Goal: Communication & Community: Answer question/provide support

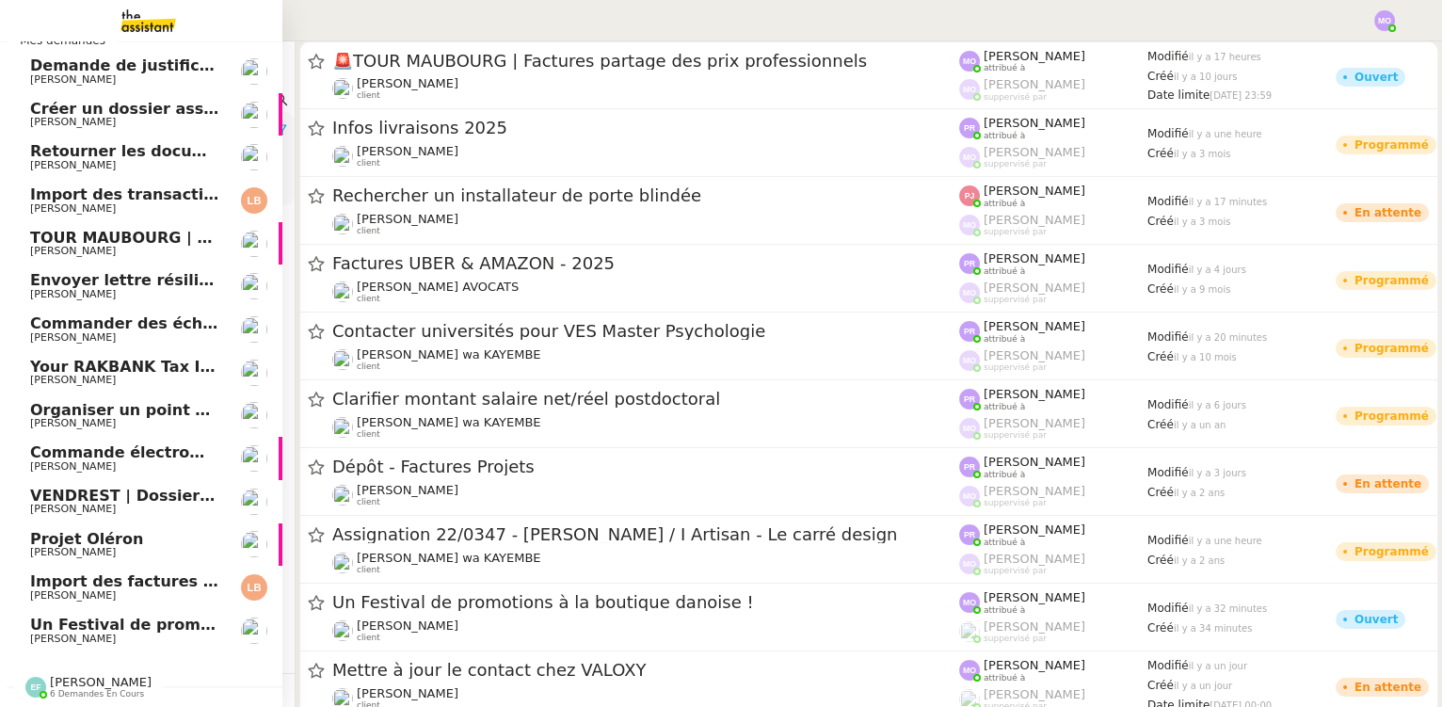
scroll to position [39, 0]
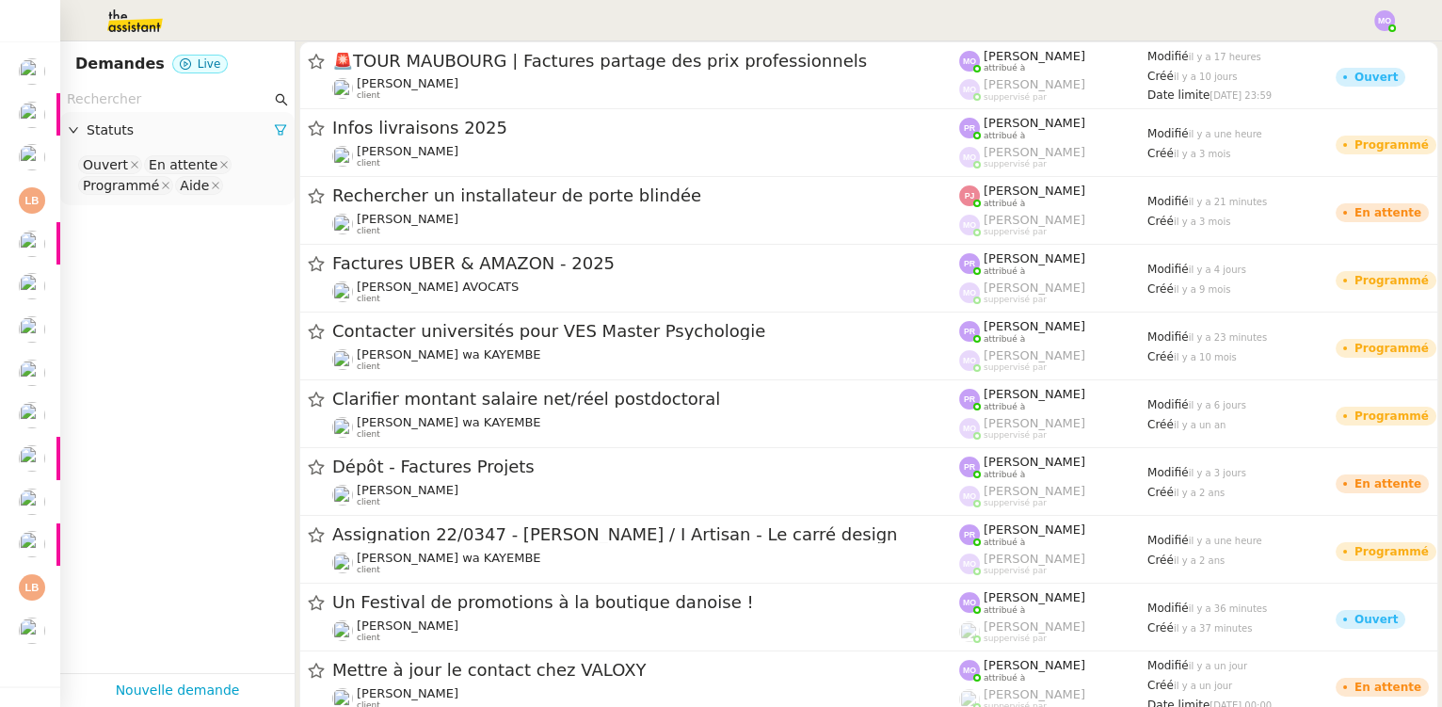
click at [114, 395] on app-tickets-filter "Statuts Ouvert En attente Programmé Aide" at bounding box center [177, 380] width 234 height 587
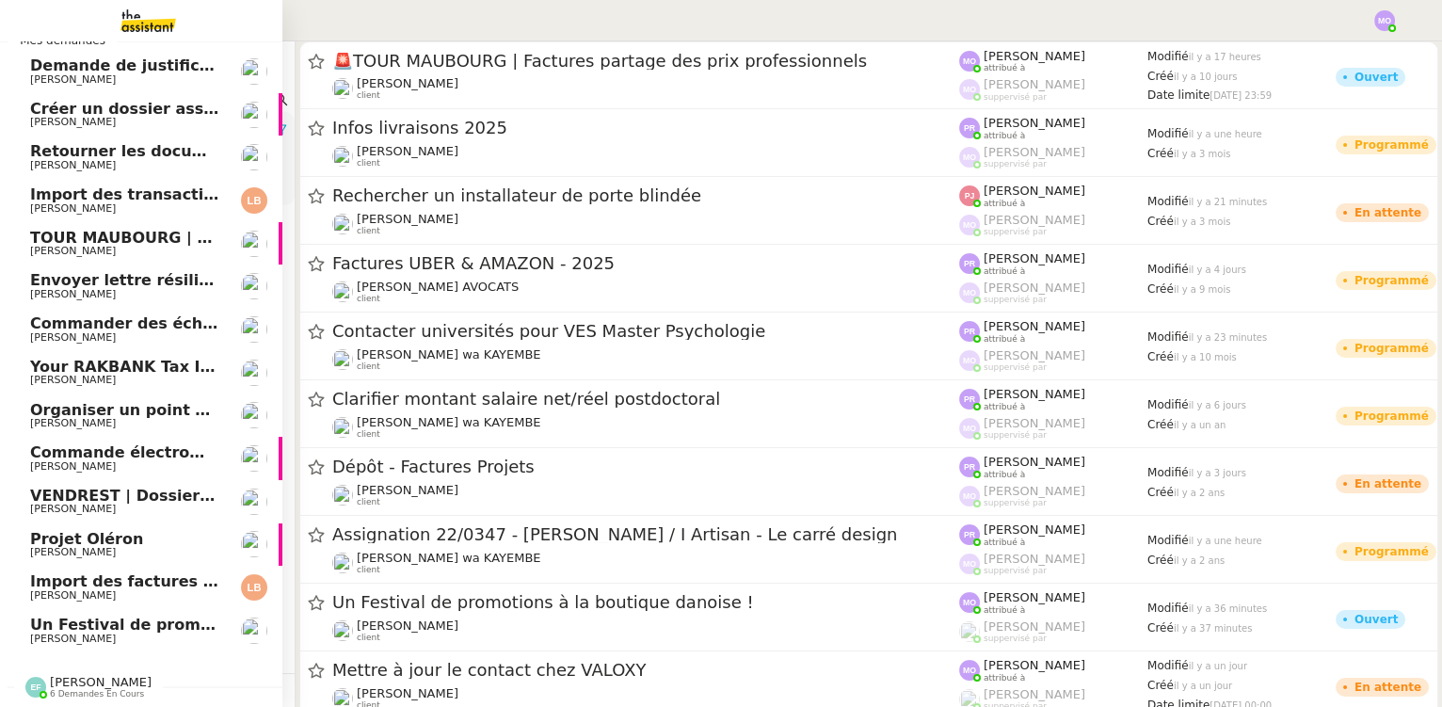
click at [73, 617] on span "Un Festival de promotions à la boutique danoise !" at bounding box center [242, 625] width 424 height 18
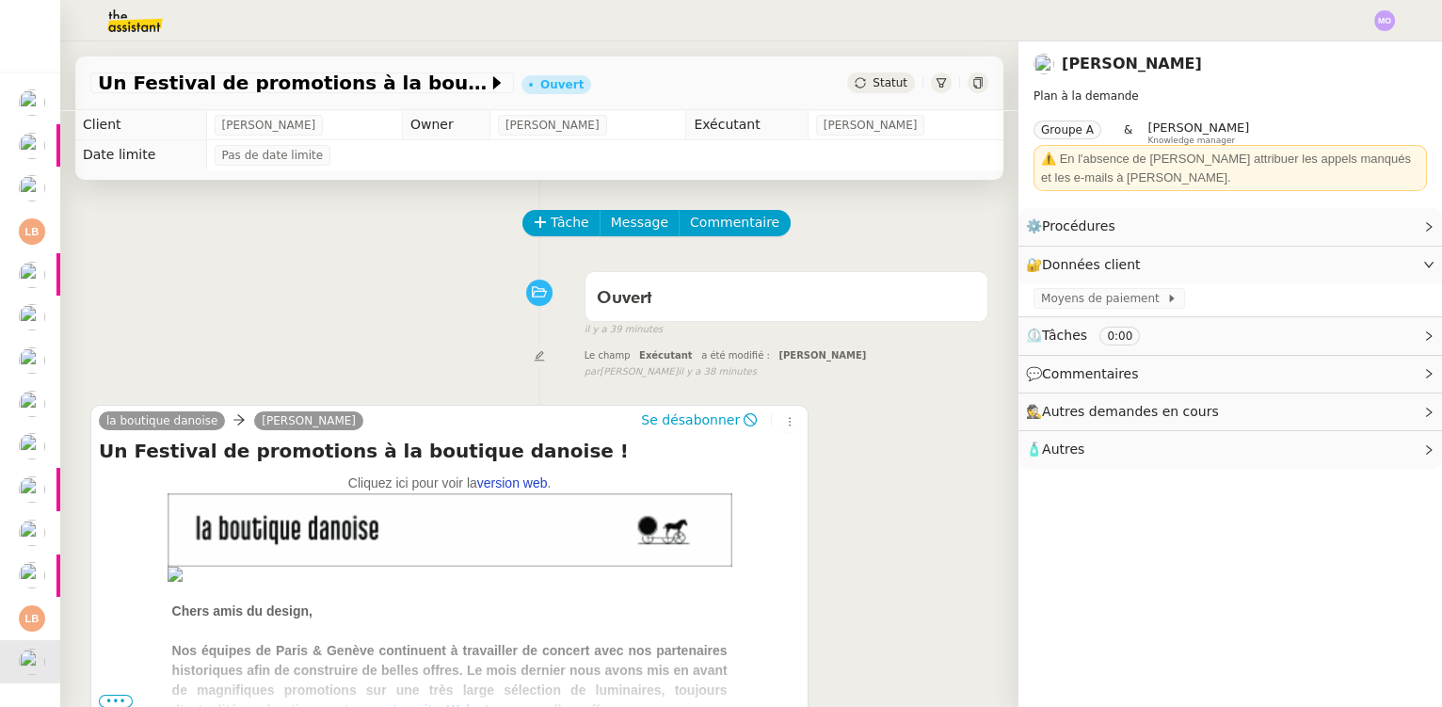
click at [127, 375] on div "Le champ Exécutant a été modifié : Marie Orsoni false par Frédérique A. il y a …" at bounding box center [539, 362] width 898 height 35
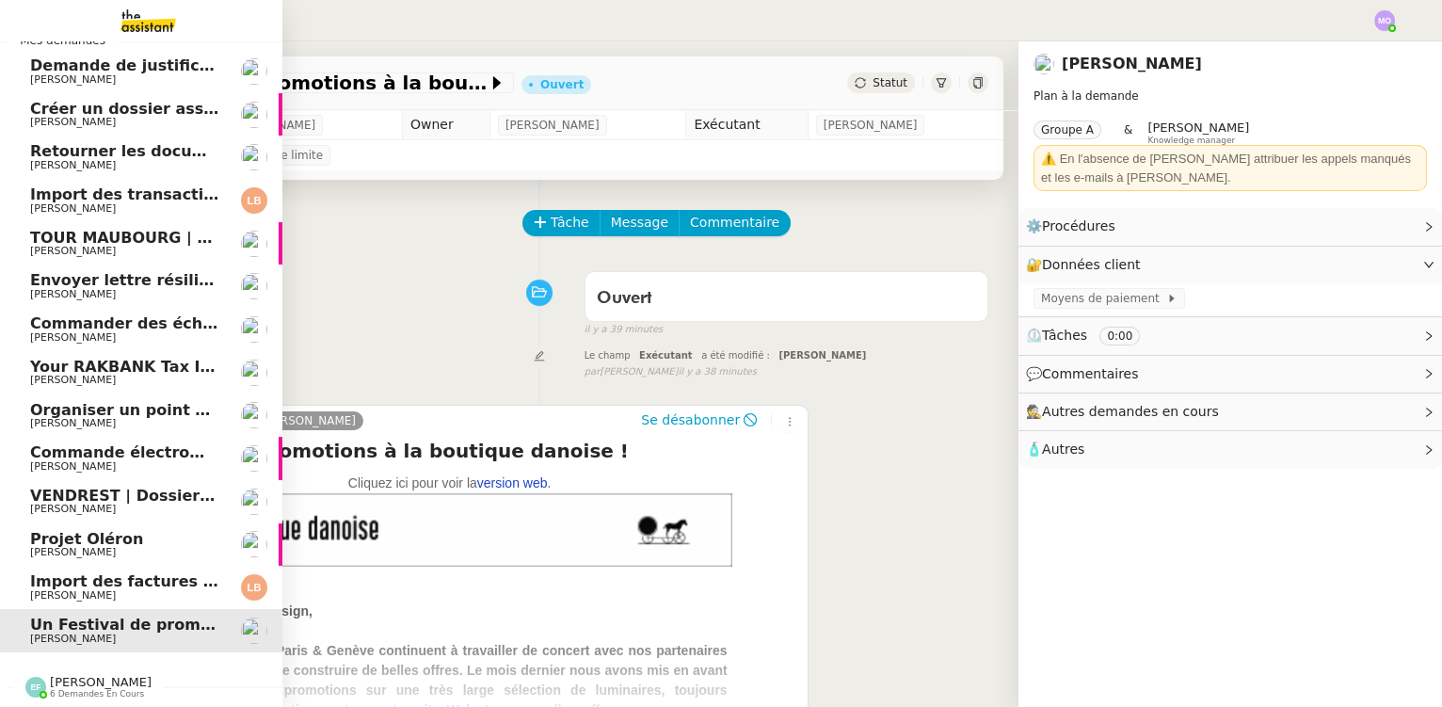
scroll to position [39, 0]
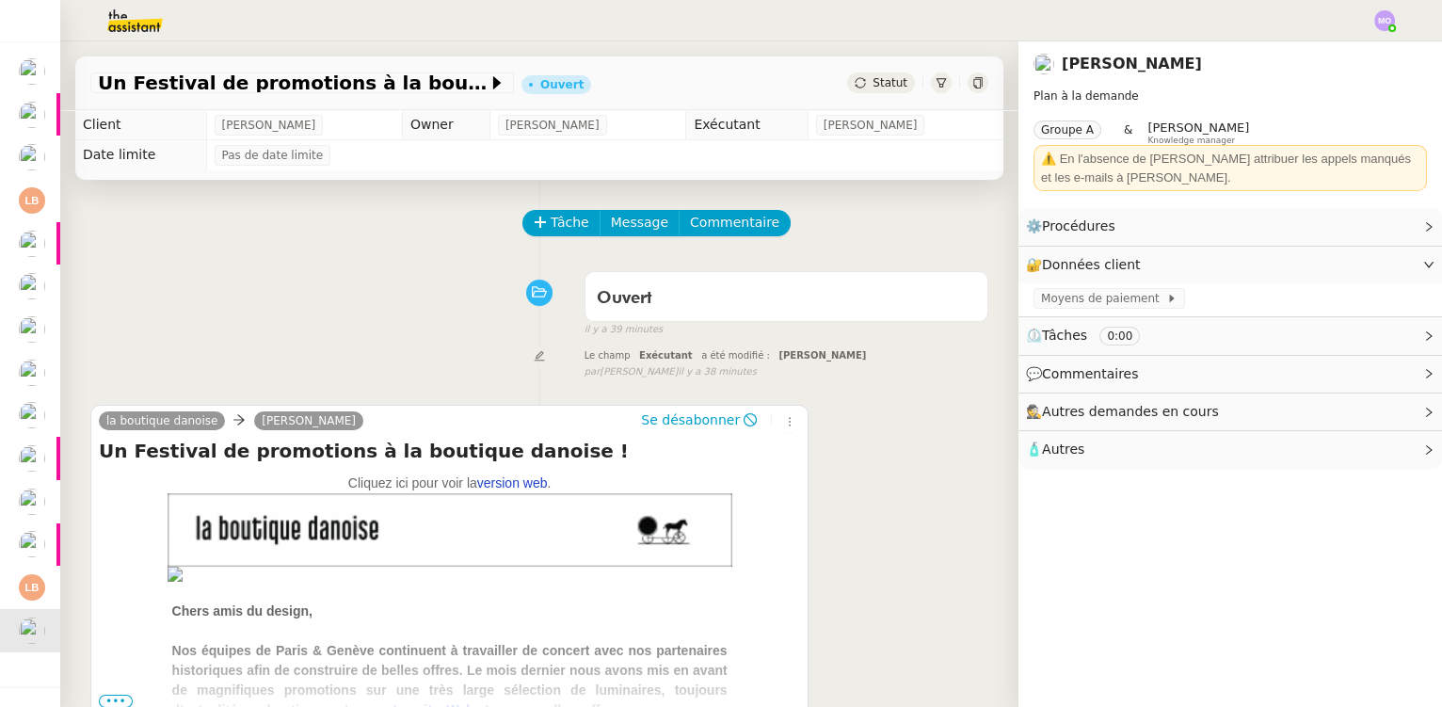
click at [70, 356] on div "Tâche Message Commentaire Veuillez patienter une erreur s'est produite 👌👌👌 mess…" at bounding box center [539, 533] width 958 height 707
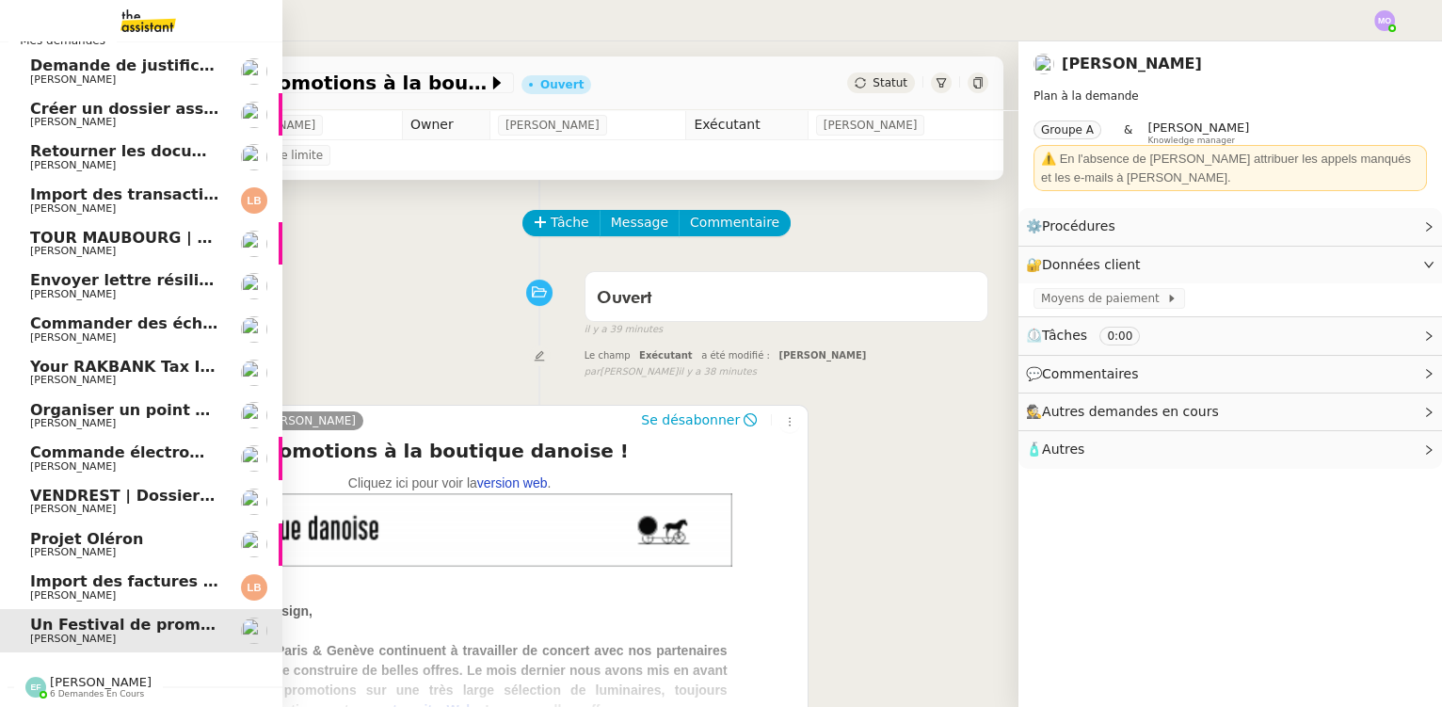
click at [113, 572] on span "Import des factures et justificatifs - septembre 2025" at bounding box center [253, 581] width 446 height 18
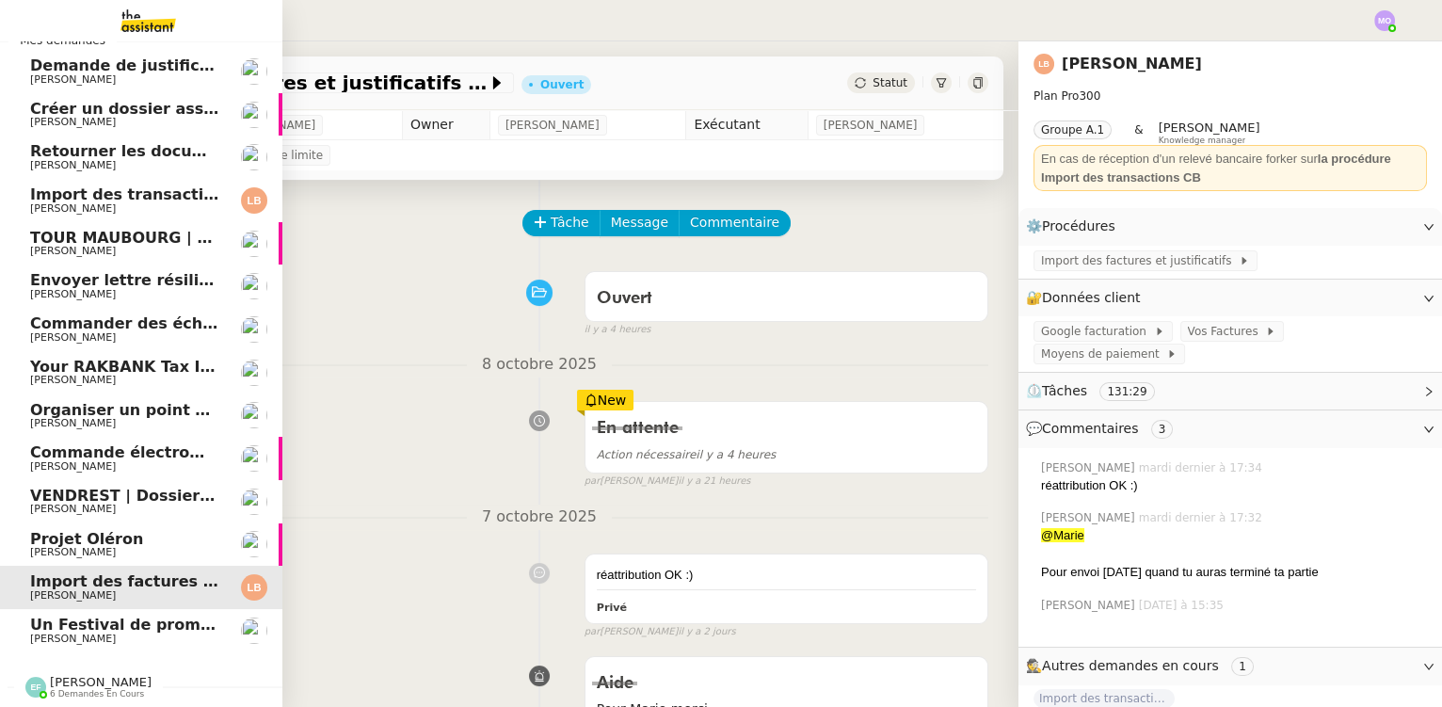
click at [129, 531] on span "Projet Oléron" at bounding box center [125, 539] width 190 height 17
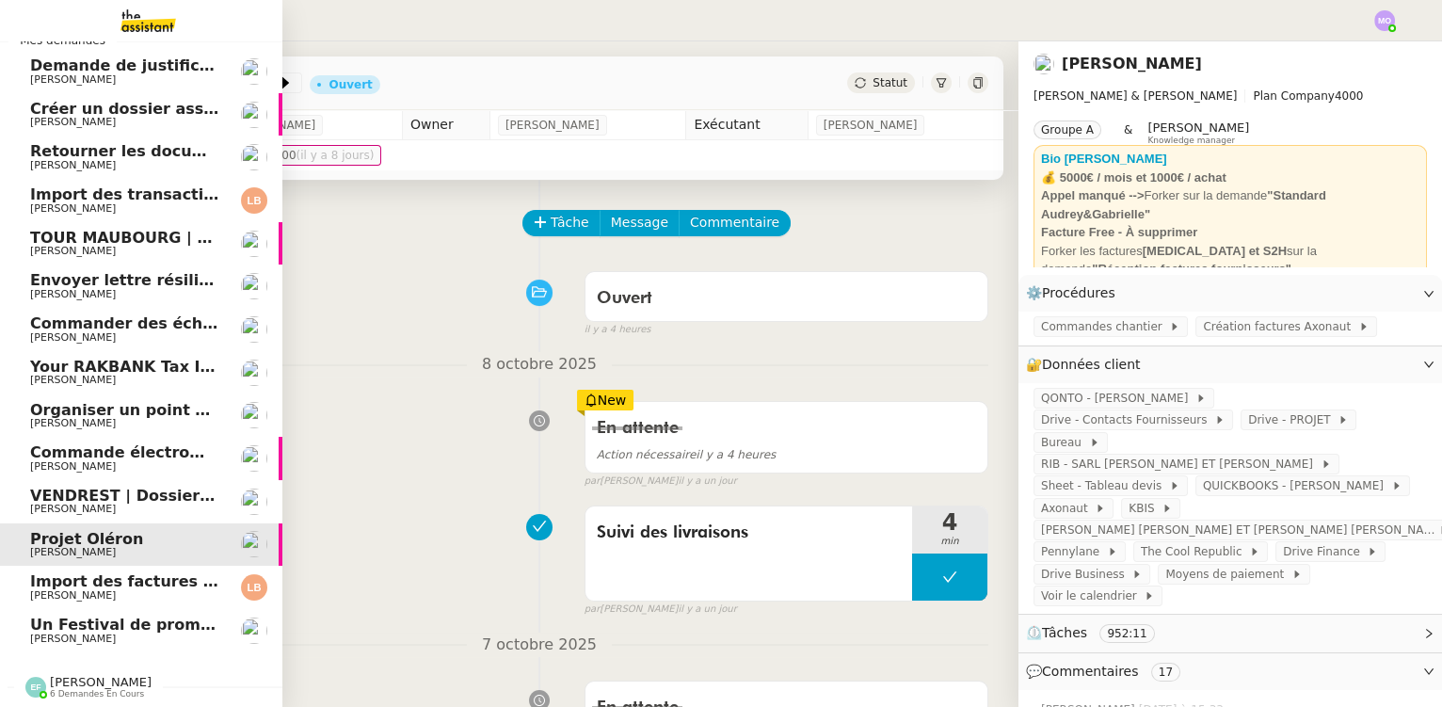
click at [121, 506] on span "[PERSON_NAME]" at bounding box center [125, 509] width 190 height 11
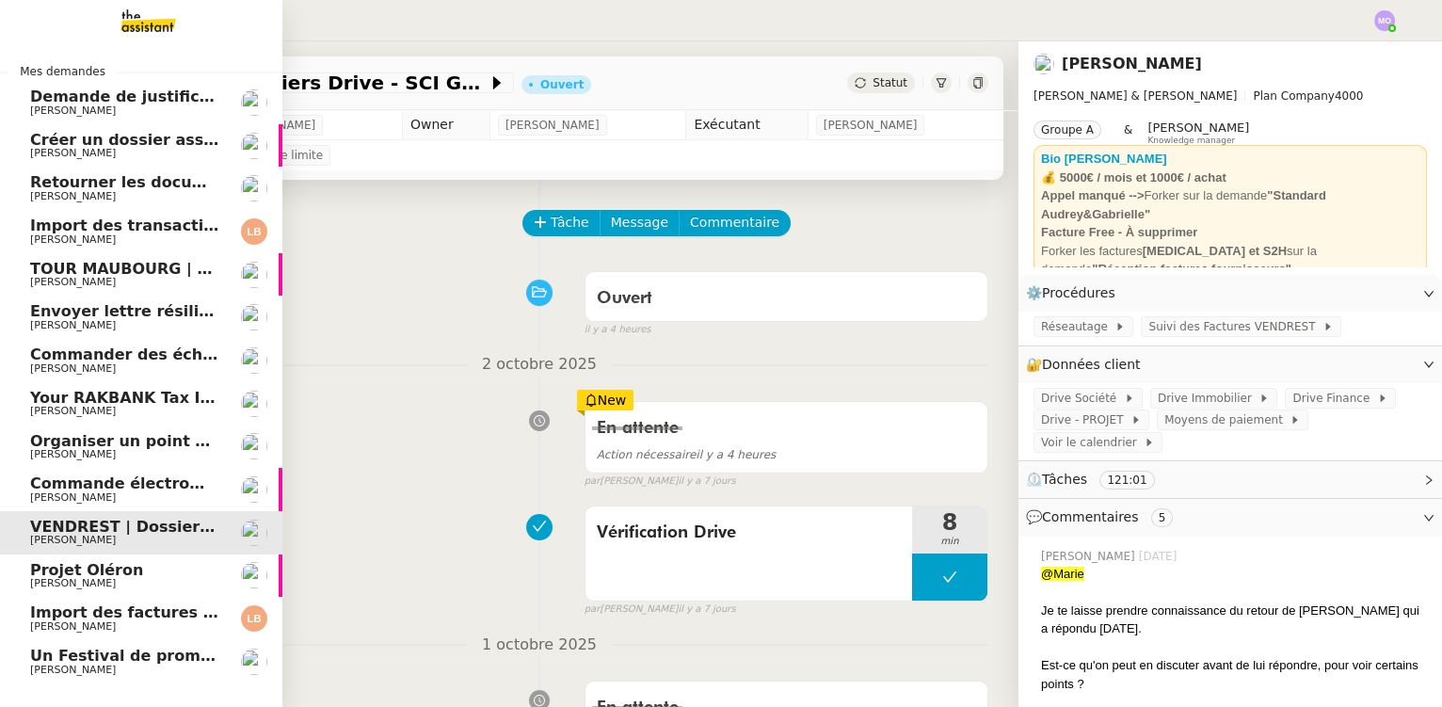
click at [151, 185] on span "Retourner les documents pour ouverture de compte" at bounding box center [251, 182] width 443 height 18
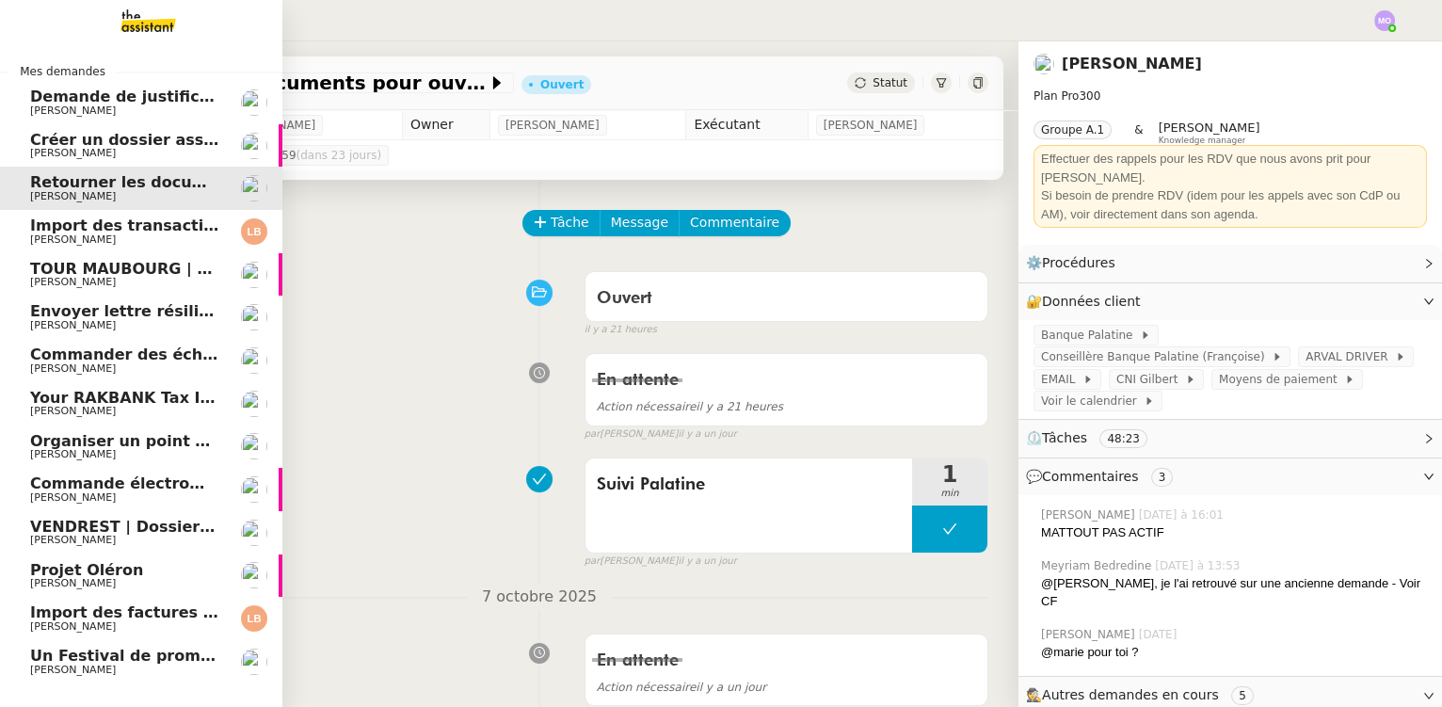
click at [125, 142] on span "Créer un dossier assurance Descudet" at bounding box center [188, 140] width 316 height 18
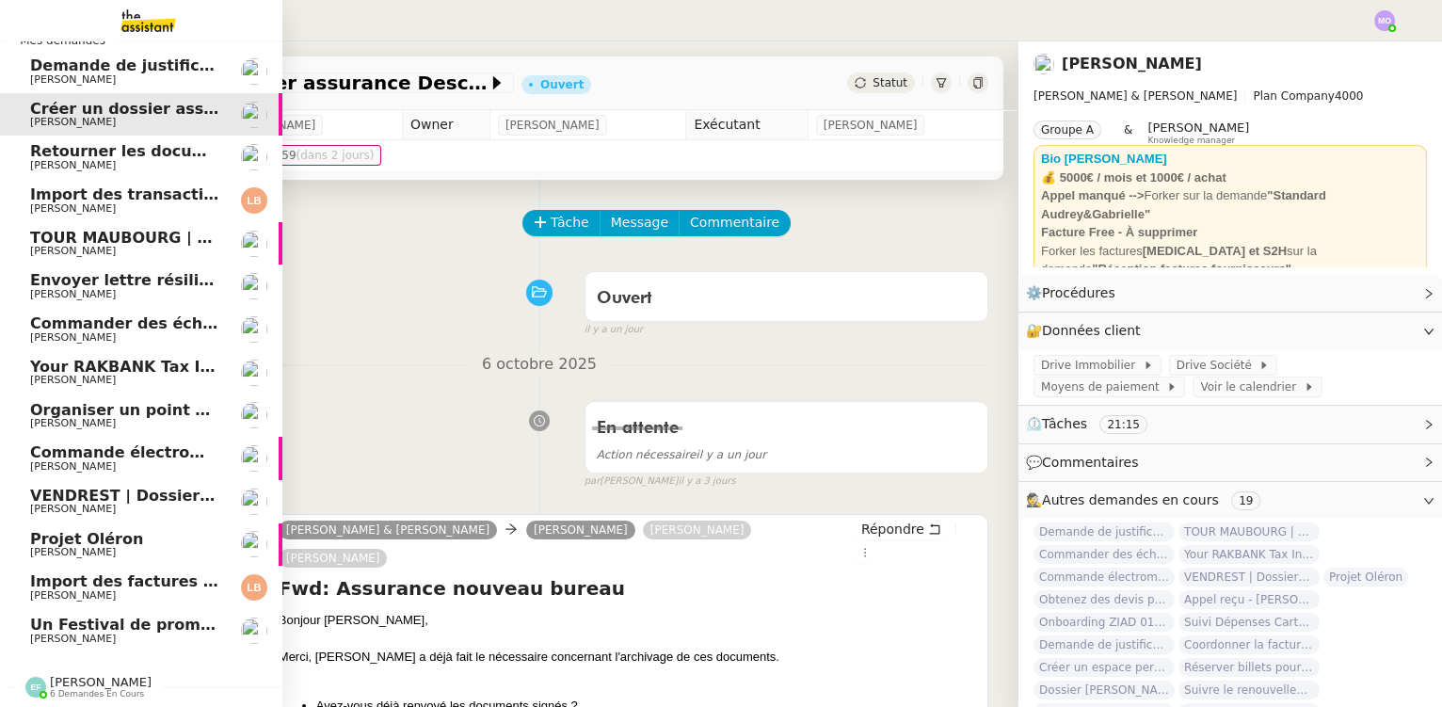
scroll to position [39, 0]
click at [125, 375] on span "[PERSON_NAME]" at bounding box center [125, 380] width 190 height 11
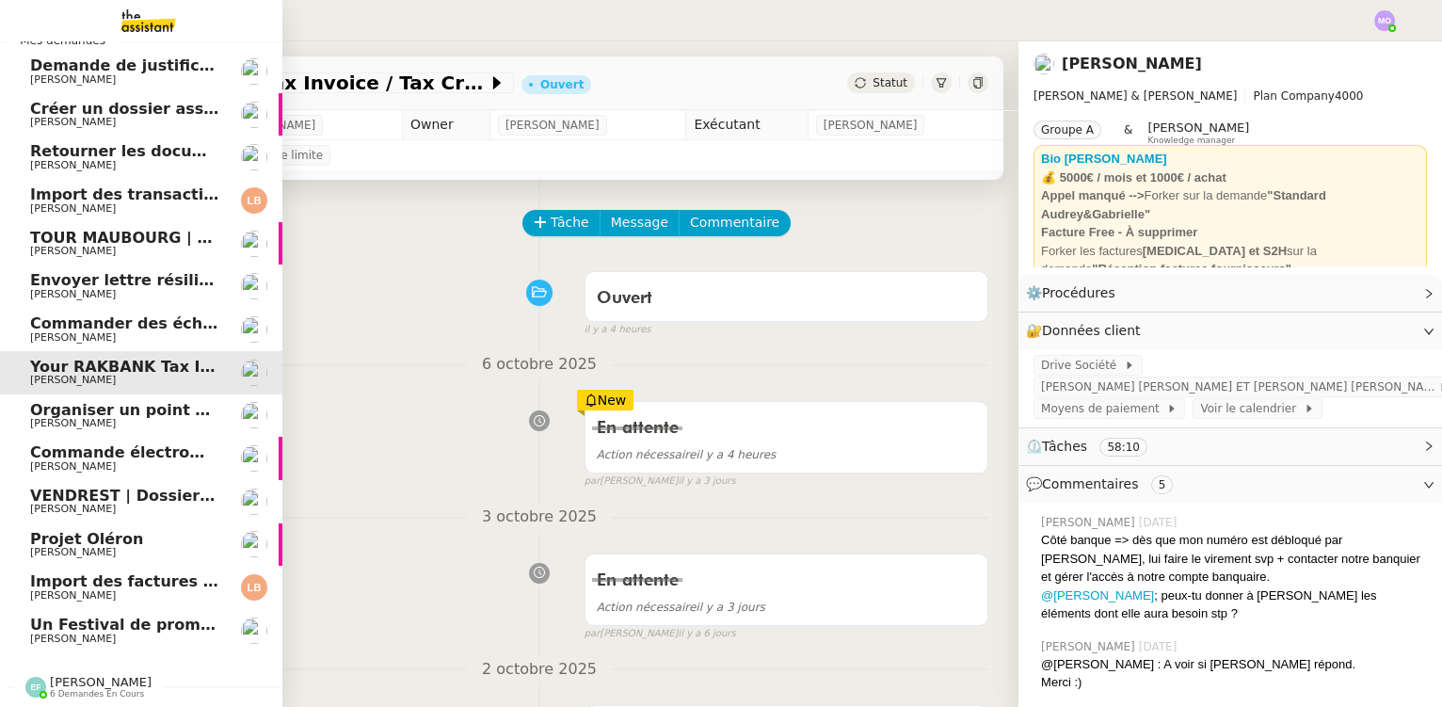
click at [89, 402] on span "Organiser un point de synchronisation" at bounding box center [193, 410] width 327 height 18
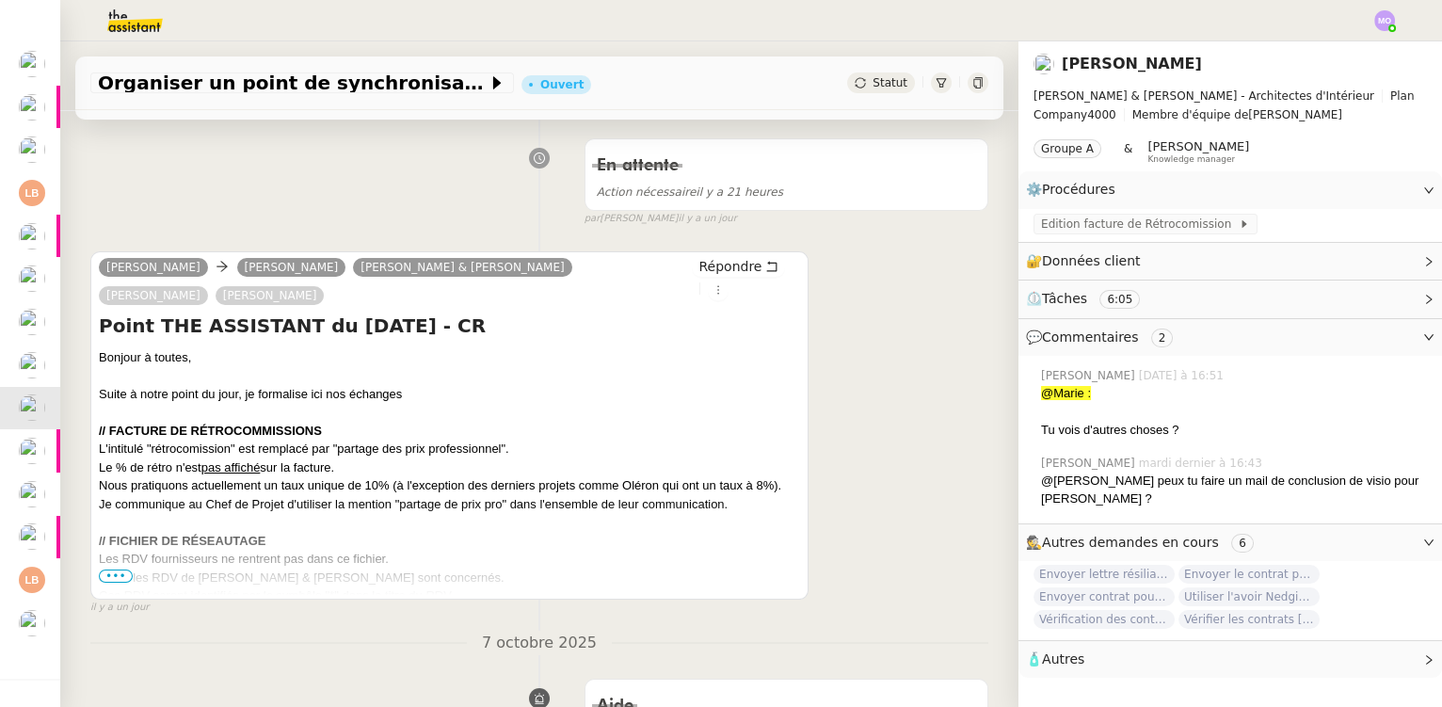
scroll to position [427, 0]
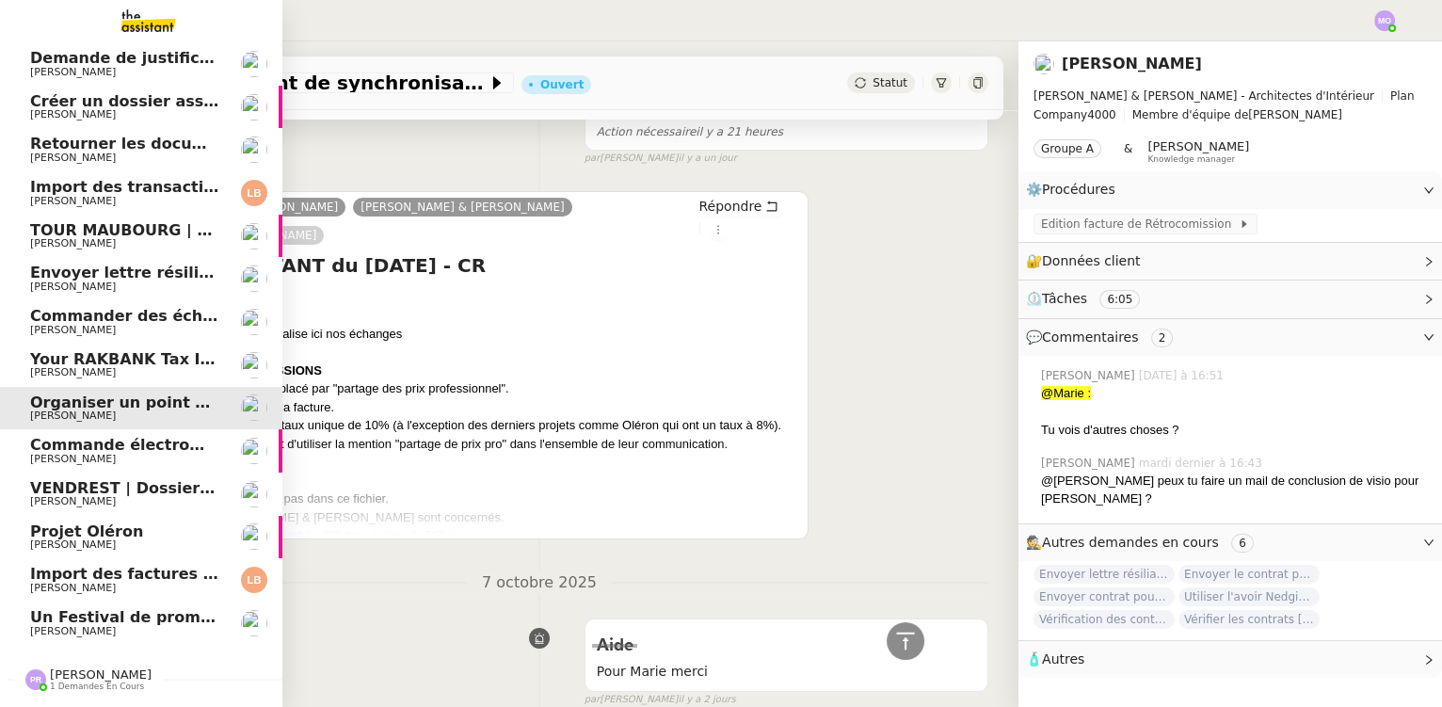
click at [132, 449] on span "Commande électroménagers Boulanger - PROJET OLERON" at bounding box center [275, 445] width 490 height 18
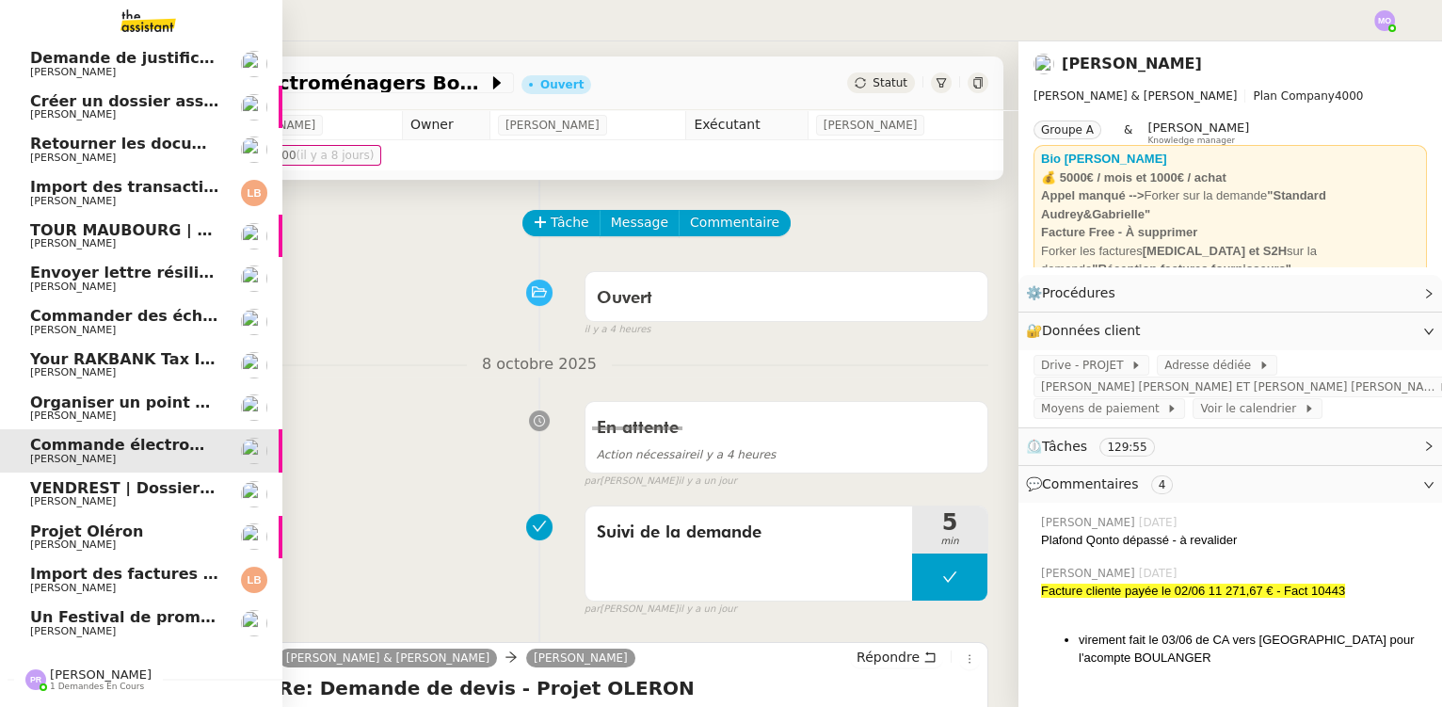
click at [103, 494] on span "VENDREST | Dossiers Drive - SCI Gabrielle" at bounding box center [207, 488] width 355 height 18
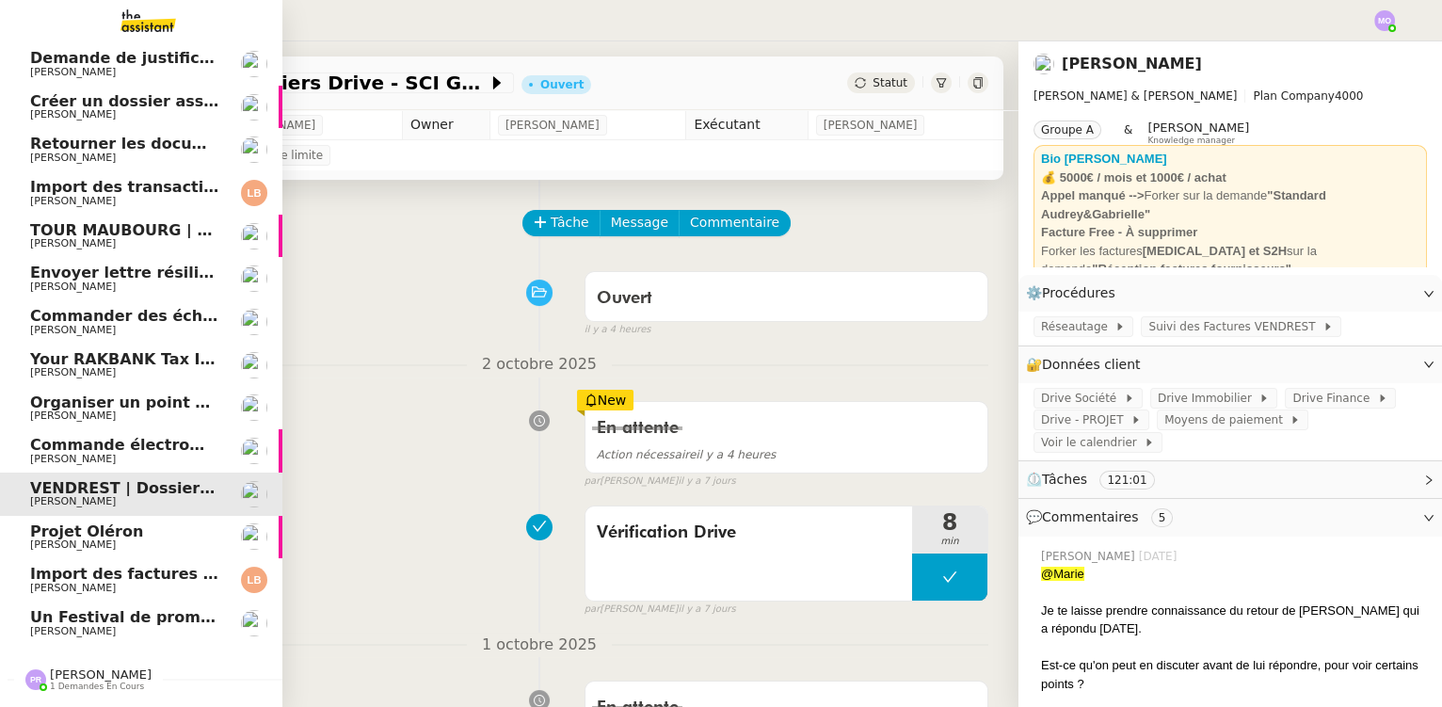
click at [163, 537] on span "Projet Oléron" at bounding box center [125, 531] width 190 height 17
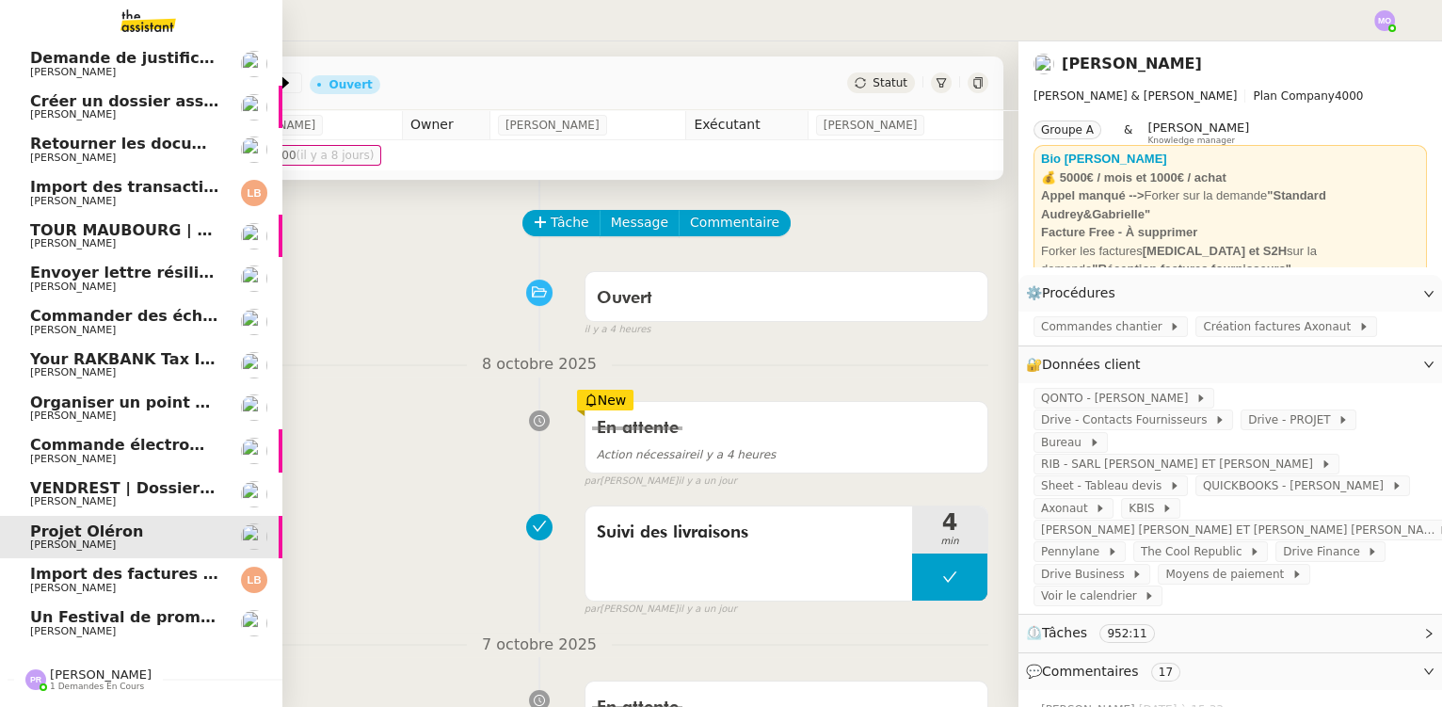
click at [143, 588] on span "[PERSON_NAME]" at bounding box center [125, 588] width 190 height 11
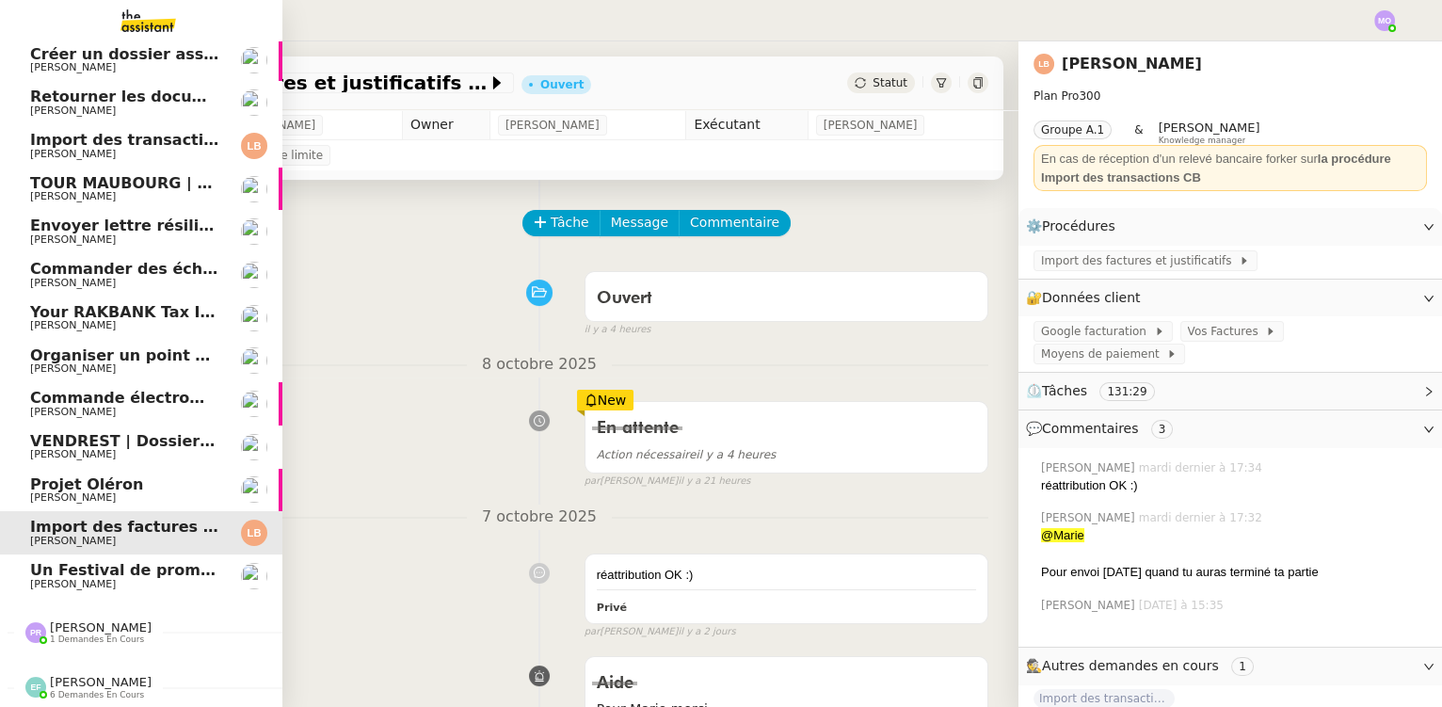
scroll to position [94, 0]
click at [148, 561] on span "Un Festival de promotions à la boutique danoise !" at bounding box center [242, 570] width 424 height 18
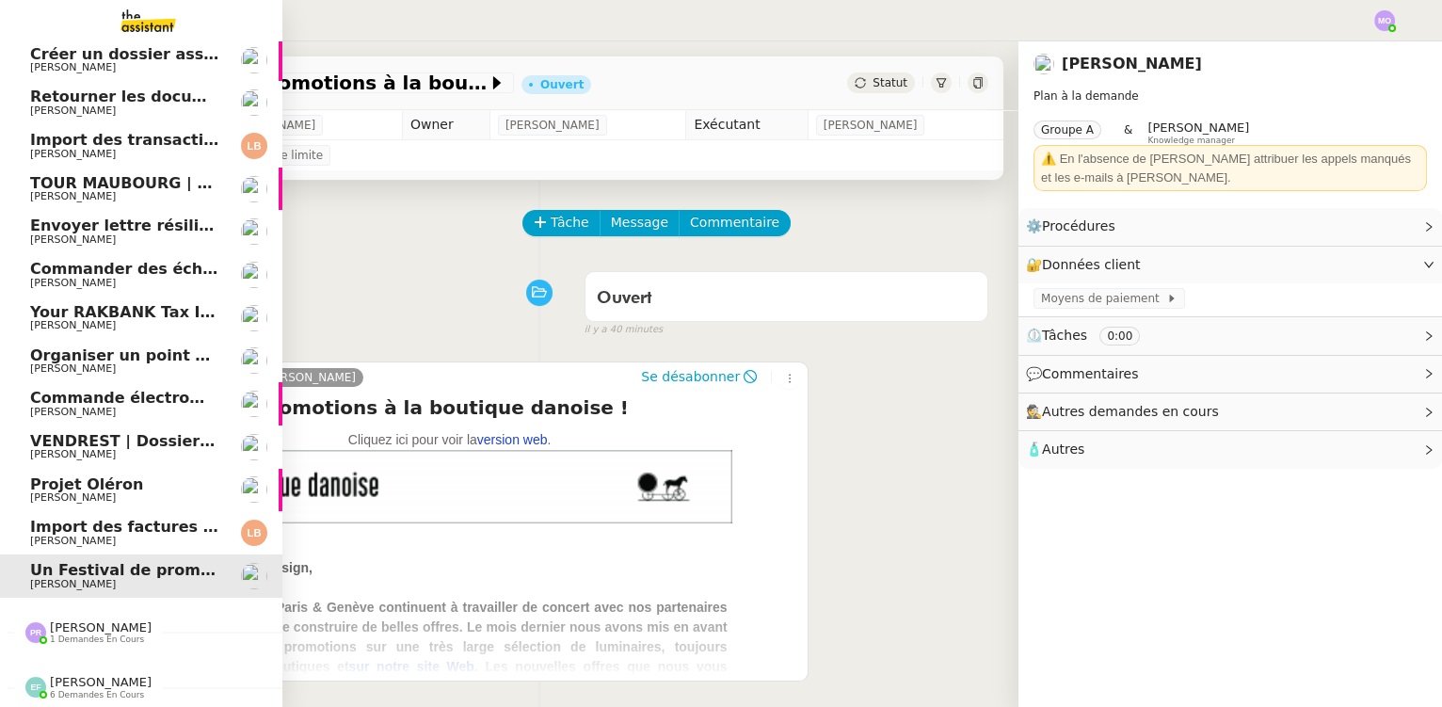
click at [83, 635] on span "1 demandes en cours" at bounding box center [97, 640] width 94 height 10
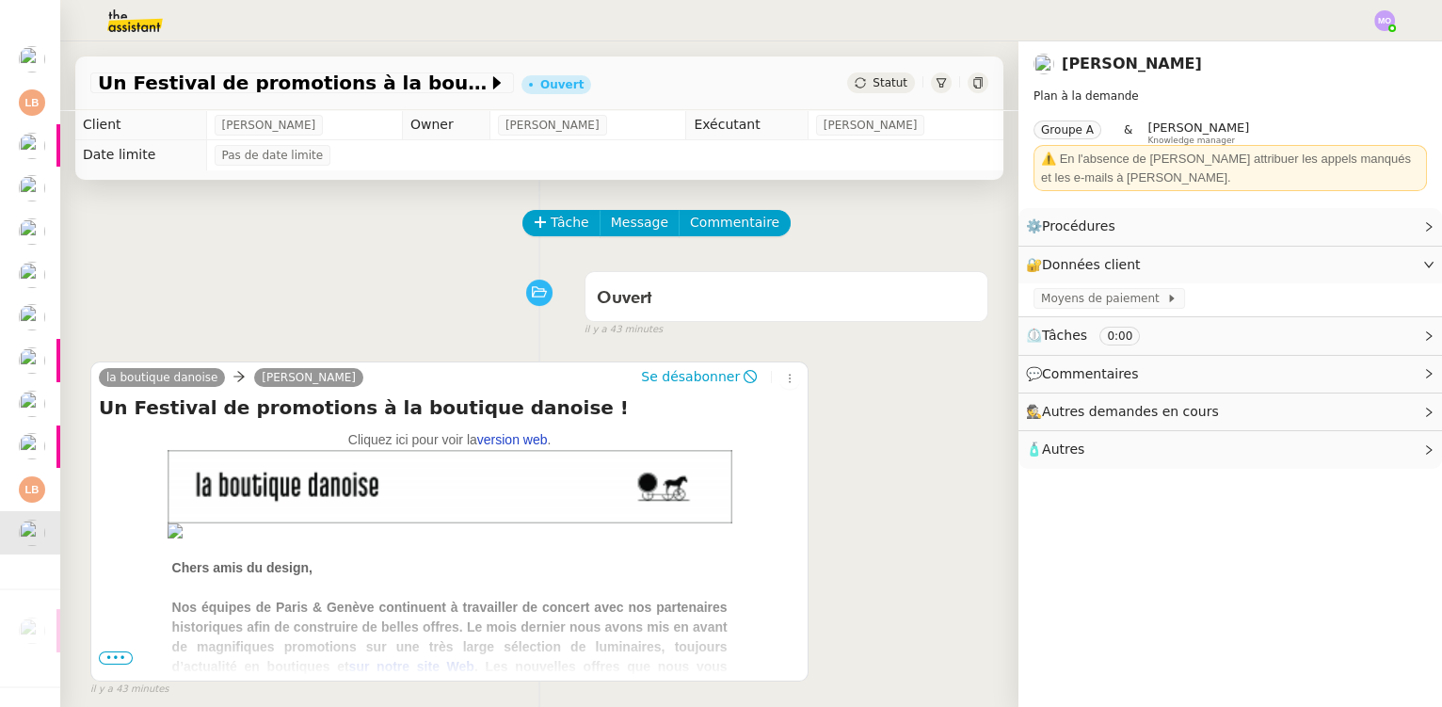
scroll to position [94, 0]
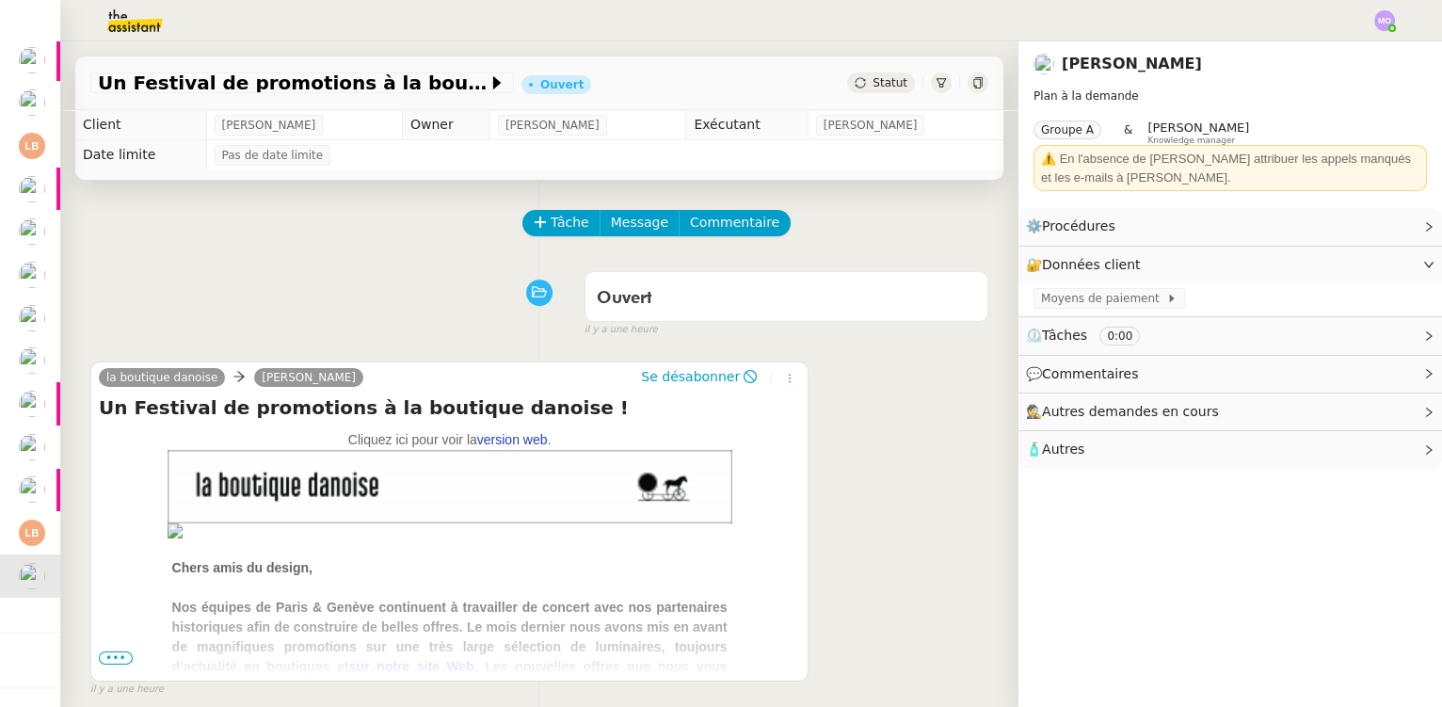
click at [118, 319] on div "Ouvert false il y a une heure" at bounding box center [539, 300] width 898 height 75
click at [556, 220] on span "Tâche" at bounding box center [570, 223] width 39 height 22
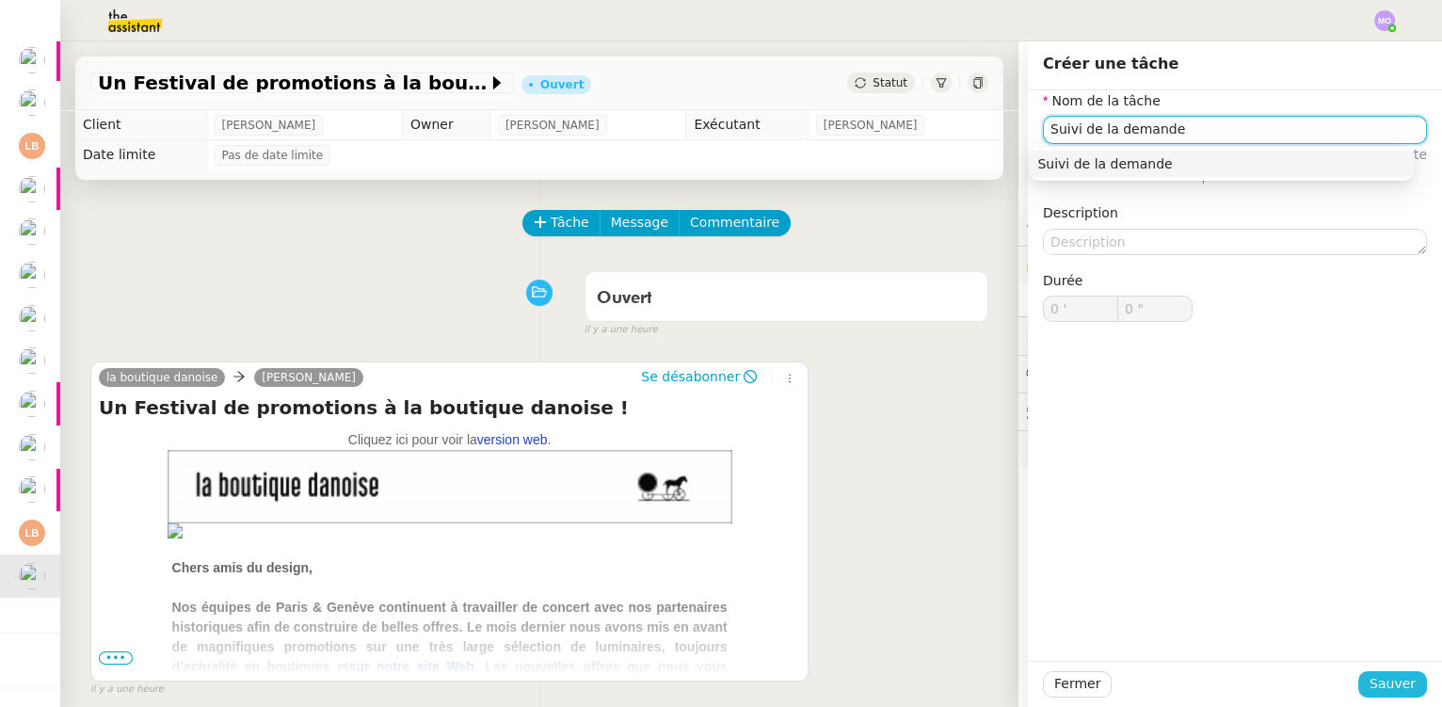
type input "Suivi de la demande"
drag, startPoint x: 1379, startPoint y: 689, endPoint x: 1330, endPoint y: 679, distance: 50.0
click at [1376, 688] on span "Sauver" at bounding box center [1393, 684] width 46 height 22
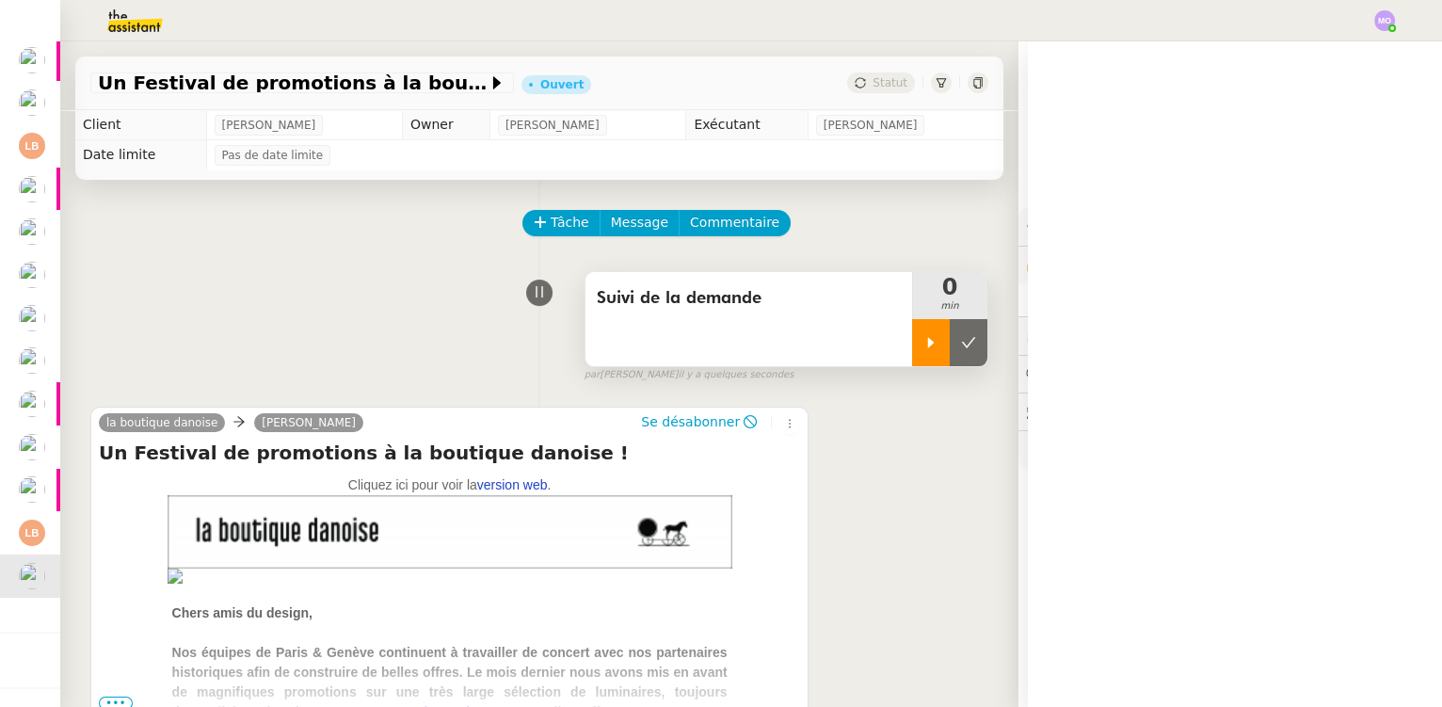
click at [912, 353] on div at bounding box center [931, 342] width 38 height 47
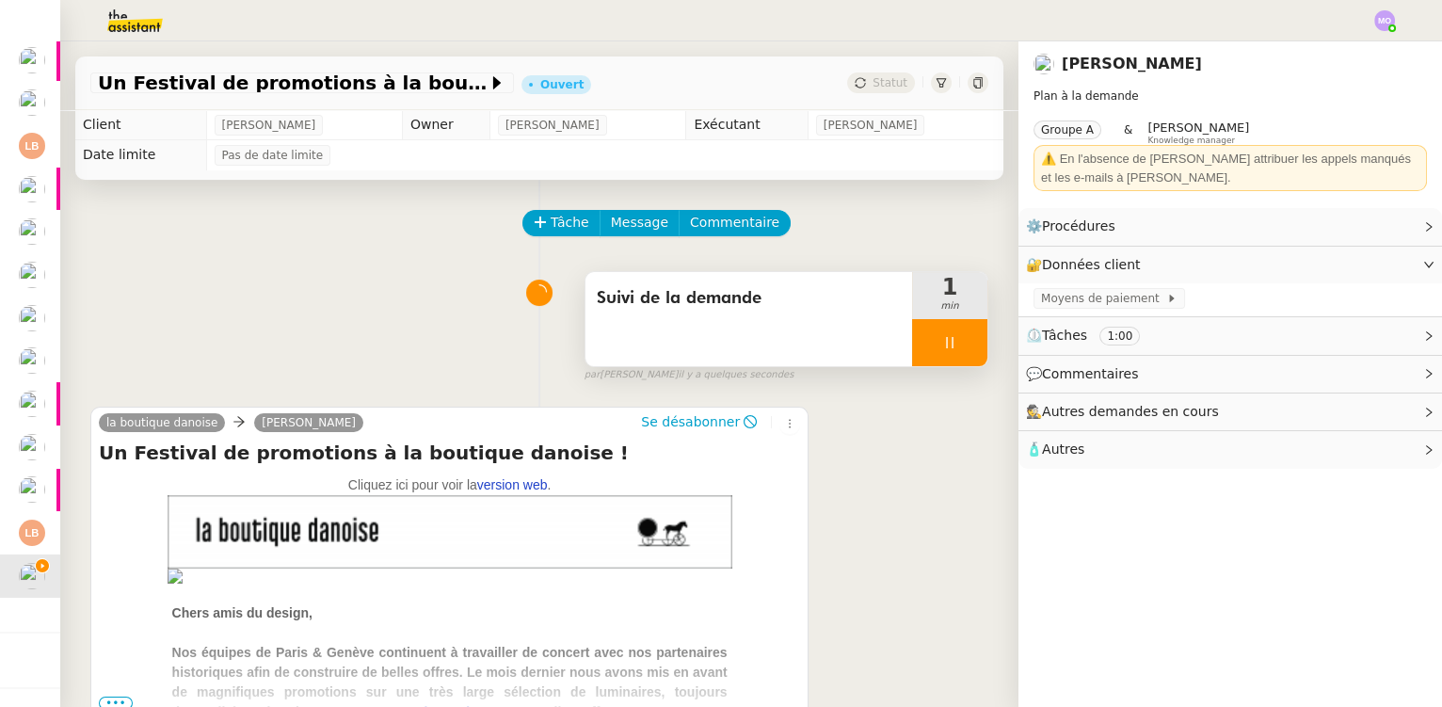
click at [955, 360] on div at bounding box center [949, 342] width 75 height 47
click at [955, 360] on button at bounding box center [969, 342] width 38 height 47
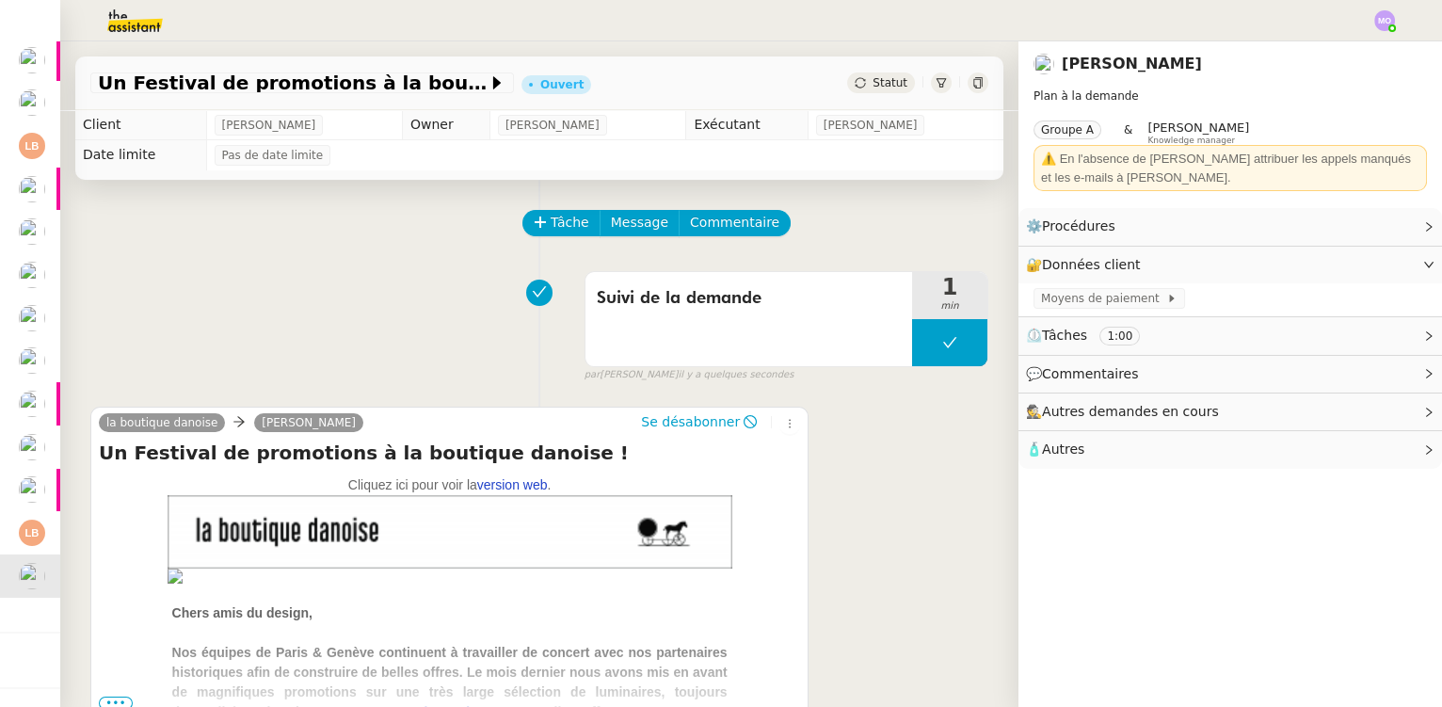
click at [878, 84] on span "Statut" at bounding box center [890, 82] width 35 height 13
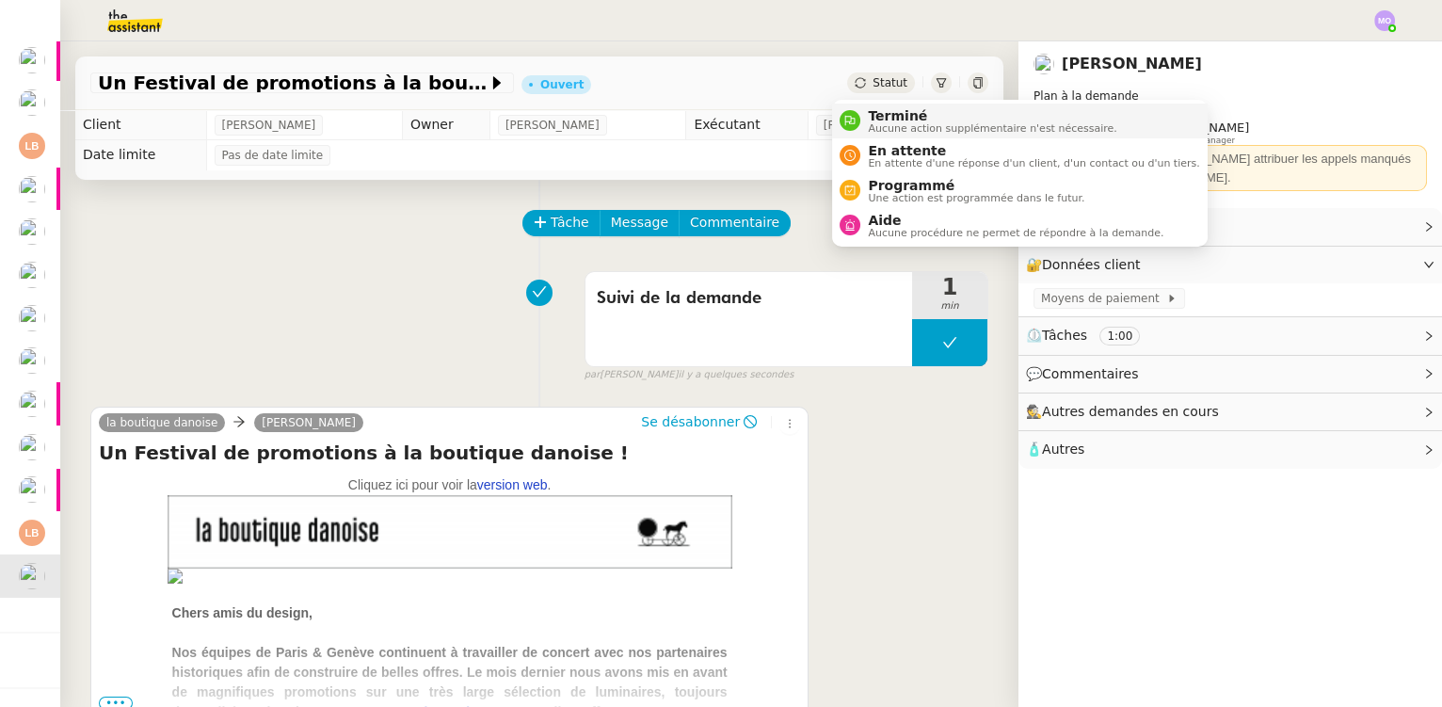
click at [889, 119] on span "Terminé" at bounding box center [992, 115] width 249 height 15
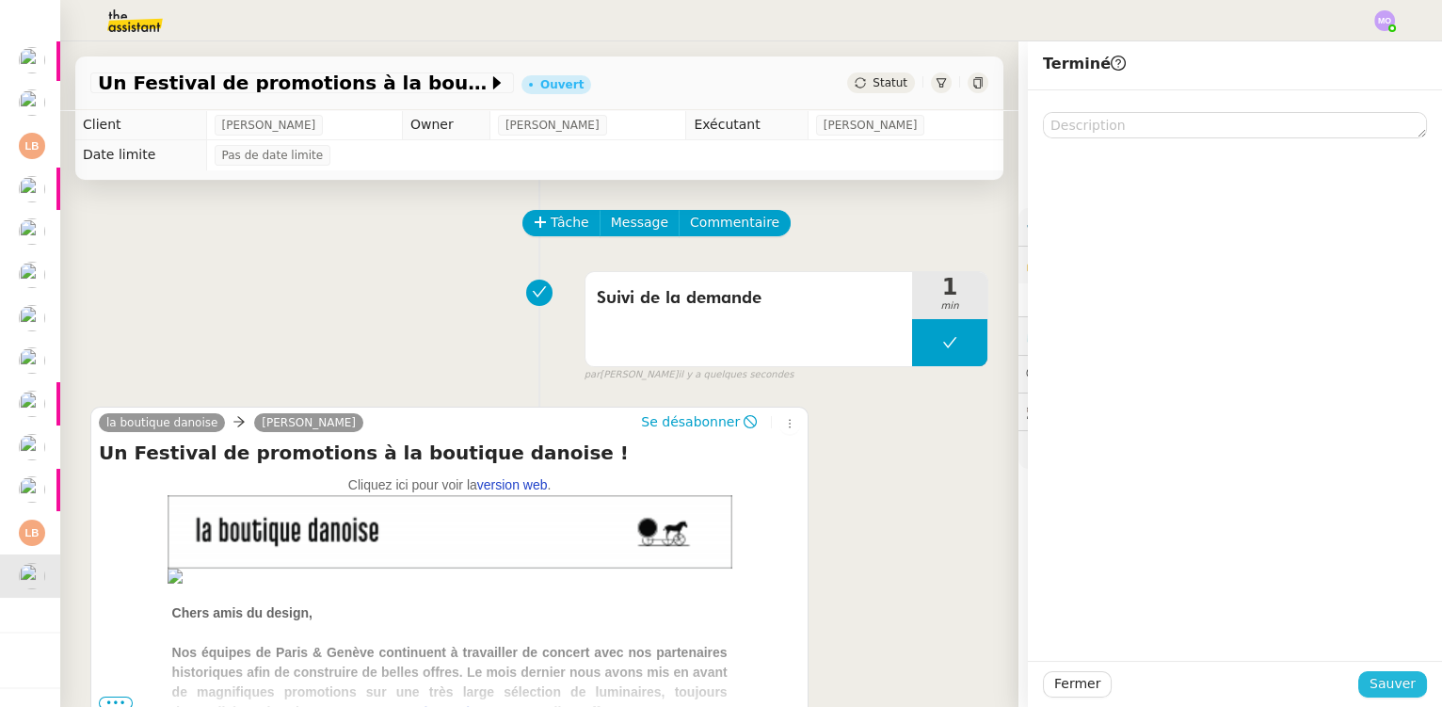
click at [1382, 678] on span "Sauver" at bounding box center [1393, 684] width 46 height 22
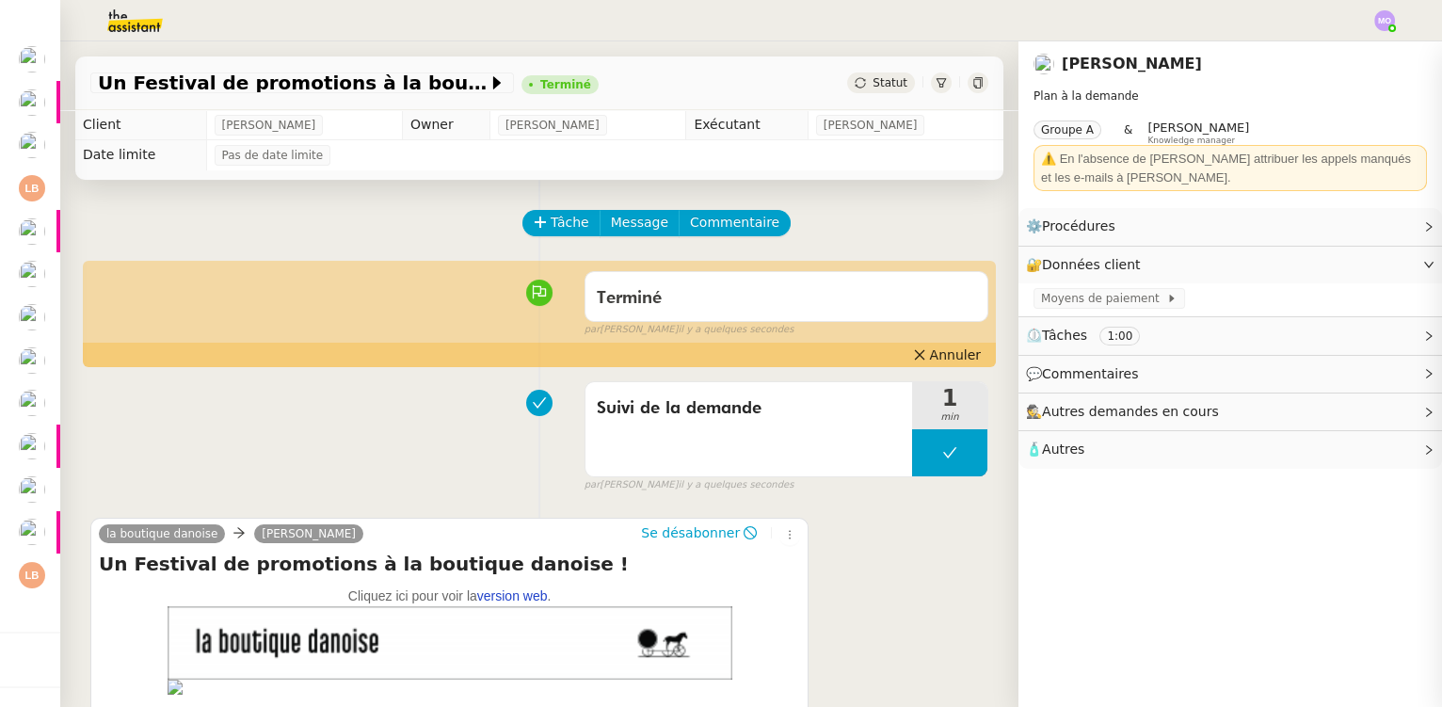
scroll to position [94, 0]
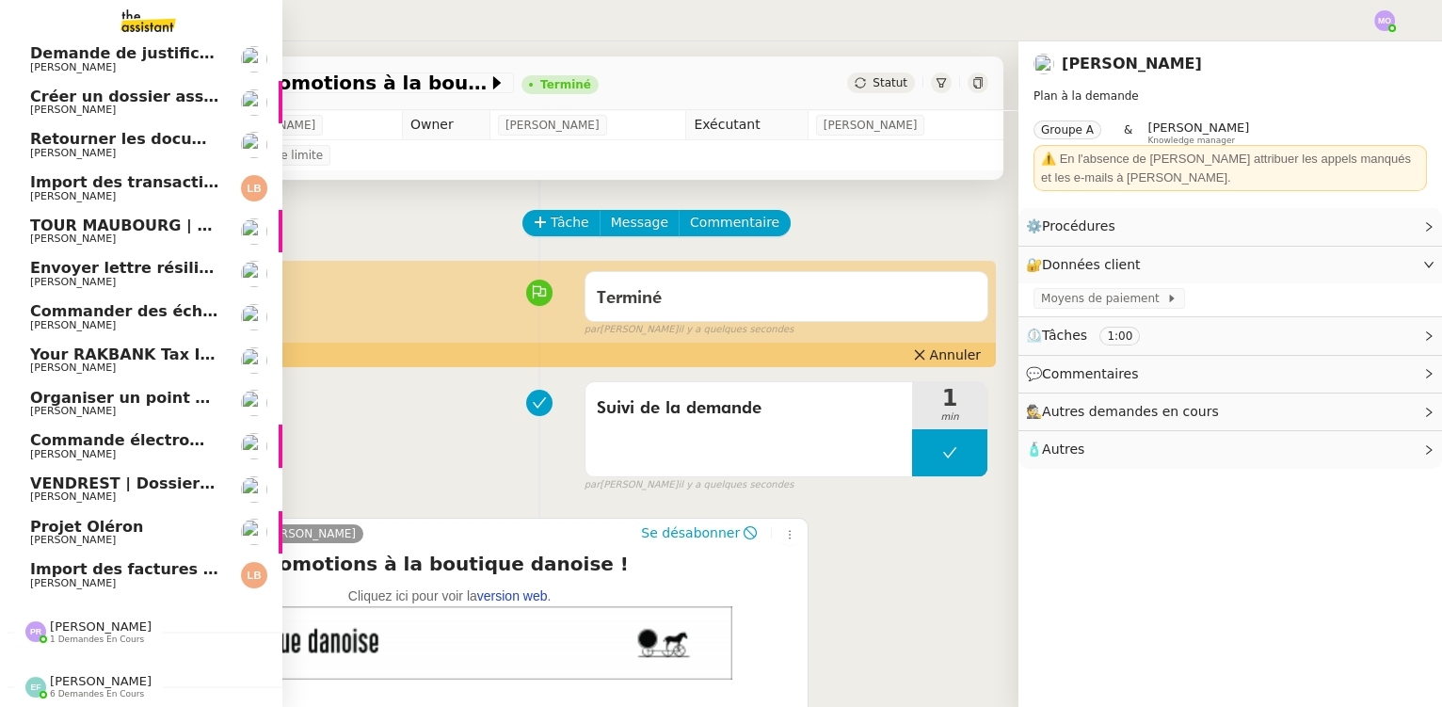
click at [115, 564] on span "Import des factures et justificatifs - septembre 2025" at bounding box center [253, 569] width 446 height 18
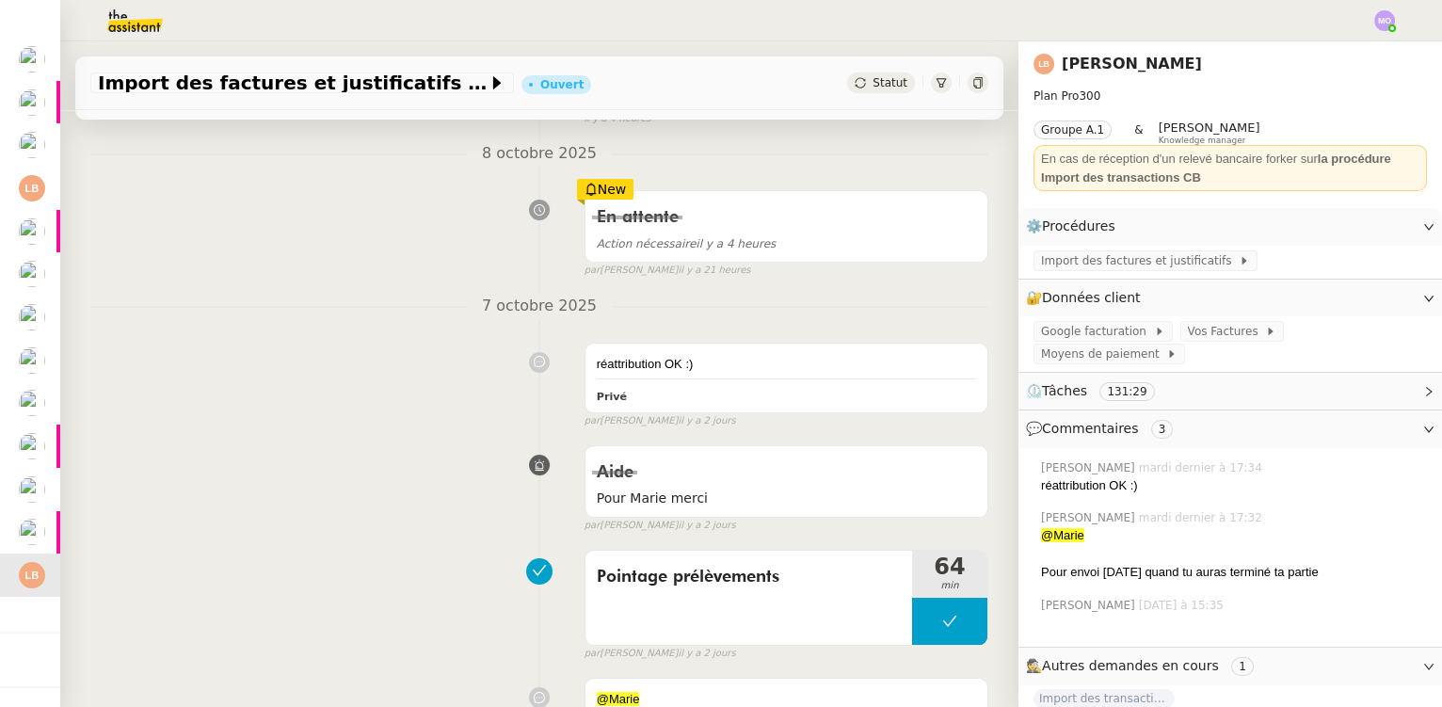
scroll to position [256, 0]
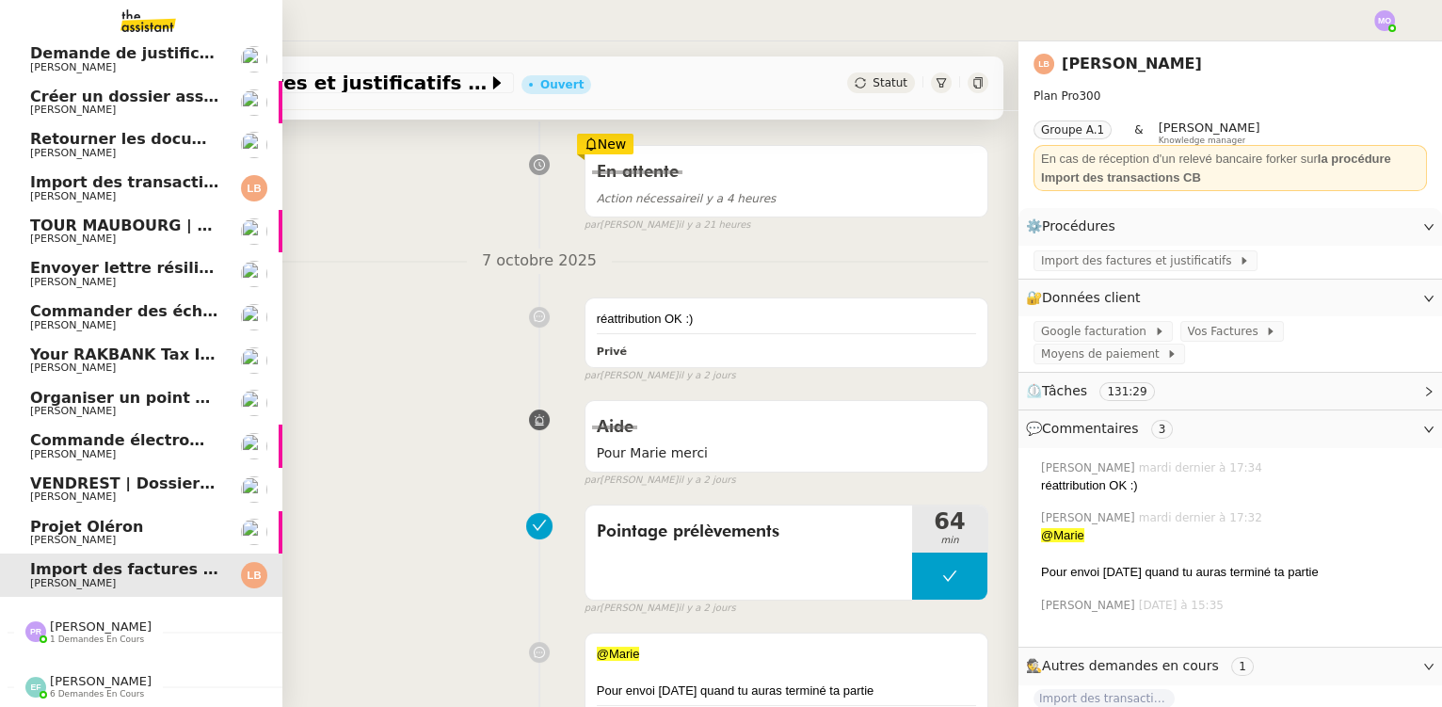
click at [107, 518] on span "Projet Oléron" at bounding box center [86, 527] width 113 height 18
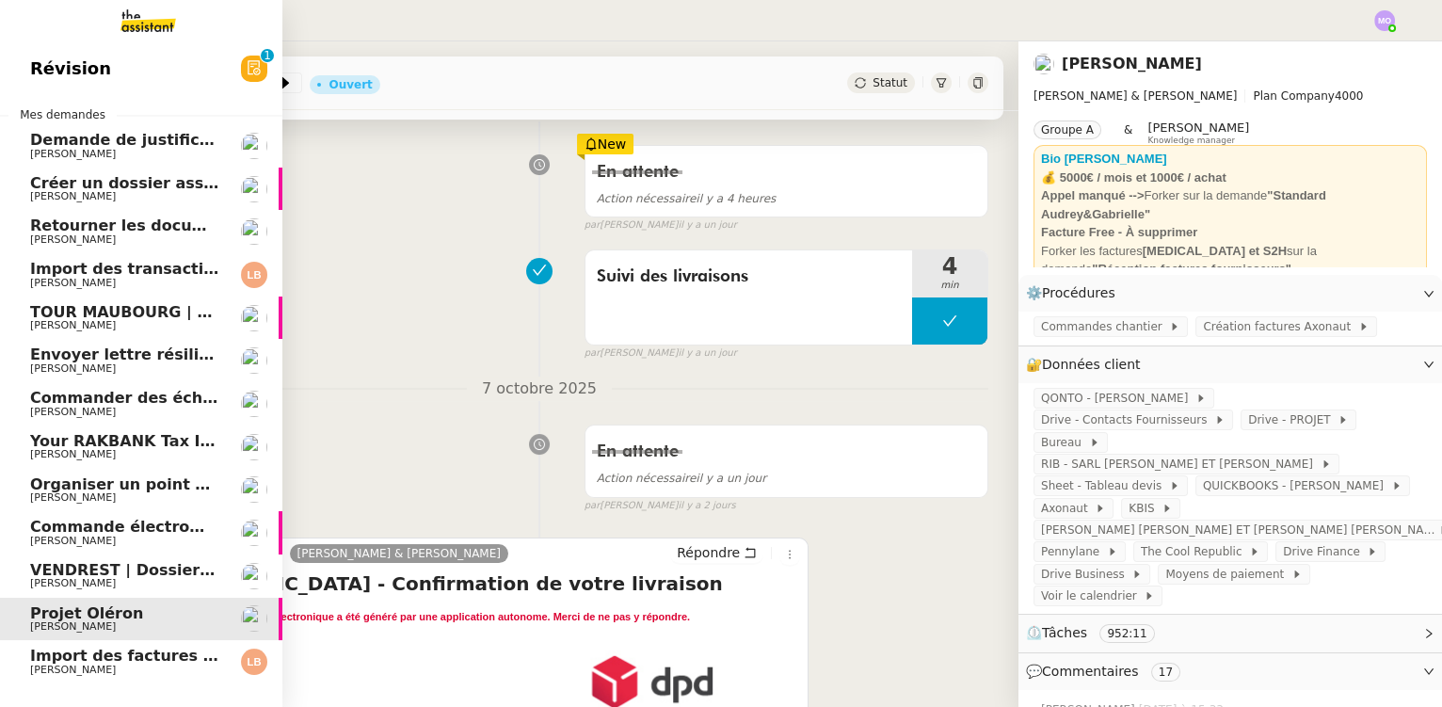
click at [129, 401] on span "Commander des échantillons pour Saint Nicolas" at bounding box center [233, 398] width 407 height 18
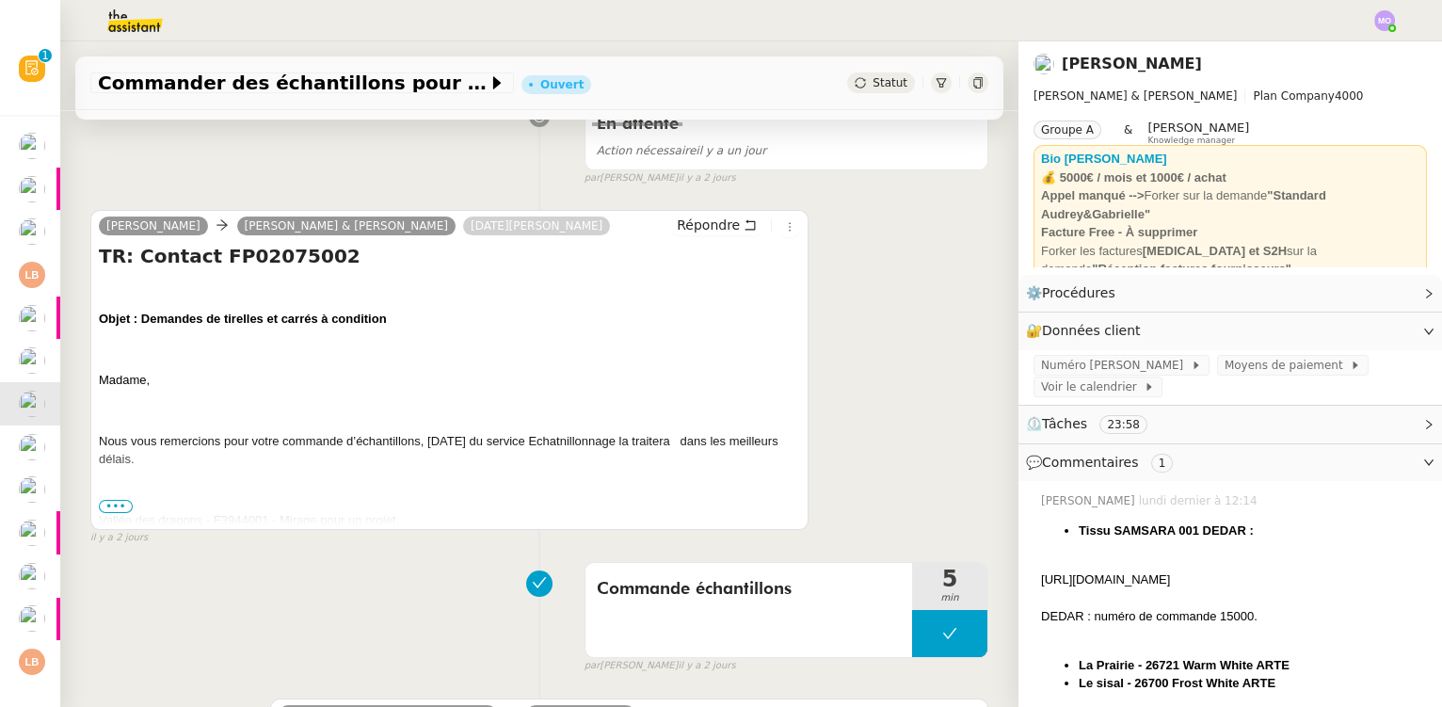
scroll to position [599, 0]
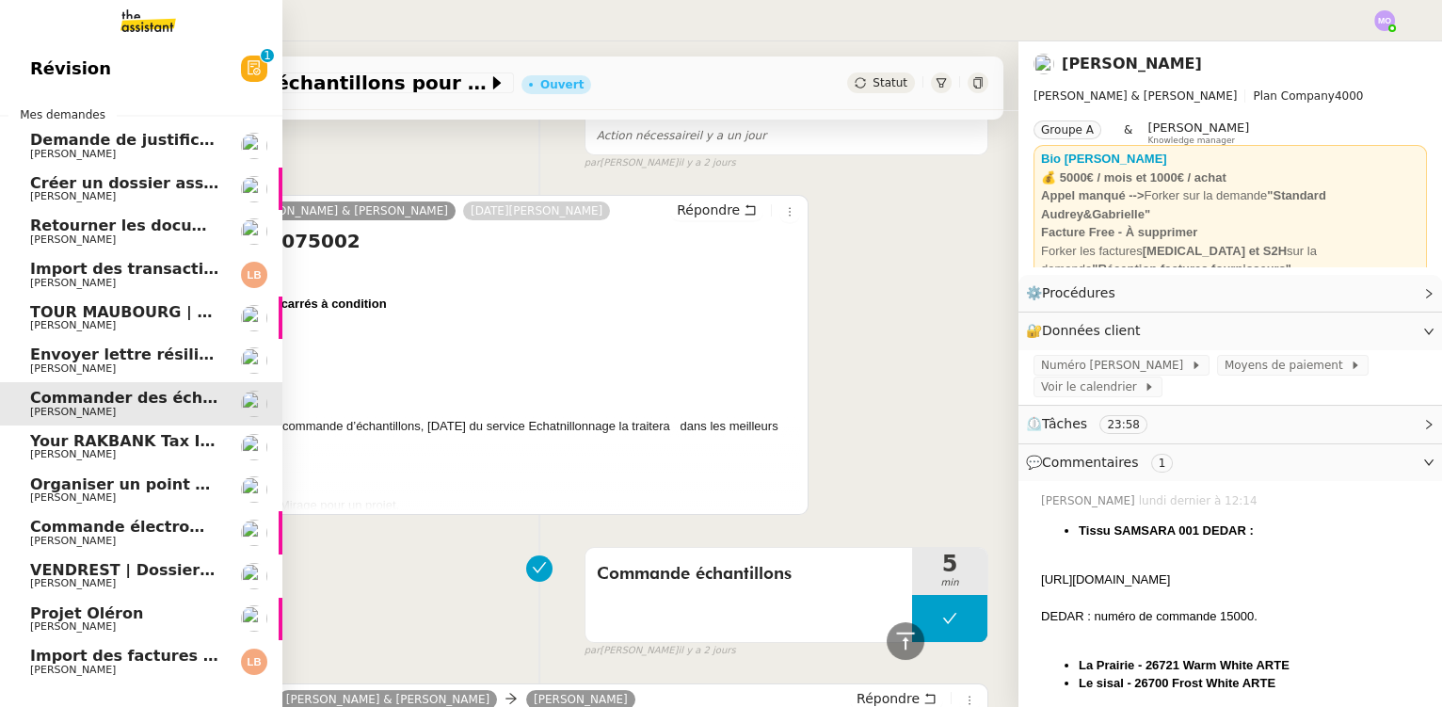
click at [108, 337] on link "TOUR MAUBOURG | Factures partage des prix professionnels Gabrielle Tavernier" at bounding box center [141, 318] width 282 height 43
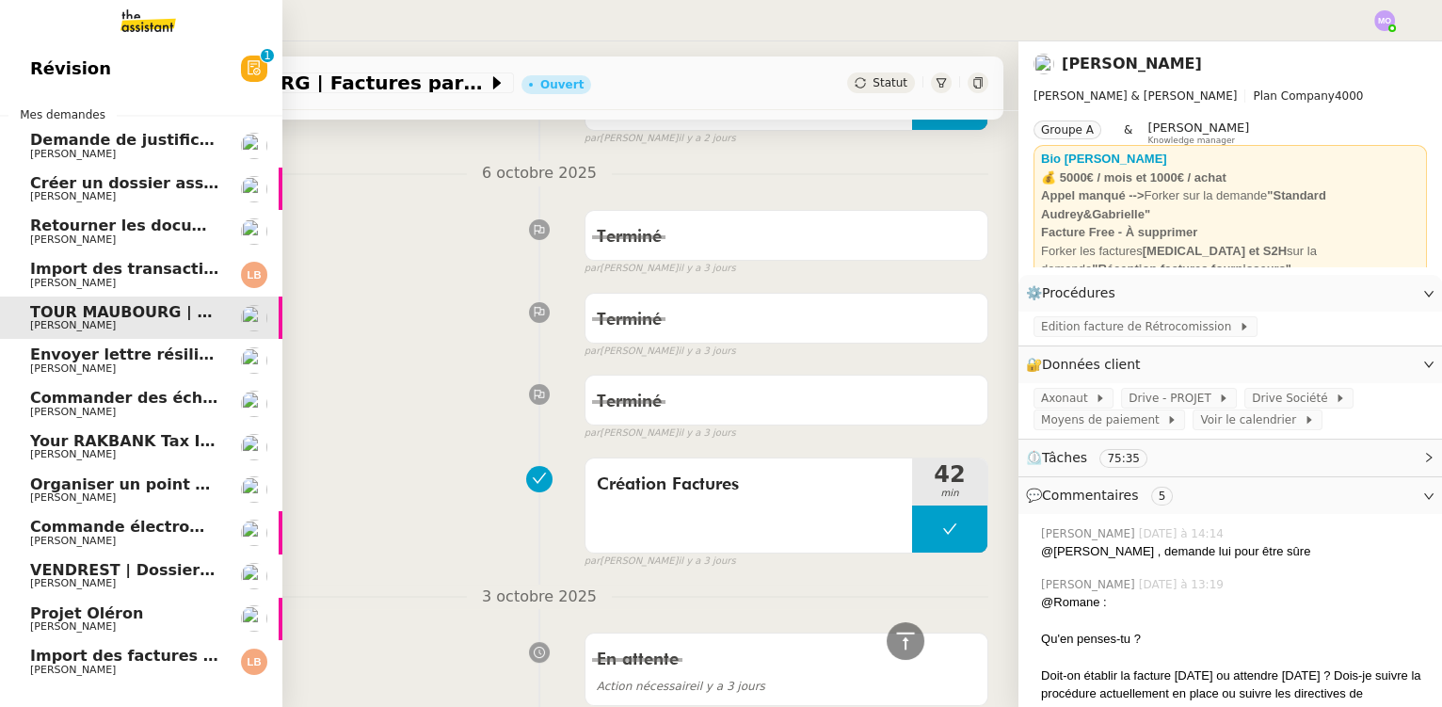
click at [92, 362] on span "Envoyer lettre résiliation à WORKS AGENCY" at bounding box center [215, 355] width 371 height 18
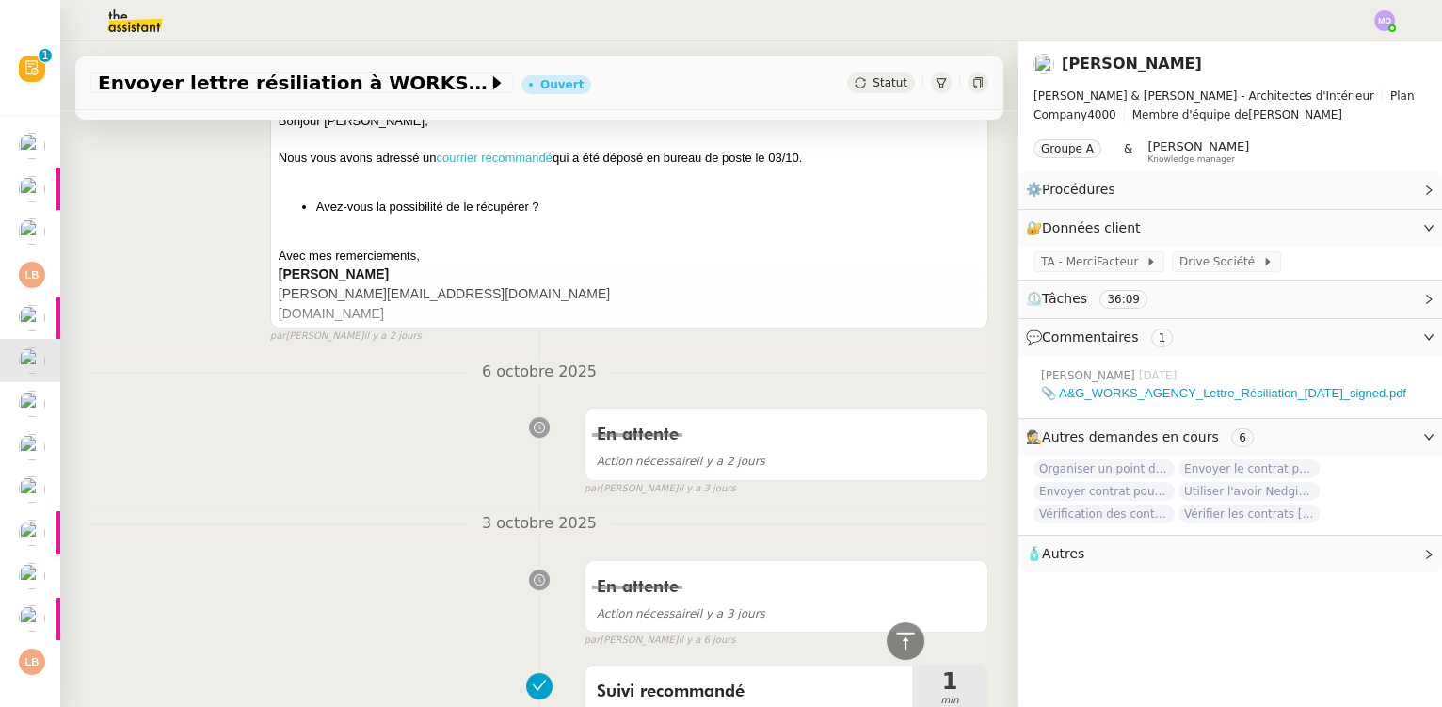
click at [500, 154] on link "courrier recommandé" at bounding box center [494, 158] width 117 height 14
click at [259, 366] on nz-divider "6 octobre 2025" at bounding box center [539, 372] width 898 height 25
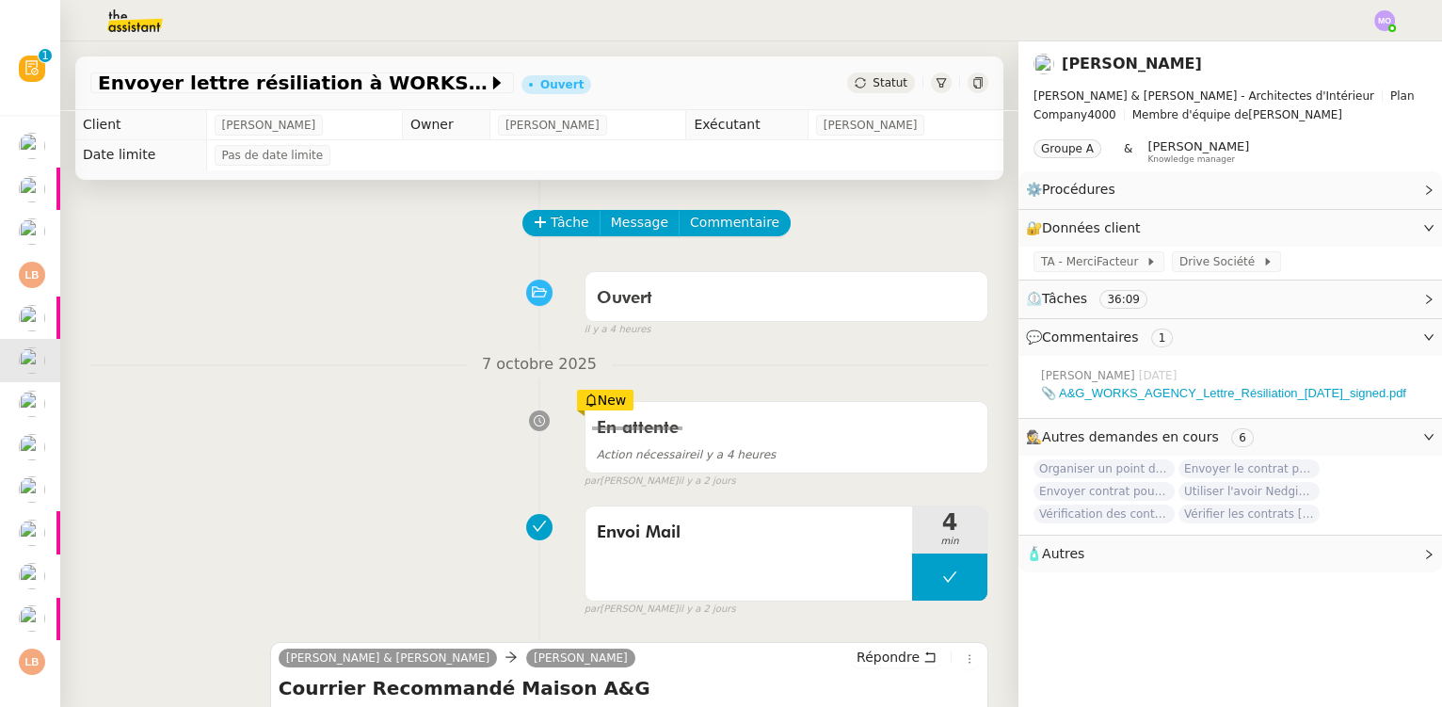
click at [873, 81] on span "Statut" at bounding box center [890, 82] width 35 height 13
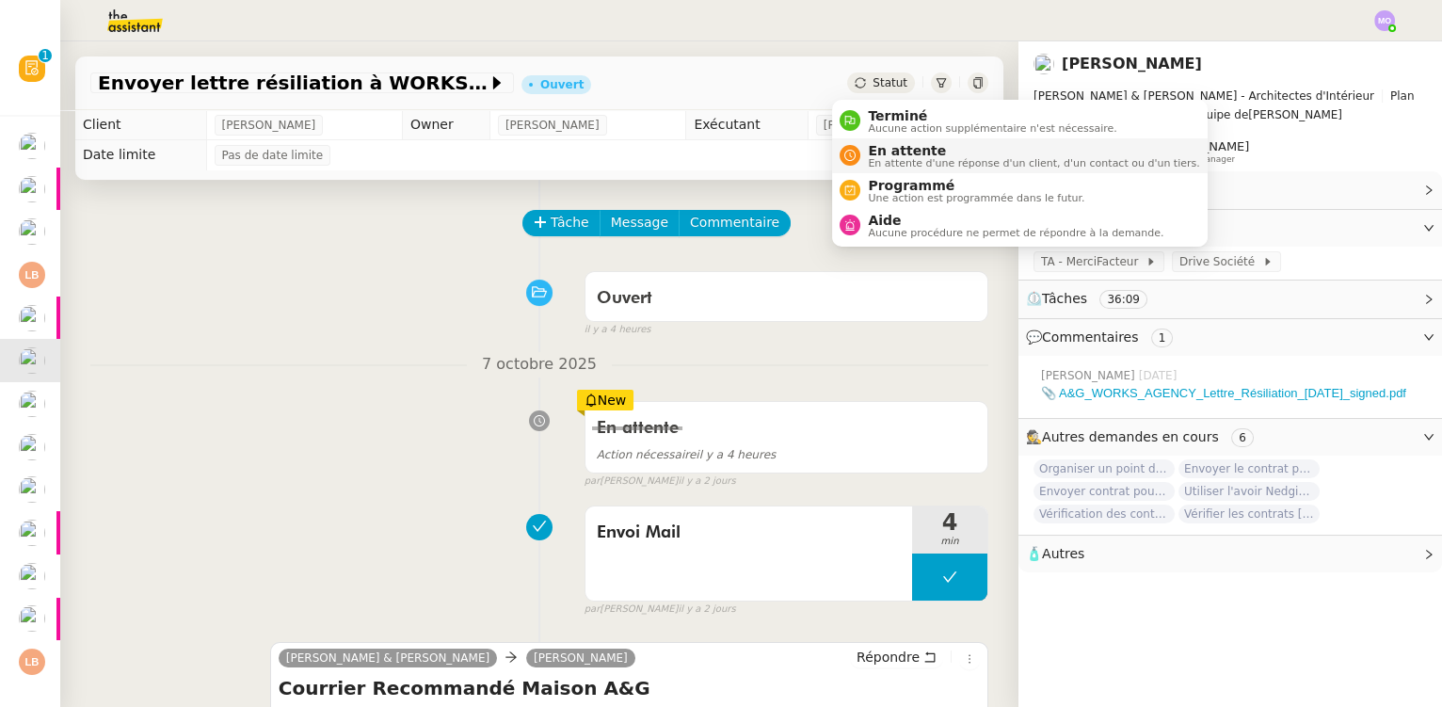
click at [892, 147] on span "En attente" at bounding box center [1033, 150] width 331 height 15
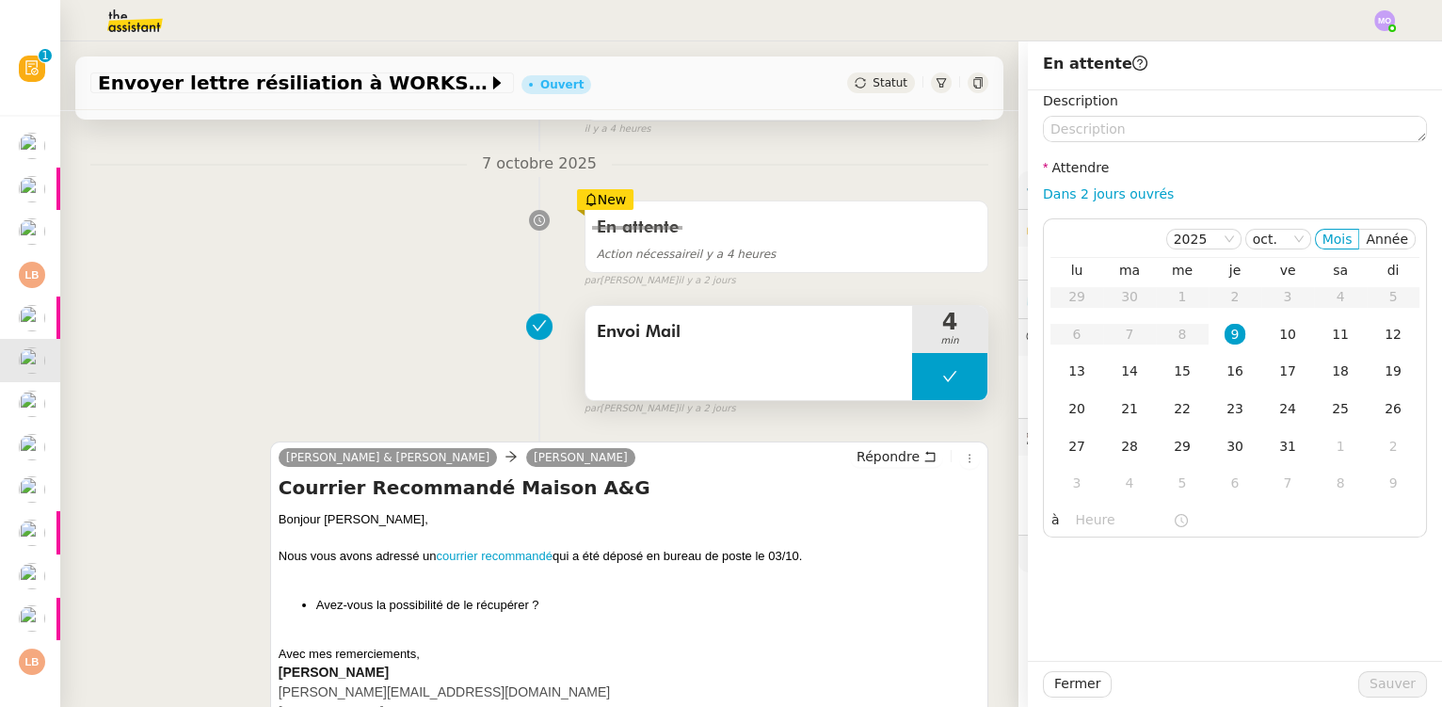
scroll to position [342, 0]
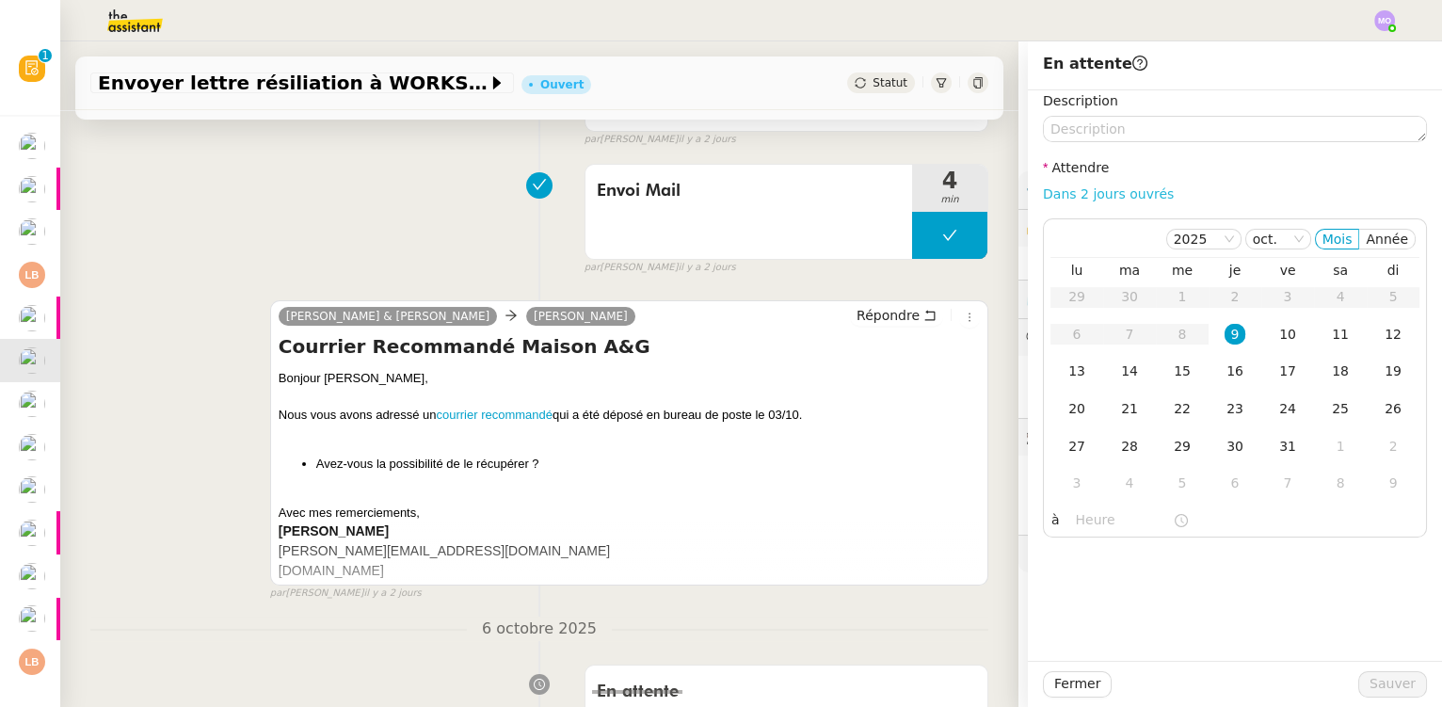
click at [1093, 188] on link "Dans 2 jours ouvrés" at bounding box center [1108, 193] width 131 height 15
type input "07:00"
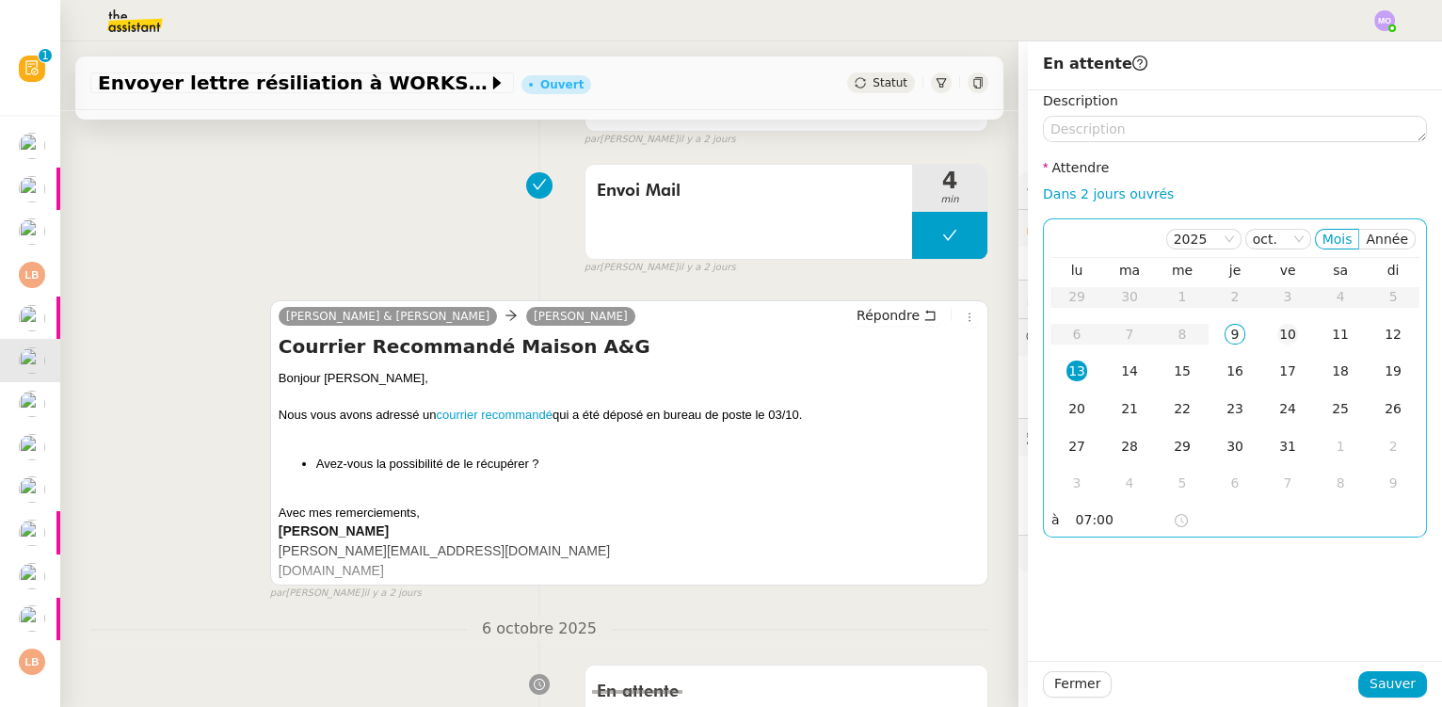
click at [1287, 335] on td "10" at bounding box center [1288, 335] width 53 height 38
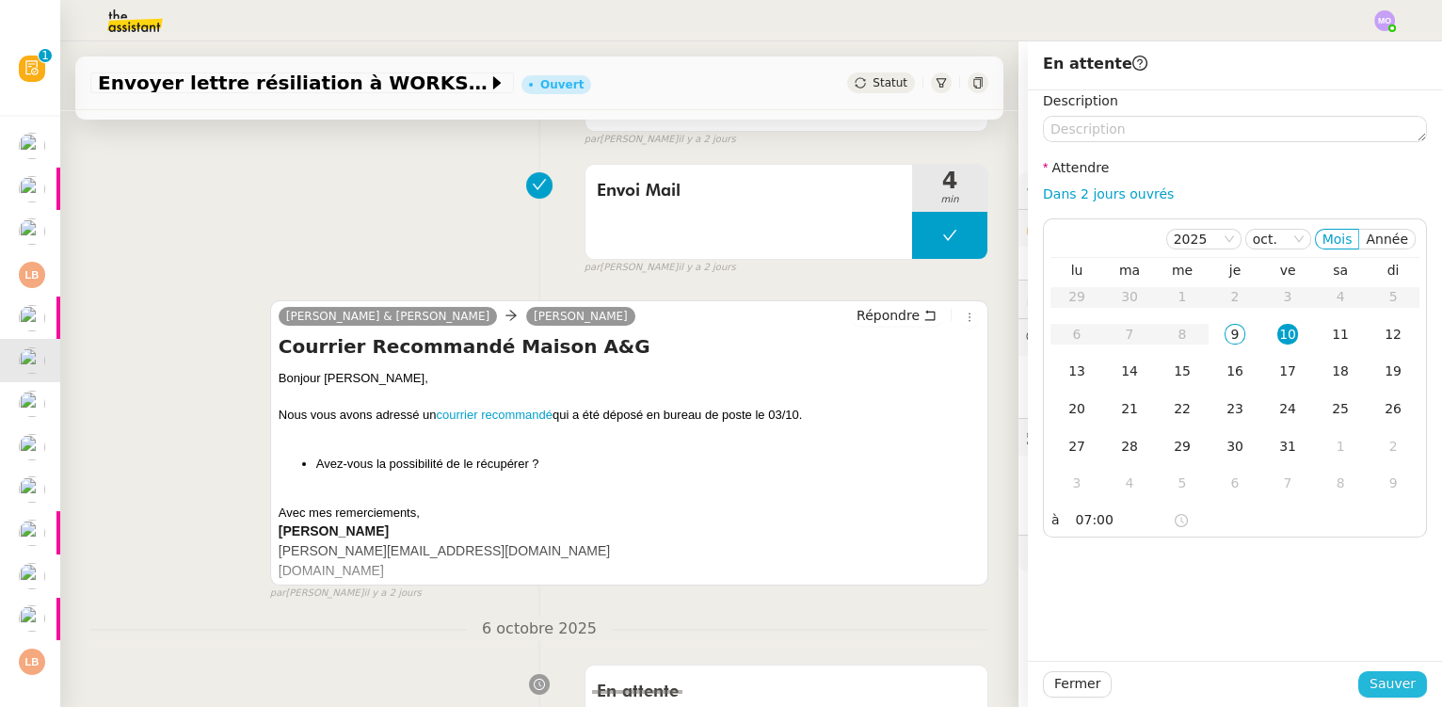
drag, startPoint x: 1383, startPoint y: 681, endPoint x: 1267, endPoint y: 654, distance: 118.8
click at [1382, 681] on span "Sauver" at bounding box center [1393, 684] width 46 height 22
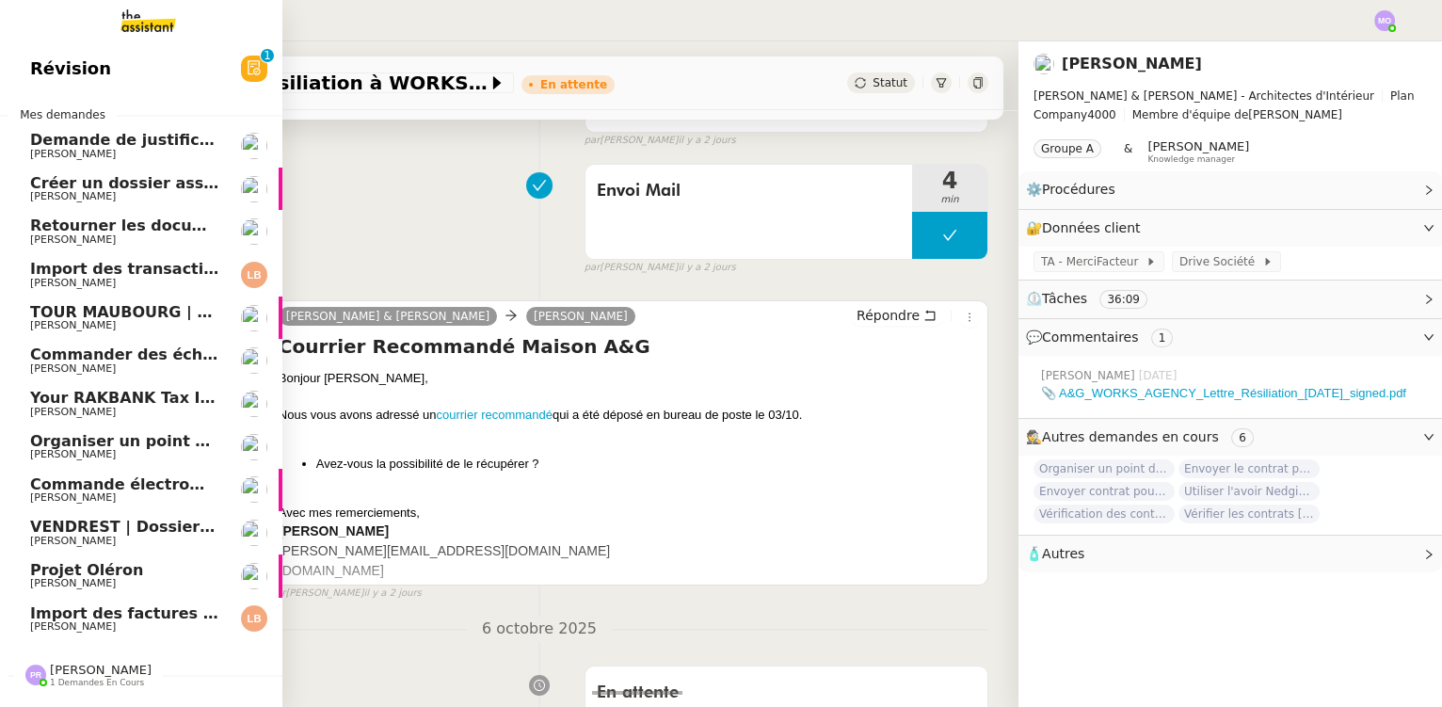
click at [111, 234] on span "[PERSON_NAME]" at bounding box center [125, 239] width 190 height 11
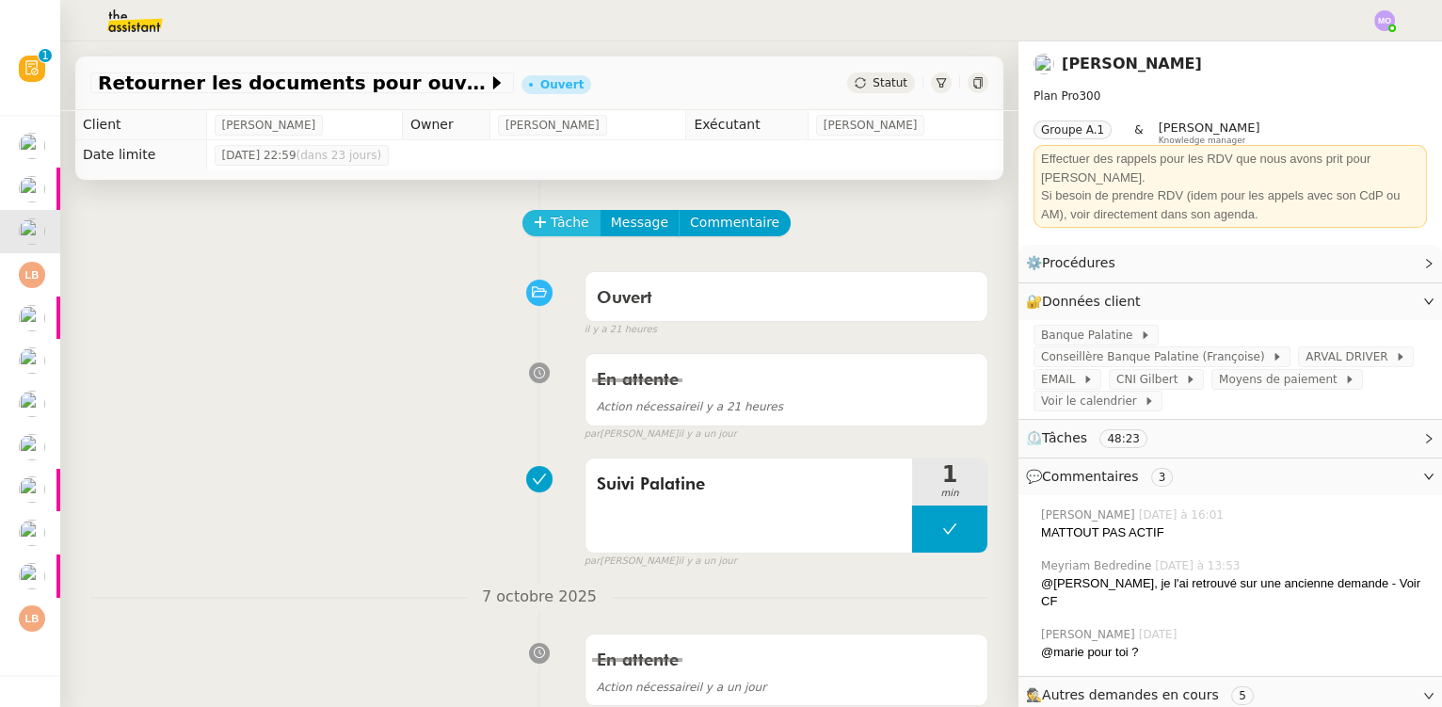
click at [551, 224] on span "Tâche" at bounding box center [570, 223] width 39 height 22
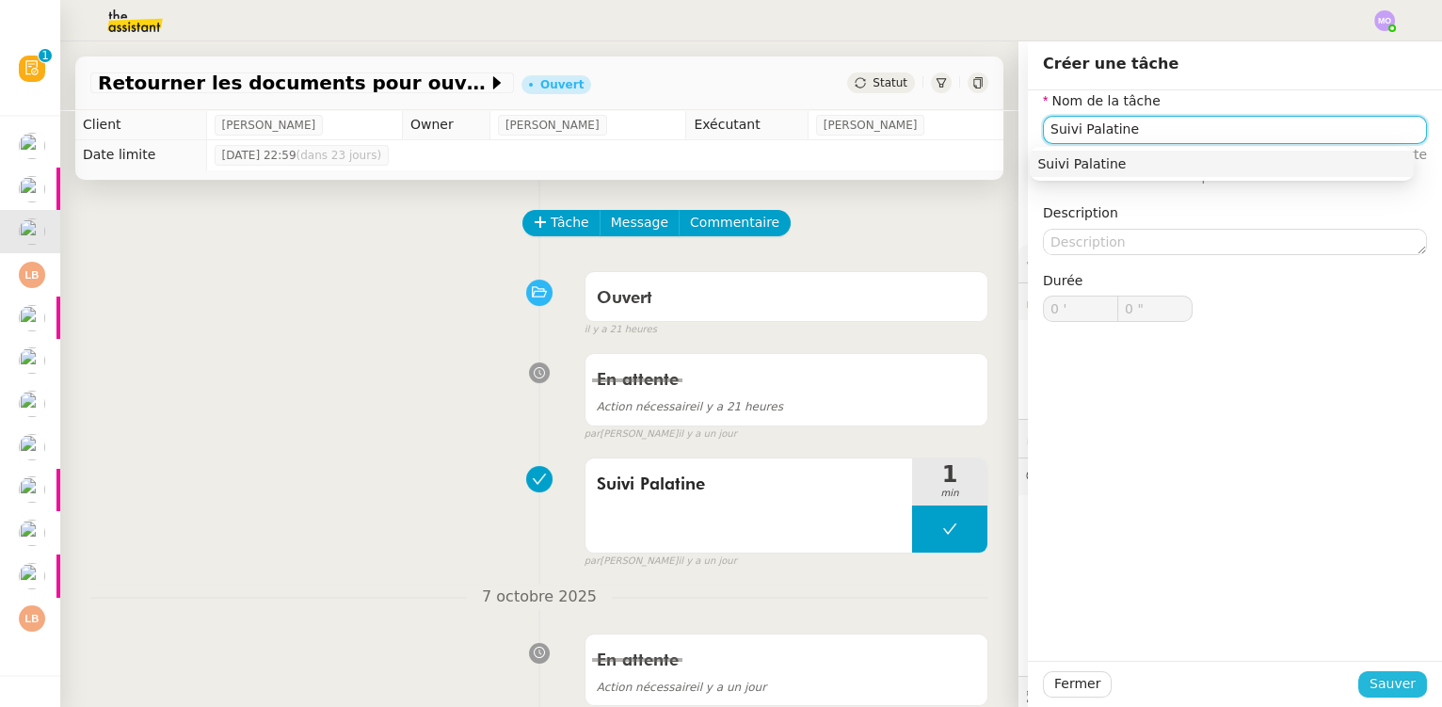
type input "Suivi Palatine"
drag, startPoint x: 1369, startPoint y: 681, endPoint x: 1320, endPoint y: 673, distance: 49.5
click at [1370, 681] on span "Sauver" at bounding box center [1393, 684] width 46 height 22
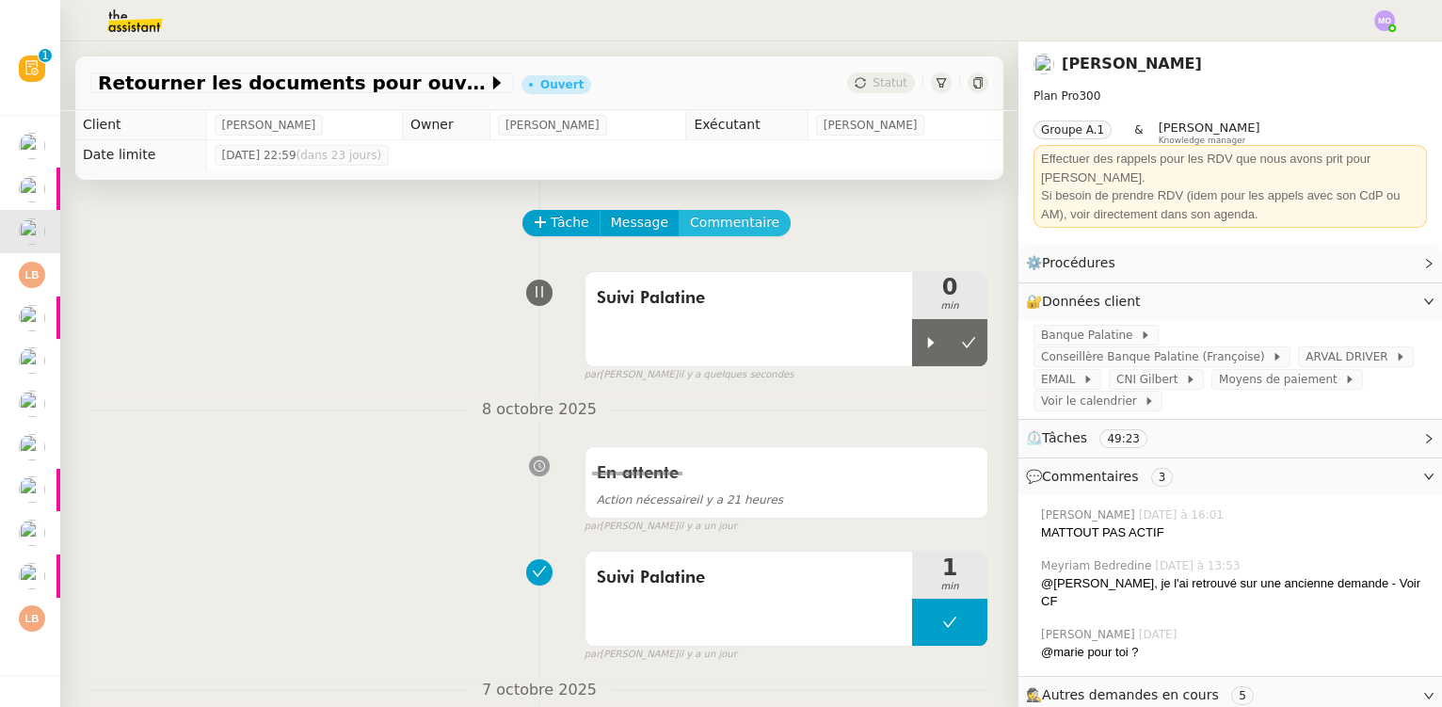
drag, startPoint x: 901, startPoint y: 347, endPoint x: 733, endPoint y: 230, distance: 205.6
click at [912, 346] on div at bounding box center [931, 342] width 38 height 47
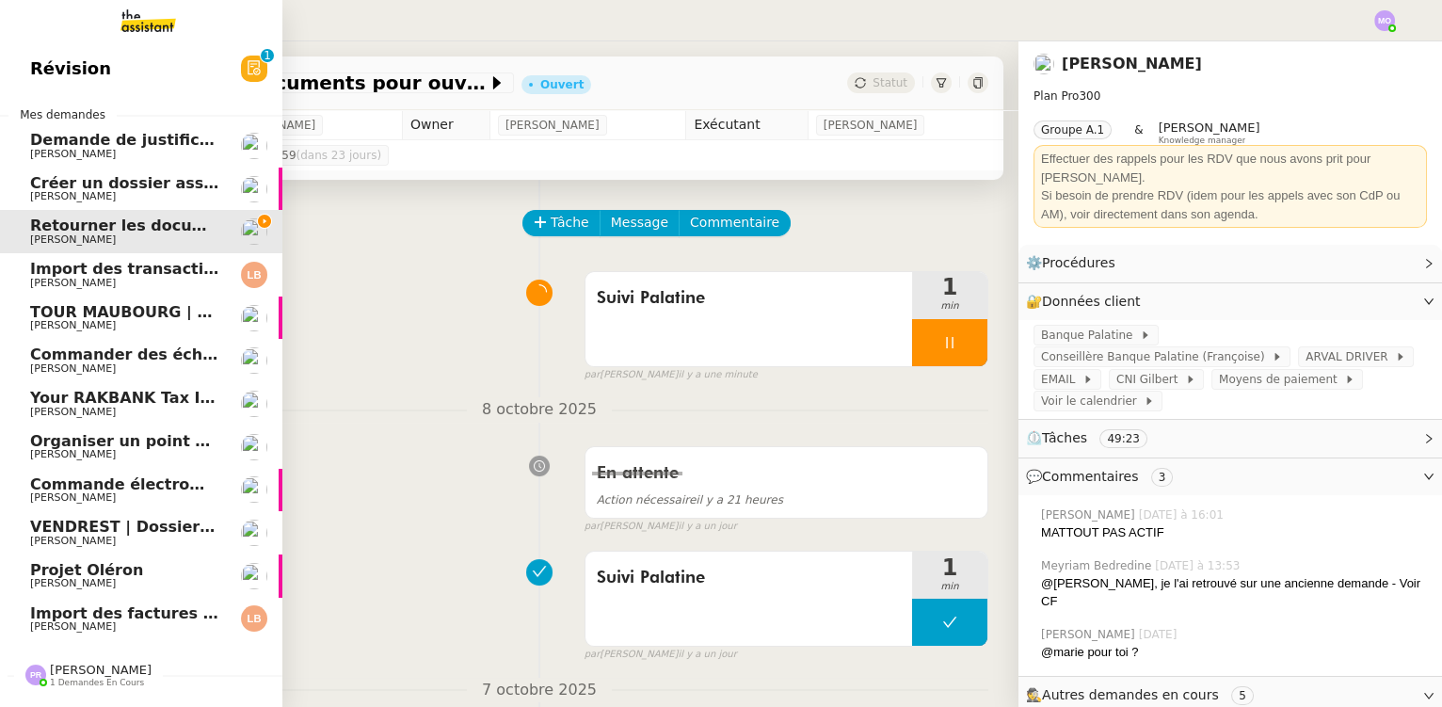
click at [111, 616] on span "Import des factures et justificatifs - septembre 2025" at bounding box center [253, 613] width 446 height 18
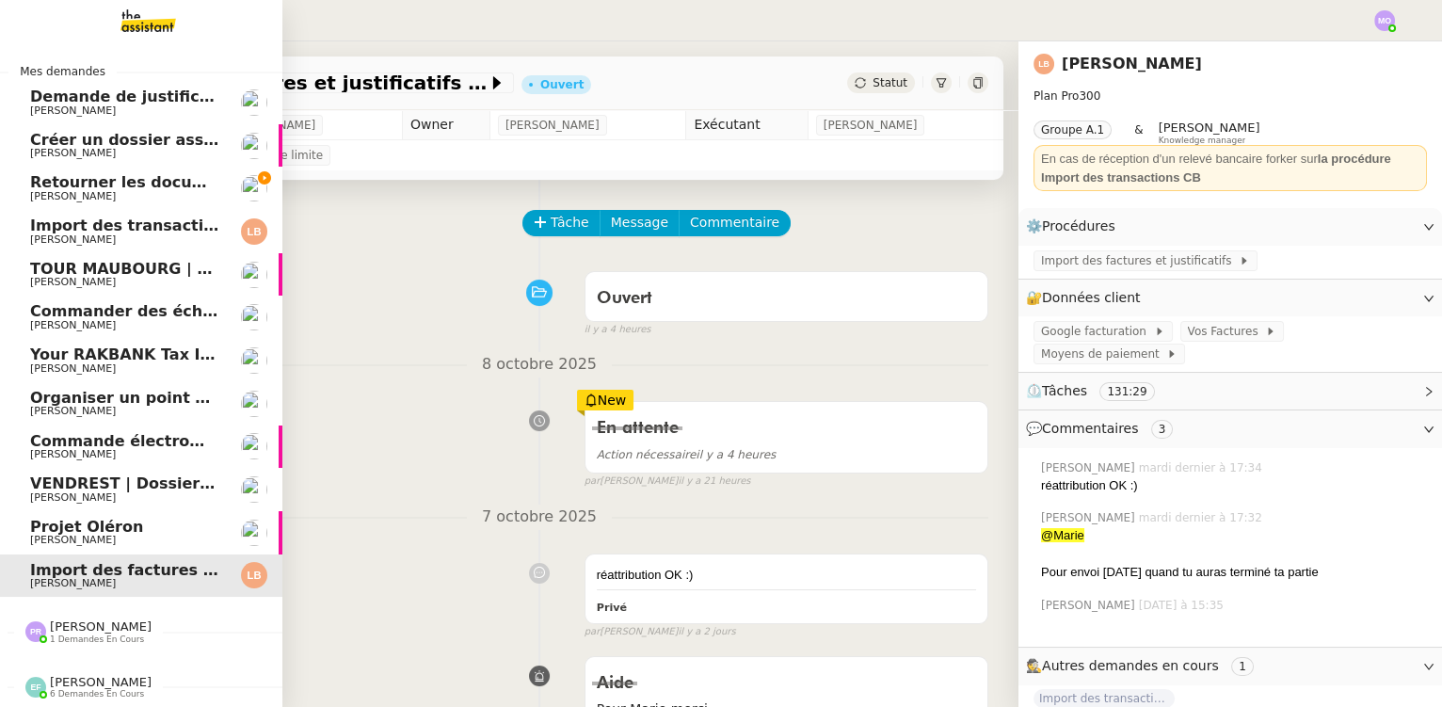
scroll to position [52, 0]
click at [77, 625] on div "Pauline Ribas 1 demandes en cours" at bounding box center [101, 632] width 102 height 24
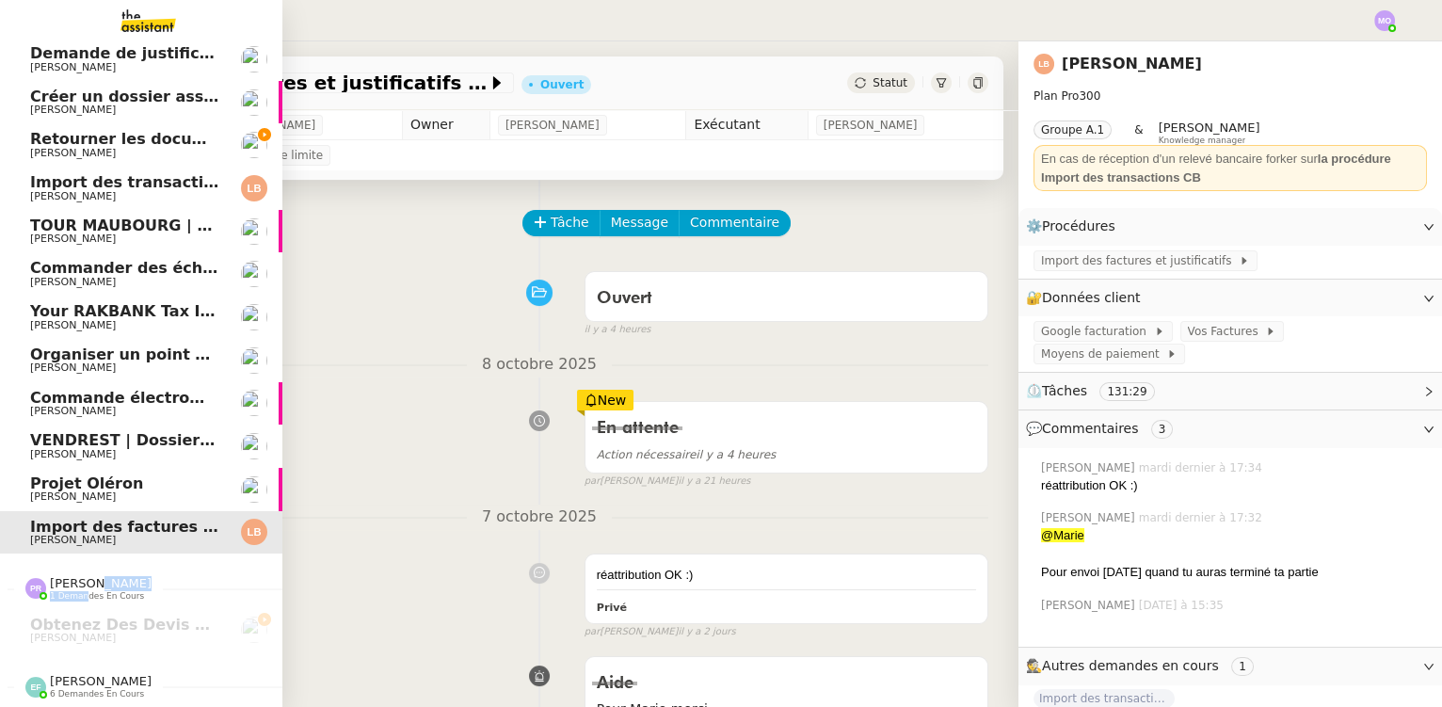
scroll to position [94, 0]
click at [95, 622] on span "Obtenez des devis pour Eichholtz et Nedgis" at bounding box center [289, 625] width 518 height 18
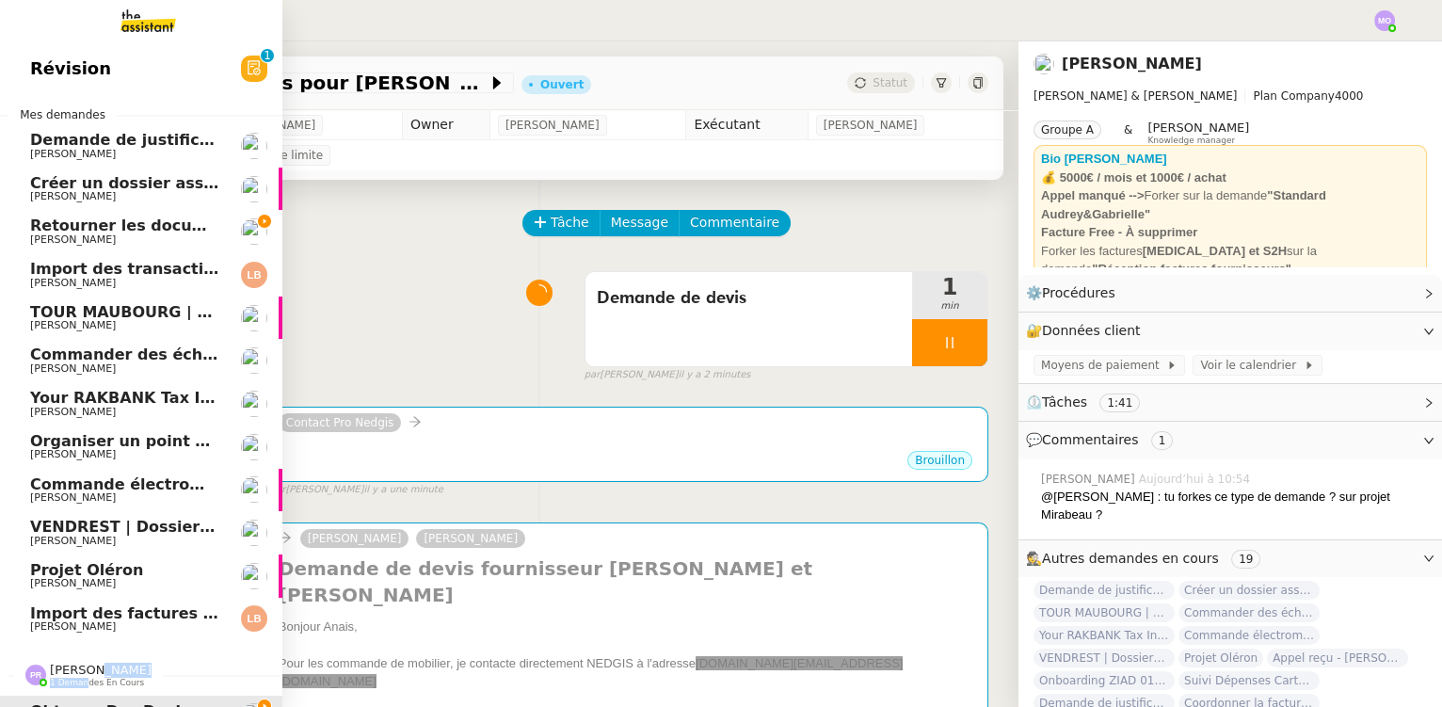
click at [154, 239] on span "[PERSON_NAME]" at bounding box center [125, 239] width 190 height 11
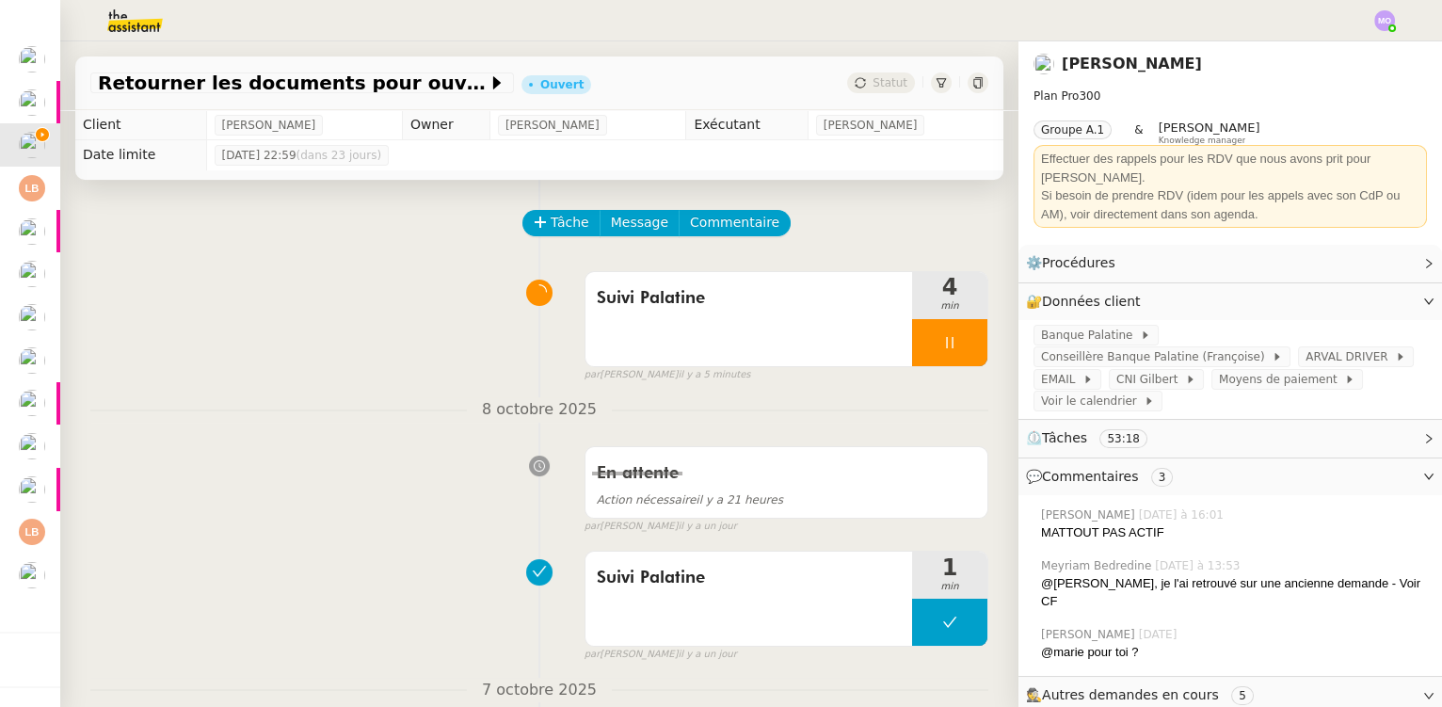
scroll to position [51, 0]
click at [912, 336] on div at bounding box center [949, 342] width 75 height 47
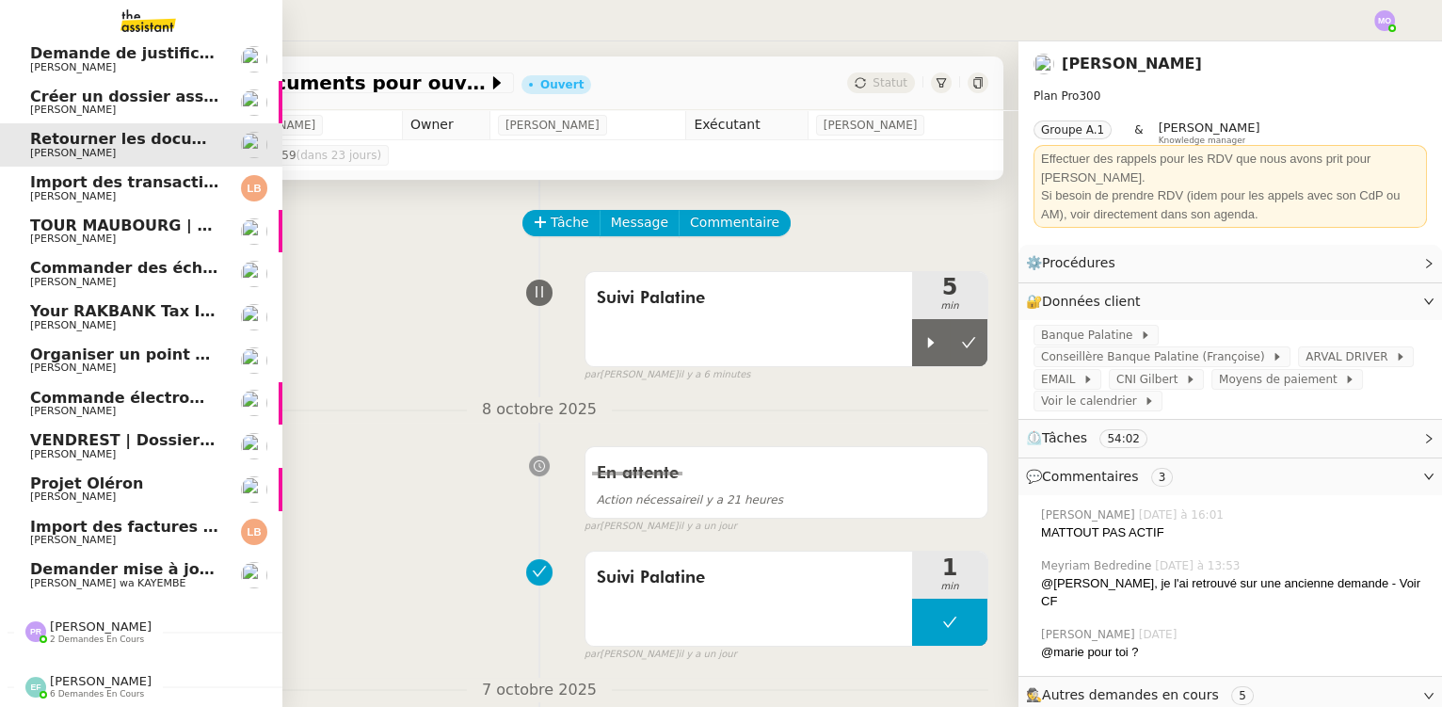
click at [78, 623] on span "[PERSON_NAME]" at bounding box center [101, 627] width 102 height 14
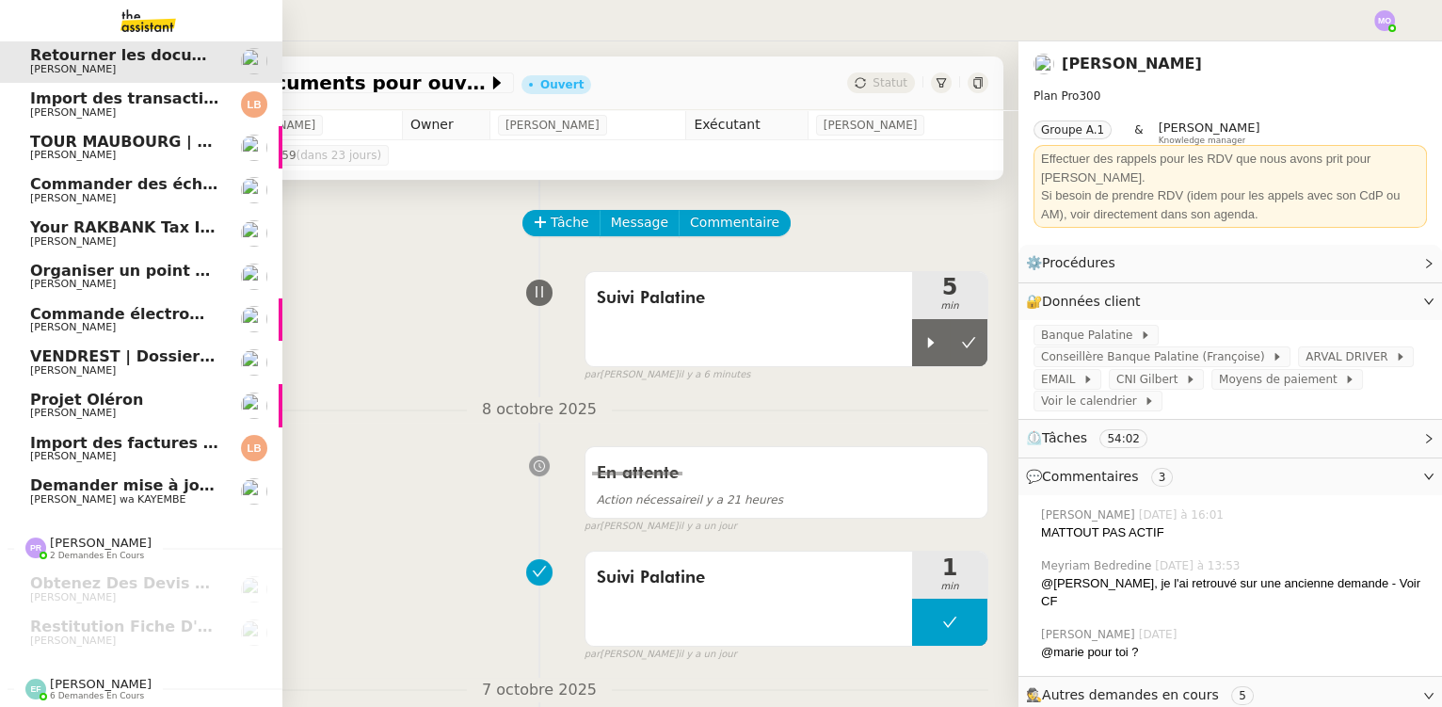
scroll to position [137, 0]
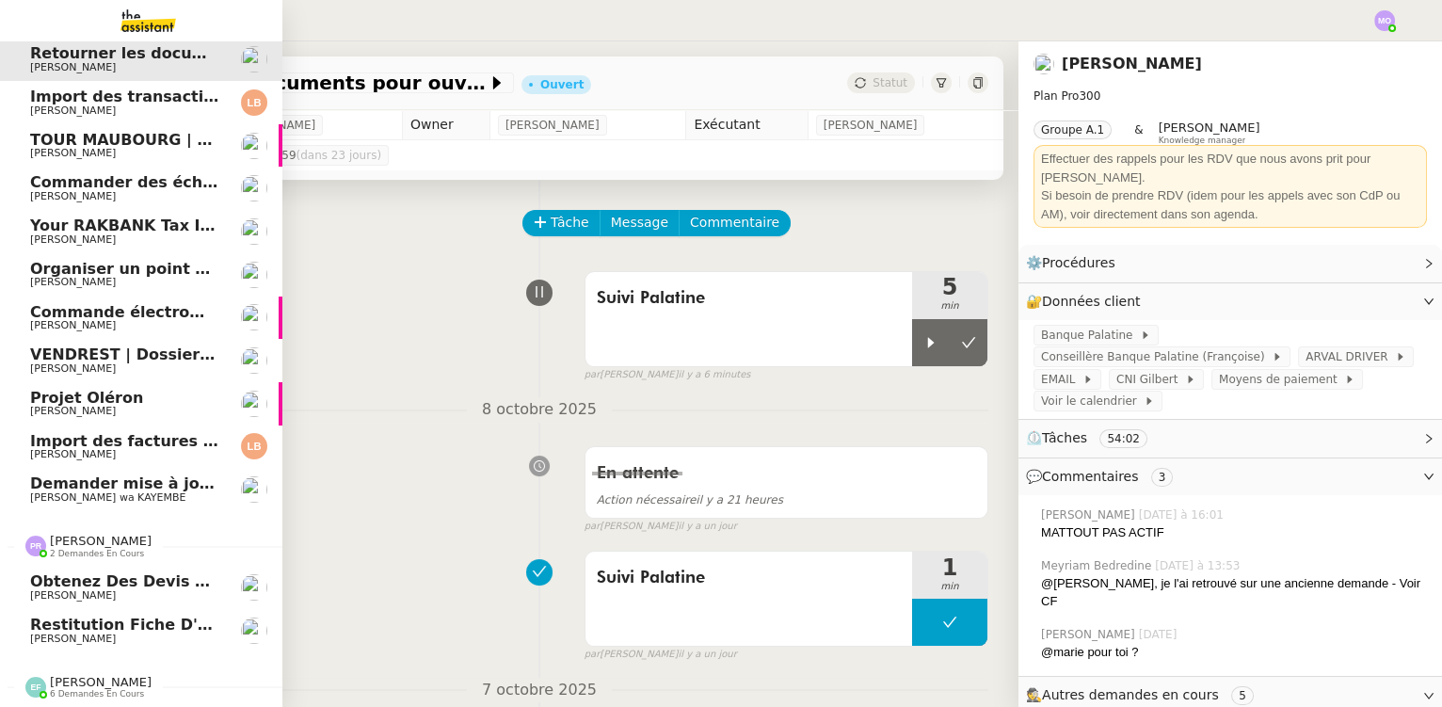
click at [133, 576] on span "Obtenez des devis pour Eichholtz et Nedgis" at bounding box center [289, 581] width 518 height 18
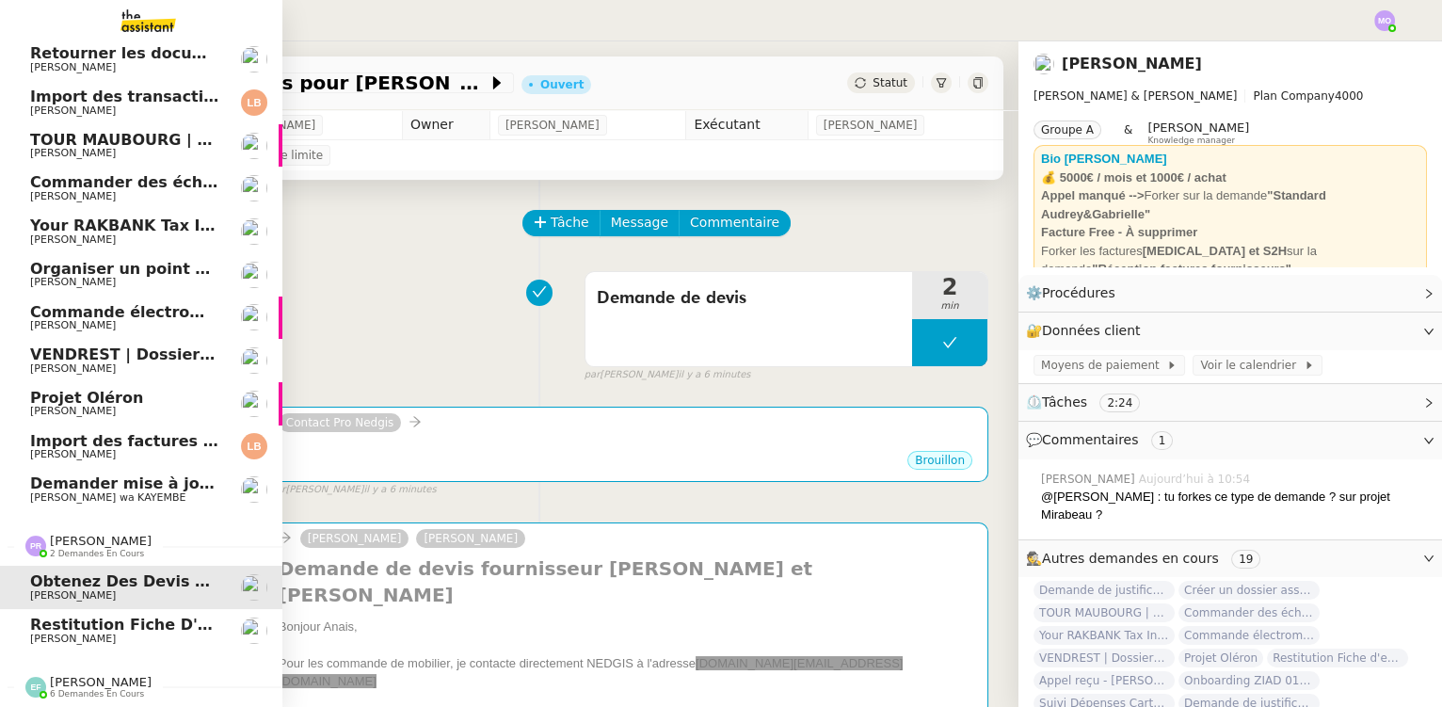
click at [104, 616] on span "Restitution Fiche d'entreprise" at bounding box center [158, 625] width 256 height 18
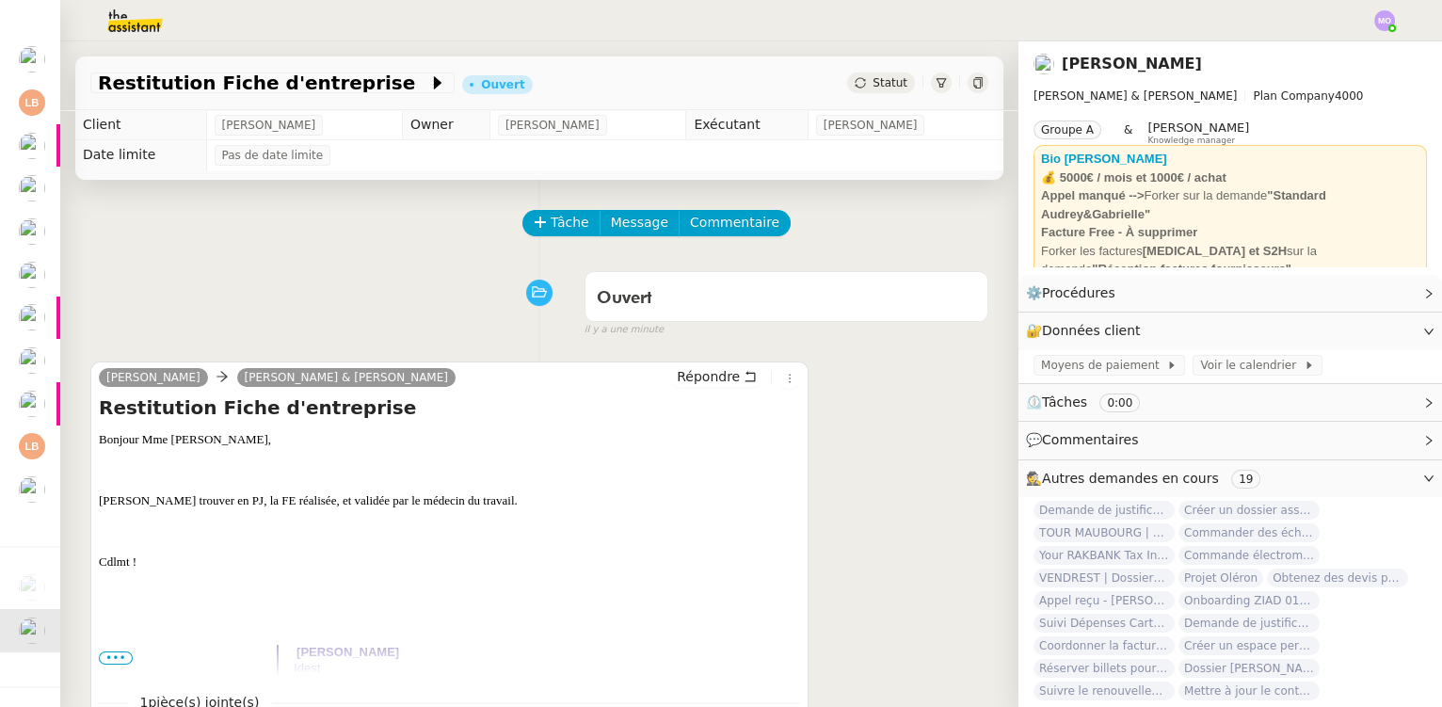
click at [404, 310] on div "Ouvert false il y a une minute" at bounding box center [539, 300] width 898 height 75
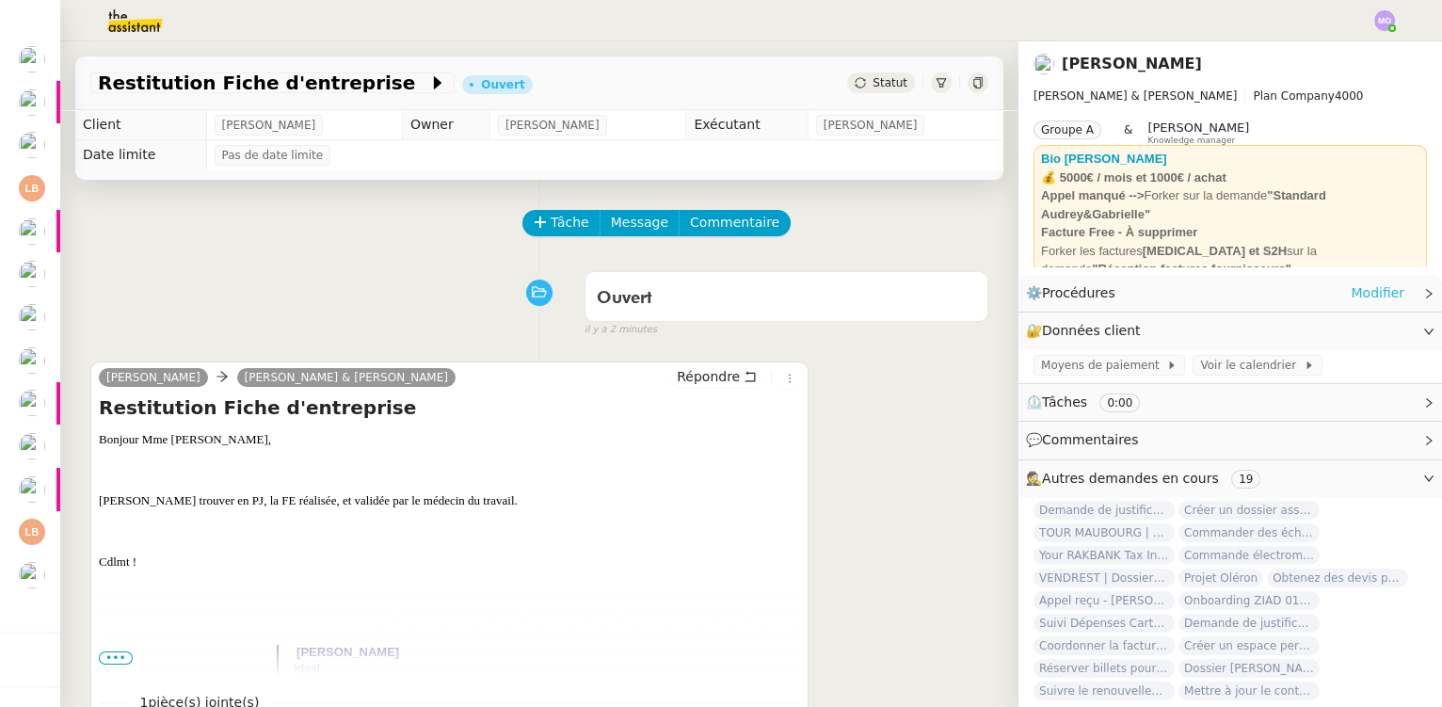
click at [1351, 295] on link "Modifier" at bounding box center [1378, 293] width 54 height 22
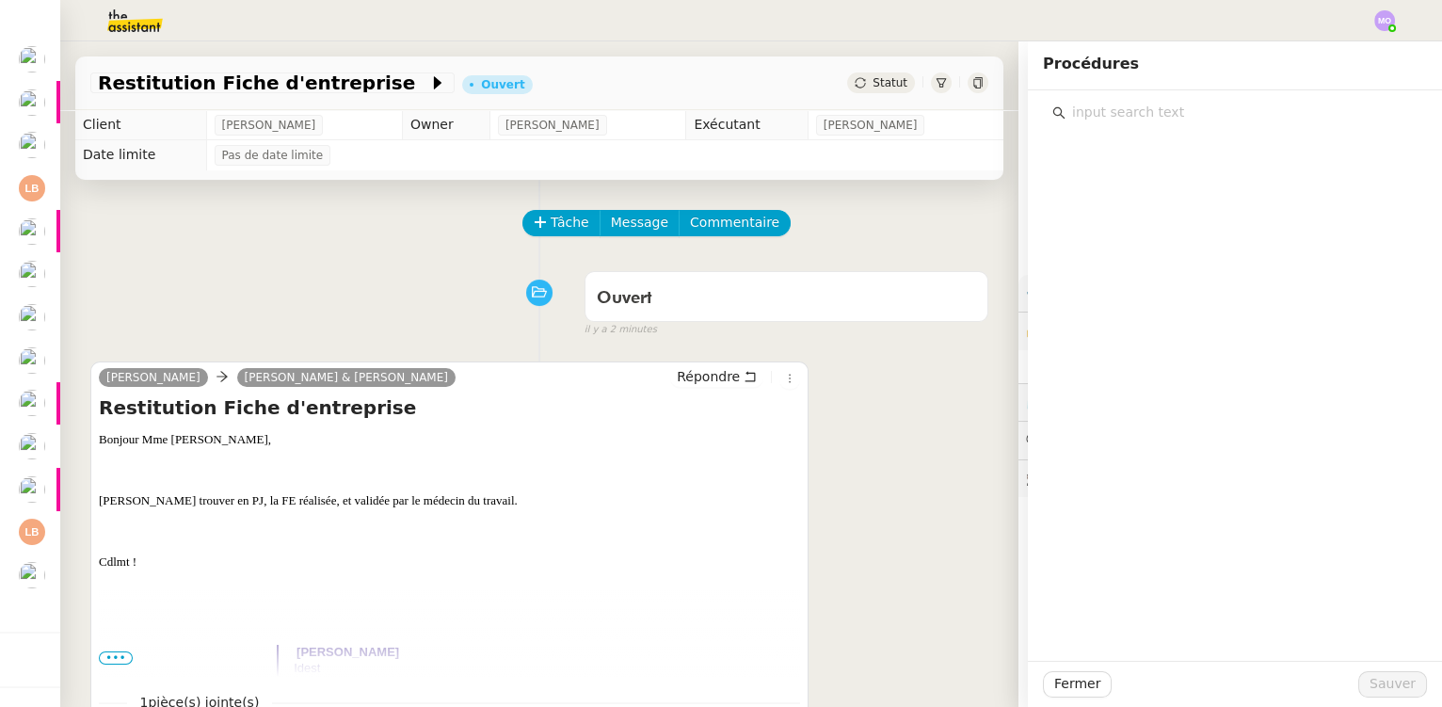
click at [1105, 114] on input "text" at bounding box center [1242, 112] width 352 height 25
type input """
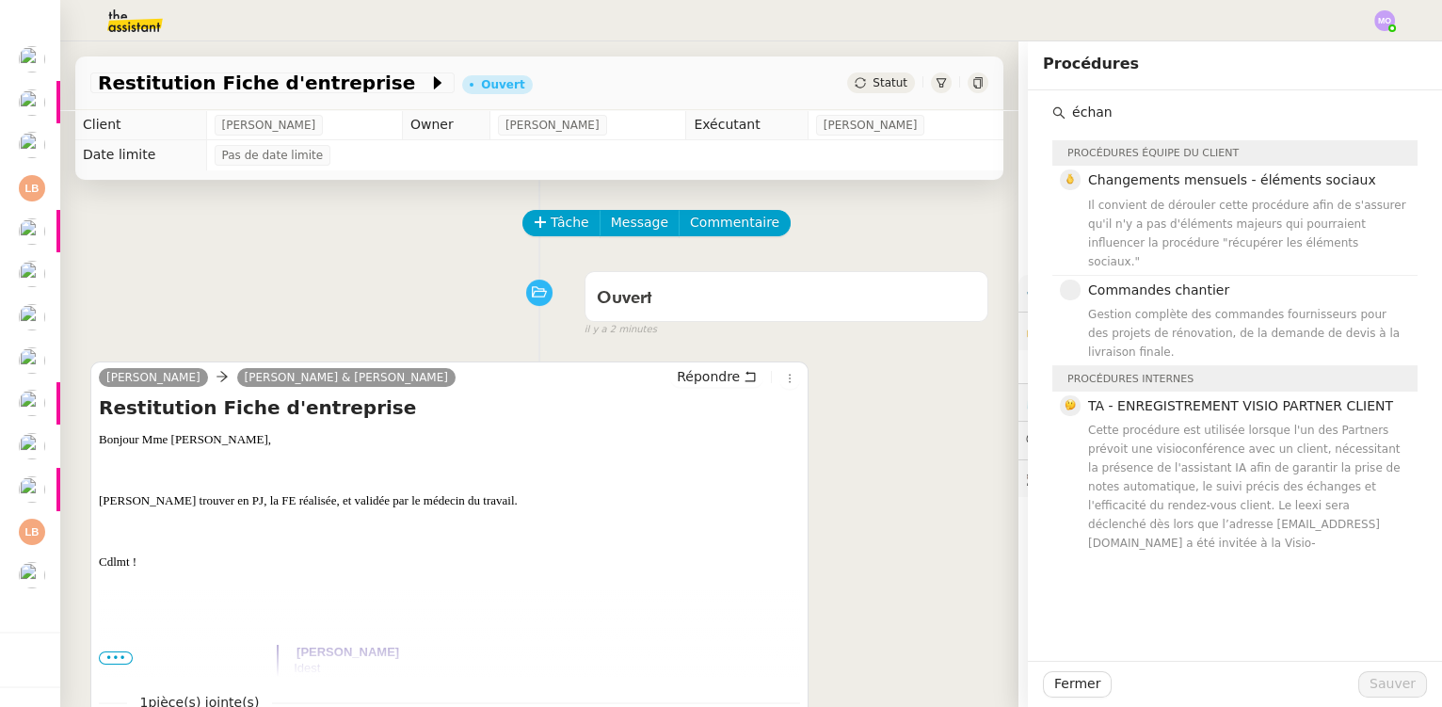
type input "échan"
click at [307, 217] on div "Tâche Message Commentaire" at bounding box center [539, 232] width 898 height 45
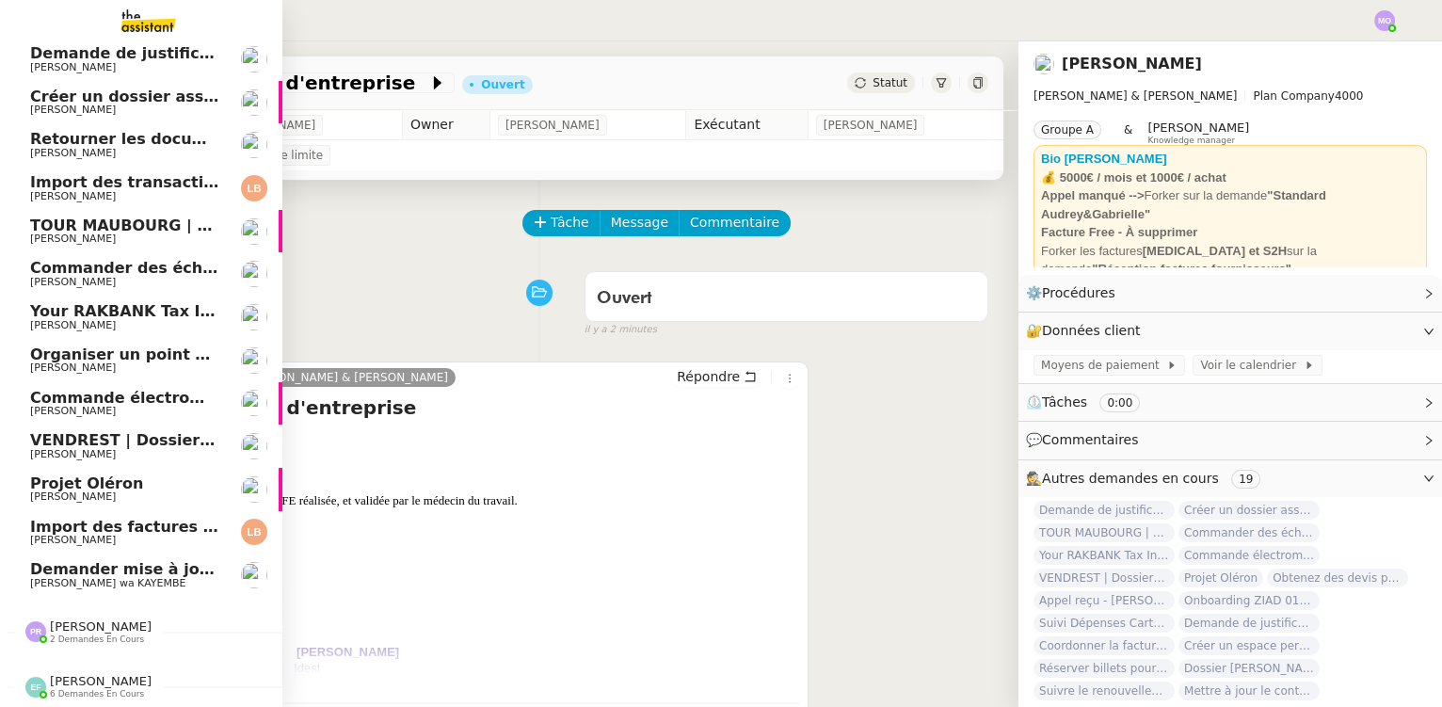
click at [45, 652] on div "Emelyne Foussier 6 demandes en cours" at bounding box center [141, 679] width 282 height 55
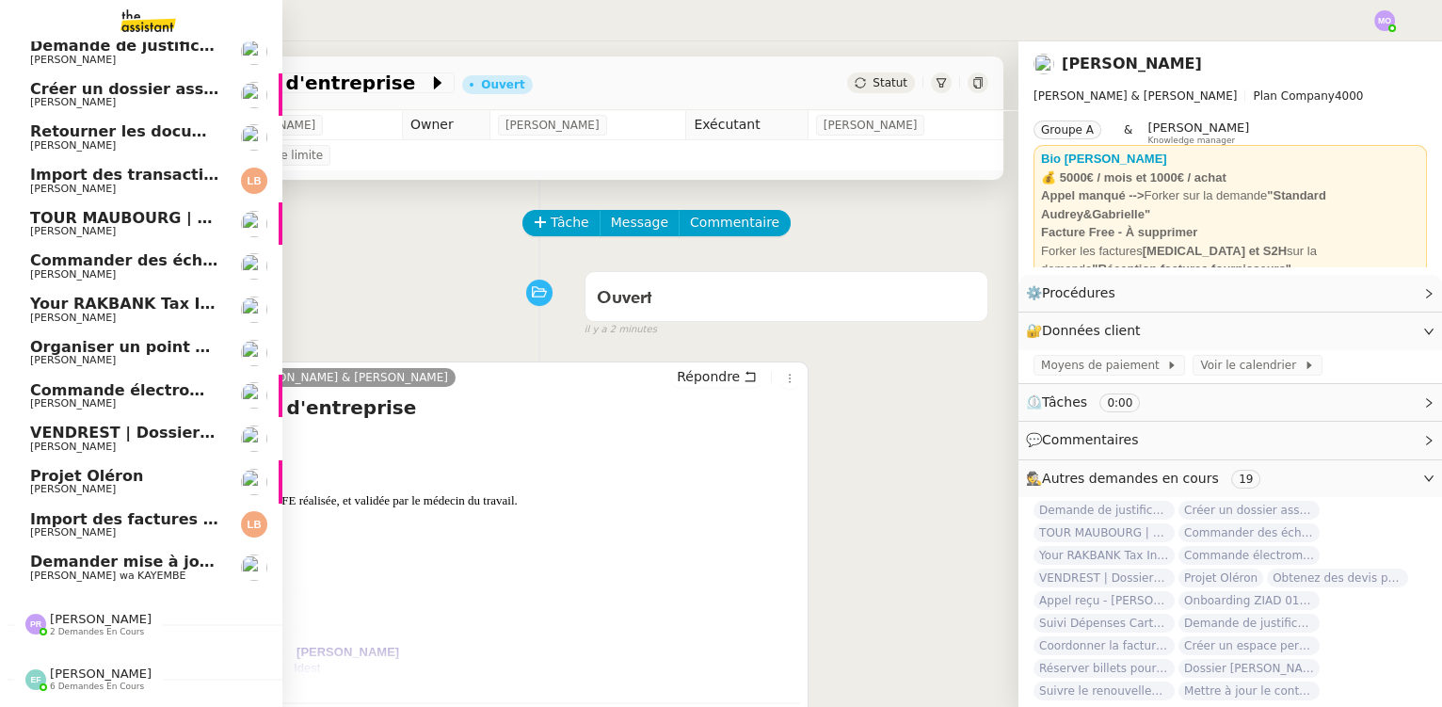
scroll to position [137, 0]
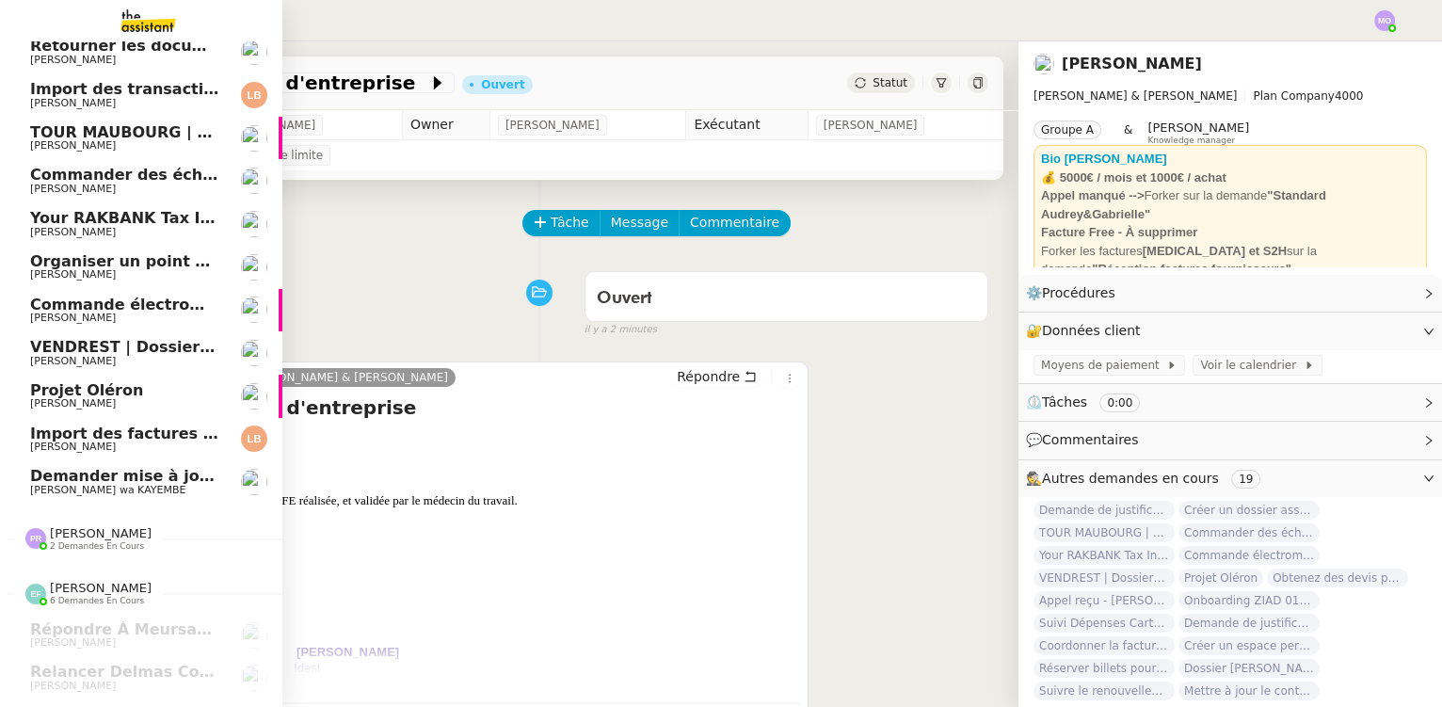
click at [82, 527] on span "[PERSON_NAME]" at bounding box center [101, 533] width 102 height 14
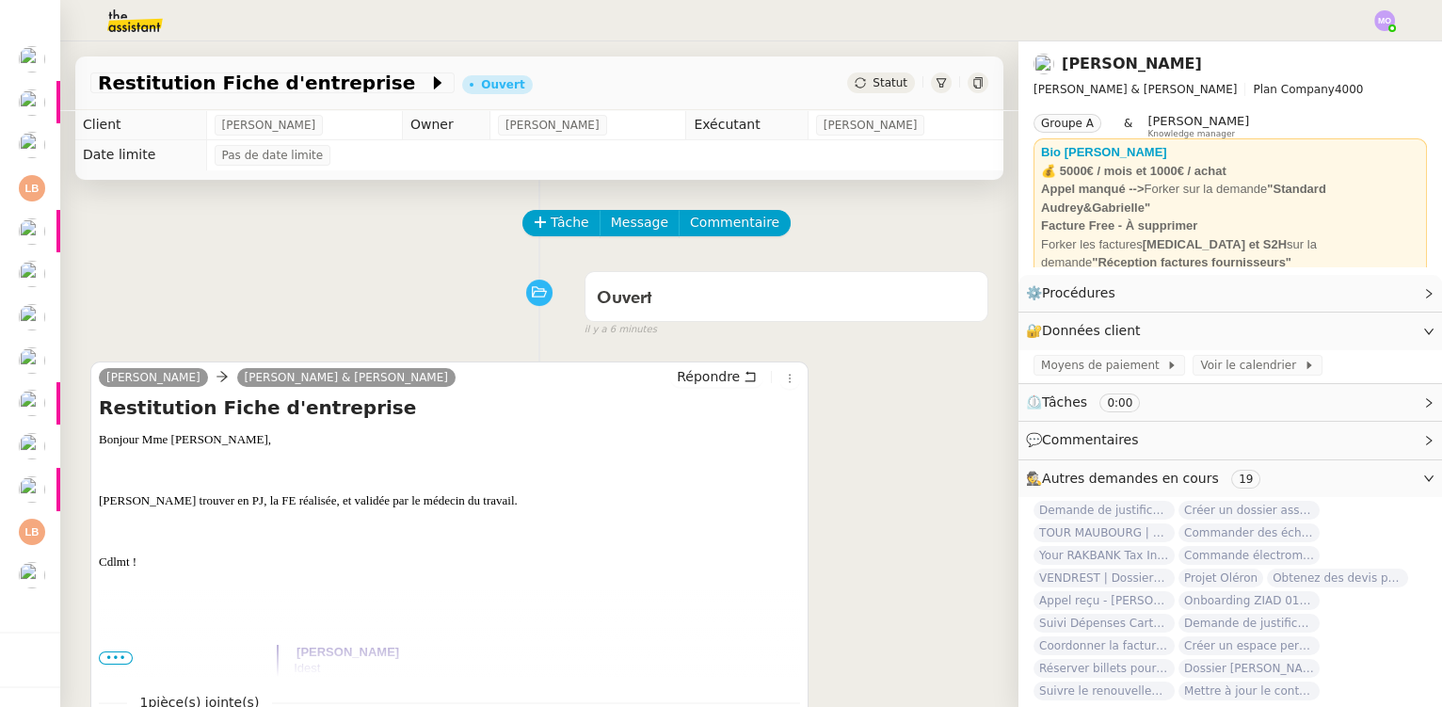
scroll to position [0, 0]
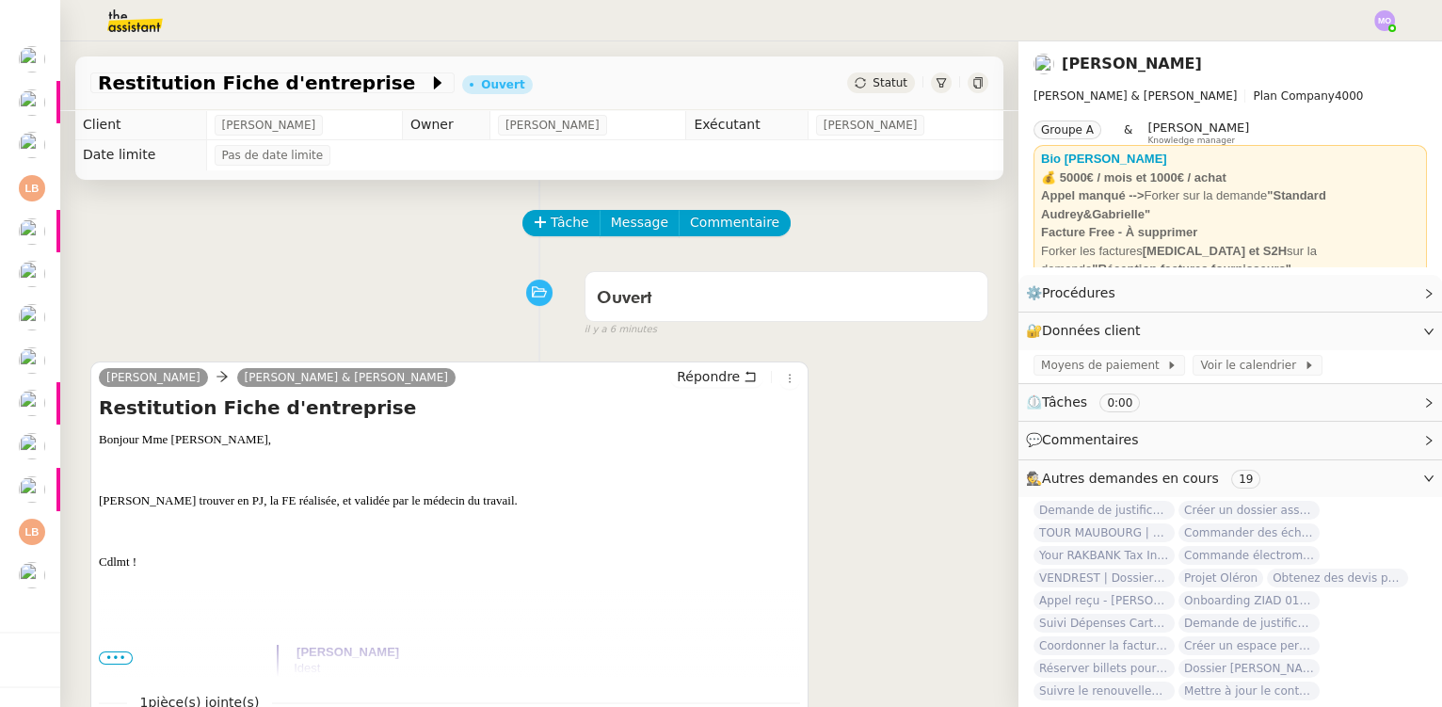
click at [127, 297] on div "Ouvert false il y a 6 minutes" at bounding box center [539, 300] width 898 height 75
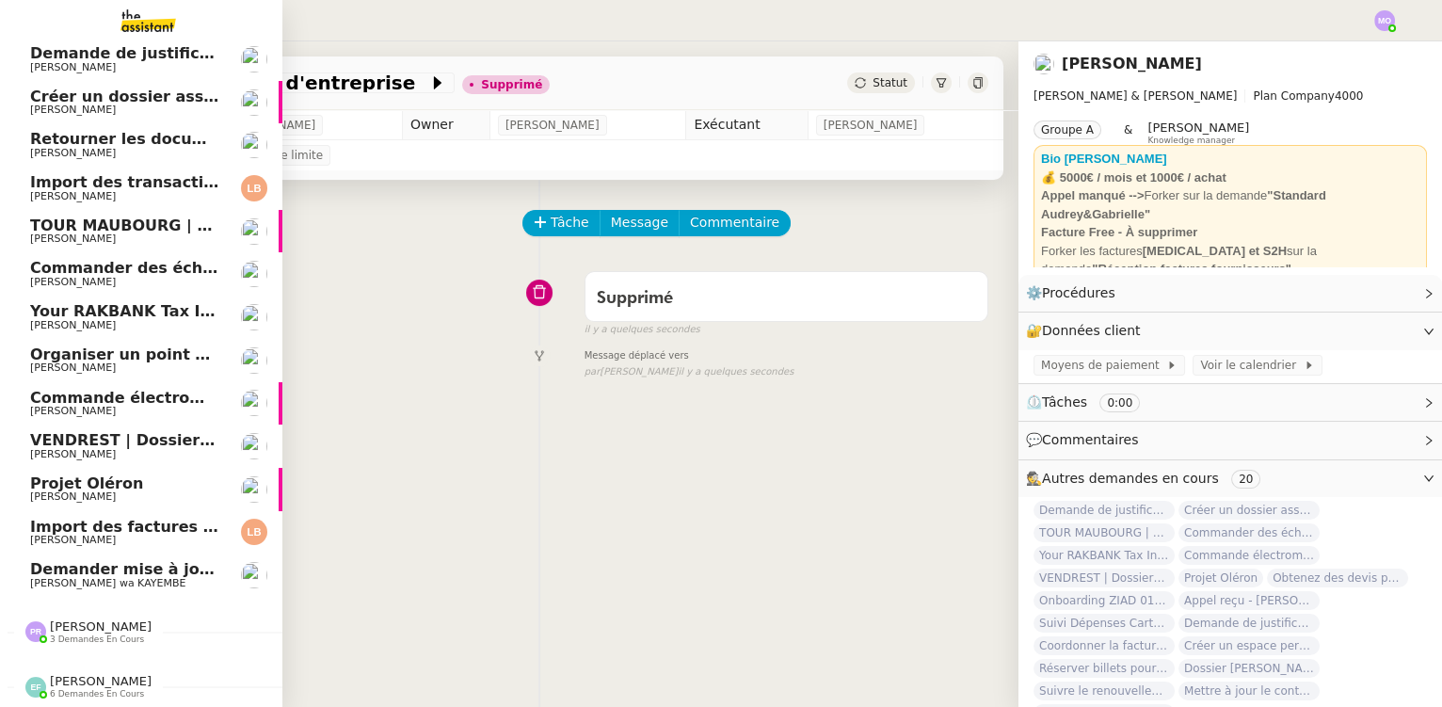
click at [140, 346] on span "Organiser un point de synchronisation" at bounding box center [193, 355] width 327 height 18
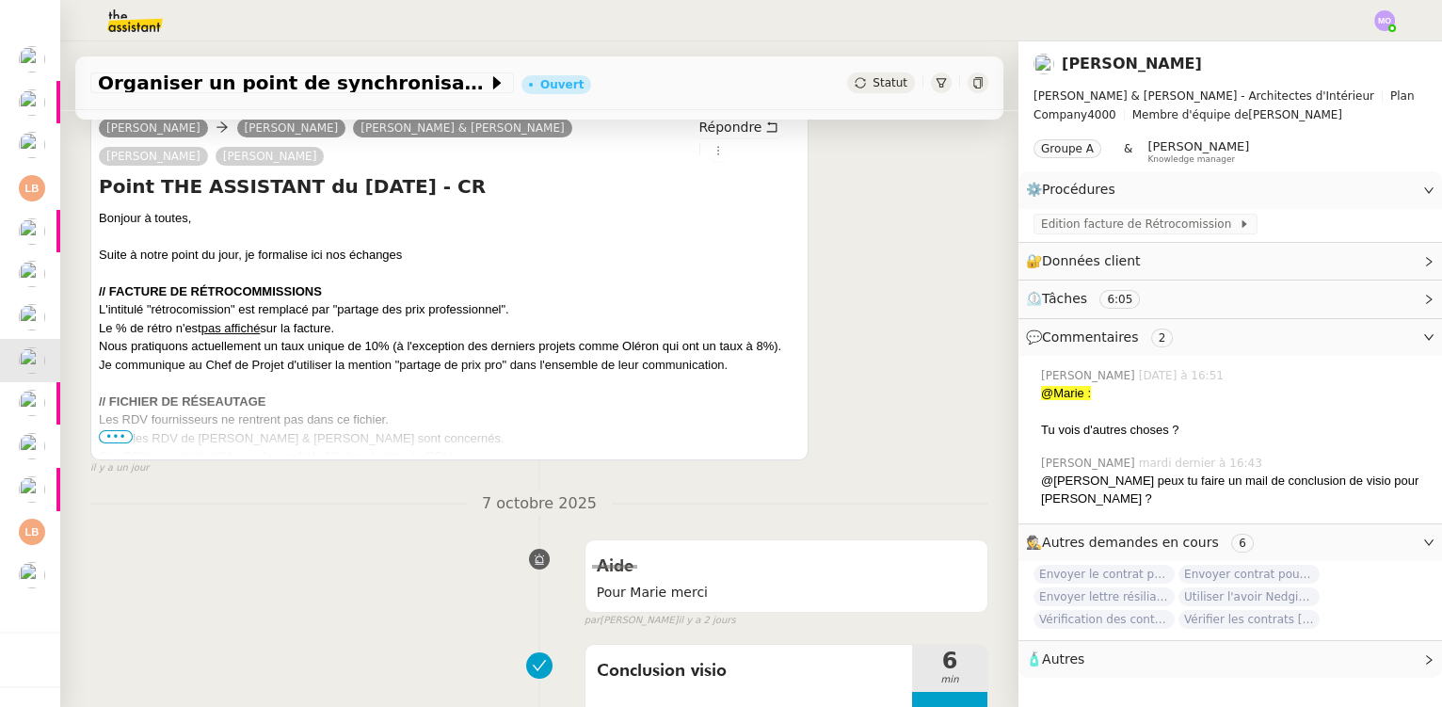
scroll to position [513, 0]
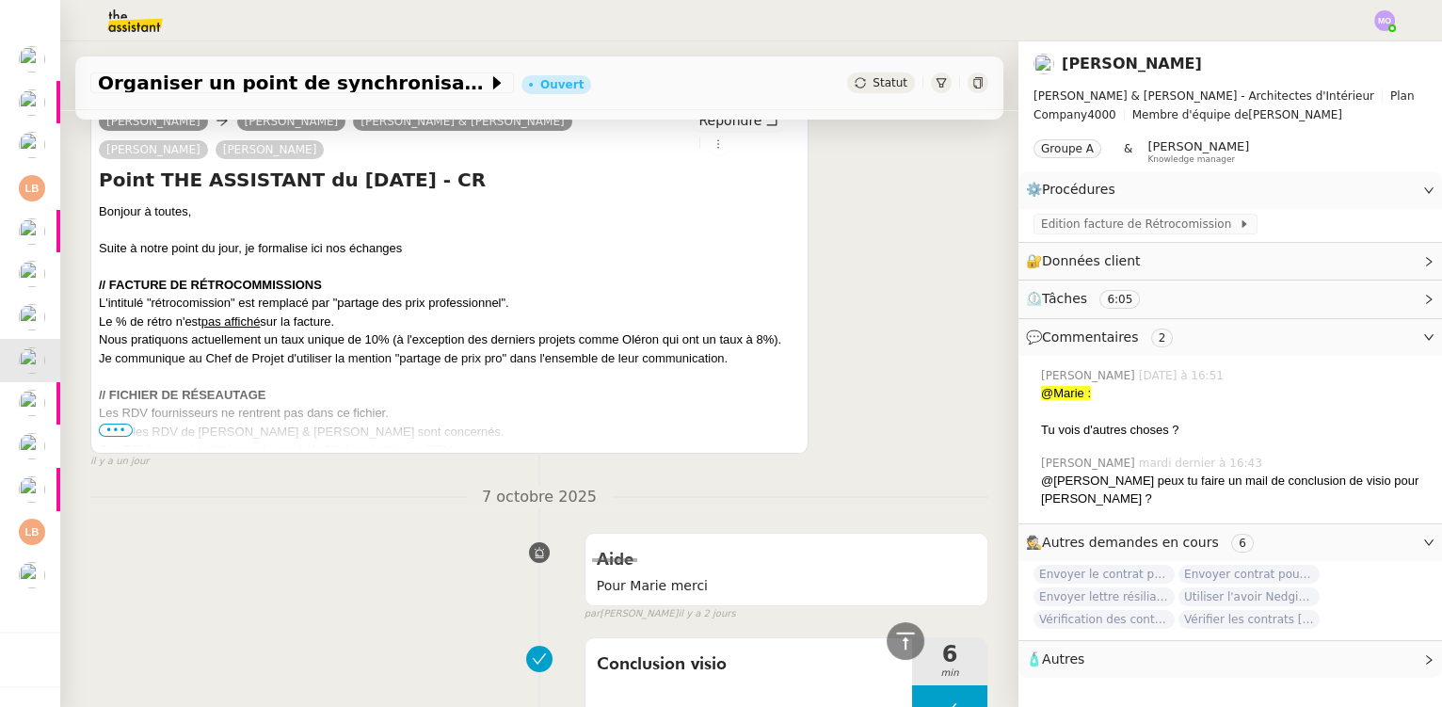
click at [106, 430] on span "•••" at bounding box center [116, 430] width 34 height 13
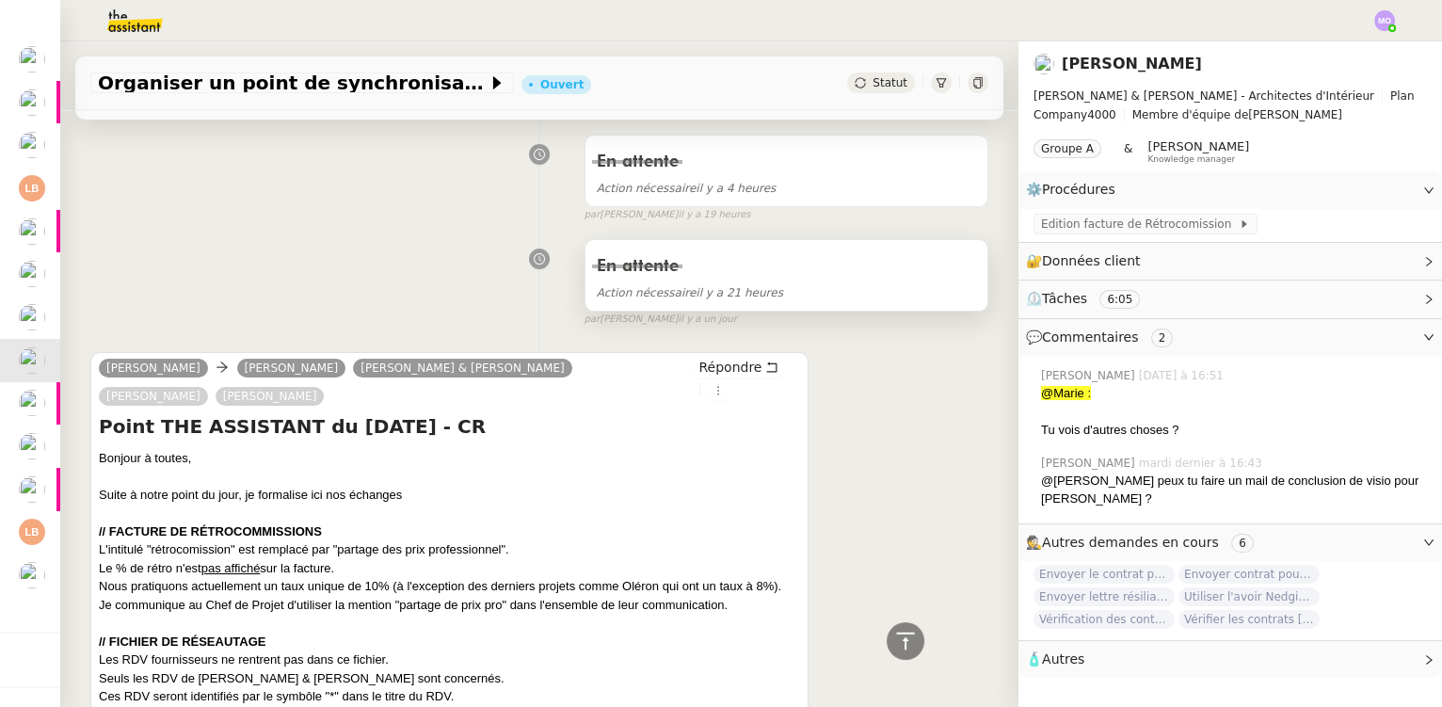
scroll to position [170, 0]
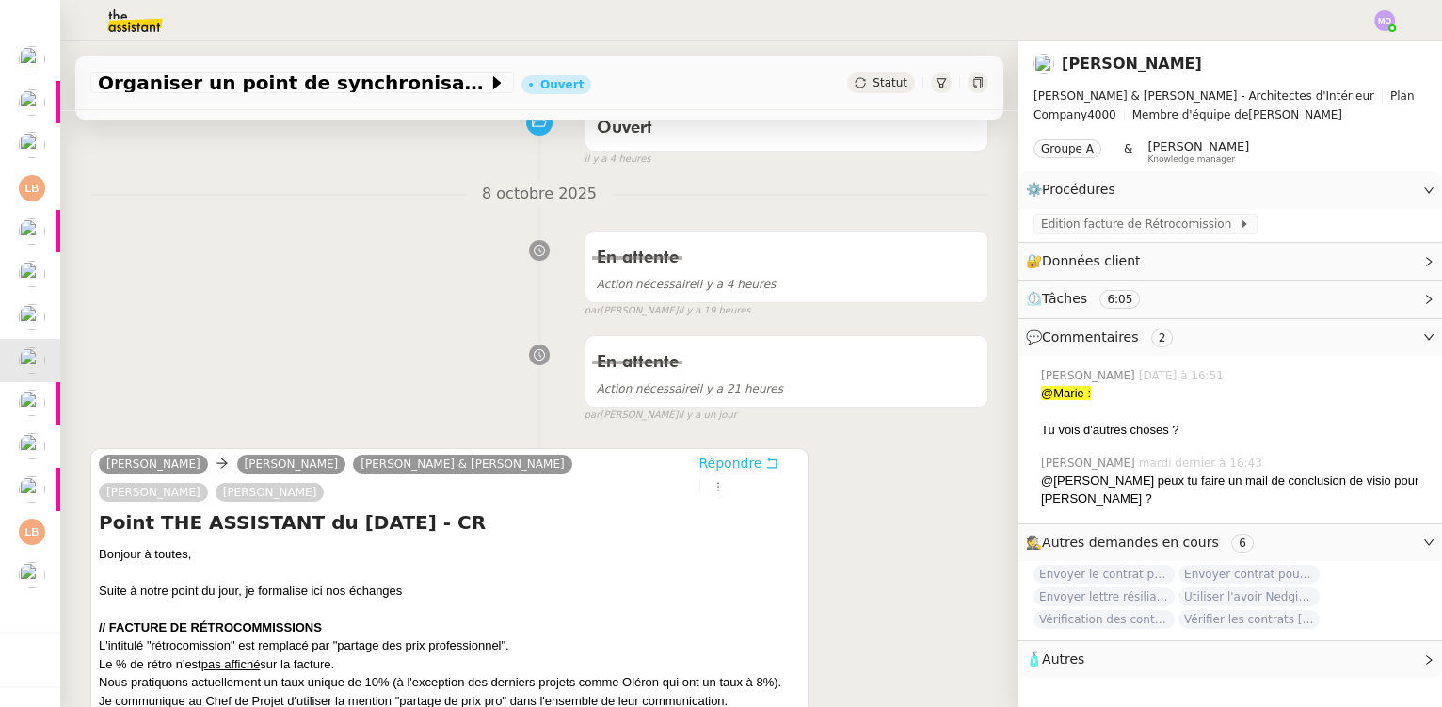
click at [704, 460] on span "Répondre" at bounding box center [730, 463] width 63 height 19
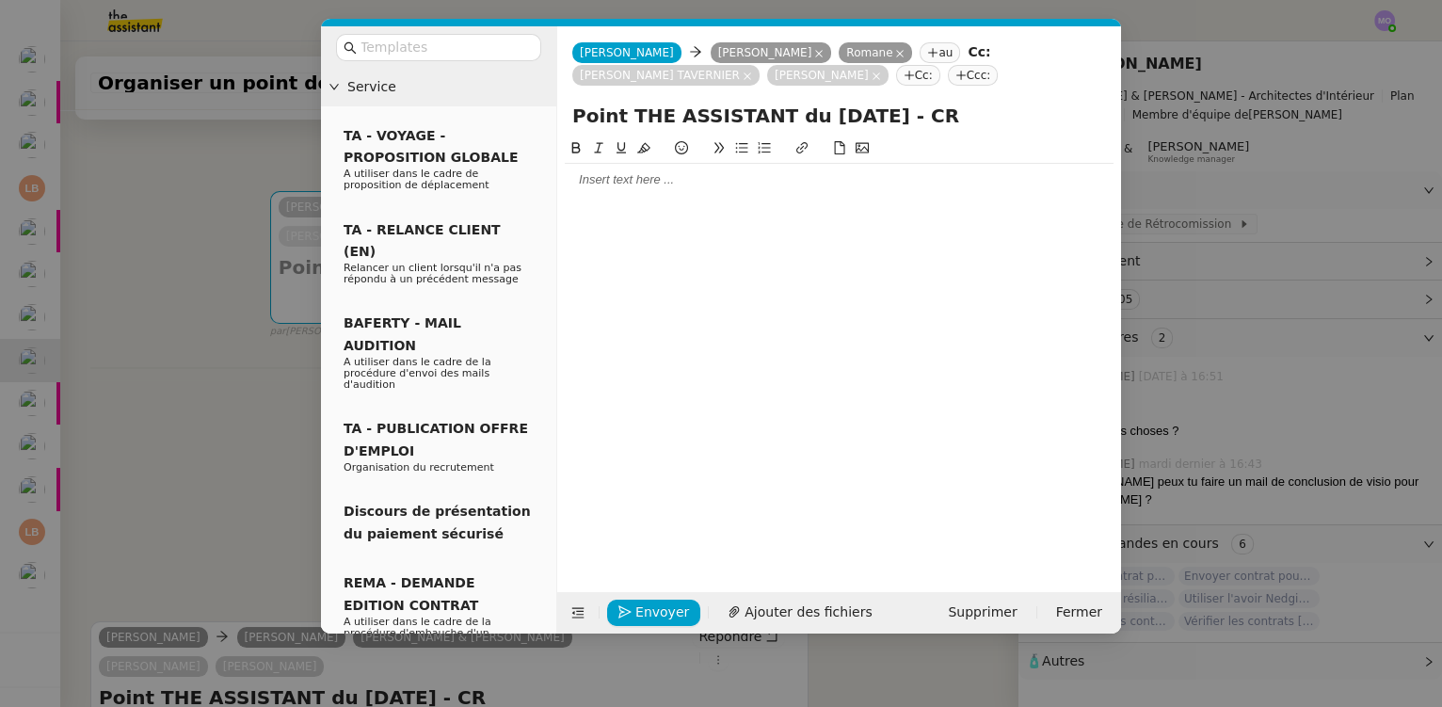
click at [627, 185] on div at bounding box center [839, 179] width 549 height 17
click at [895, 55] on icon at bounding box center [899, 53] width 9 height 9
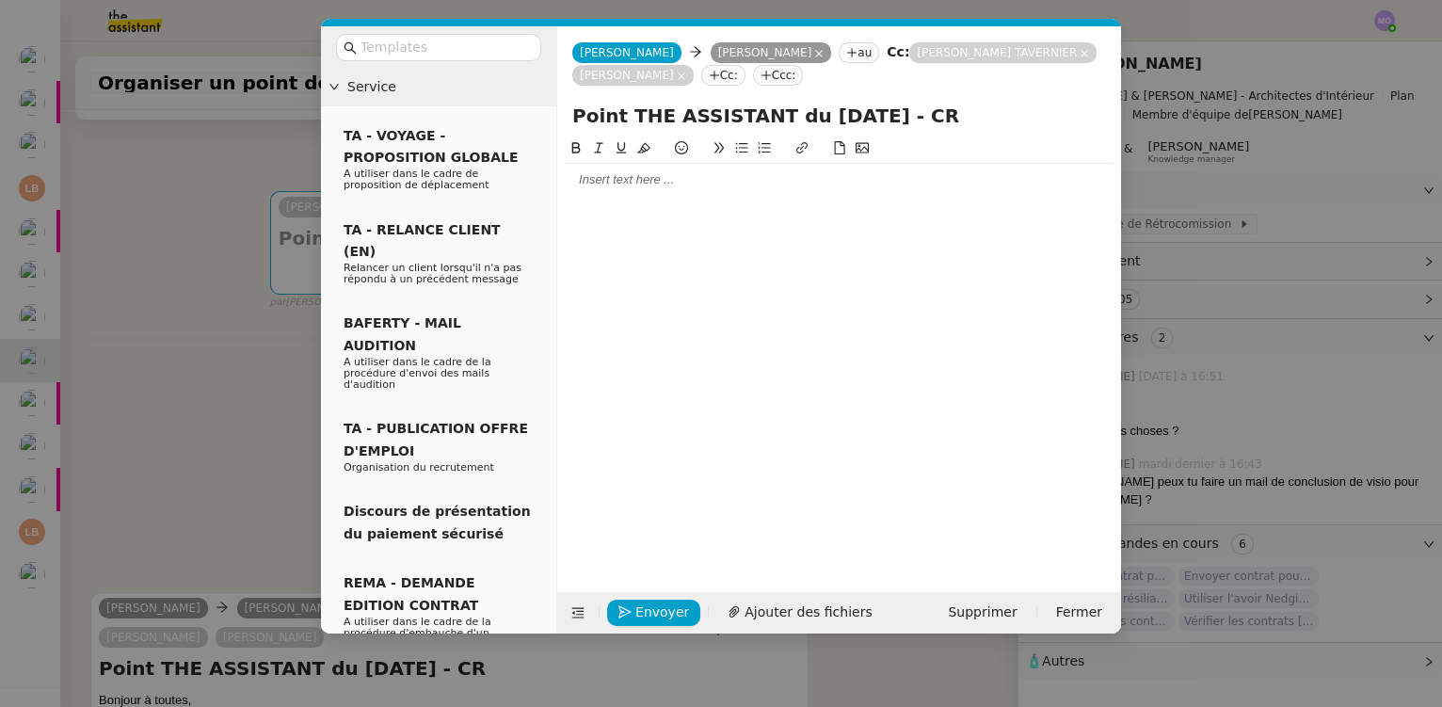
click at [605, 192] on div at bounding box center [839, 180] width 549 height 32
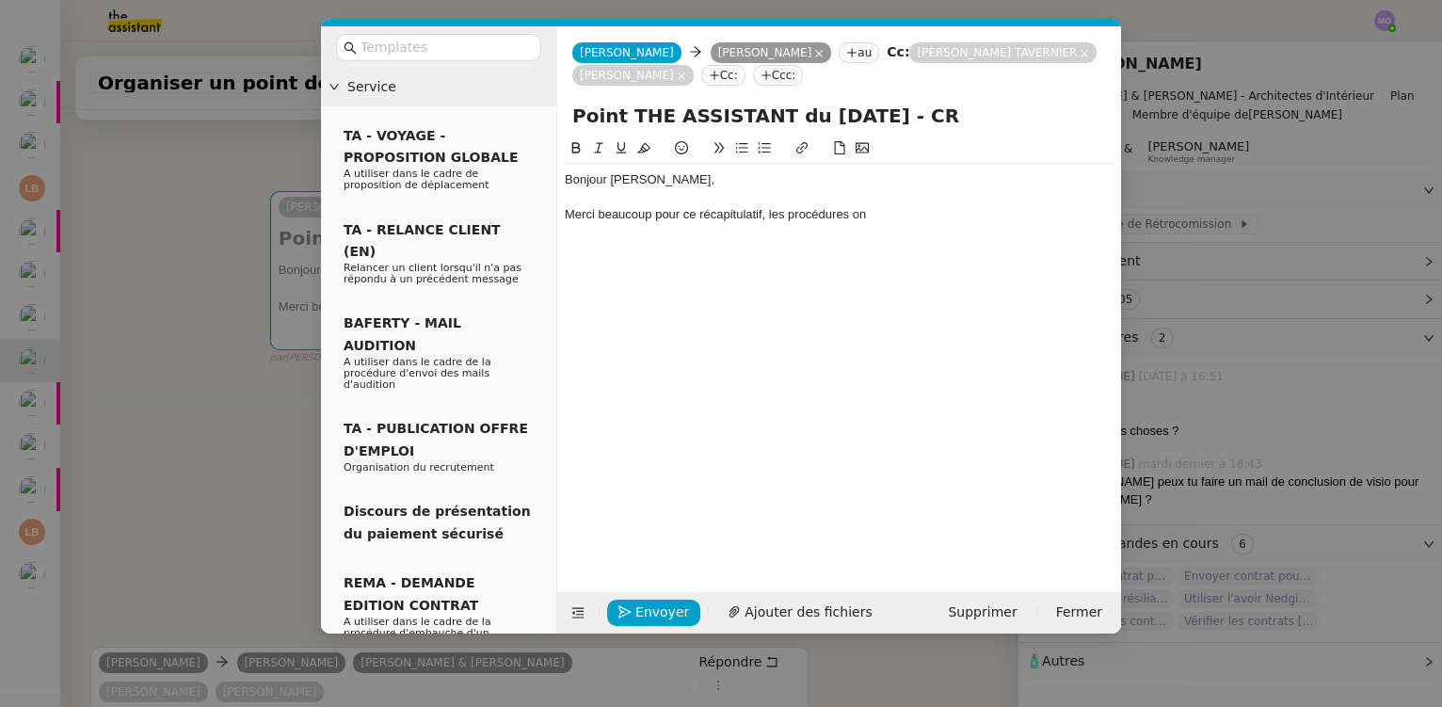
click at [763, 215] on div "Merci beaucoup pour ce récapitulatif, les procédures on" at bounding box center [839, 214] width 549 height 17
click at [930, 211] on div "Merci beaucoup pour ce récapitulatif très clair, les procédures on" at bounding box center [839, 214] width 549 height 17
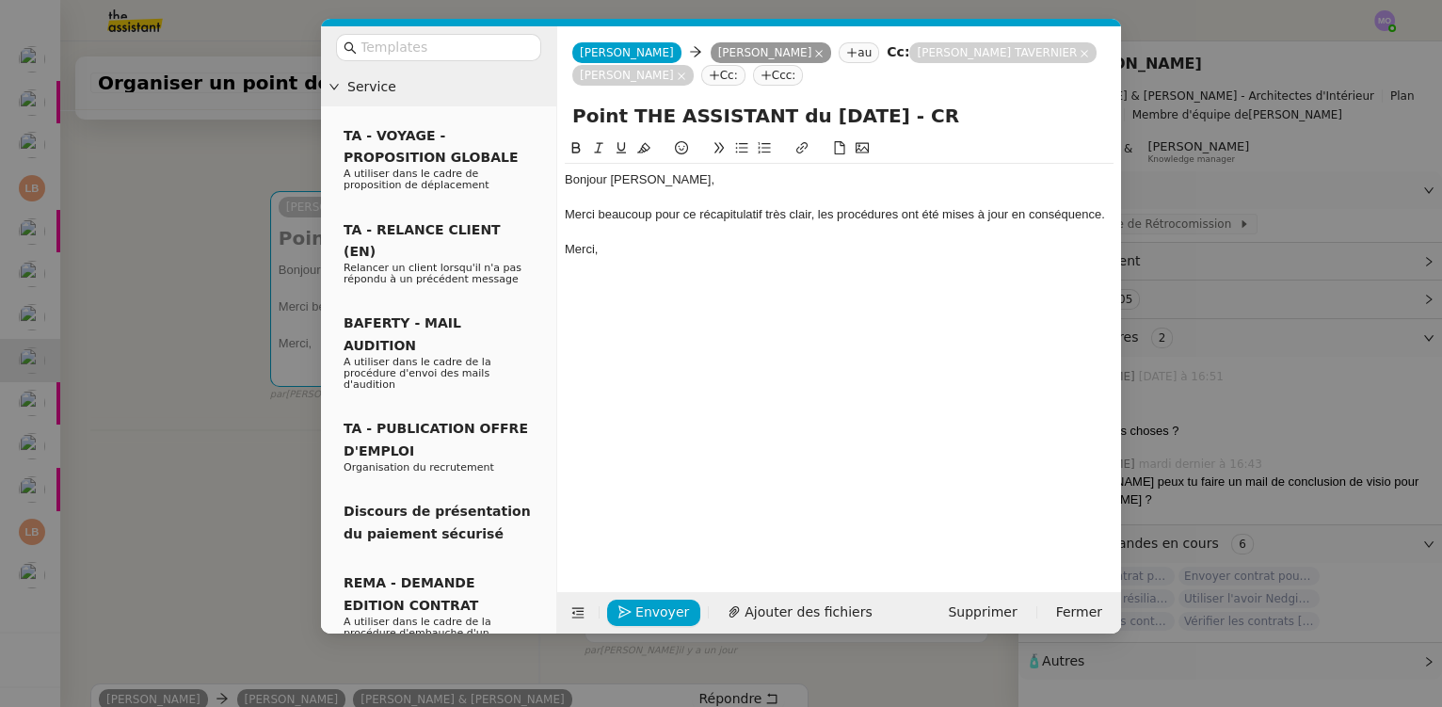
click at [236, 474] on nz-modal-container "Service TA - VOYAGE - PROPOSITION GLOBALE A utiliser dans le cadre de propositi…" at bounding box center [721, 353] width 1442 height 707
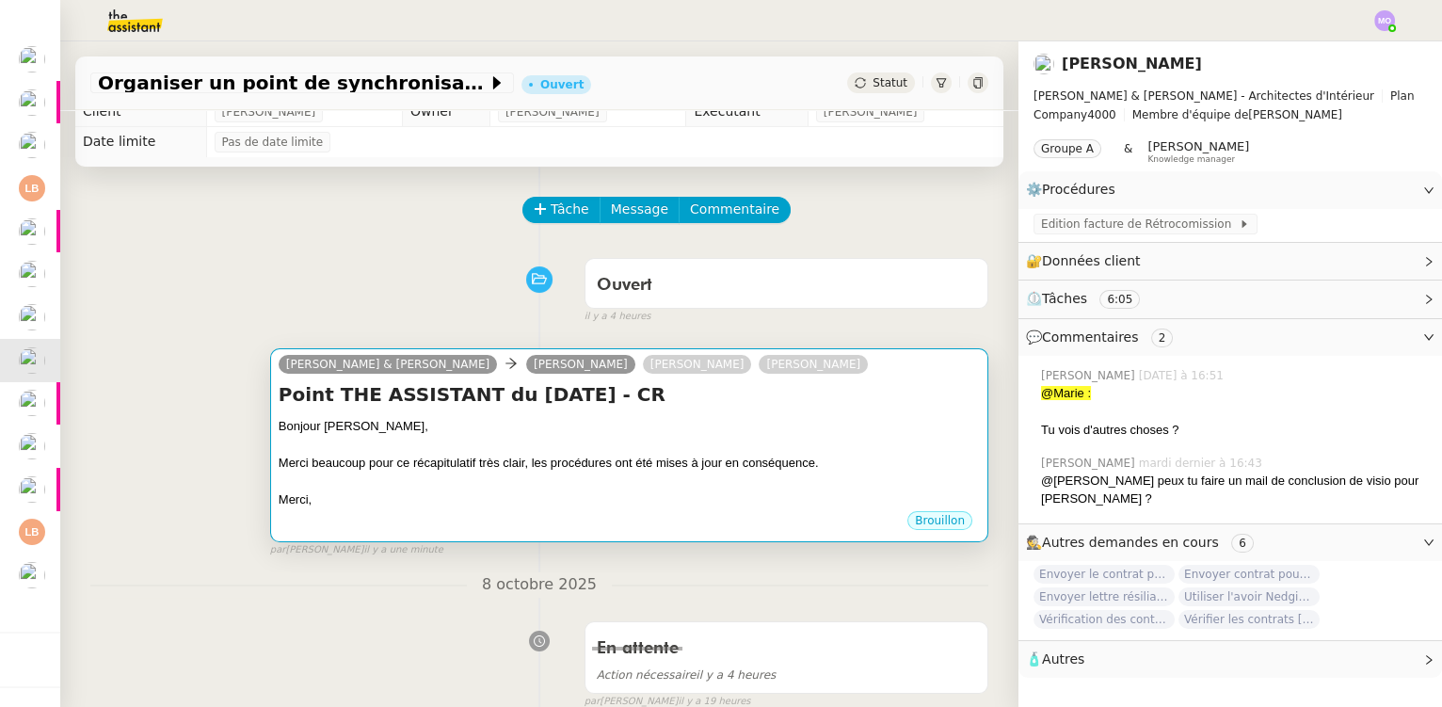
scroll to position [0, 0]
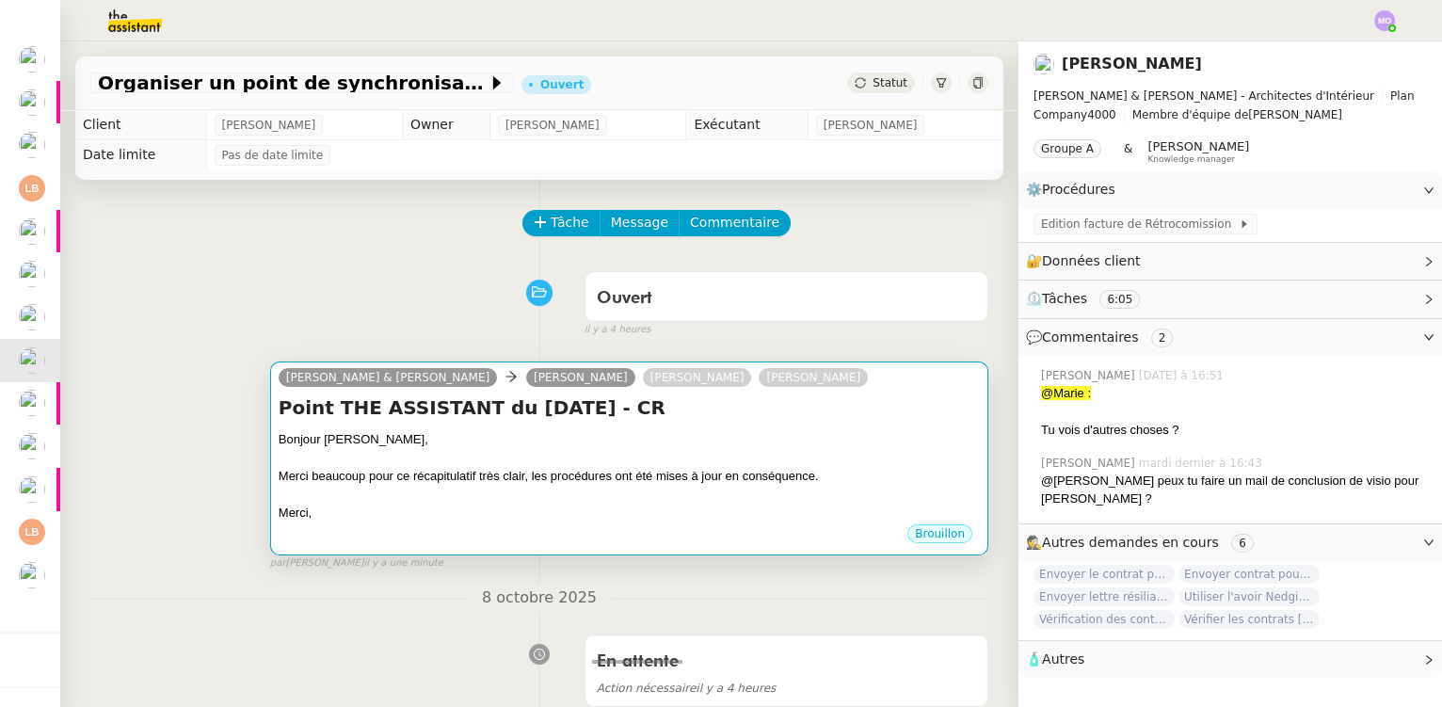
click at [567, 462] on div at bounding box center [629, 458] width 701 height 19
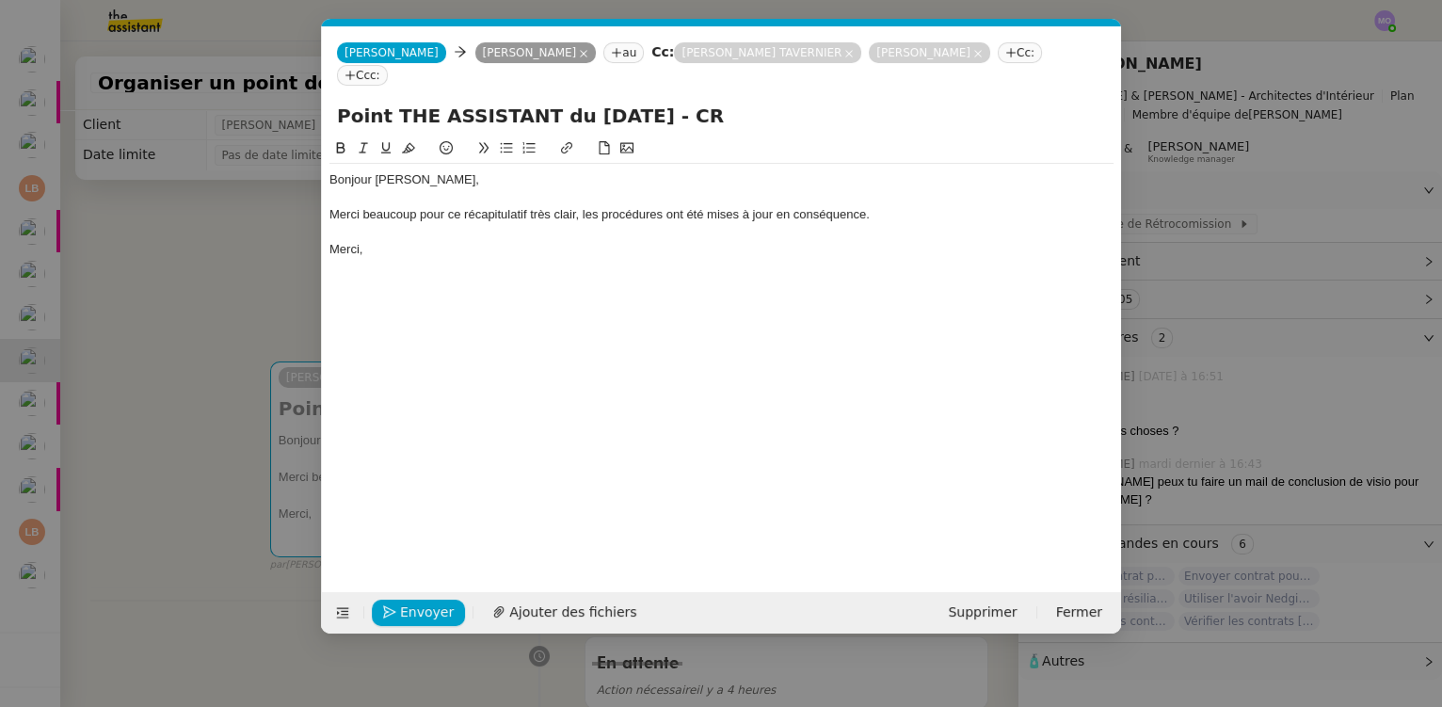
scroll to position [0, 40]
click at [241, 282] on nz-modal-container "Service TA - VOYAGE - PROPOSITION GLOBALE A utiliser dans le cadre de propositi…" at bounding box center [721, 353] width 1442 height 707
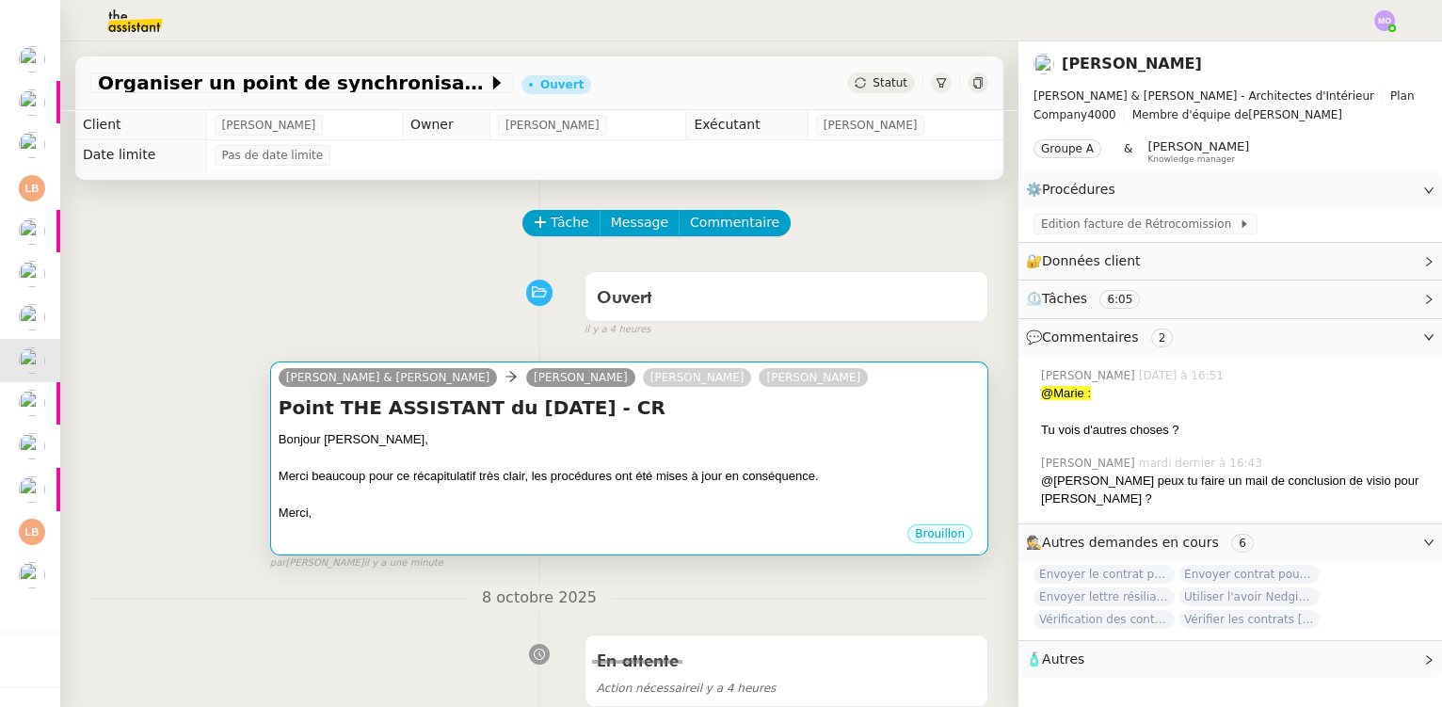
click at [497, 480] on div "Merci beaucoup pour ce récapitulatif très clair, les procédures ont été mises à…" at bounding box center [629, 476] width 701 height 19
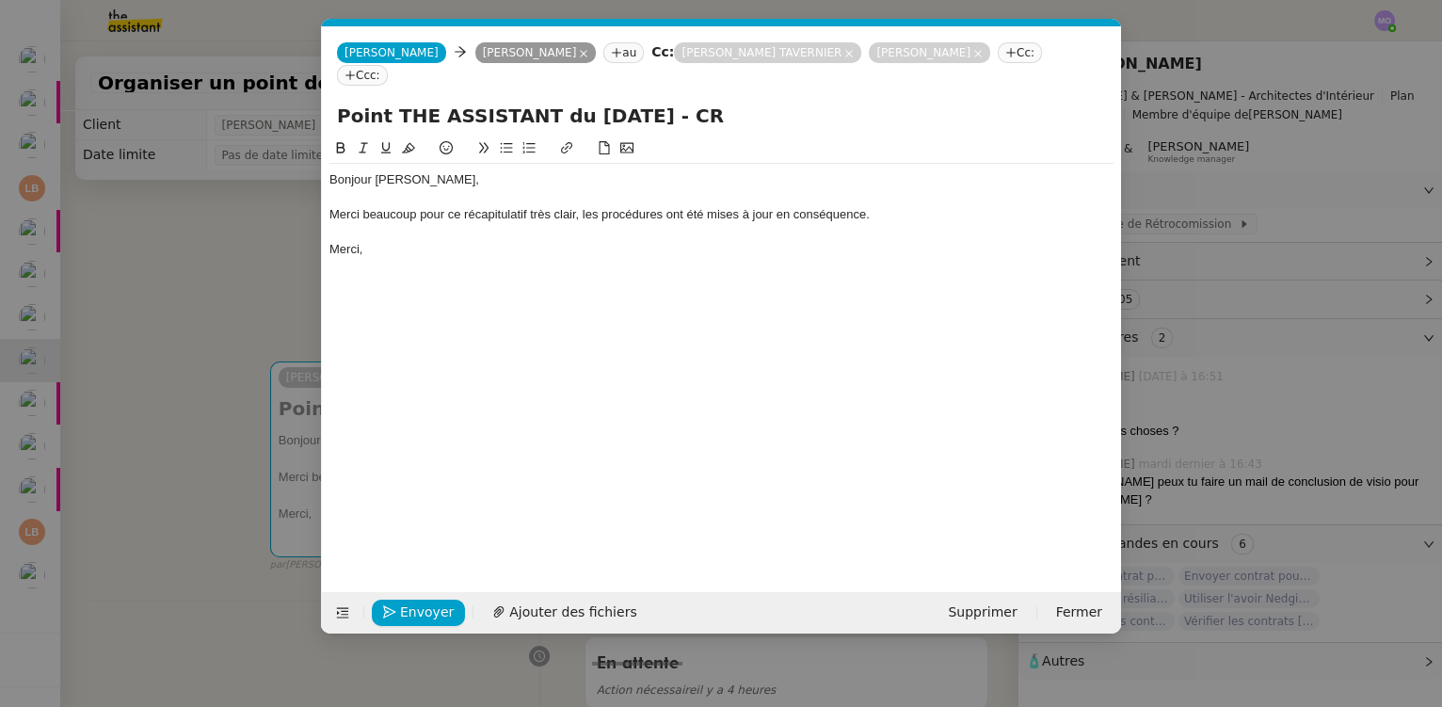
click at [210, 299] on nz-modal-container "Service TA - VOYAGE - PROPOSITION GLOBALE A utiliser dans le cadre de propositi…" at bounding box center [721, 353] width 1442 height 707
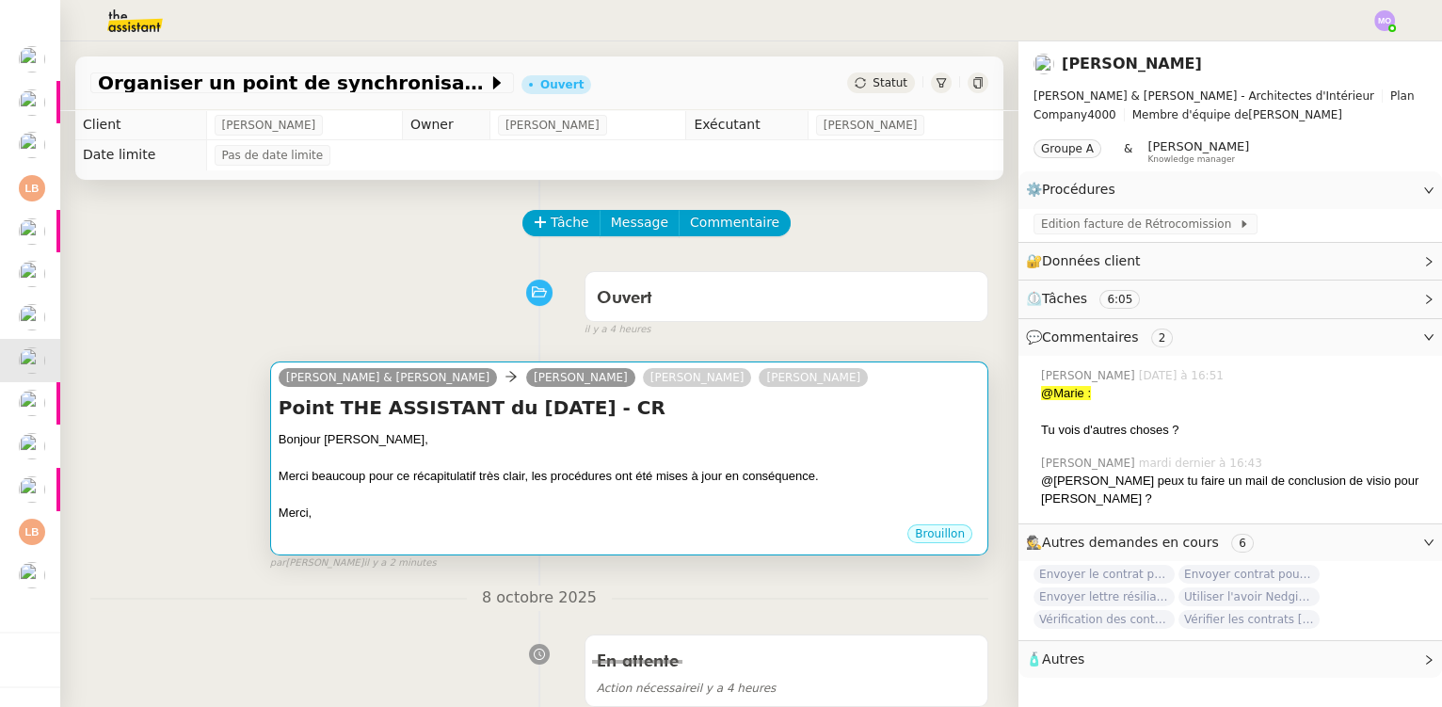
click at [747, 485] on div "Merci beaucoup pour ce récapitulatif très clair, les procédures ont été mises à…" at bounding box center [629, 476] width 701 height 19
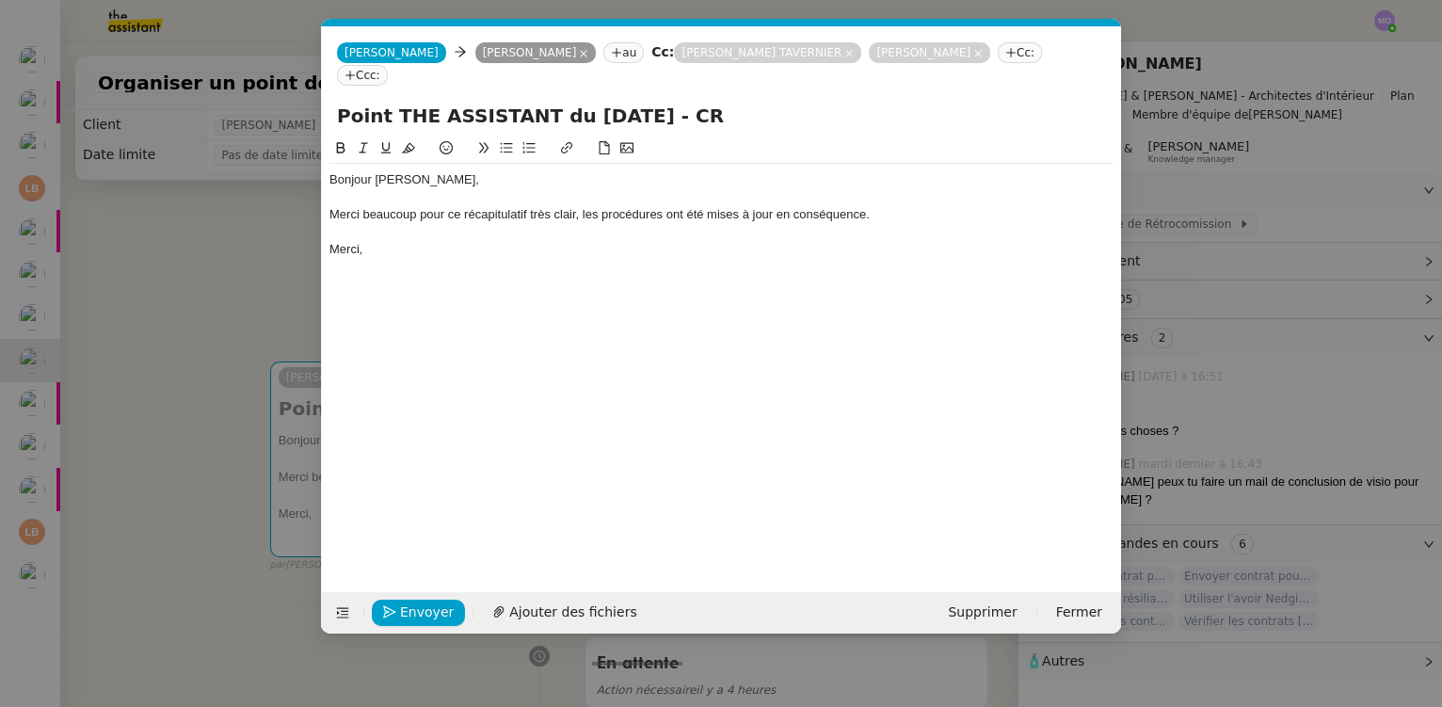
click at [685, 206] on div "Merci beaucoup pour ce récapitulatif très clair, les procédures ont été mises à…" at bounding box center [722, 214] width 784 height 17
click at [423, 606] on span "Envoyer" at bounding box center [427, 613] width 54 height 22
click at [423, 606] on span "Confirmer l'envoi" at bounding box center [456, 613] width 113 height 22
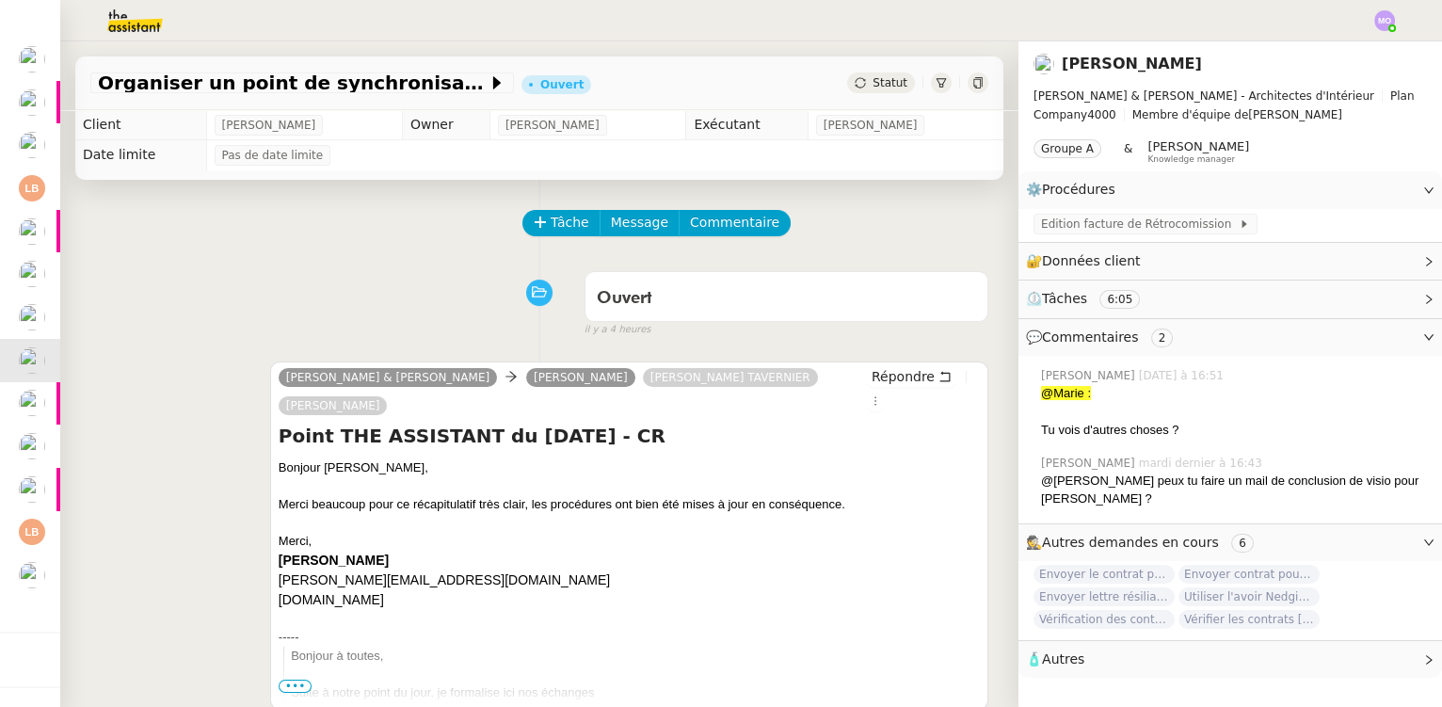
click at [105, 368] on div "Camille Audrey & Gabrielle Segolène Labinsky Gabrielle JOINAU TAVERNIER Audrey …" at bounding box center [539, 535] width 898 height 381
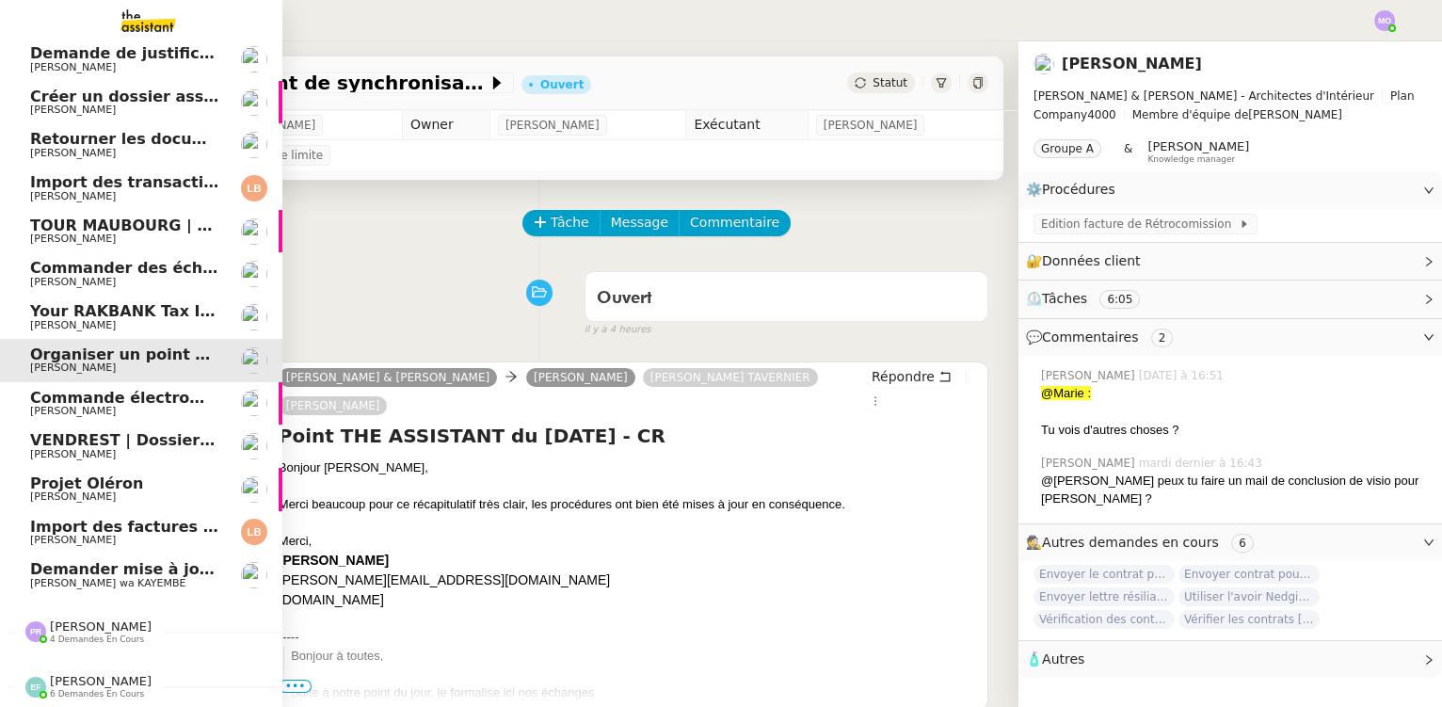
click at [161, 566] on span "Demander mise à jour certificat de police" at bounding box center [205, 569] width 351 height 18
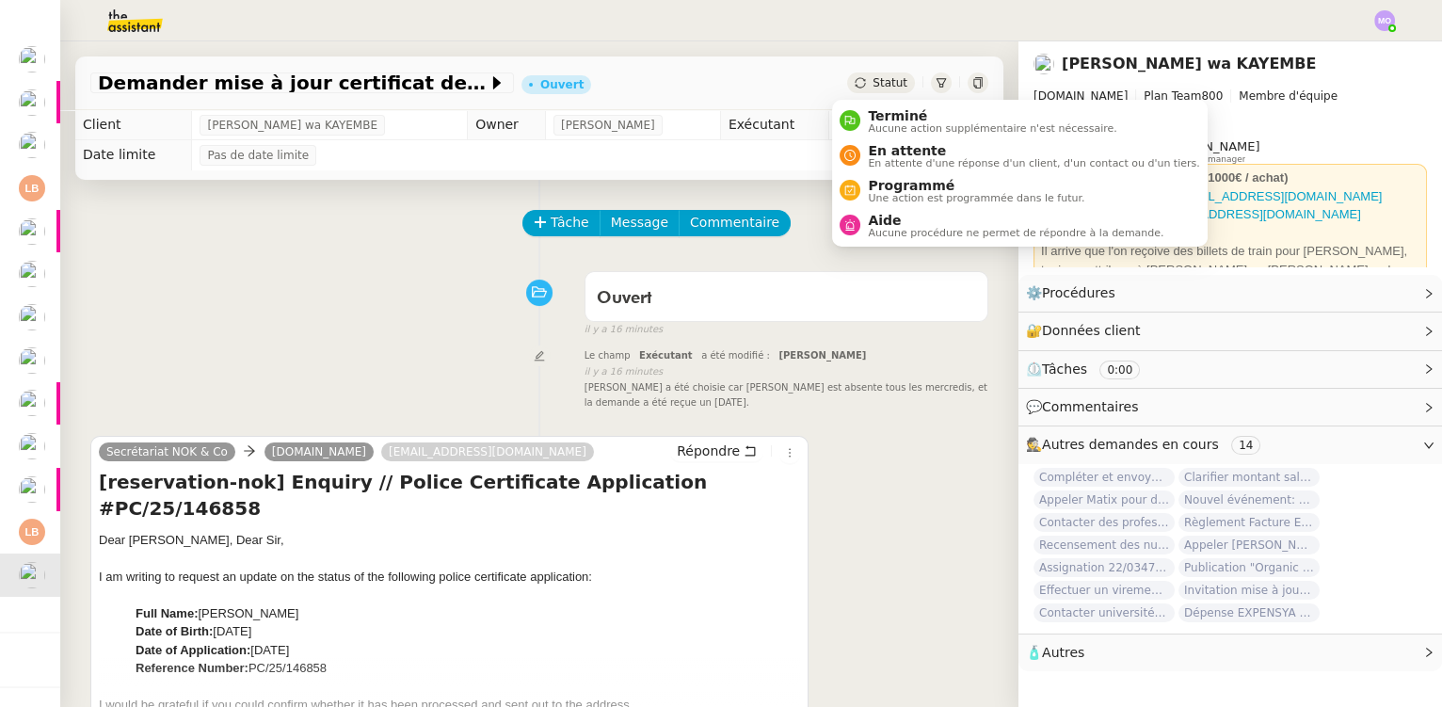
click at [873, 77] on span "Statut" at bounding box center [890, 82] width 35 height 13
click at [892, 117] on span "Terminé" at bounding box center [992, 115] width 249 height 15
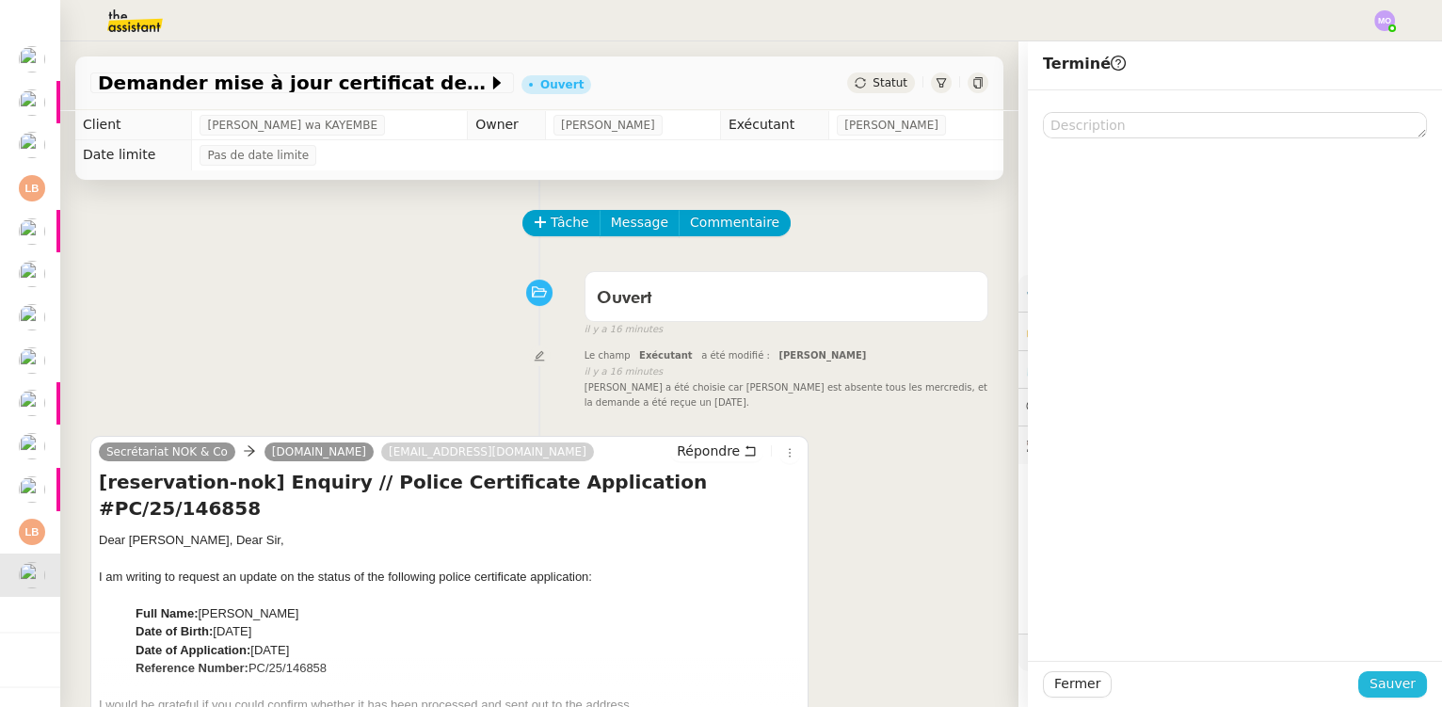
click at [1387, 684] on span "Sauver" at bounding box center [1393, 684] width 46 height 22
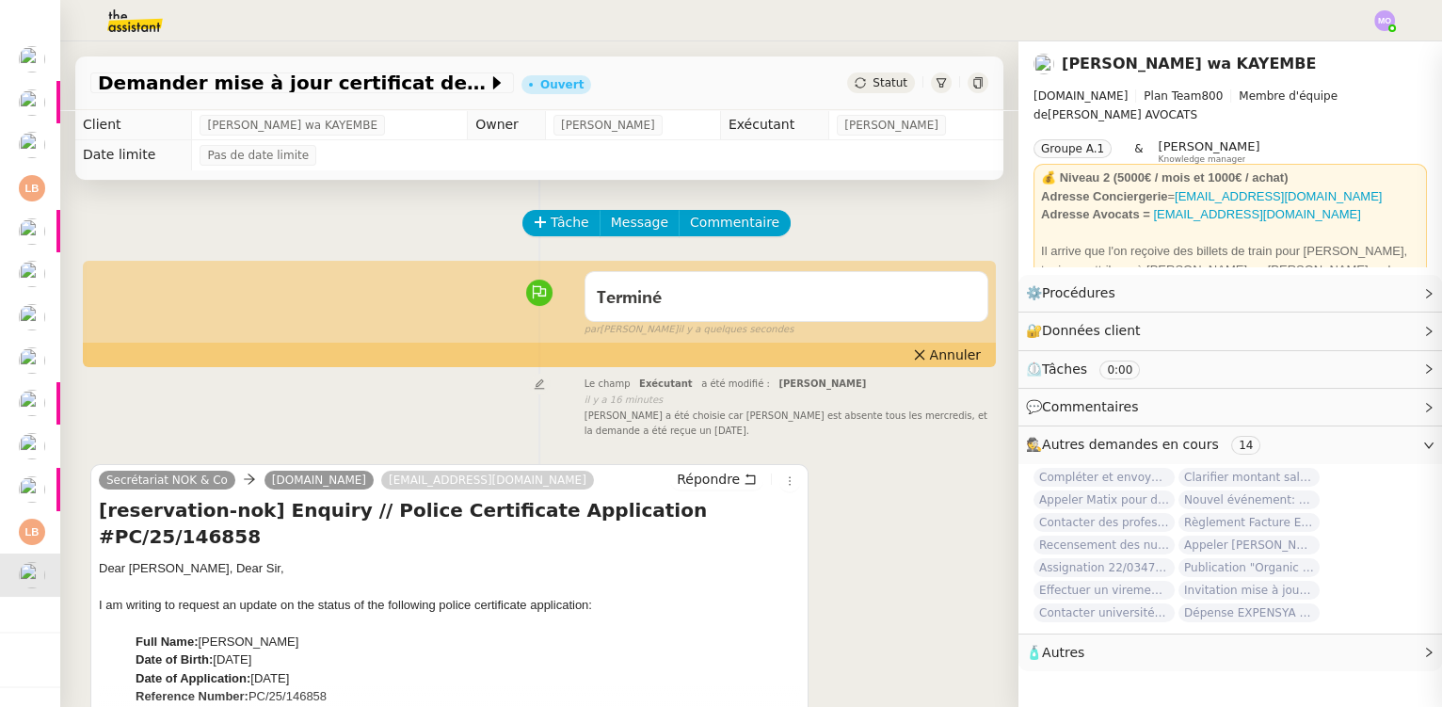
scroll to position [52, 0]
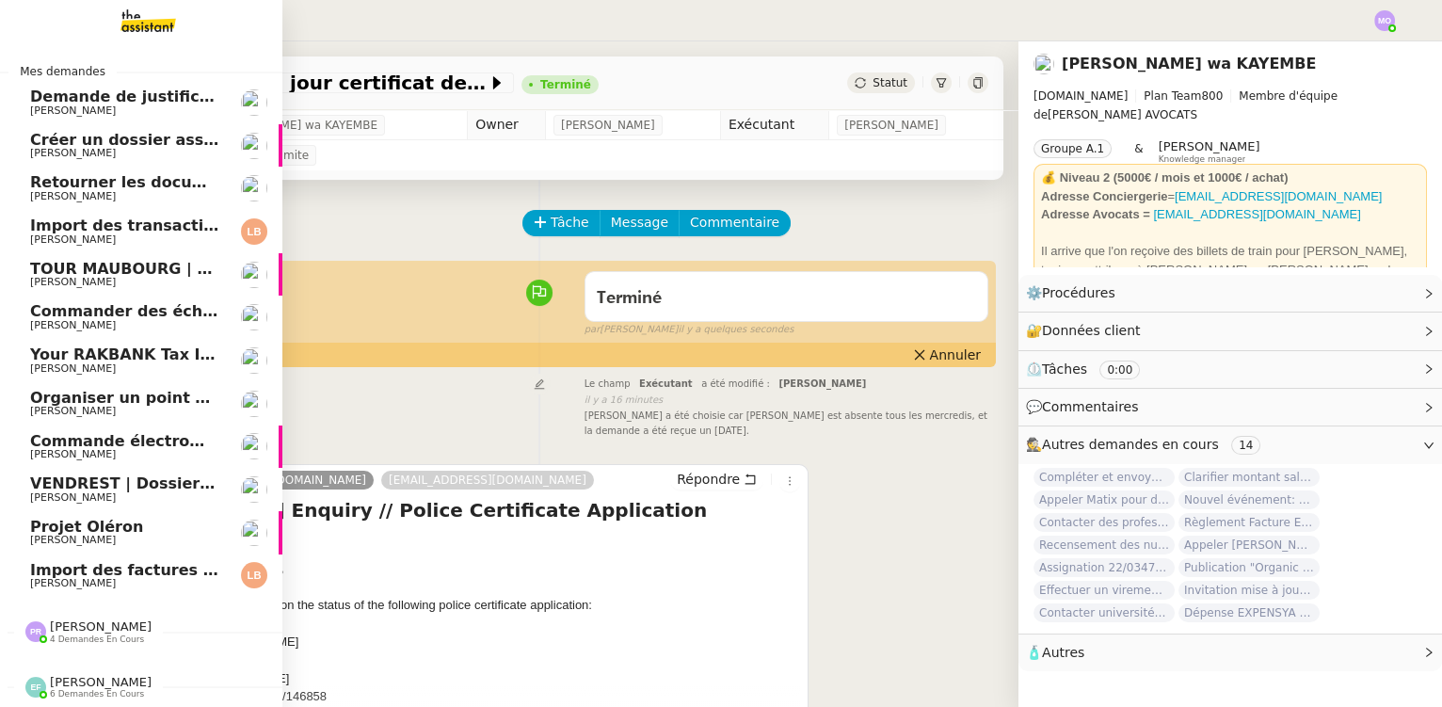
click at [101, 561] on span "Import des factures et justificatifs - septembre 2025" at bounding box center [253, 570] width 446 height 18
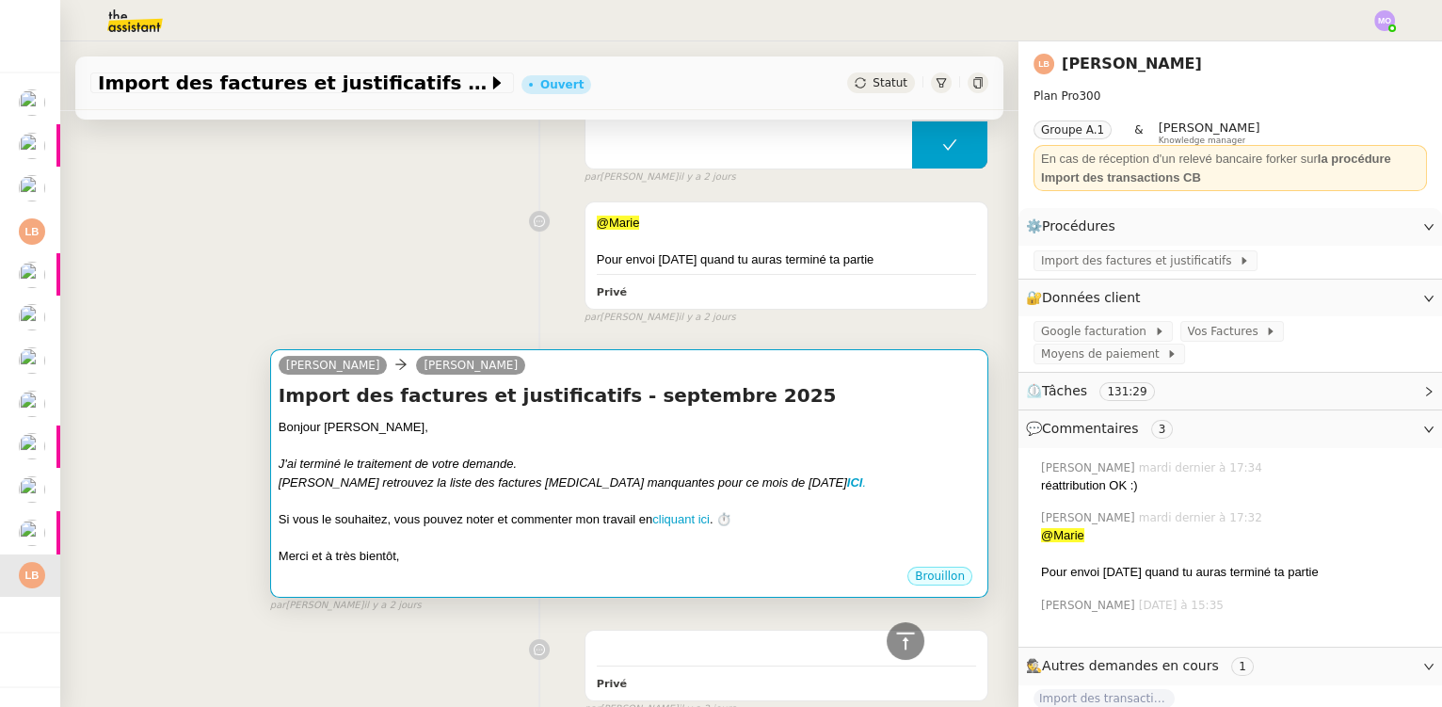
scroll to position [770, 0]
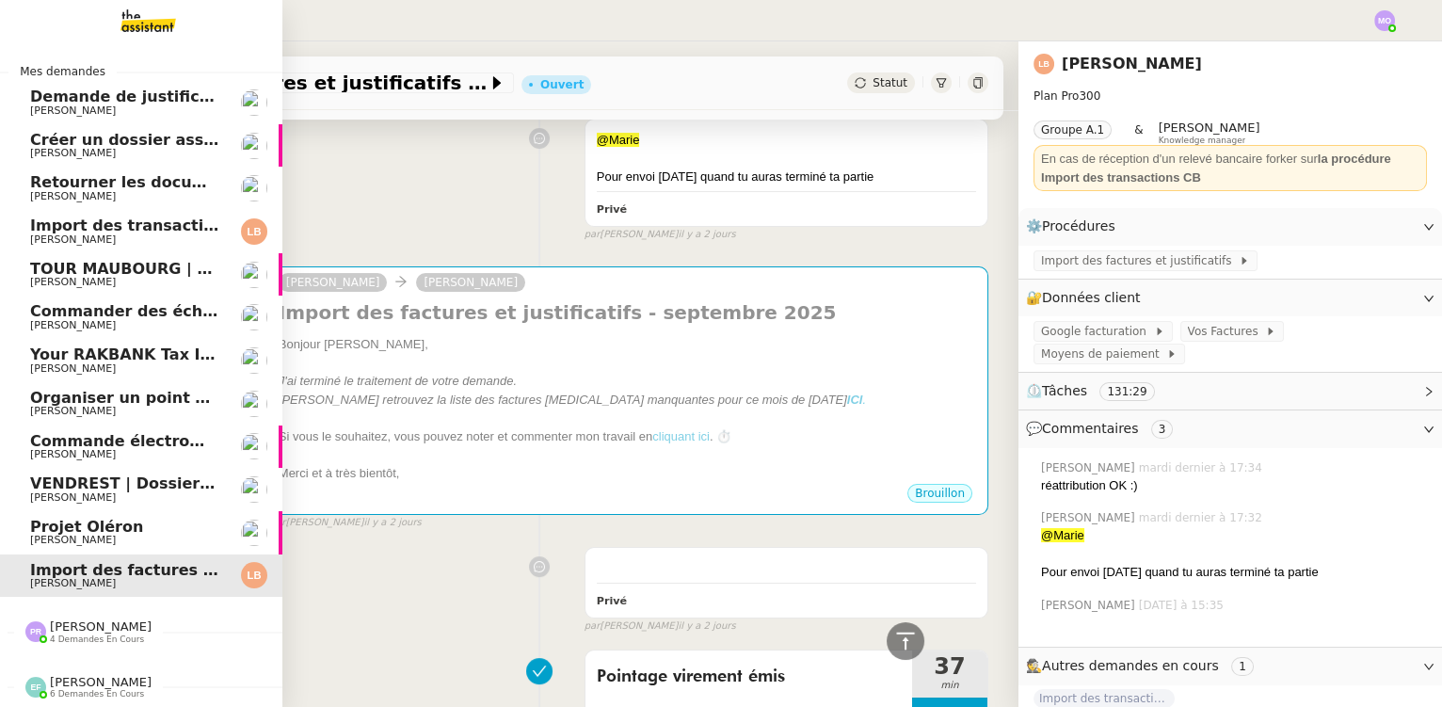
click at [96, 523] on span "Projet Oléron" at bounding box center [86, 527] width 113 height 18
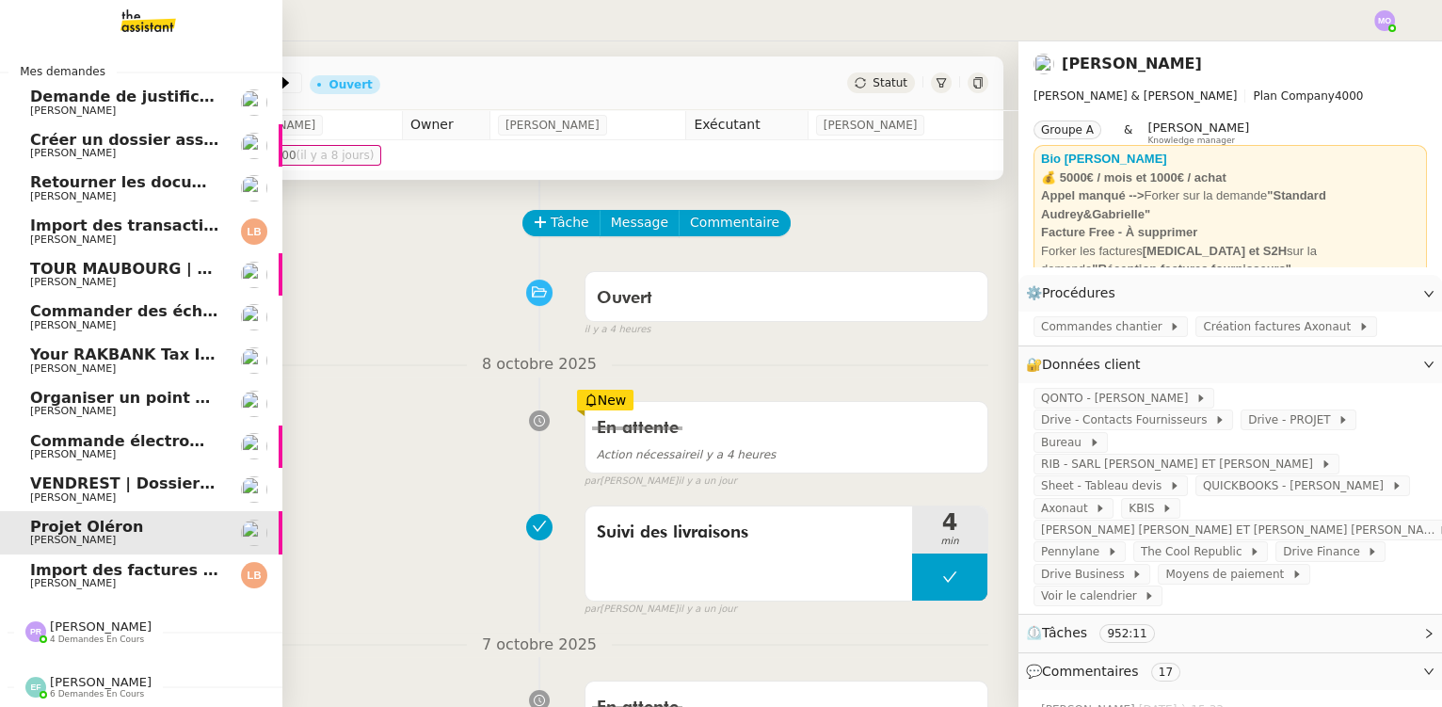
scroll to position [8, 0]
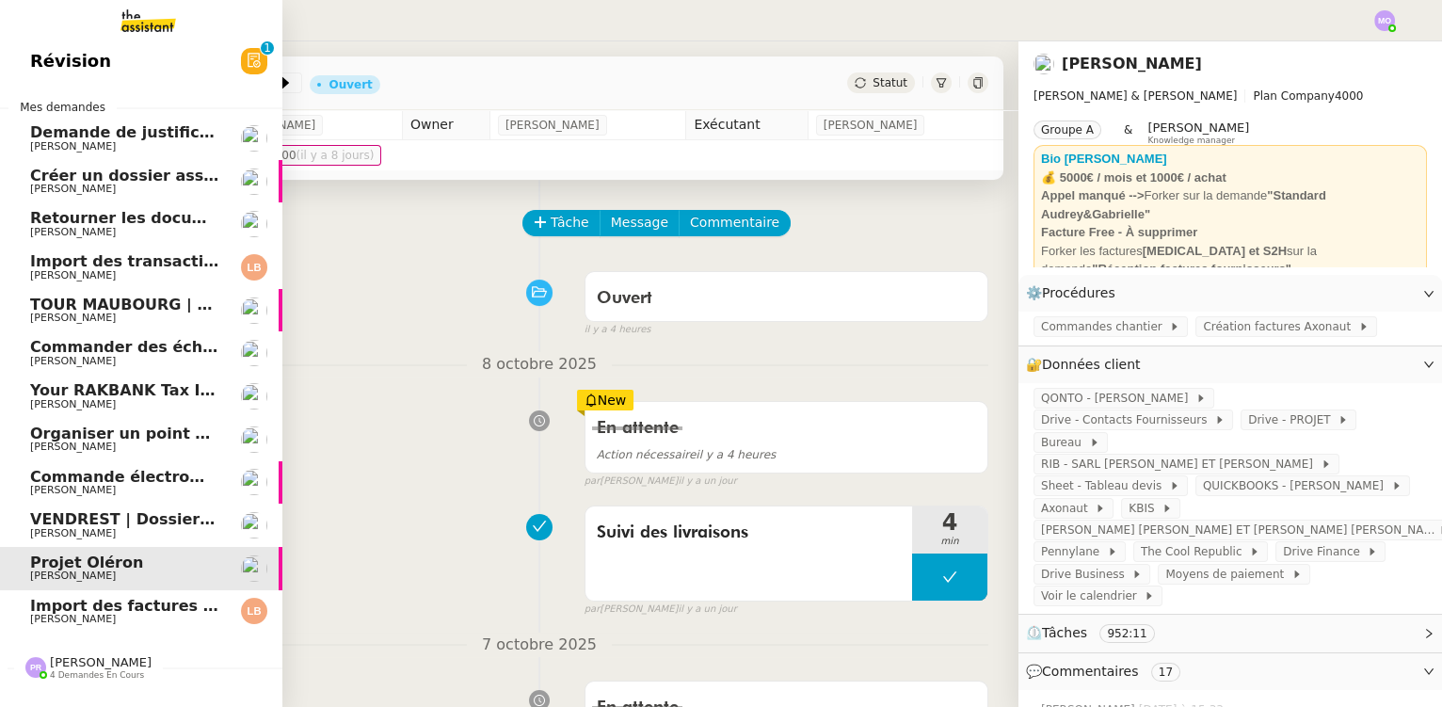
click at [117, 510] on span "VENDREST | Dossiers Drive - SCI Gabrielle" at bounding box center [207, 519] width 355 height 18
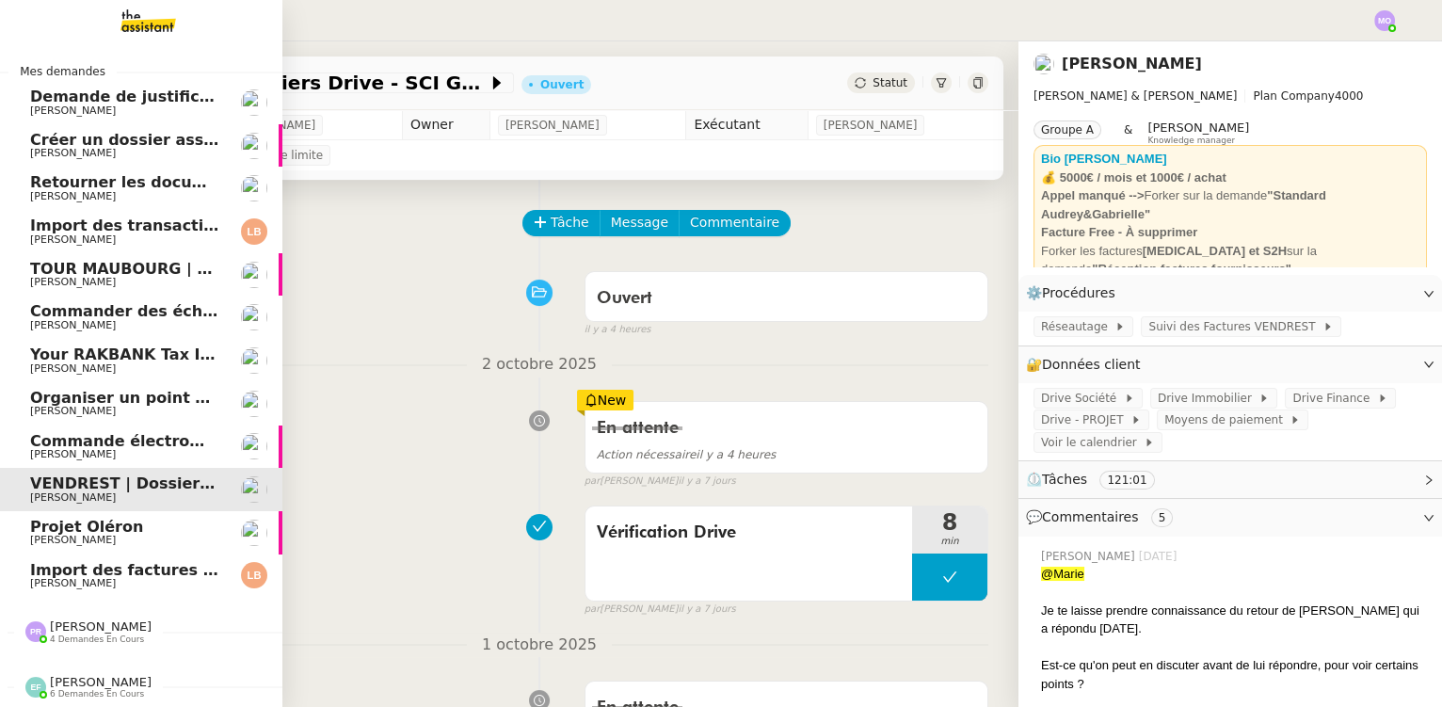
click at [118, 449] on span "[PERSON_NAME]" at bounding box center [125, 454] width 190 height 11
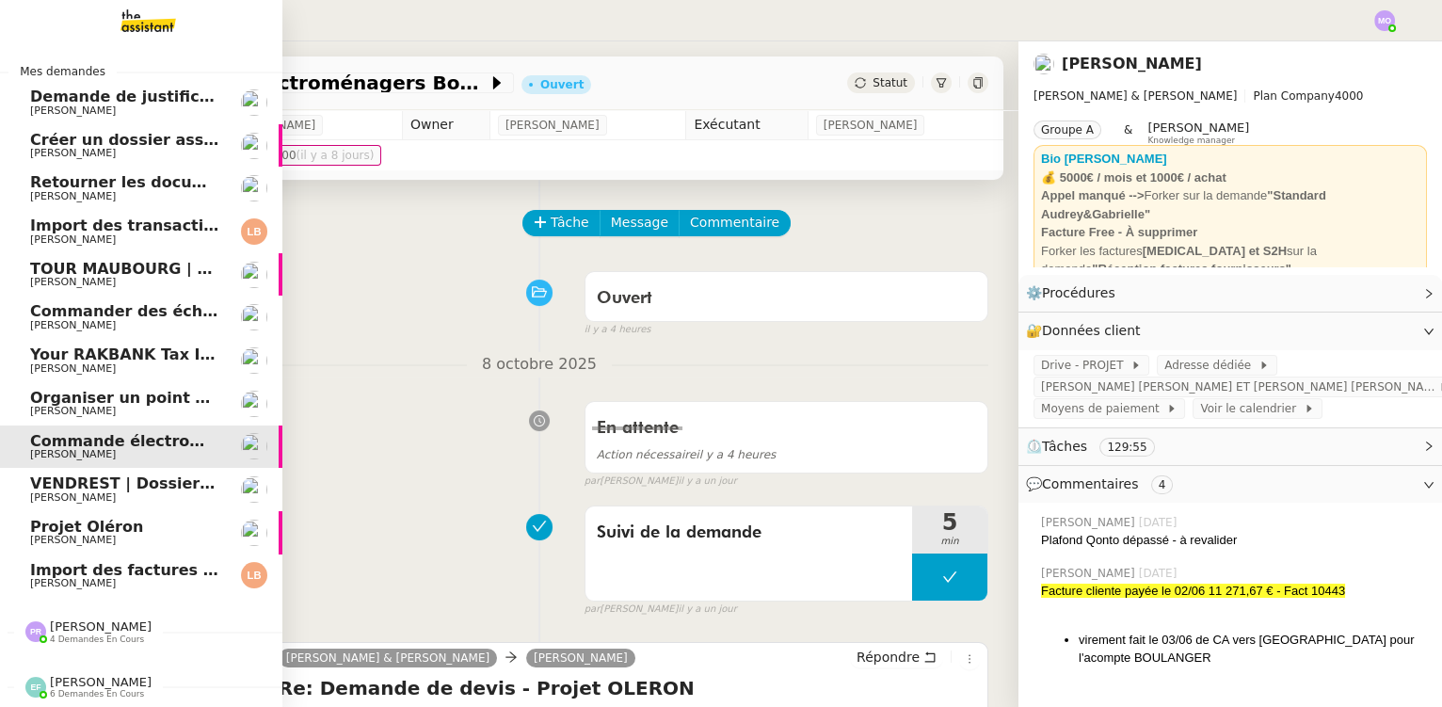
click at [120, 406] on span "Segolène Labinsky" at bounding box center [125, 411] width 190 height 11
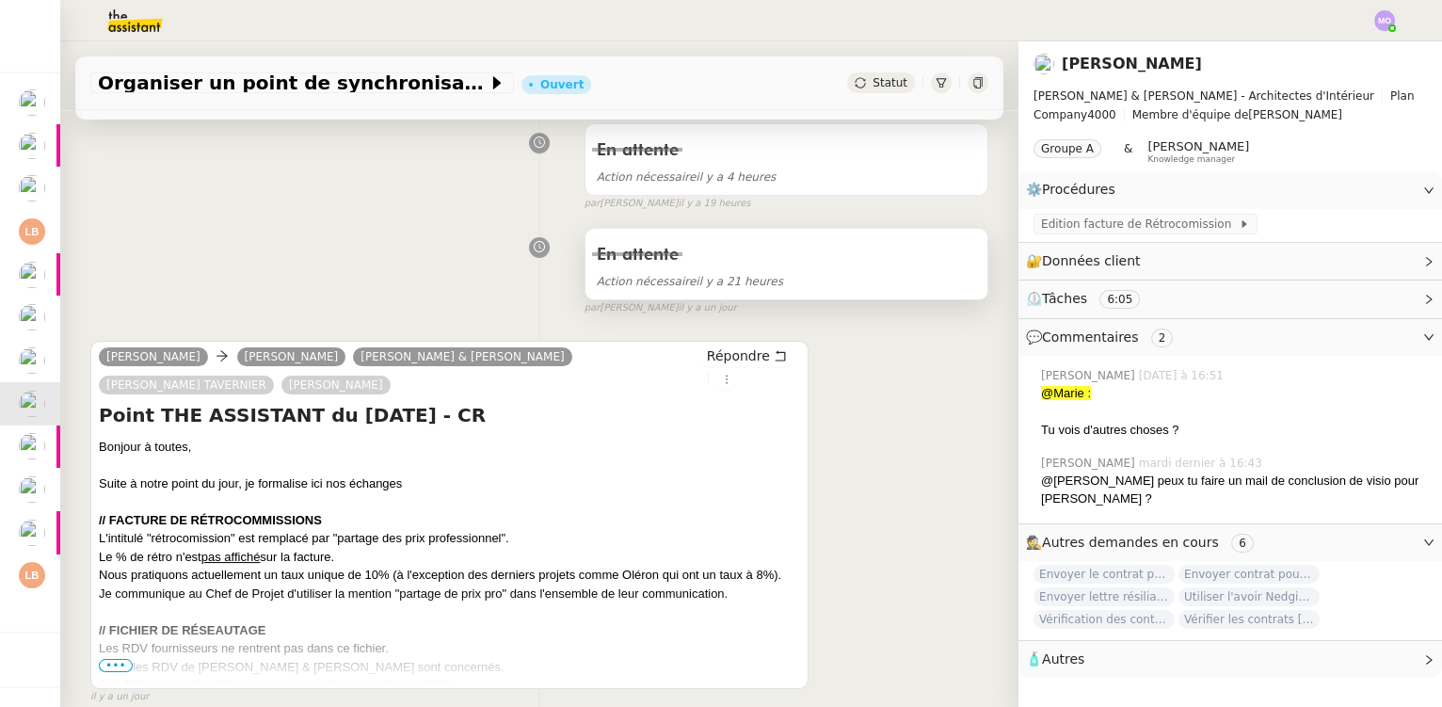
scroll to position [770, 0]
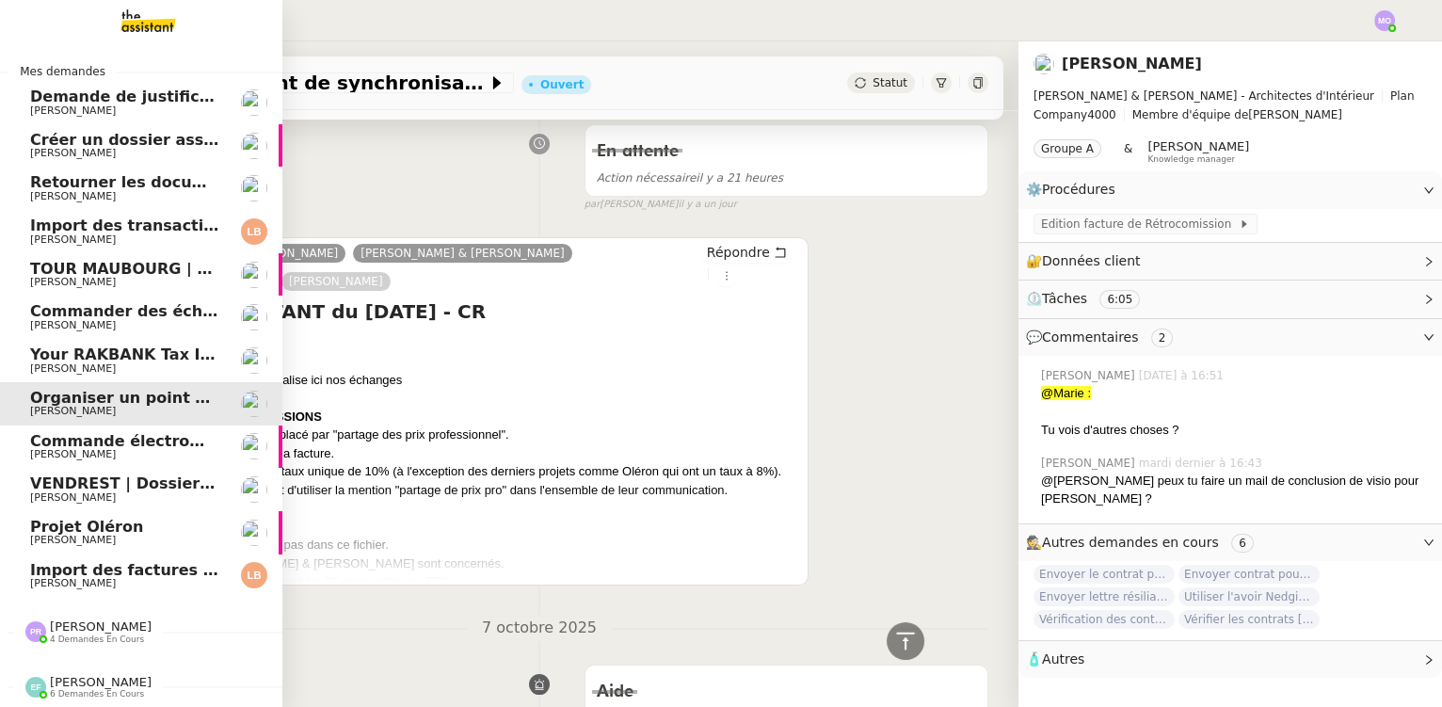
click at [108, 363] on span "[PERSON_NAME]" at bounding box center [125, 368] width 190 height 11
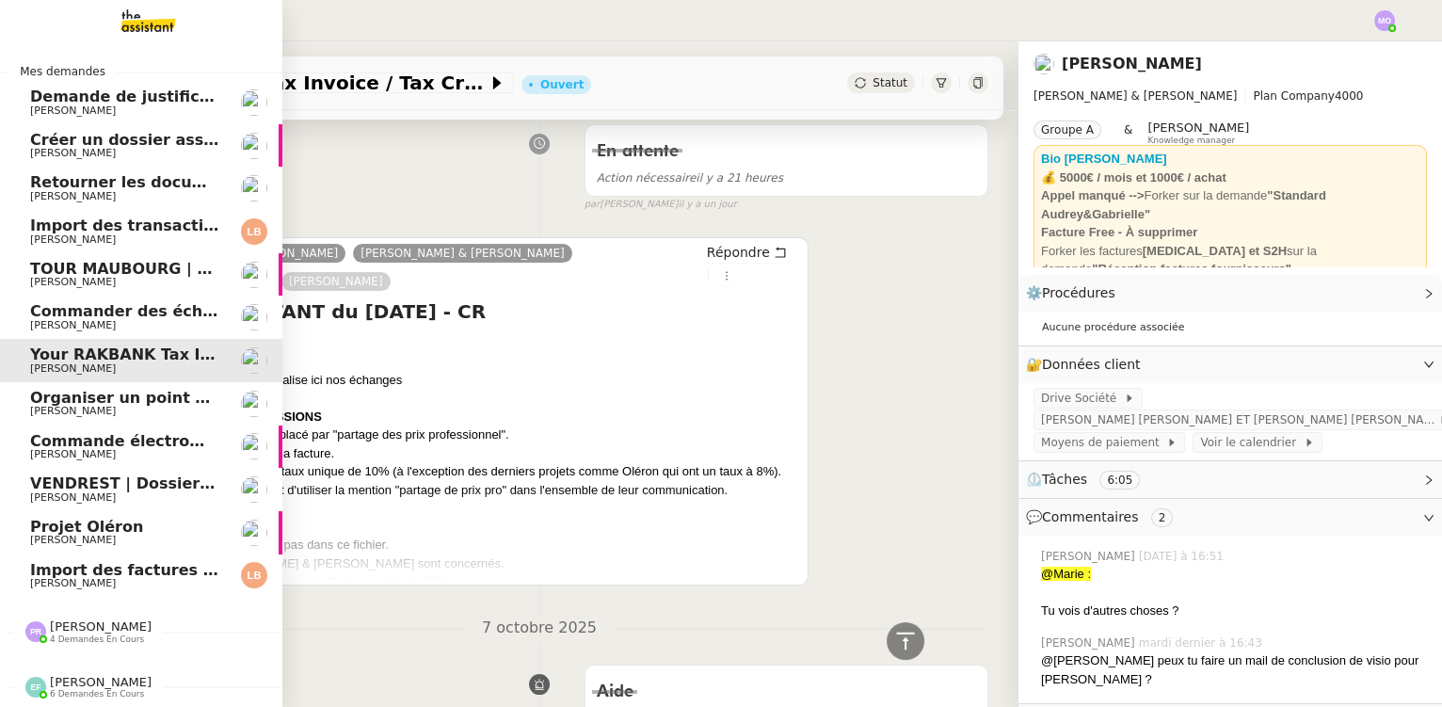
scroll to position [380, 0]
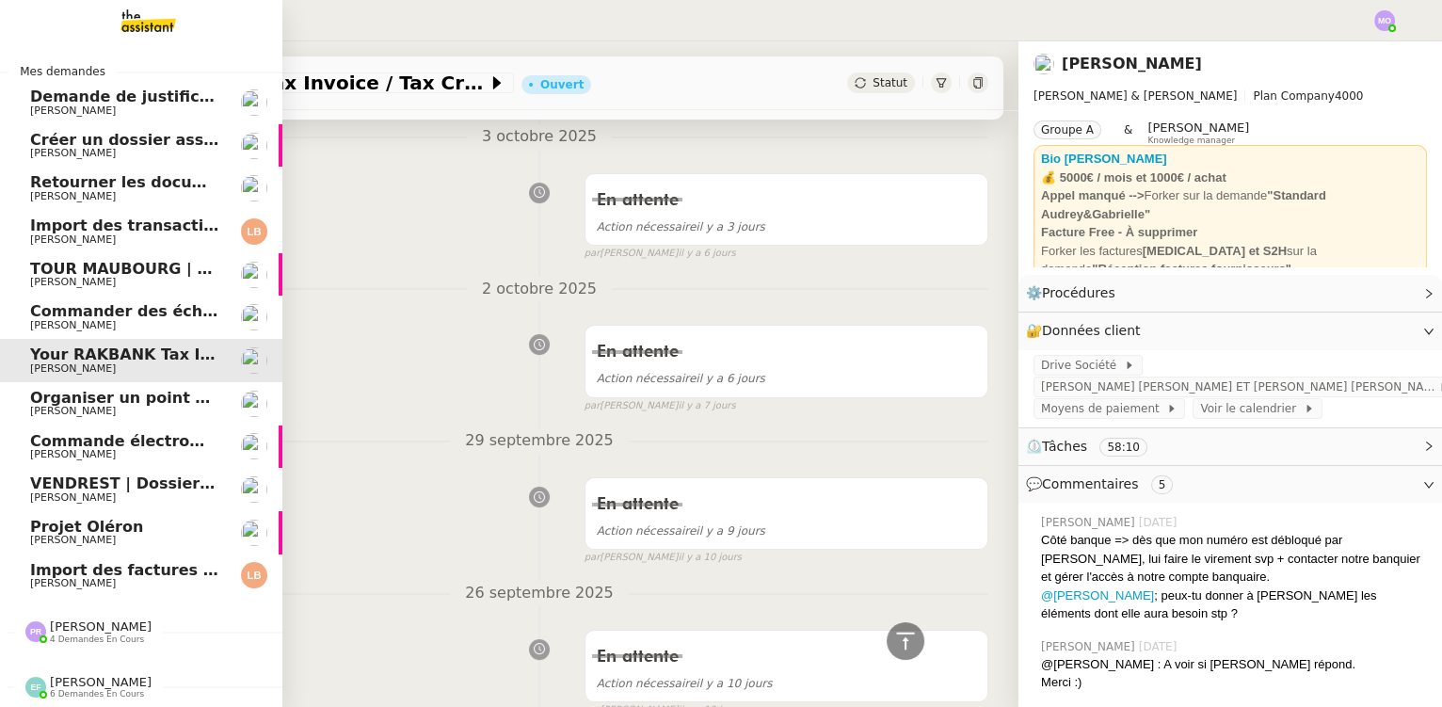
click at [155, 320] on span "[PERSON_NAME]" at bounding box center [125, 325] width 190 height 11
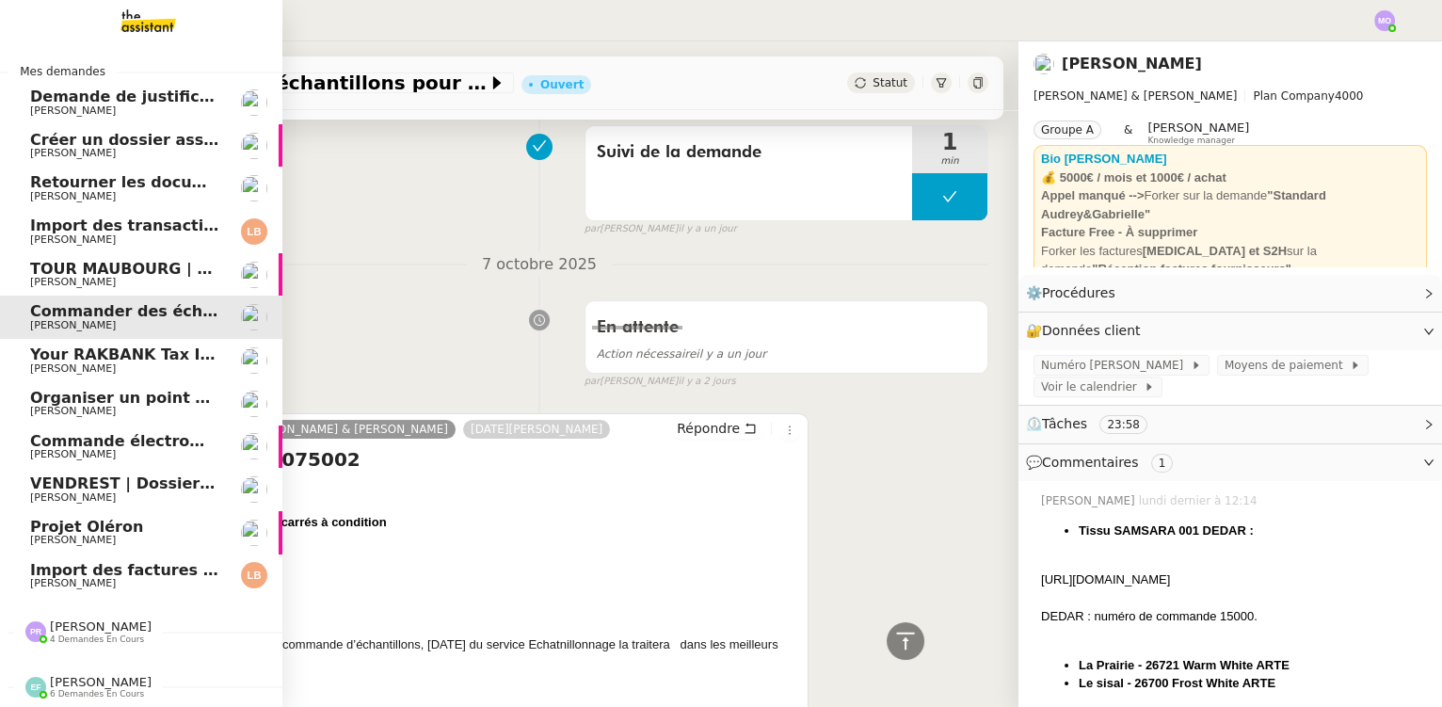
click at [177, 277] on span "[PERSON_NAME]" at bounding box center [125, 282] width 190 height 11
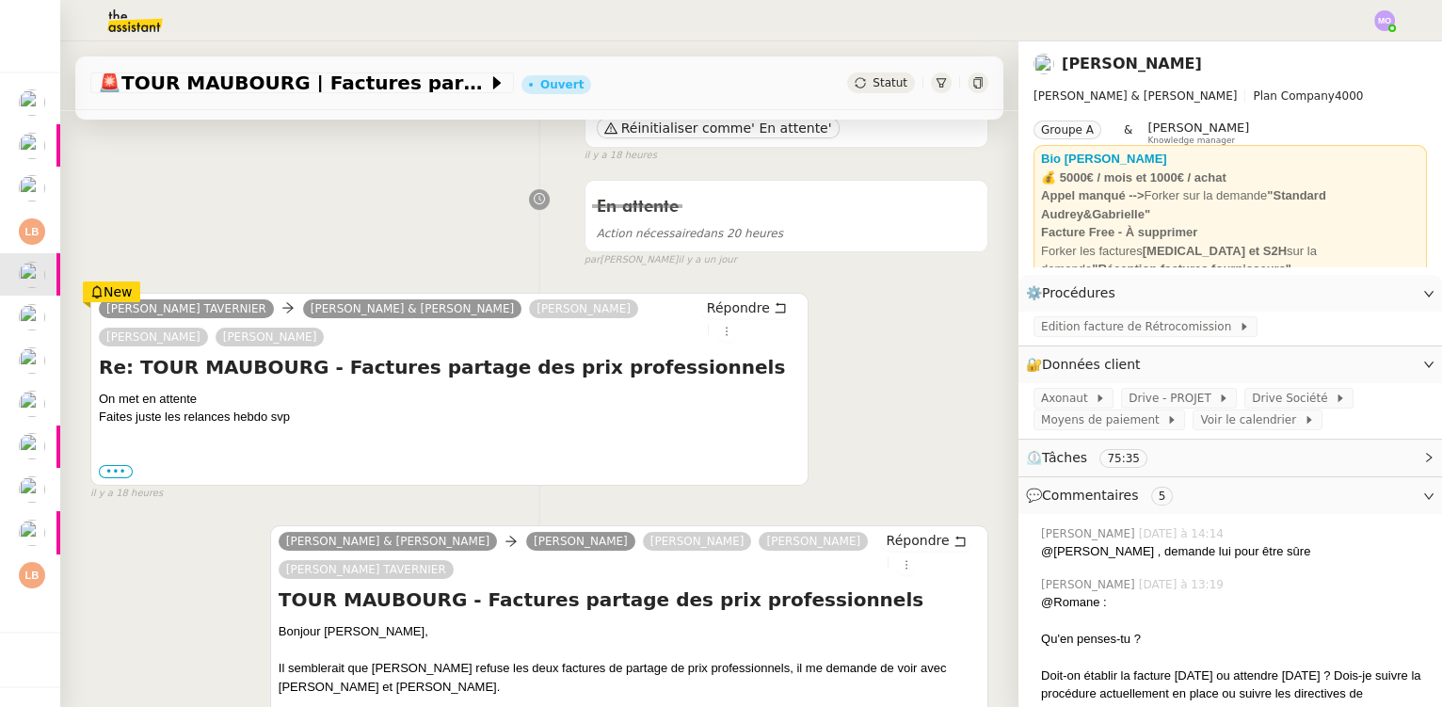
scroll to position [295, 0]
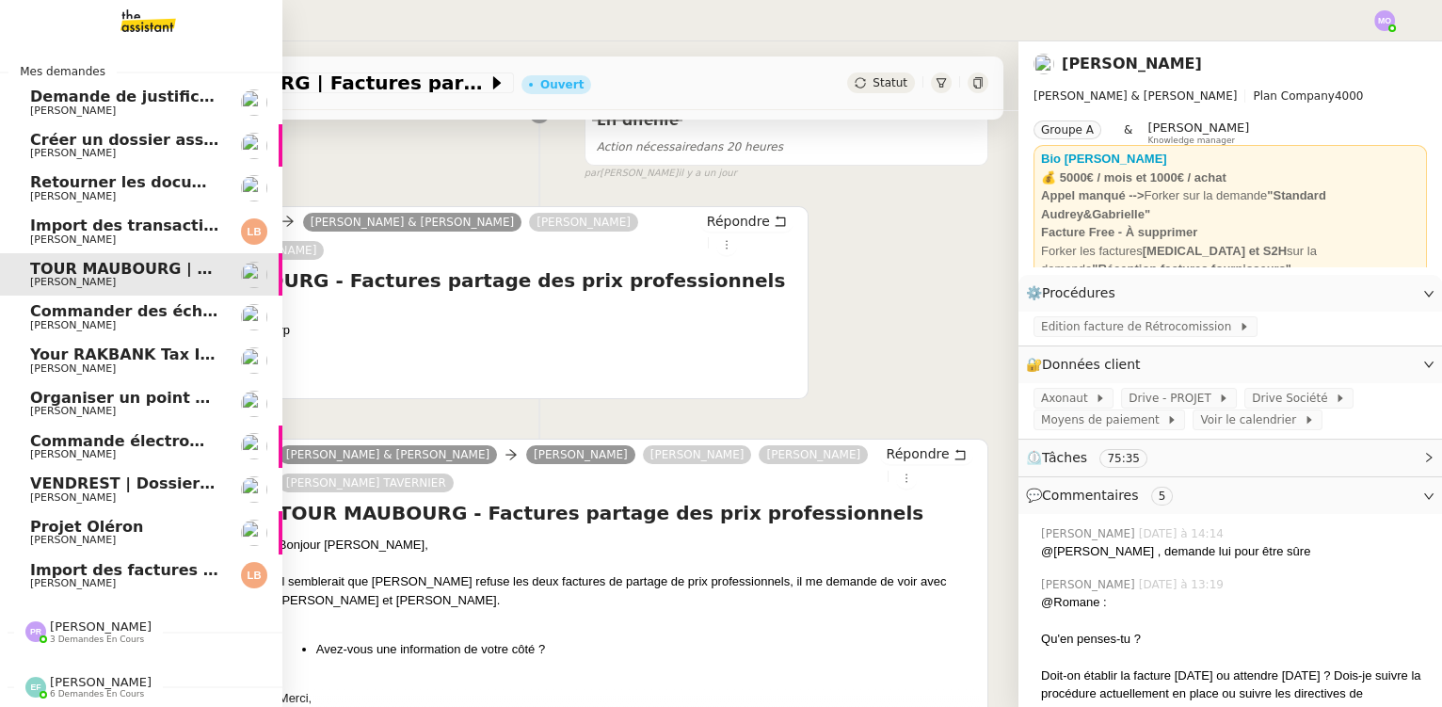
click at [115, 234] on span "[PERSON_NAME]" at bounding box center [125, 239] width 190 height 11
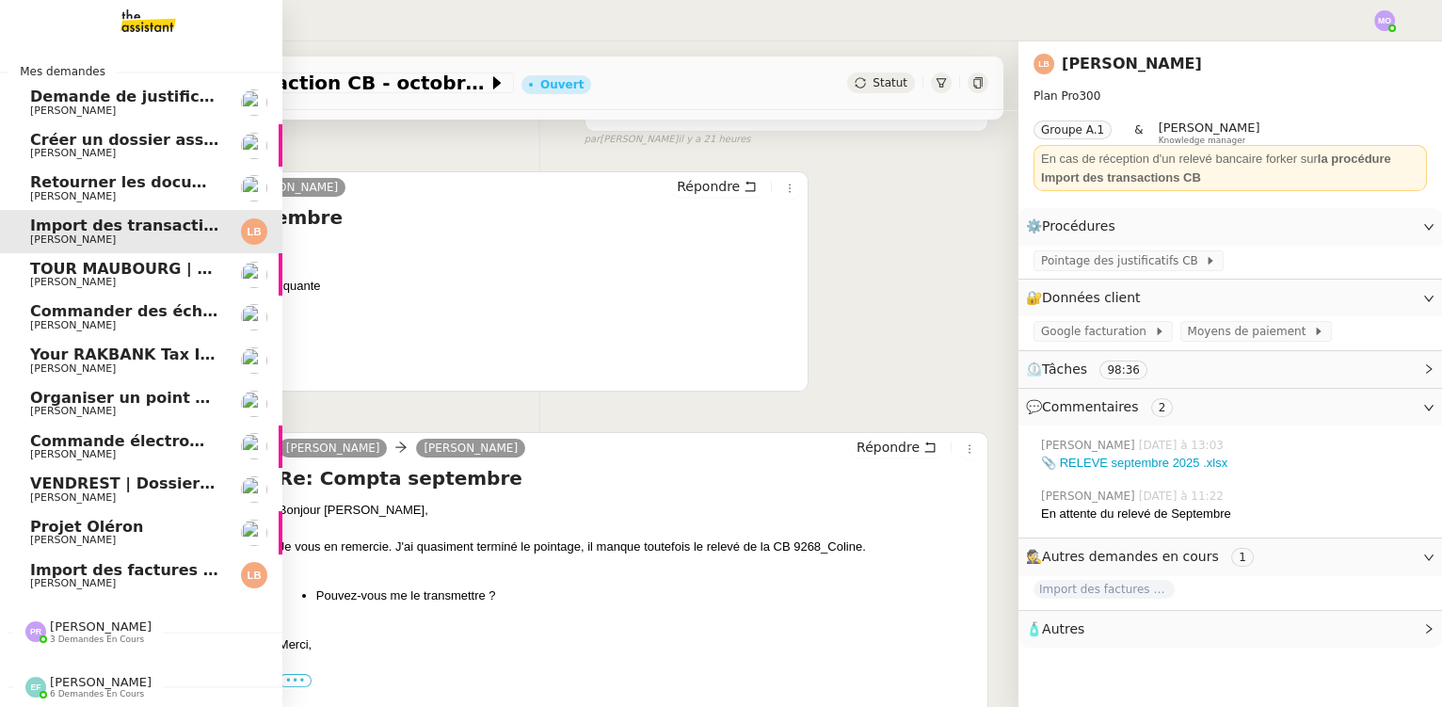
click at [137, 181] on span "Retourner les documents pour ouverture de compte" at bounding box center [251, 182] width 443 height 18
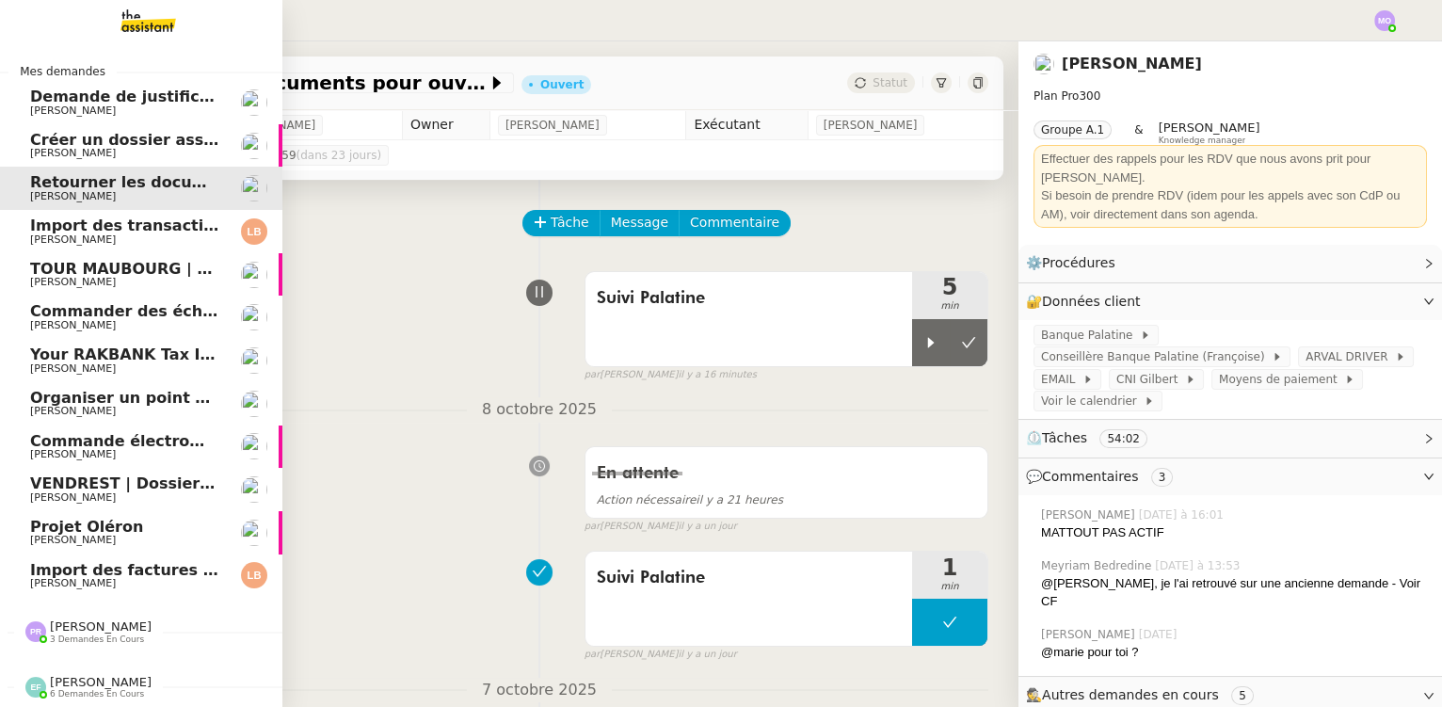
click at [77, 621] on span "[PERSON_NAME]" at bounding box center [101, 627] width 102 height 14
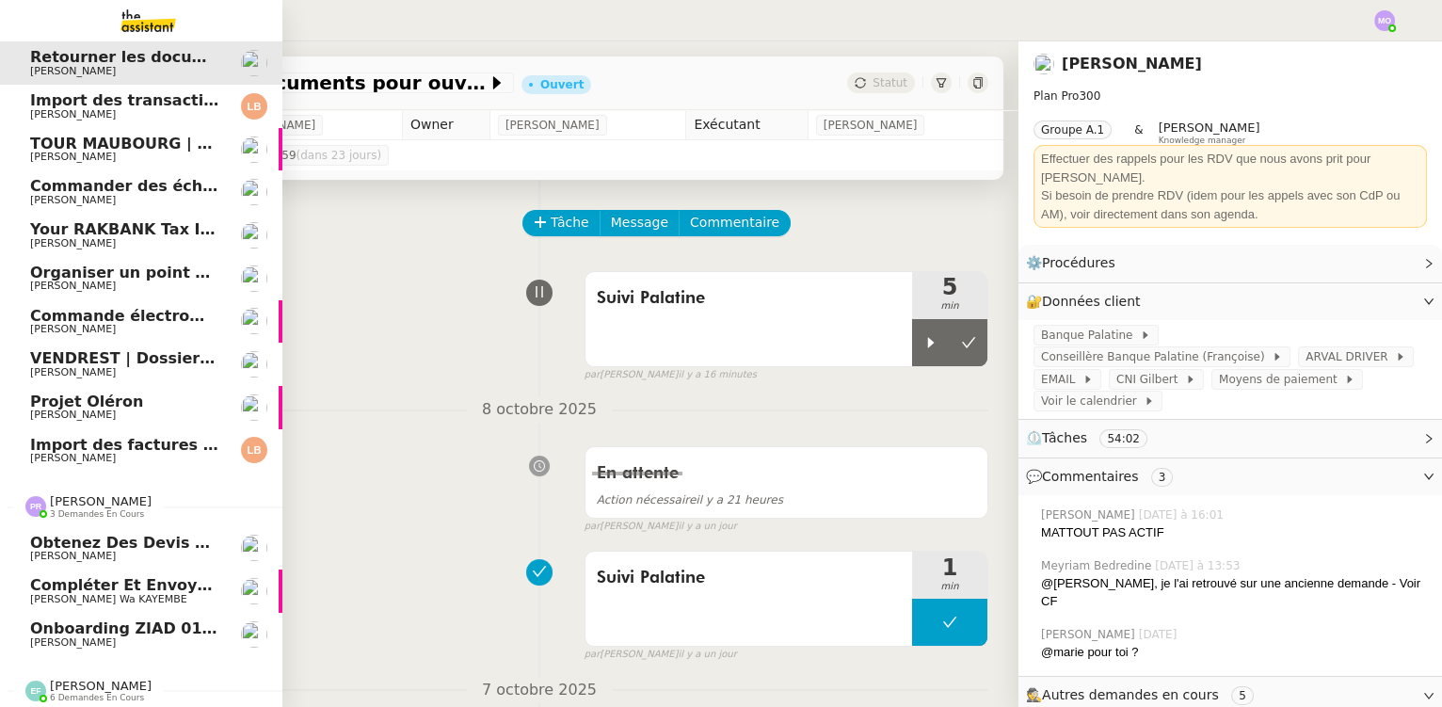
scroll to position [137, 0]
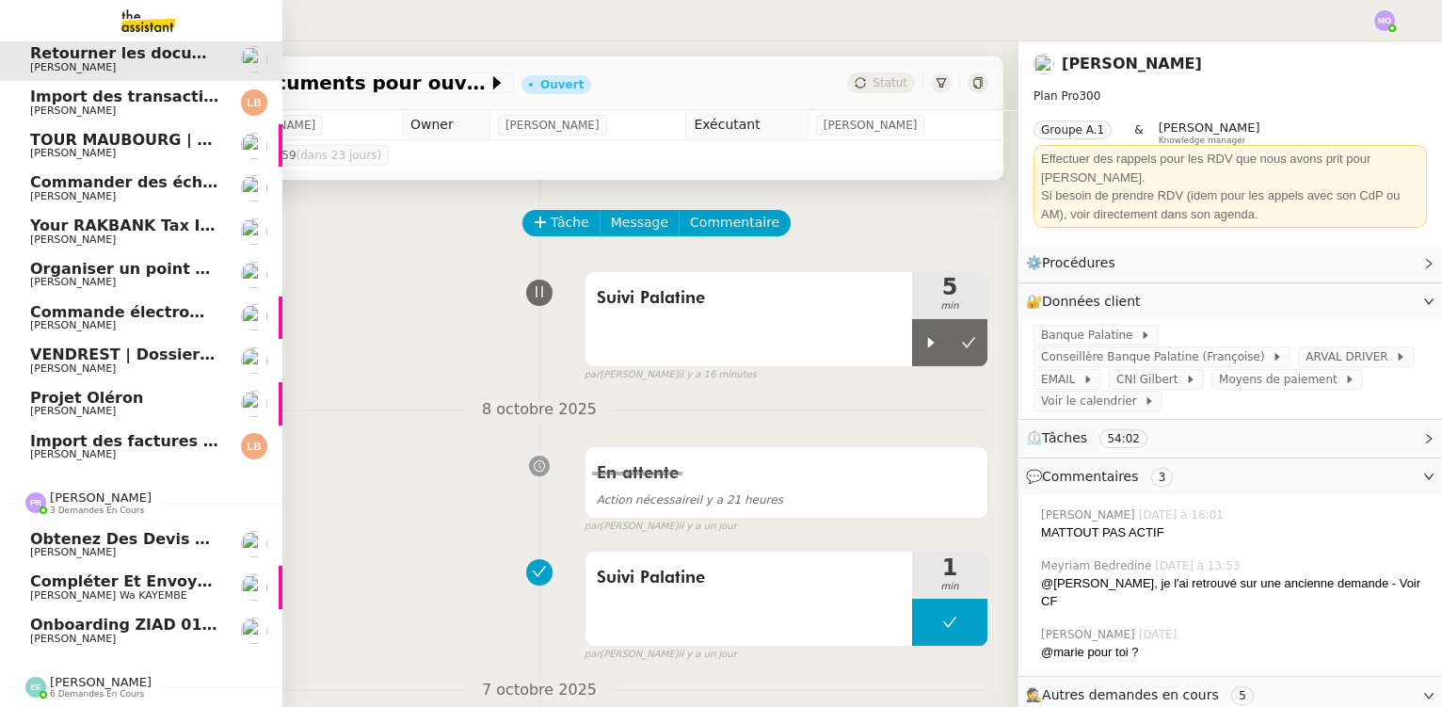
click at [152, 616] on span "Onboarding ZIAD 01/09" at bounding box center [129, 625] width 199 height 18
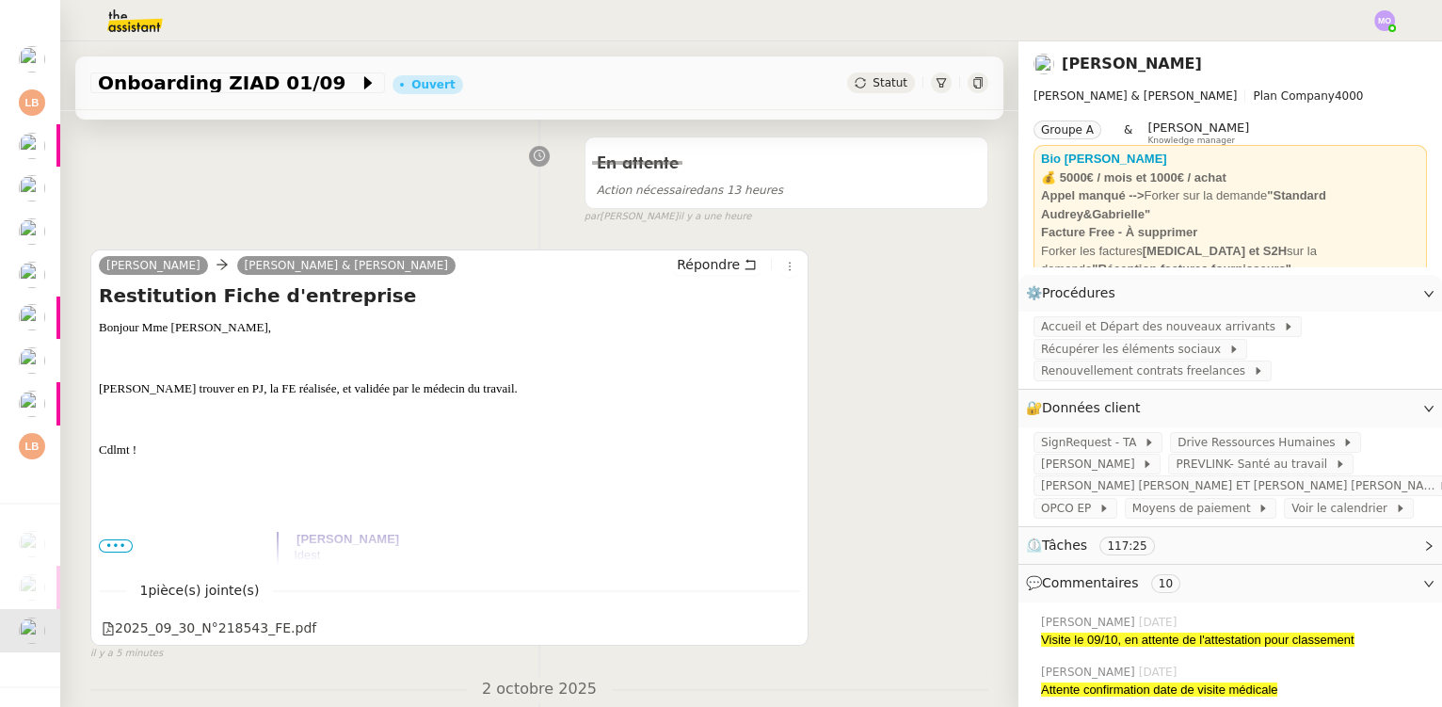
scroll to position [256, 0]
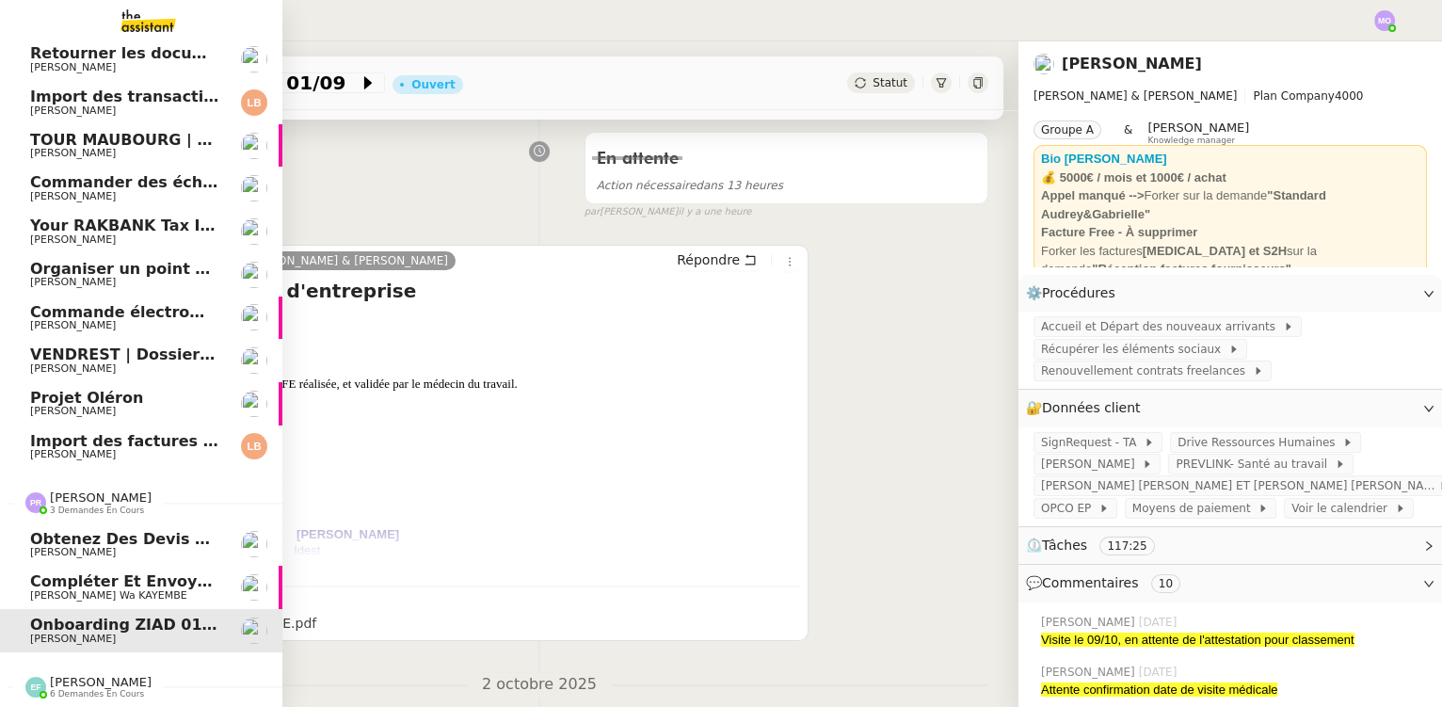
click at [178, 574] on span "Compléter et envoyer le formulaire de certificat de police" at bounding box center [281, 581] width 503 height 18
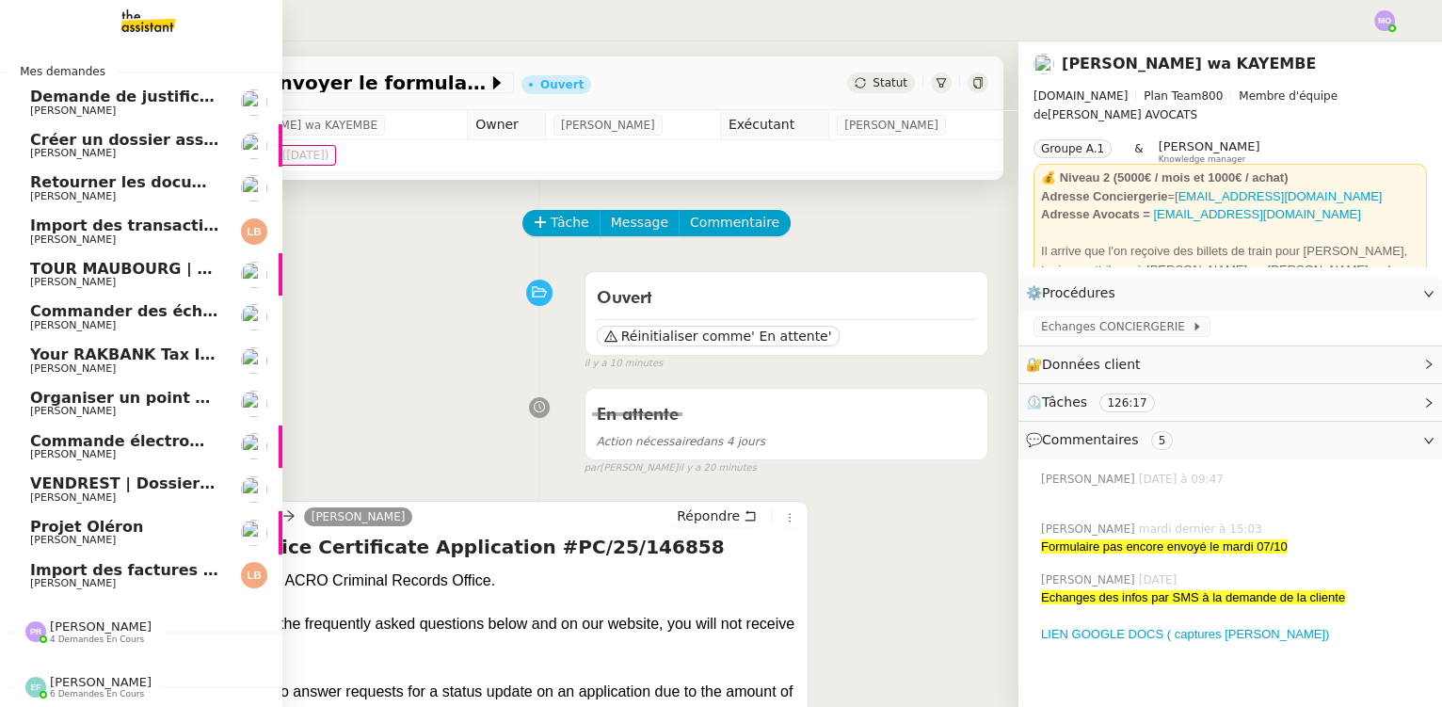
click at [88, 635] on span "4 demandes en cours" at bounding box center [97, 640] width 94 height 10
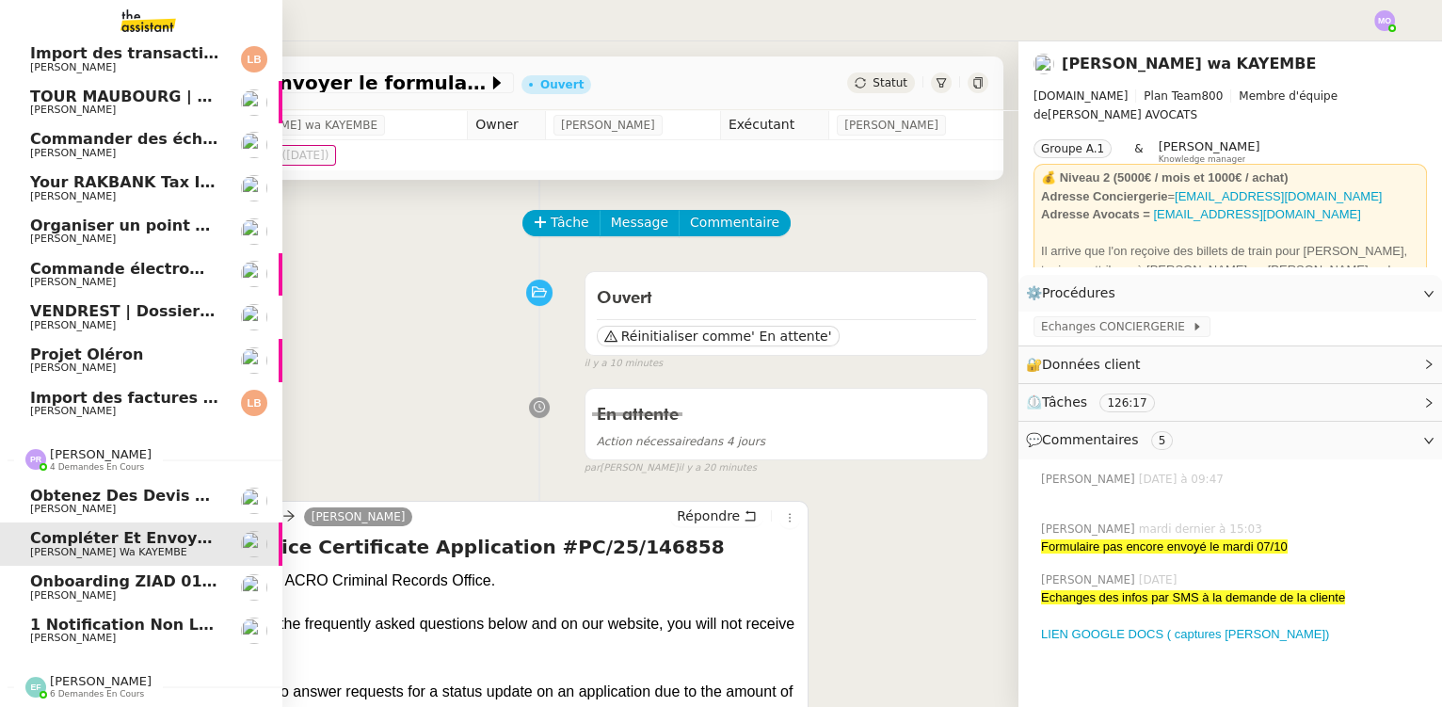
scroll to position [180, 0]
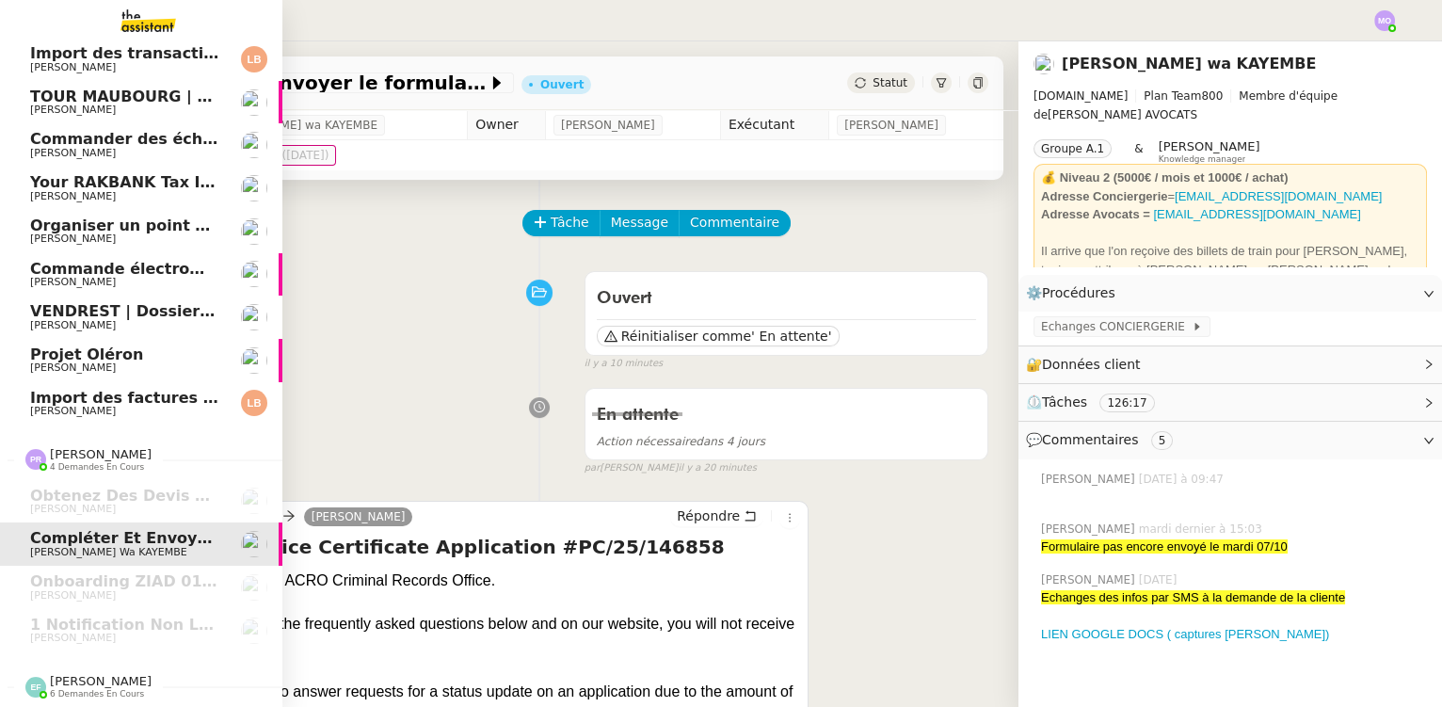
click at [88, 675] on span "Emelyne Foussier" at bounding box center [101, 681] width 102 height 14
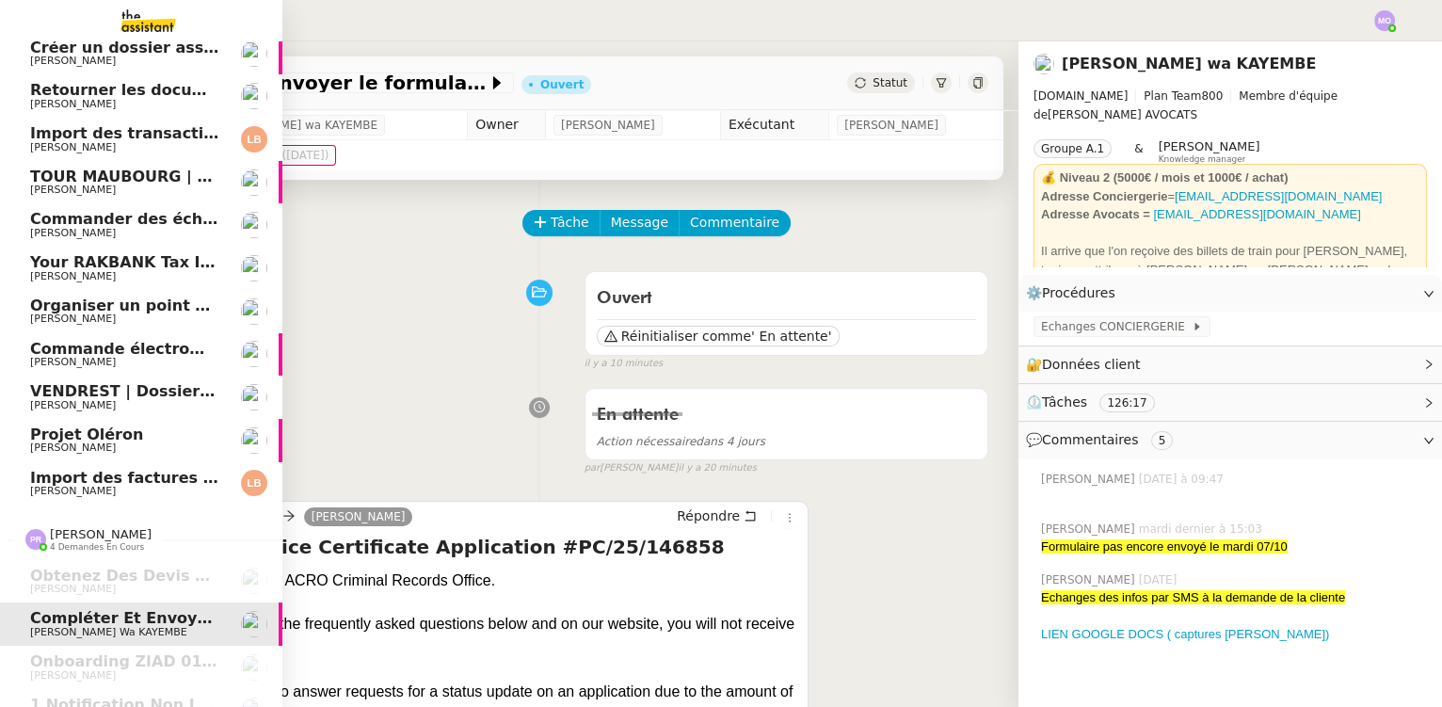
scroll to position [10, 0]
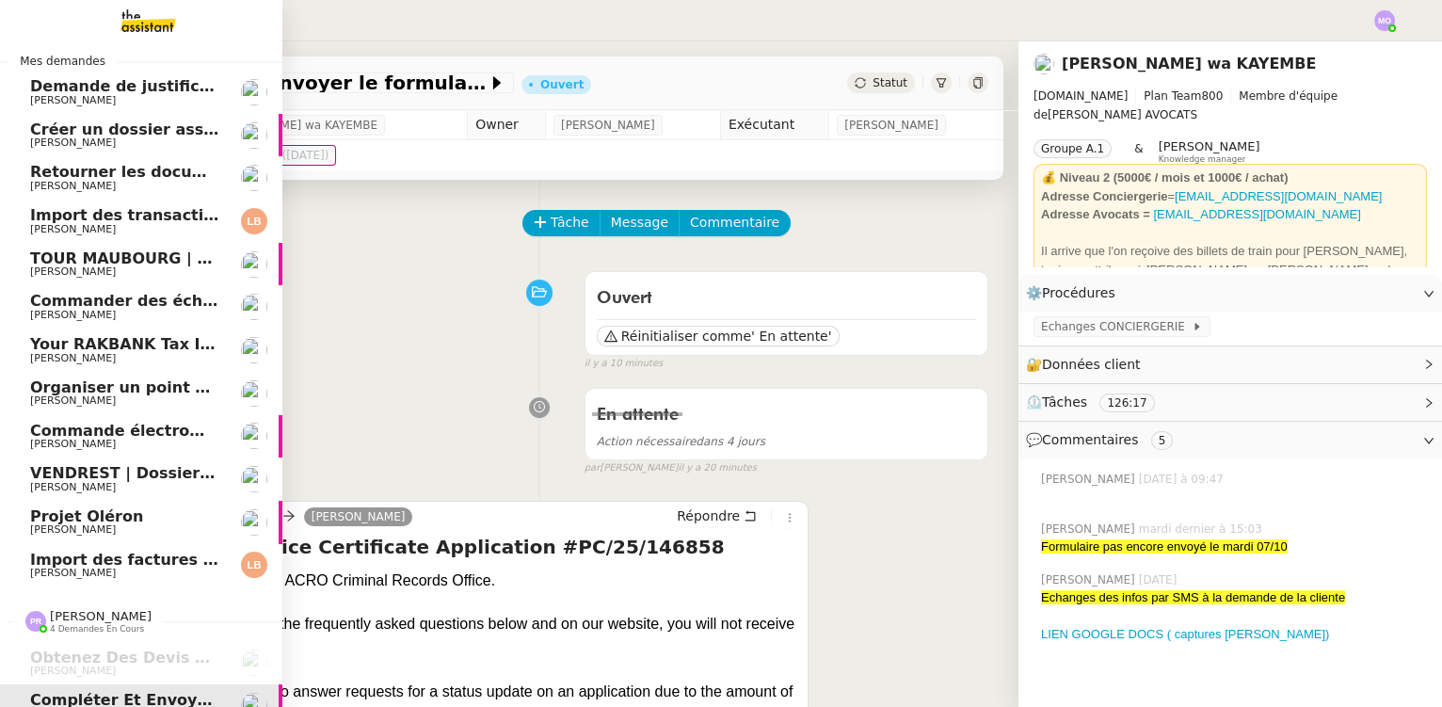
click at [80, 556] on span "Import des factures et justificatifs - septembre 2025" at bounding box center [253, 560] width 446 height 18
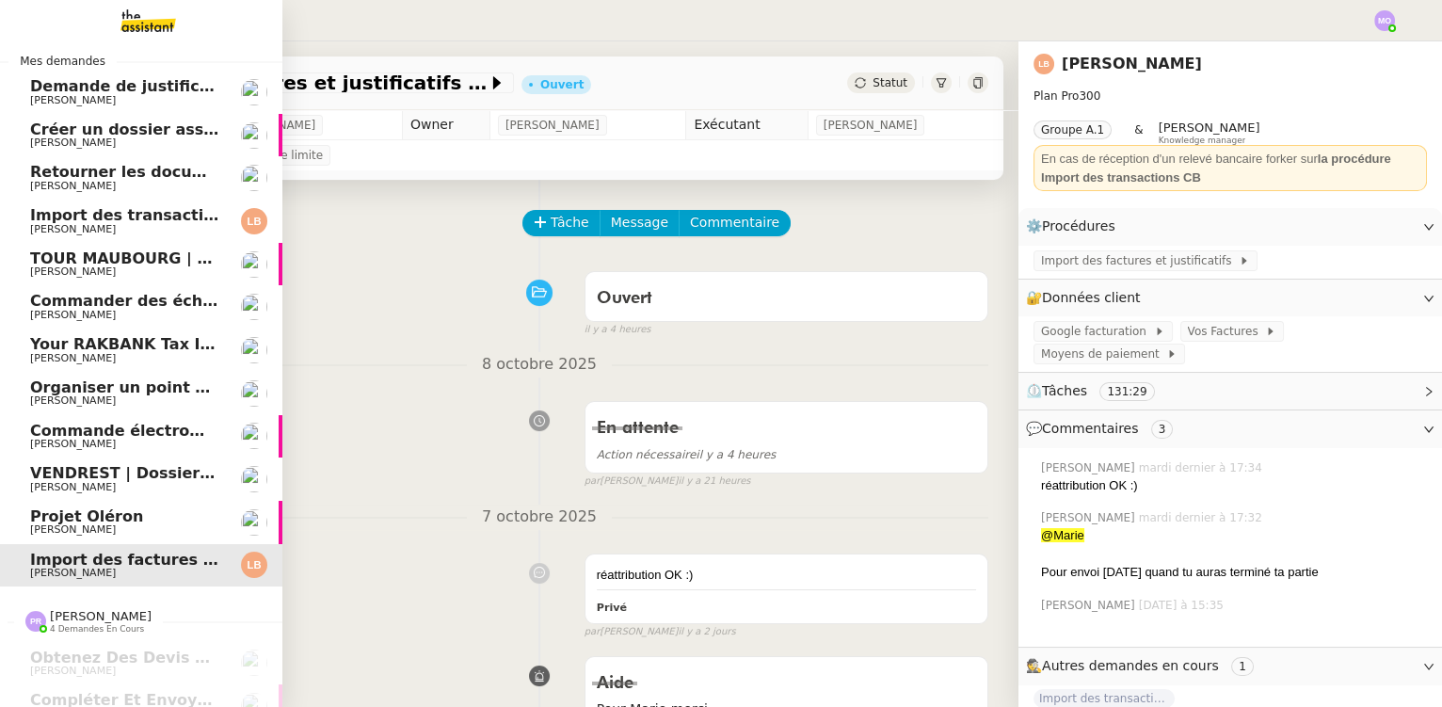
click at [140, 532] on span "[PERSON_NAME]" at bounding box center [125, 529] width 190 height 11
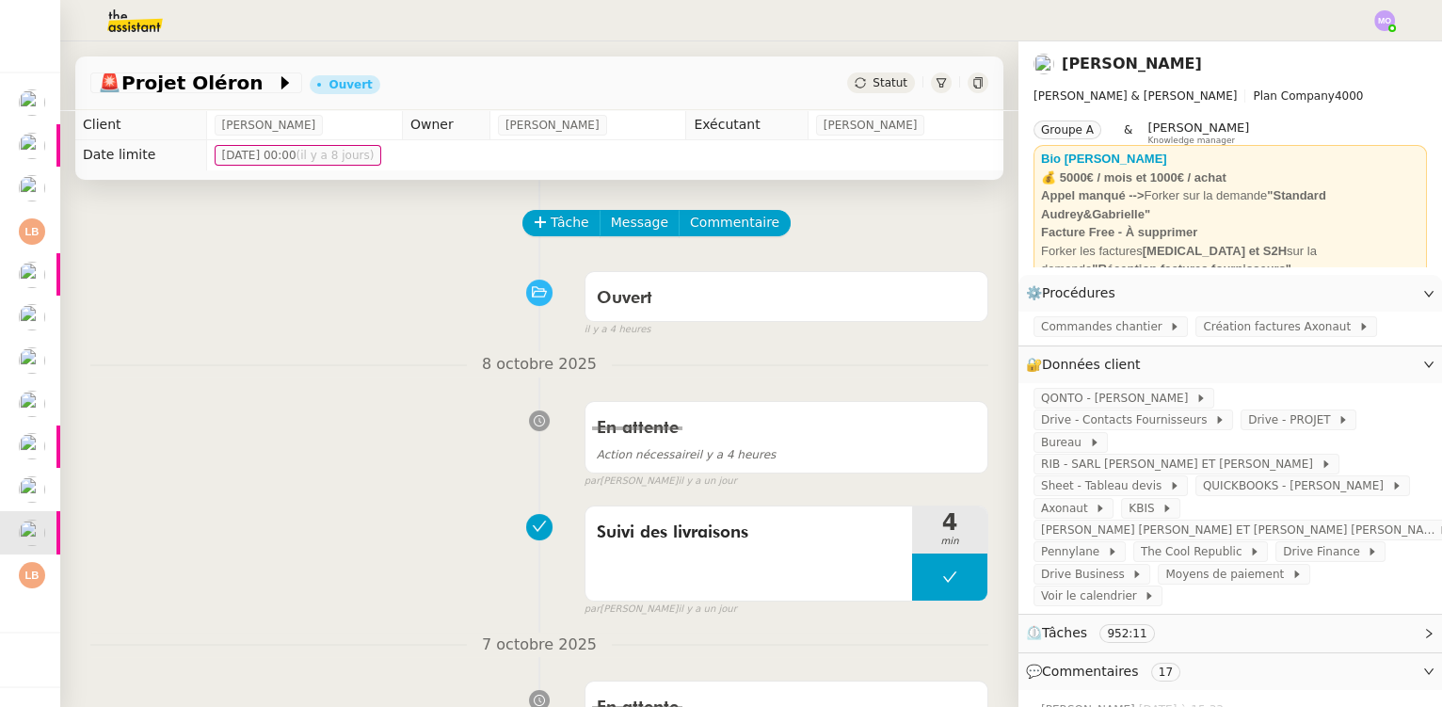
scroll to position [8, 0]
click at [120, 215] on div "Tâche Message Commentaire" at bounding box center [539, 232] width 898 height 45
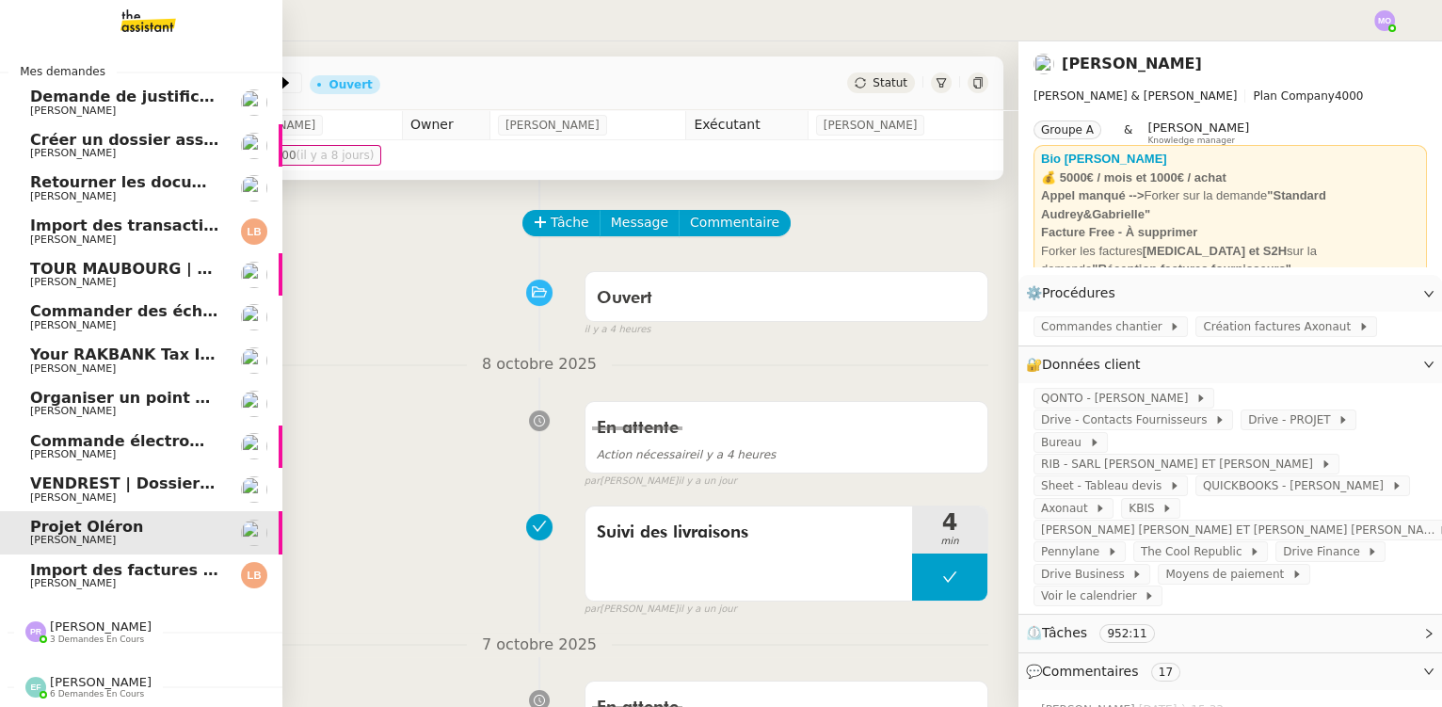
click at [121, 565] on span "Import des factures et justificatifs - septembre 2025" at bounding box center [253, 570] width 446 height 18
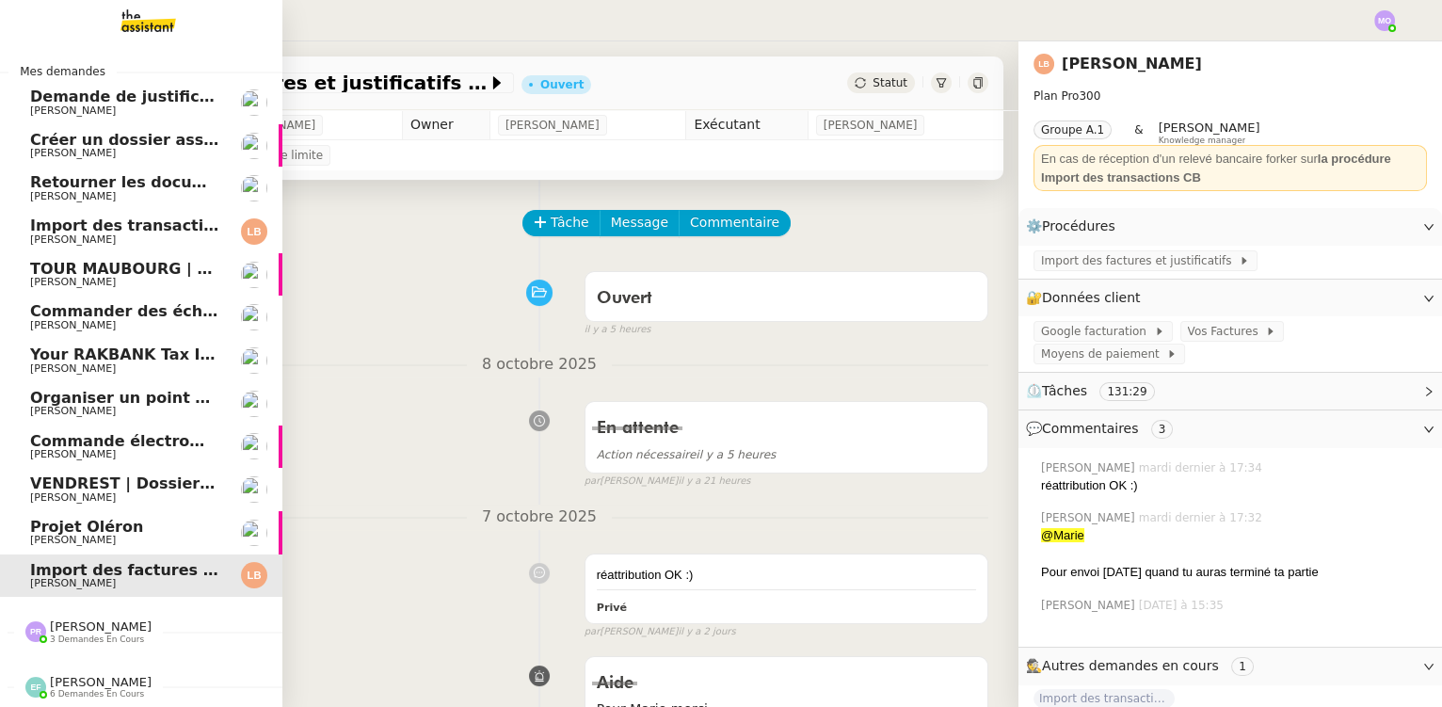
click at [74, 620] on span "[PERSON_NAME]" at bounding box center [101, 627] width 102 height 14
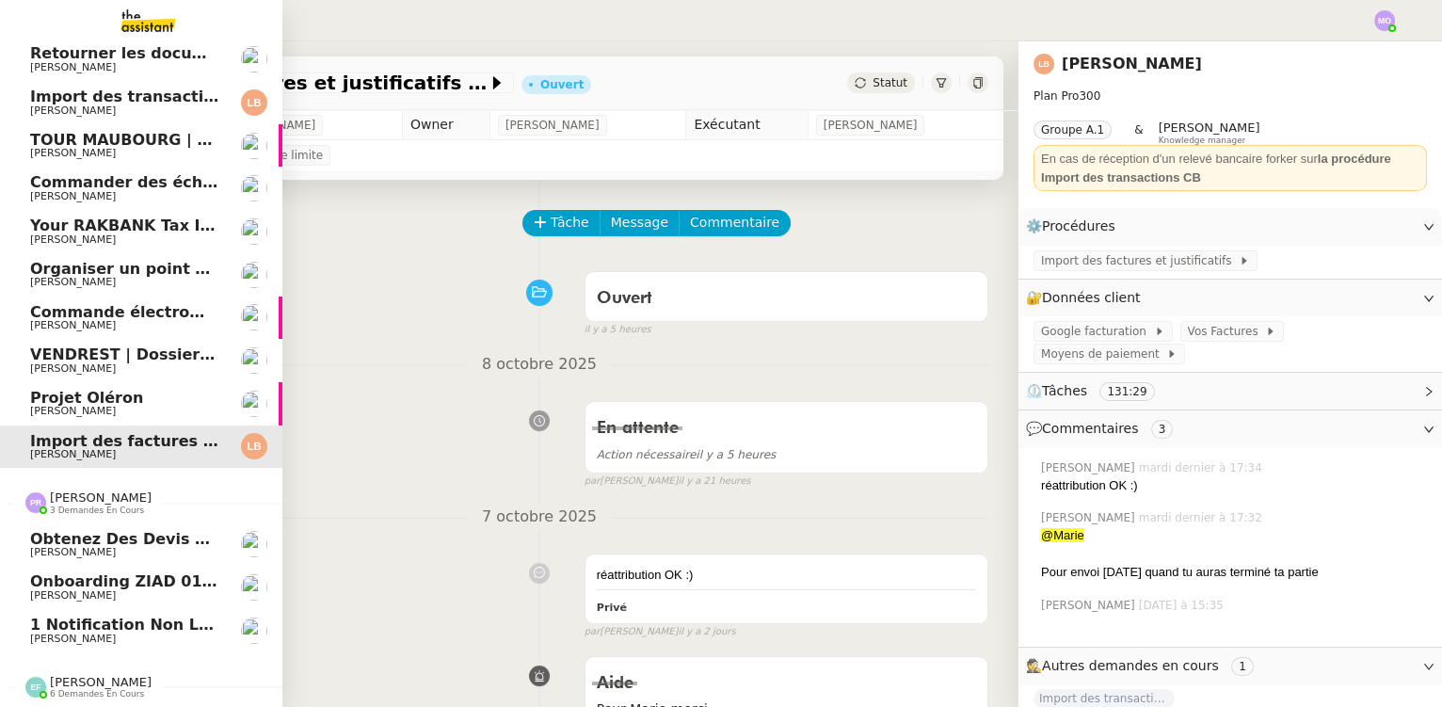
scroll to position [8, 0]
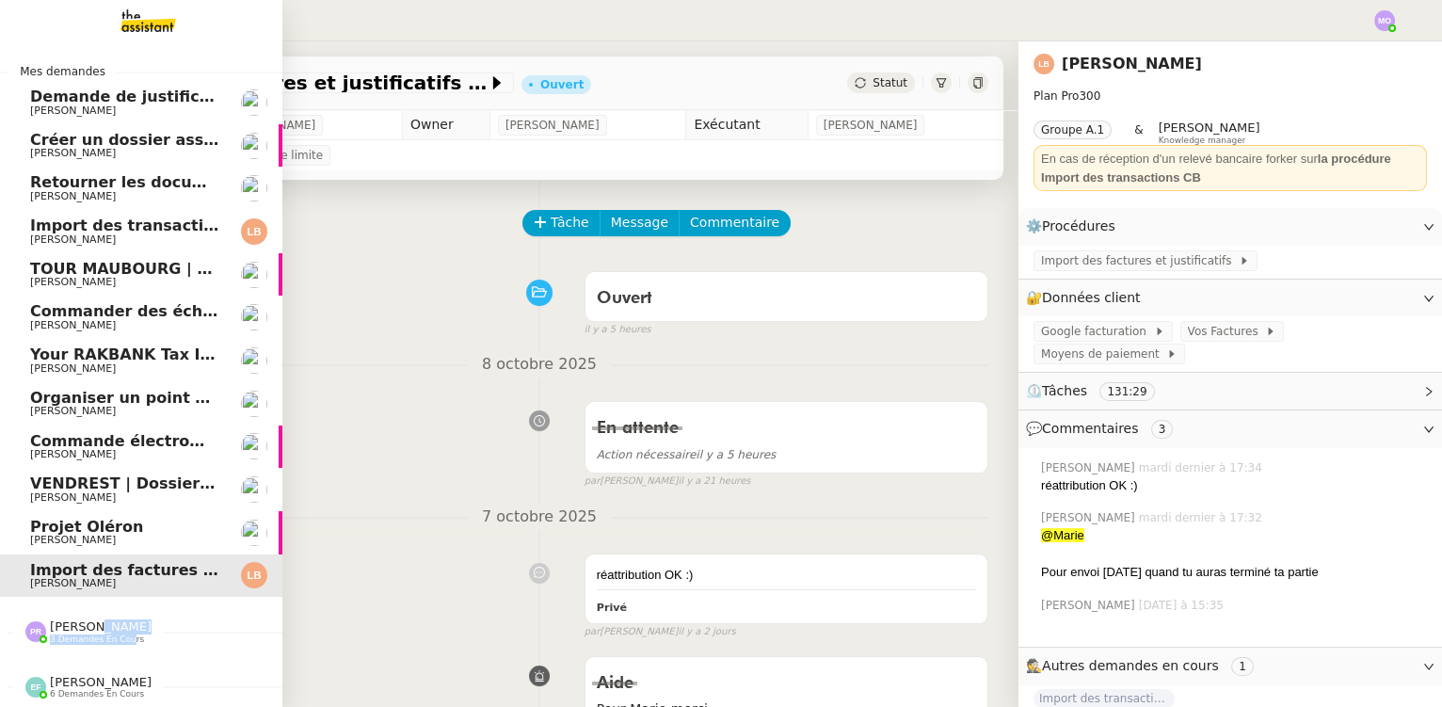
click at [78, 621] on div "Pauline Ribas 3 demandes en cours" at bounding box center [101, 632] width 102 height 24
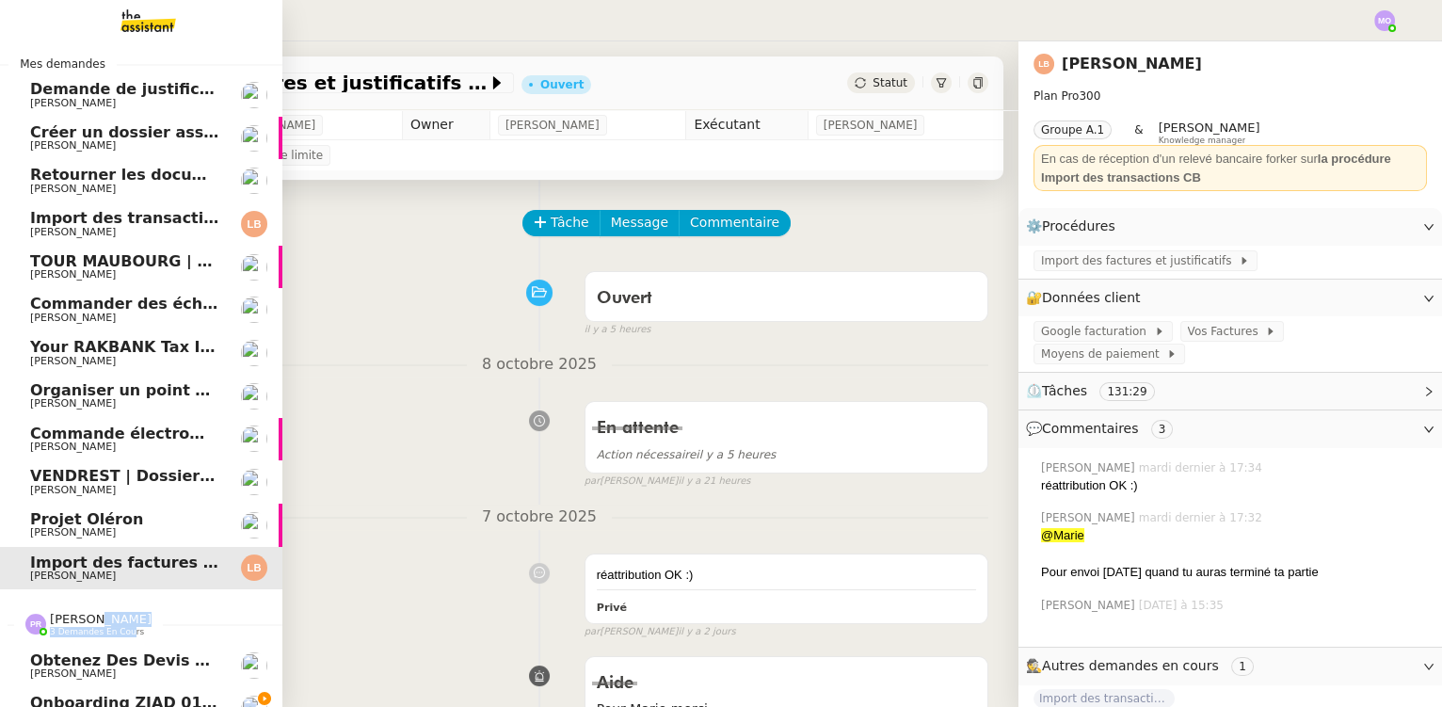
scroll to position [137, 0]
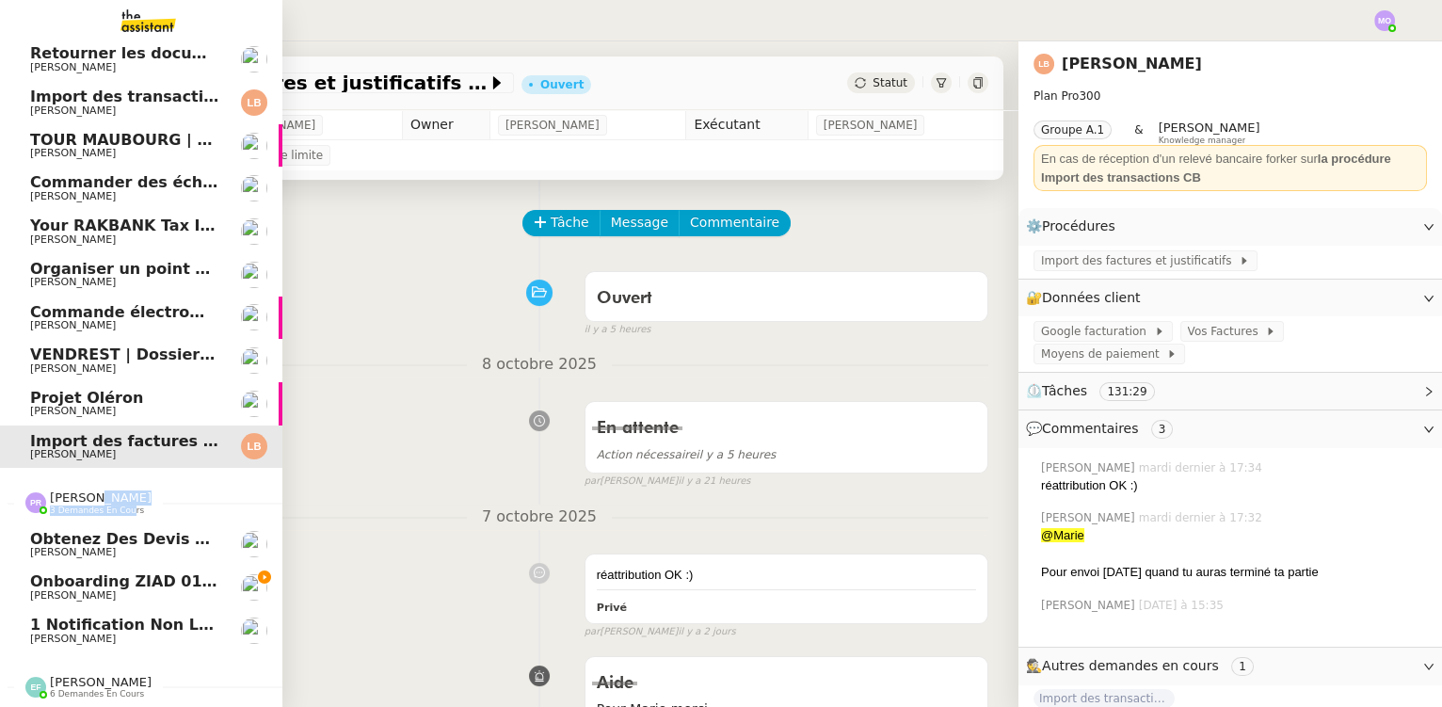
click at [85, 572] on span "Onboarding ZIAD 01/09" at bounding box center [129, 581] width 199 height 18
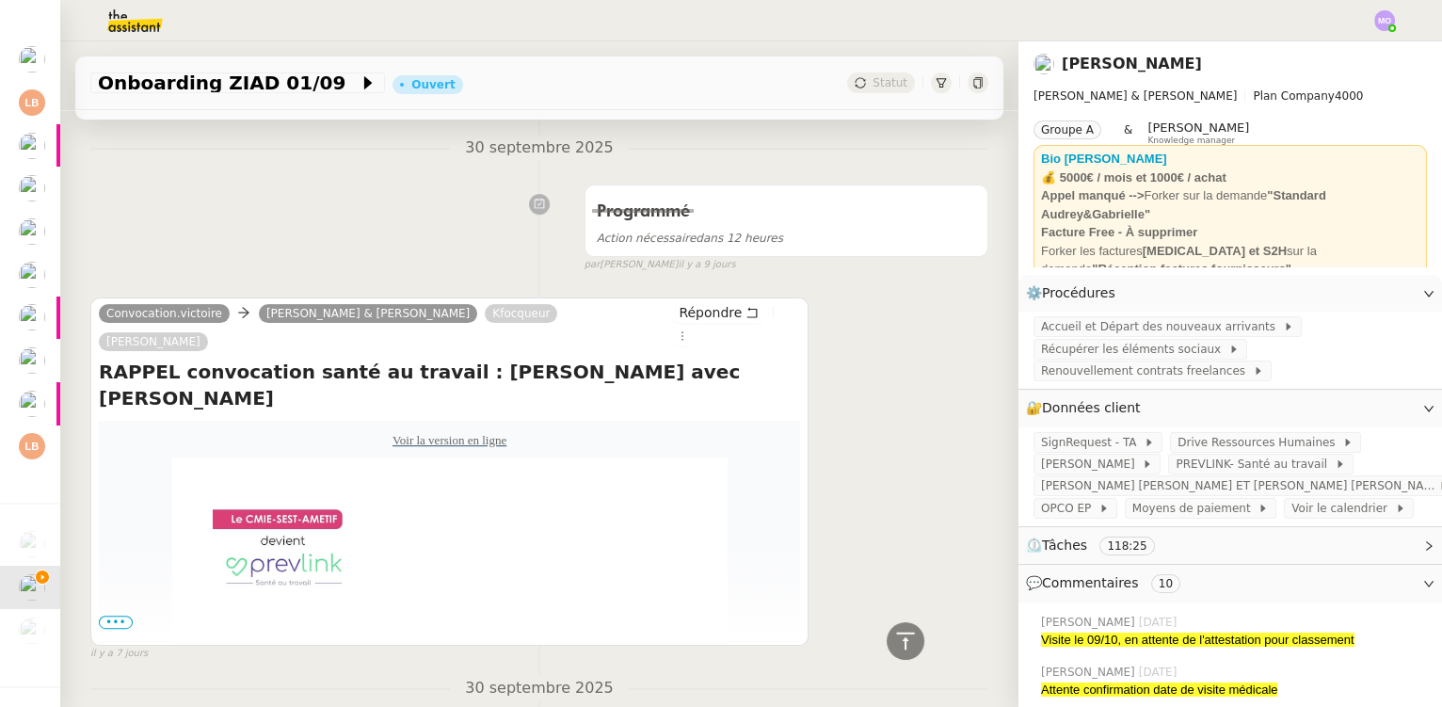
scroll to position [1283, 0]
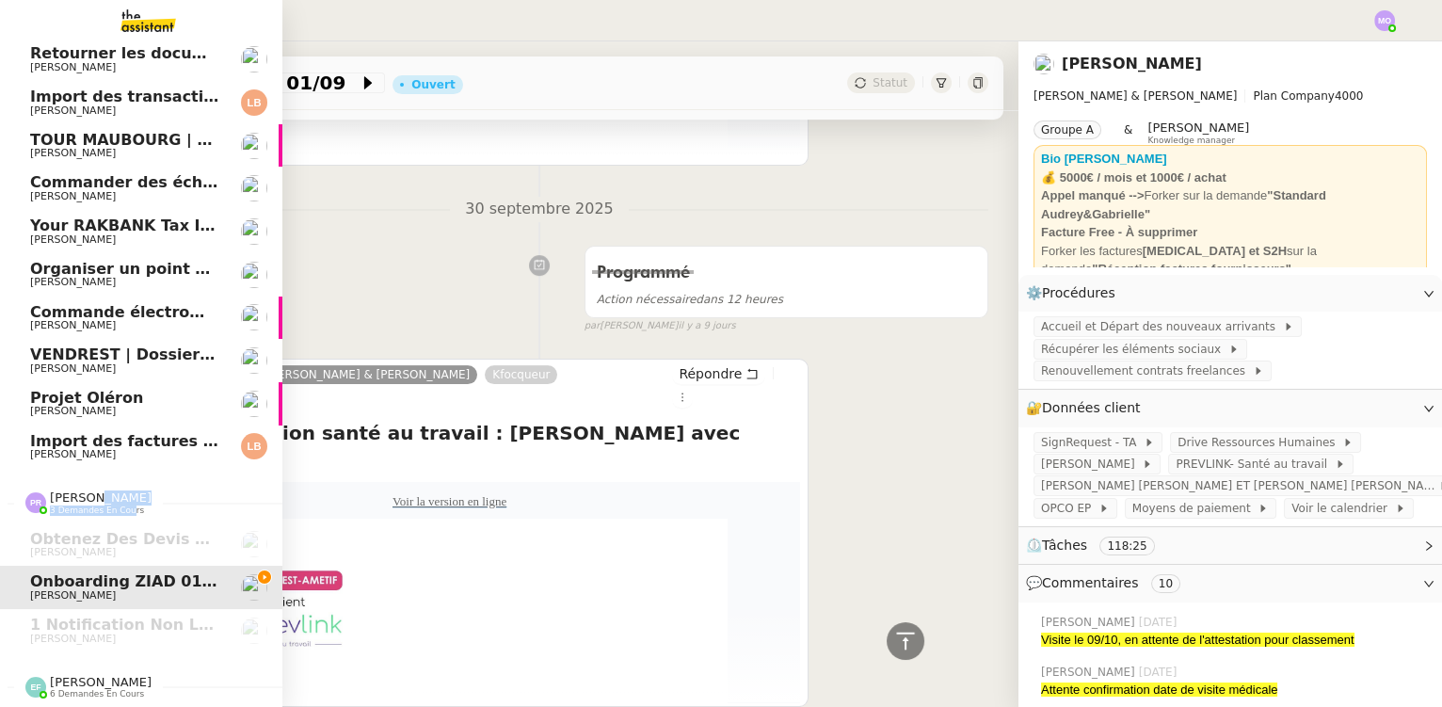
click at [153, 15] on img at bounding box center [133, 20] width 146 height 41
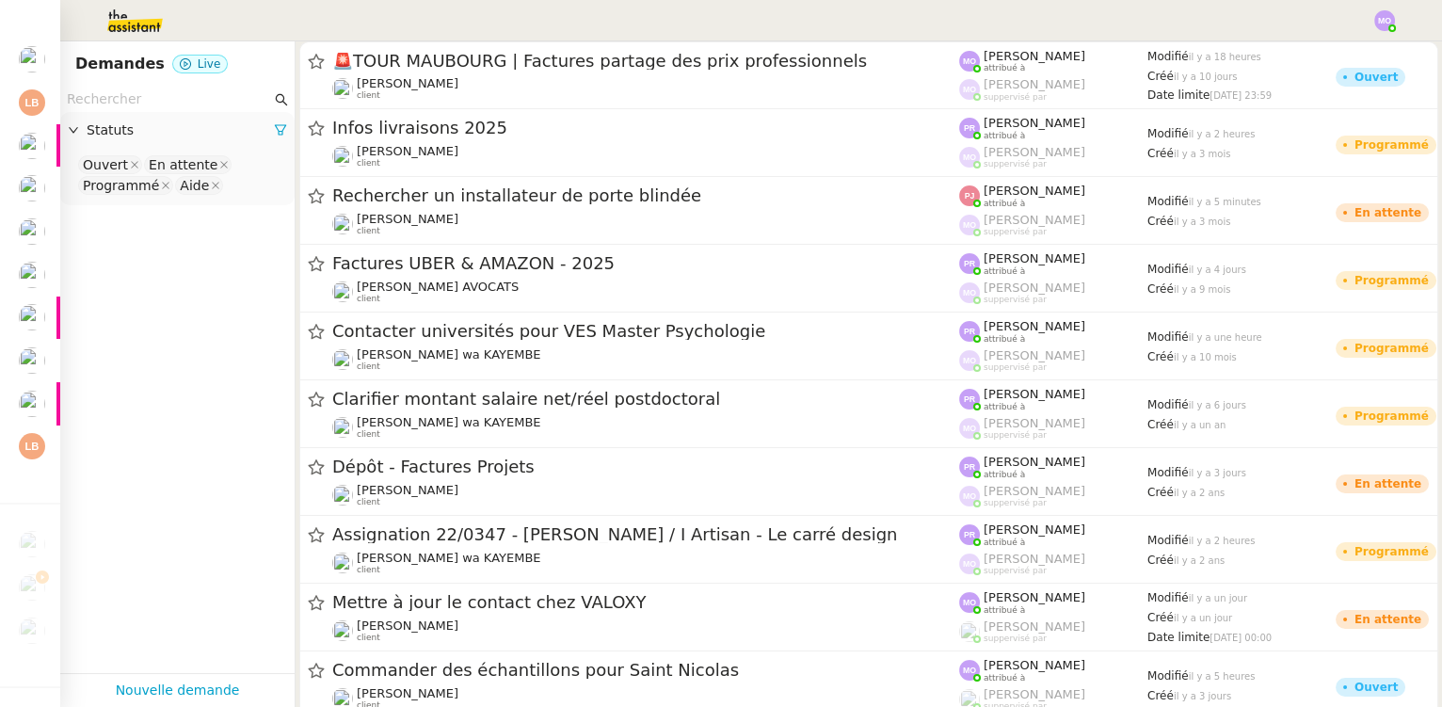
click at [148, 95] on input "text" at bounding box center [169, 100] width 204 height 22
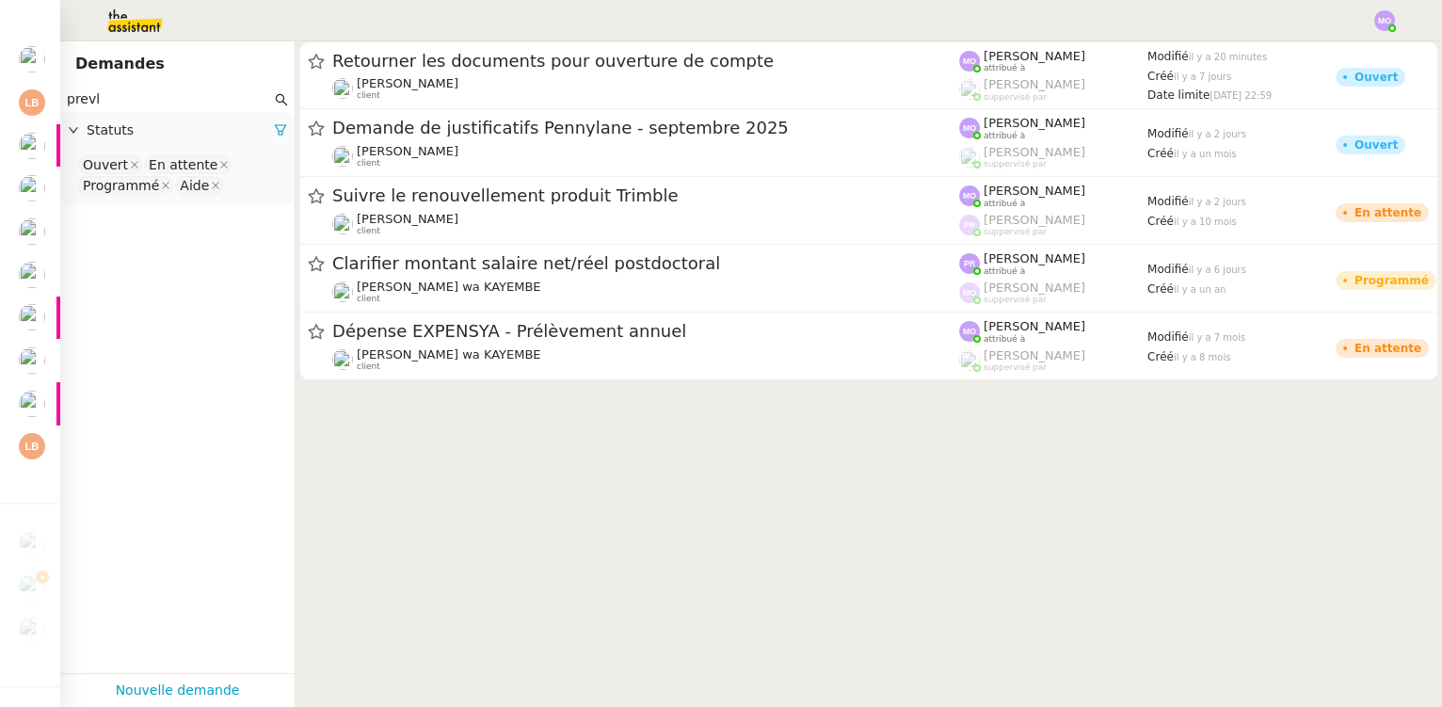
type input "prevl"
click at [239, 185] on nz-select-top-control "Ouvert En attente Programmé Aide" at bounding box center [177, 175] width 204 height 44
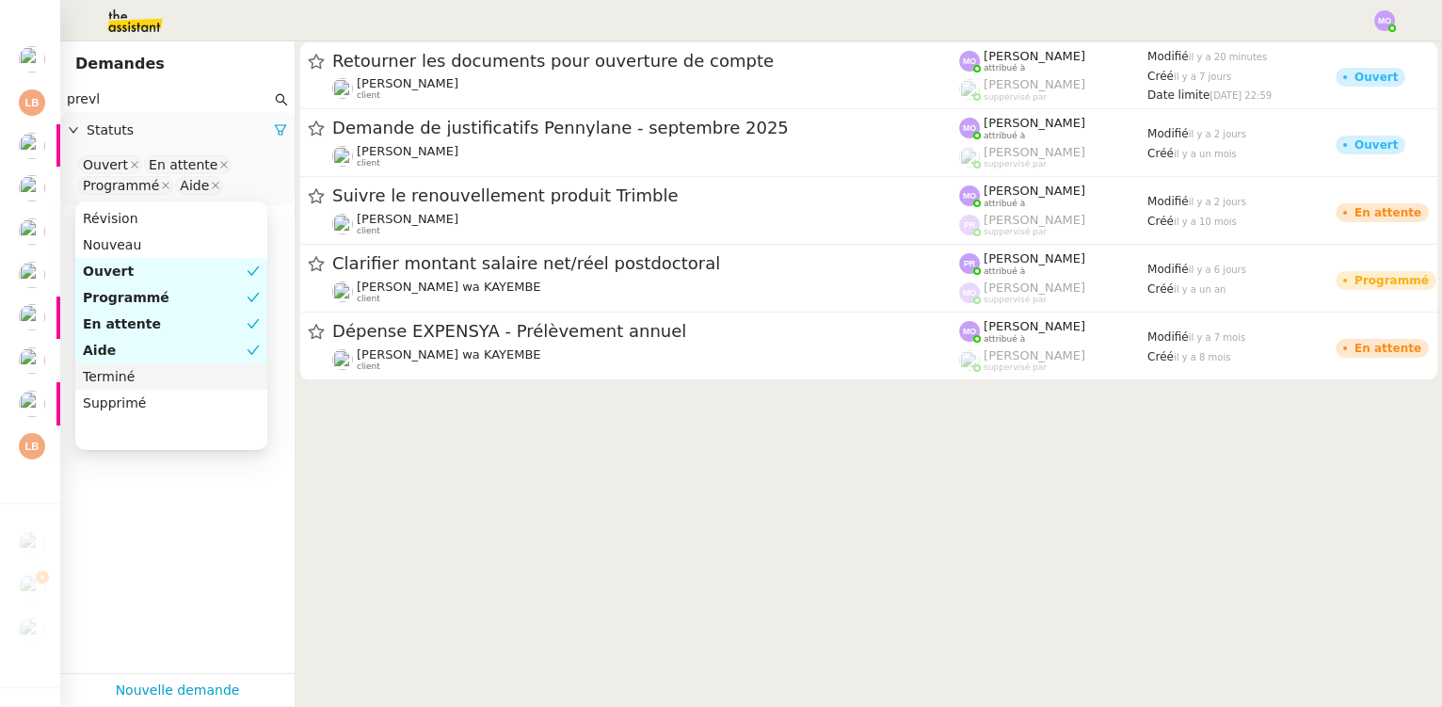
click at [140, 380] on div "Terminé" at bounding box center [171, 376] width 177 height 17
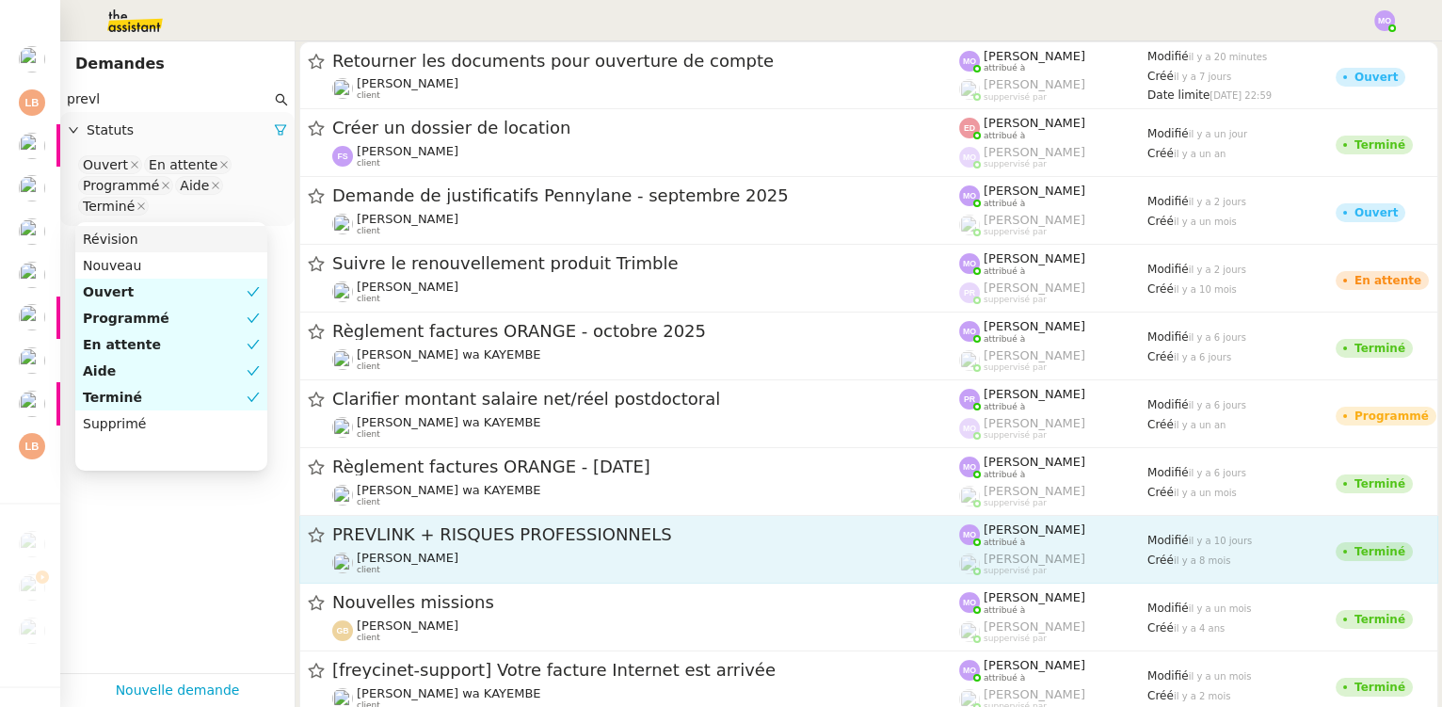
click at [437, 536] on span "PREVLINK + RISQUES PROFESSIONNELS" at bounding box center [645, 534] width 627 height 17
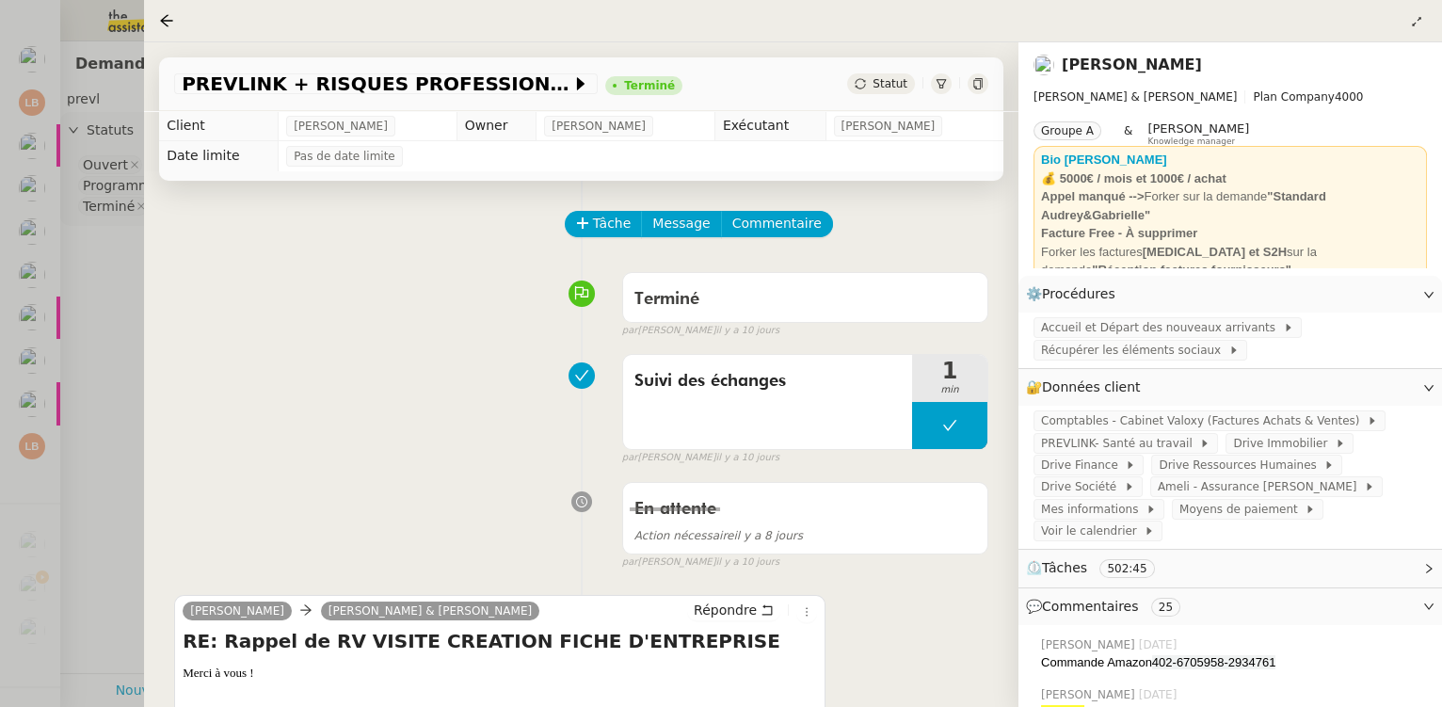
click at [876, 88] on div "Statut" at bounding box center [881, 83] width 68 height 21
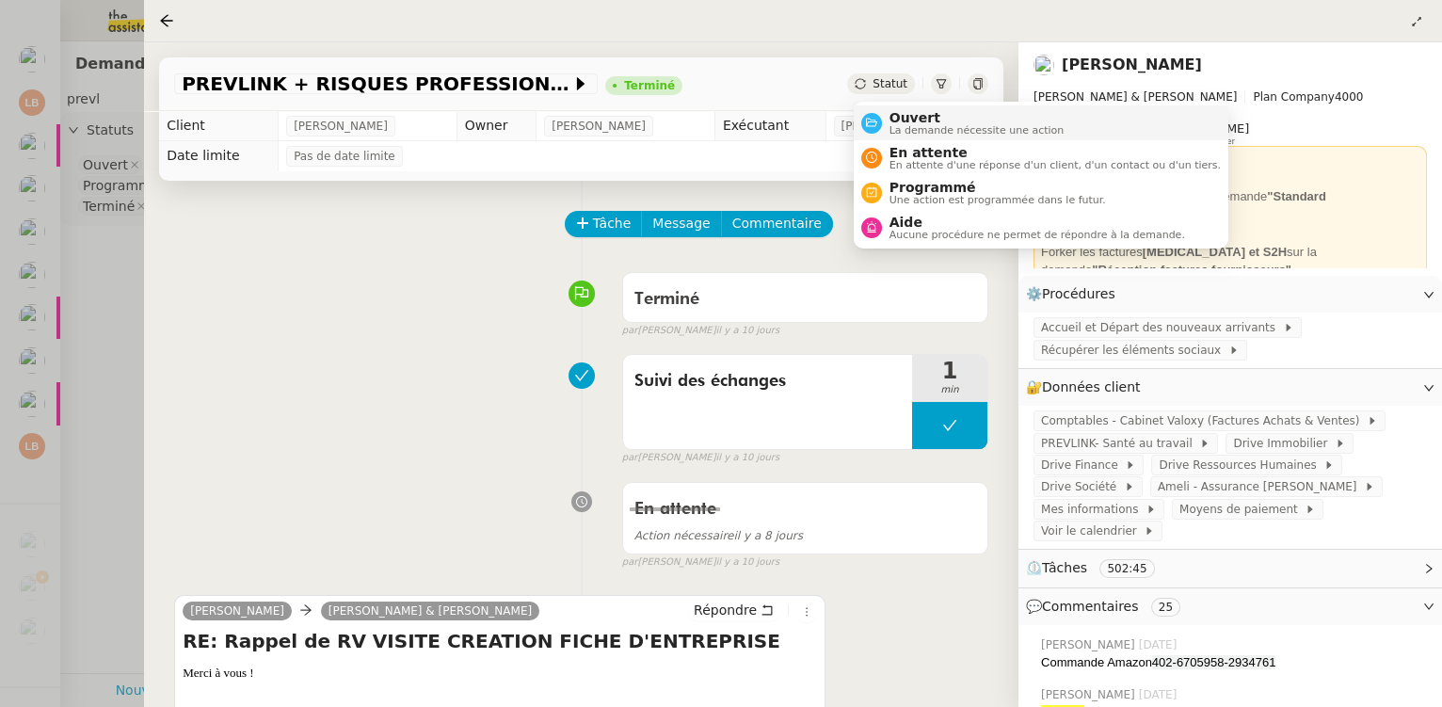
click at [904, 112] on span "Ouvert" at bounding box center [977, 117] width 175 height 15
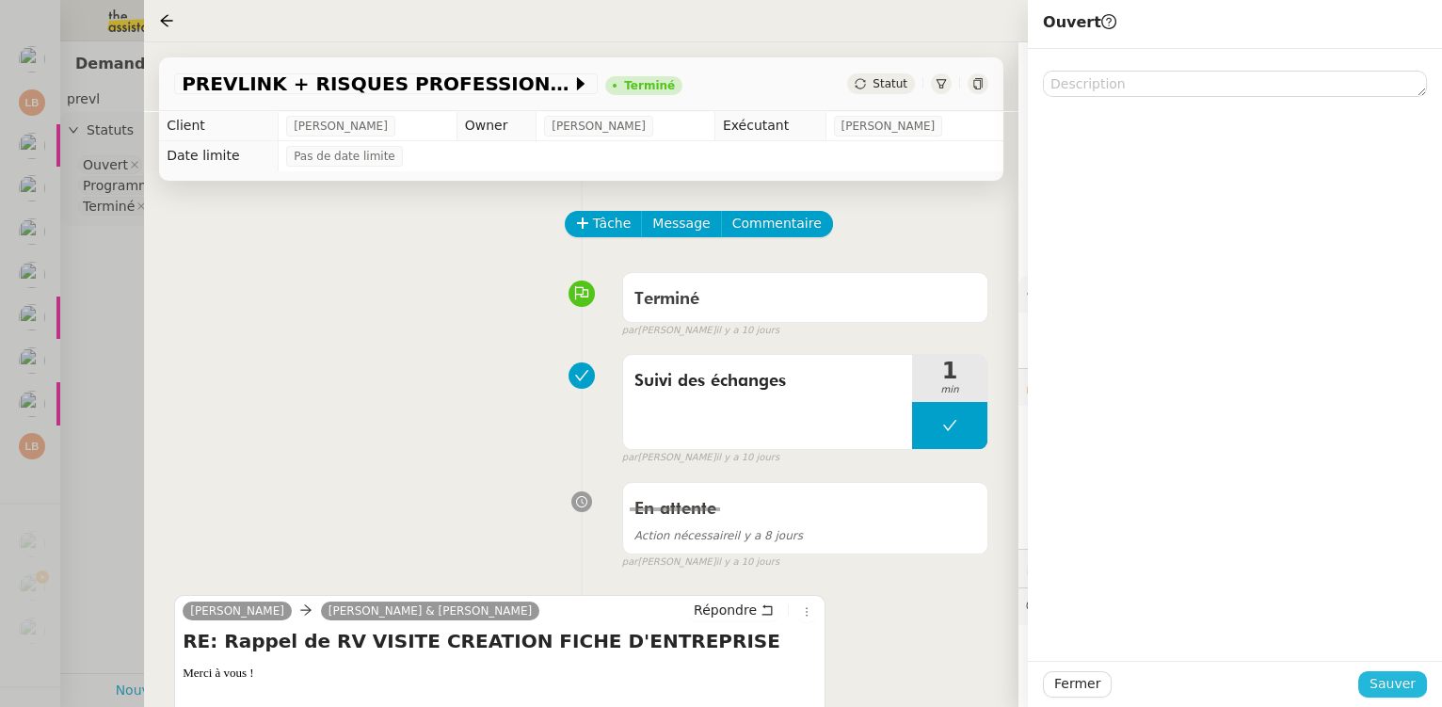
click at [1383, 676] on span "Sauver" at bounding box center [1393, 684] width 46 height 22
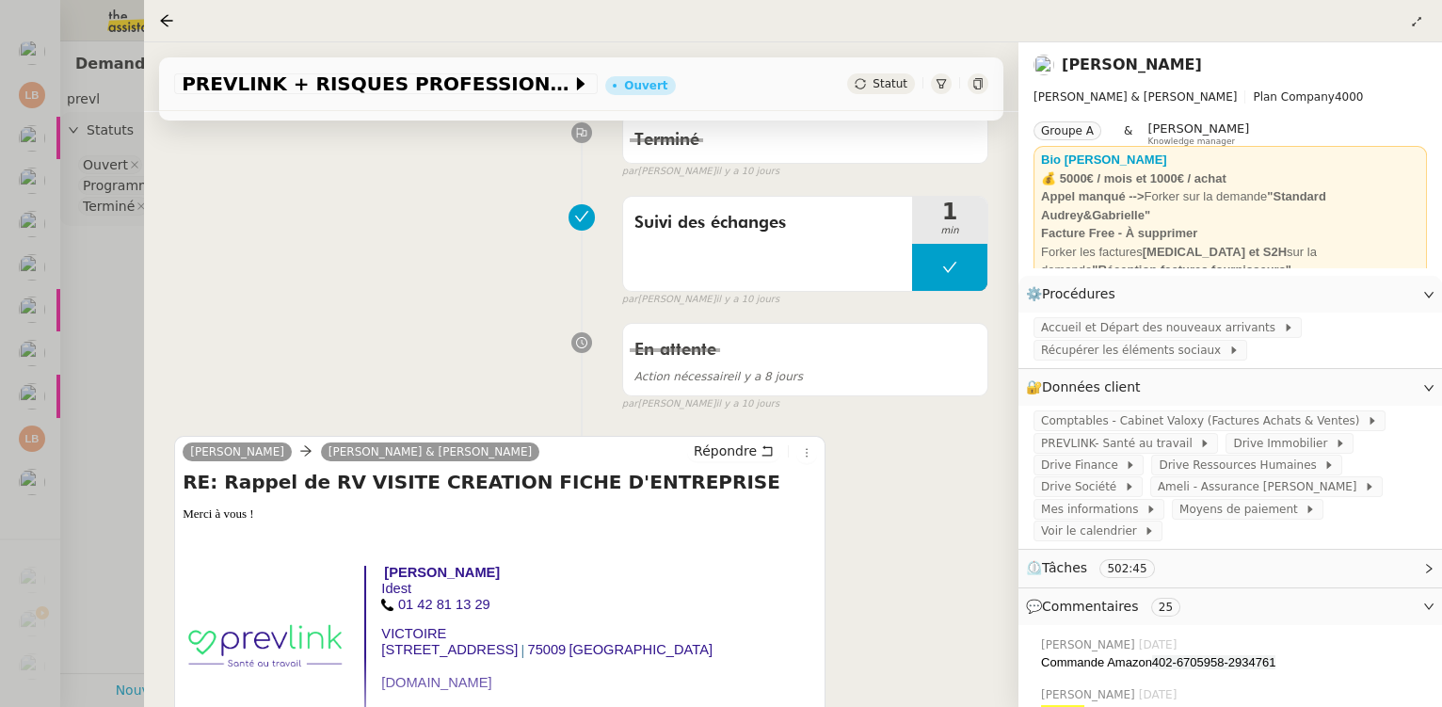
scroll to position [342, 0]
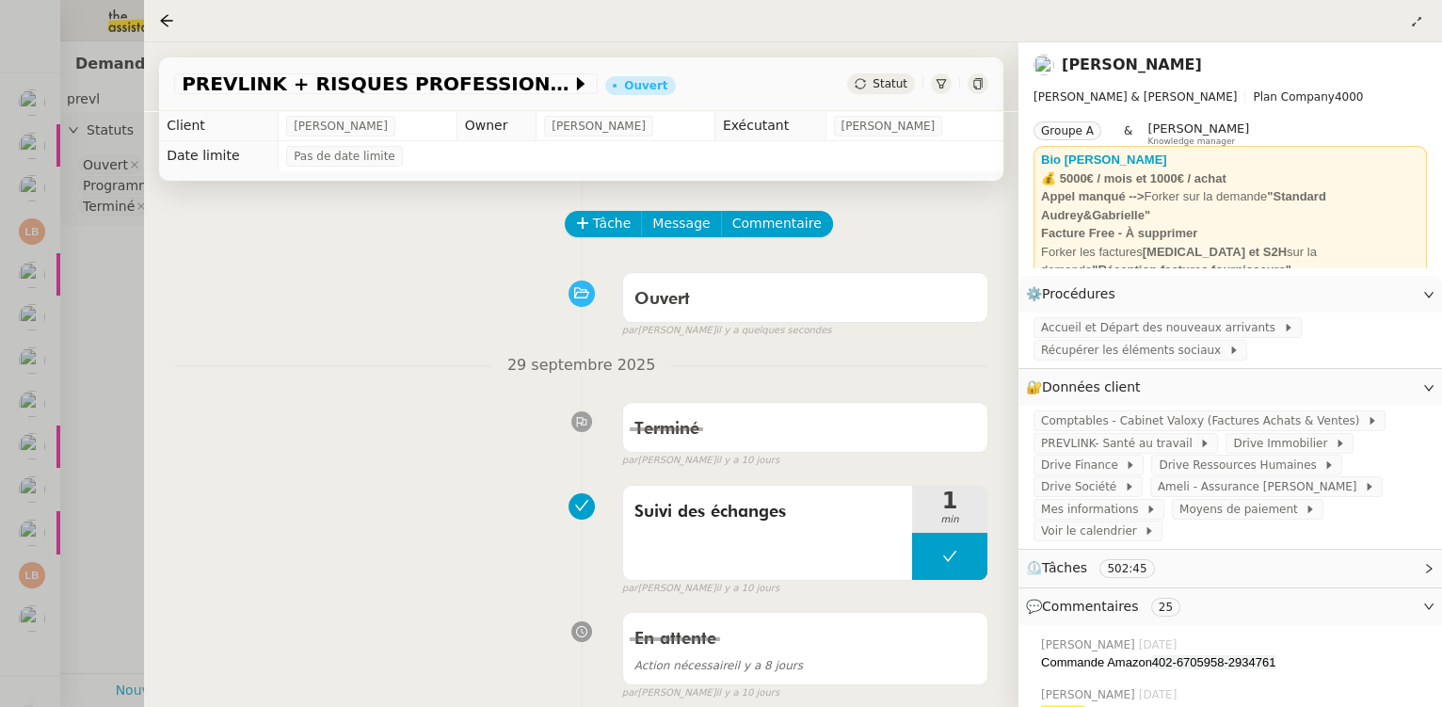
scroll to position [342, 0]
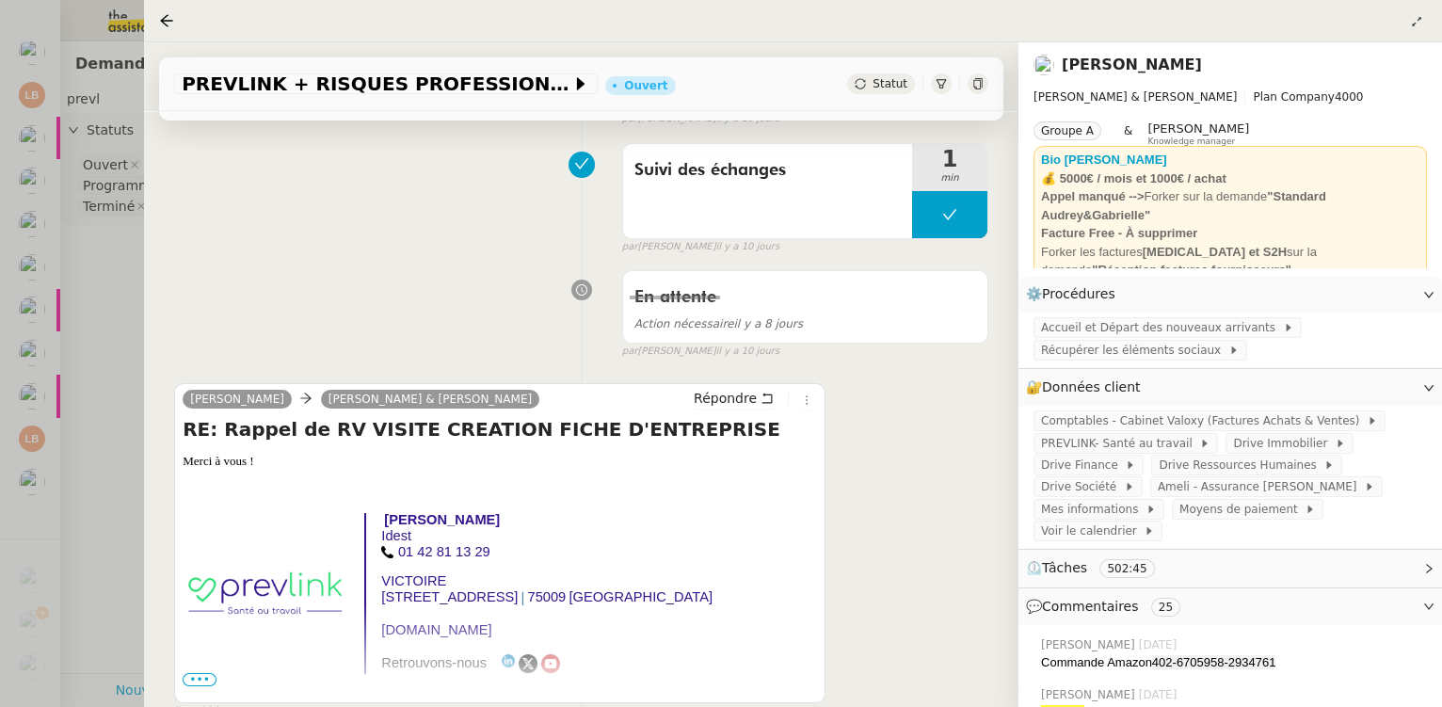
click at [114, 511] on div at bounding box center [721, 353] width 1442 height 707
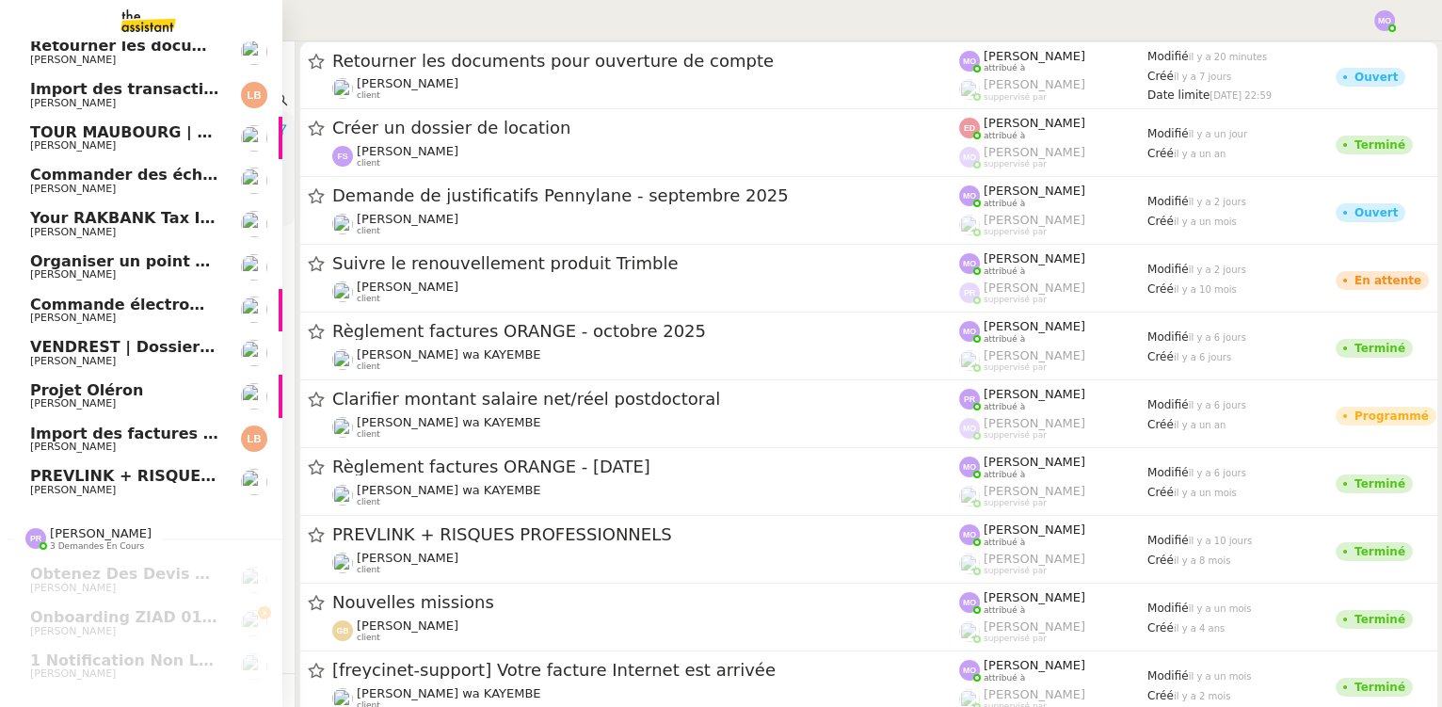
click at [102, 484] on span "[PERSON_NAME]" at bounding box center [73, 490] width 86 height 12
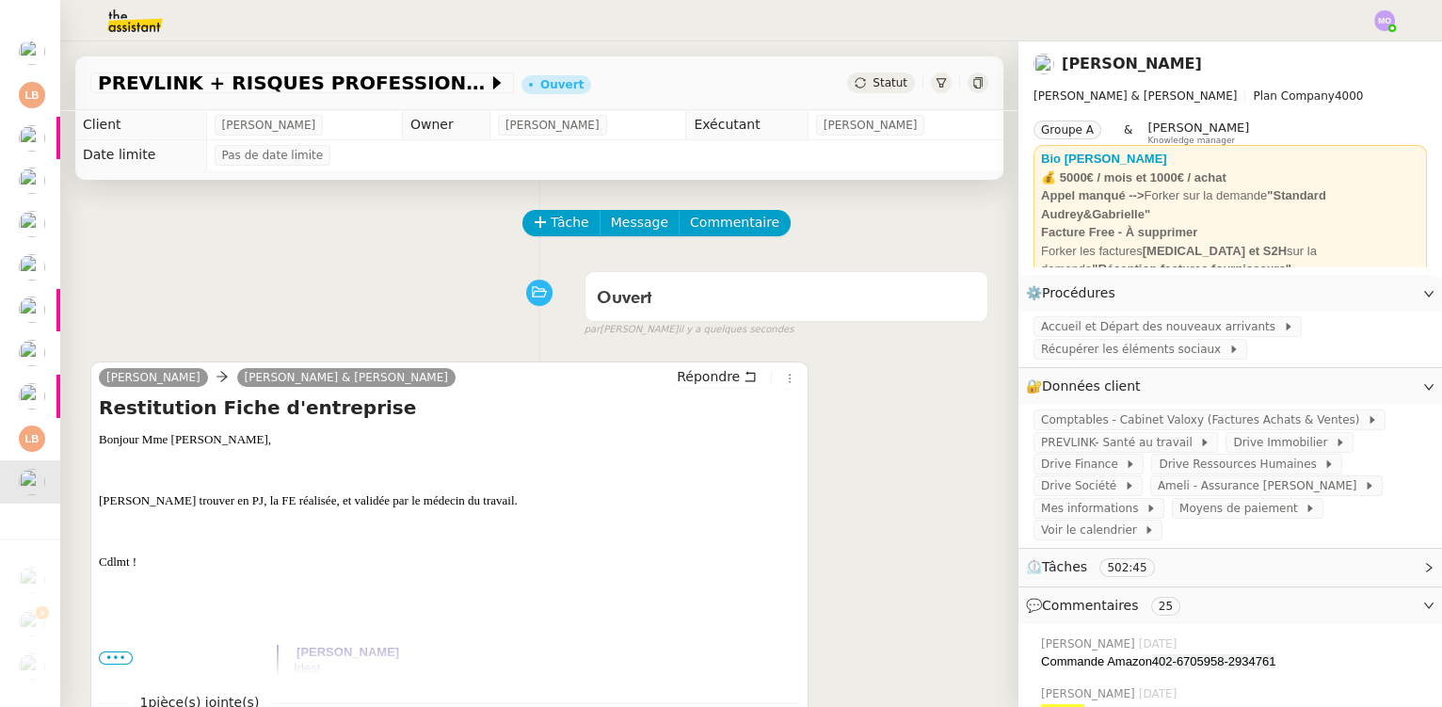
click at [329, 421] on h4 "Restitution Fiche d'entreprise" at bounding box center [449, 408] width 701 height 26
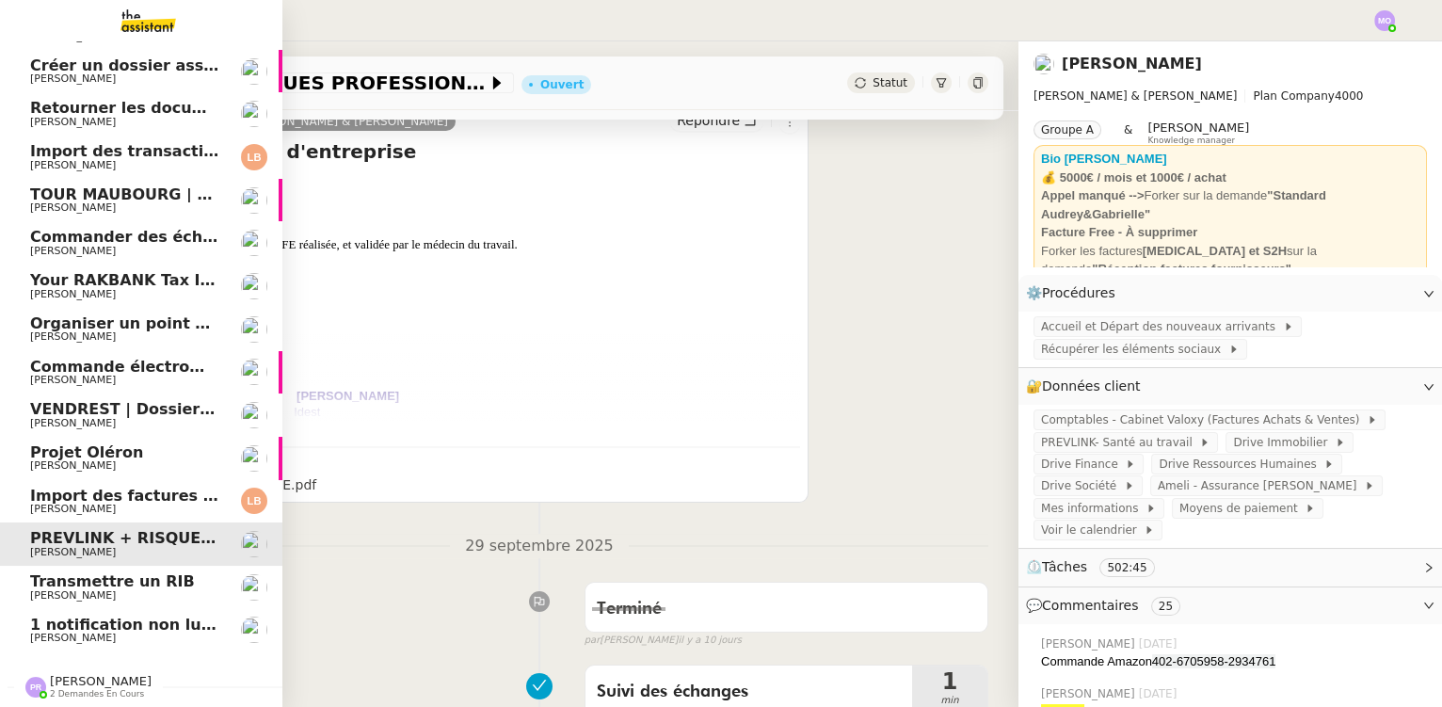
scroll to position [82, 0]
click at [73, 622] on span "1 notification non lue sur Pennylane" at bounding box center [184, 625] width 308 height 18
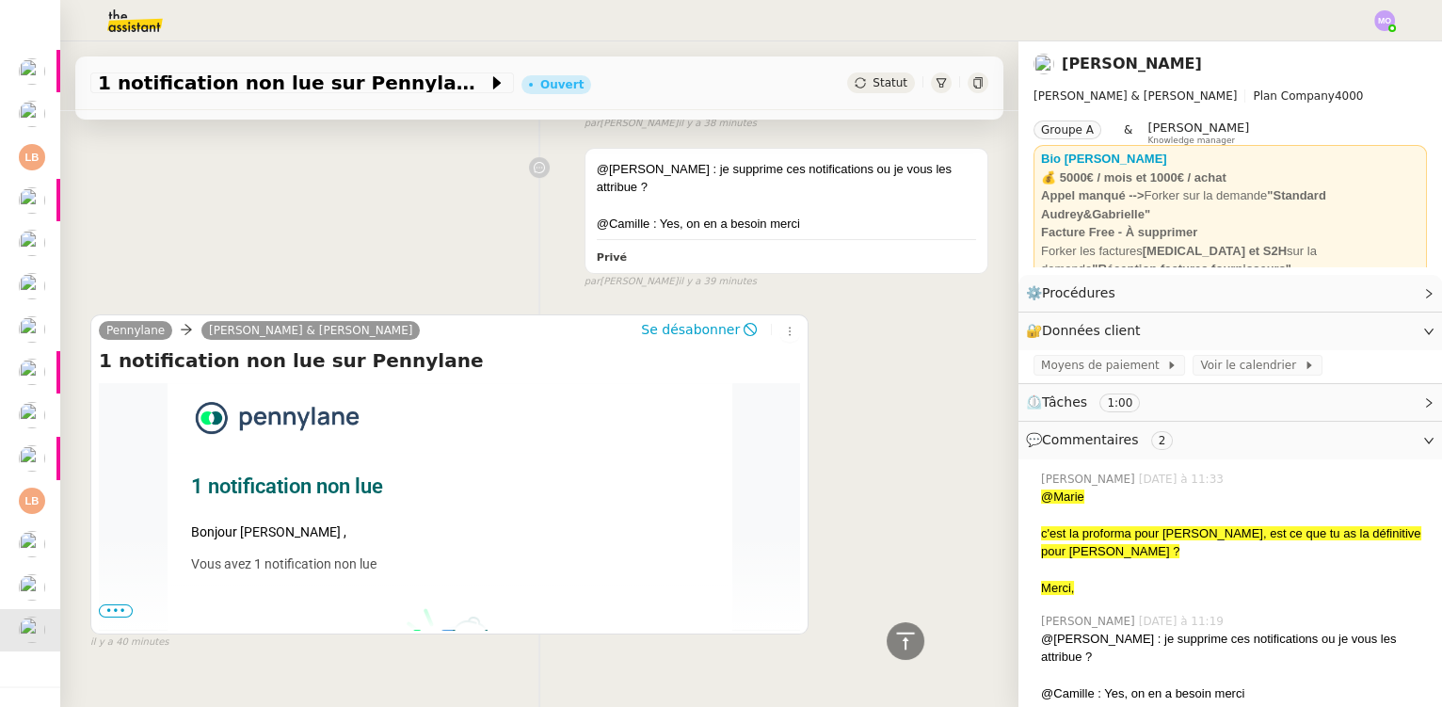
scroll to position [781, 0]
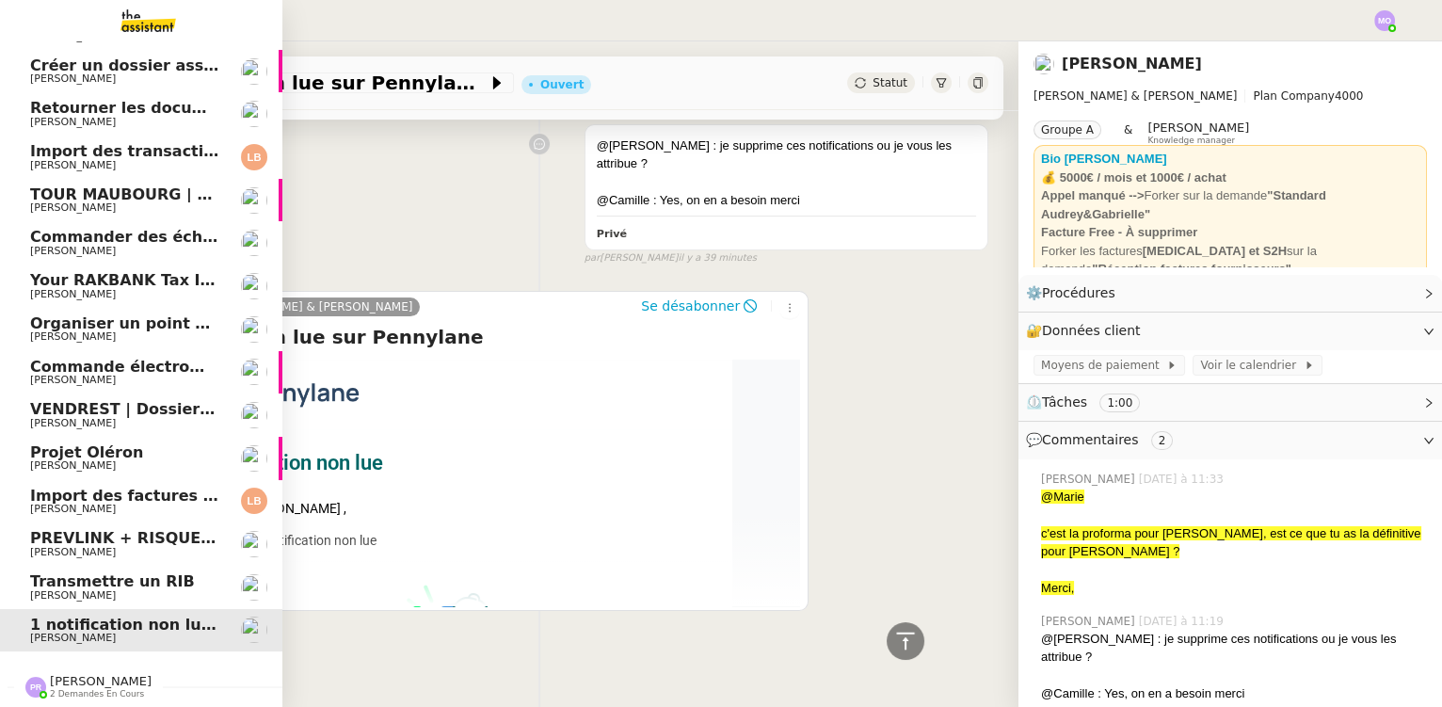
click at [104, 579] on span "Transmettre un RIB" at bounding box center [112, 581] width 165 height 18
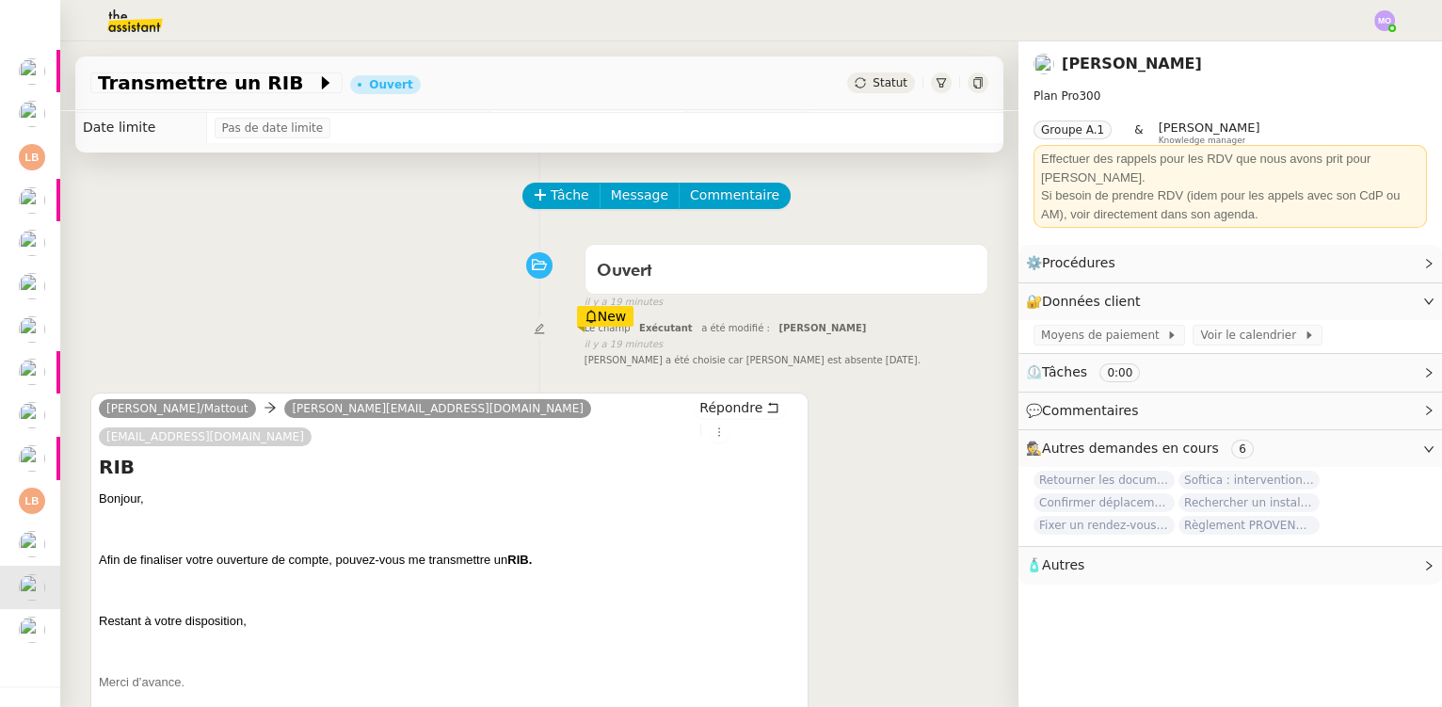
scroll to position [170, 0]
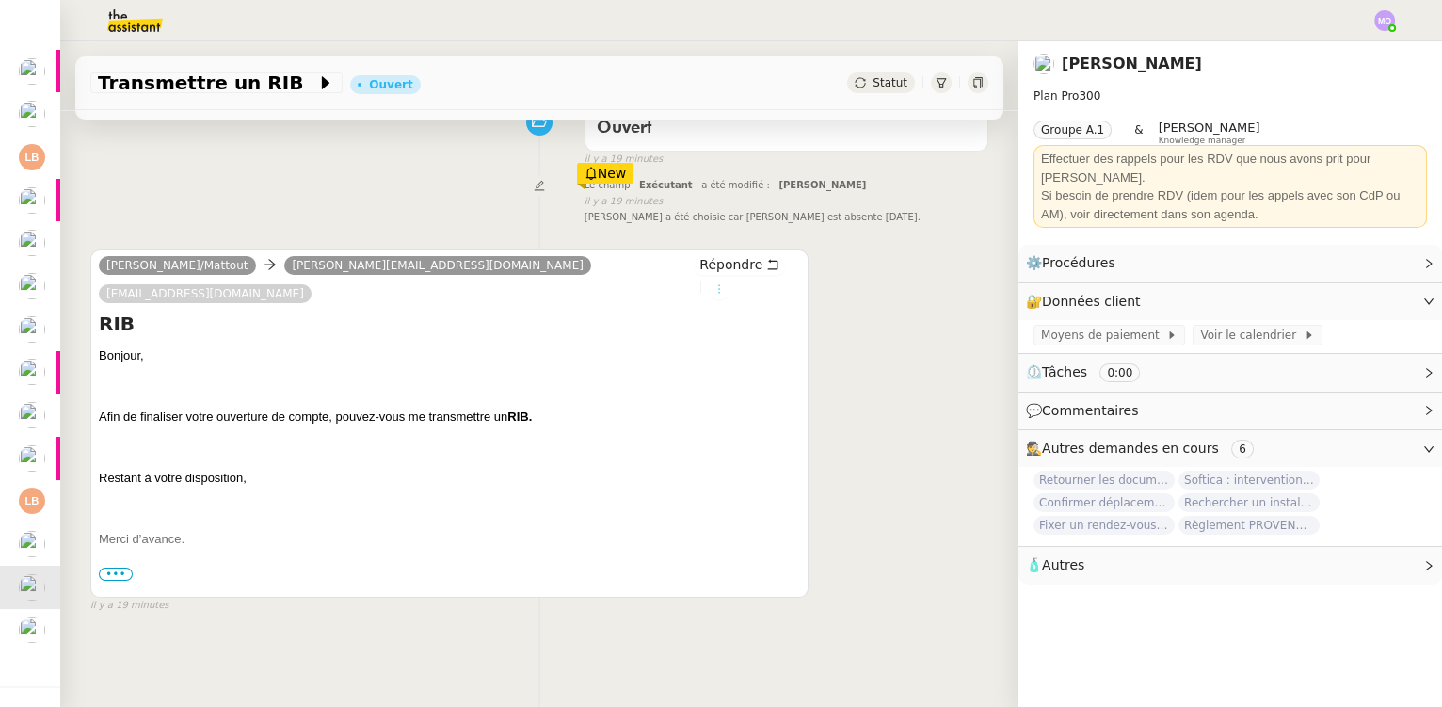
click at [725, 283] on icon at bounding box center [719, 288] width 11 height 11
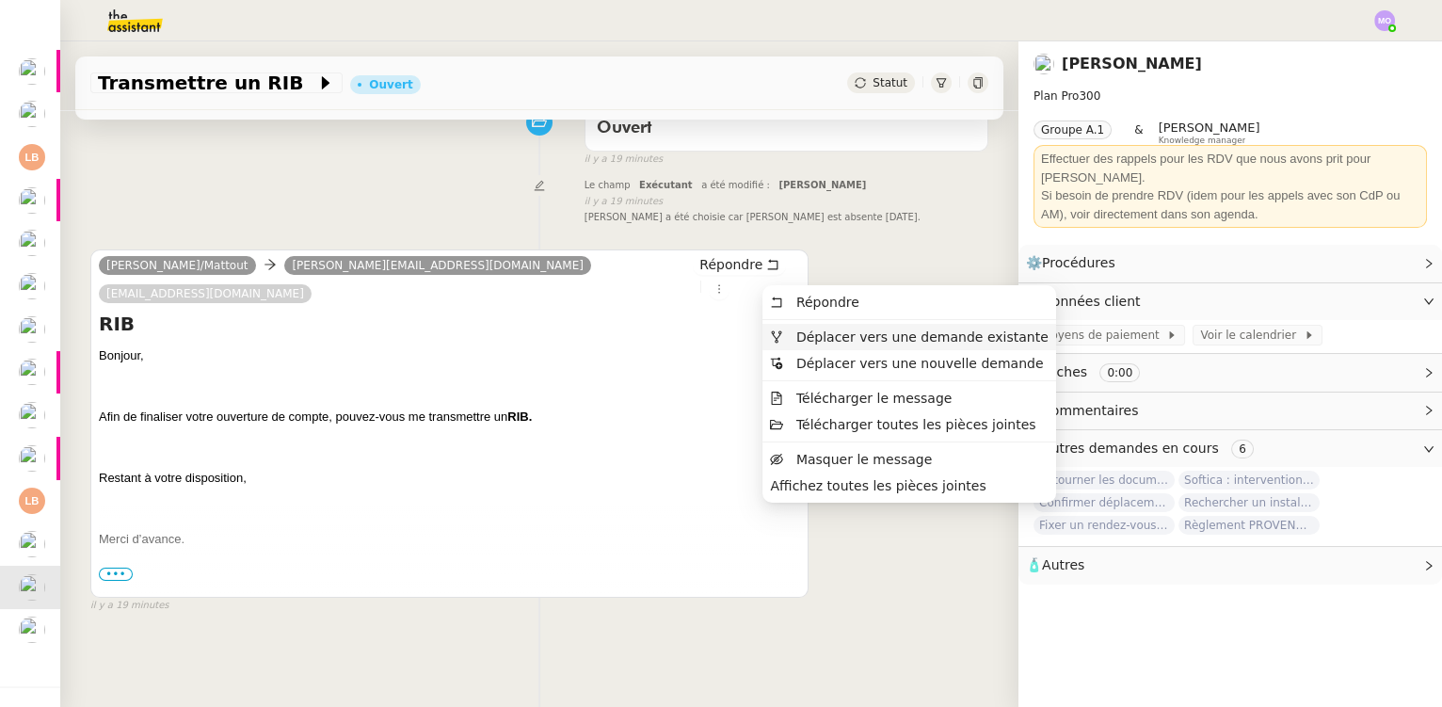
click at [828, 339] on span "Déplacer vers une demande existante" at bounding box center [923, 337] width 252 height 15
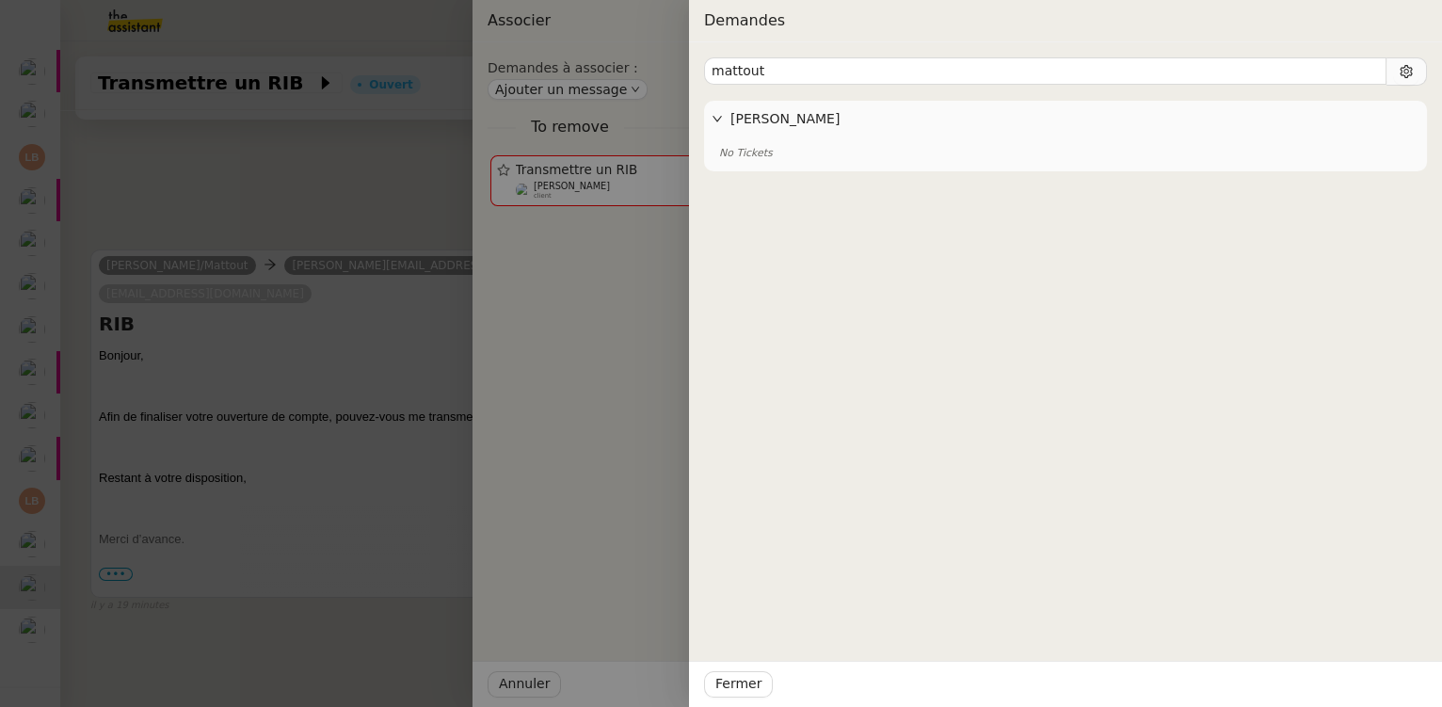
type input "mattout"
click at [555, 253] on div at bounding box center [721, 353] width 1442 height 707
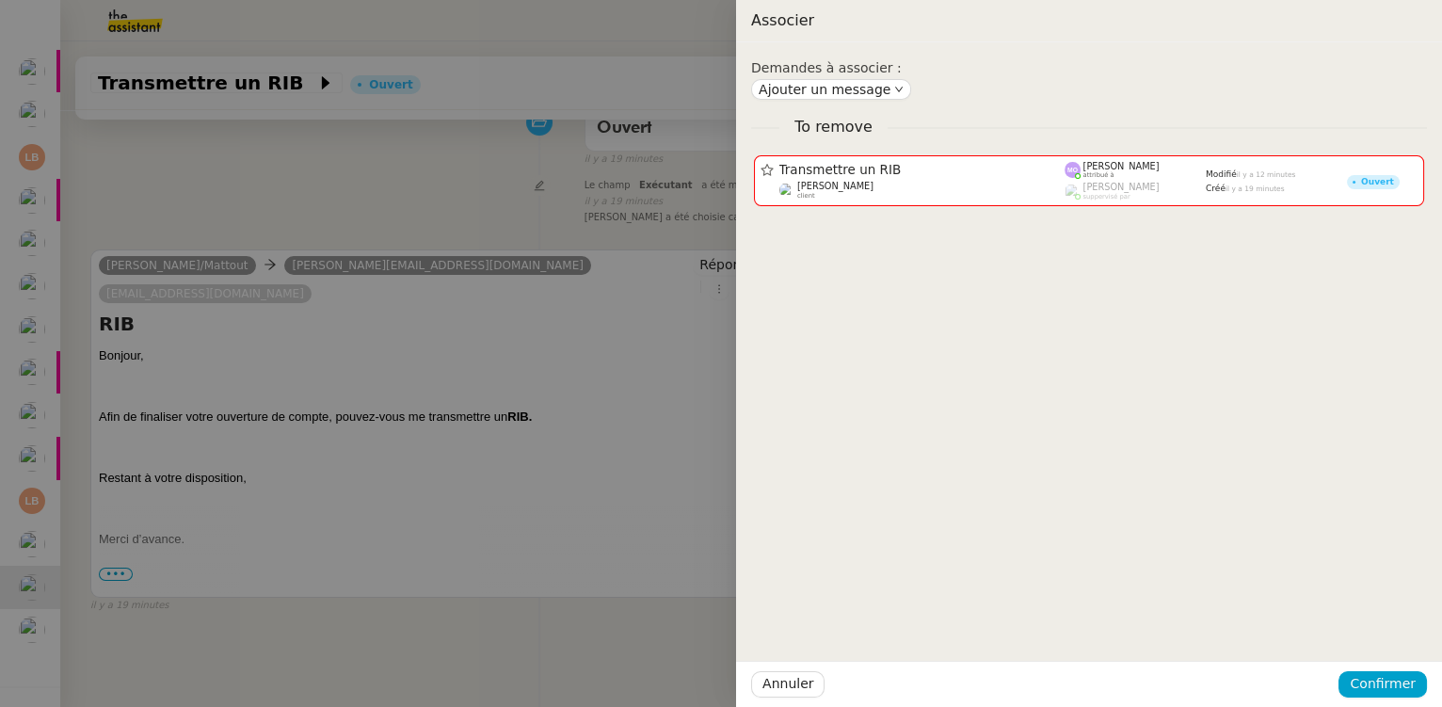
click at [505, 240] on div at bounding box center [721, 353] width 1442 height 707
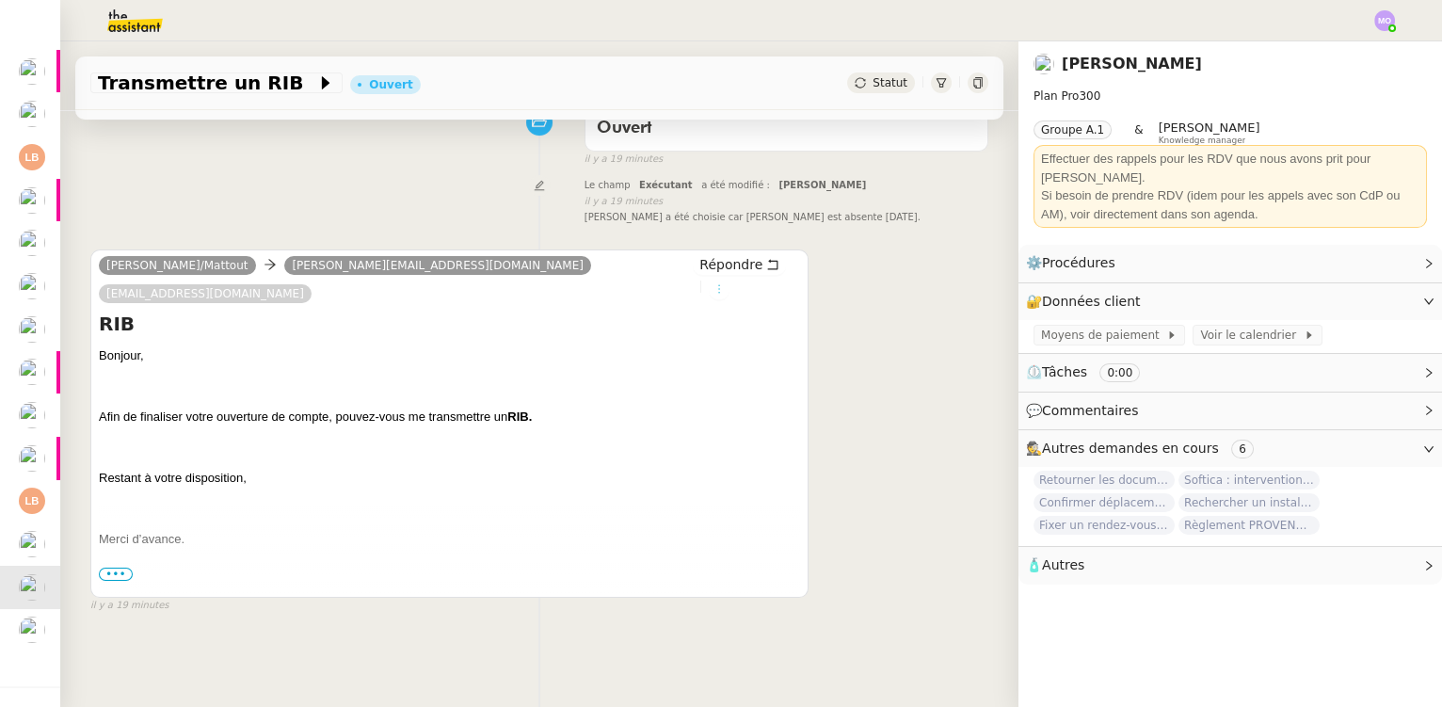
click at [725, 283] on icon at bounding box center [719, 288] width 11 height 11
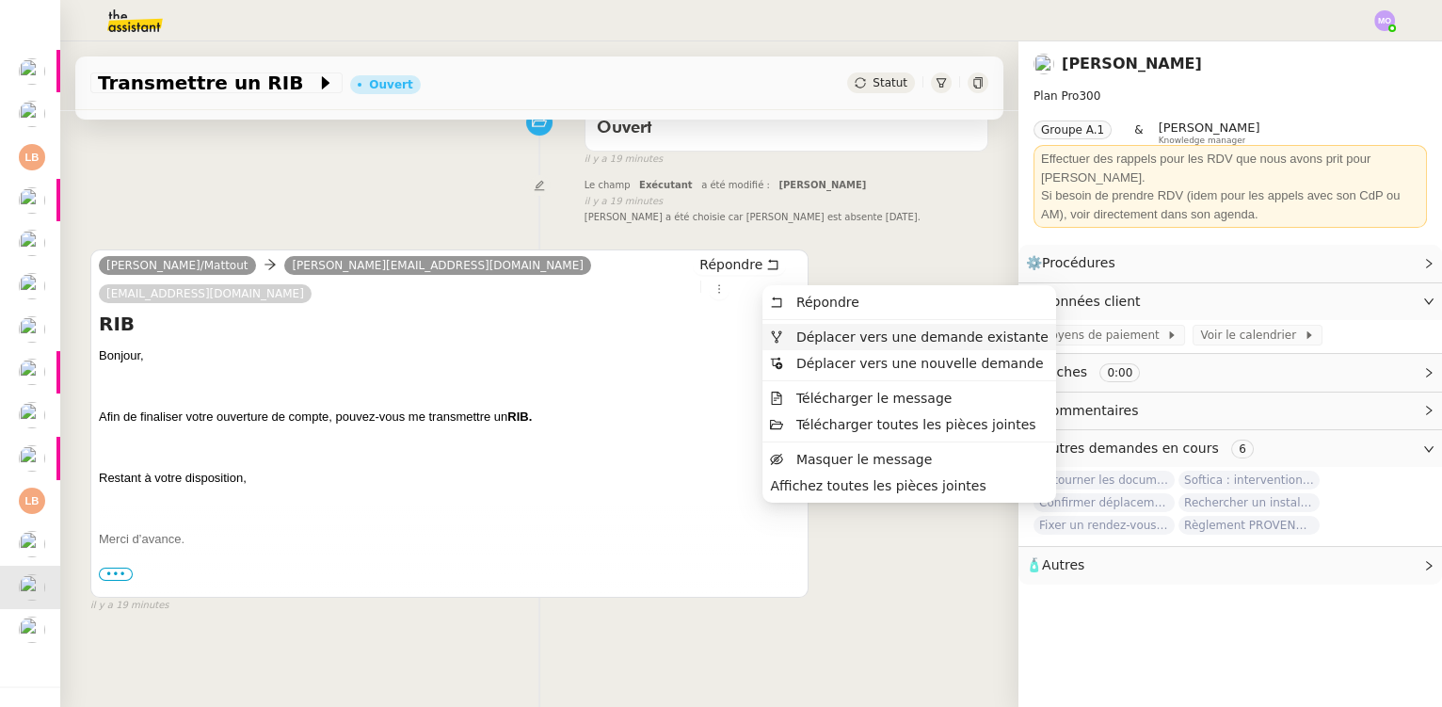
click at [845, 330] on span "Déplacer vers une demande existante" at bounding box center [923, 337] width 252 height 15
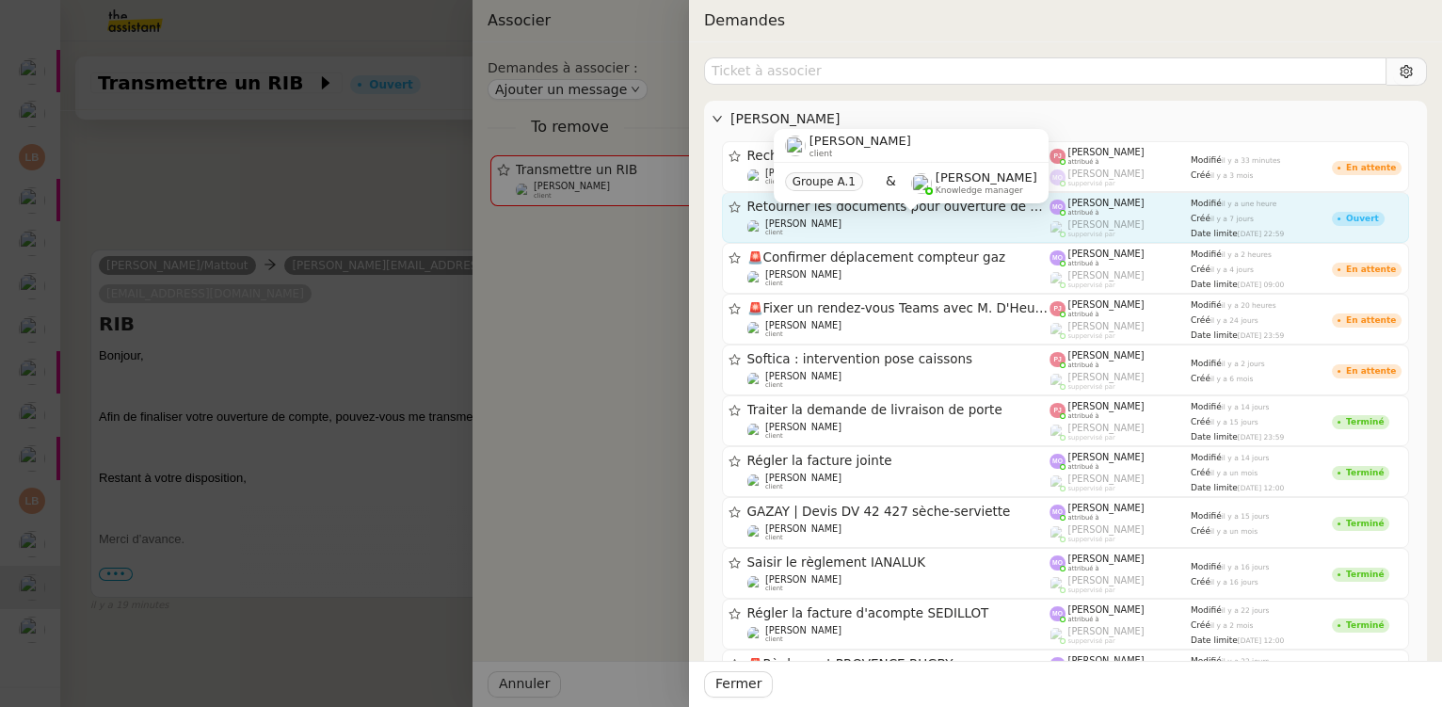
click at [934, 221] on div "Gilbert AVAKIAN client" at bounding box center [899, 227] width 303 height 19
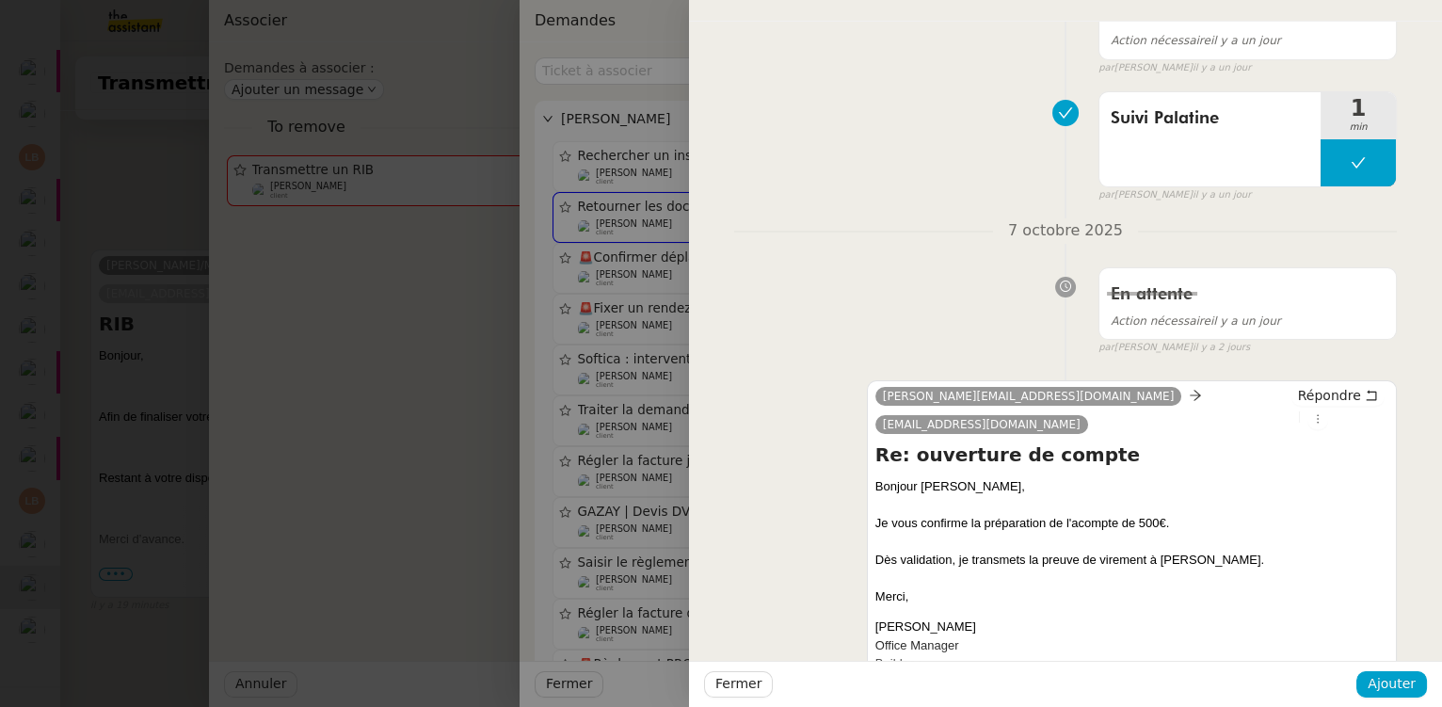
scroll to position [342, 0]
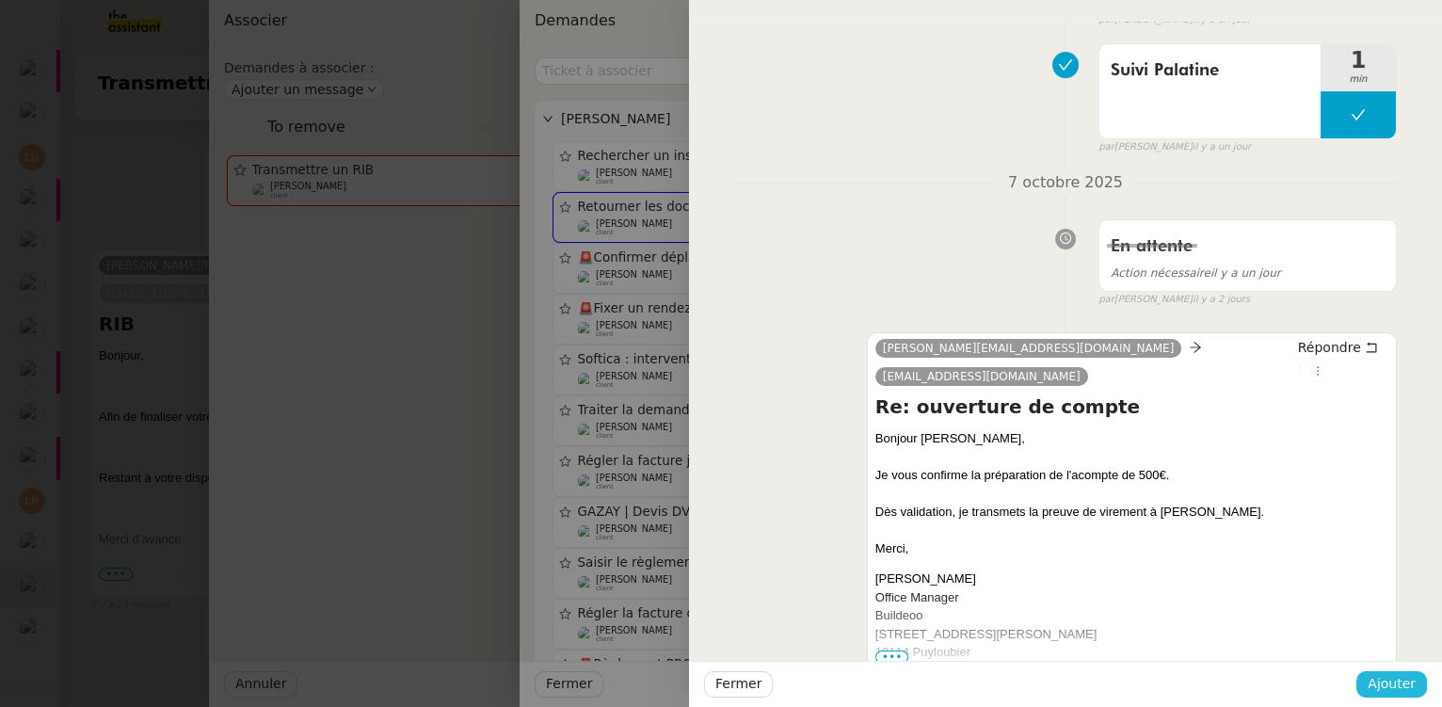
click at [1376, 680] on span "Ajouter" at bounding box center [1392, 684] width 48 height 22
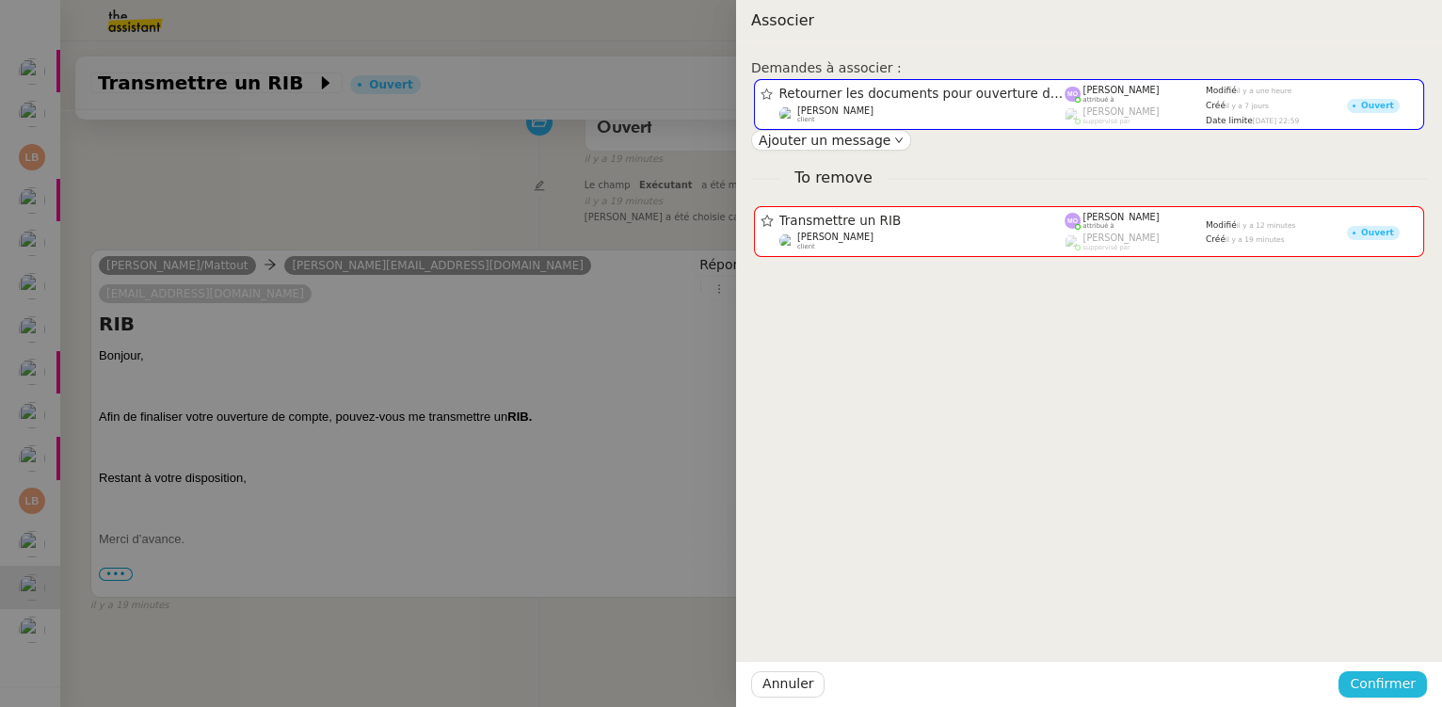
click at [1376, 680] on span "Confirmer" at bounding box center [1383, 684] width 66 height 22
click at [1372, 639] on span "Ajouter" at bounding box center [1385, 634] width 48 height 19
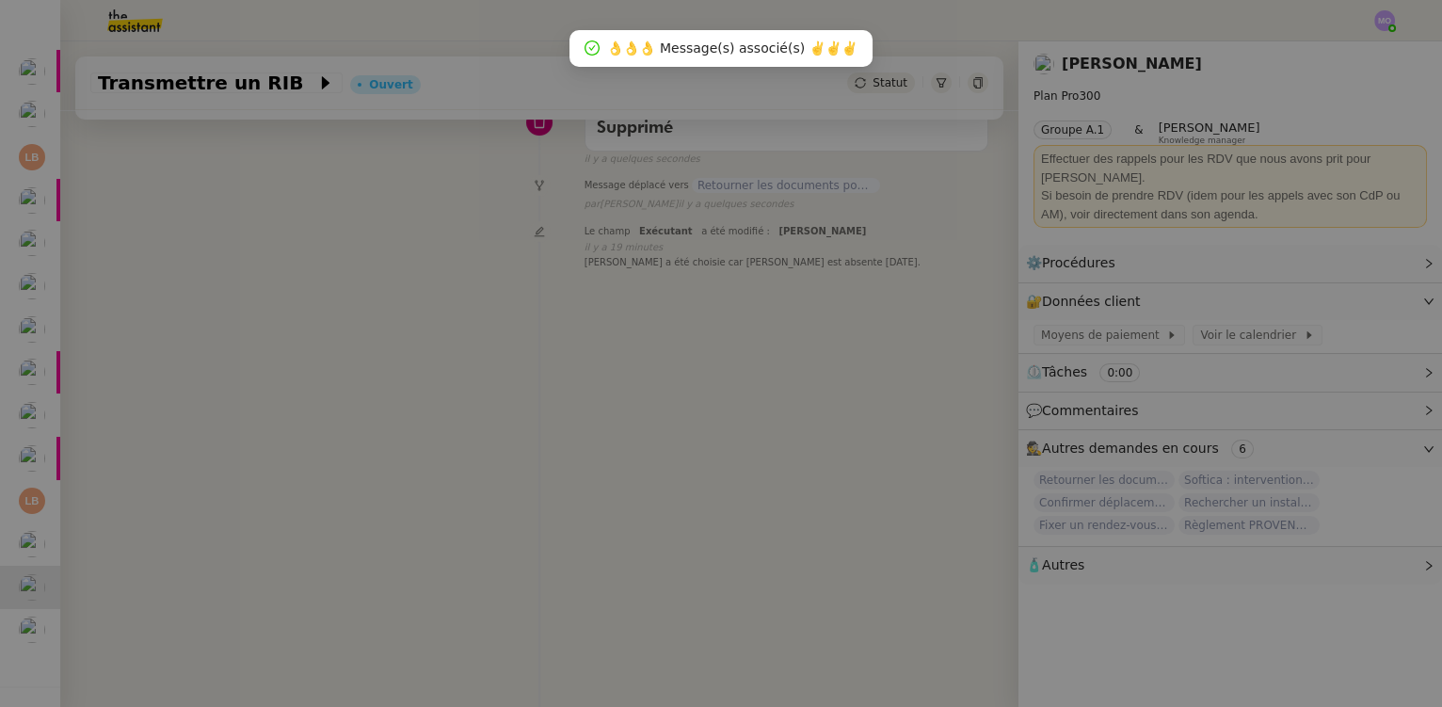
scroll to position [39, 0]
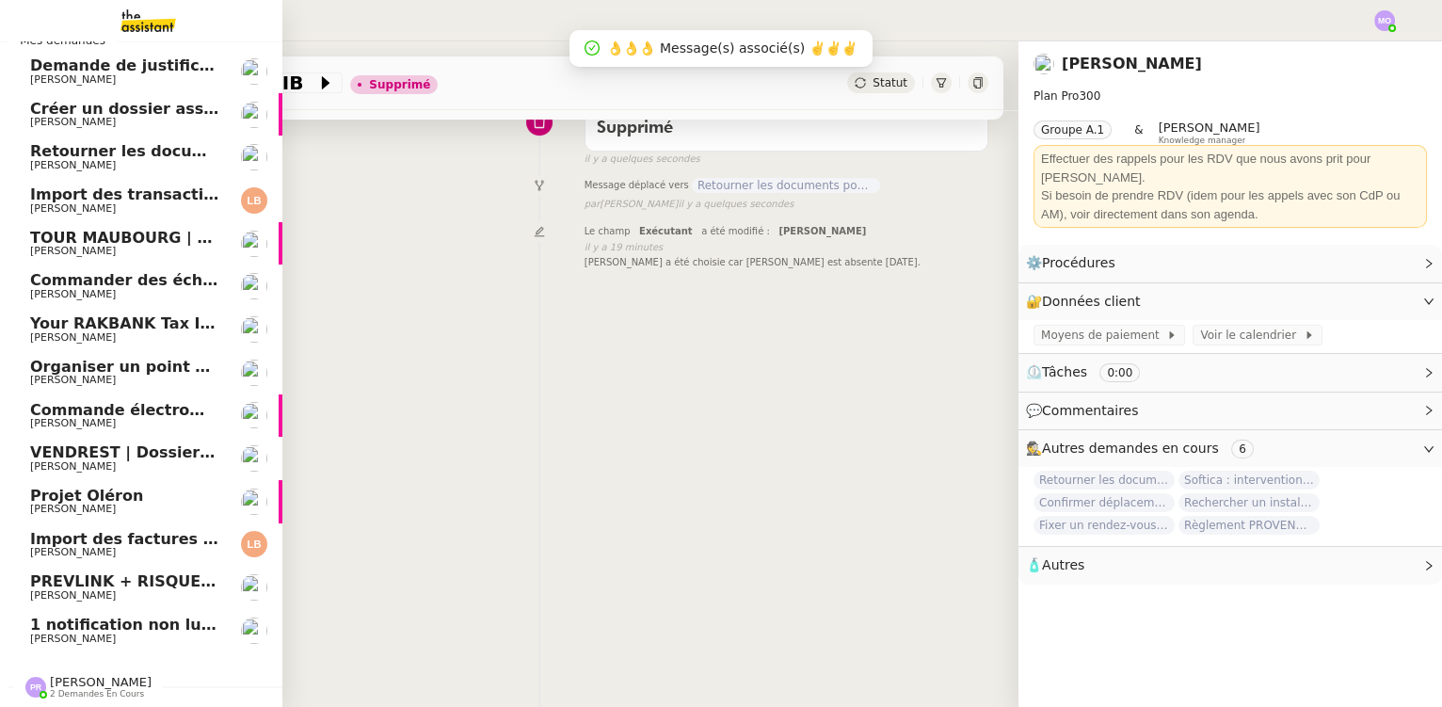
click at [131, 577] on span "PREVLINK + RISQUES PROFESSIONNELS" at bounding box center [199, 581] width 338 height 18
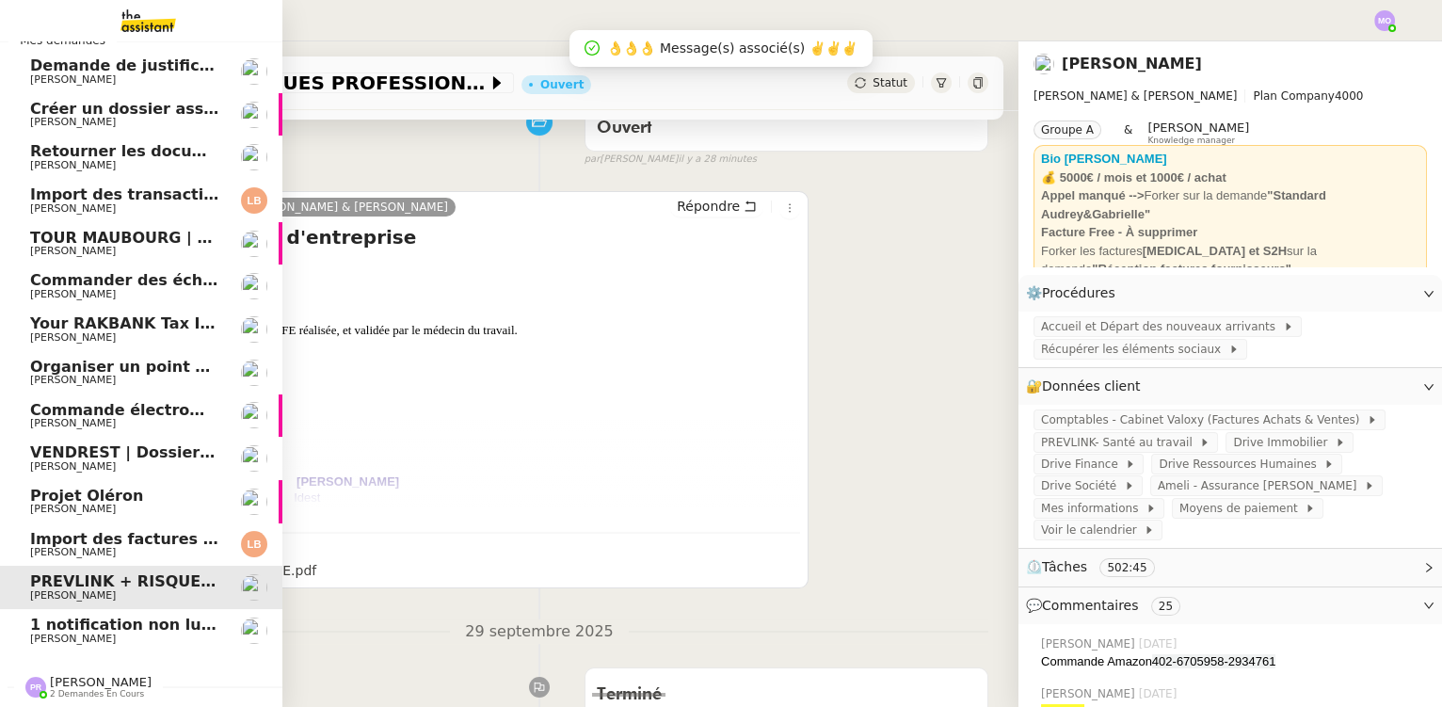
click at [131, 547] on span "[PERSON_NAME]" at bounding box center [125, 552] width 190 height 11
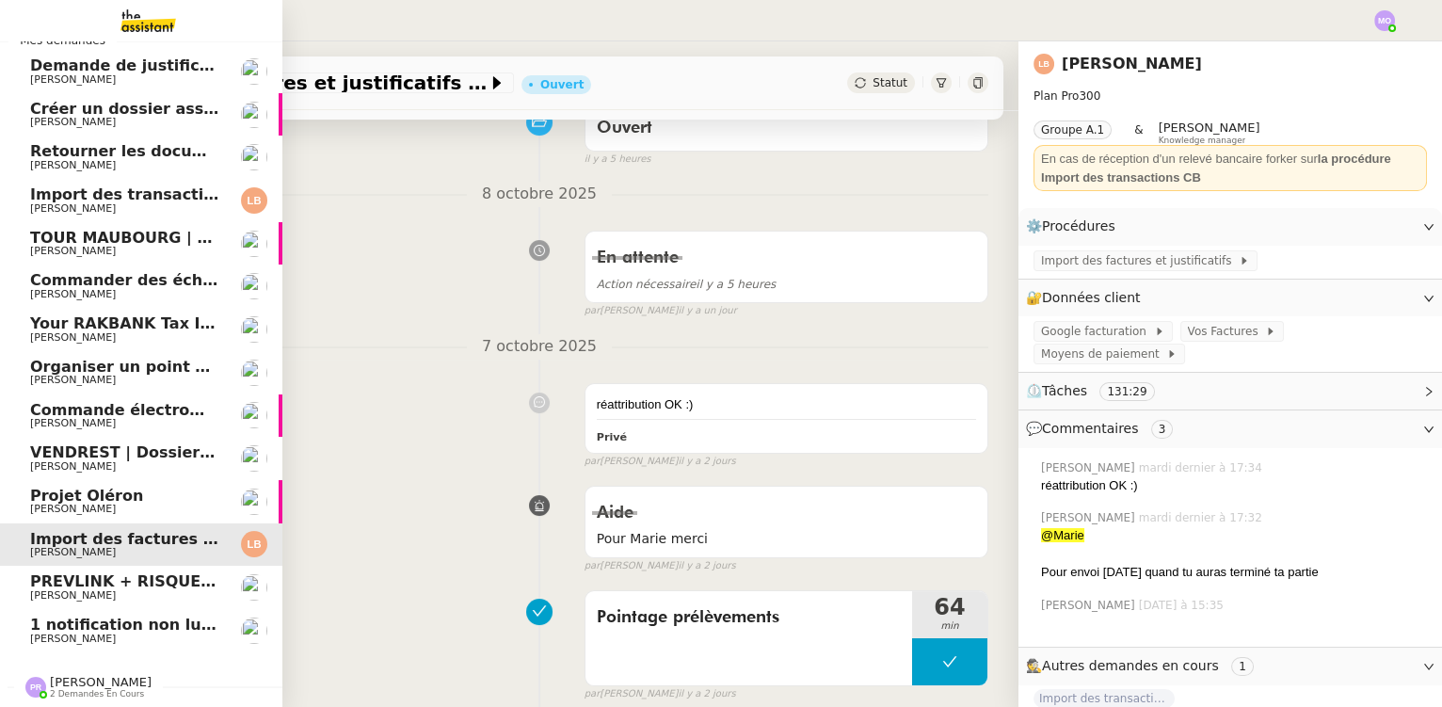
click at [131, 448] on span "VENDREST | Dossiers Drive - SCI Gabrielle" at bounding box center [207, 452] width 355 height 18
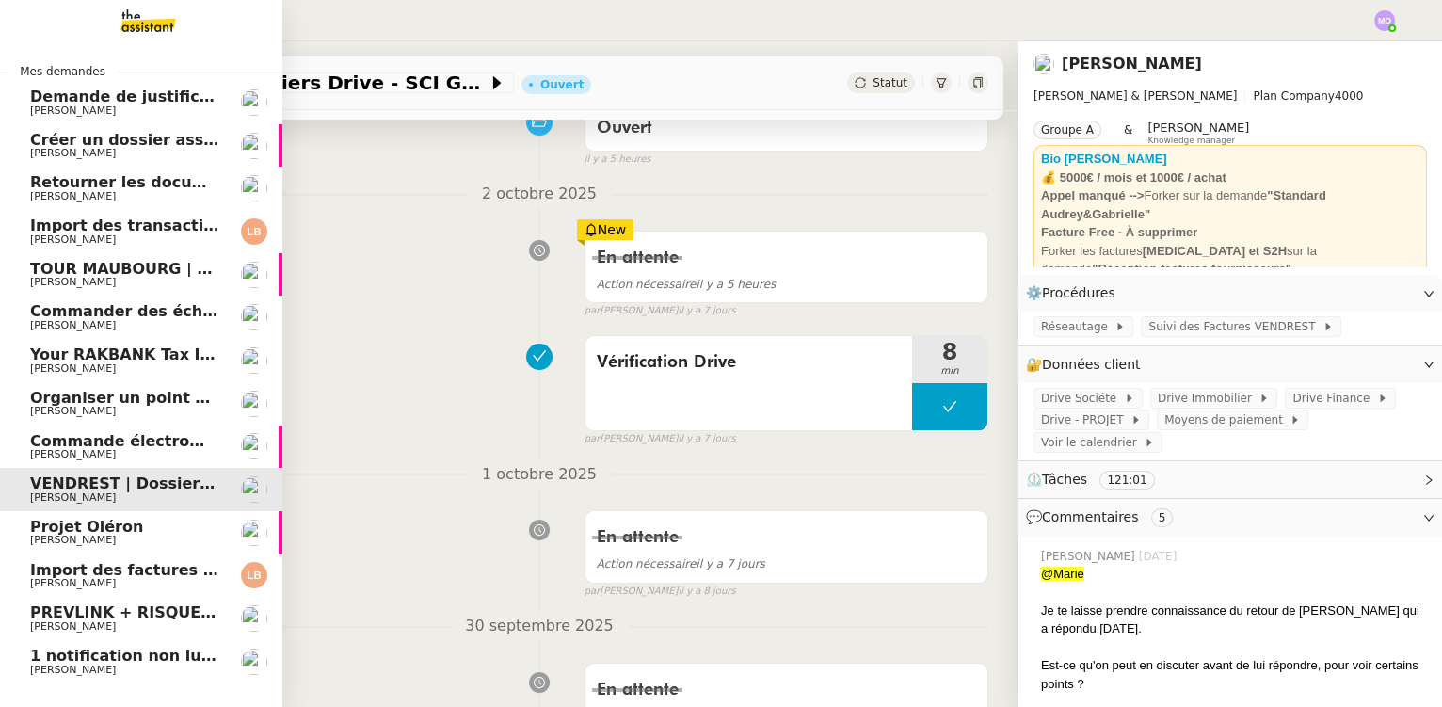
click at [134, 145] on span "Créer un dossier assurance Descudet" at bounding box center [188, 140] width 316 height 18
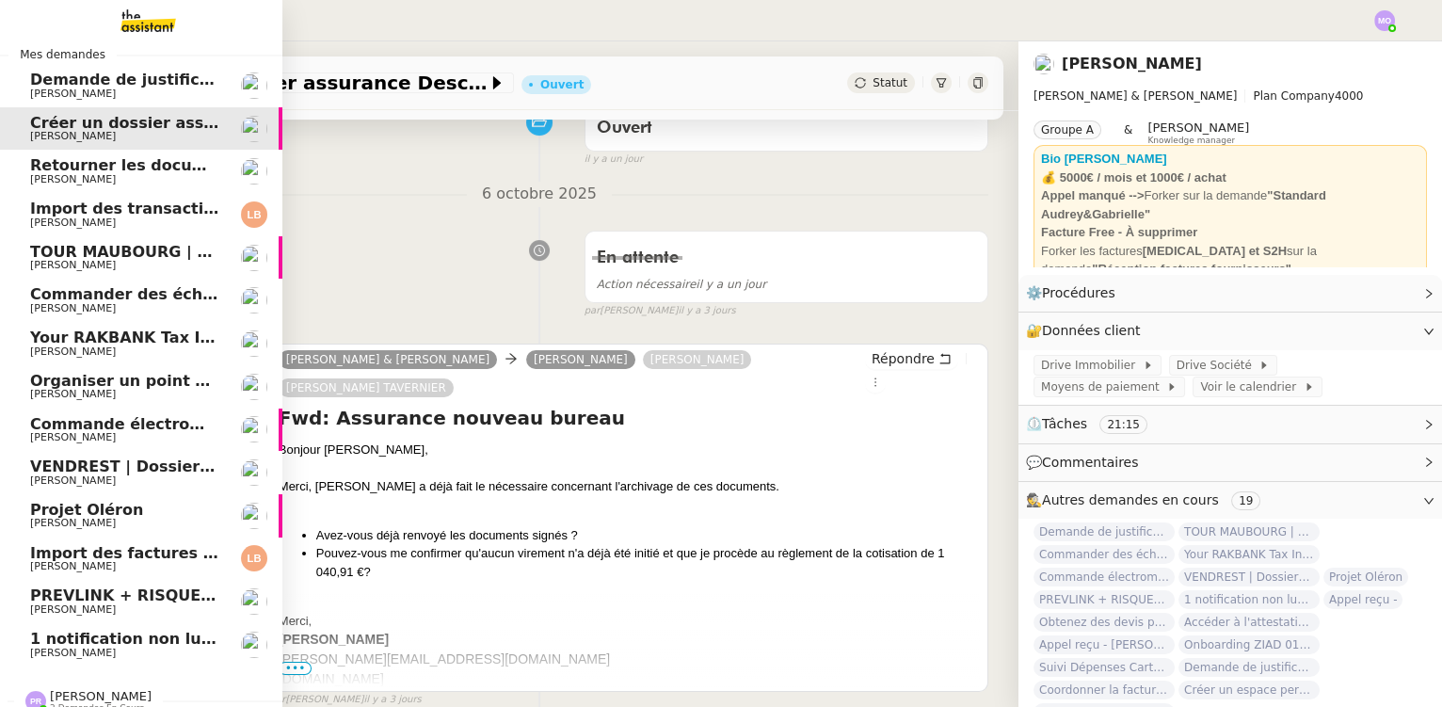
scroll to position [39, 0]
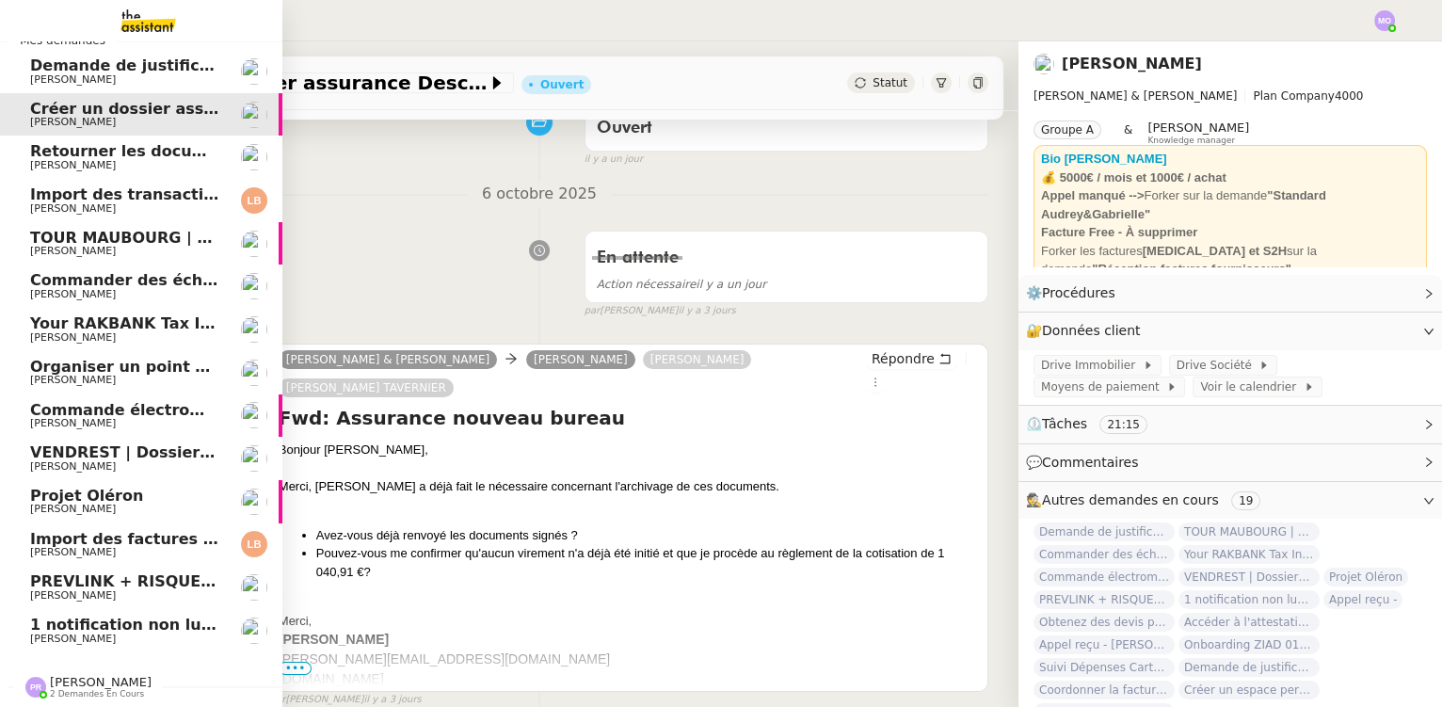
click at [82, 675] on span "[PERSON_NAME]" at bounding box center [101, 682] width 102 height 14
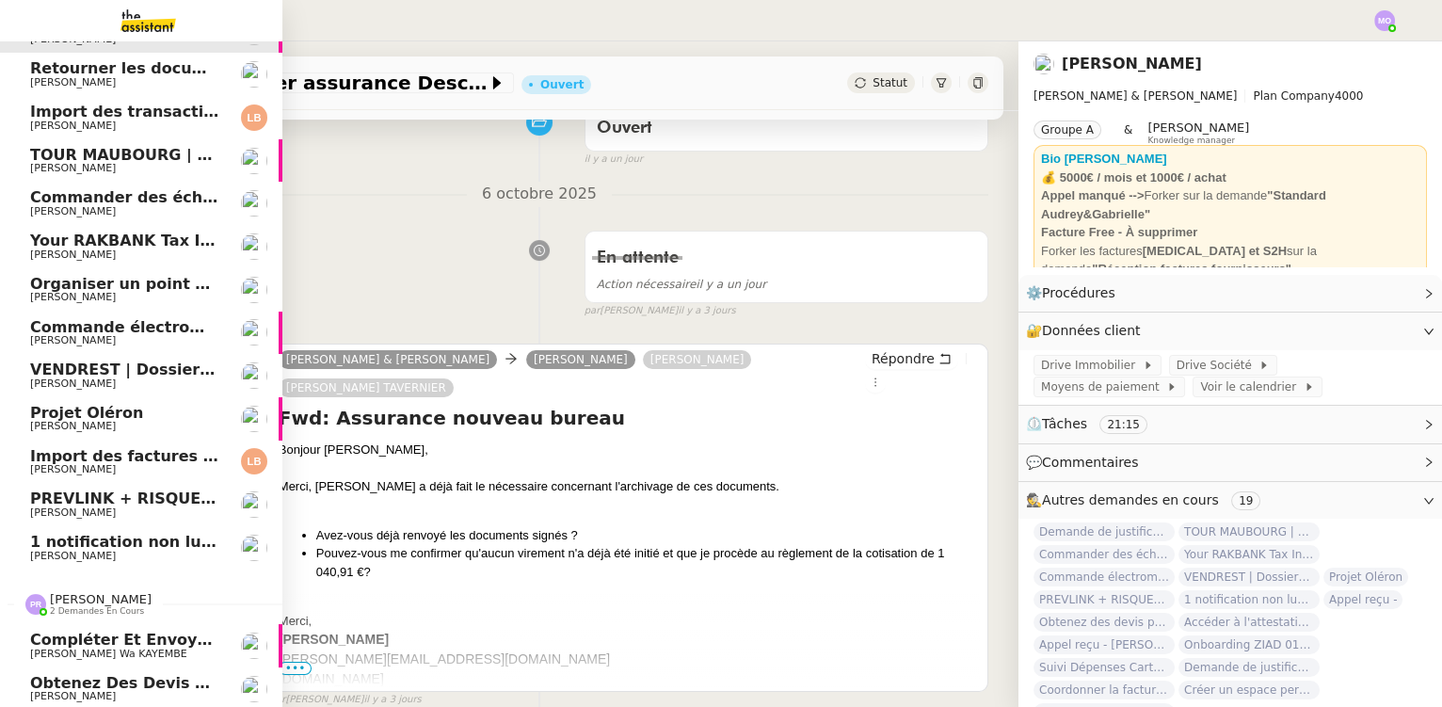
scroll to position [125, 0]
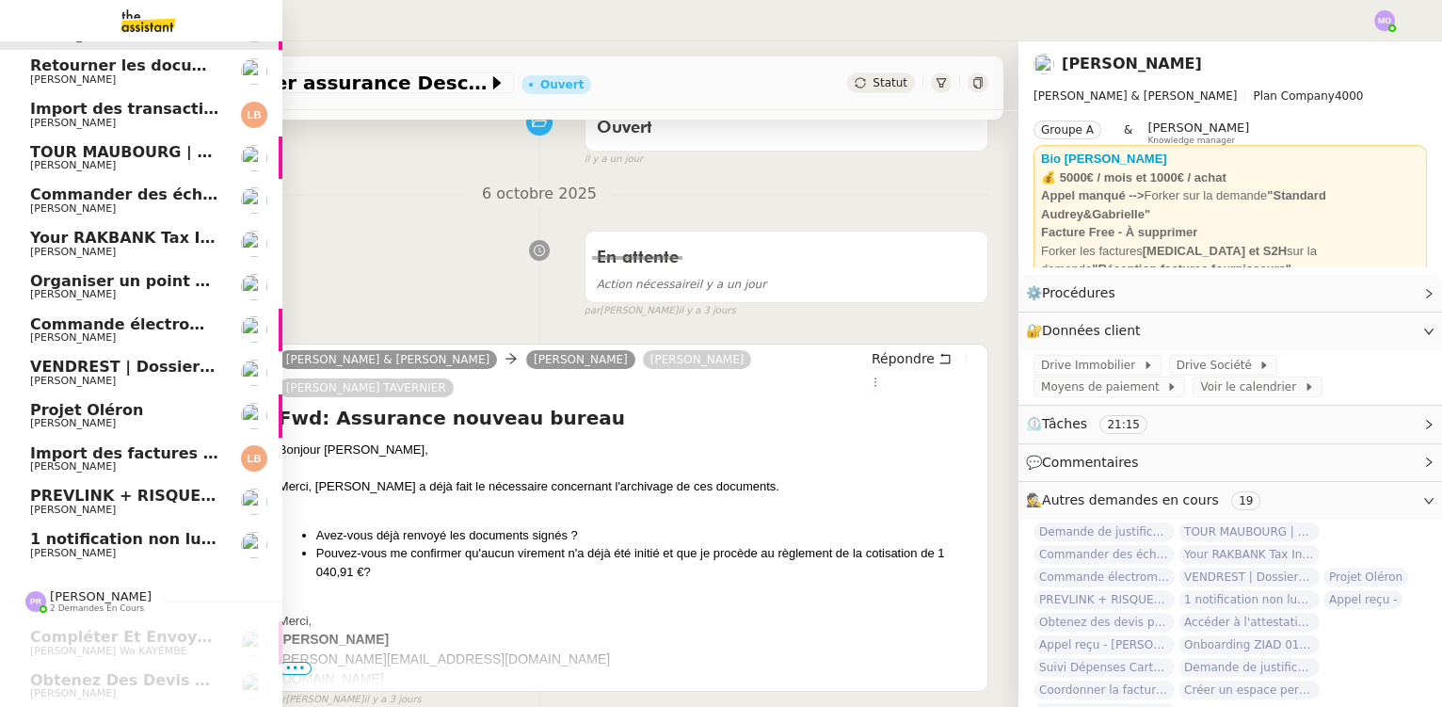
click at [129, 548] on span "[PERSON_NAME]" at bounding box center [125, 553] width 190 height 11
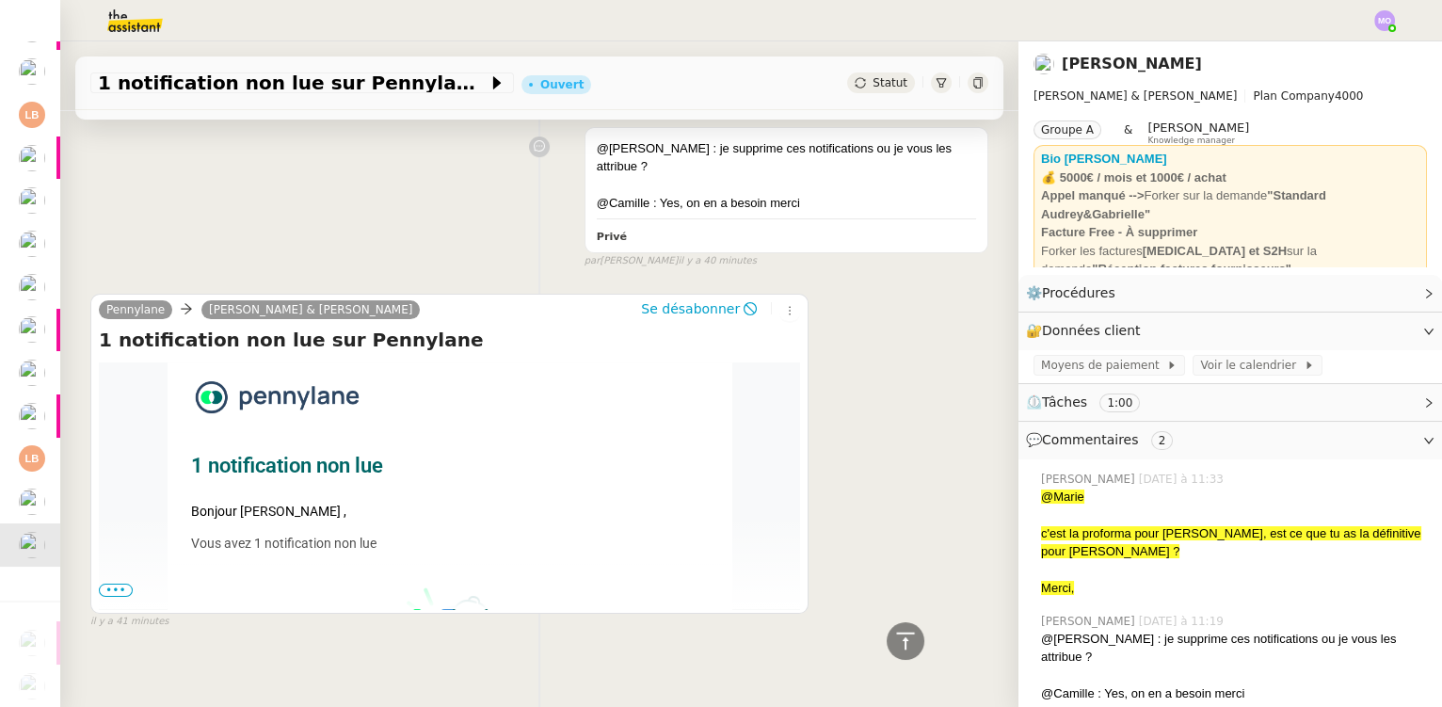
scroll to position [738, 0]
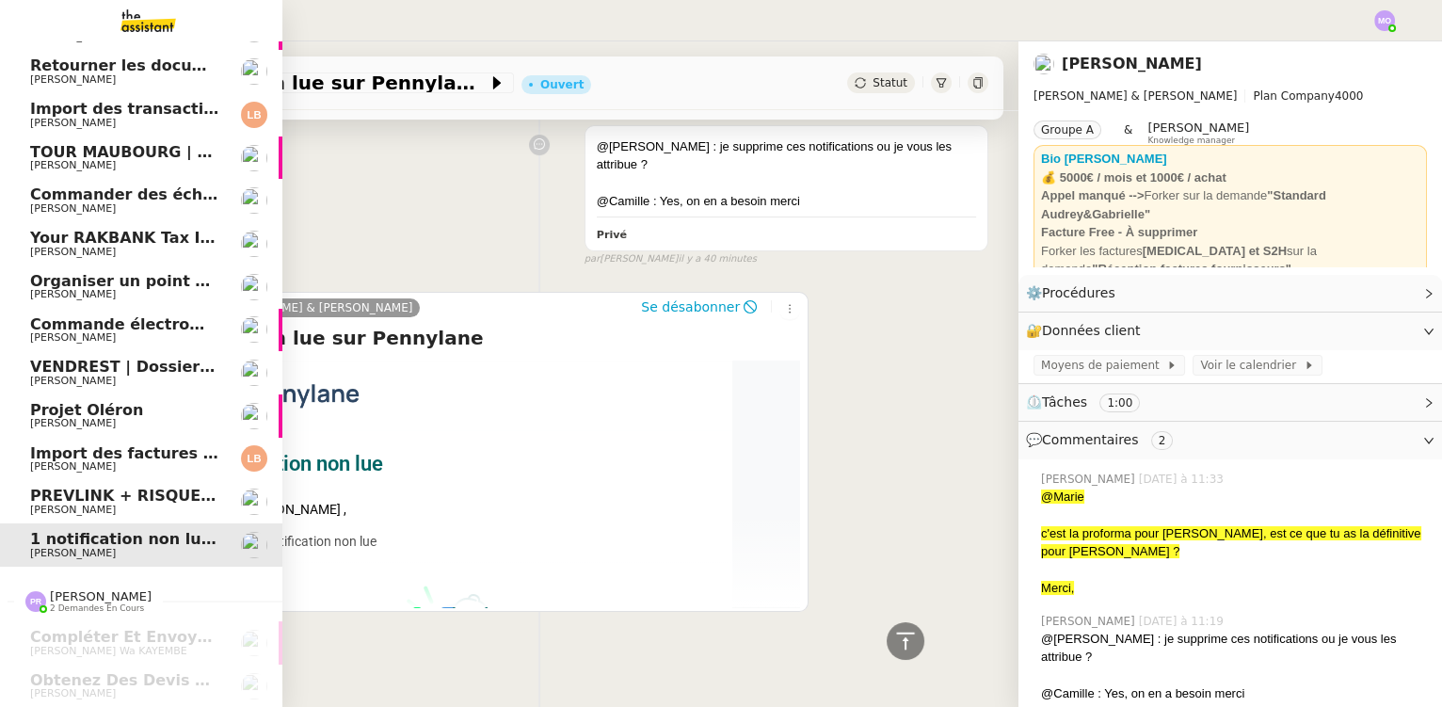
click at [113, 487] on span "PREVLINK + RISQUES PROFESSIONNELS" at bounding box center [199, 496] width 338 height 18
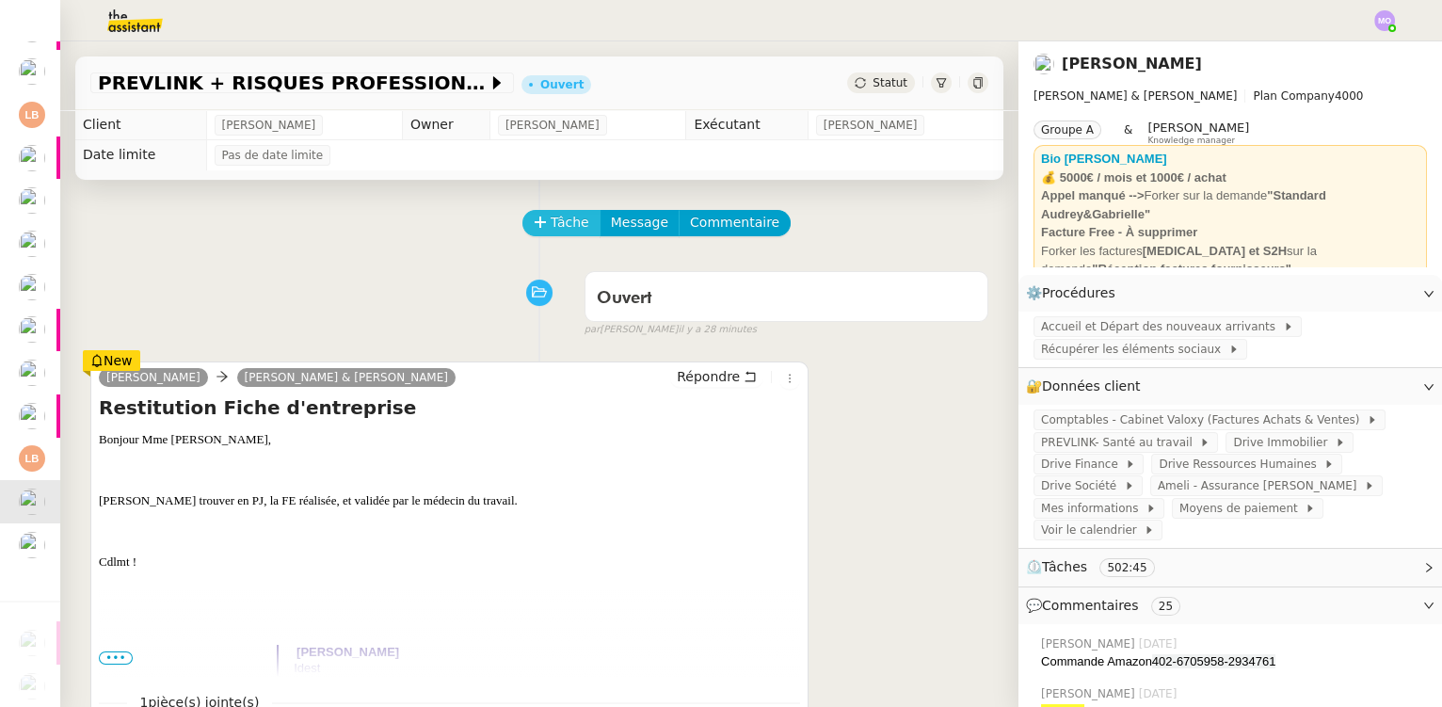
click at [551, 221] on span "Tâche" at bounding box center [570, 223] width 39 height 22
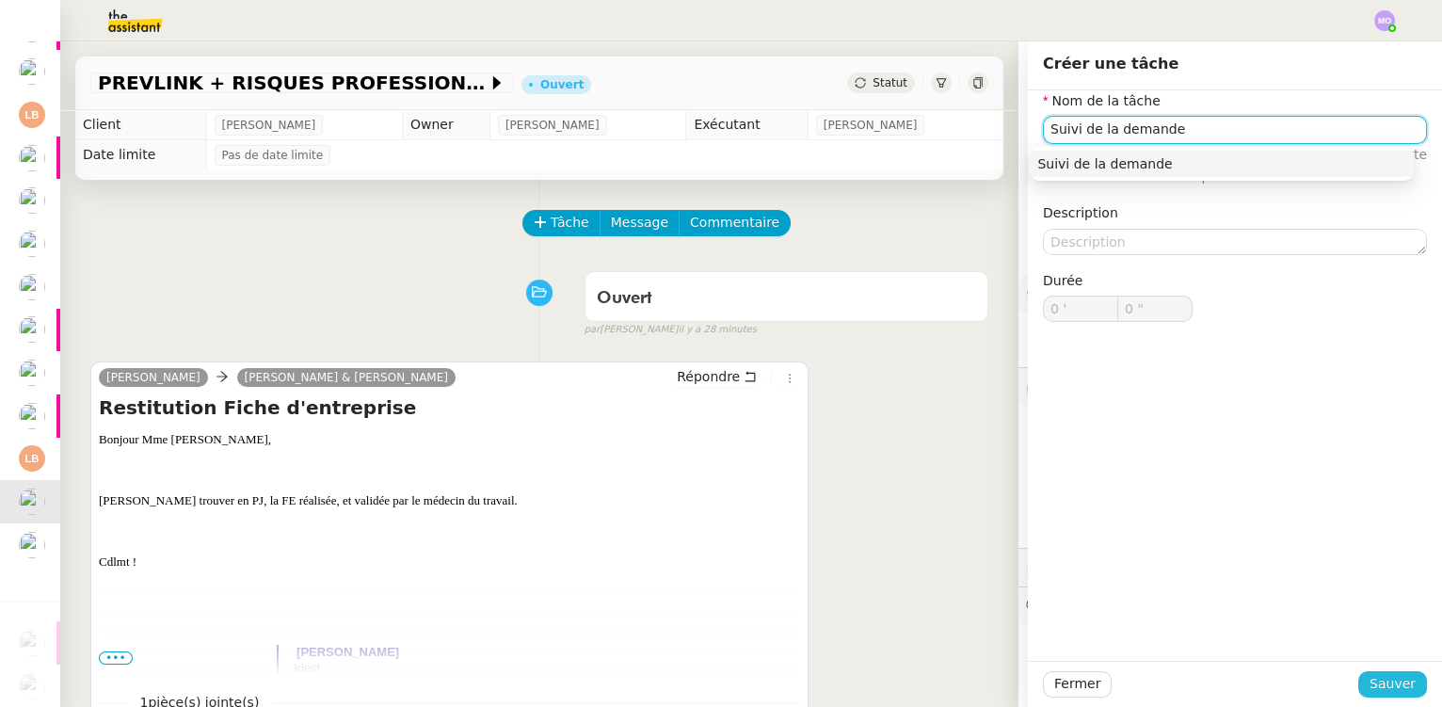
type input "Suivi de la demande"
drag, startPoint x: 1374, startPoint y: 680, endPoint x: 1216, endPoint y: 646, distance: 161.8
click at [1373, 680] on span "Sauver" at bounding box center [1393, 684] width 46 height 22
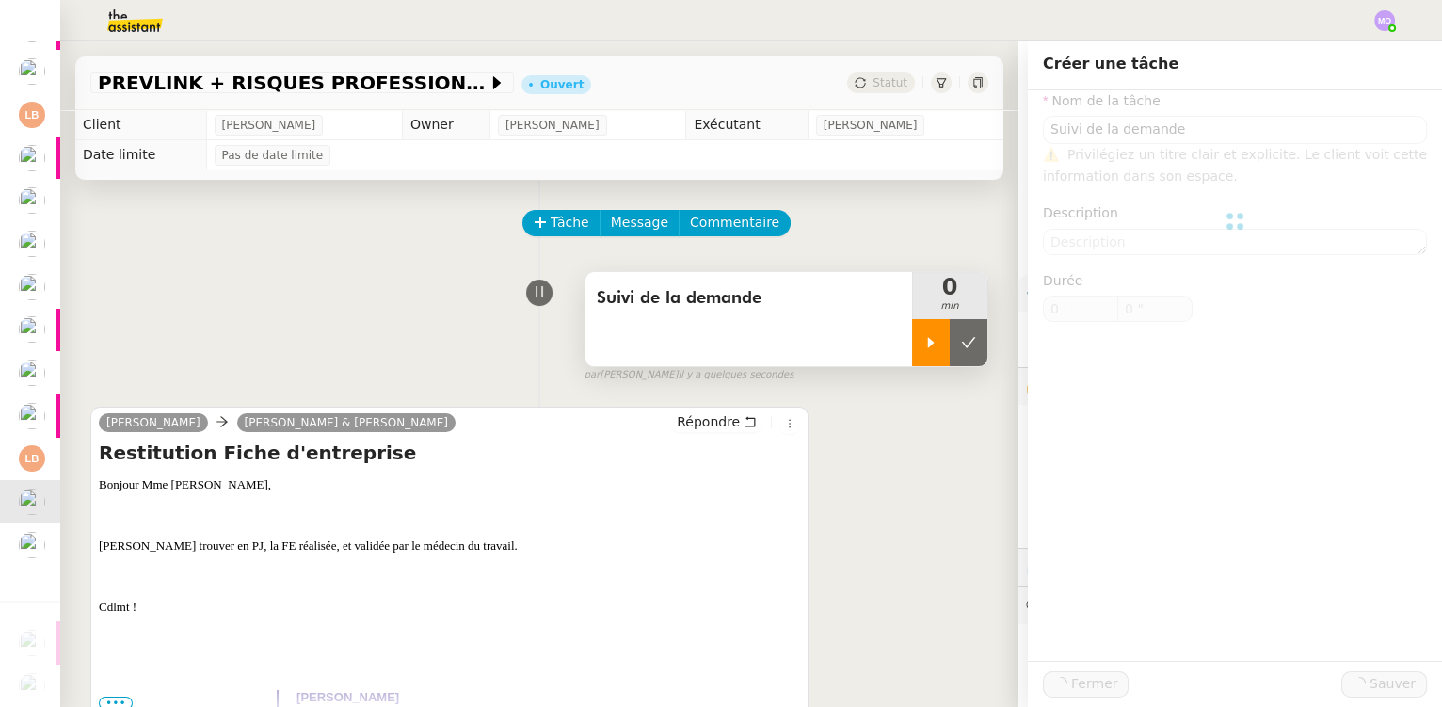
click at [912, 356] on div at bounding box center [931, 342] width 38 height 47
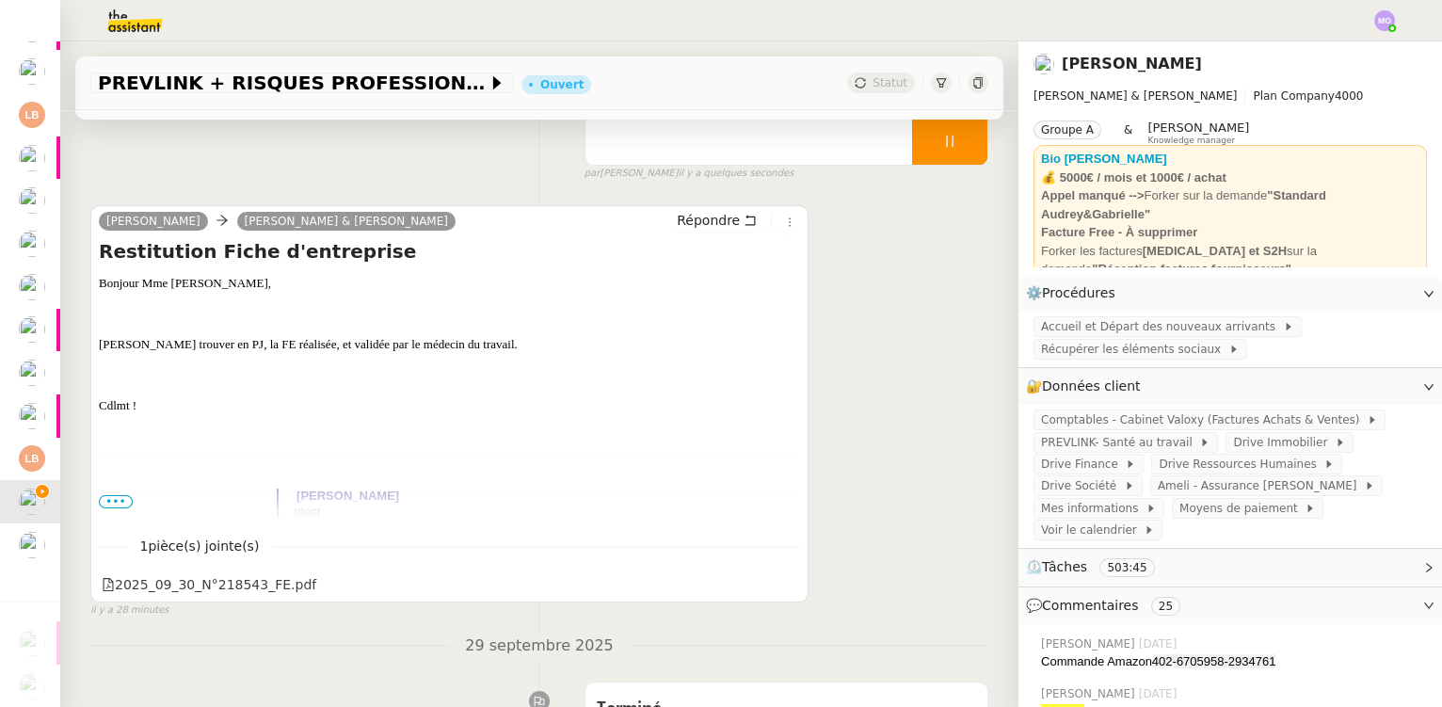
scroll to position [256, 0]
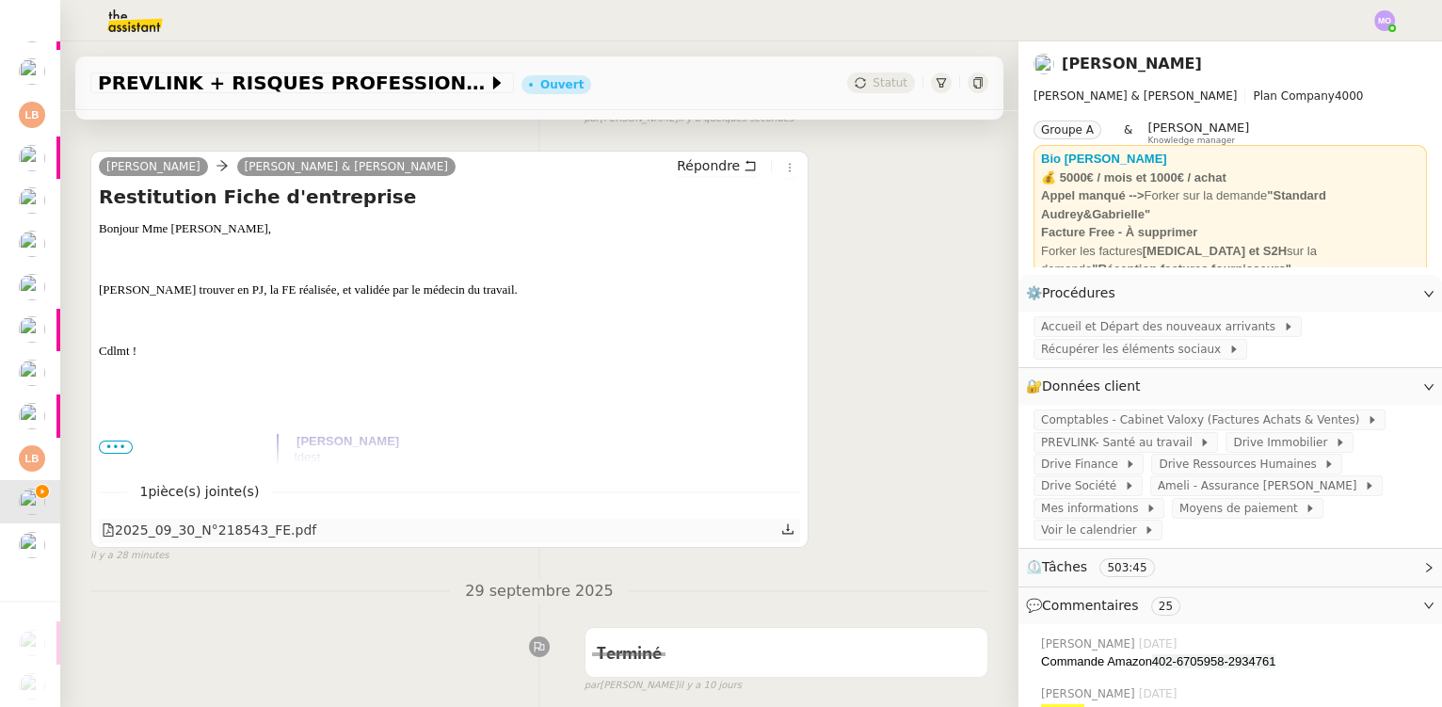
click at [234, 541] on div "2025_09_30_N°218543_FE.pdf" at bounding box center [209, 531] width 215 height 22
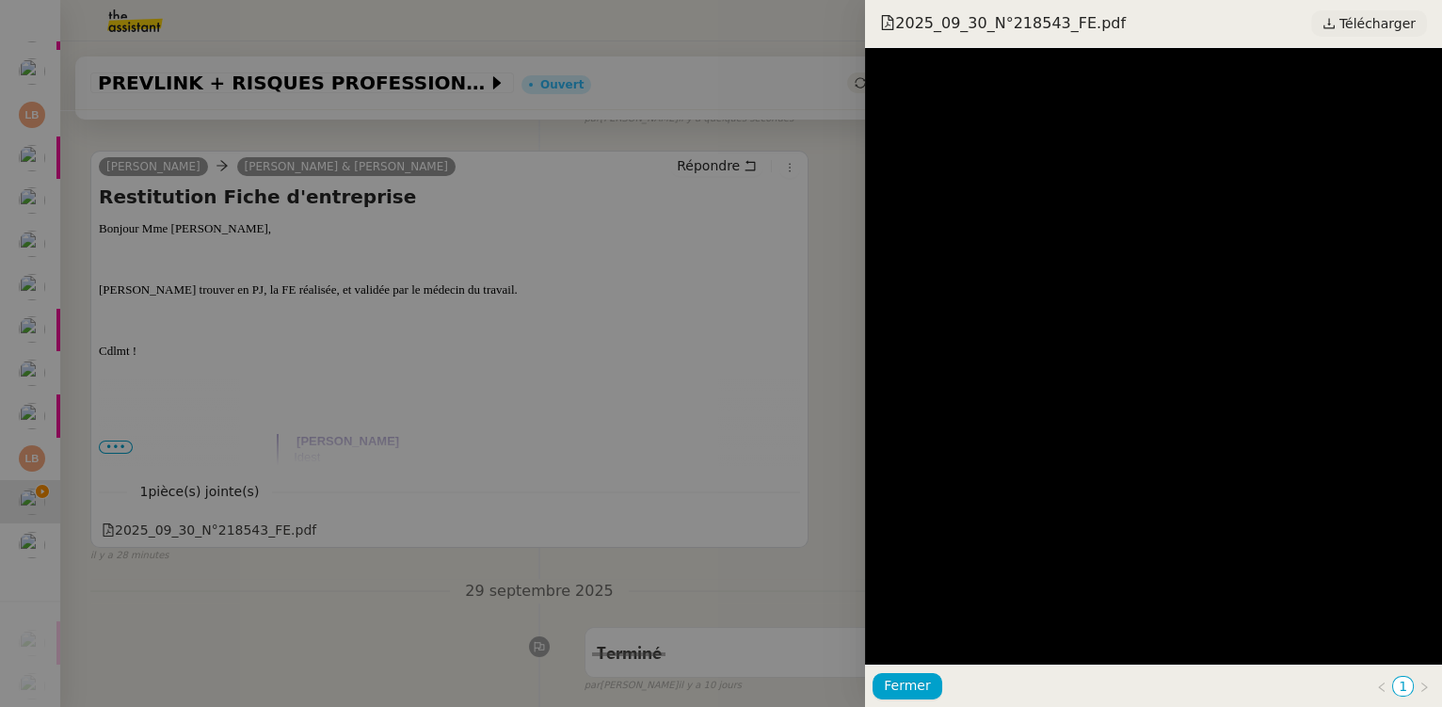
click at [1361, 20] on span "Télécharger" at bounding box center [1378, 23] width 76 height 24
click at [622, 290] on div at bounding box center [721, 353] width 1442 height 707
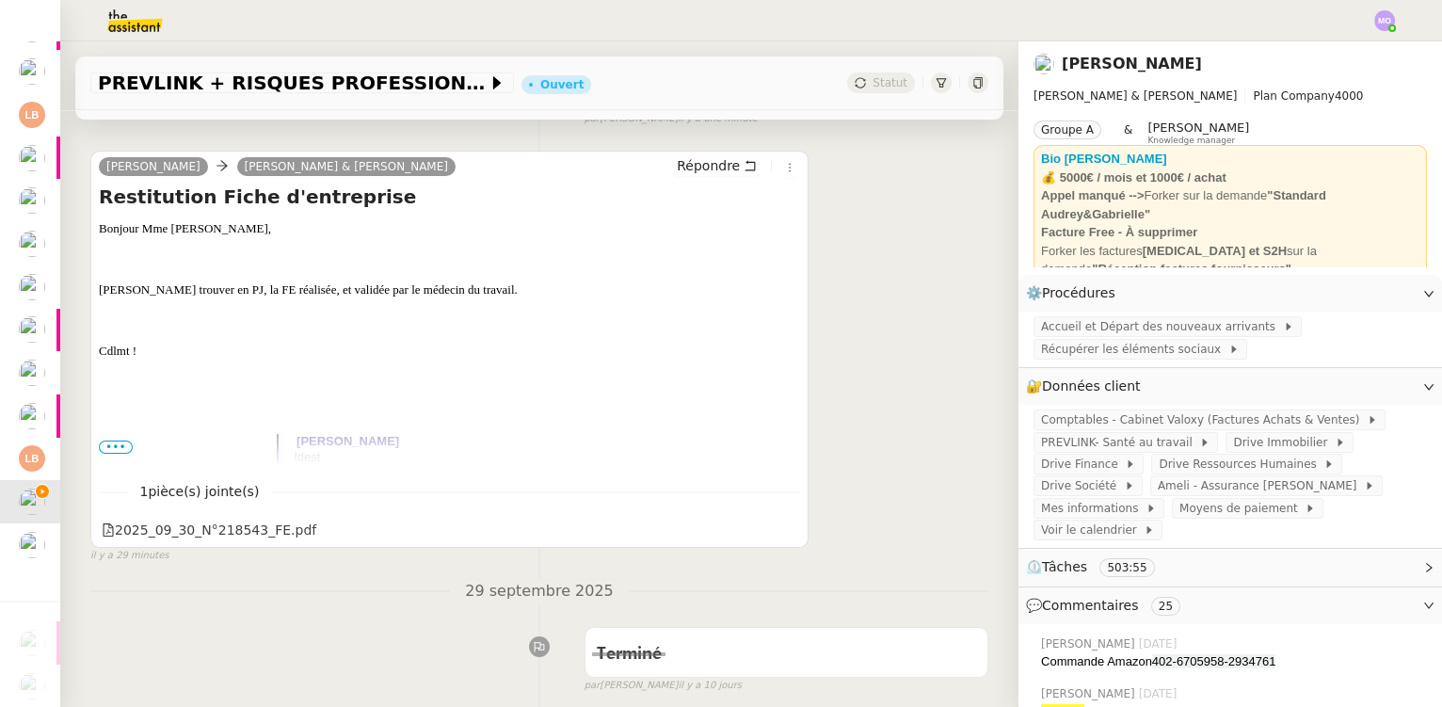
scroll to position [0, 0]
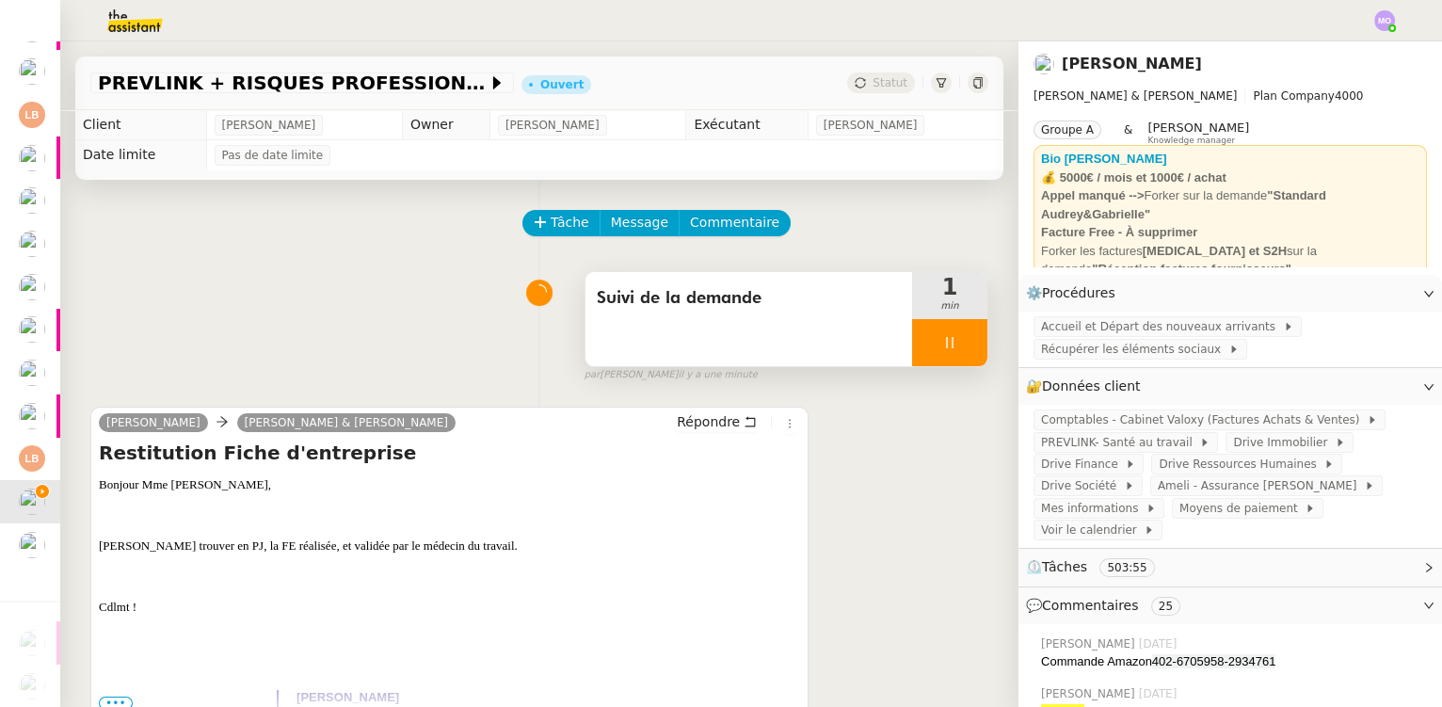
click at [942, 349] on icon at bounding box center [949, 342] width 15 height 15
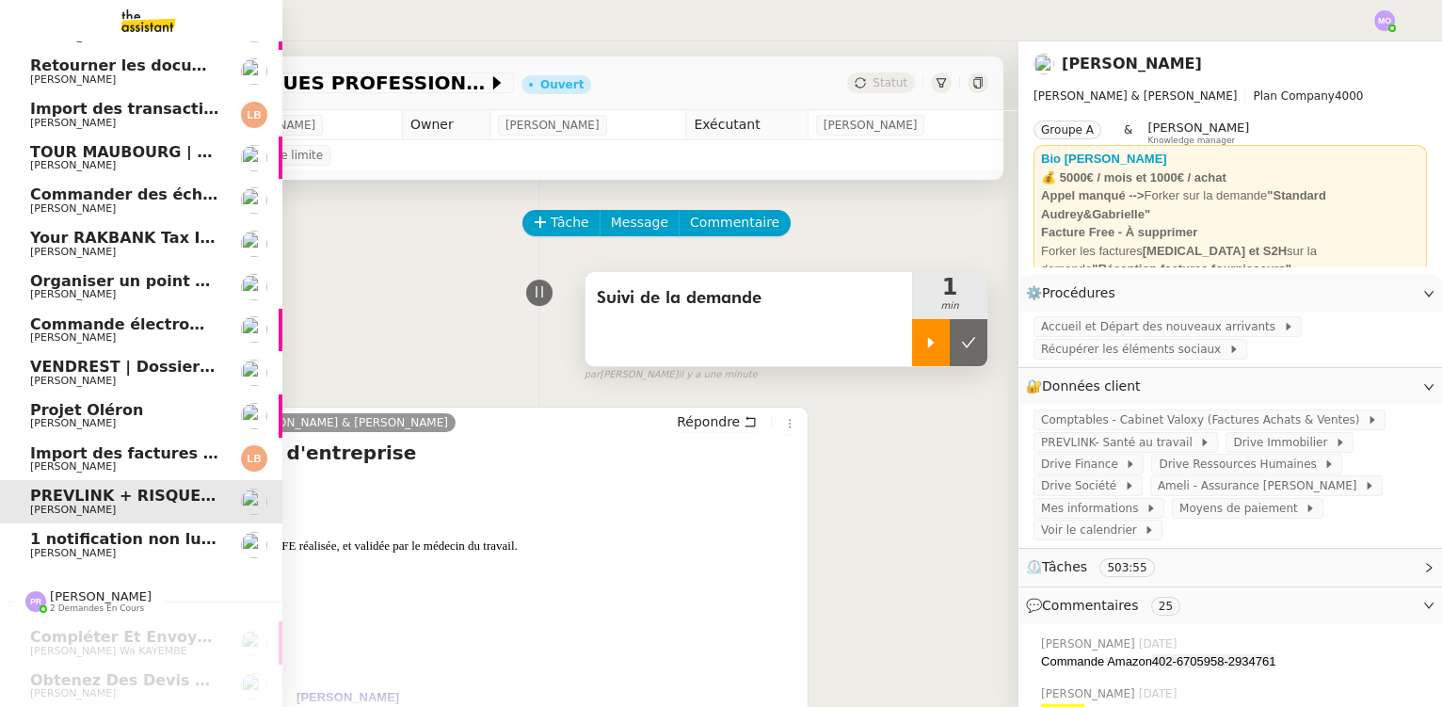
click at [125, 461] on span "[PERSON_NAME]" at bounding box center [125, 466] width 190 height 11
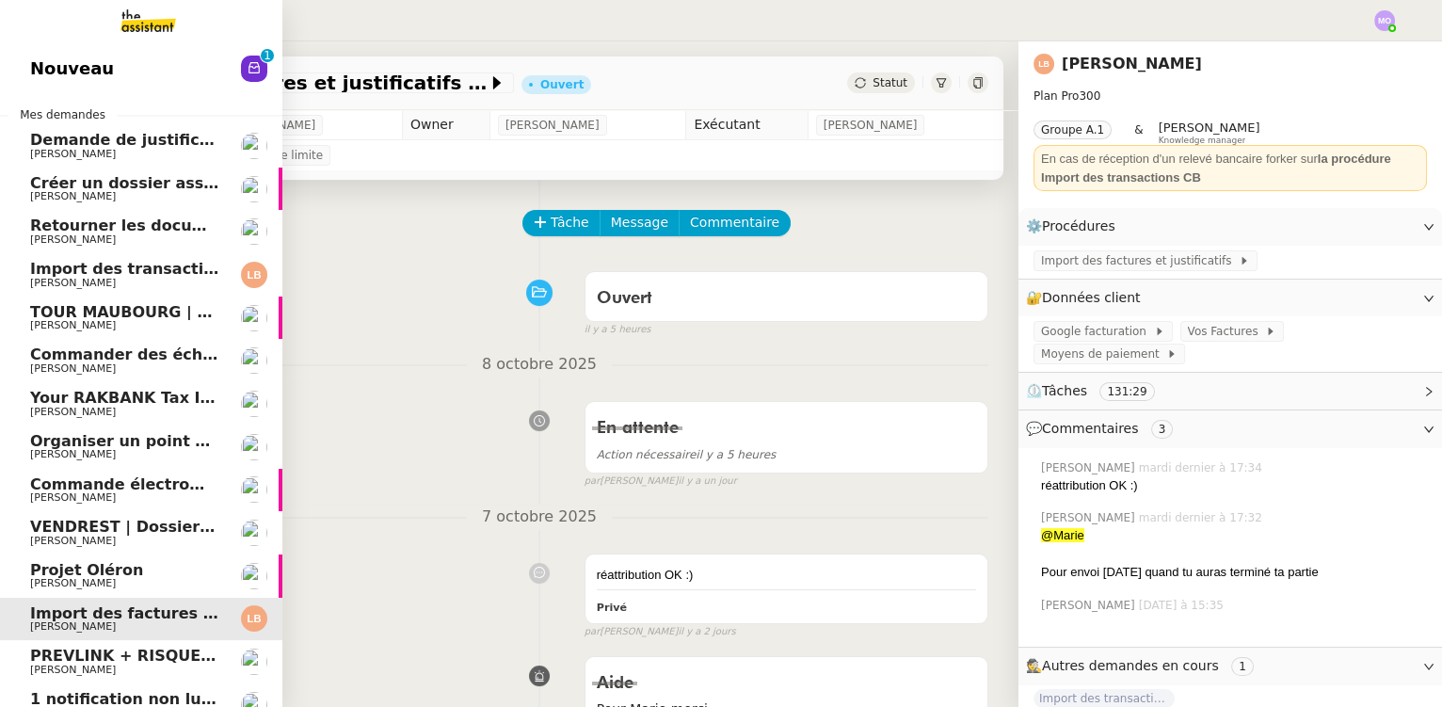
click at [118, 361] on span "Commander des échantillons pour Saint Nicolas" at bounding box center [233, 355] width 407 height 18
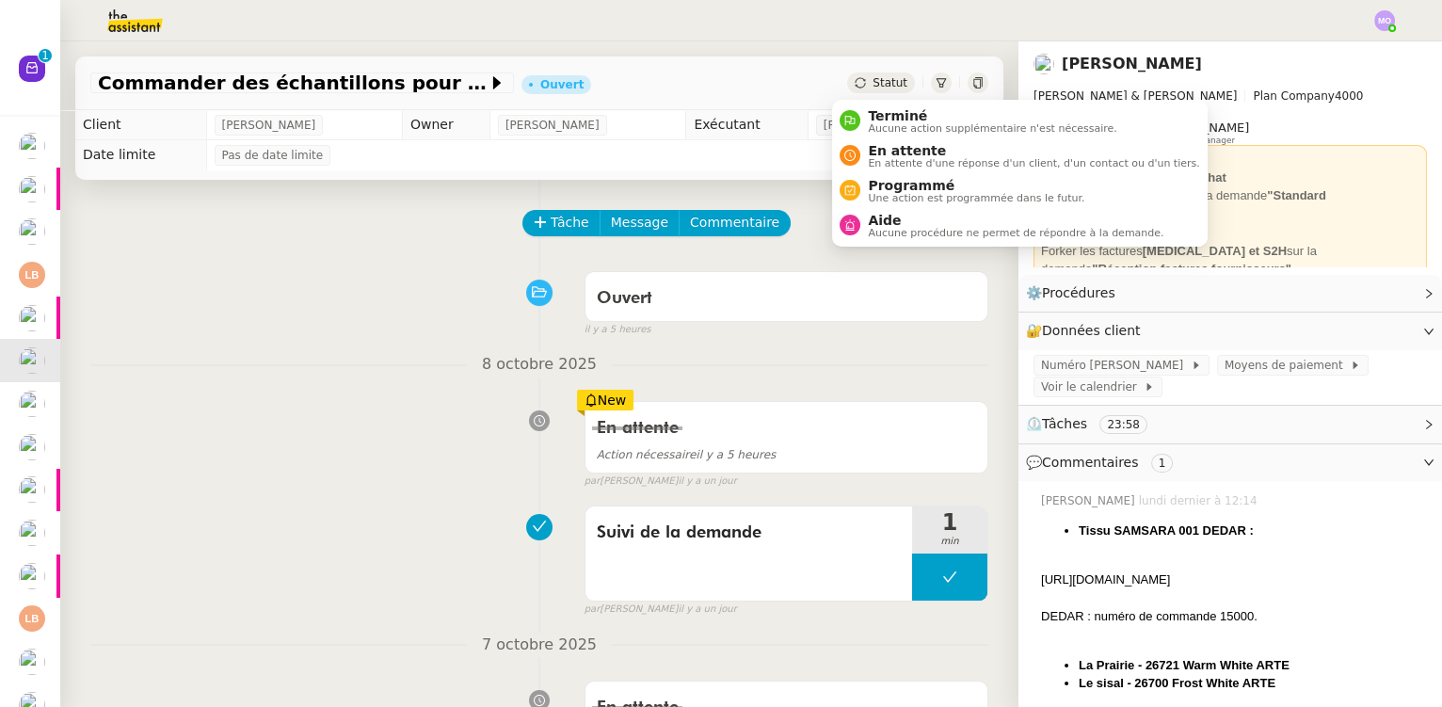
click at [873, 80] on span "Statut" at bounding box center [890, 82] width 35 height 13
click at [888, 143] on span "En attente" at bounding box center [1033, 150] width 331 height 15
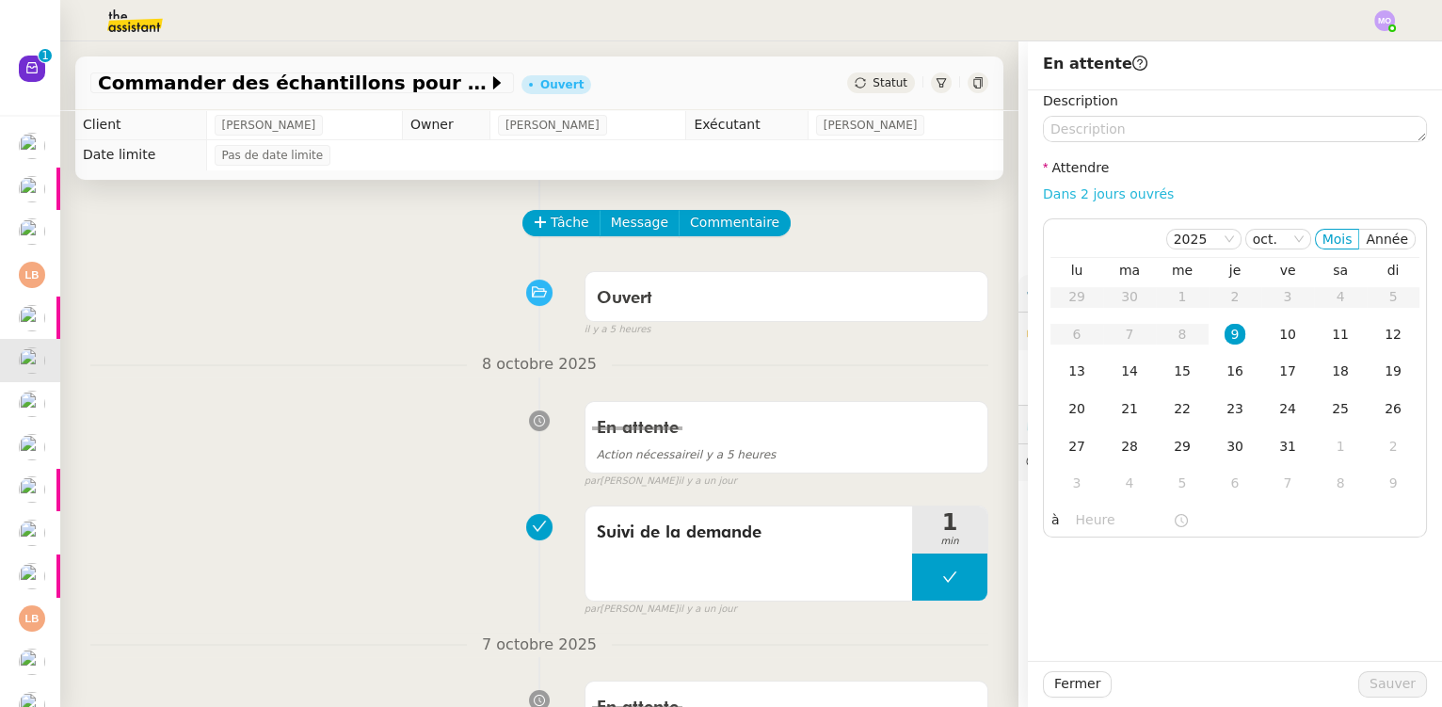
click at [1072, 197] on link "Dans 2 jours ouvrés" at bounding box center [1108, 193] width 131 height 15
type input "07:00"
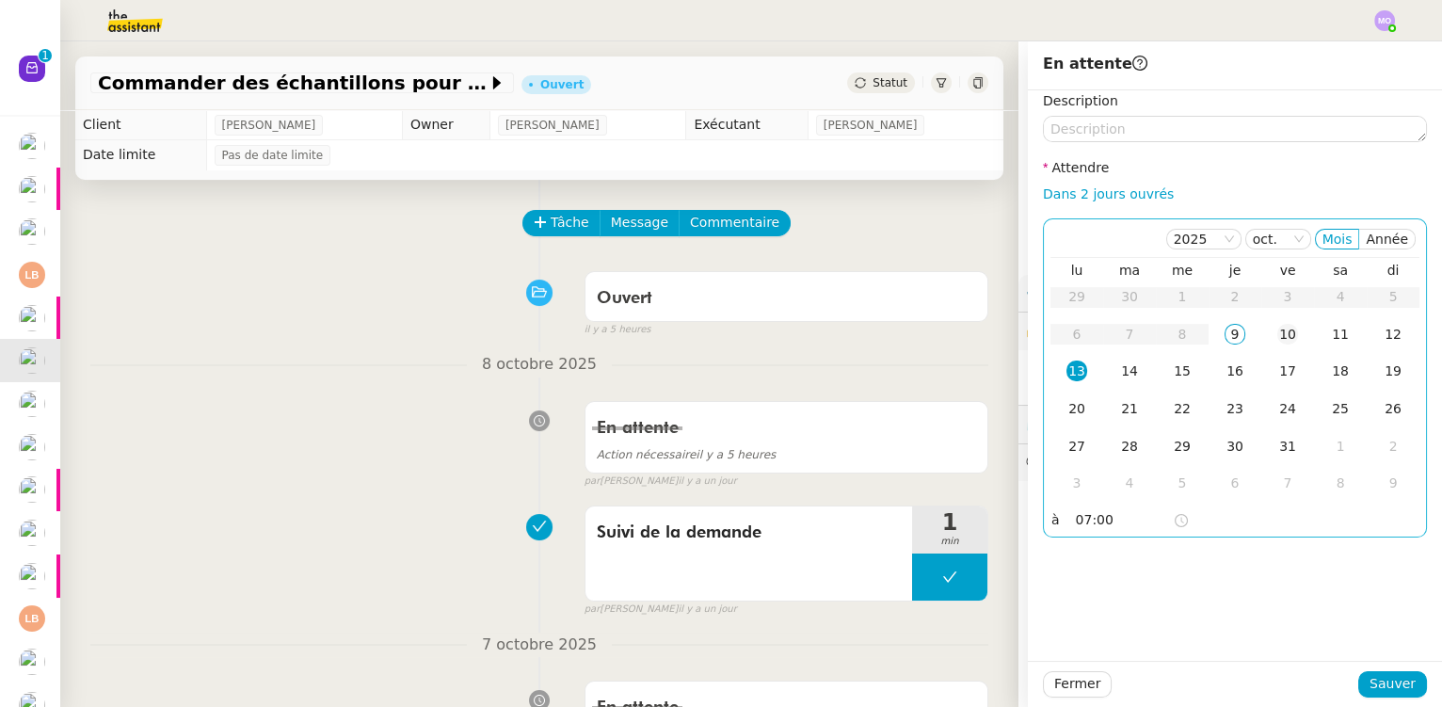
click at [1280, 341] on div "10" at bounding box center [1288, 334] width 21 height 21
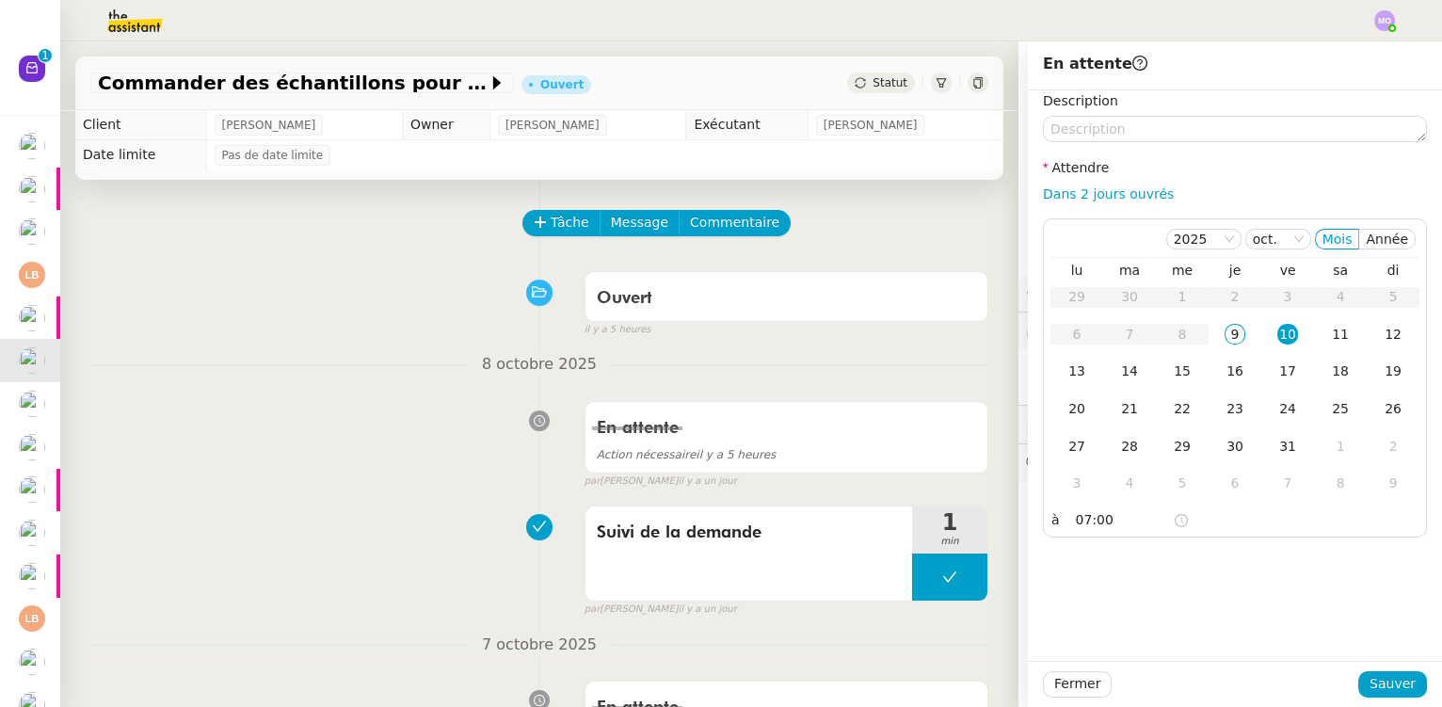
click at [352, 387] on div "8 octobre 2025 En attente Action nécessaire il y a 5 heures false par Marie O. …" at bounding box center [539, 420] width 898 height 137
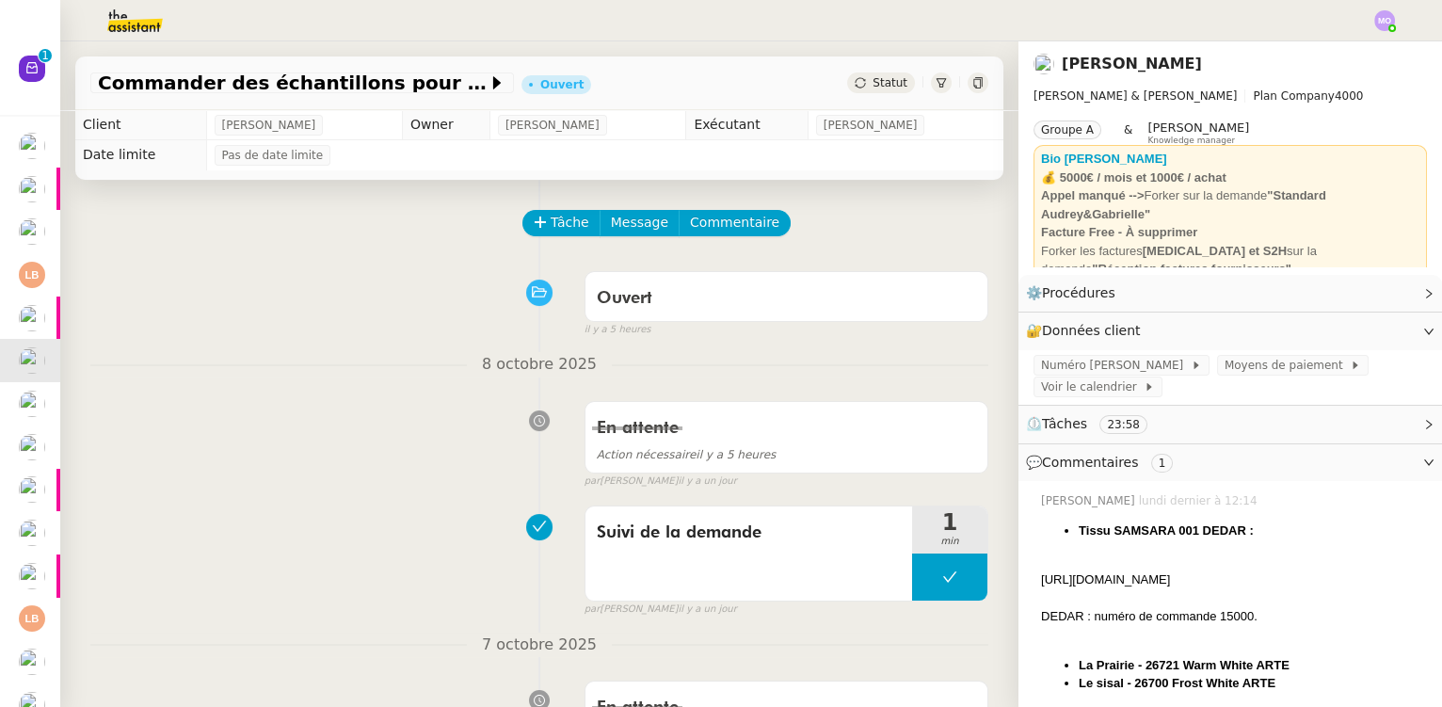
click at [873, 87] on span "Statut" at bounding box center [890, 82] width 35 height 13
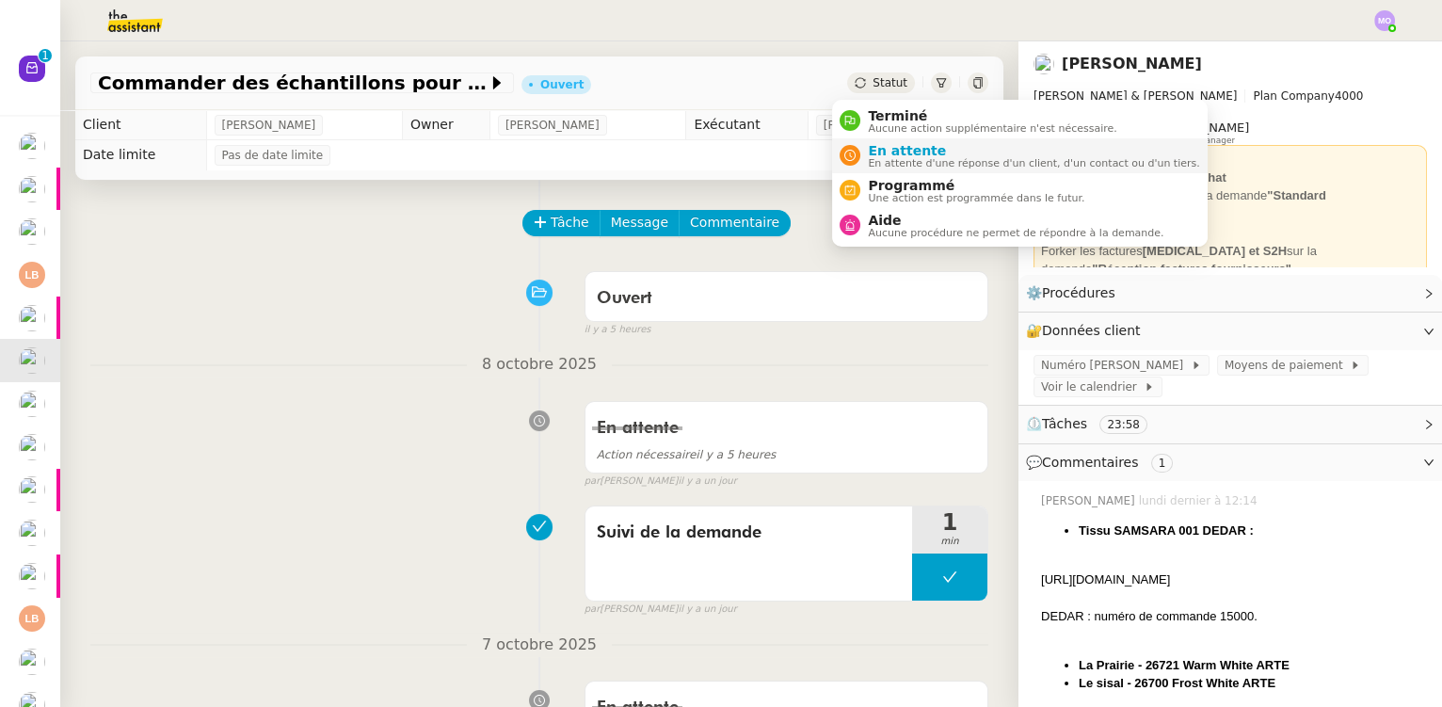
click at [897, 145] on span "En attente" at bounding box center [1033, 150] width 331 height 15
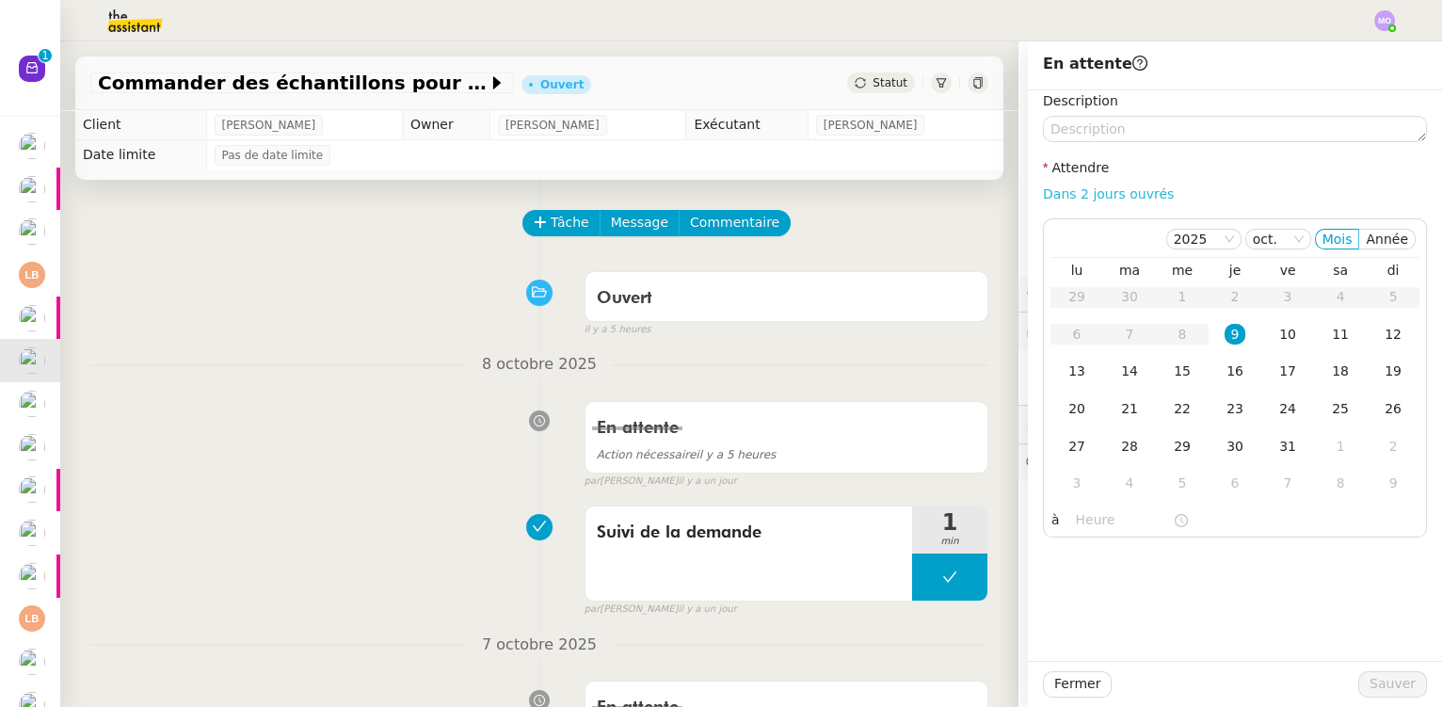
click at [1085, 200] on link "Dans 2 jours ouvrés" at bounding box center [1108, 193] width 131 height 15
type input "07:00"
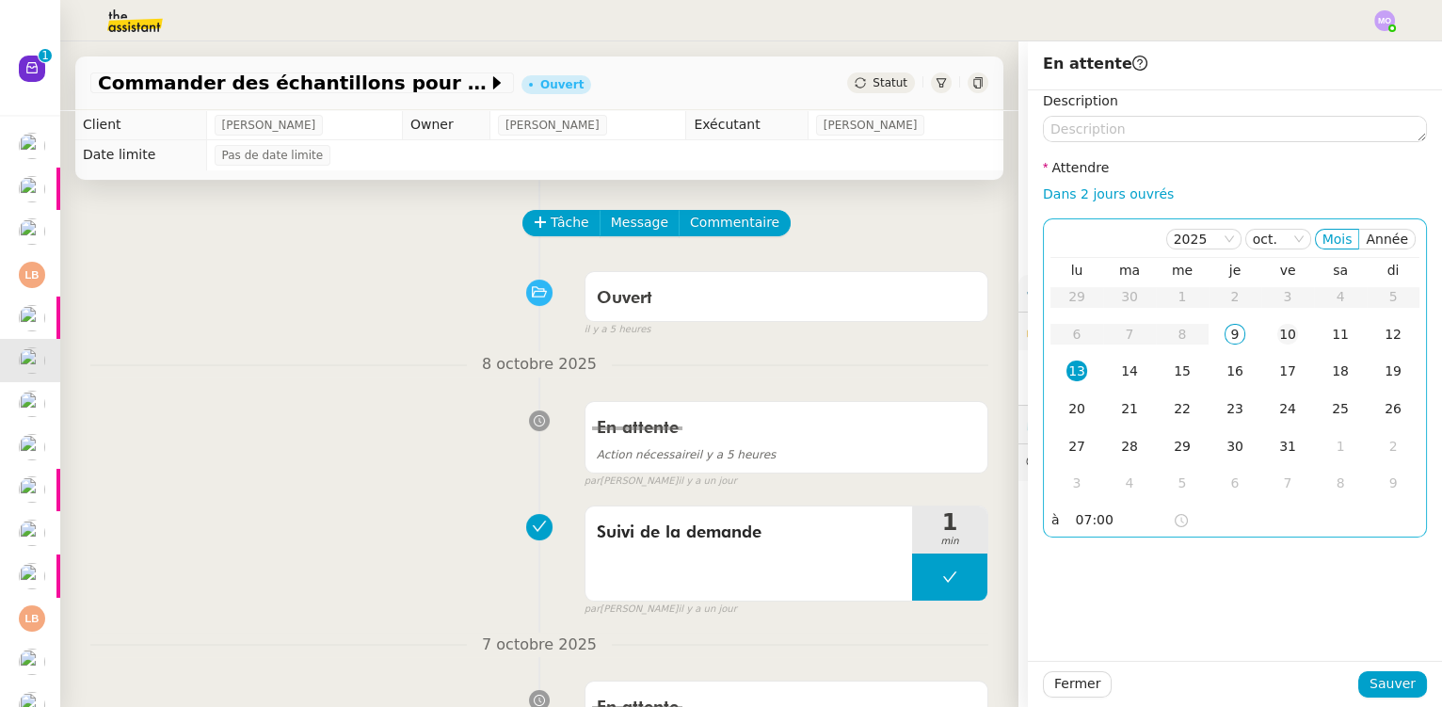
click at [1274, 345] on td "10" at bounding box center [1288, 335] width 53 height 38
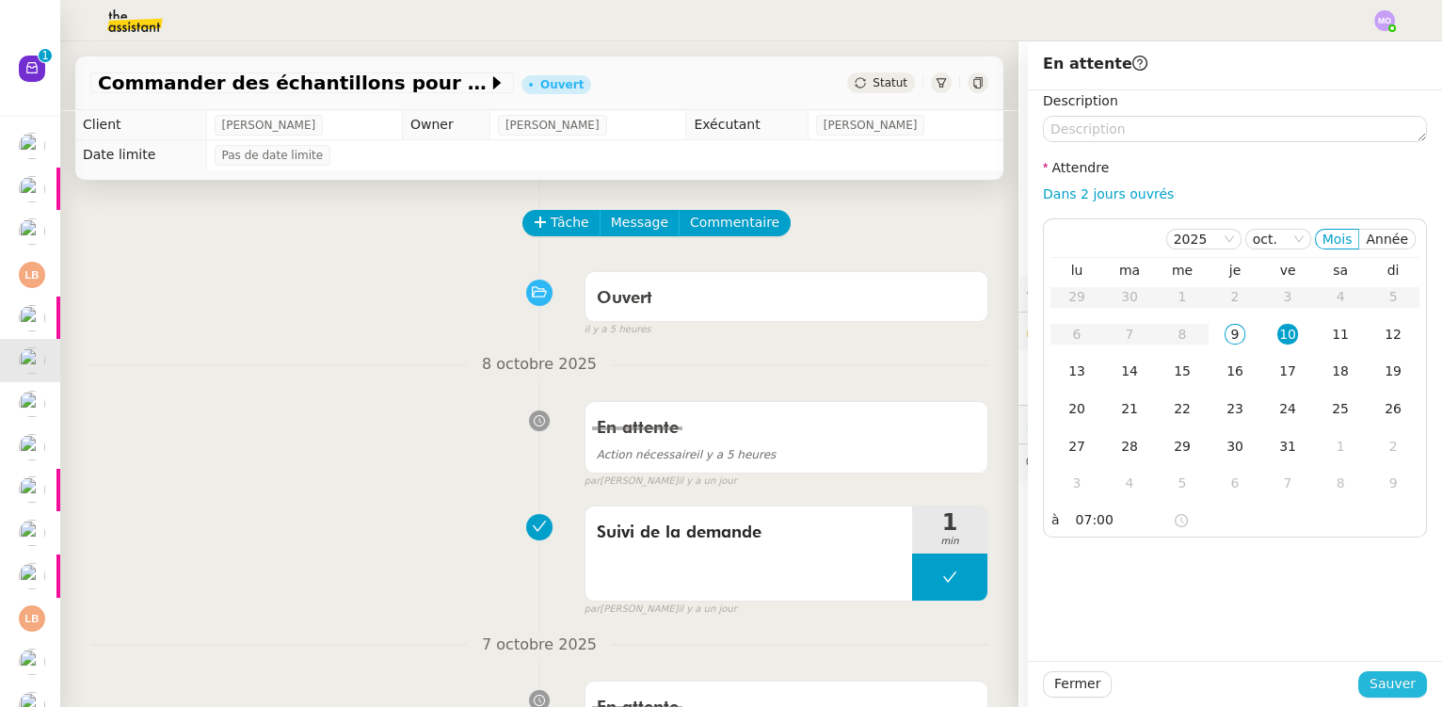
click at [1370, 678] on span "Sauver" at bounding box center [1393, 684] width 46 height 22
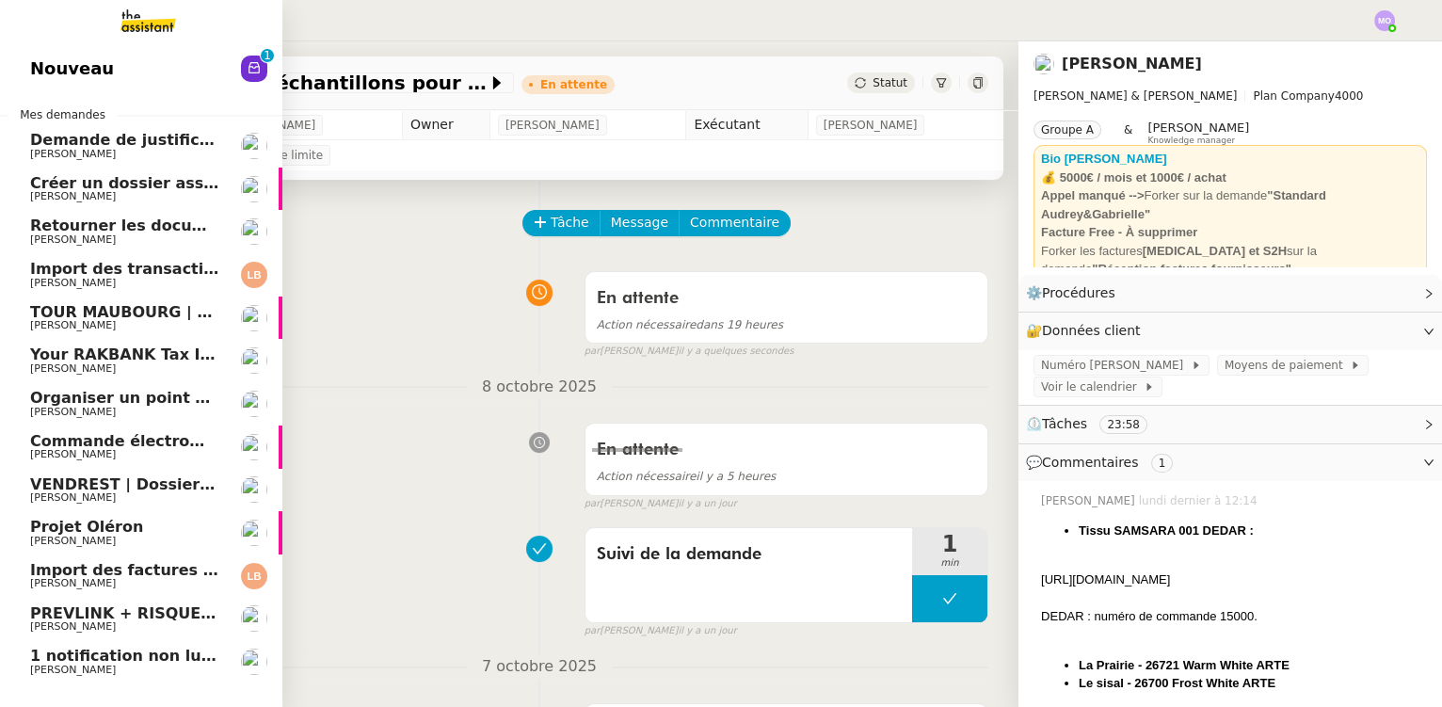
click at [107, 353] on span "Your RAKBANK Tax Invoice / Tax Credit Note" at bounding box center [216, 355] width 372 height 18
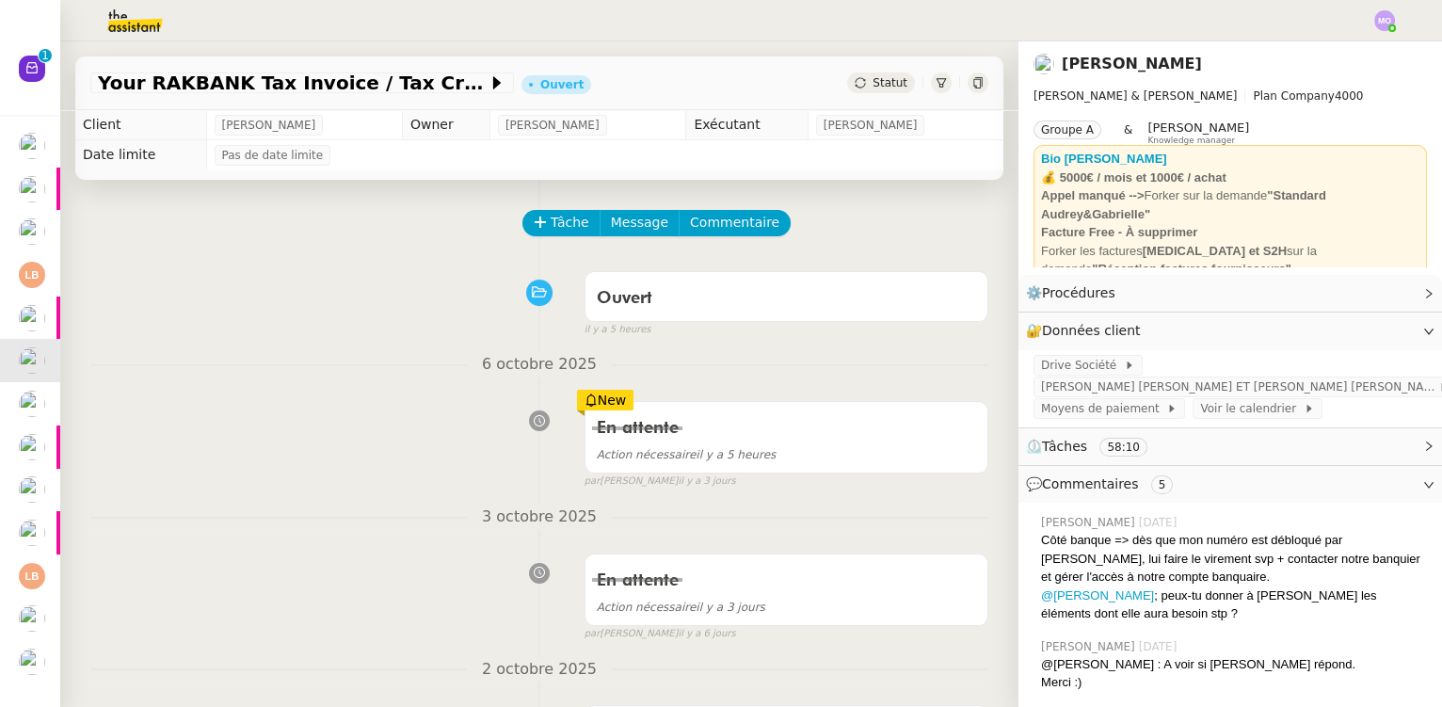
click at [873, 84] on span "Statut" at bounding box center [890, 82] width 35 height 13
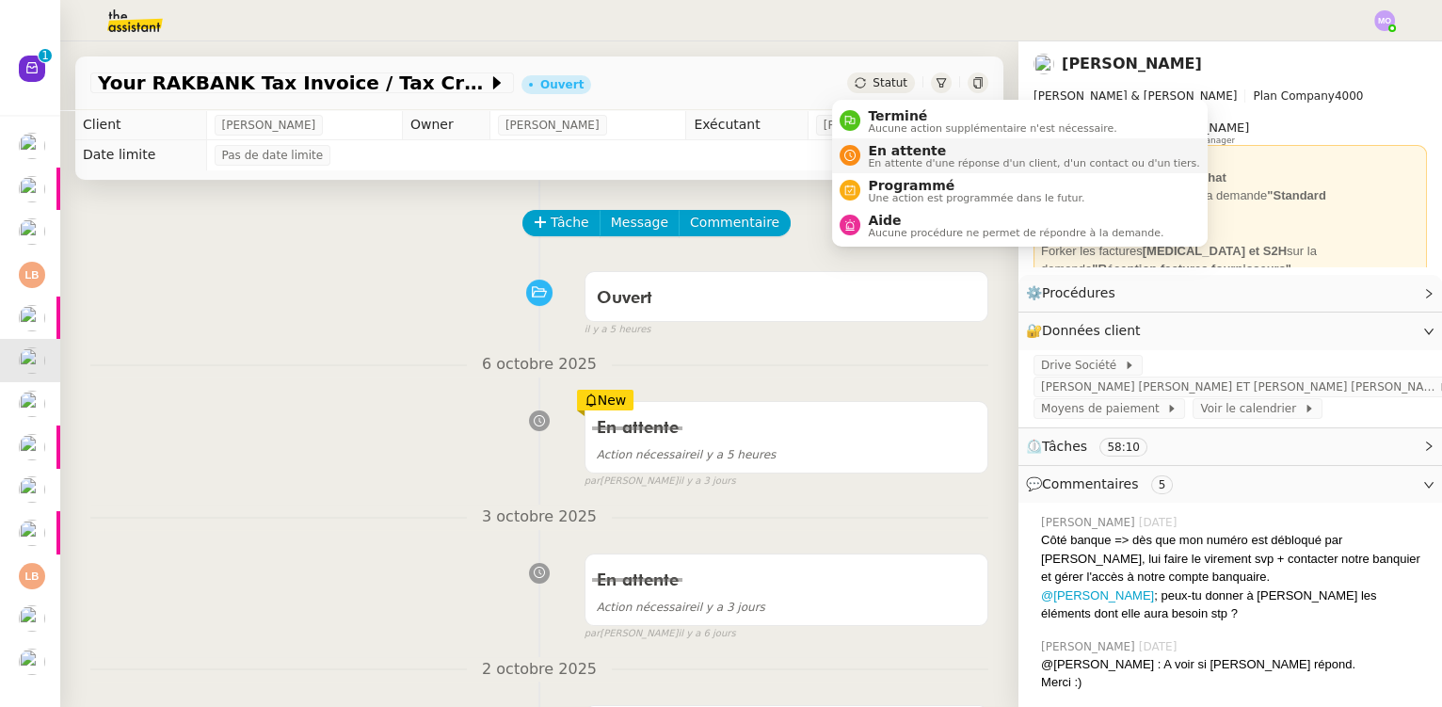
click at [907, 149] on span "En attente" at bounding box center [1033, 150] width 331 height 15
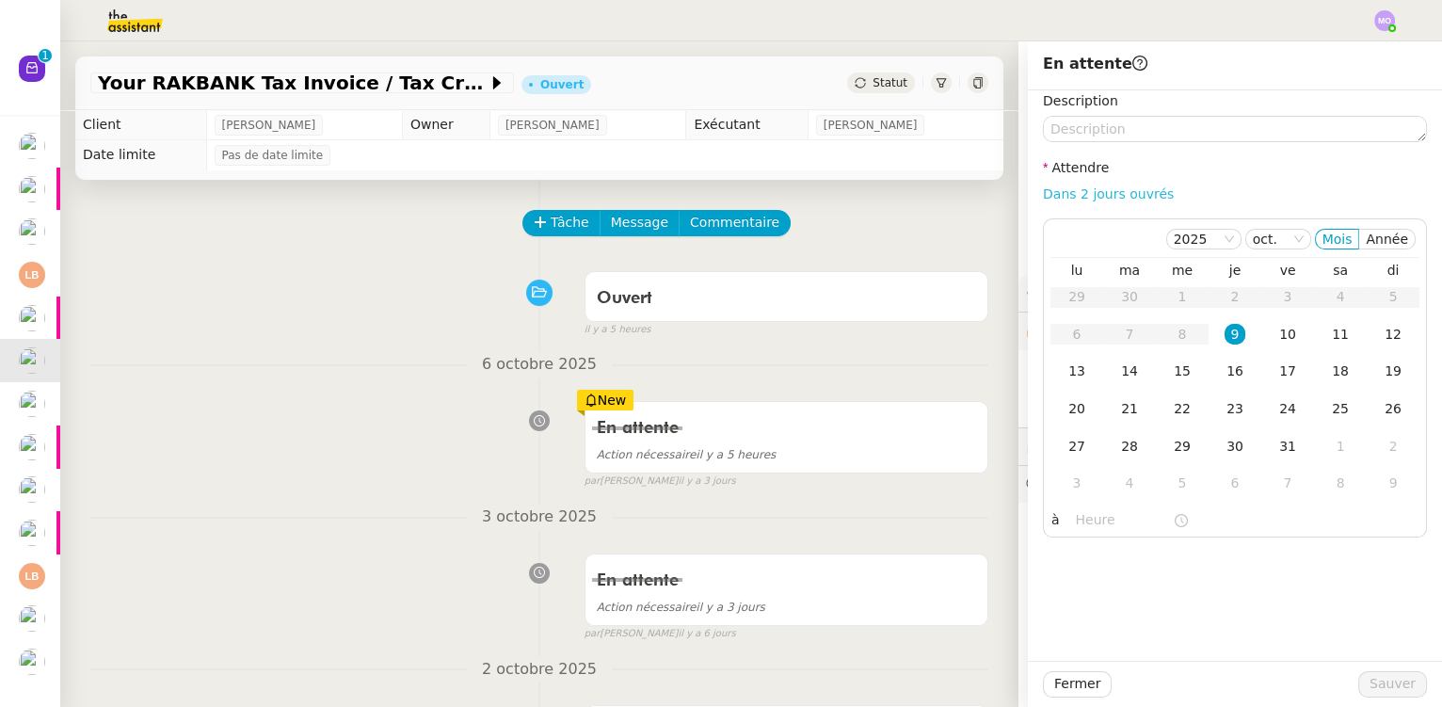
click at [1076, 201] on link "Dans 2 jours ouvrés" at bounding box center [1108, 193] width 131 height 15
type input "07:00"
click at [1363, 682] on button "Sauver" at bounding box center [1393, 684] width 69 height 26
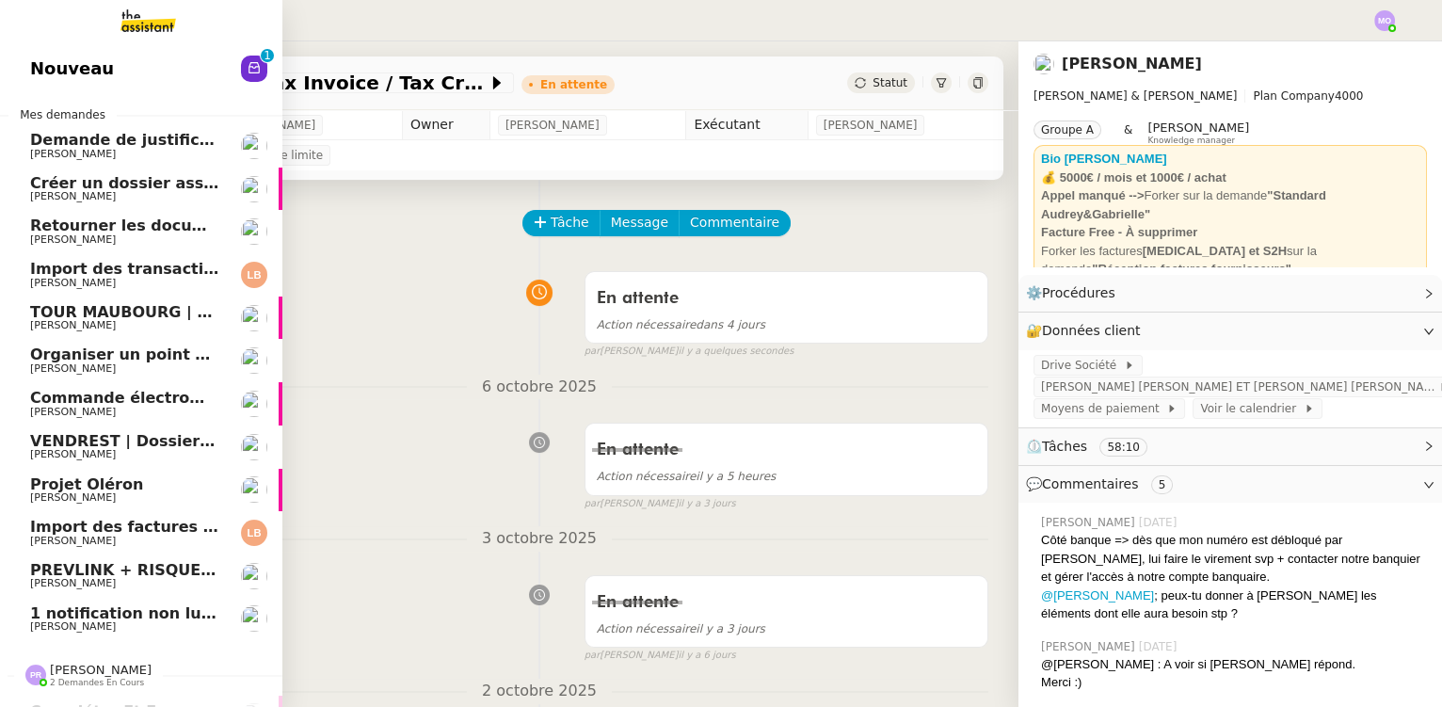
click at [162, 310] on span "TOUR MAUBOURG | Factures partage des prix professionnels" at bounding box center [287, 312] width 515 height 18
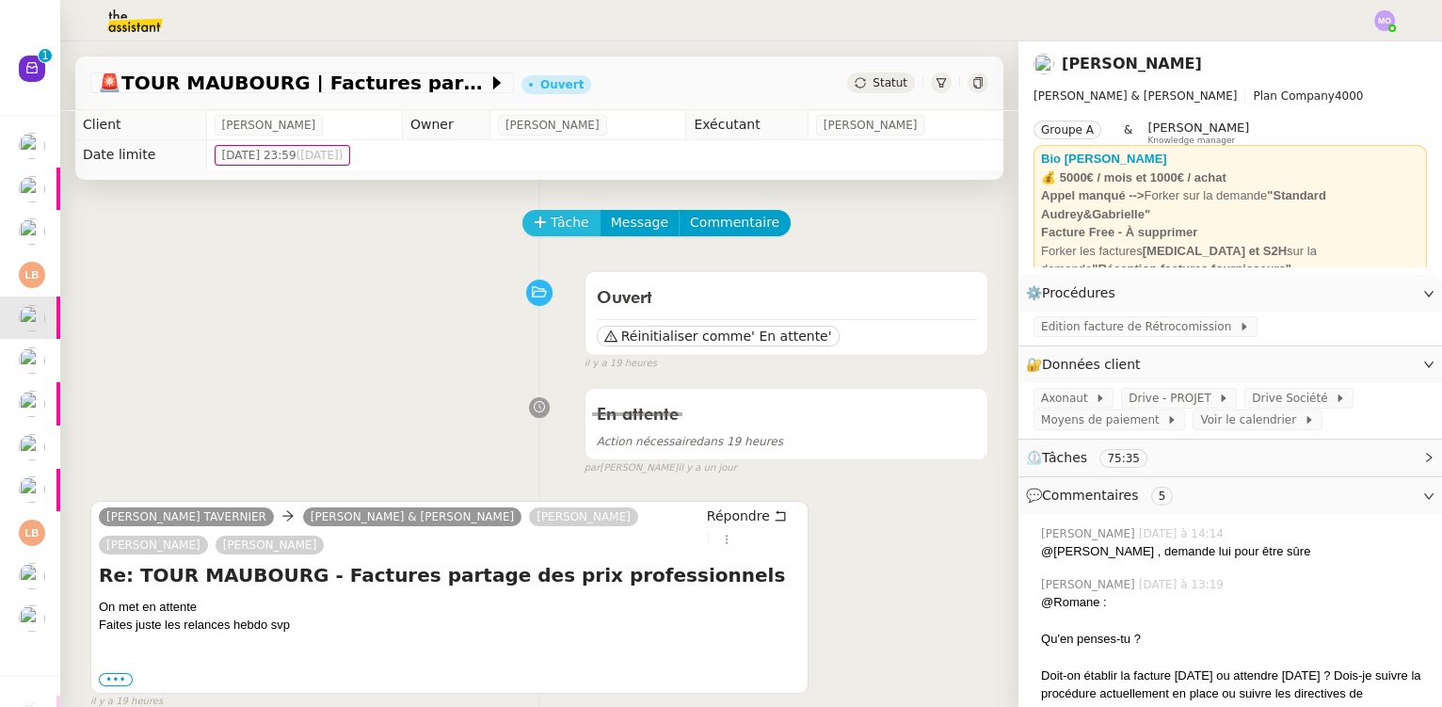
click at [557, 214] on span "Tâche" at bounding box center [570, 223] width 39 height 22
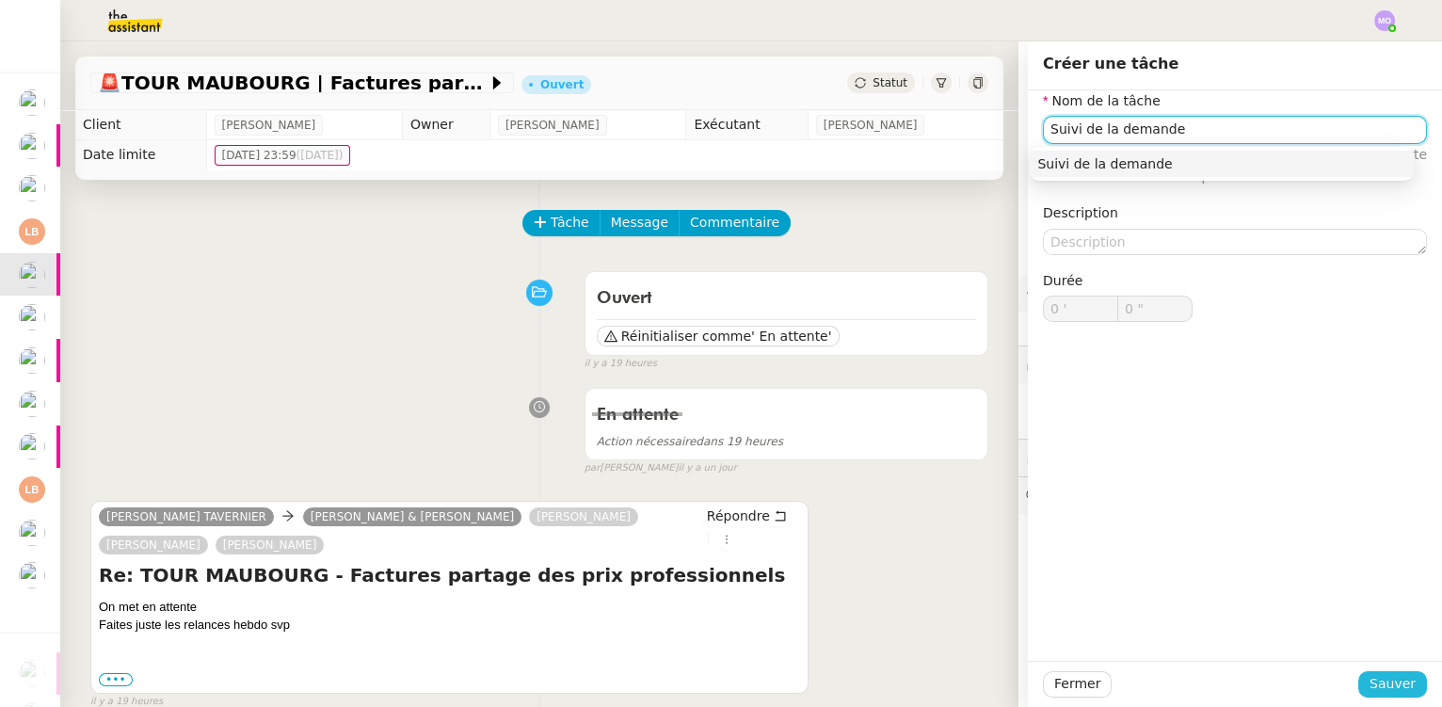
type input "Suivi de la demande"
click at [1370, 673] on span "Sauver" at bounding box center [1393, 684] width 46 height 22
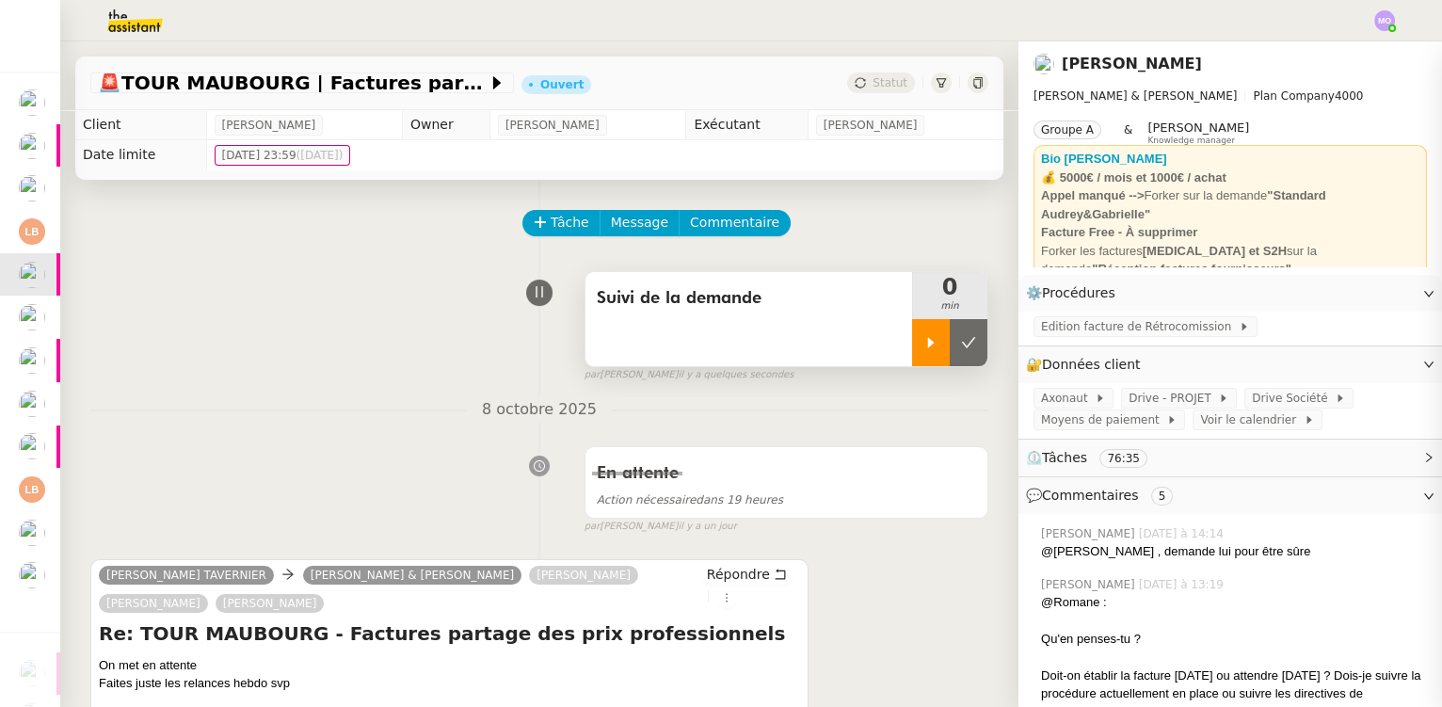
click at [912, 354] on div at bounding box center [931, 342] width 38 height 47
click at [958, 336] on div at bounding box center [949, 342] width 75 height 47
click at [958, 336] on button at bounding box center [969, 342] width 38 height 47
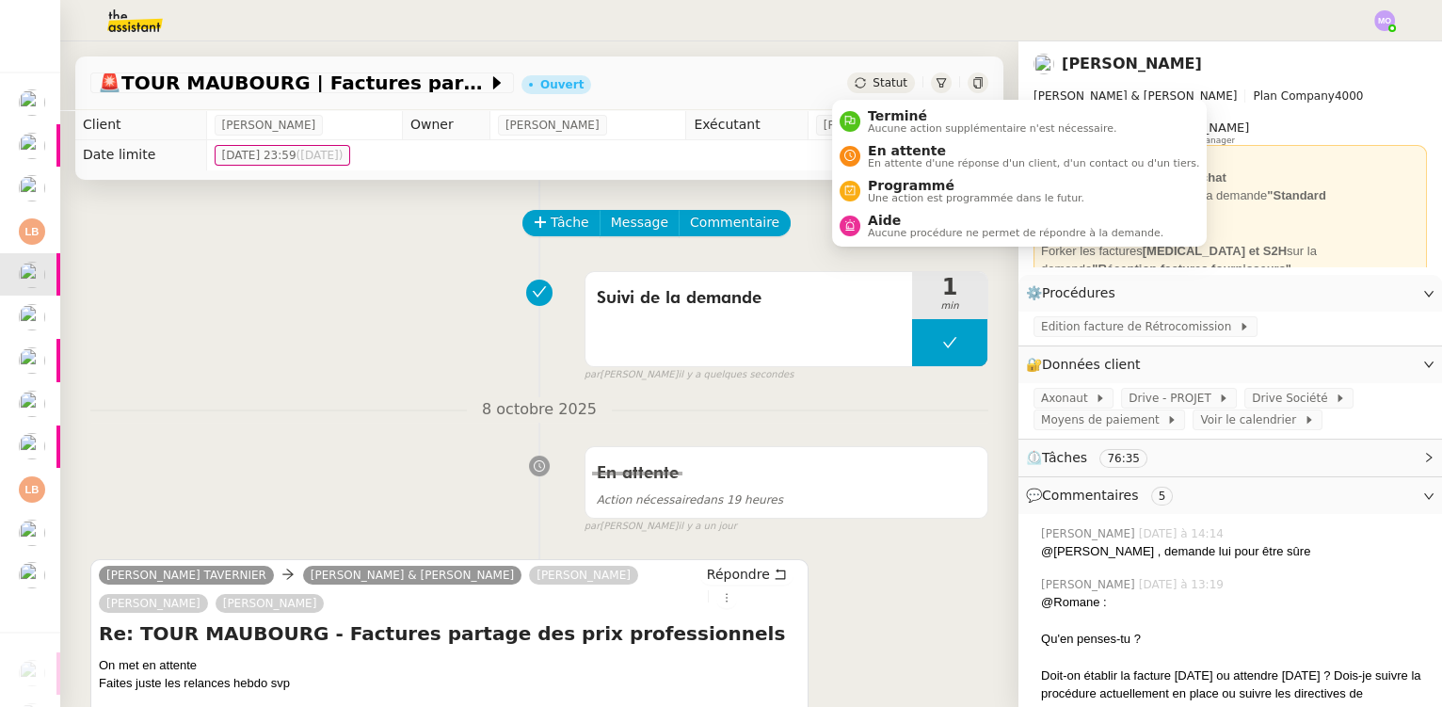
click at [888, 81] on div "Statut" at bounding box center [881, 82] width 68 height 21
click at [906, 123] on span "Aucune action supplémentaire n'est nécessaire." at bounding box center [992, 128] width 249 height 10
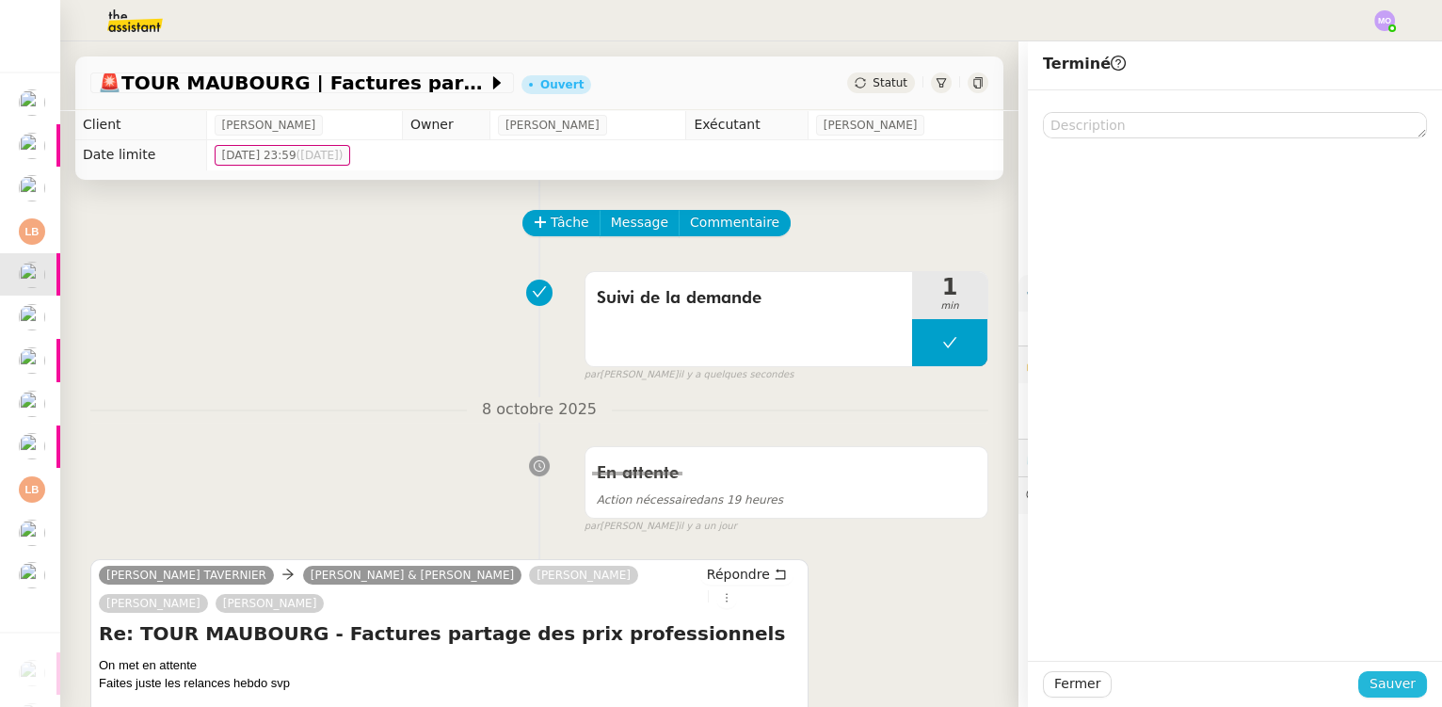
click at [1373, 681] on span "Sauver" at bounding box center [1393, 684] width 46 height 22
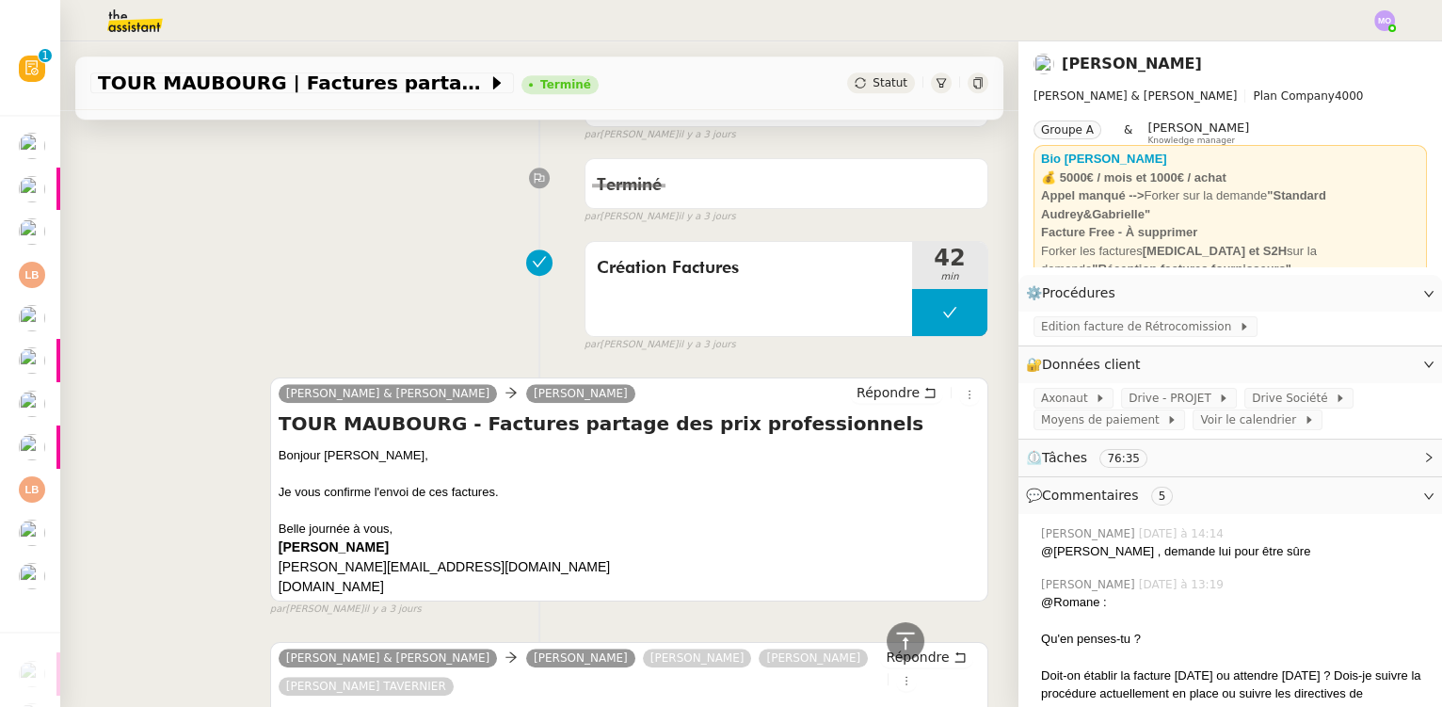
scroll to position [2995, 0]
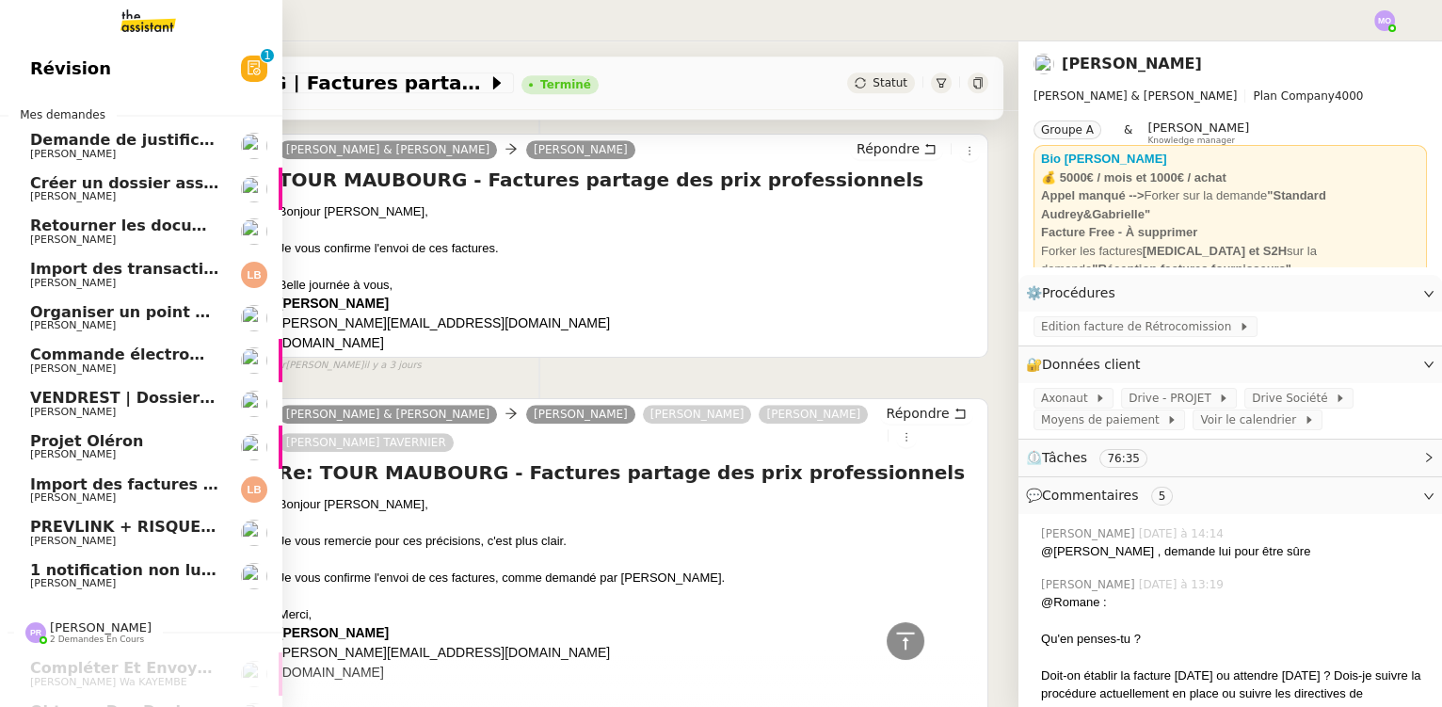
click at [148, 313] on span "Organiser un point de synchronisation" at bounding box center [193, 312] width 327 height 18
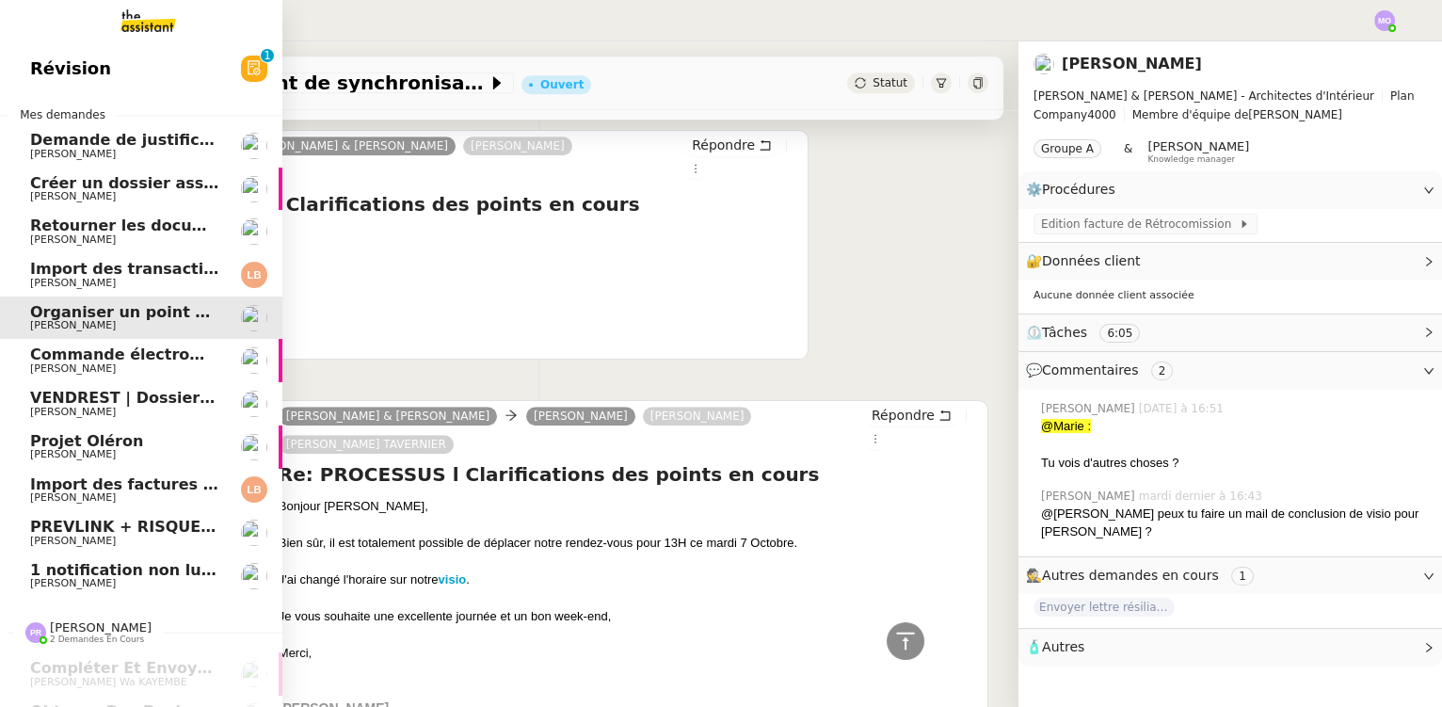
scroll to position [1260, 0]
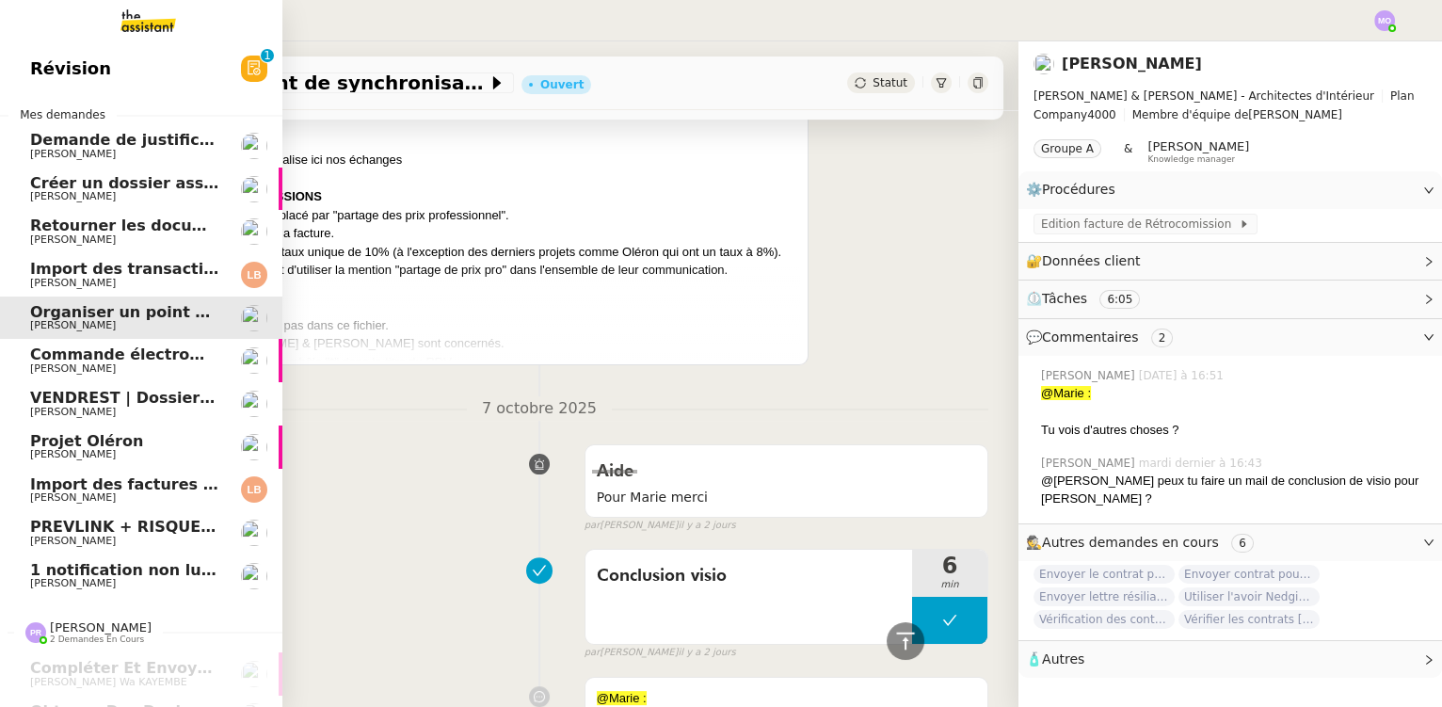
click at [136, 273] on span "Import des transaction CB - octobre 2025" at bounding box center [205, 269] width 351 height 18
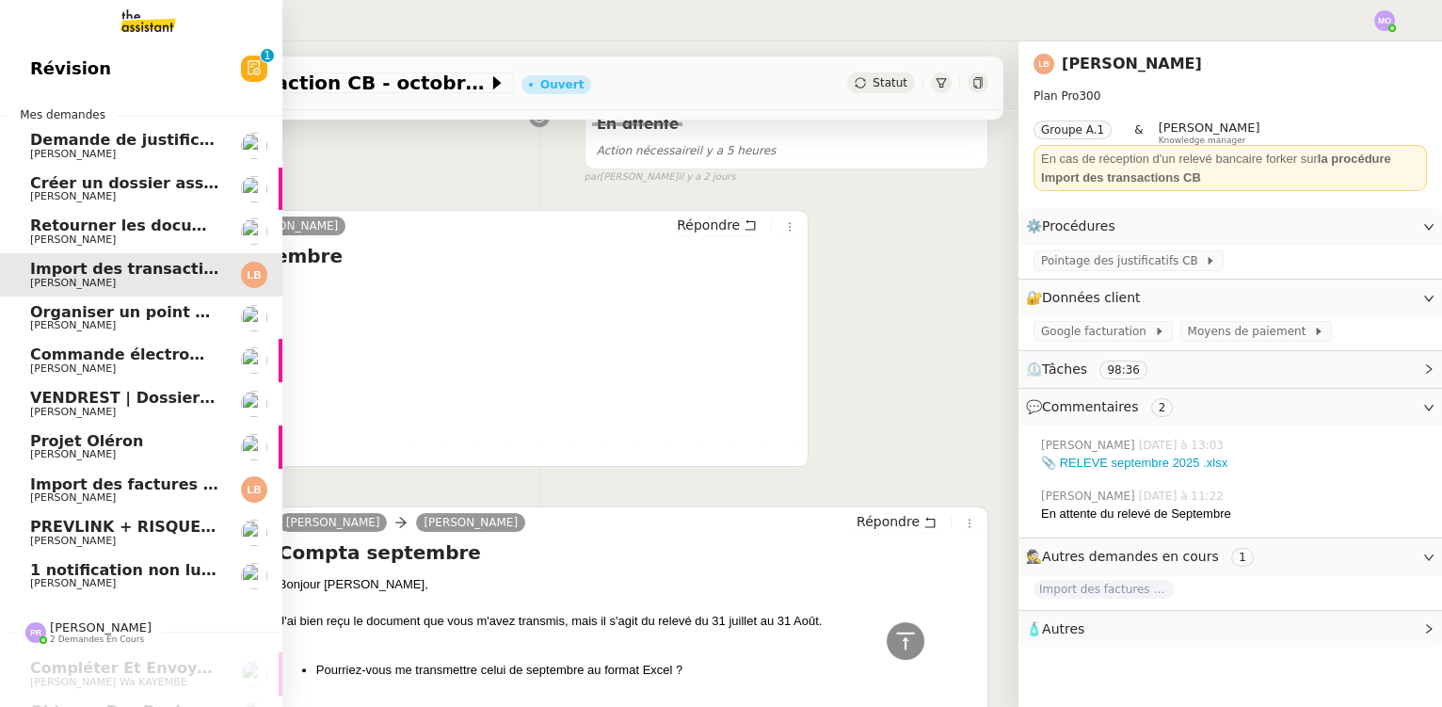
click at [140, 238] on span "[PERSON_NAME]" at bounding box center [125, 239] width 190 height 11
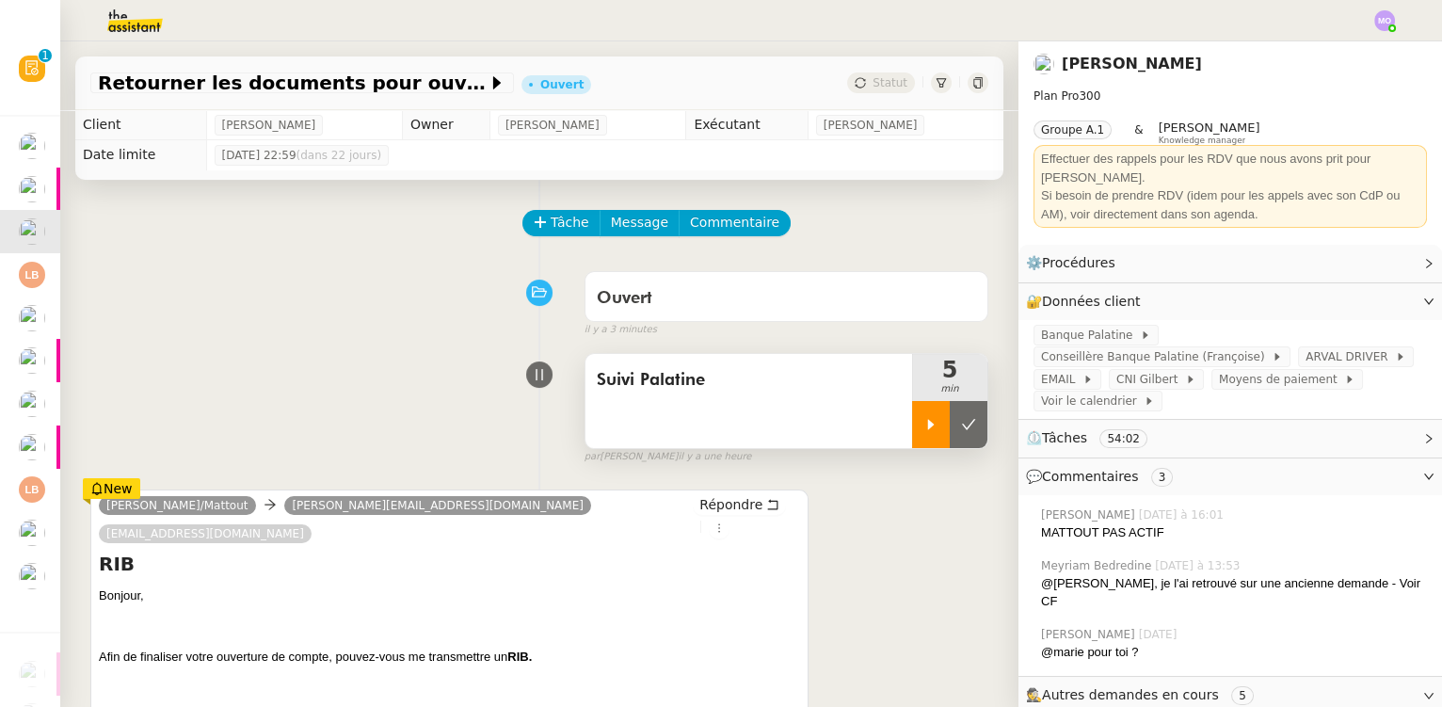
click at [912, 436] on div at bounding box center [931, 424] width 38 height 47
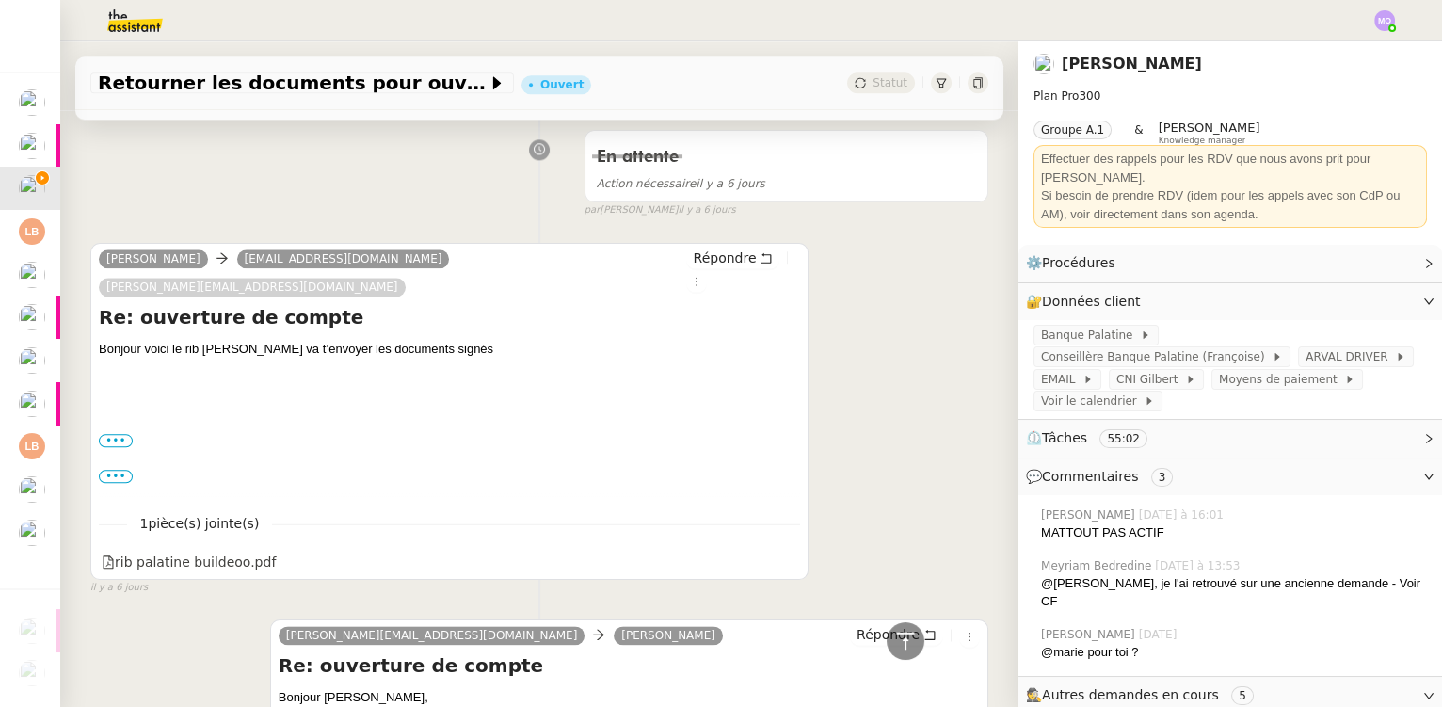
scroll to position [4792, 0]
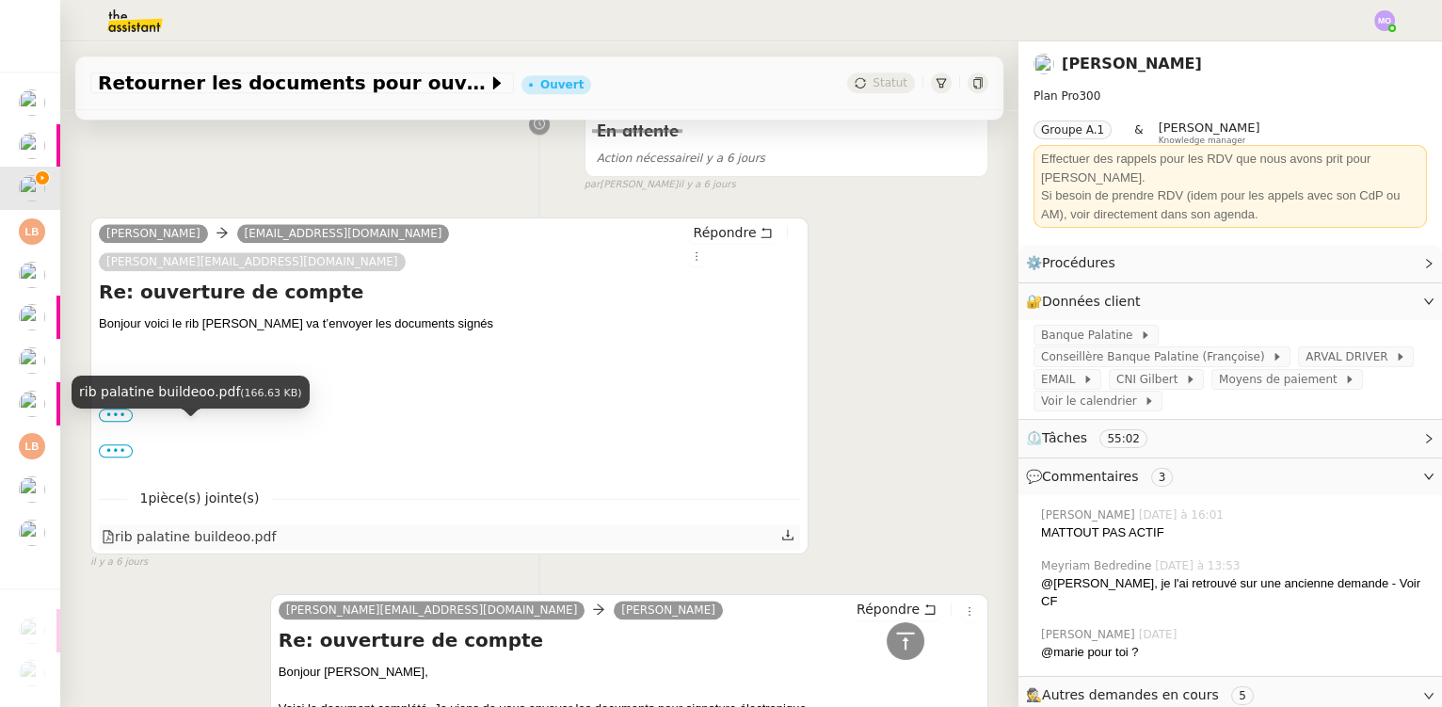
click at [201, 526] on div "rib palatine buildeoo.pdf" at bounding box center [189, 537] width 174 height 22
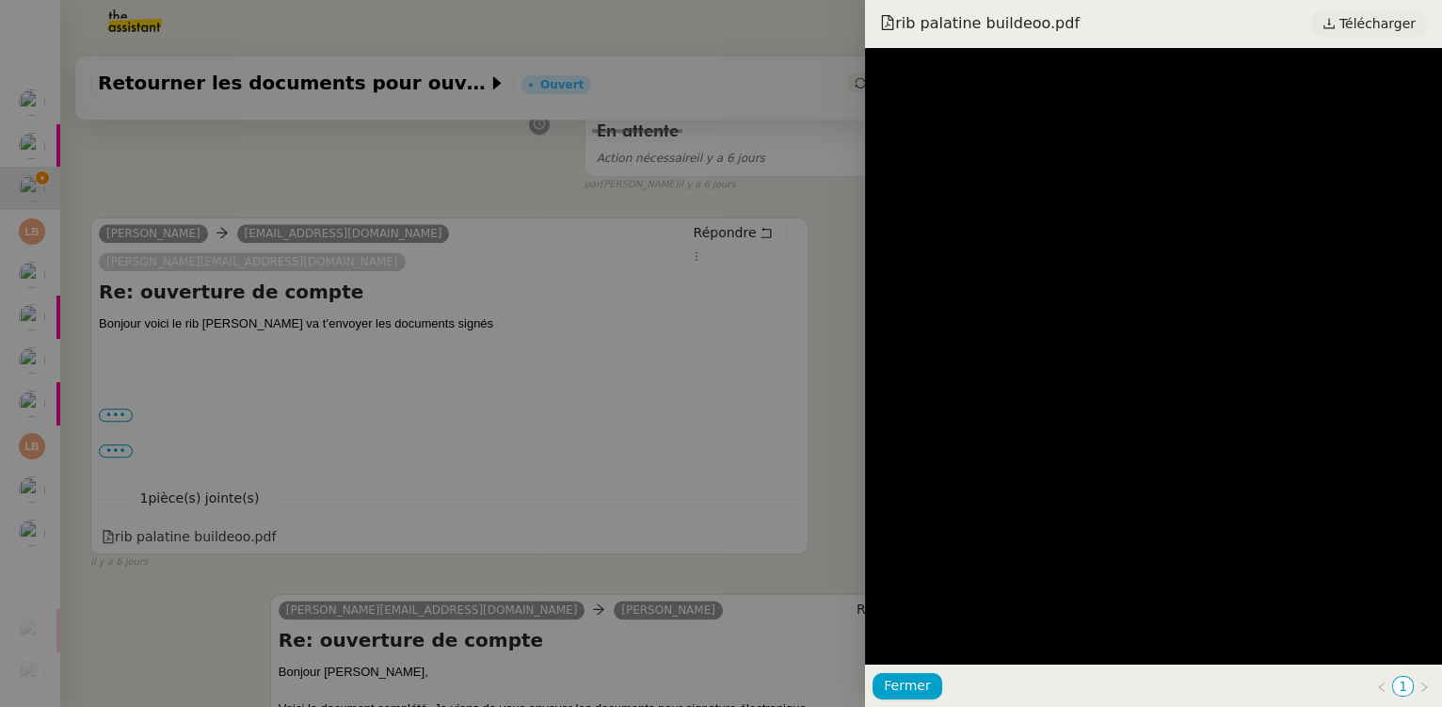
click at [1402, 27] on span "Télécharger" at bounding box center [1378, 23] width 76 height 24
click at [426, 280] on div at bounding box center [721, 353] width 1442 height 707
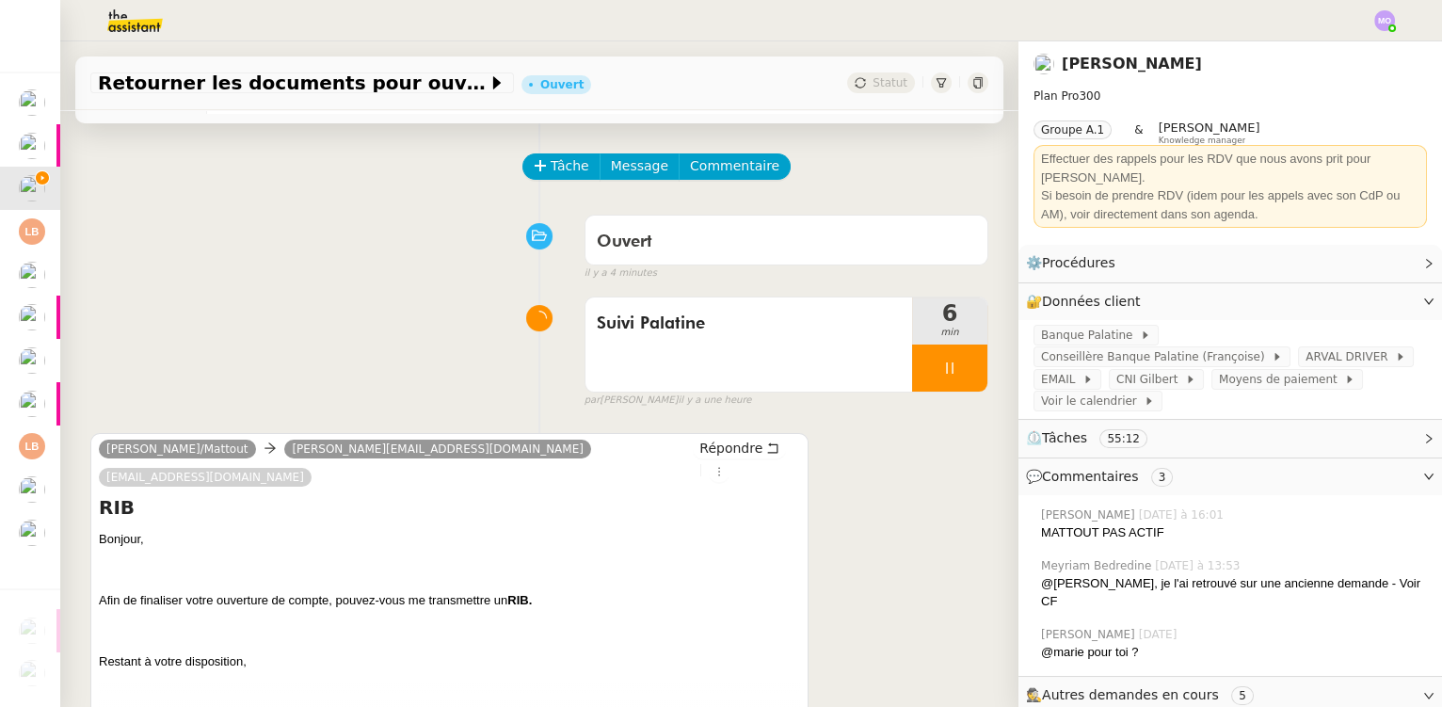
scroll to position [256, 0]
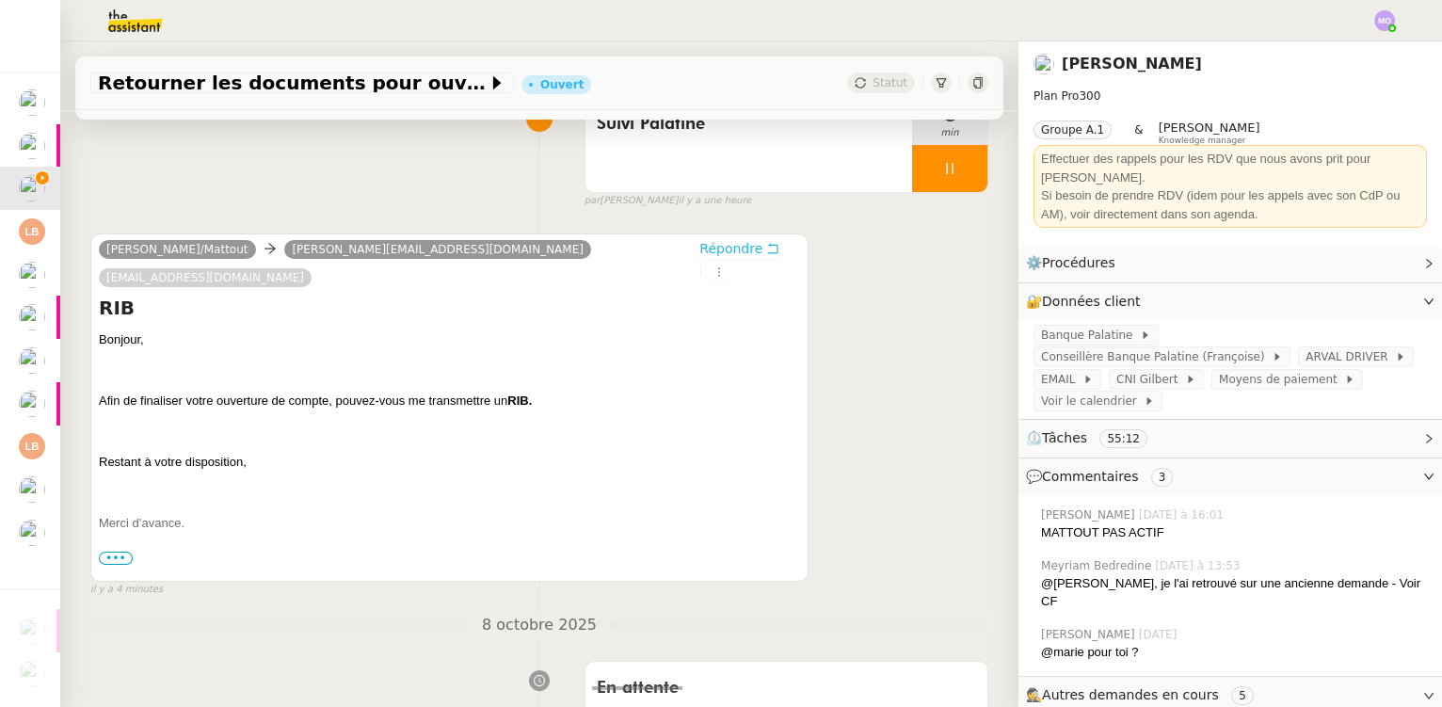
click at [703, 254] on span "Répondre" at bounding box center [731, 248] width 63 height 19
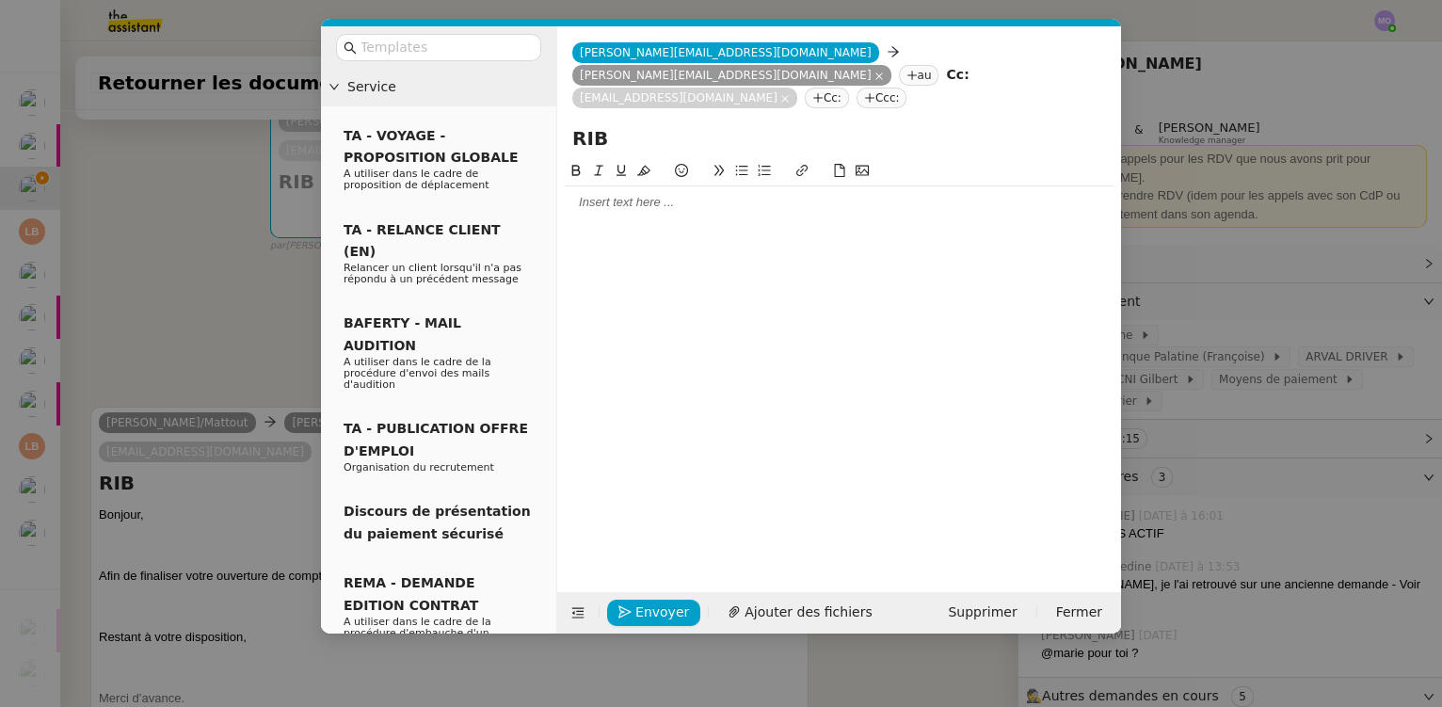
click at [615, 194] on div at bounding box center [839, 202] width 549 height 17
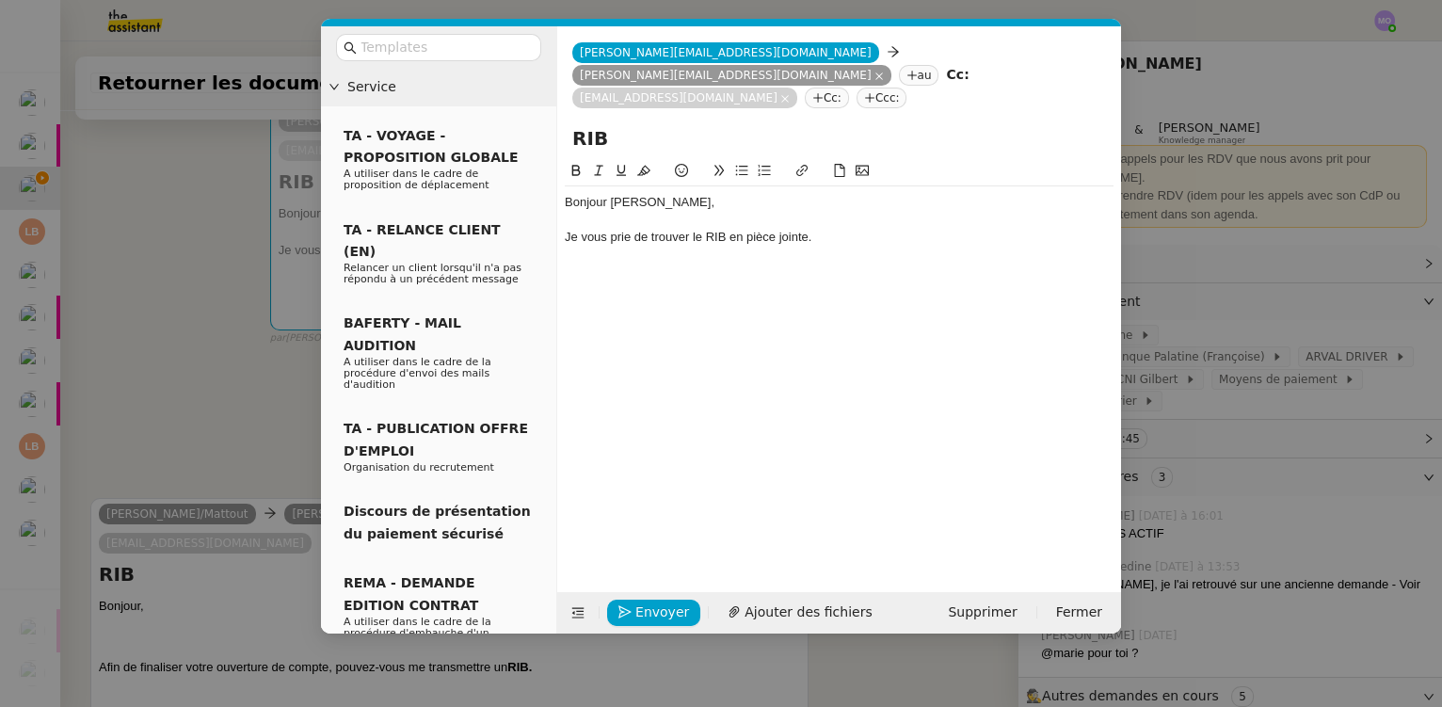
click at [170, 169] on nz-modal-container "Service TA - VOYAGE - PROPOSITION GLOBALE A utiliser dans le cadre de propositi…" at bounding box center [721, 353] width 1442 height 707
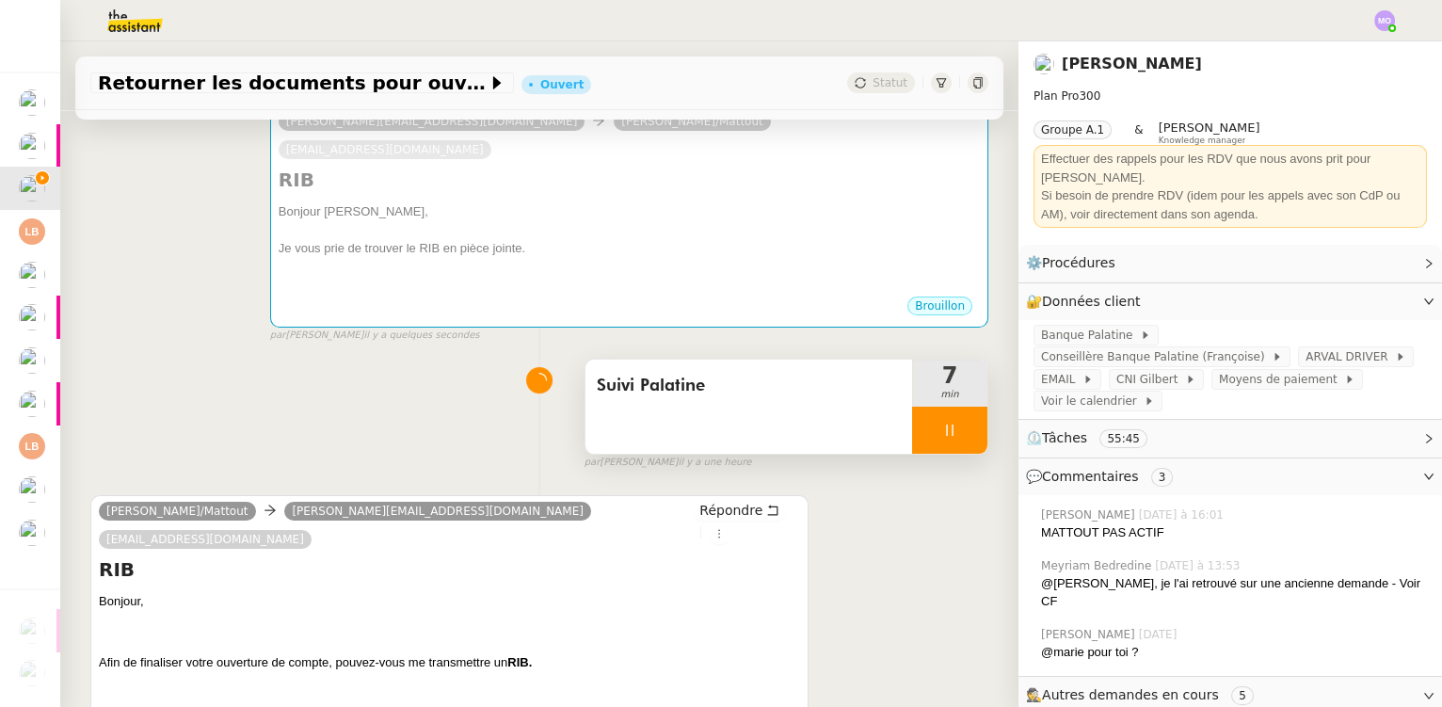
click at [919, 407] on div at bounding box center [949, 430] width 75 height 47
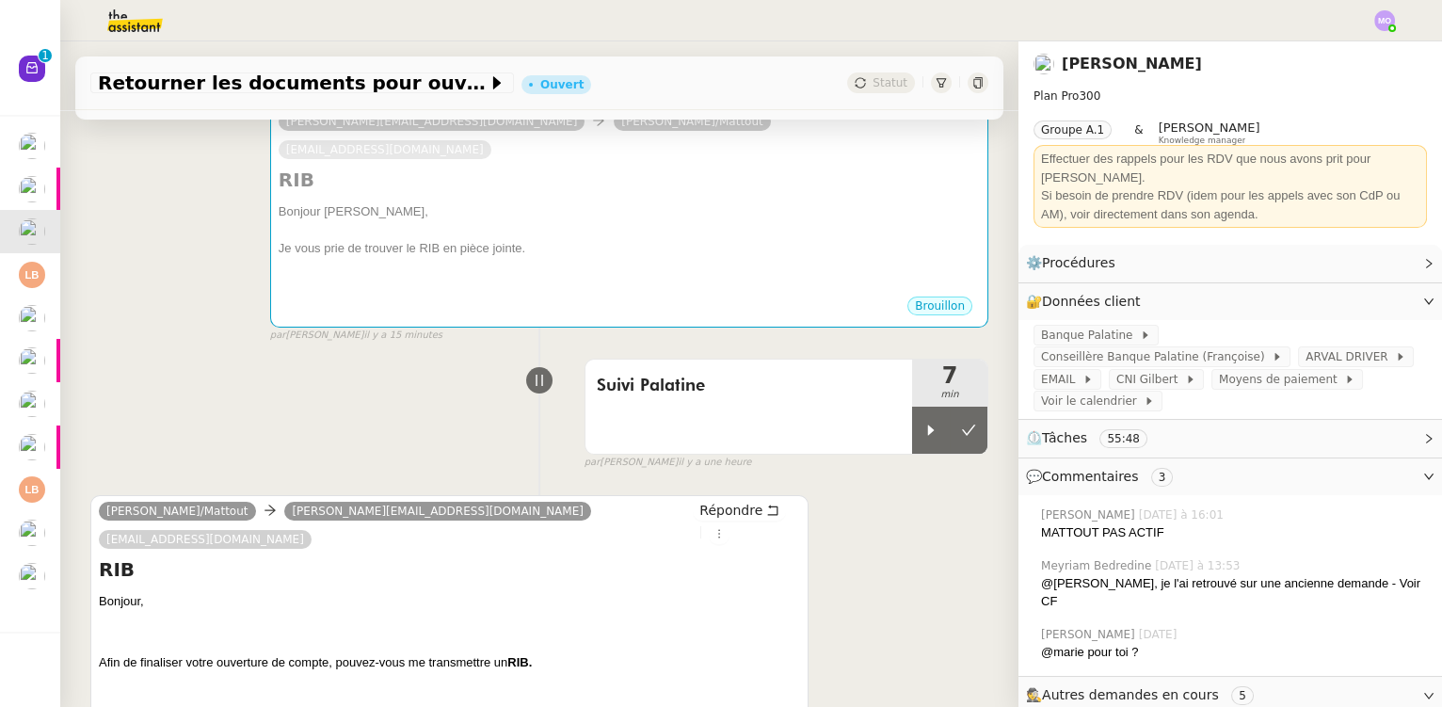
click at [336, 381] on div "Suivi Palatine 7 min false par Marie O. il y a une heure" at bounding box center [539, 410] width 898 height 121
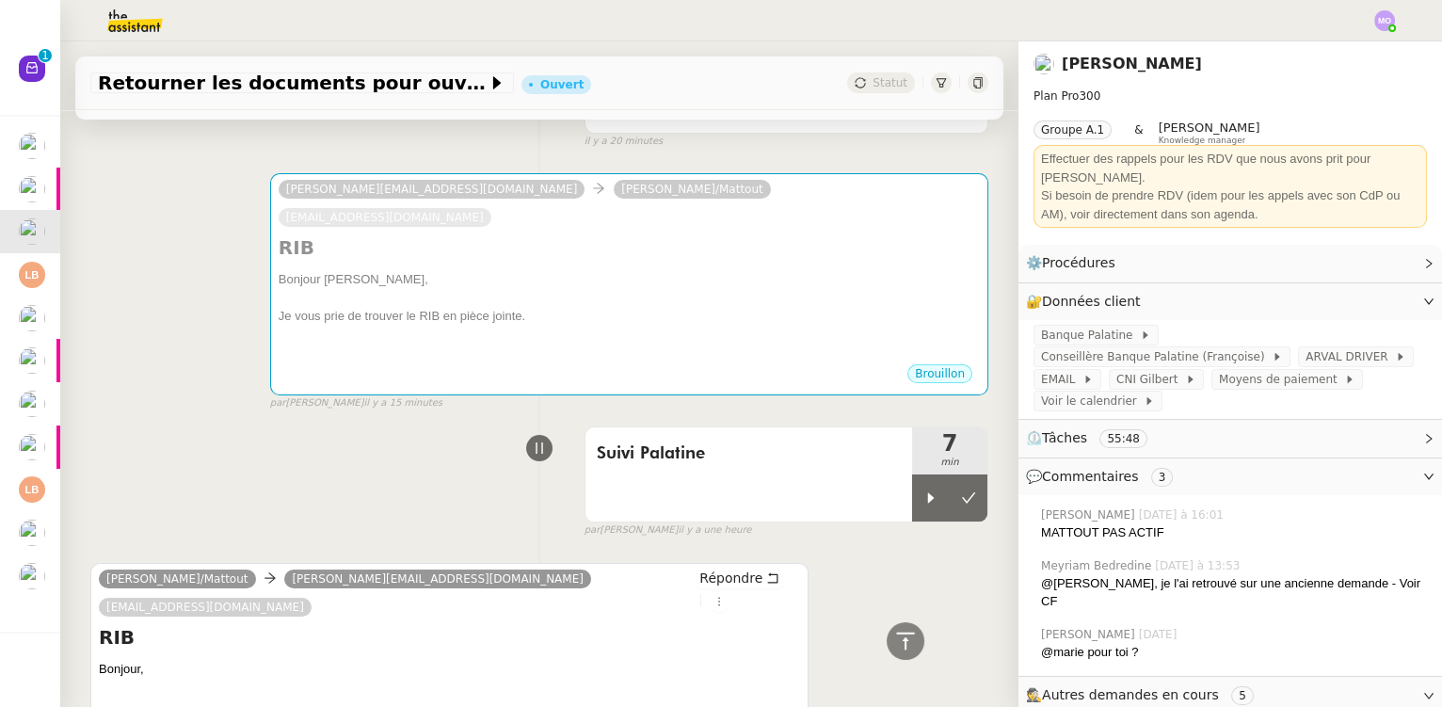
scroll to position [170, 0]
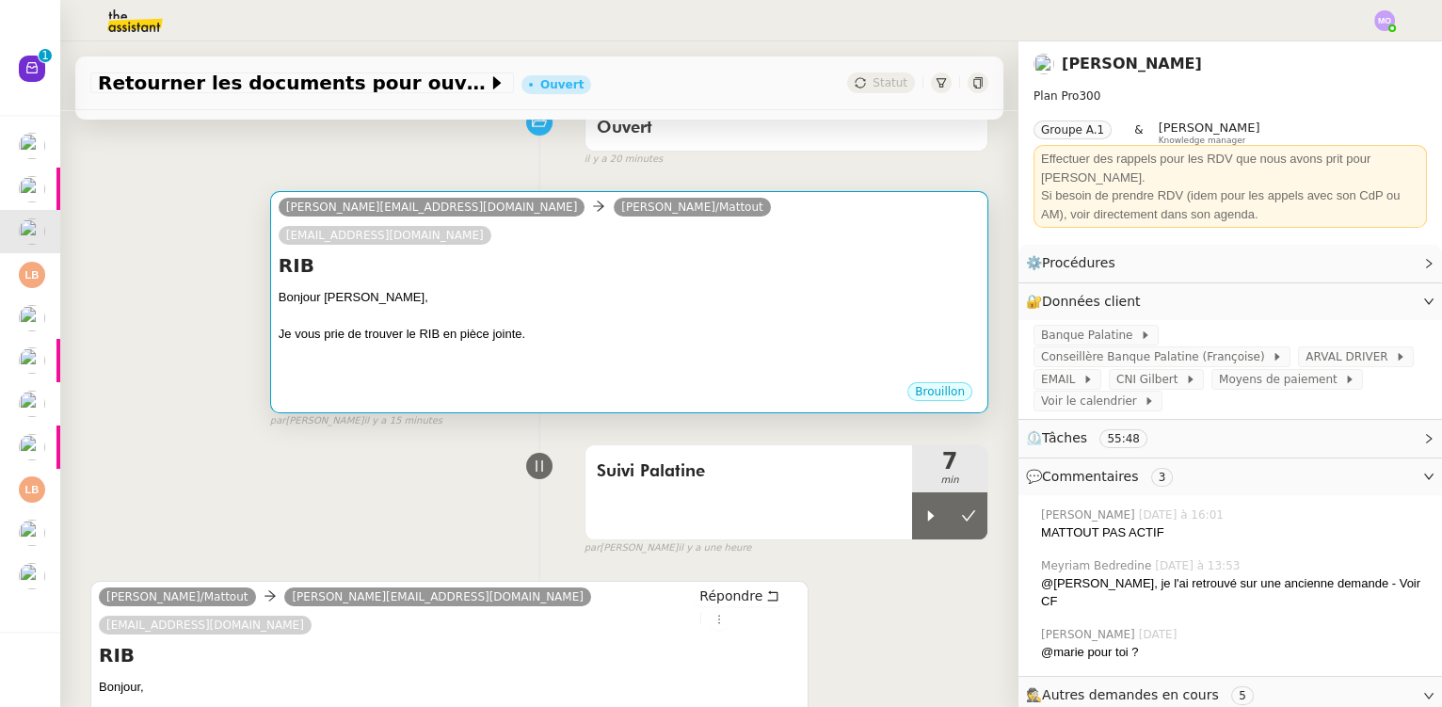
click at [521, 325] on div "Je vous prie de trouver le RIB en pièce jointe." at bounding box center [629, 334] width 701 height 19
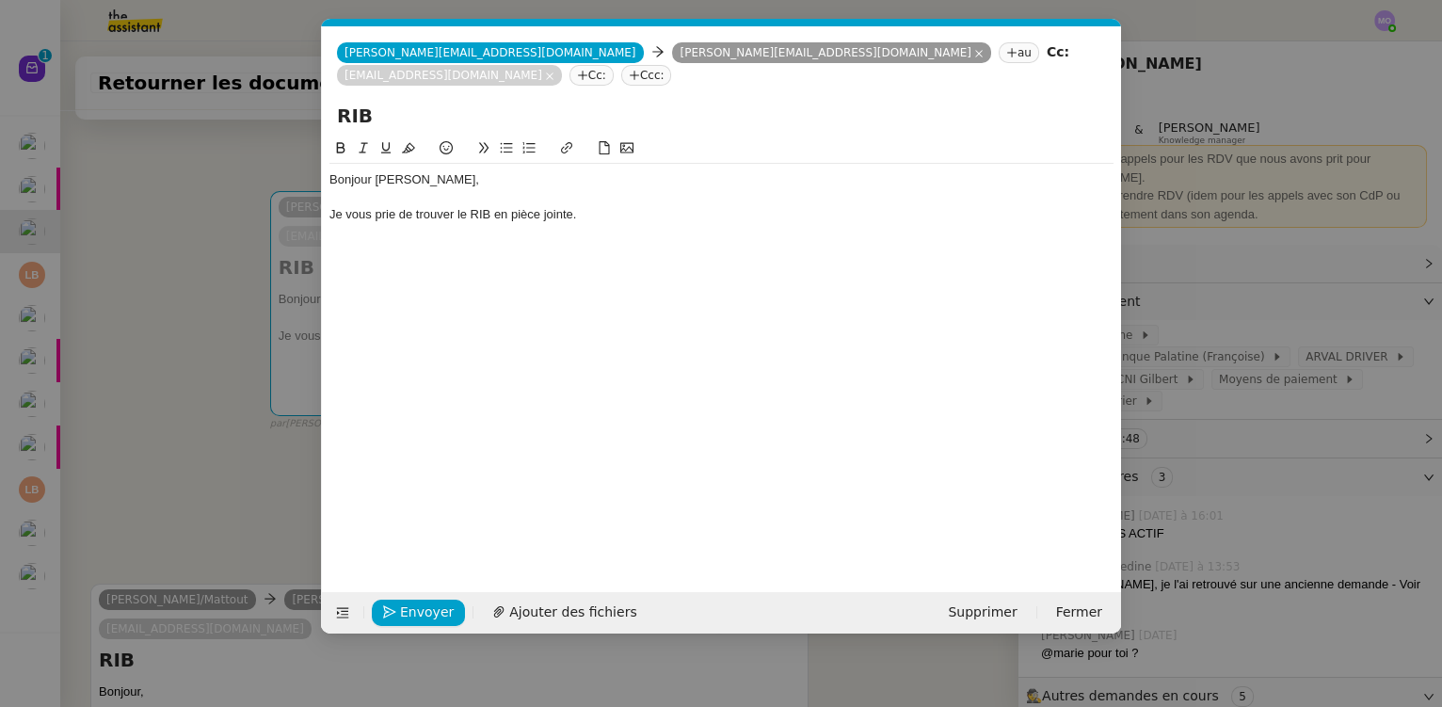
scroll to position [0, 40]
click at [604, 206] on div "Je vous prie de trouver le RIB en pièce jointe." at bounding box center [722, 214] width 784 height 17
click at [552, 610] on span "Ajouter des fichiers" at bounding box center [572, 613] width 127 height 22
click at [207, 415] on nz-modal-container "Service TA - VOYAGE - PROPOSITION GLOBALE A utiliser dans le cadre de propositi…" at bounding box center [721, 353] width 1442 height 707
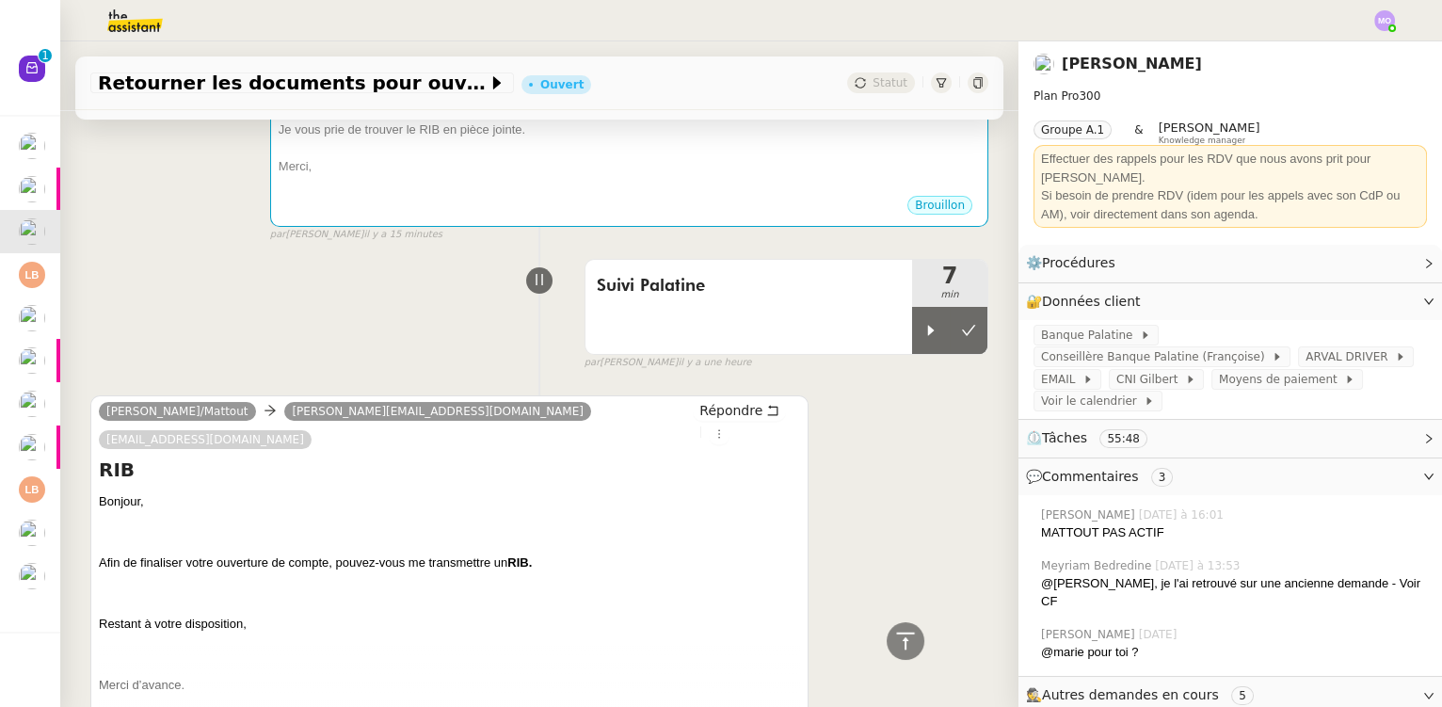
scroll to position [85, 0]
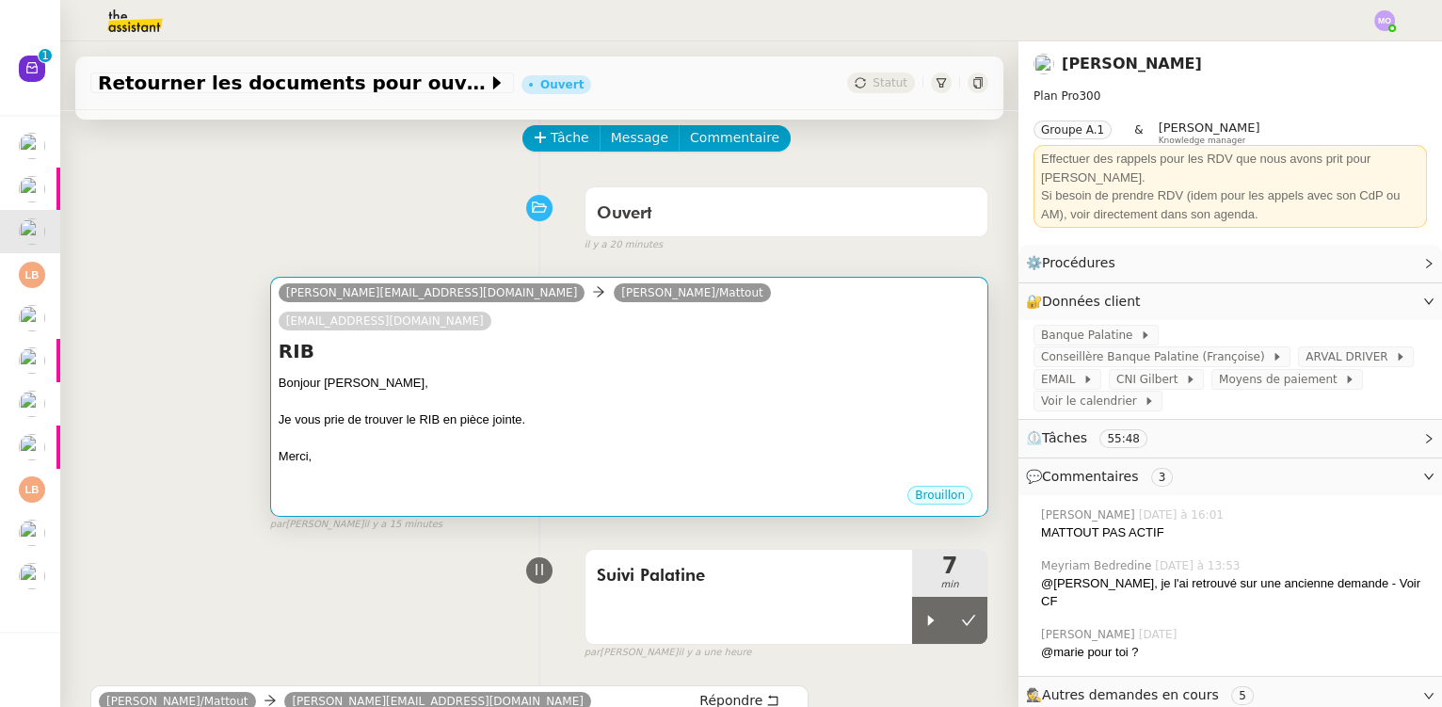
click at [620, 374] on div "Bonjour Laurent," at bounding box center [629, 383] width 701 height 19
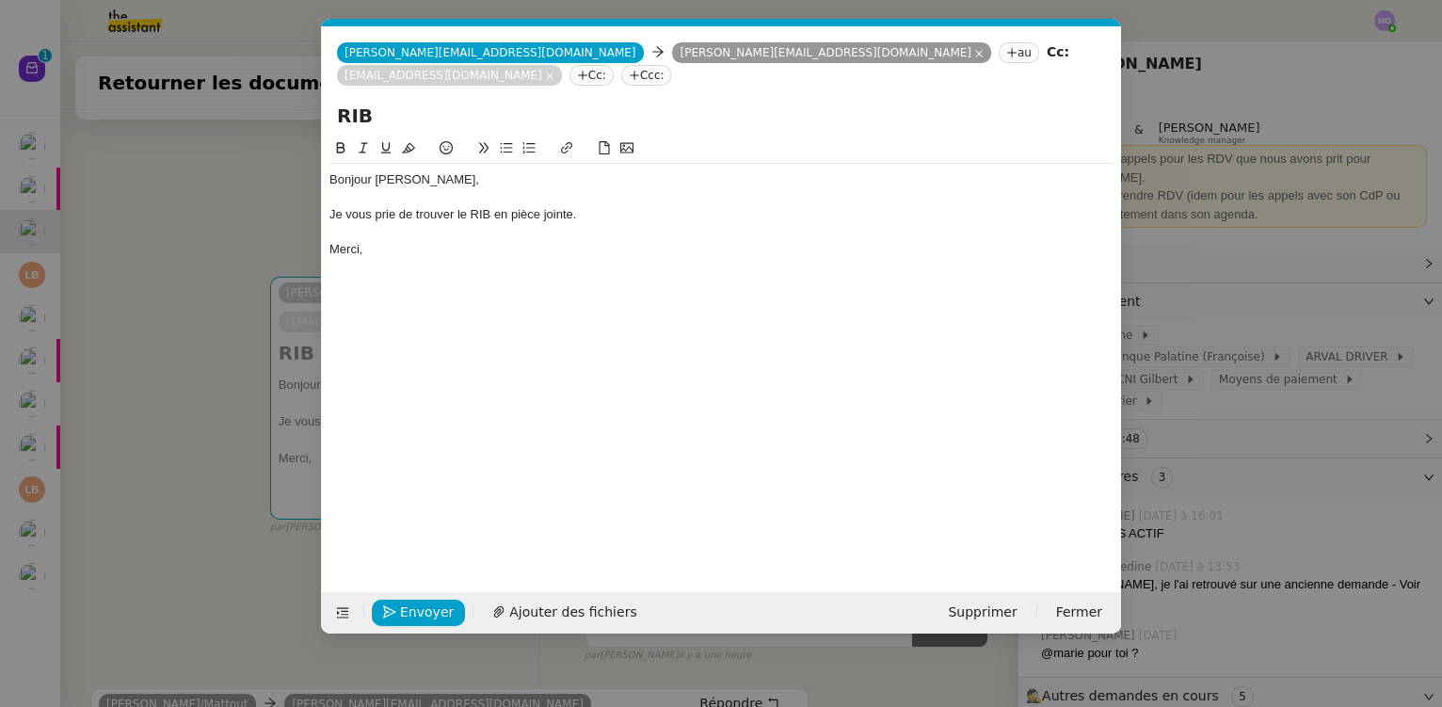
scroll to position [0, 40]
click at [531, 609] on span "Ajouter des fichiers" at bounding box center [572, 613] width 127 height 22
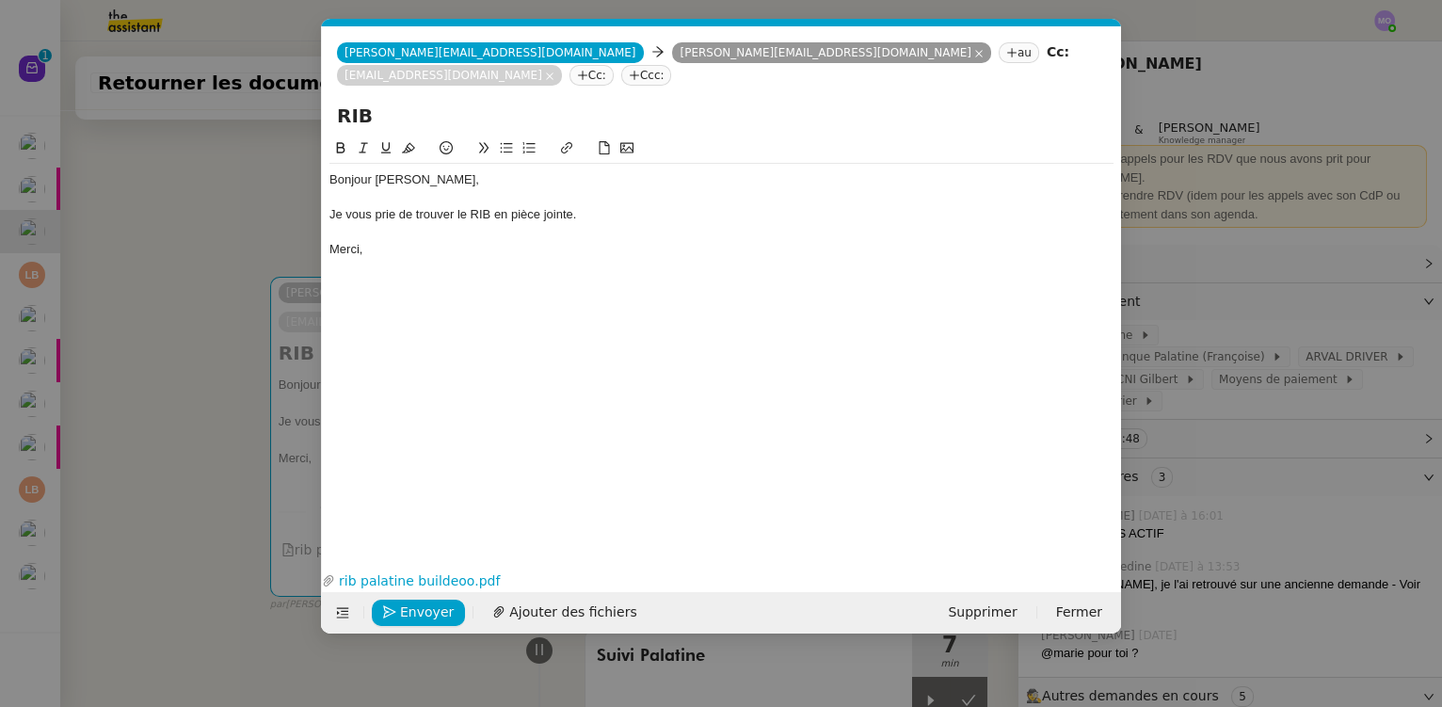
click at [185, 466] on nz-modal-container "Service TA - VOYAGE - PROPOSITION GLOBALE A utiliser dans le cadre de propositi…" at bounding box center [721, 353] width 1442 height 707
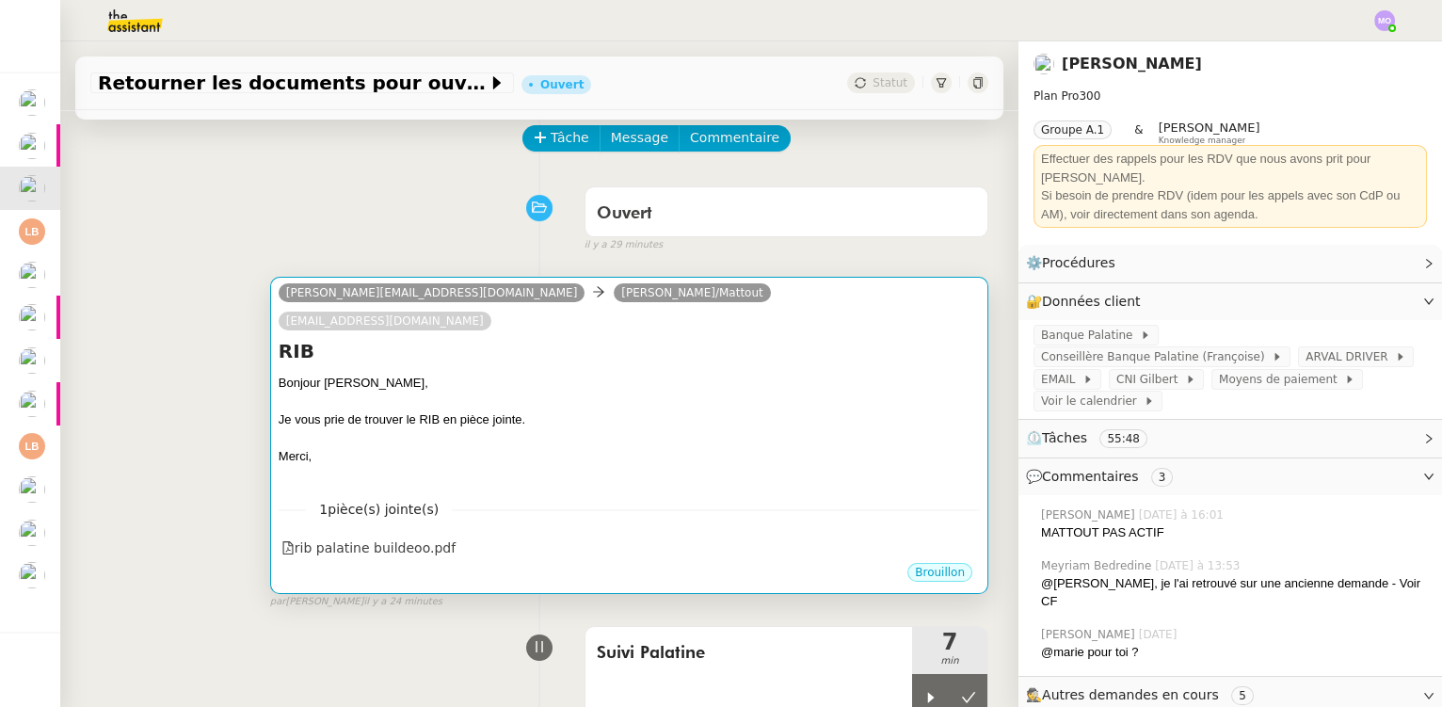
click at [547, 411] on div "Je vous prie de trouver le RIB en pièce jointe." at bounding box center [629, 420] width 701 height 19
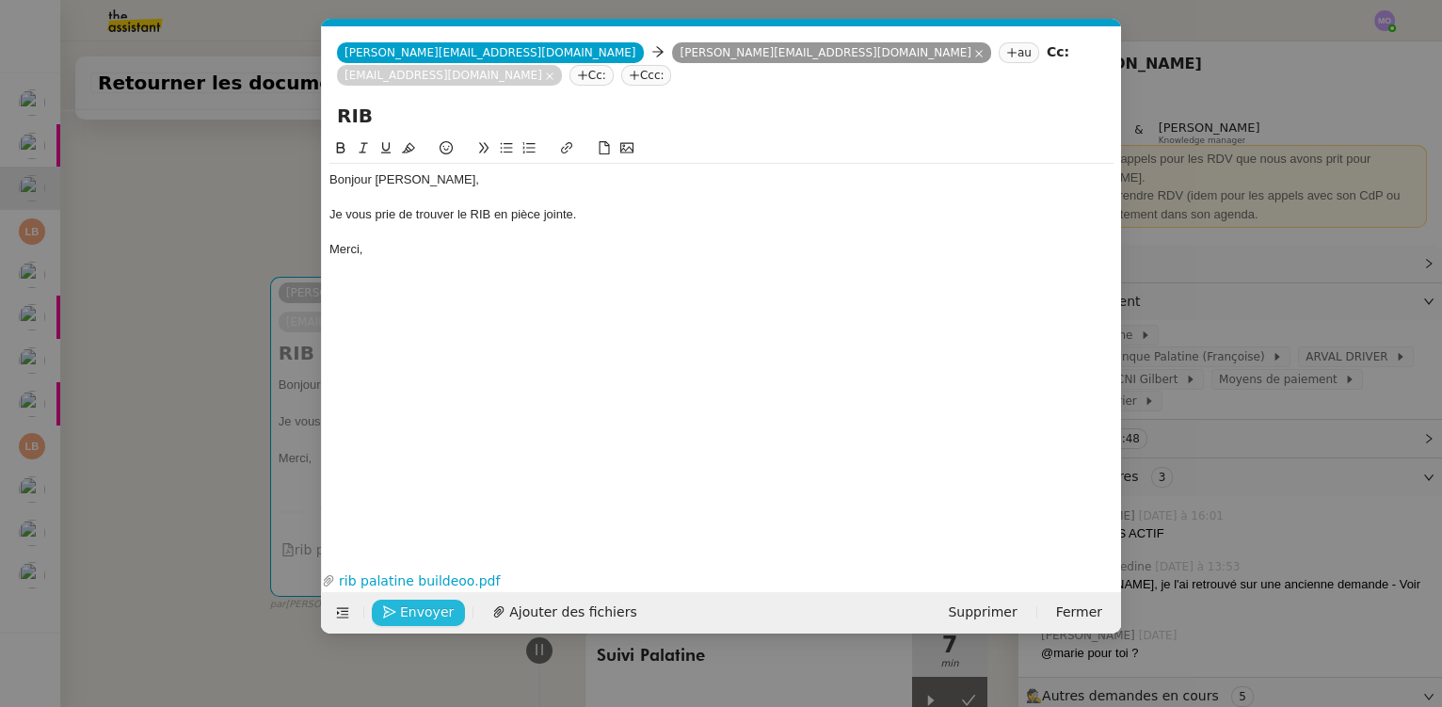
click at [413, 606] on span "Envoyer" at bounding box center [427, 613] width 54 height 22
click at [413, 606] on span "Confirmer l'envoi" at bounding box center [456, 613] width 113 height 22
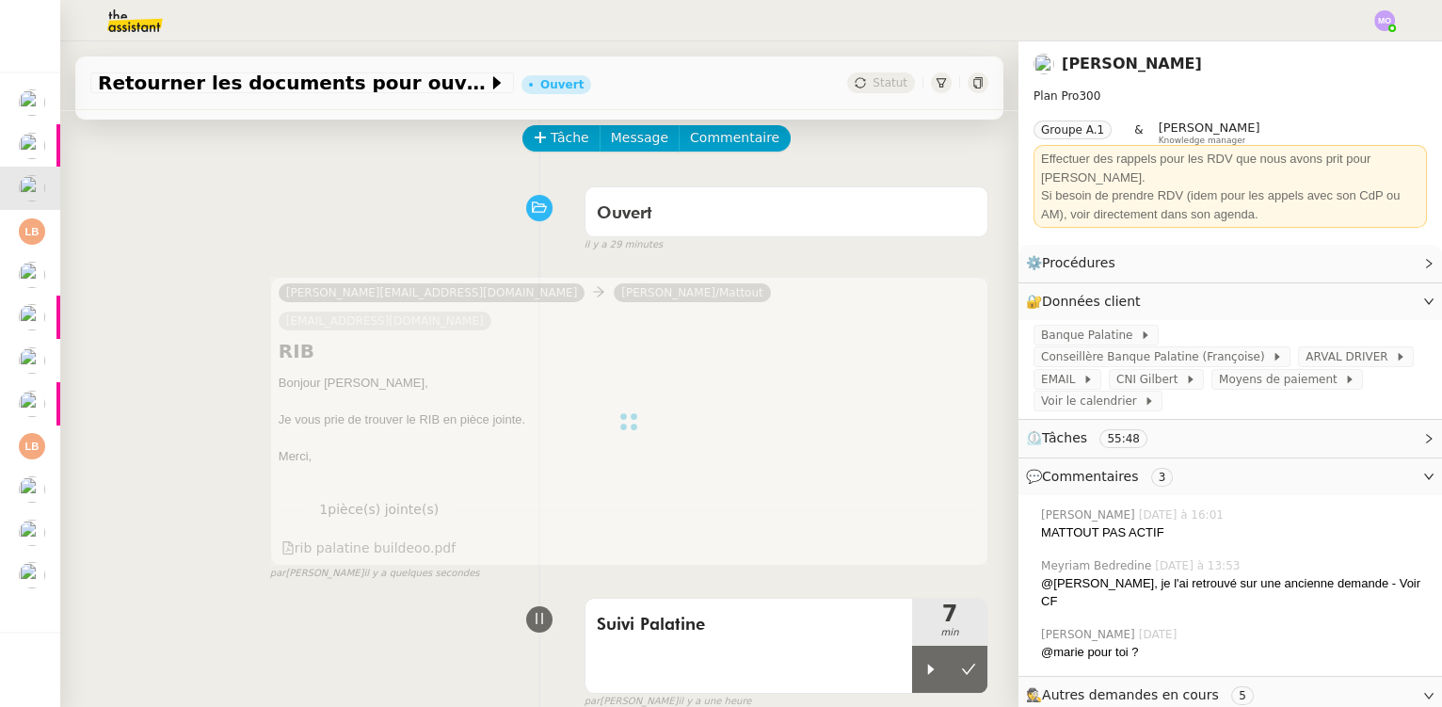
click at [961, 662] on icon at bounding box center [968, 669] width 15 height 15
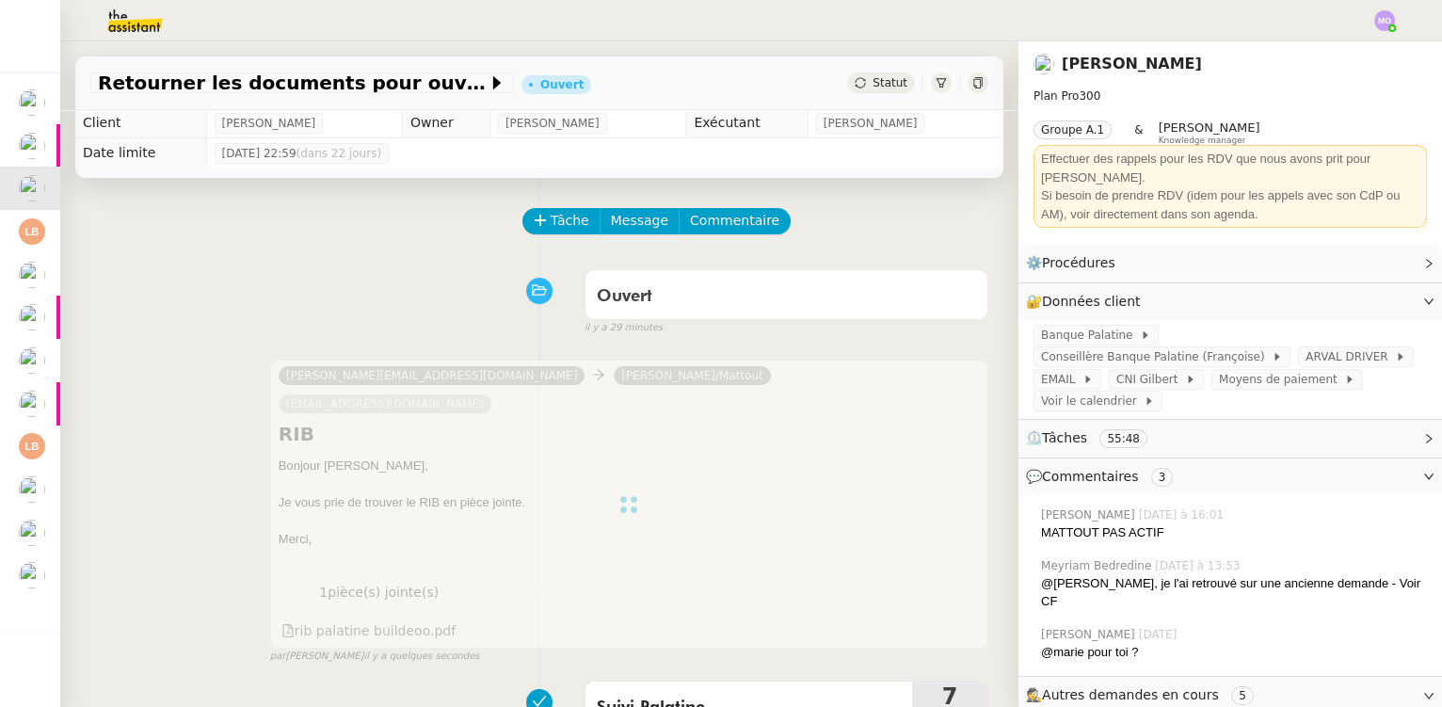
scroll to position [0, 0]
click at [875, 88] on span "Statut" at bounding box center [890, 82] width 35 height 13
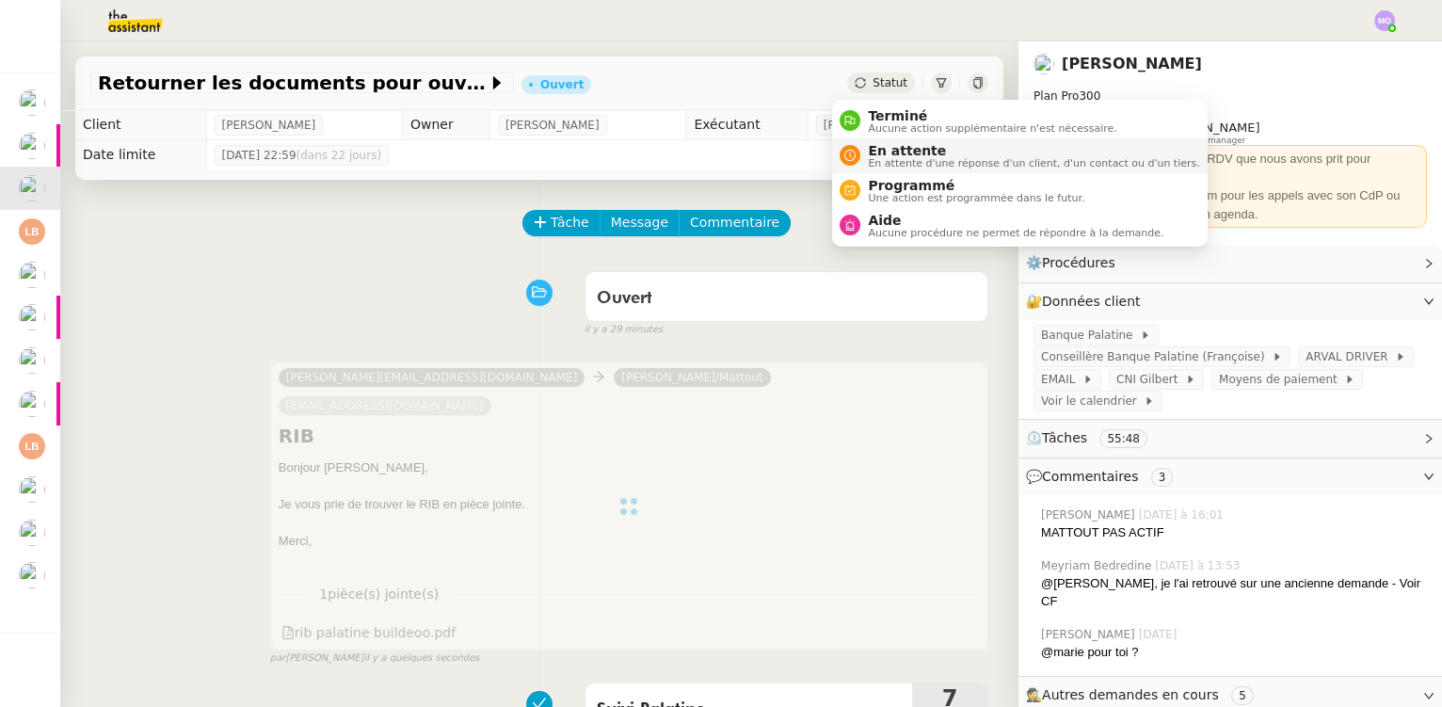
click at [891, 146] on span "En attente" at bounding box center [1033, 150] width 331 height 15
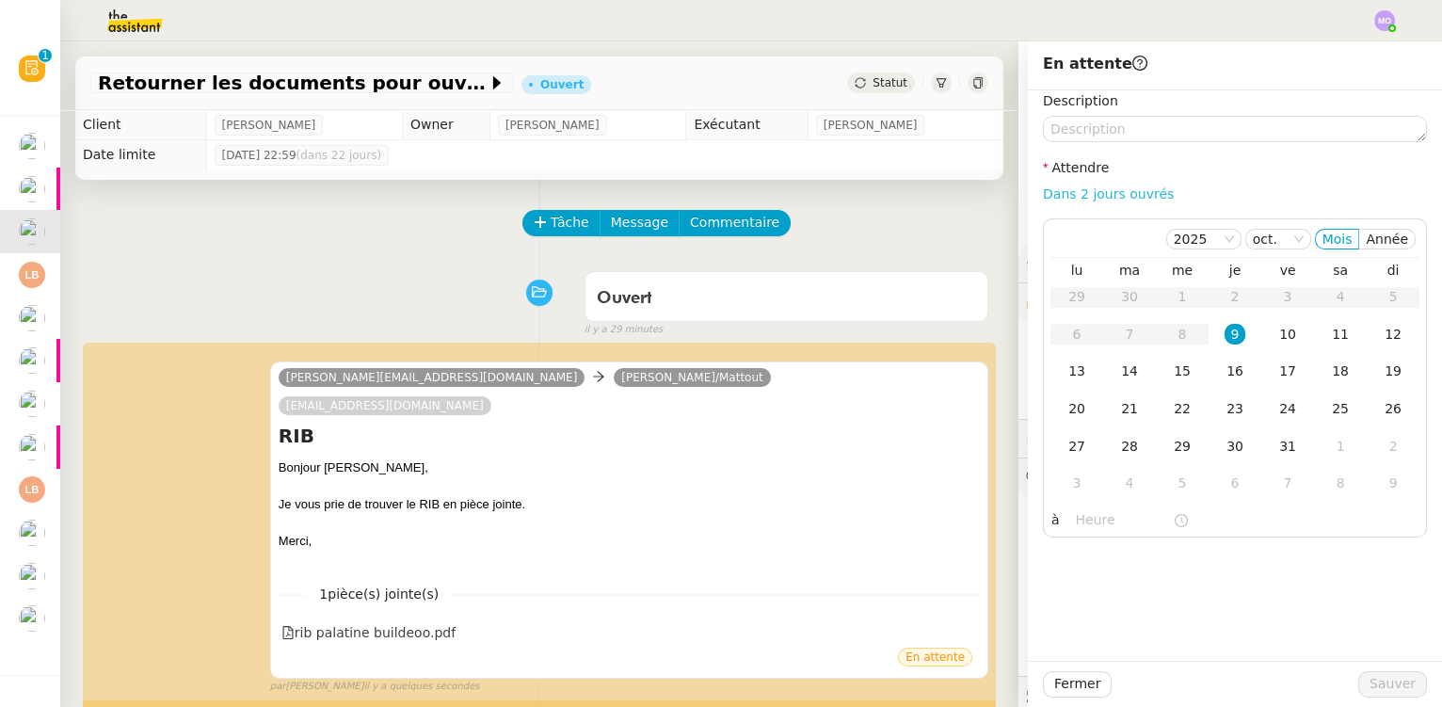
drag, startPoint x: 1088, startPoint y: 194, endPoint x: 1243, endPoint y: 289, distance: 181.3
click at [1088, 195] on link "Dans 2 jours ouvrés" at bounding box center [1108, 193] width 131 height 15
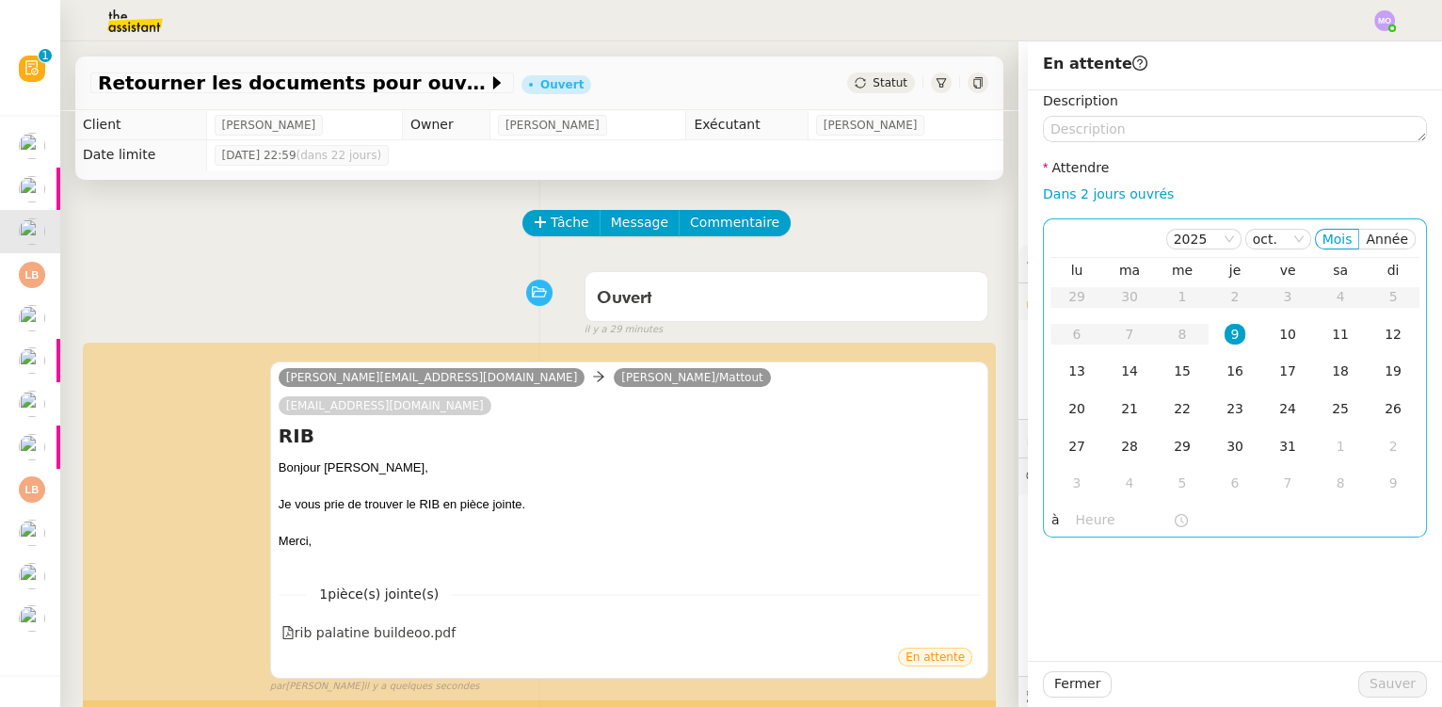
type input "07:00"
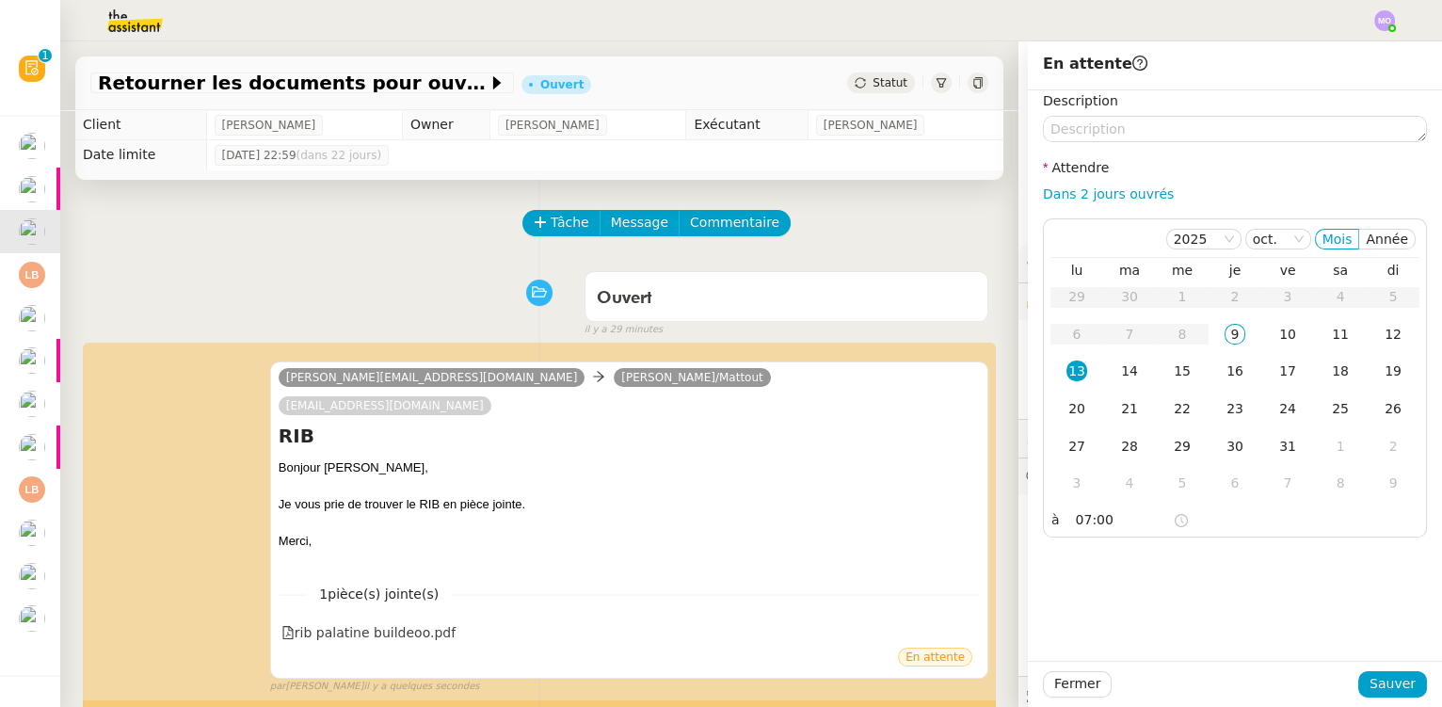
drag, startPoint x: 1282, startPoint y: 334, endPoint x: 1296, endPoint y: 539, distance: 204.8
click at [1282, 337] on div "10" at bounding box center [1288, 334] width 21 height 21
click at [1377, 688] on span "Sauver" at bounding box center [1393, 684] width 46 height 22
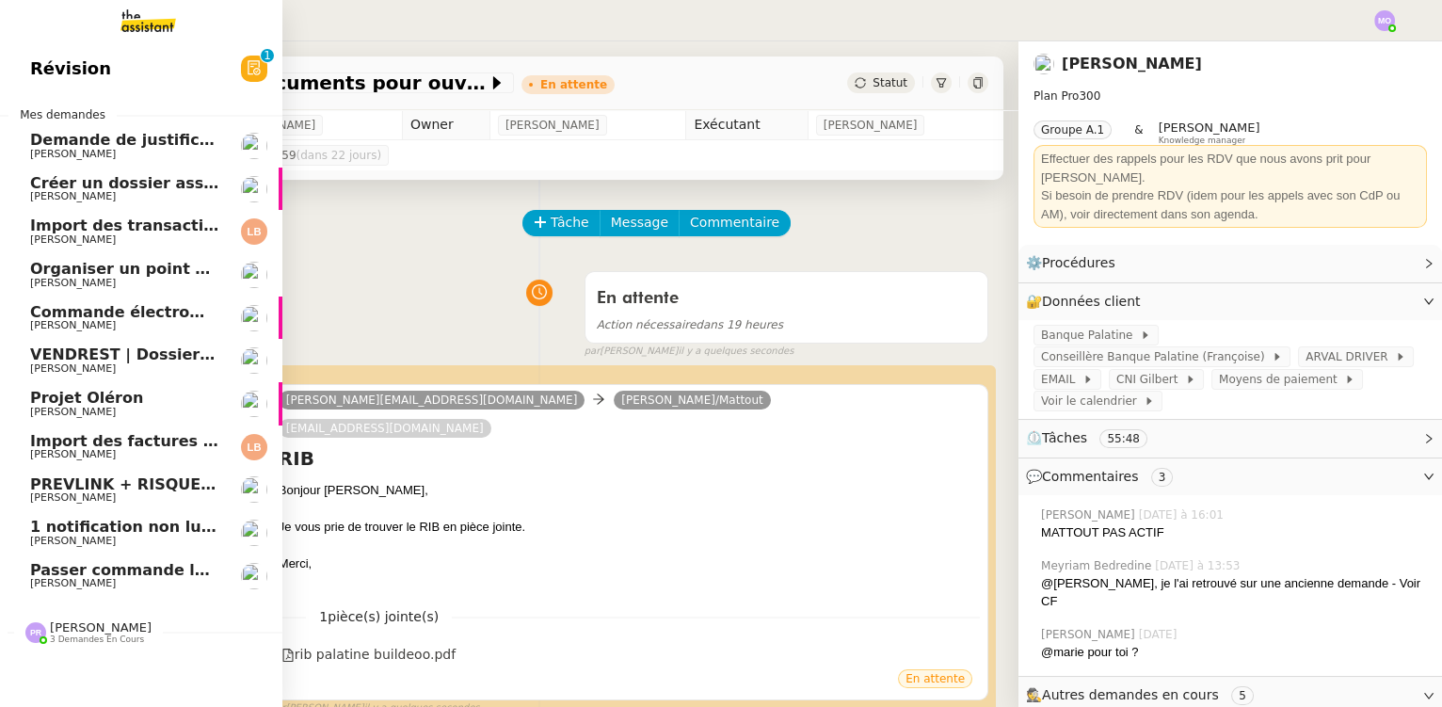
click at [156, 575] on span "Passer commande luminaire Modular" at bounding box center [187, 570] width 314 height 18
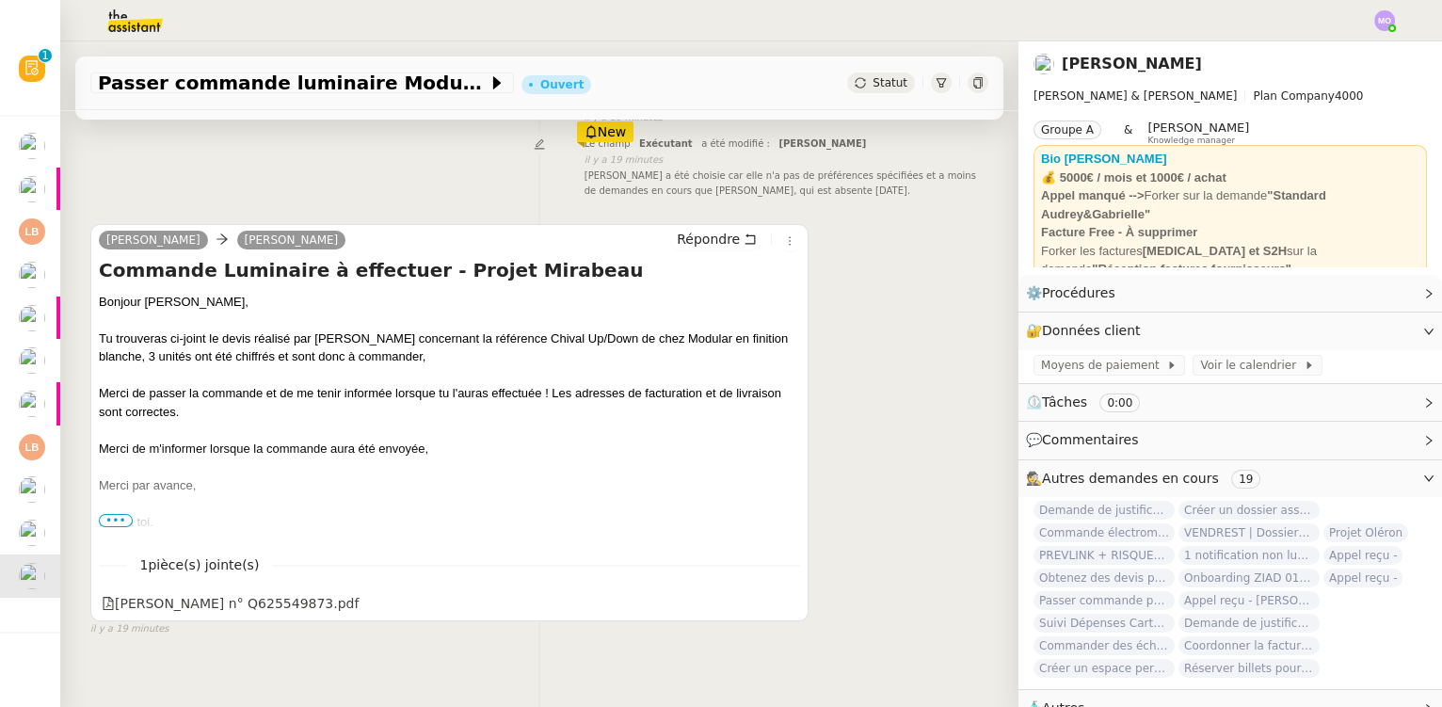
scroll to position [250, 0]
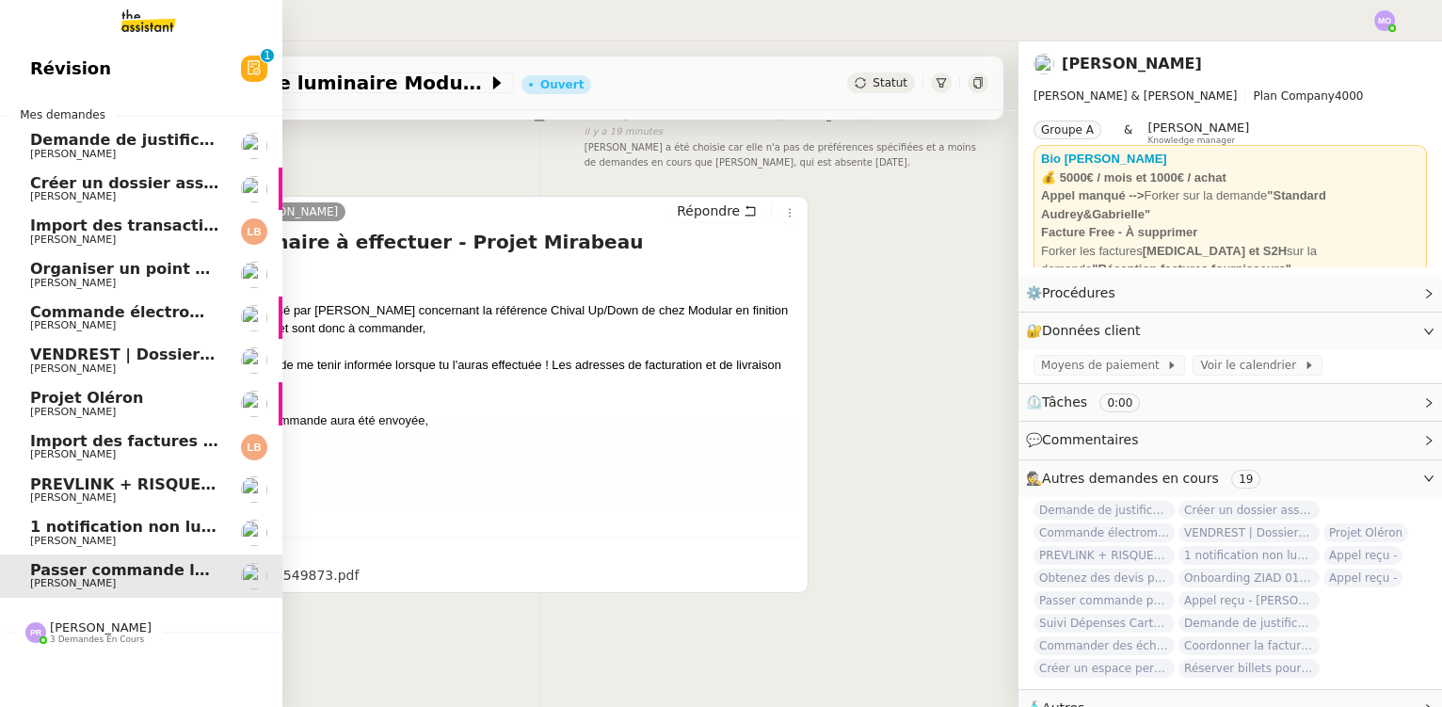
click at [89, 535] on span "[PERSON_NAME]" at bounding box center [73, 541] width 86 height 12
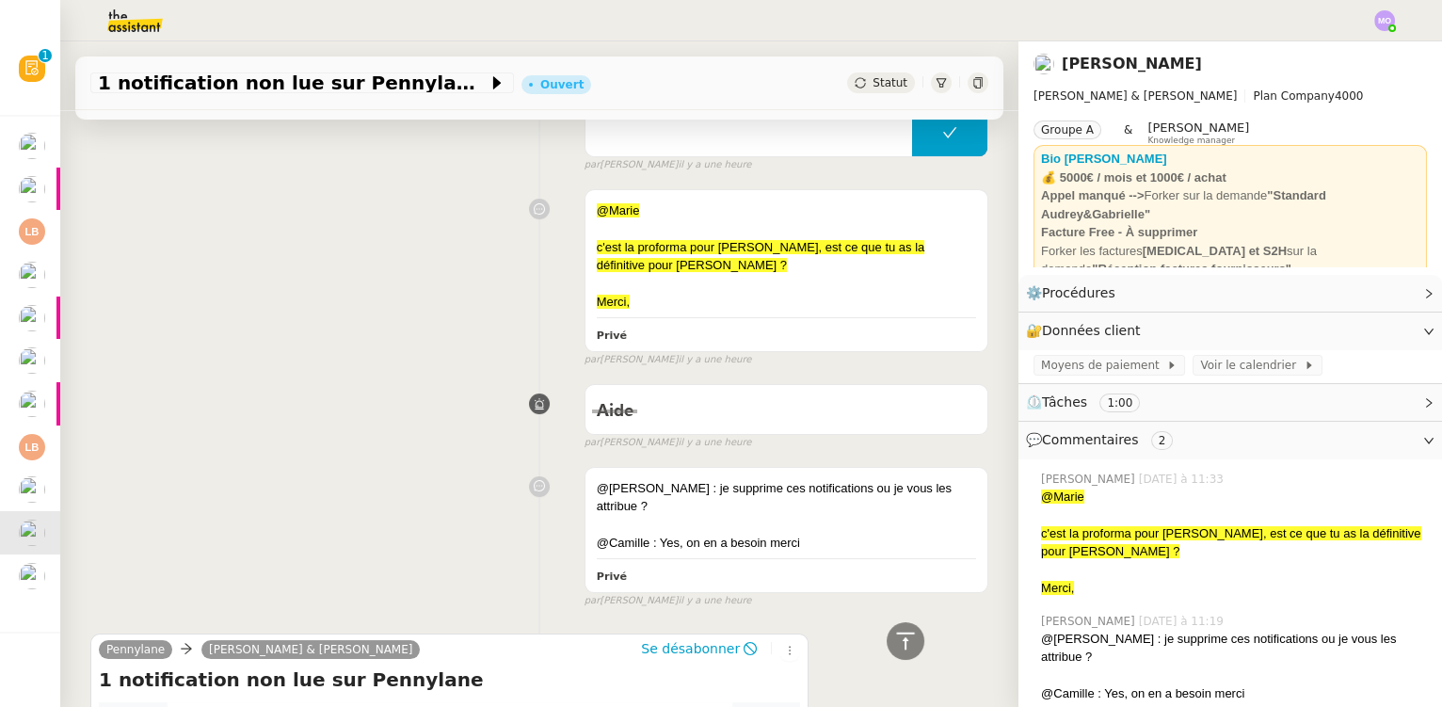
scroll to position [738, 0]
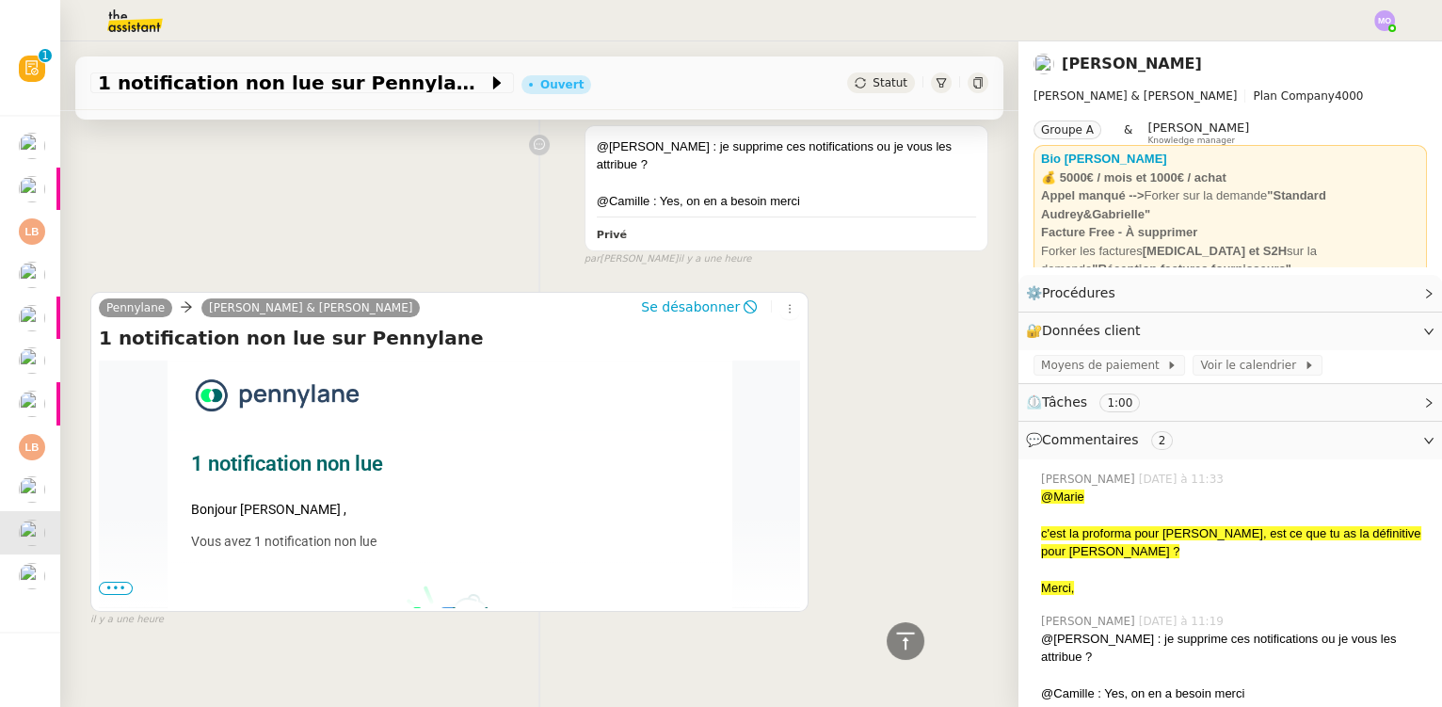
click at [110, 582] on span "•••" at bounding box center [116, 588] width 34 height 13
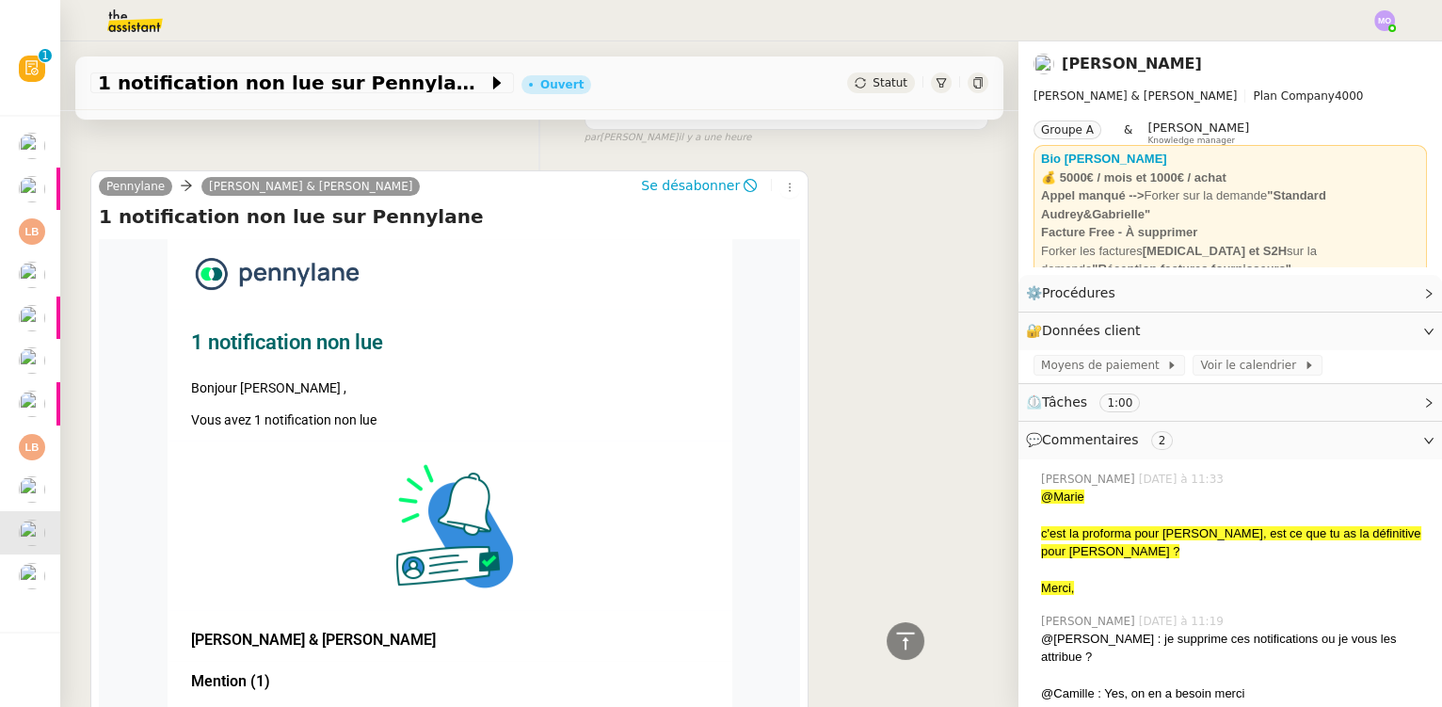
scroll to position [1167, 0]
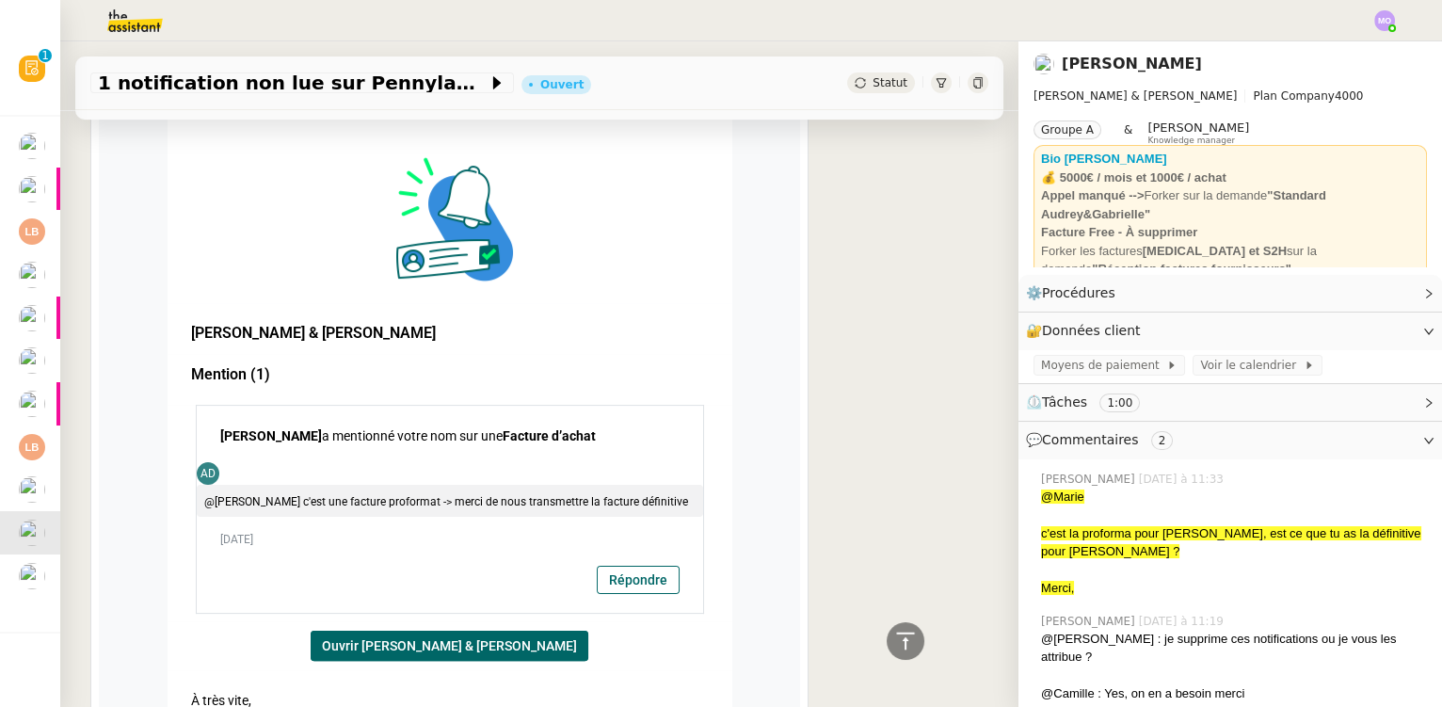
click at [421, 494] on div "@[PERSON_NAME] c'est une facture proformat -> merci de nous transmettre la fact…" at bounding box center [449, 501] width 491 height 15
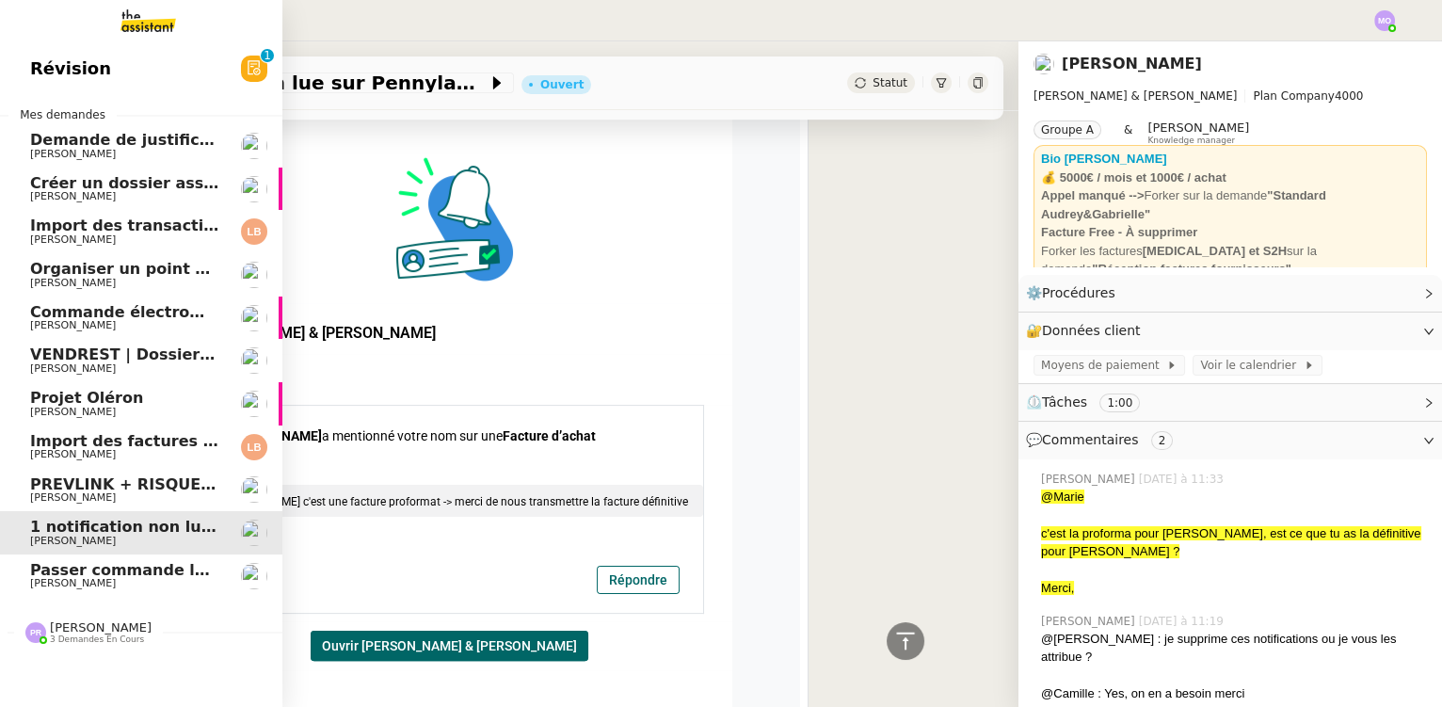
click at [143, 139] on span "Demande de justificatifs Pennylane - septembre 2025" at bounding box center [258, 140] width 457 height 18
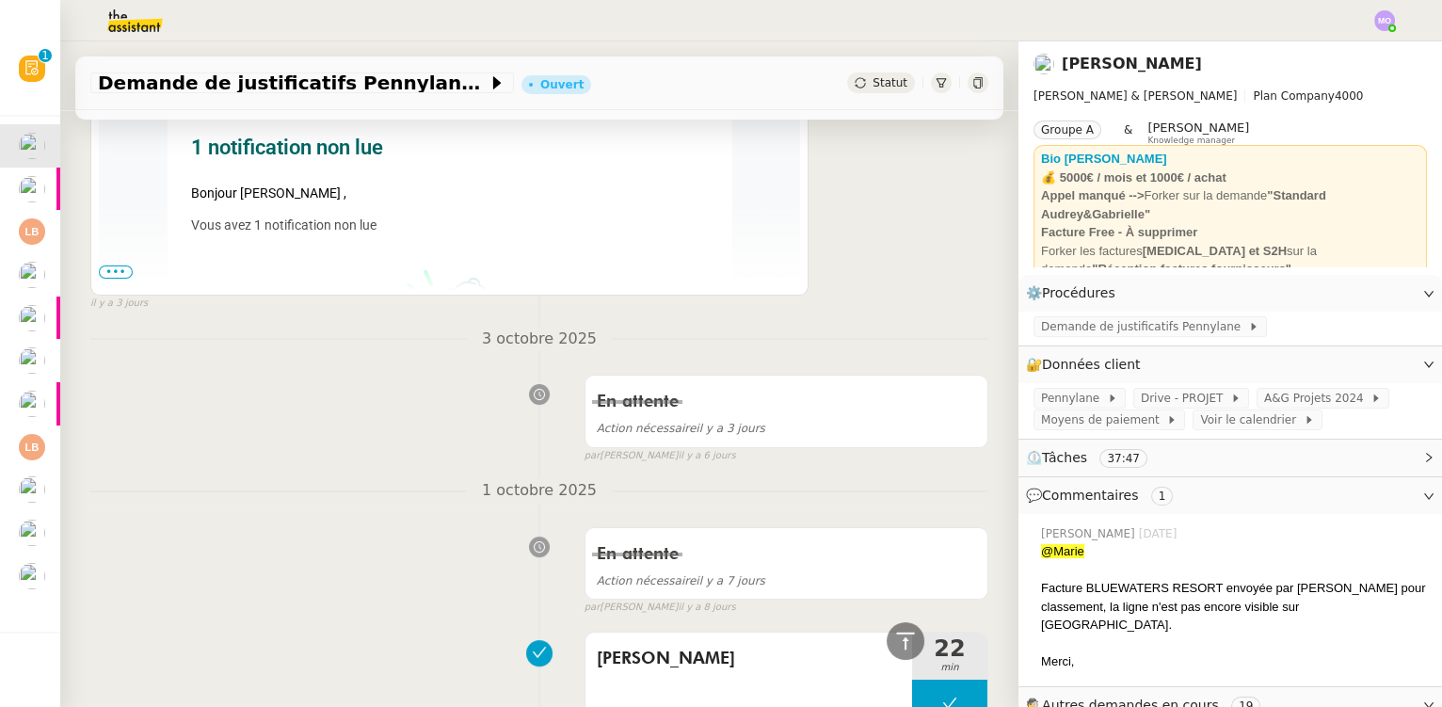
scroll to position [770, 0]
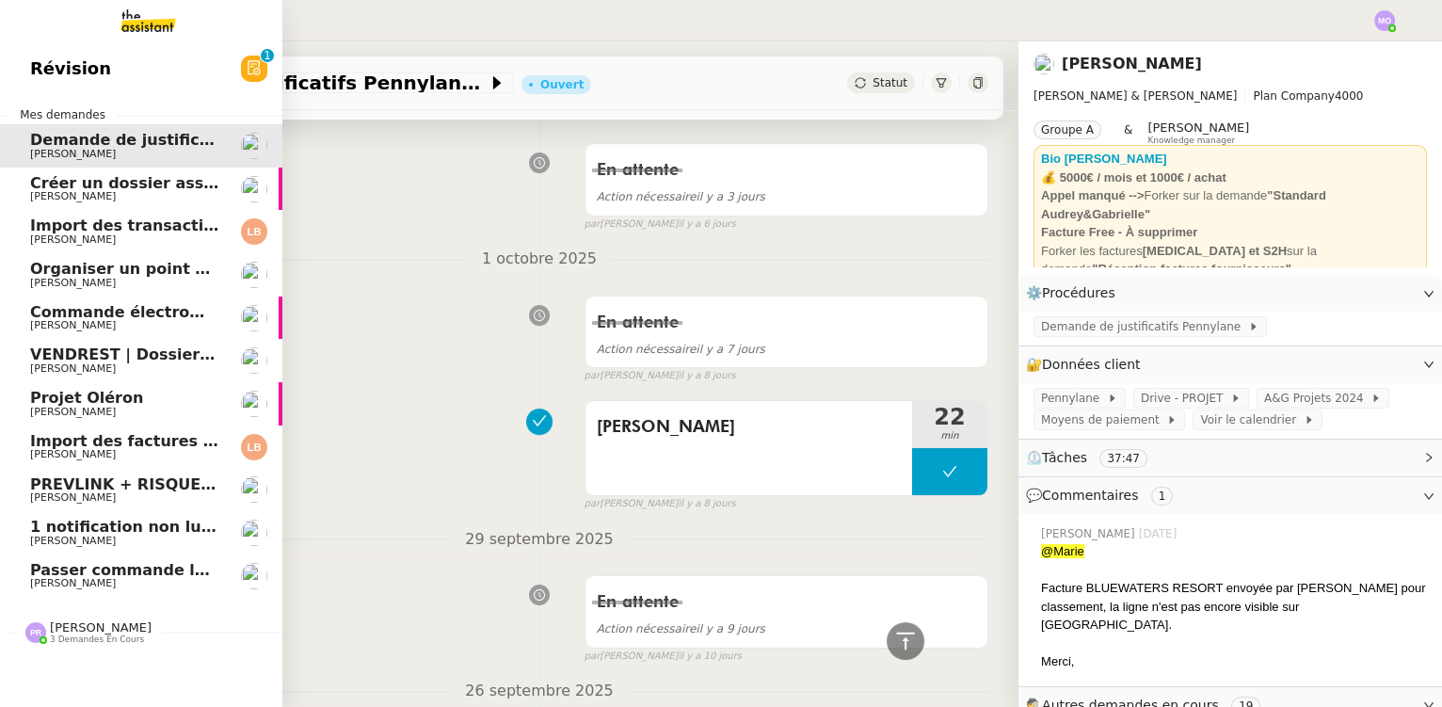
click at [121, 571] on span "Passer commande luminaire Modular" at bounding box center [187, 570] width 314 height 18
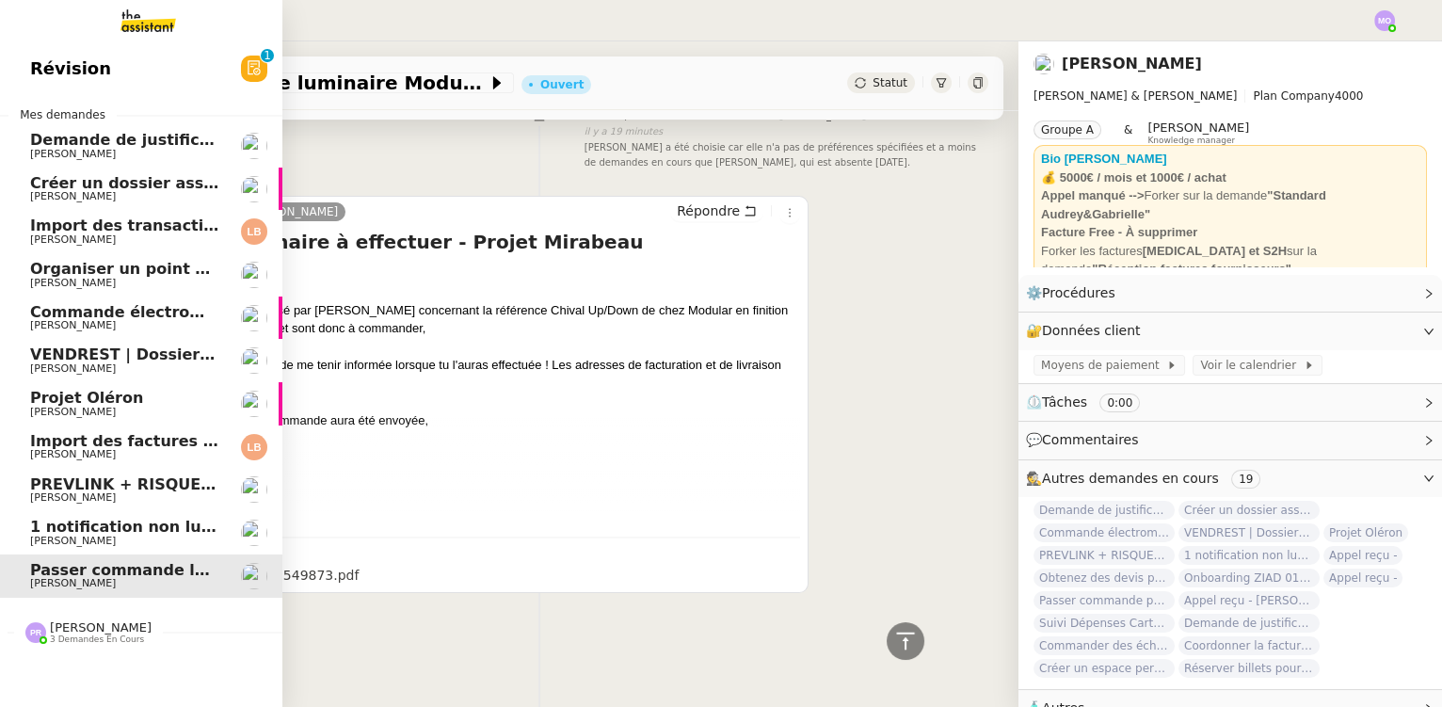
click at [123, 529] on span "1 notification non lue sur Pennylane" at bounding box center [184, 527] width 308 height 18
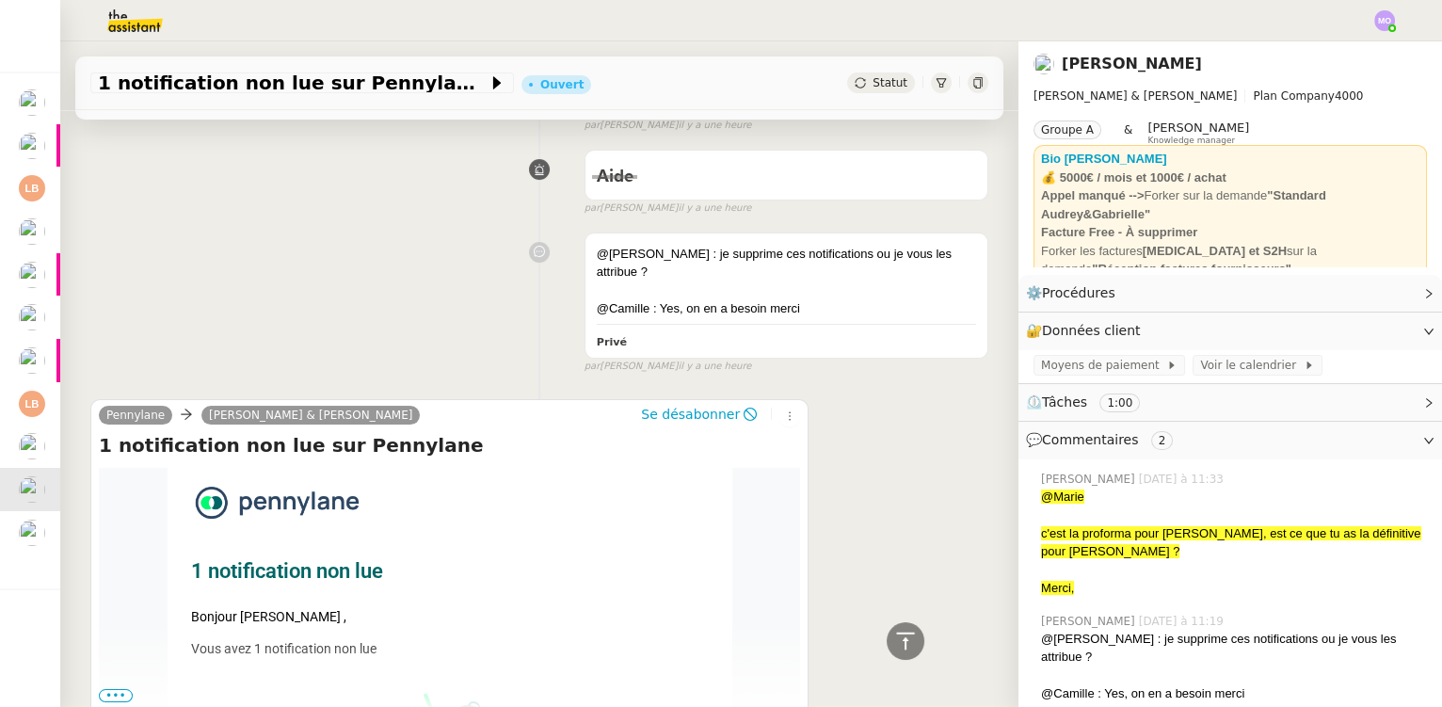
scroll to position [652, 0]
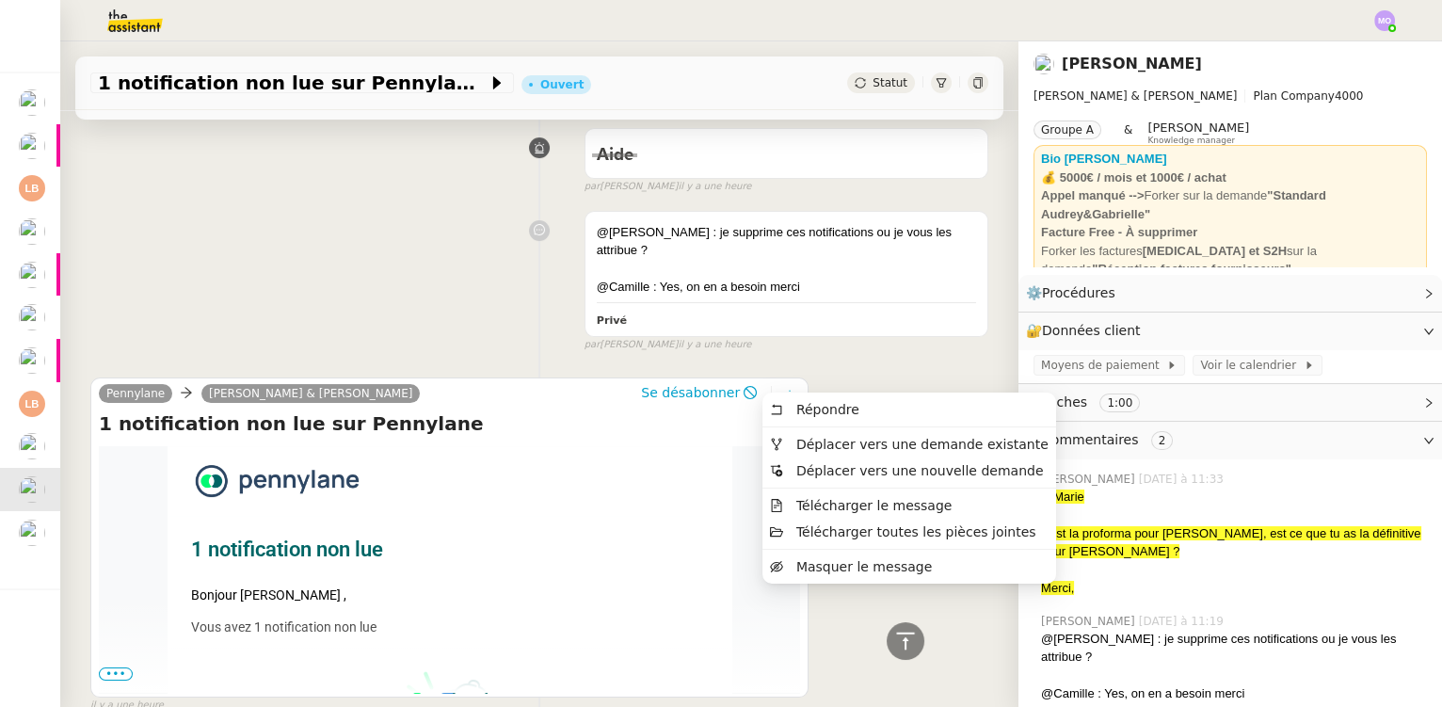
click at [780, 389] on icon at bounding box center [790, 394] width 21 height 11
click at [839, 447] on span "Déplacer vers une demande existante" at bounding box center [923, 444] width 252 height 15
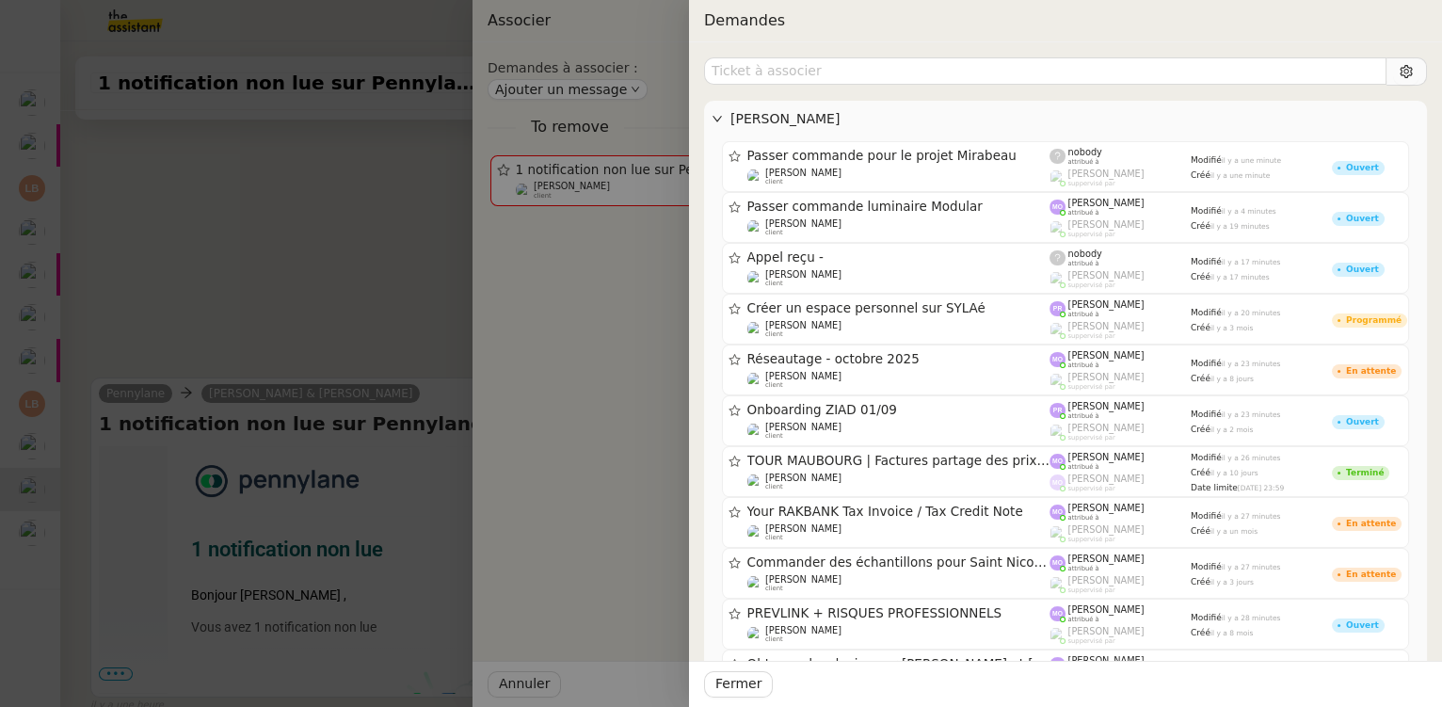
click at [271, 230] on div at bounding box center [721, 353] width 1442 height 707
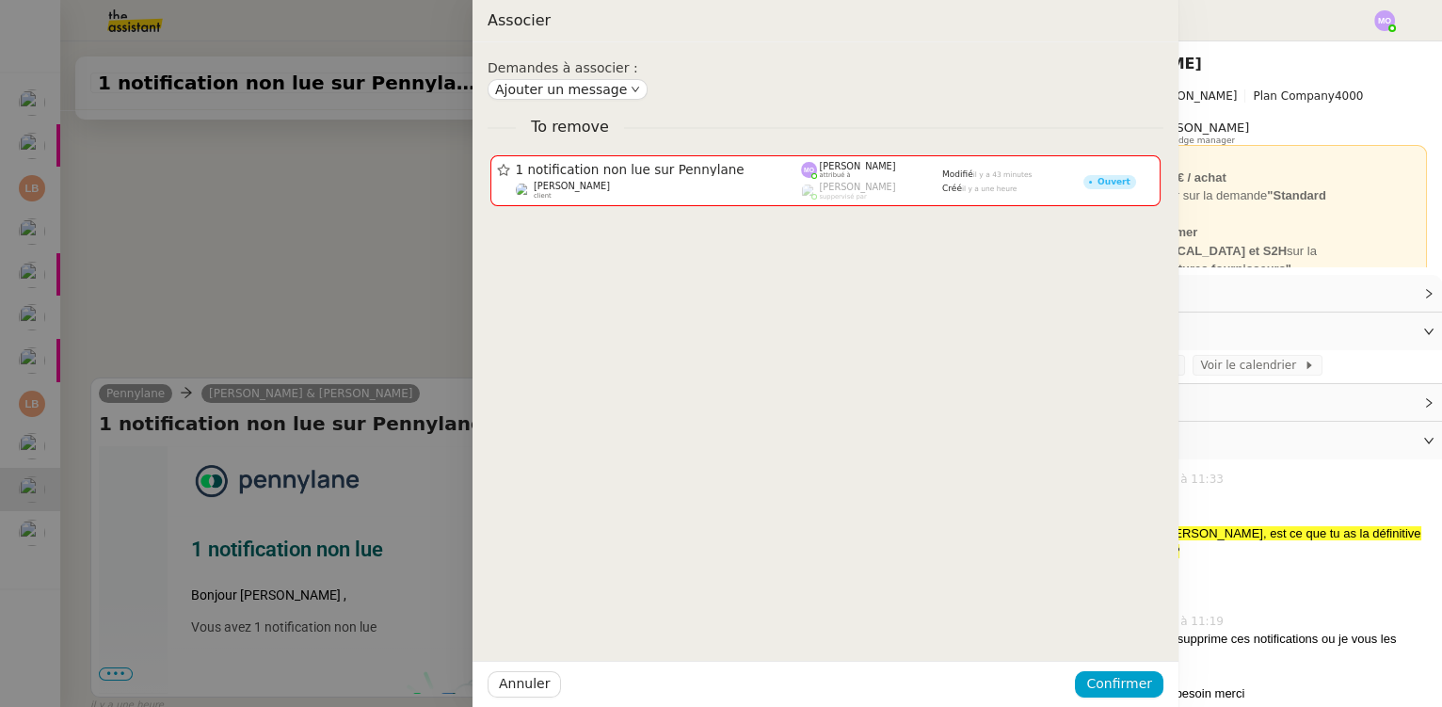
click at [271, 230] on div at bounding box center [721, 353] width 1442 height 707
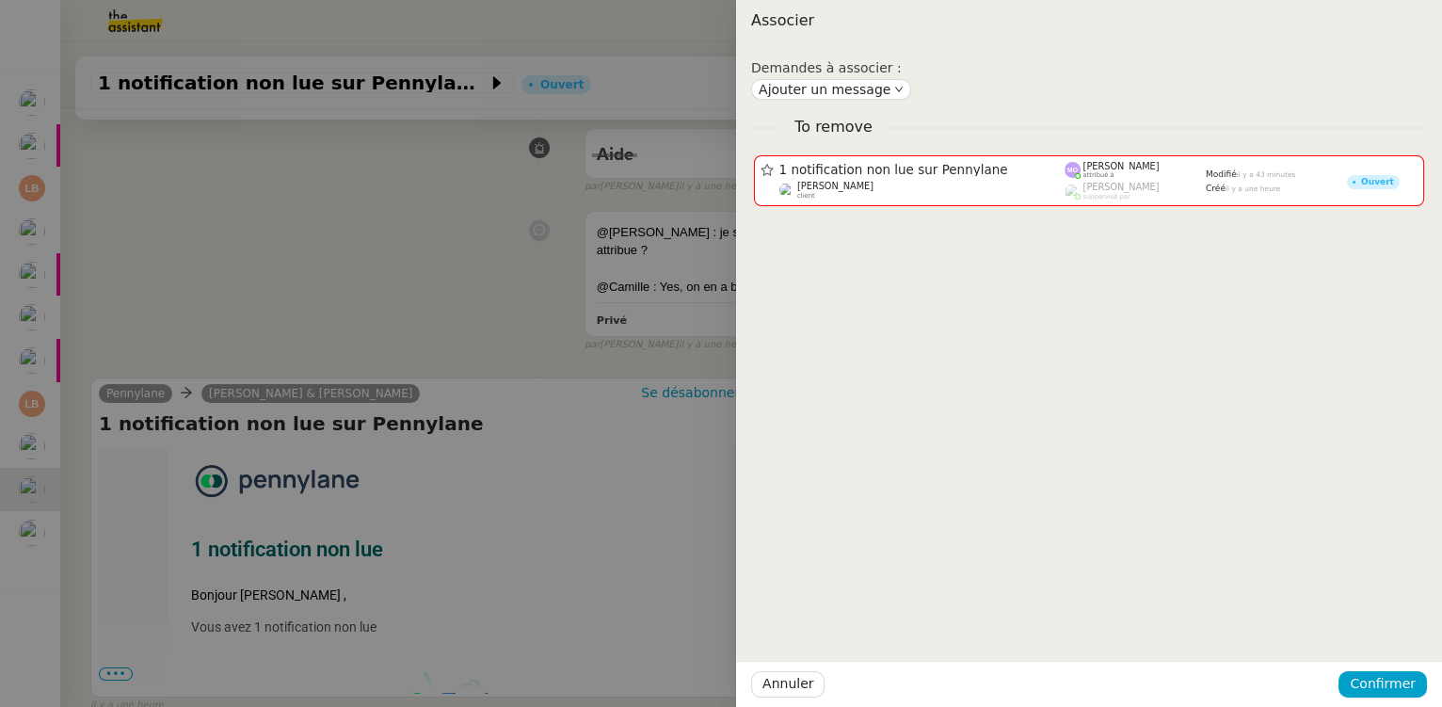
click at [271, 230] on div at bounding box center [721, 353] width 1442 height 707
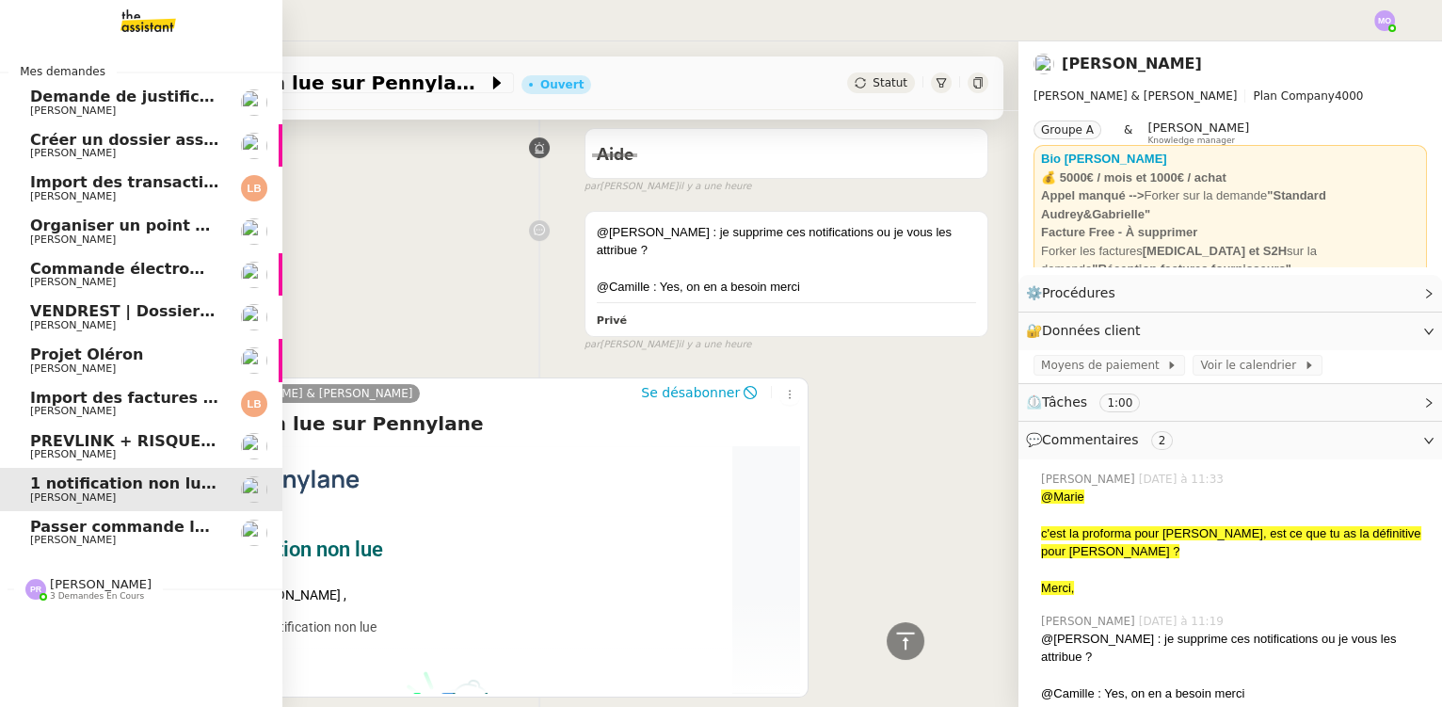
click at [94, 455] on span "[PERSON_NAME]" at bounding box center [73, 454] width 86 height 12
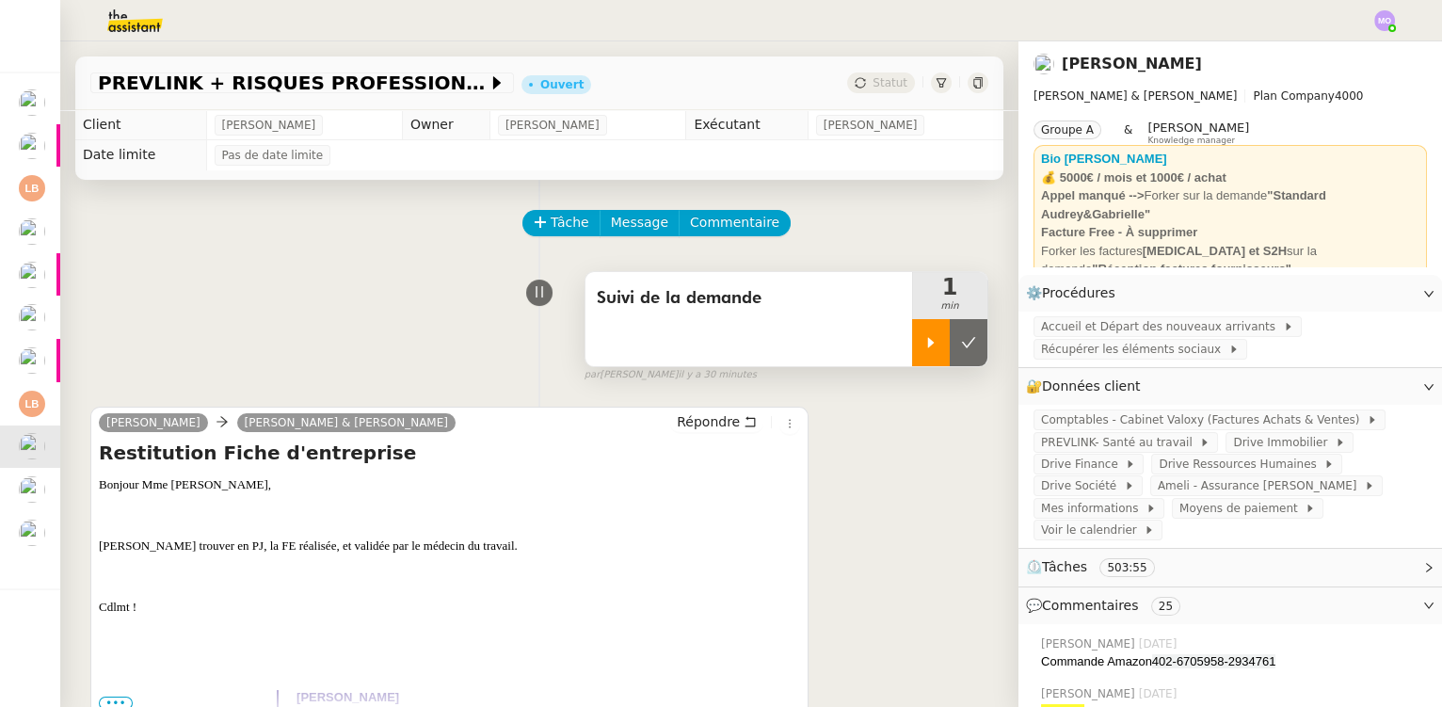
click at [924, 350] on icon at bounding box center [931, 342] width 15 height 15
click at [1089, 444] on span "PREVLINK- Santé au travail" at bounding box center [1120, 442] width 158 height 19
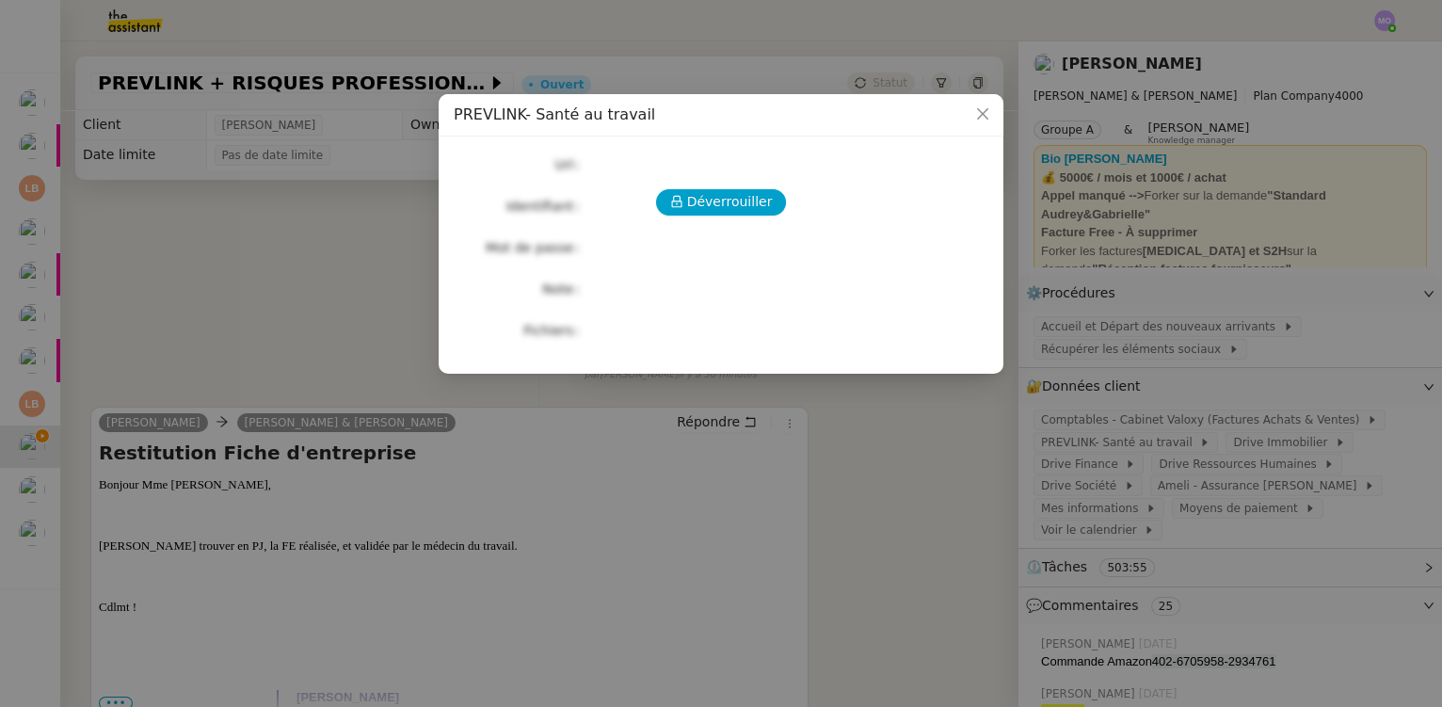
click at [775, 438] on nz-modal-container "PREVLINK- Santé au travail Déverrouiller Url Identifiant Mot de passe Note Fich…" at bounding box center [721, 353] width 1442 height 707
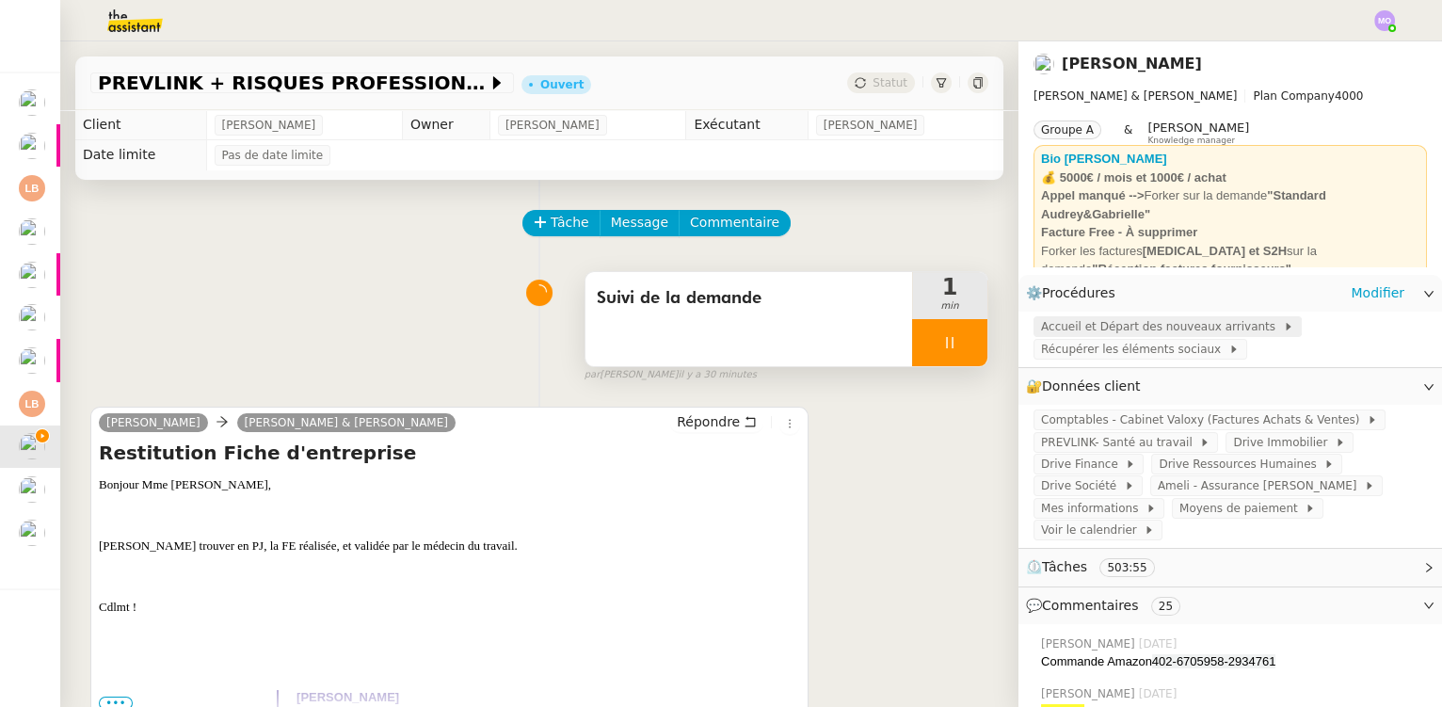
click at [1086, 330] on span "Accueil et Départ des nouveaux arrivants" at bounding box center [1162, 326] width 242 height 19
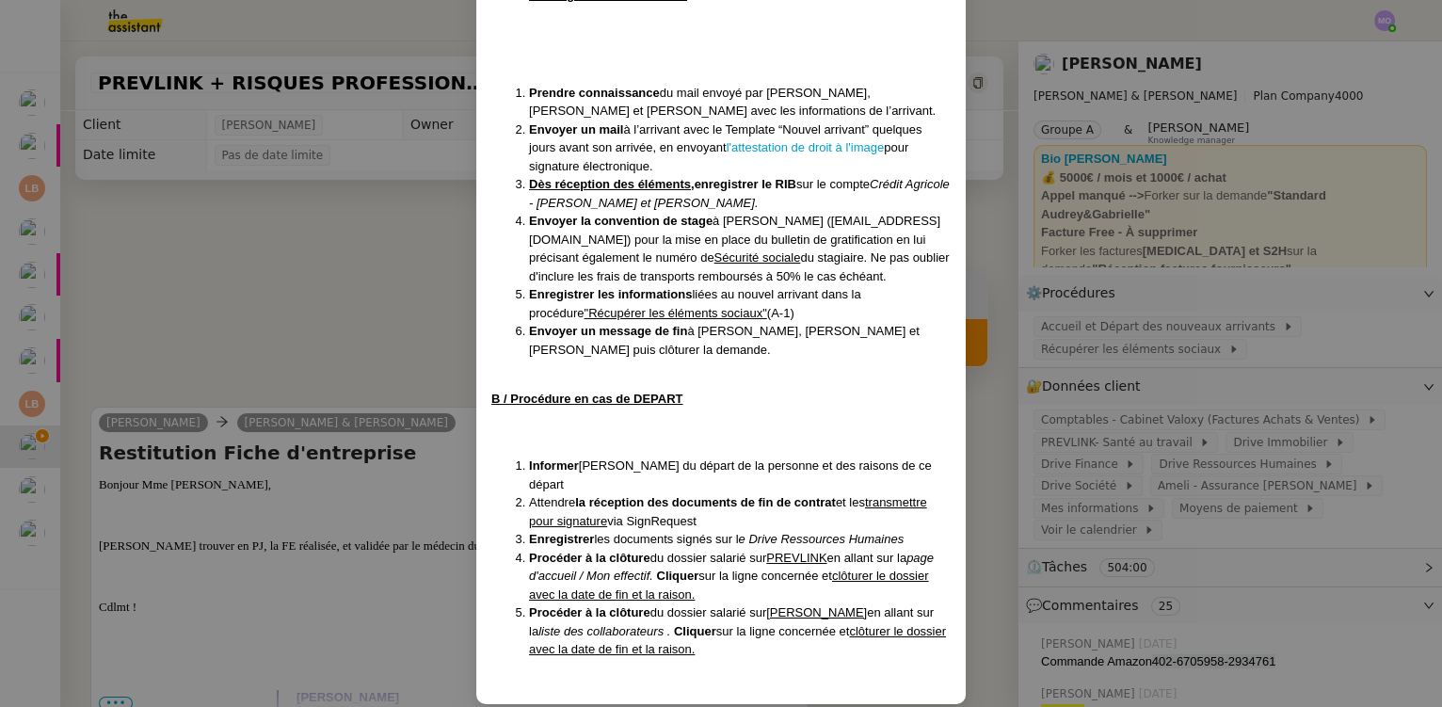
click at [342, 286] on nz-modal-container "réé le 12/12/2024 MAJ le 23/09/2025 Contexte : Gabrielle nous demande de suivre…" at bounding box center [721, 353] width 1442 height 707
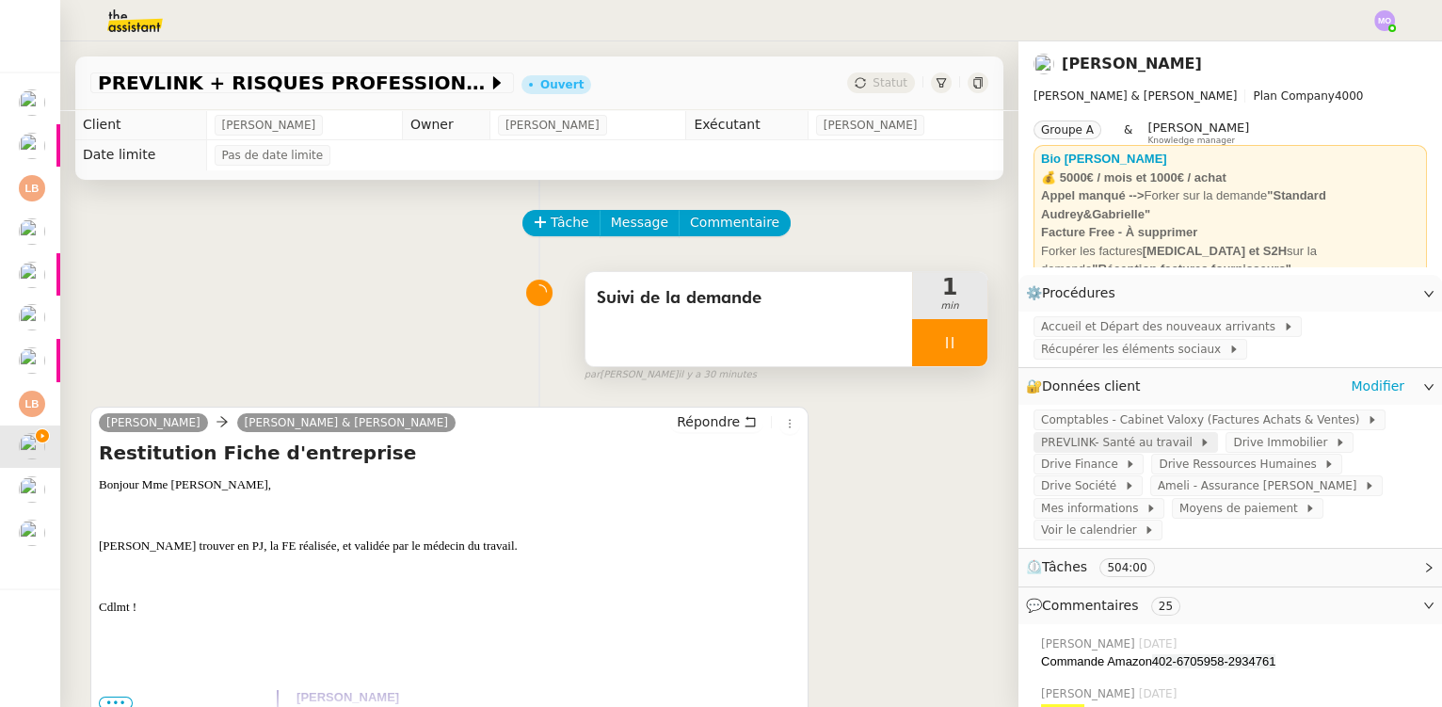
click at [1075, 451] on span "PREVLINK- Santé au travail" at bounding box center [1120, 442] width 158 height 19
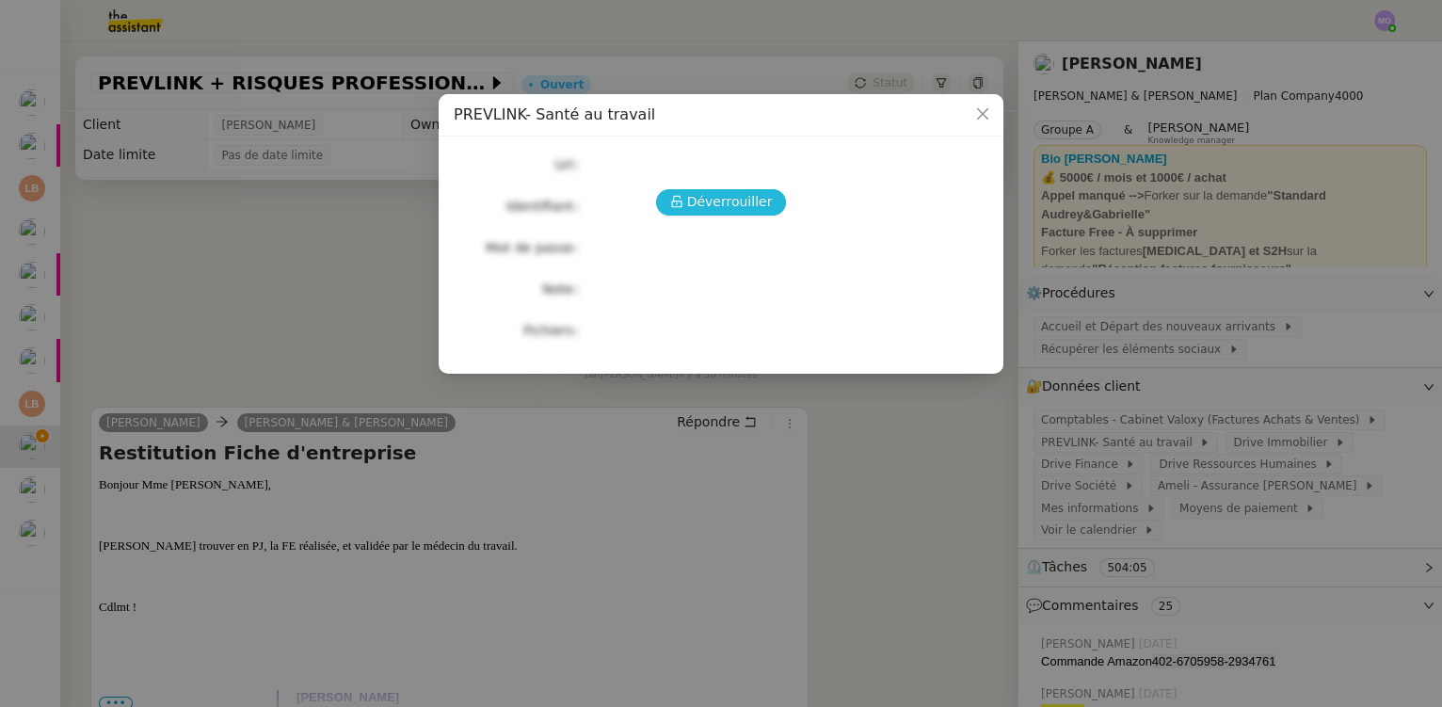
click at [715, 200] on span "Déverrouiller" at bounding box center [730, 202] width 86 height 22
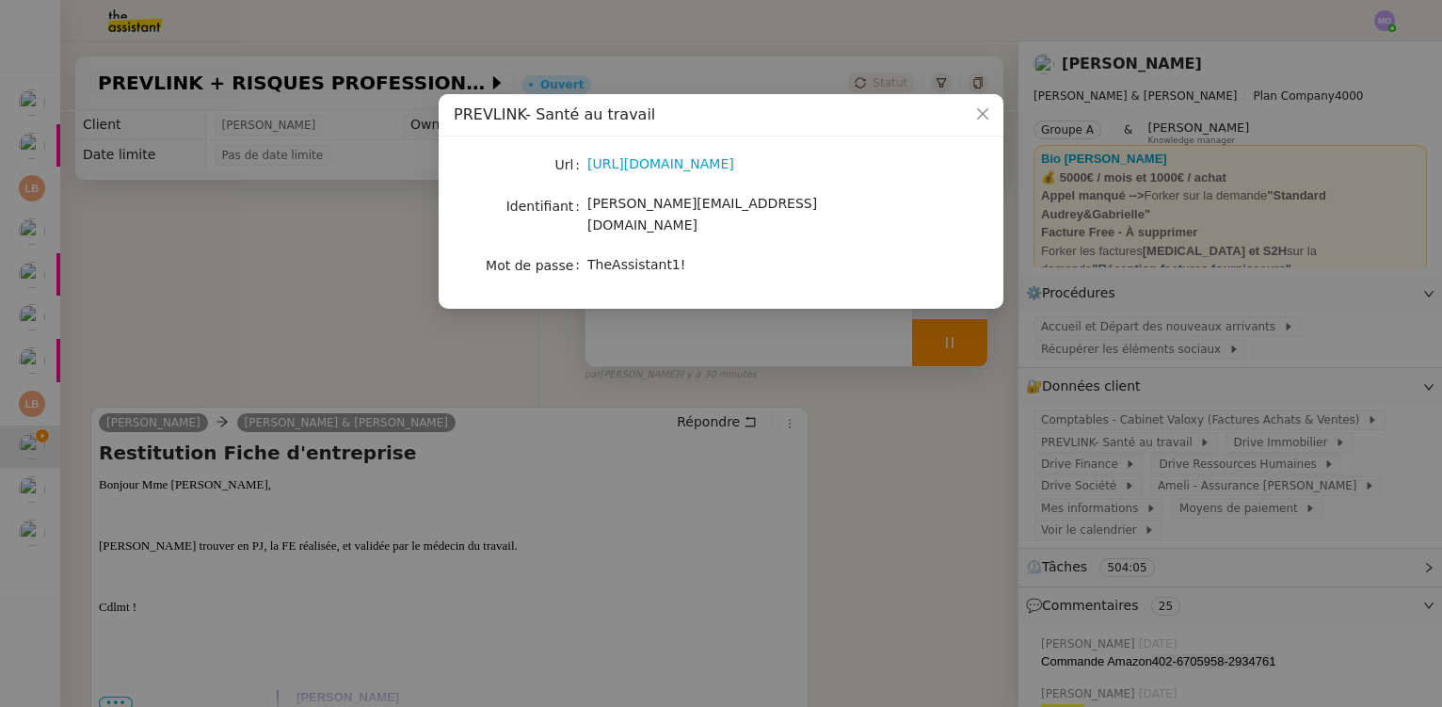
click at [386, 229] on nz-modal-container "PREVLINK- Santé au travail Url https://prevlink.padoa.fr/employer/ Identifiant …" at bounding box center [721, 353] width 1442 height 707
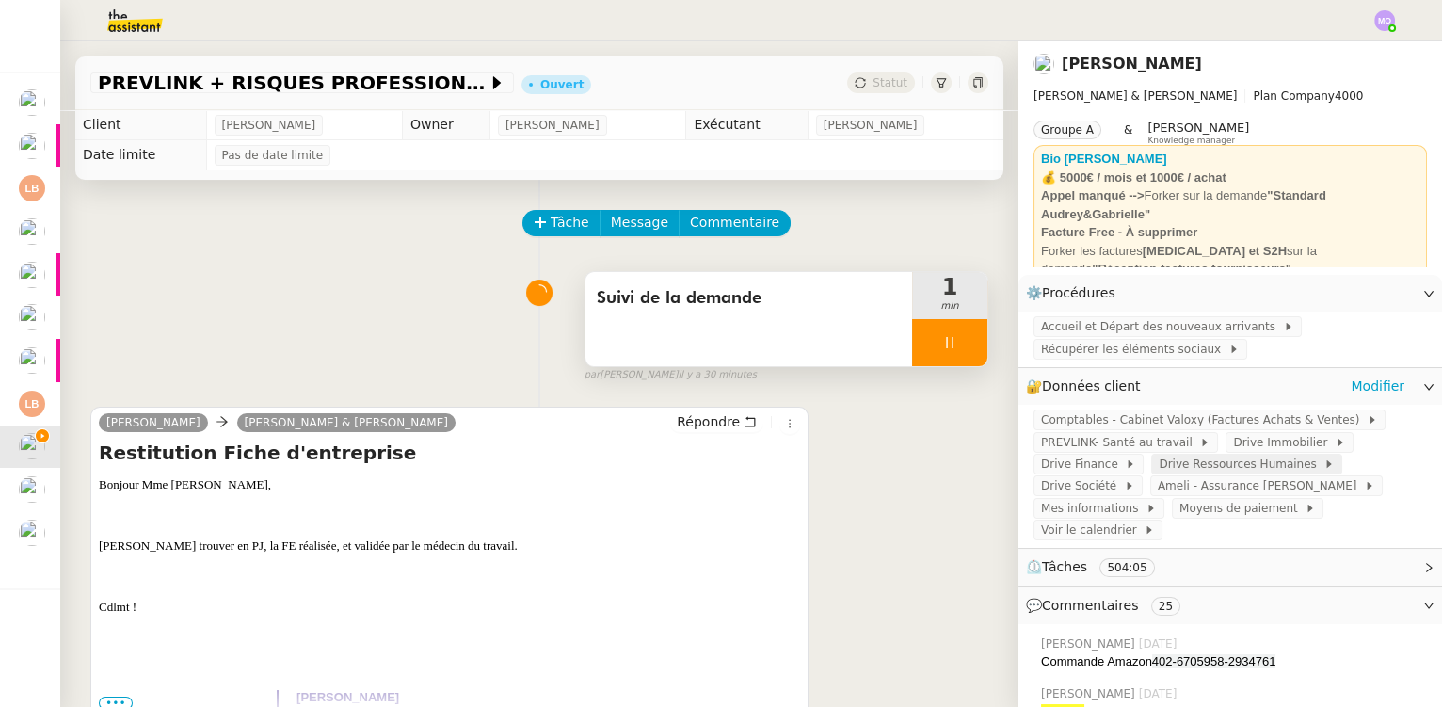
click at [1213, 470] on span "Drive Ressources Humaines" at bounding box center [1241, 464] width 165 height 19
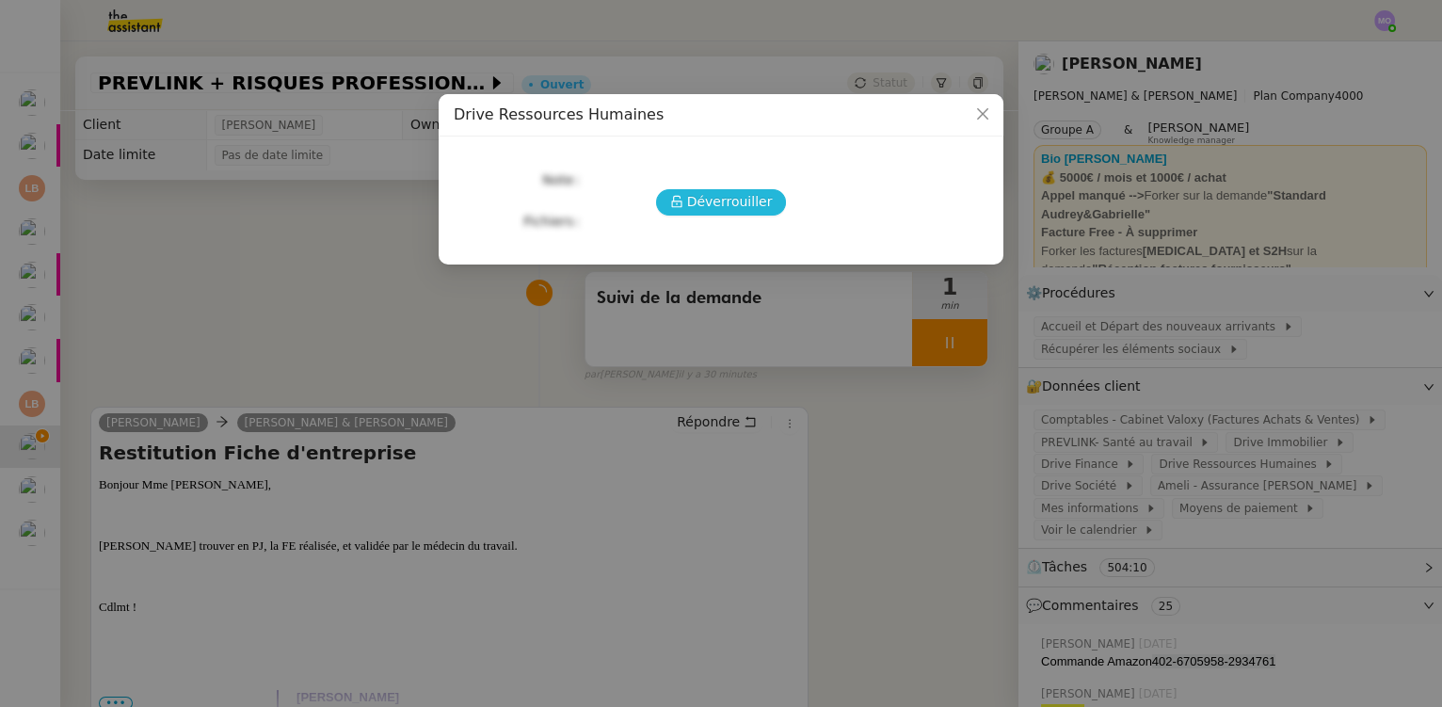
click at [726, 199] on span "Déverrouiller" at bounding box center [730, 202] width 86 height 22
click at [685, 208] on link "https://accounts.google.com/InteractiveLogin/signinchooser?continue=https%3A%2F…" at bounding box center [771, 205] width 367 height 15
click at [237, 283] on nz-modal-container "Drive Ressources Humaines URLs https://accounts.google.com/InteractiveLogin/sig…" at bounding box center [721, 353] width 1442 height 707
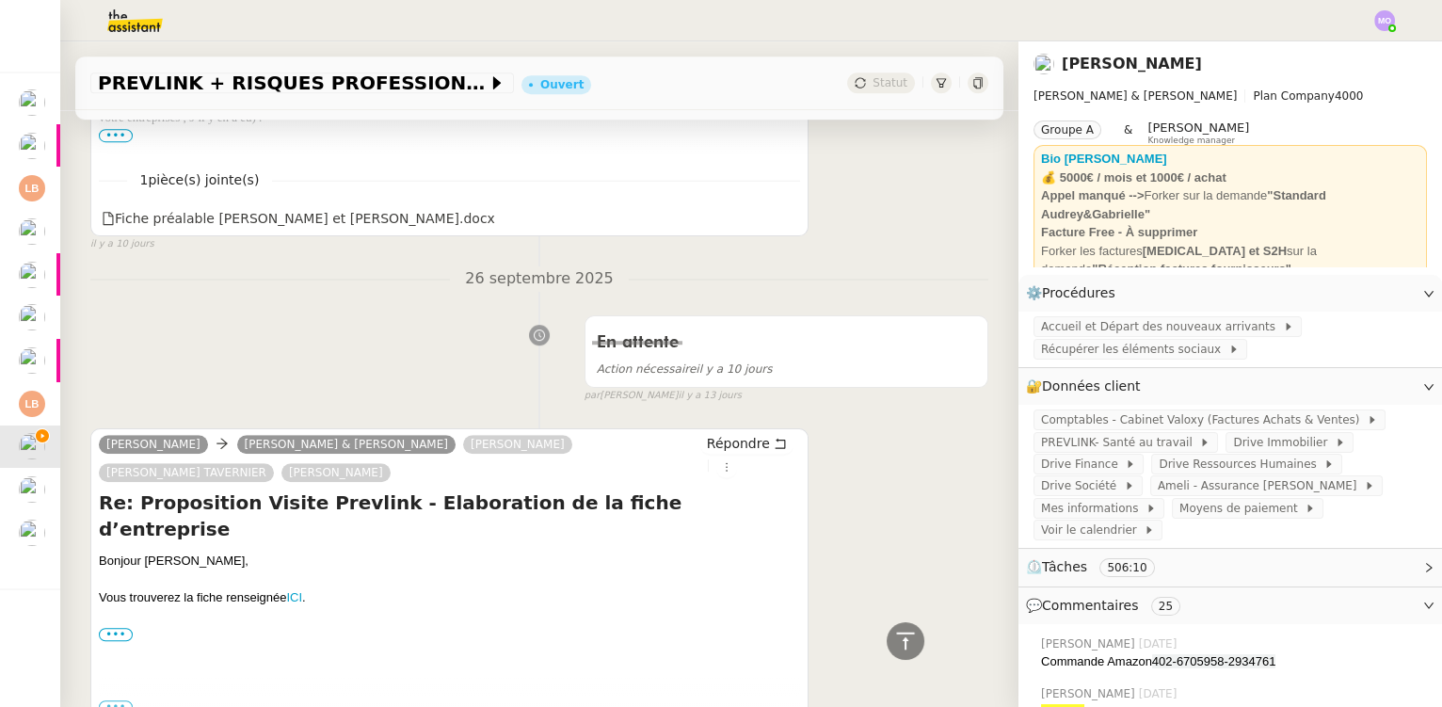
scroll to position [2482, 0]
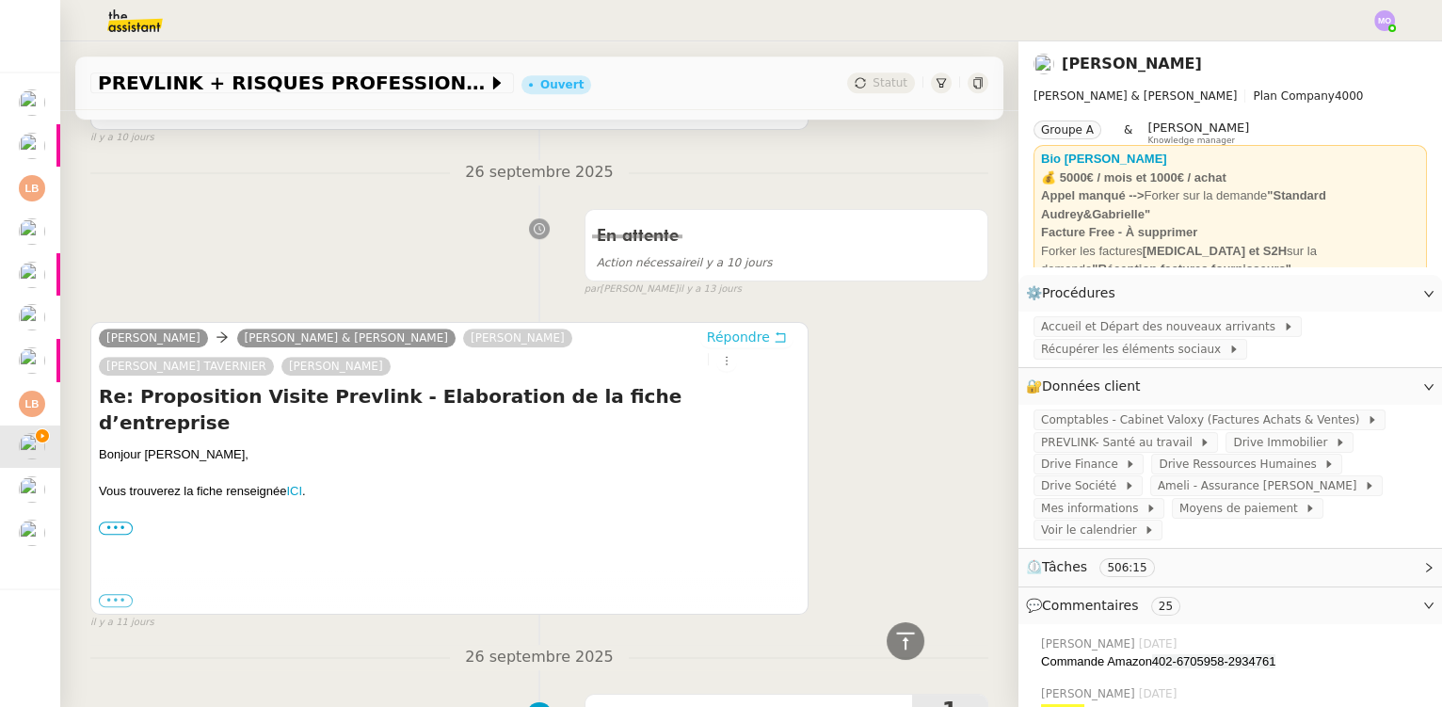
click at [707, 336] on span "Répondre" at bounding box center [738, 337] width 63 height 19
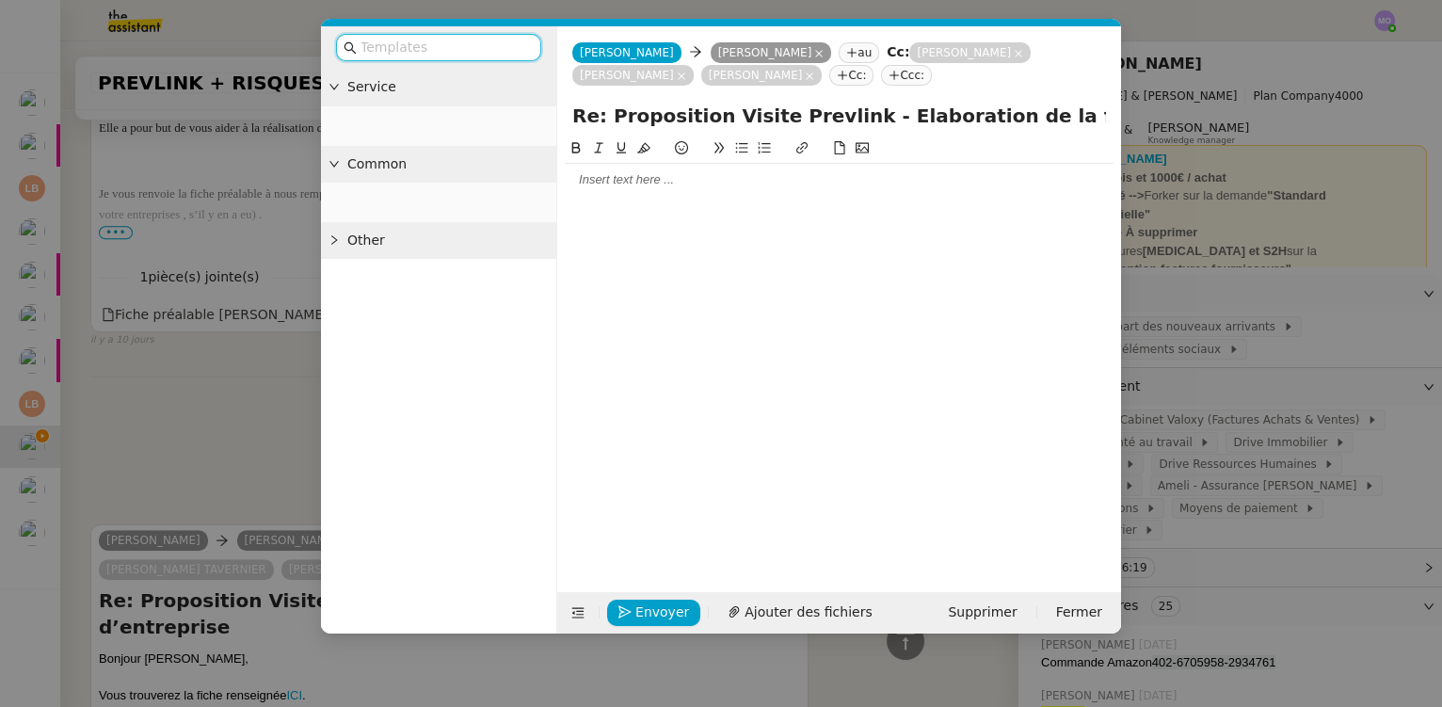
scroll to position [2630, 0]
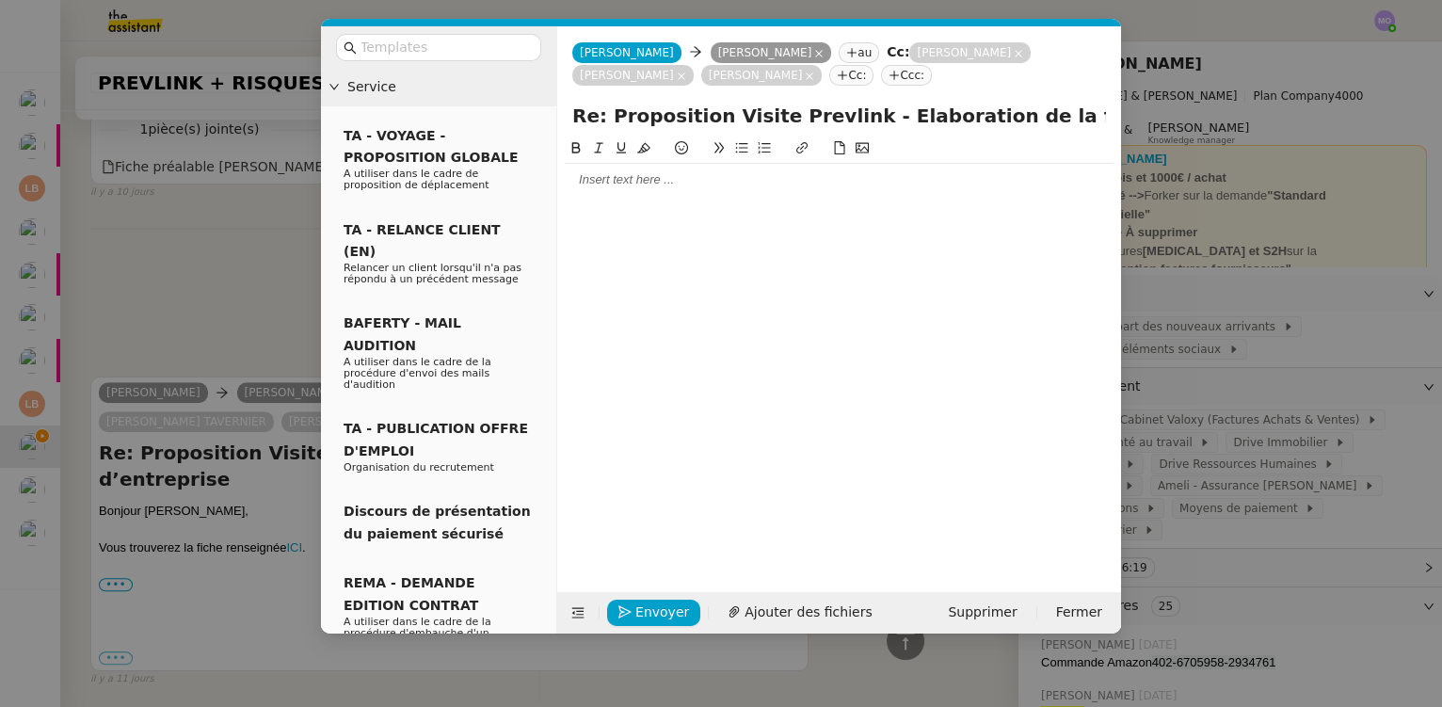
click at [641, 181] on div at bounding box center [839, 179] width 549 height 17
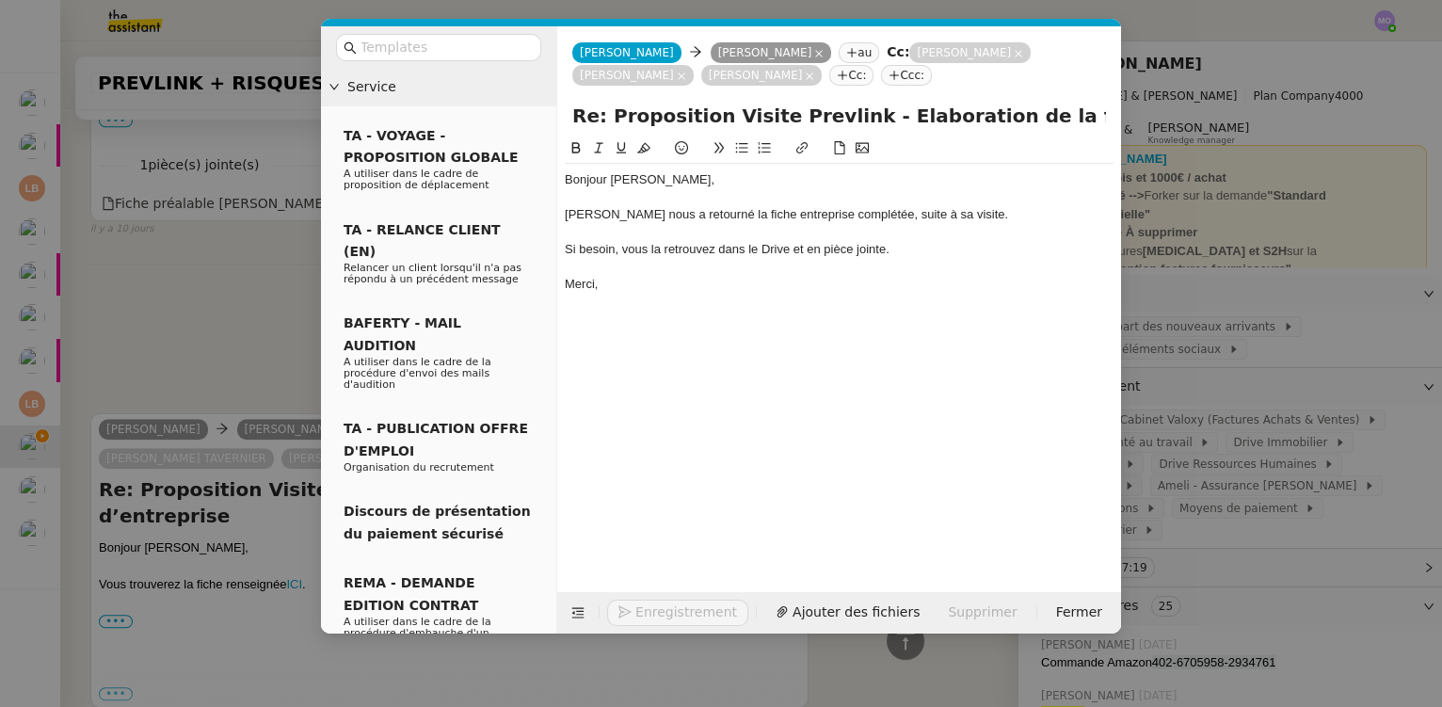
scroll to position [2759, 0]
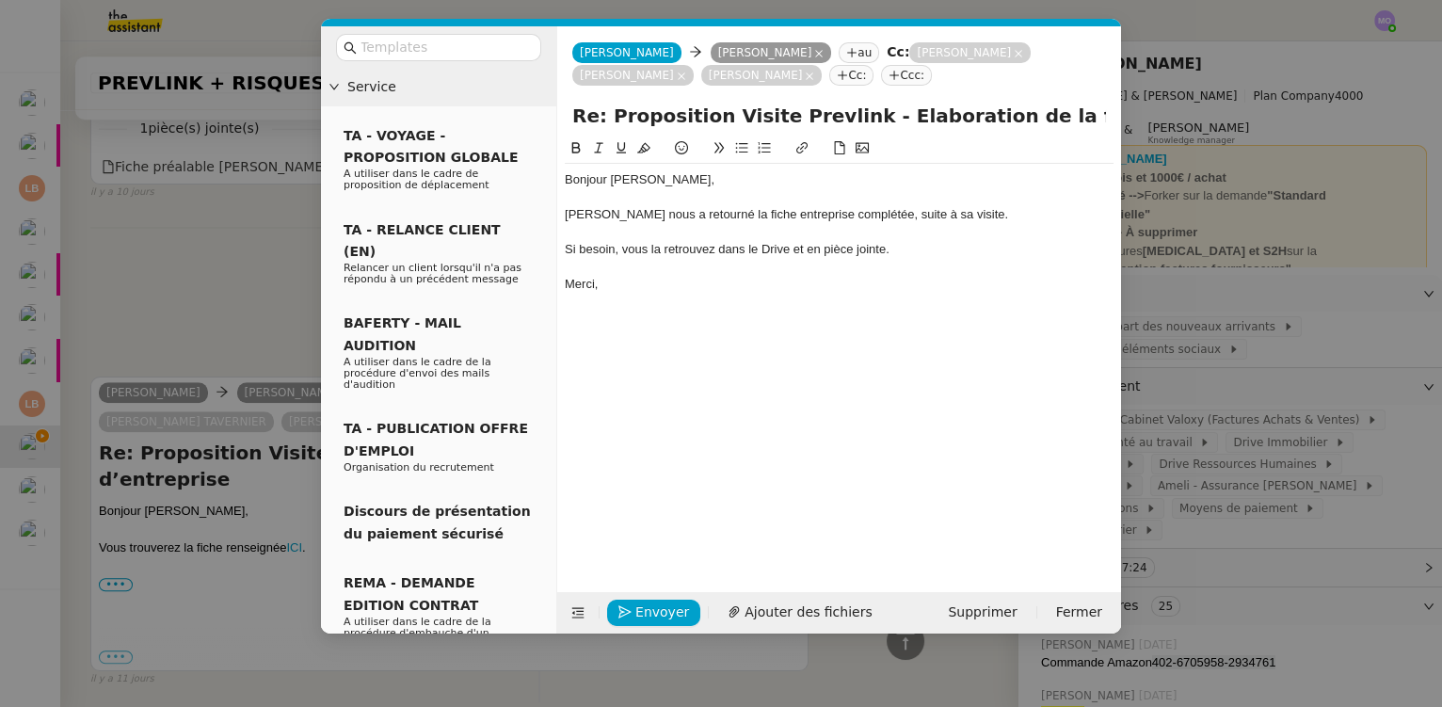
click at [785, 251] on div "Si besoin, vous la retrouvez dans le Drive et en pièce jointe." at bounding box center [839, 249] width 549 height 17
click at [809, 154] on button at bounding box center [802, 148] width 23 height 22
paste input "https://drive.google.com/drive/u/3/folders/1HDVeAdh-BY71Wm1MlGva_RS6h9B8_f7N"
type input "https://drive.google.com/drive/u/3/folders/1HDVeAdh-BY71Wm1MlGva_RS6h9B8_f7N"
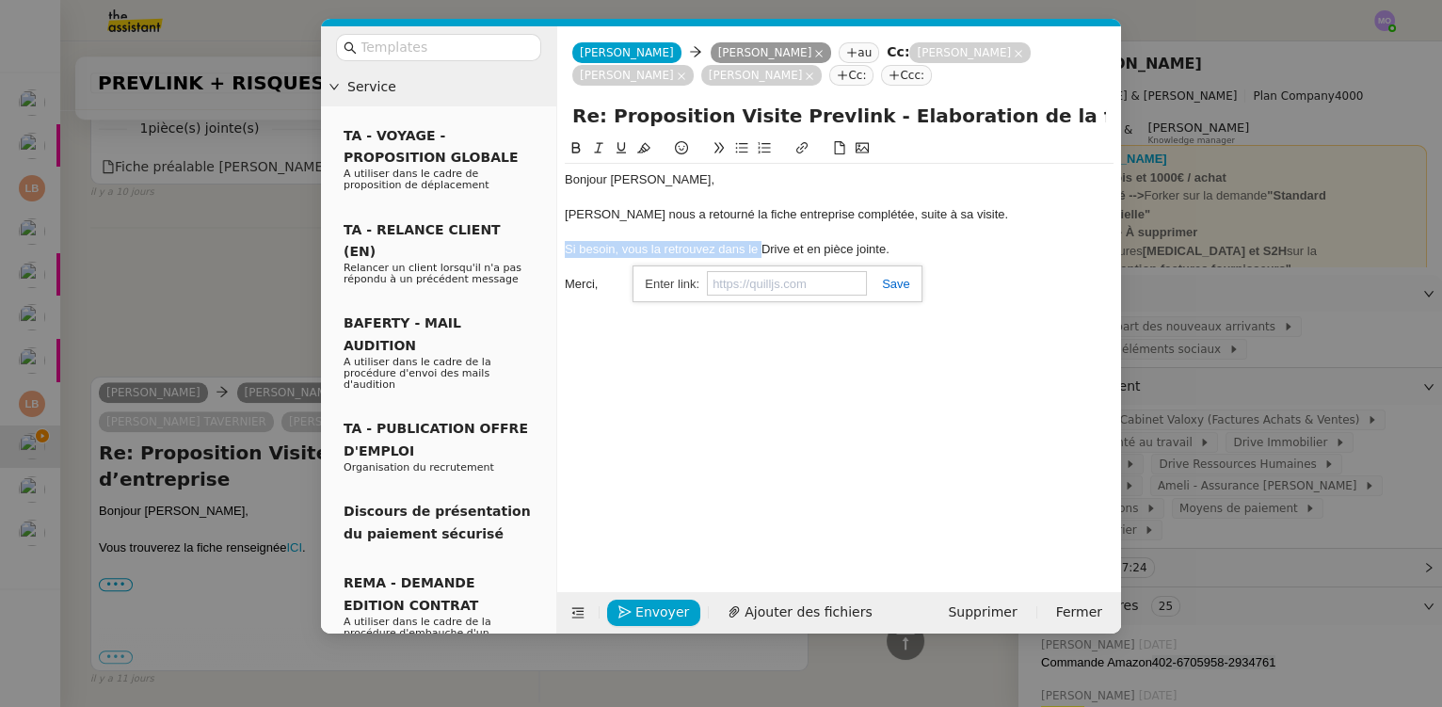
scroll to position [0, 0]
click at [760, 342] on div "Bonjour Ségolène, Mme Schneider nous a retourné la fiche entreprise complétée, …" at bounding box center [839, 350] width 549 height 426
click at [794, 250] on div "Si besoin, vous la retrouvez dans le Drive et en pièce jointe." at bounding box center [839, 249] width 549 height 17
click at [765, 250] on link "Drive" at bounding box center [772, 249] width 28 height 14
click at [781, 282] on link "https://drive.google.com/drive/u/3/folders/1HDVeAdh-BY71Wm1MlGva_RS6h9B8_f7N" at bounding box center [728, 283] width 129 height 24
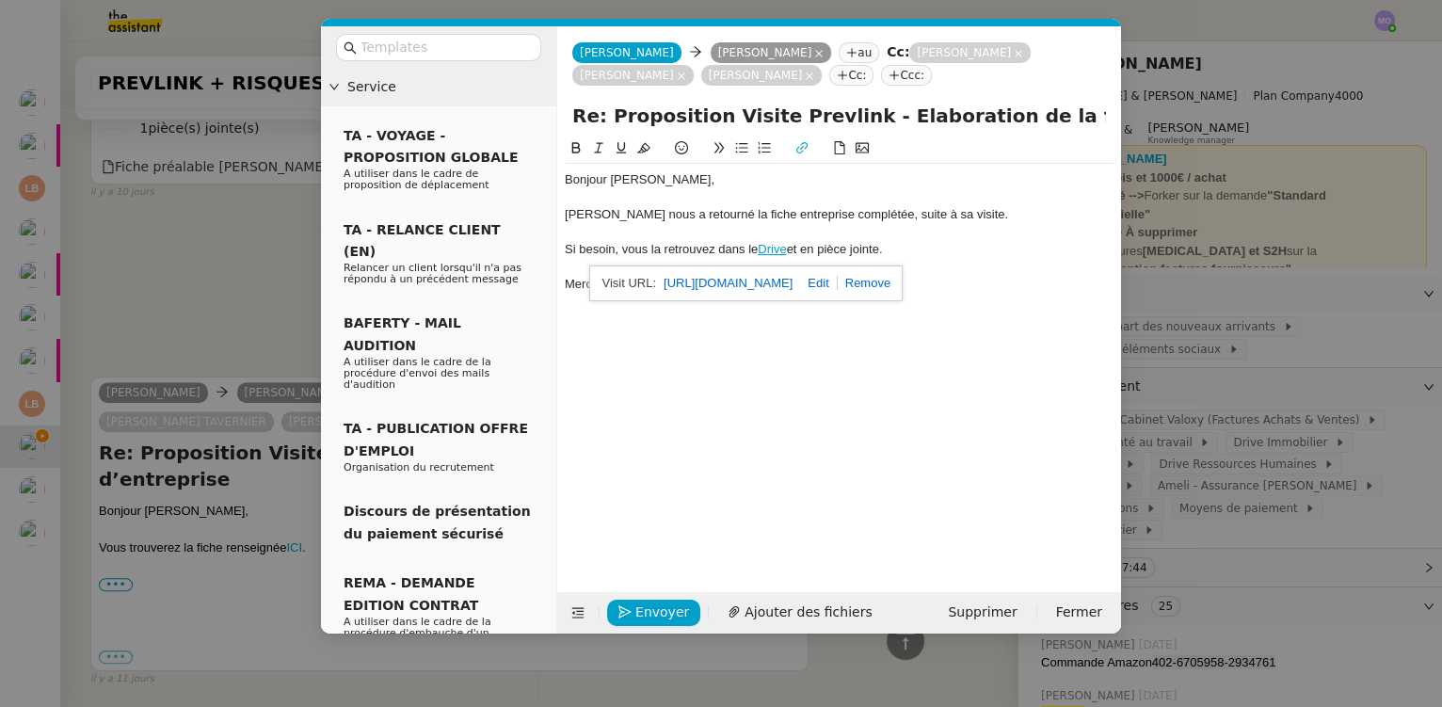
click at [640, 357] on div "Bonjour Ségolène, Mme Schneider nous a retourné la fiche entreprise complétée, …" at bounding box center [839, 350] width 549 height 426
click at [647, 611] on span "Envoyer" at bounding box center [663, 613] width 54 height 22
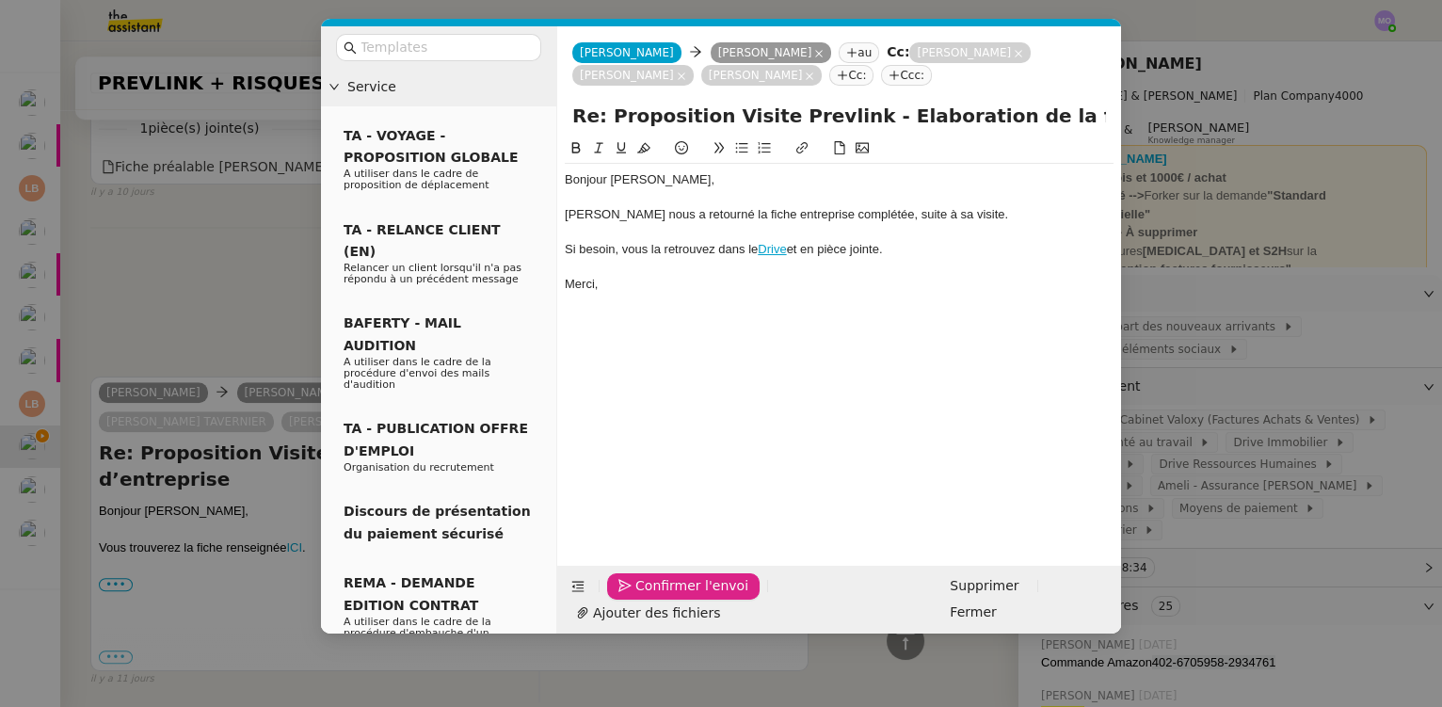
click at [647, 597] on span "Confirmer l'envoi" at bounding box center [692, 586] width 113 height 22
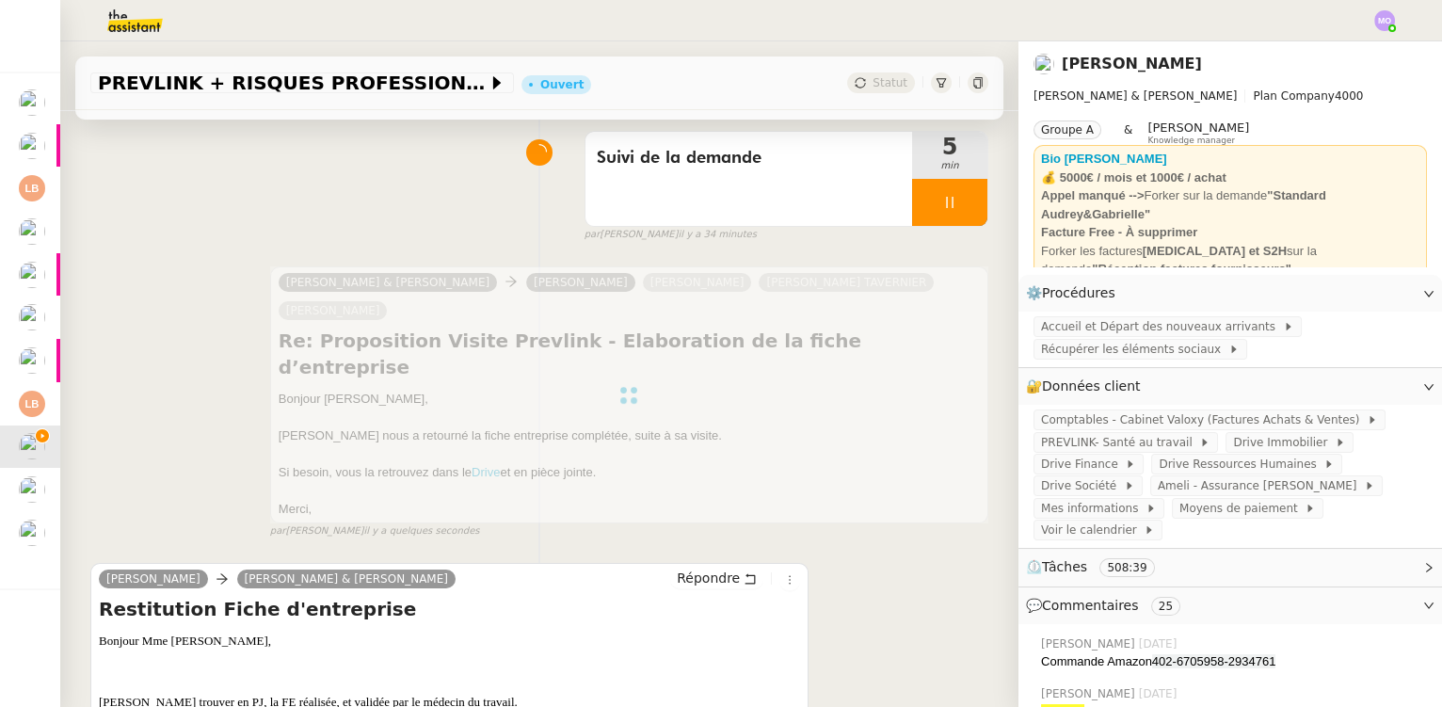
scroll to position [342, 0]
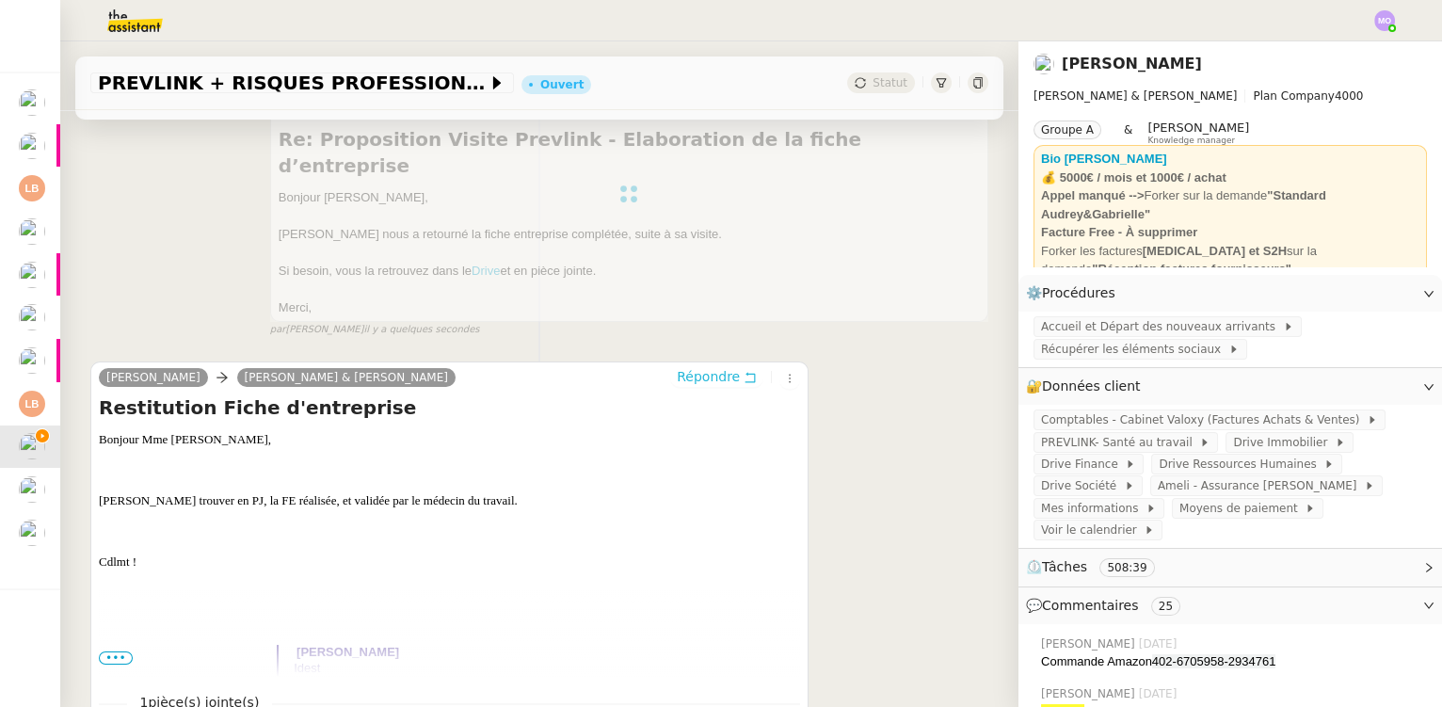
click at [694, 367] on span "Répondre" at bounding box center [708, 376] width 63 height 19
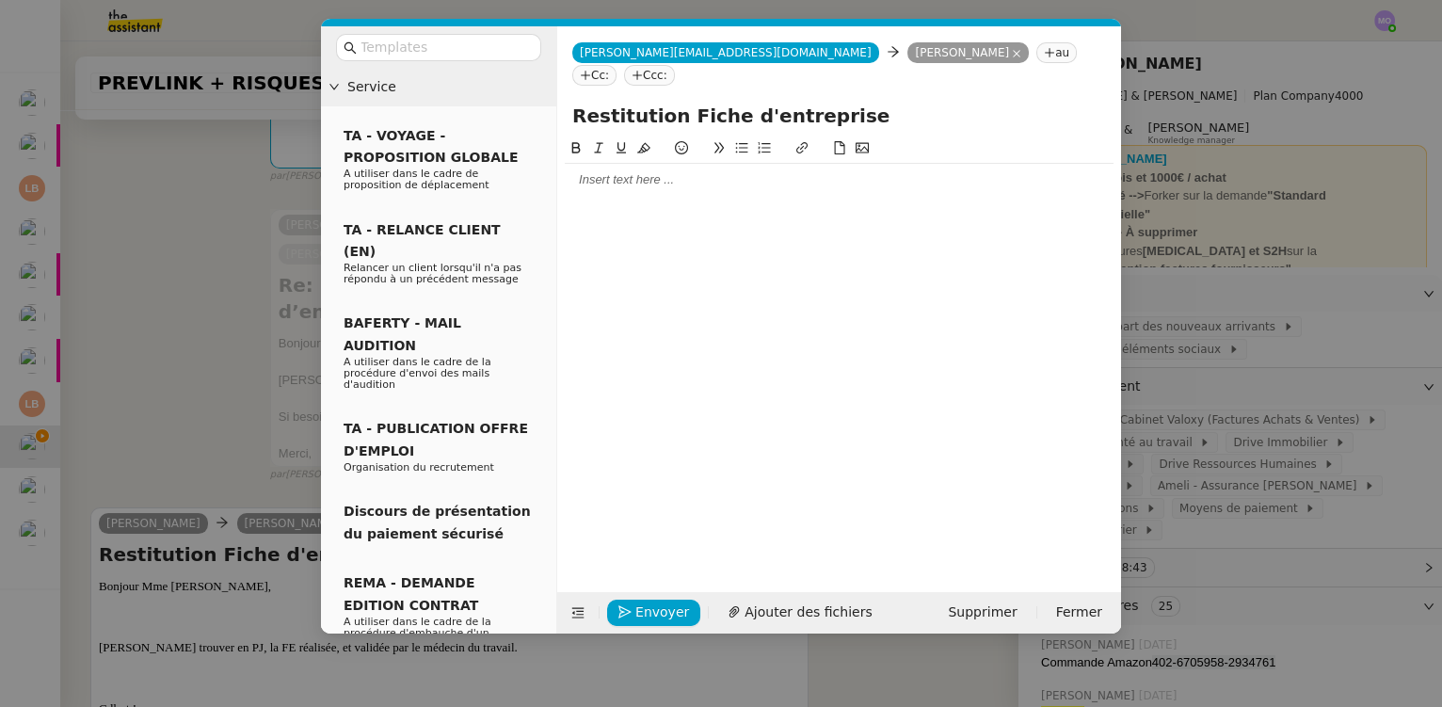
click at [140, 366] on nz-modal-container "Service TA - VOYAGE - PROPOSITION GLOBALE A utiliser dans le cadre de propositi…" at bounding box center [721, 353] width 1442 height 707
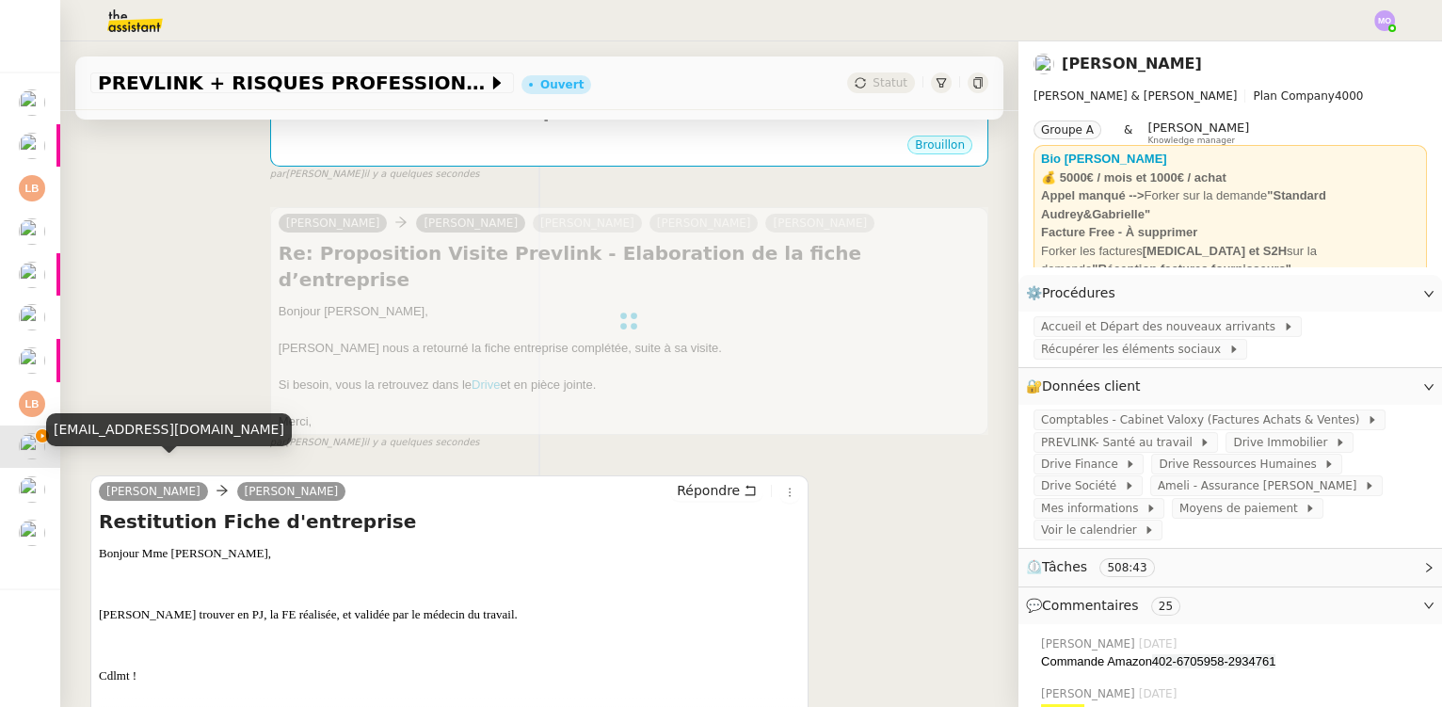
drag, startPoint x: 158, startPoint y: 465, endPoint x: 218, endPoint y: 466, distance: 60.3
click at [208, 483] on link "Véronique SCHNEIDER" at bounding box center [153, 491] width 109 height 17
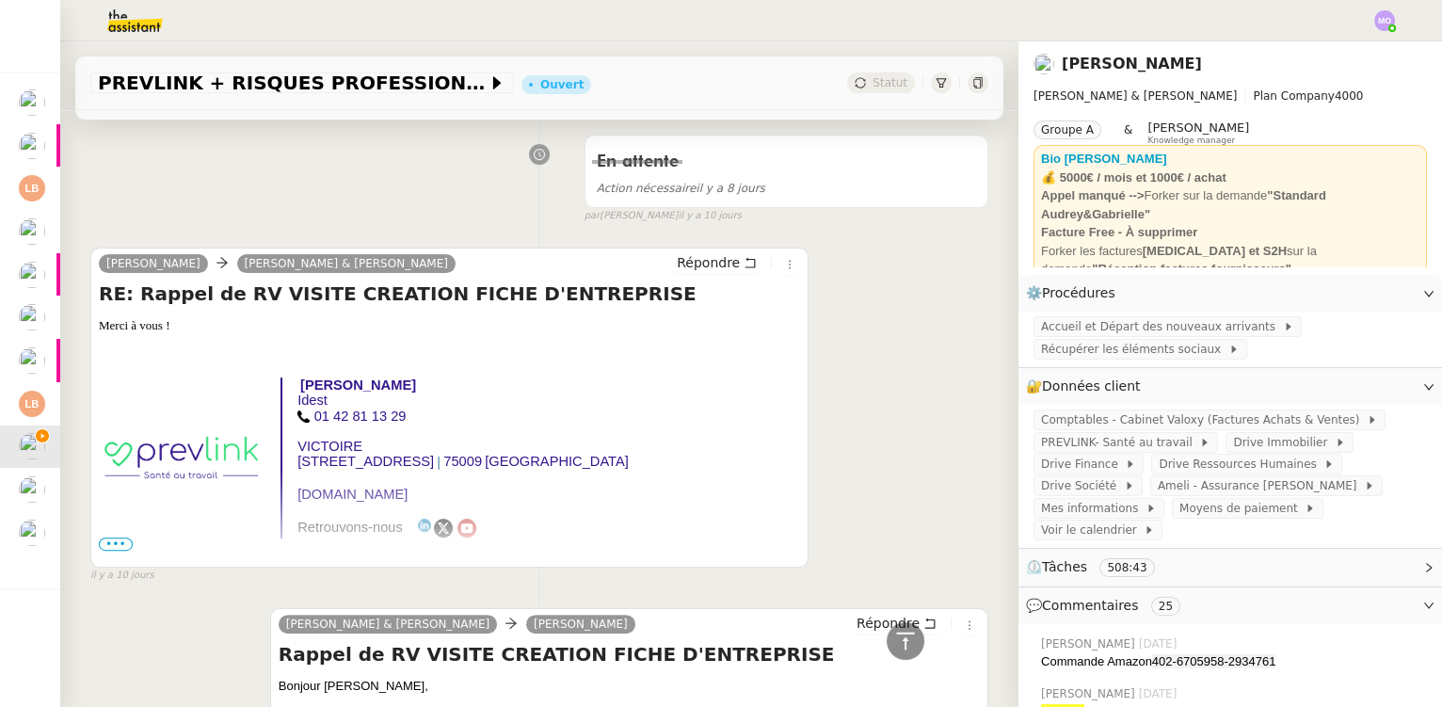
scroll to position [1626, 0]
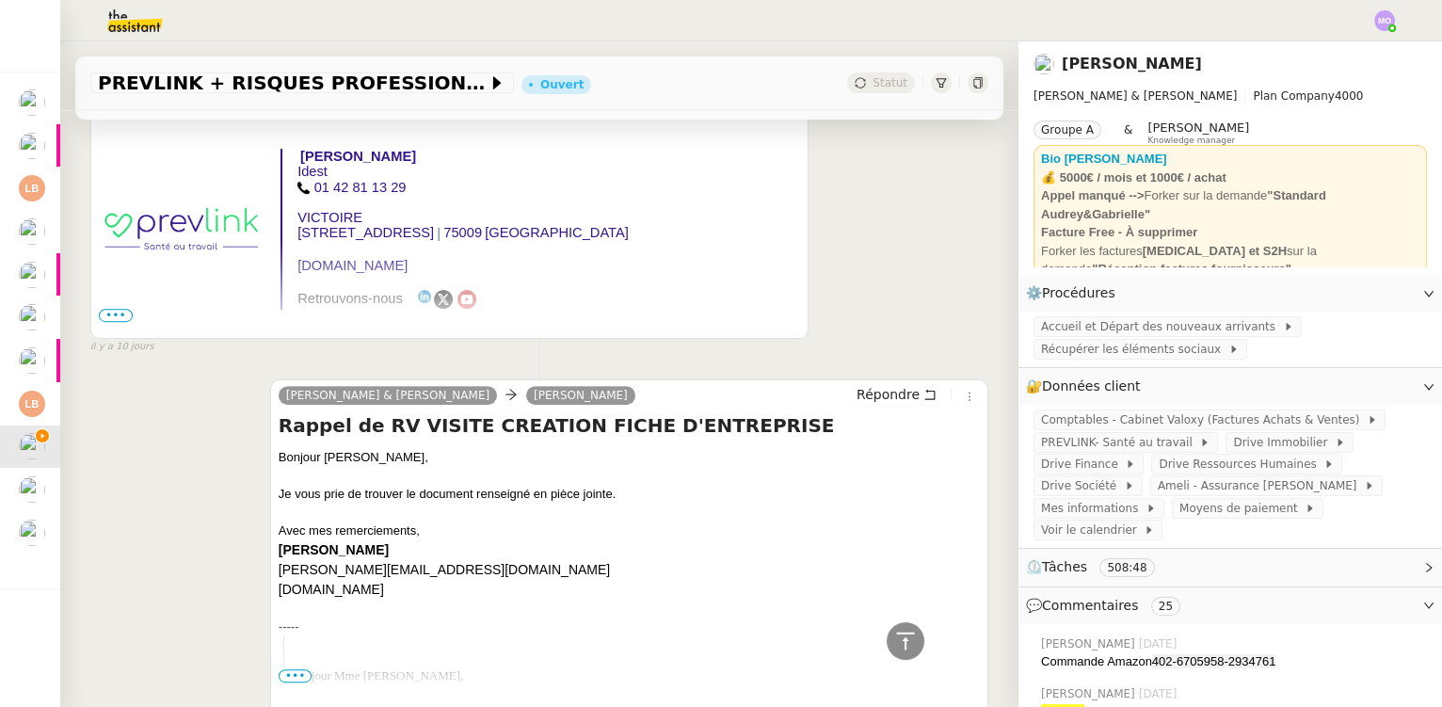
click at [295, 448] on div "Bonjour Madame Schneider," at bounding box center [629, 457] width 701 height 19
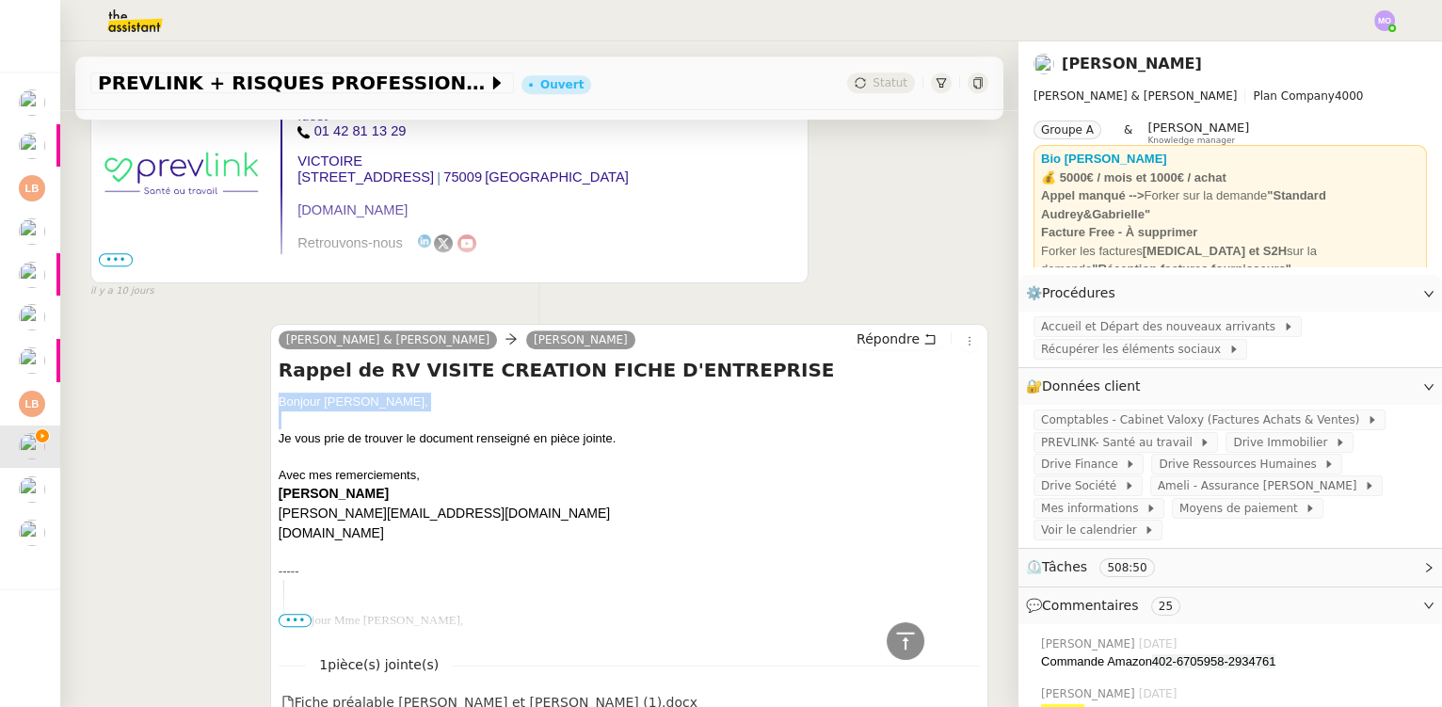
copy div "Bonjour Madame Schneider,"
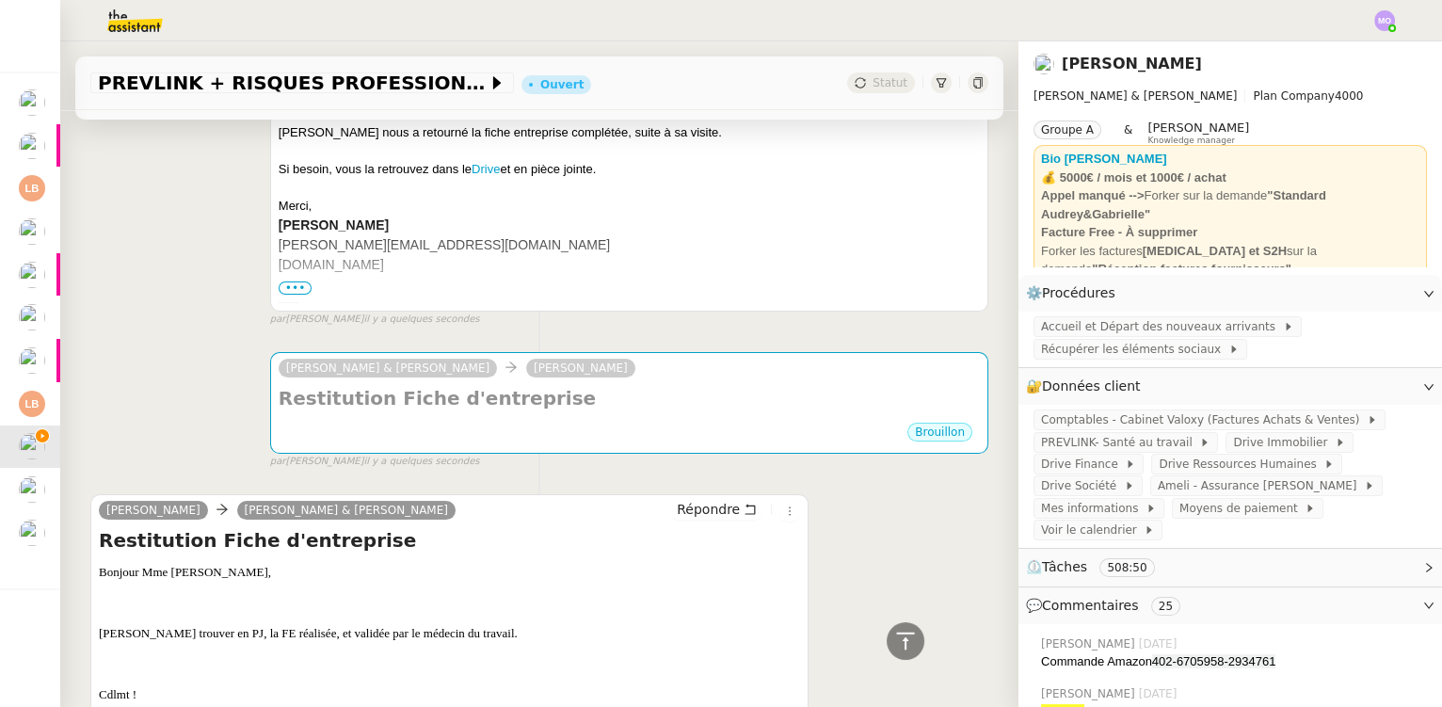
scroll to position [233, 0]
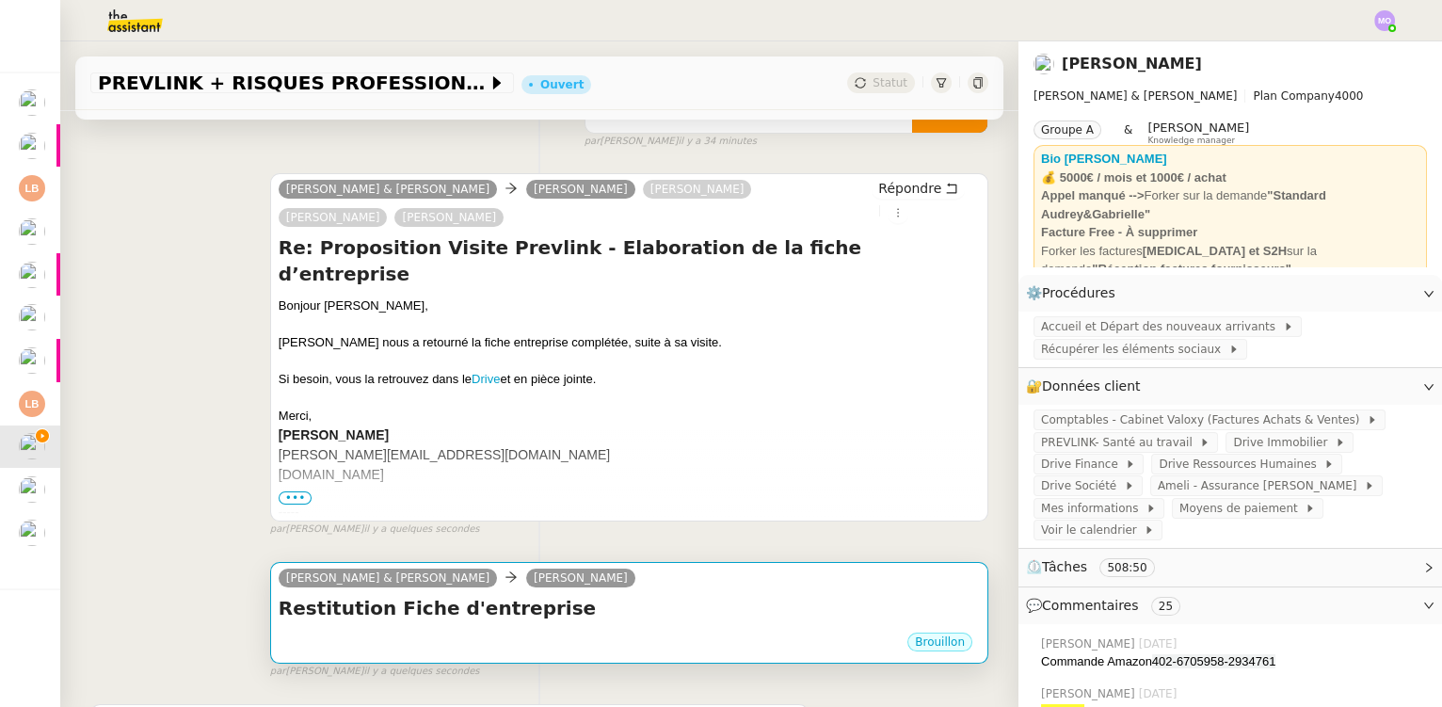
click at [612, 635] on div "Brouillon" at bounding box center [629, 645] width 701 height 28
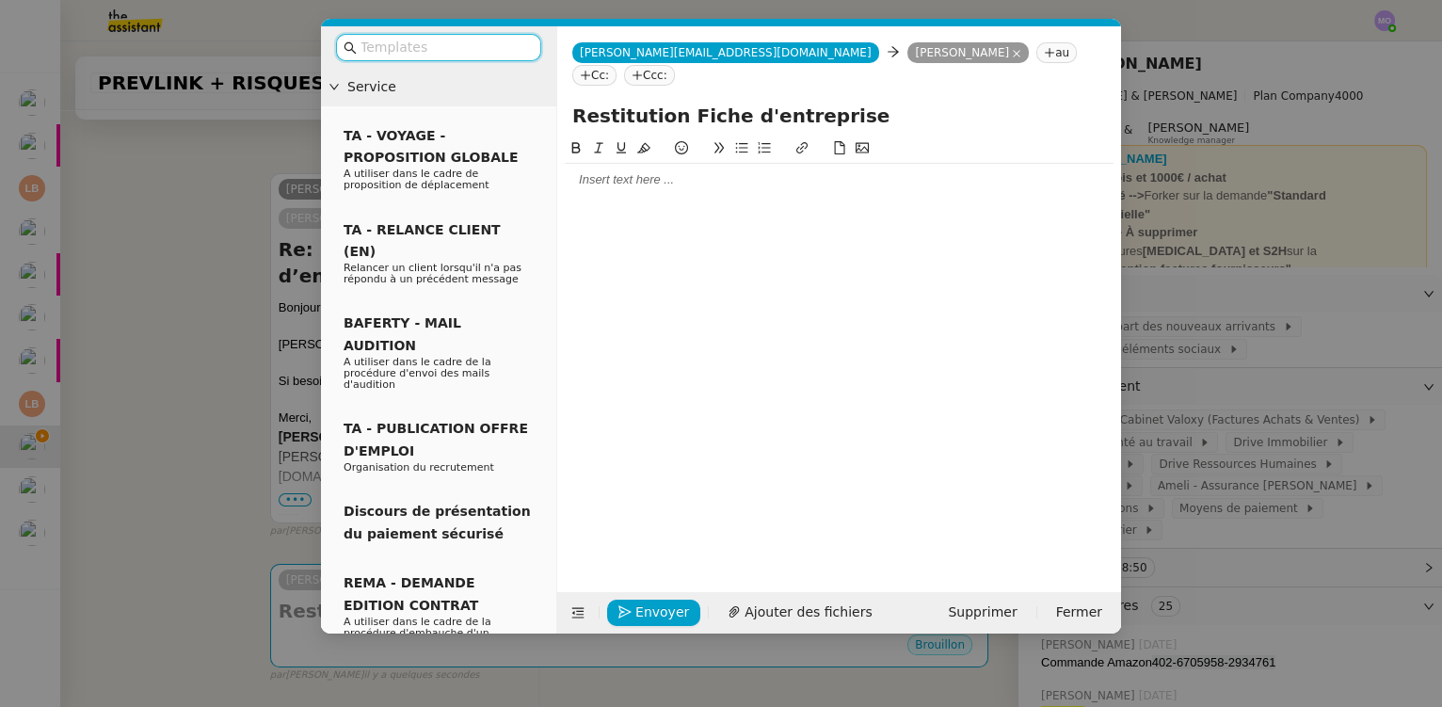
click at [588, 171] on div at bounding box center [839, 179] width 549 height 17
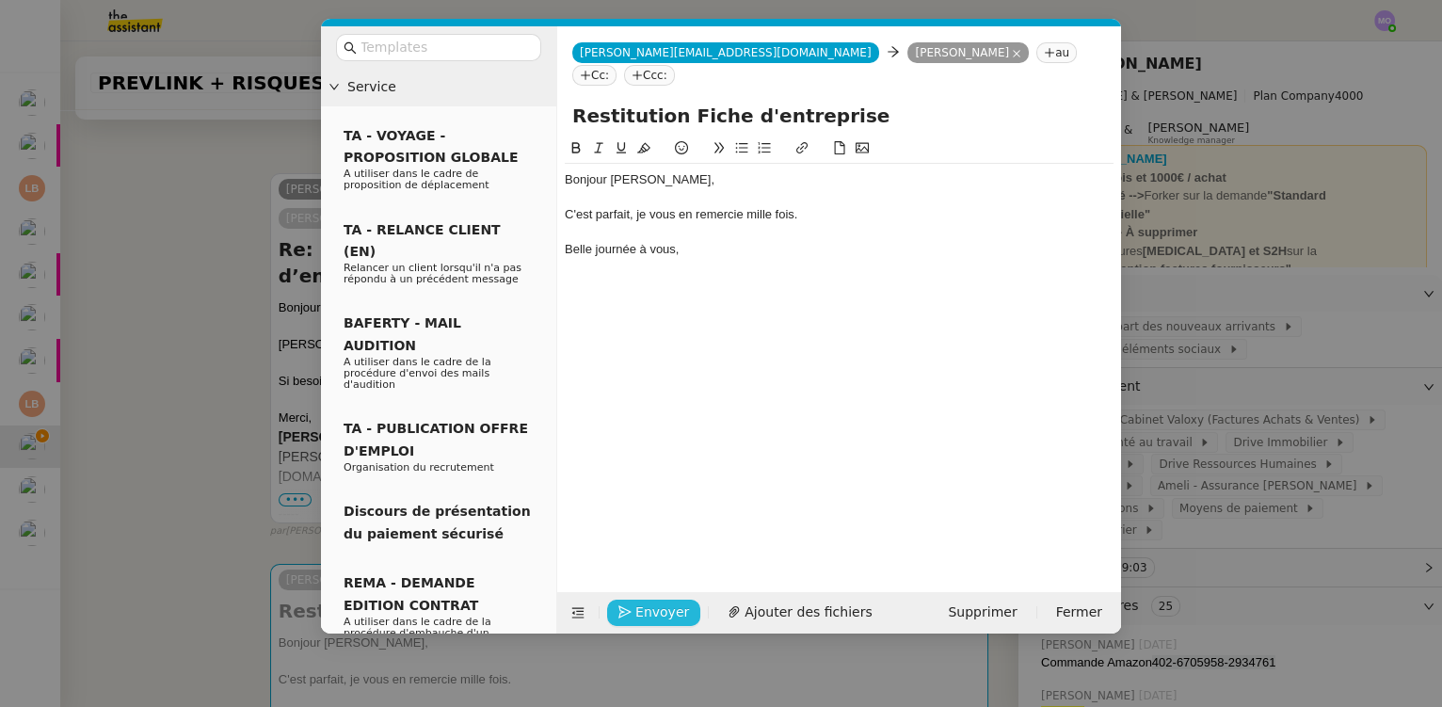
click at [641, 614] on span "Envoyer" at bounding box center [663, 613] width 54 height 22
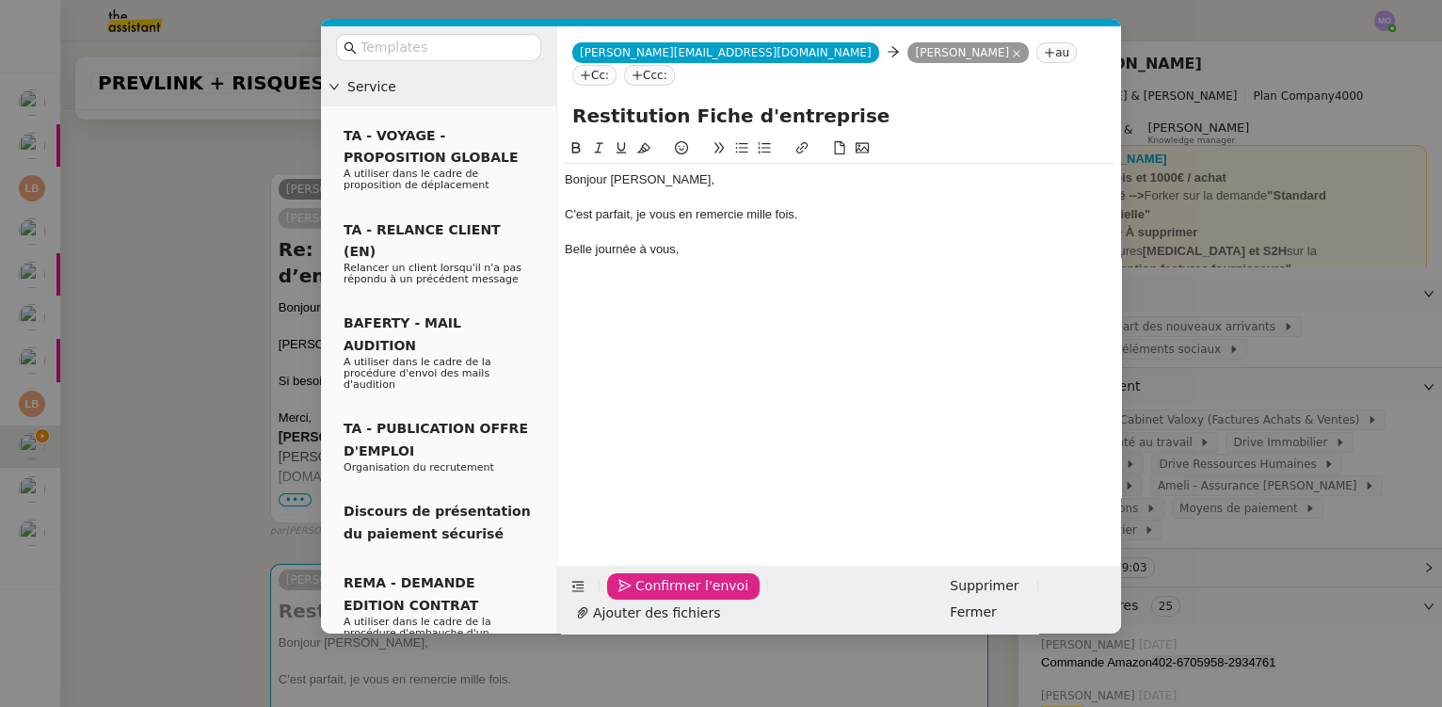
click at [641, 597] on span "Confirmer l'envoi" at bounding box center [692, 586] width 113 height 22
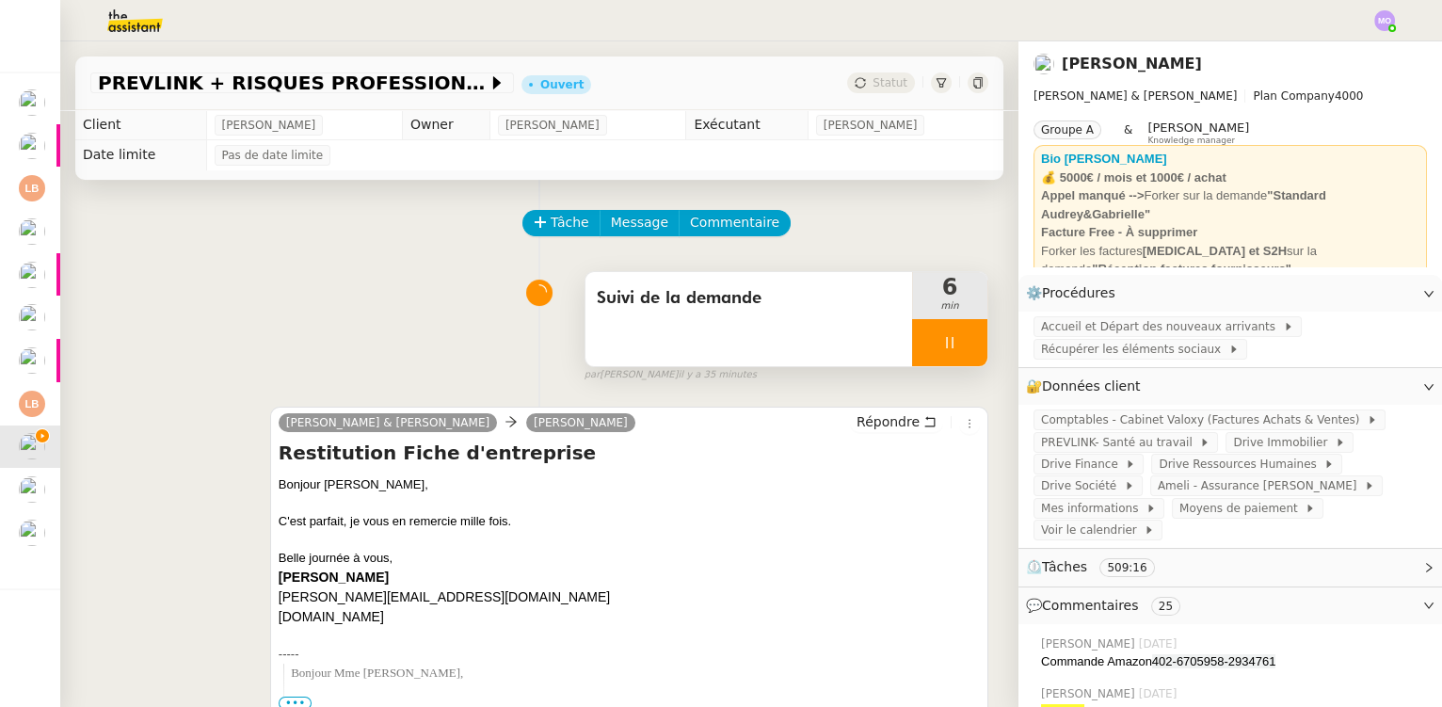
click at [956, 358] on div at bounding box center [949, 342] width 75 height 47
click at [956, 358] on button at bounding box center [969, 342] width 38 height 47
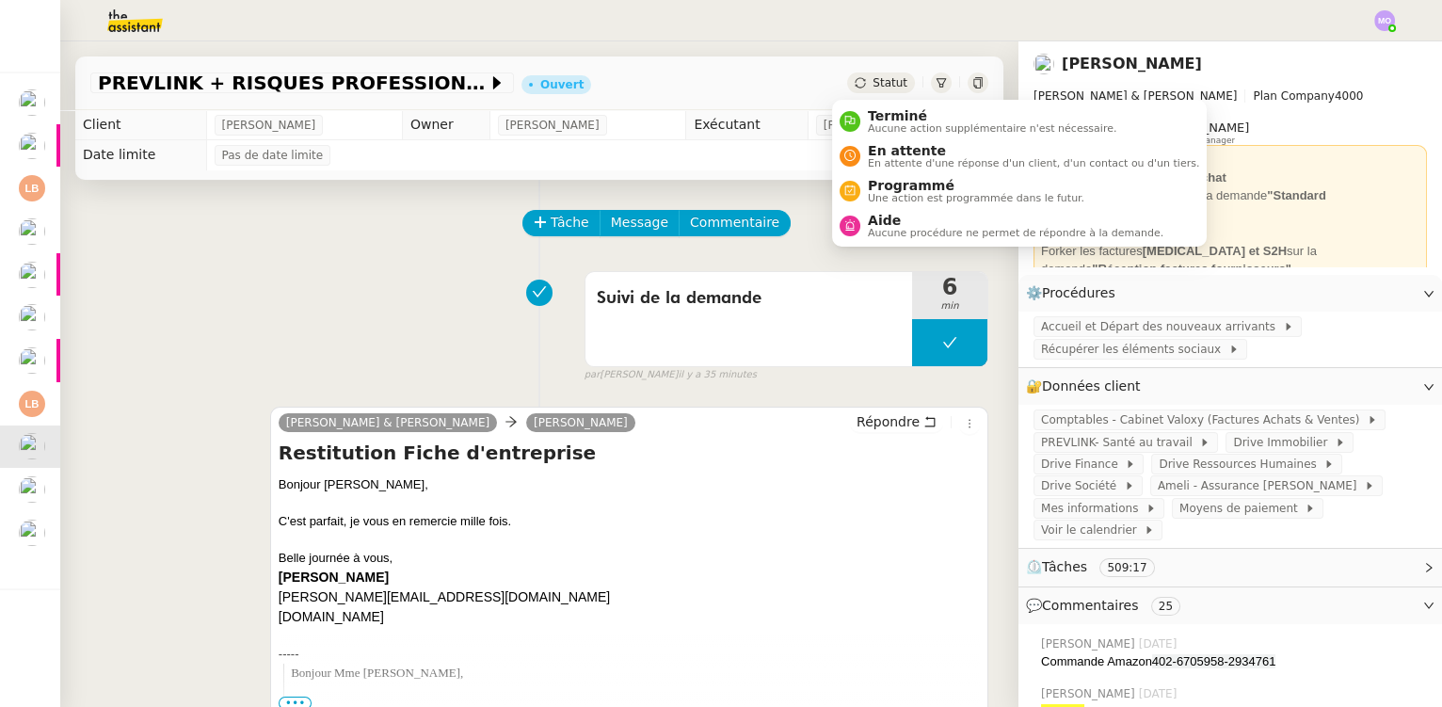
click at [873, 80] on span "Statut" at bounding box center [890, 82] width 35 height 13
click at [885, 125] on span "Aucune action supplémentaire n'est nécessaire." at bounding box center [992, 128] width 249 height 10
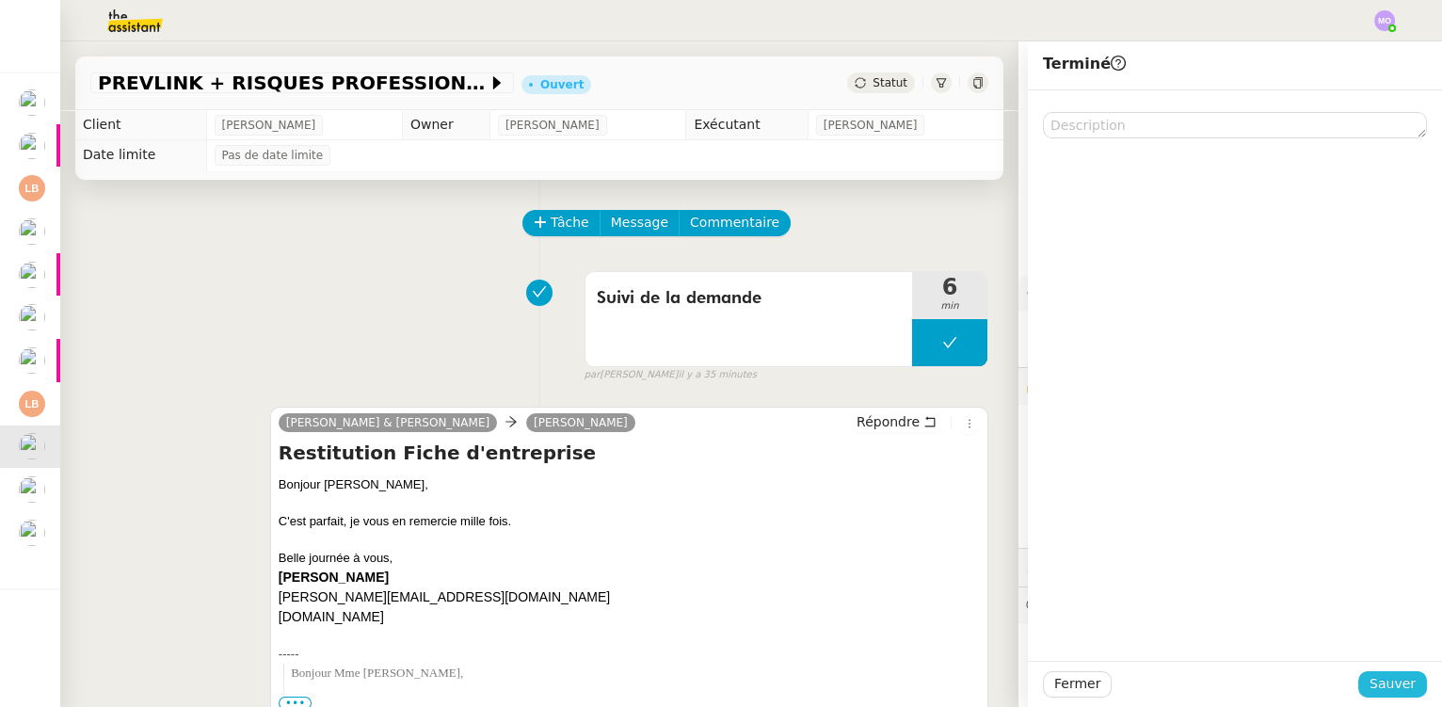
click at [1382, 680] on span "Sauver" at bounding box center [1393, 684] width 46 height 22
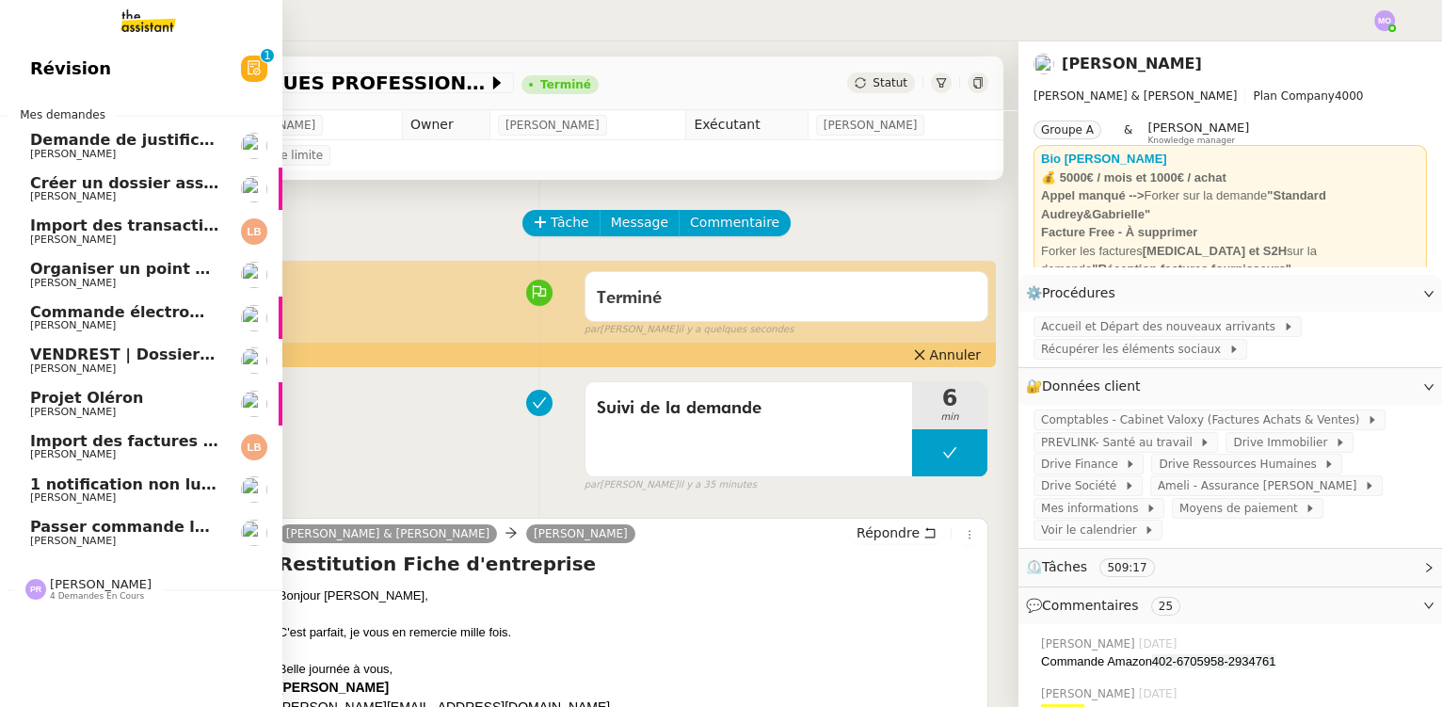
click at [111, 523] on span "Passer commande luminaire Modular" at bounding box center [187, 527] width 314 height 18
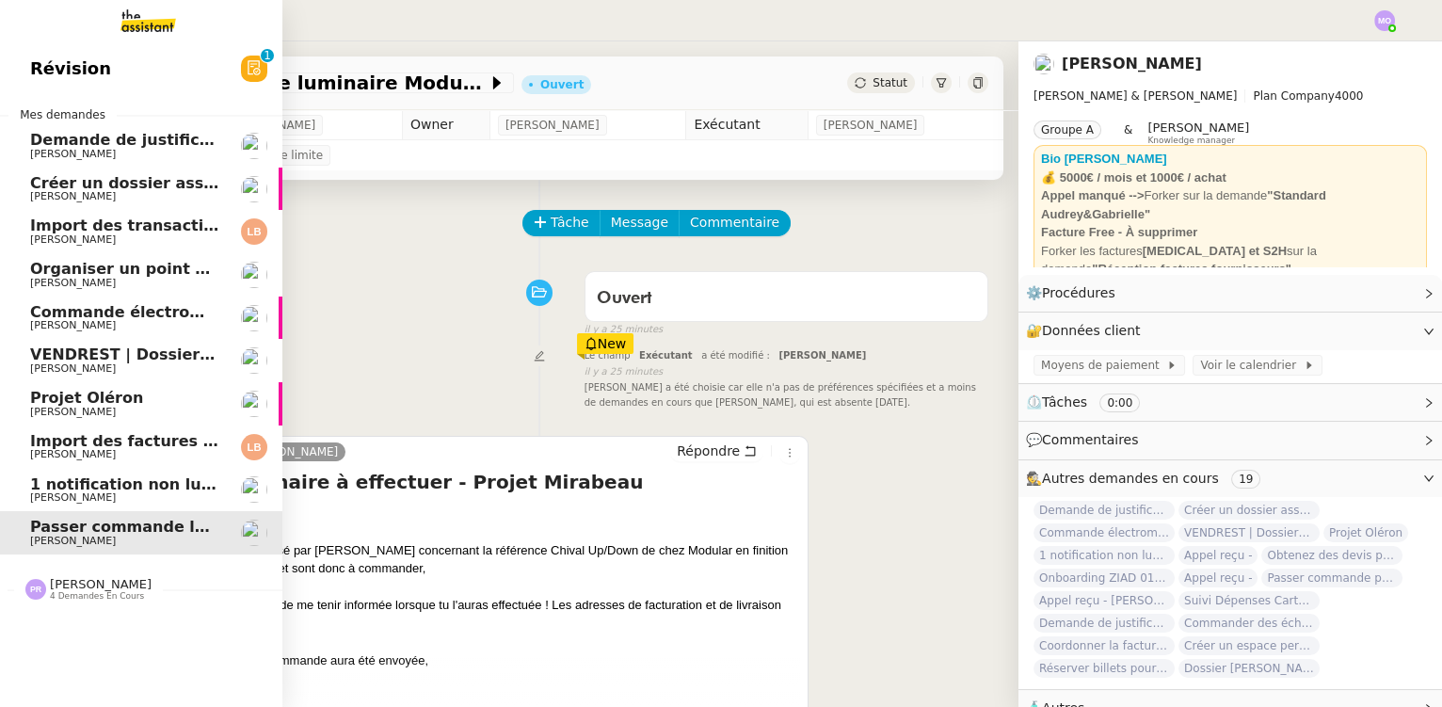
click at [115, 399] on span "Projet Oléron" at bounding box center [86, 398] width 113 height 18
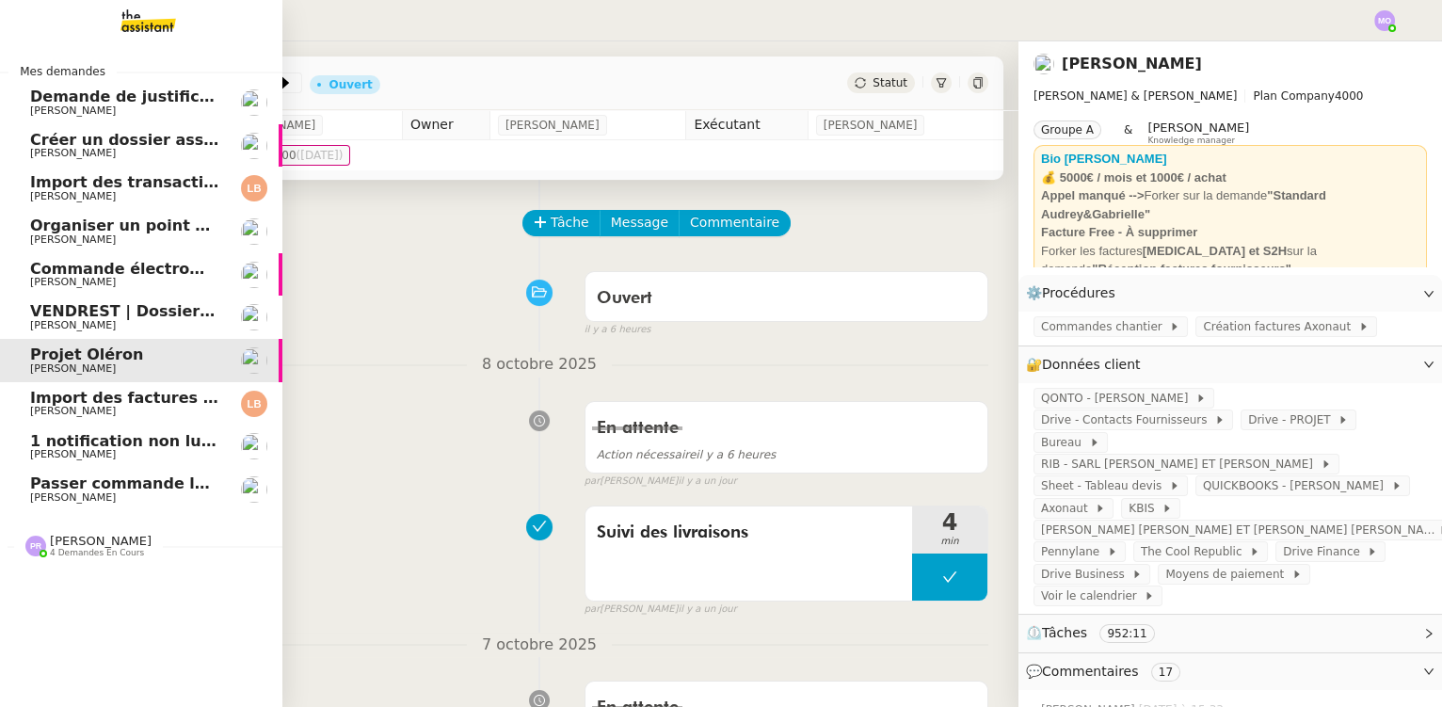
click at [152, 186] on span "Import des transaction CB - octobre 2025" at bounding box center [205, 182] width 351 height 18
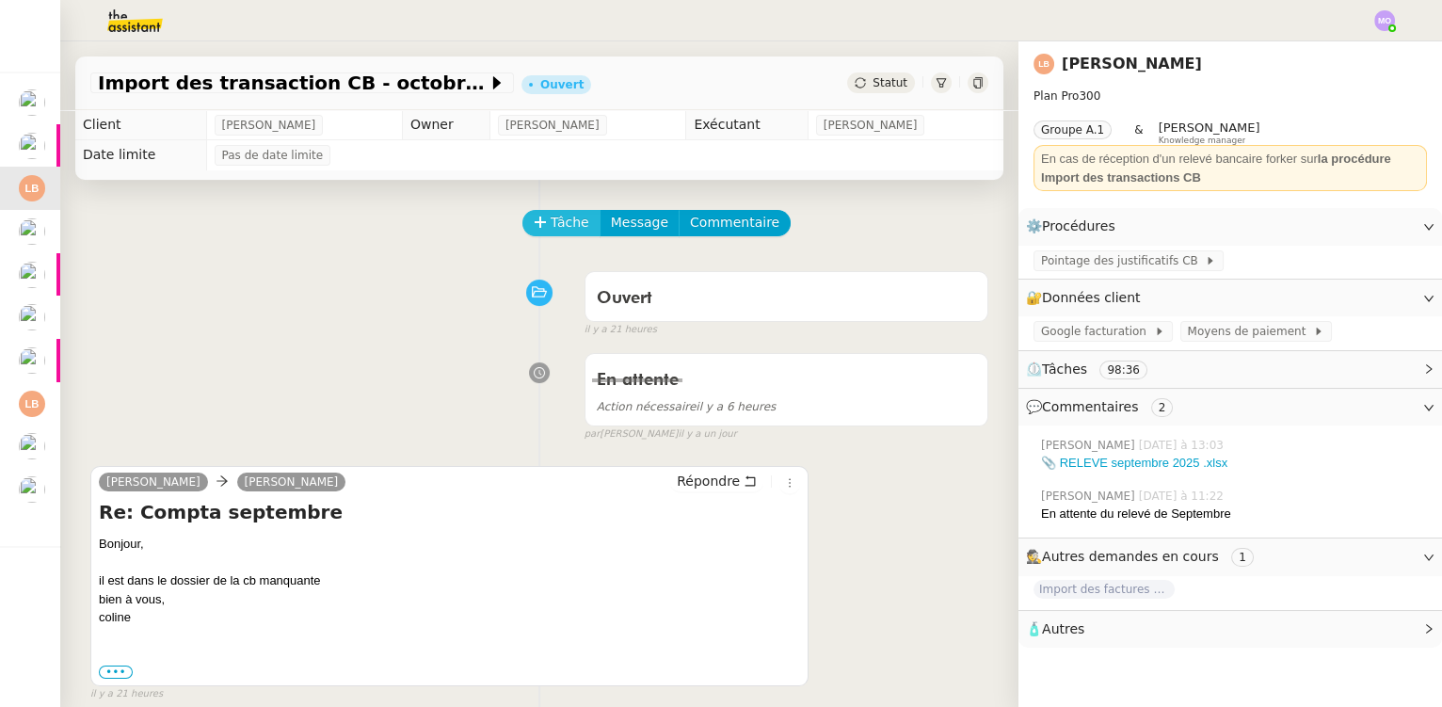
click at [551, 227] on span "Tâche" at bounding box center [570, 223] width 39 height 22
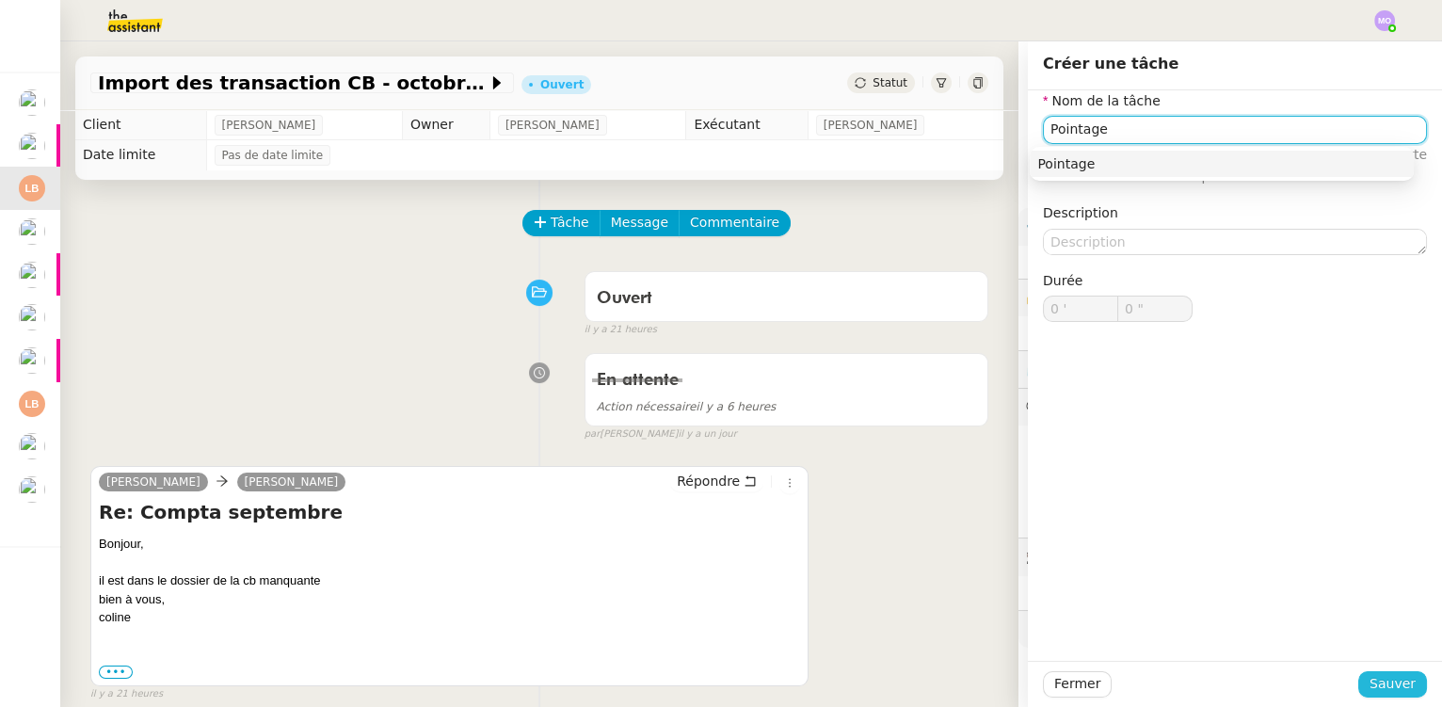
type input "Pointage"
drag, startPoint x: 1375, startPoint y: 689, endPoint x: 1361, endPoint y: 688, distance: 13.2
click at [1375, 688] on span "Sauver" at bounding box center [1393, 684] width 46 height 22
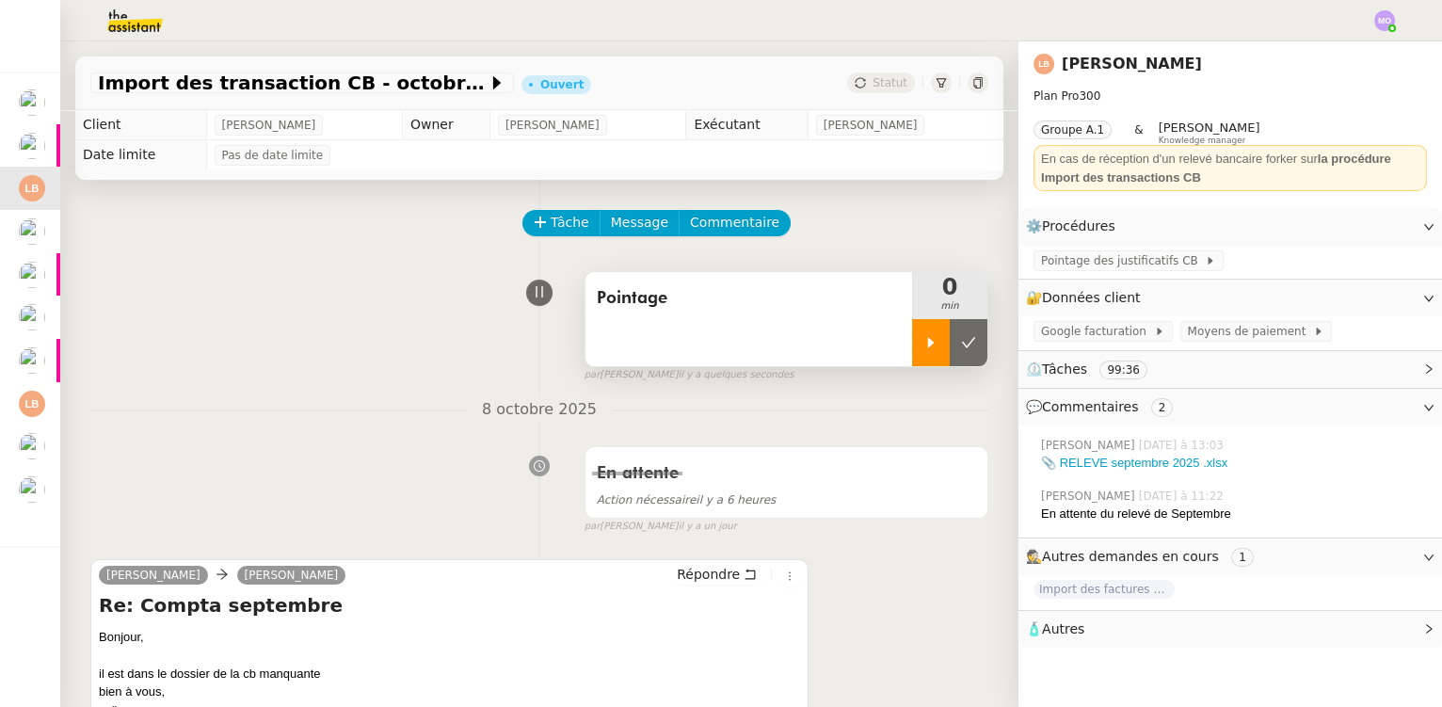
click at [912, 344] on div at bounding box center [931, 342] width 38 height 47
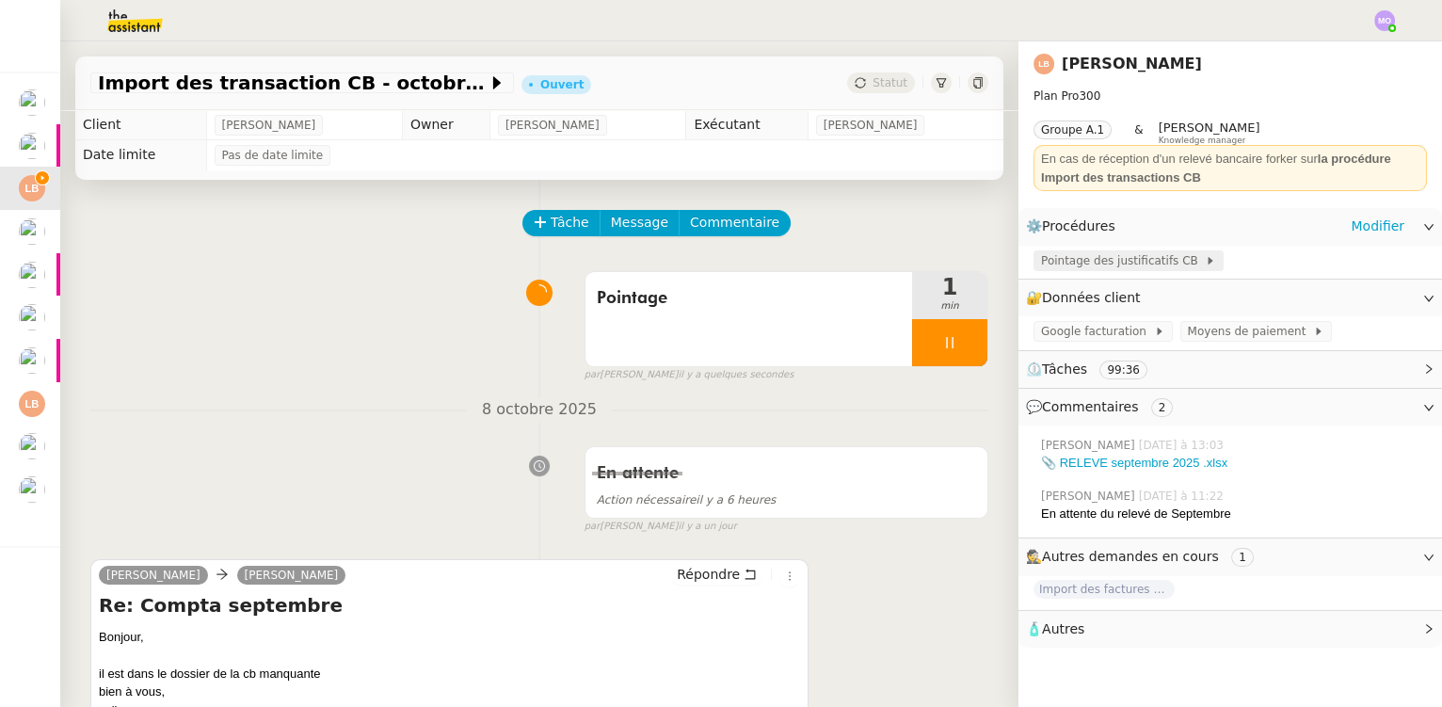
click at [1078, 260] on span "Pointage des justificatifs CB" at bounding box center [1123, 260] width 164 height 19
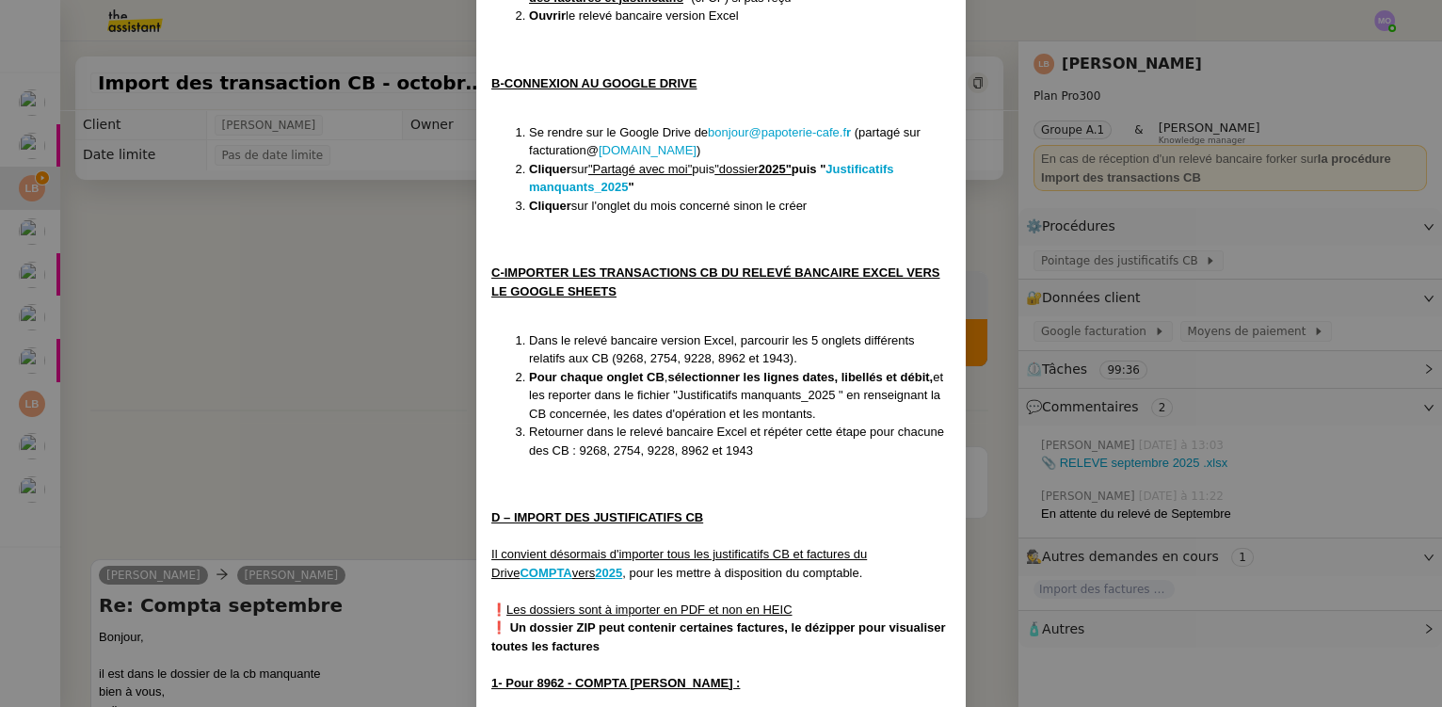
scroll to position [513, 0]
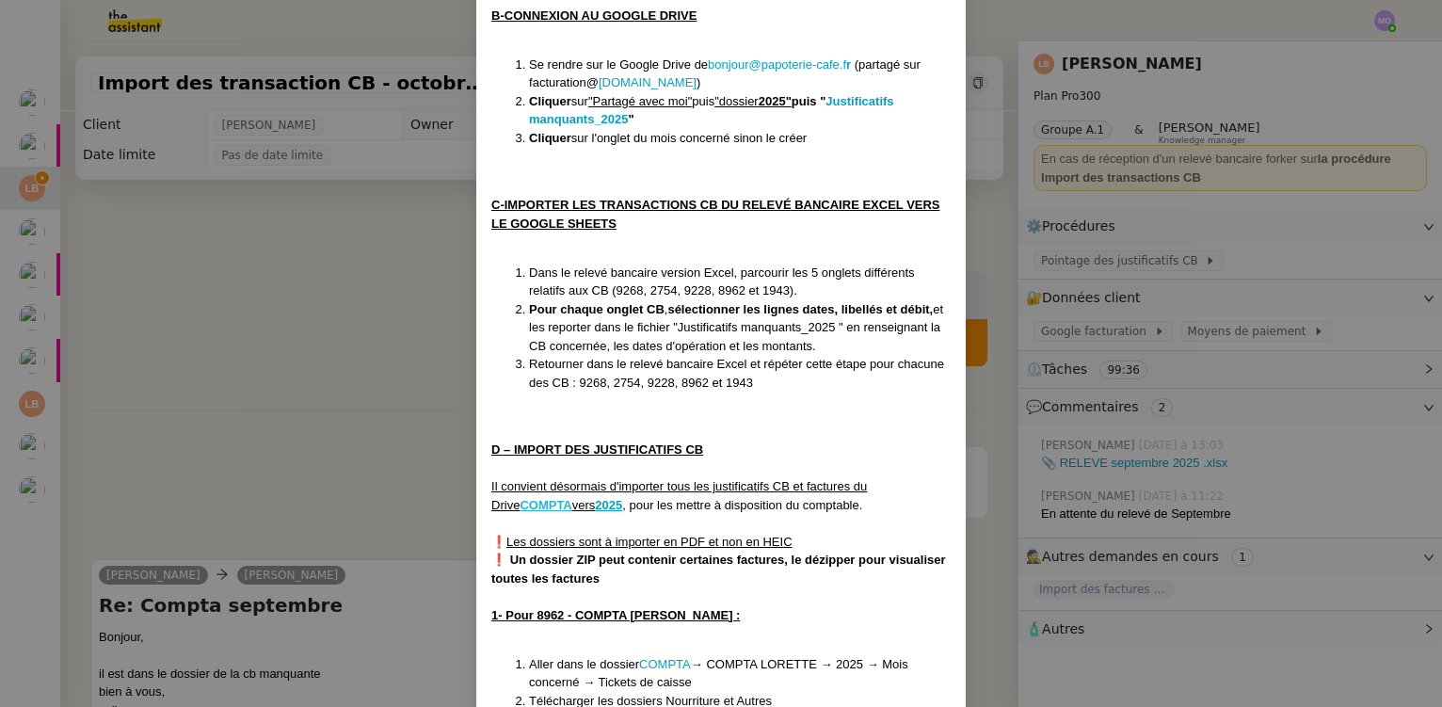
click at [543, 503] on u "COMPTA" at bounding box center [546, 505] width 52 height 14
click at [611, 503] on u "2025" at bounding box center [608, 505] width 27 height 14
click at [312, 330] on nz-modal-container "Créée le 05/09/2024 MAJ le 07/08/2025 Contexte : La cliente souhaite qu’on impo…" at bounding box center [721, 353] width 1442 height 707
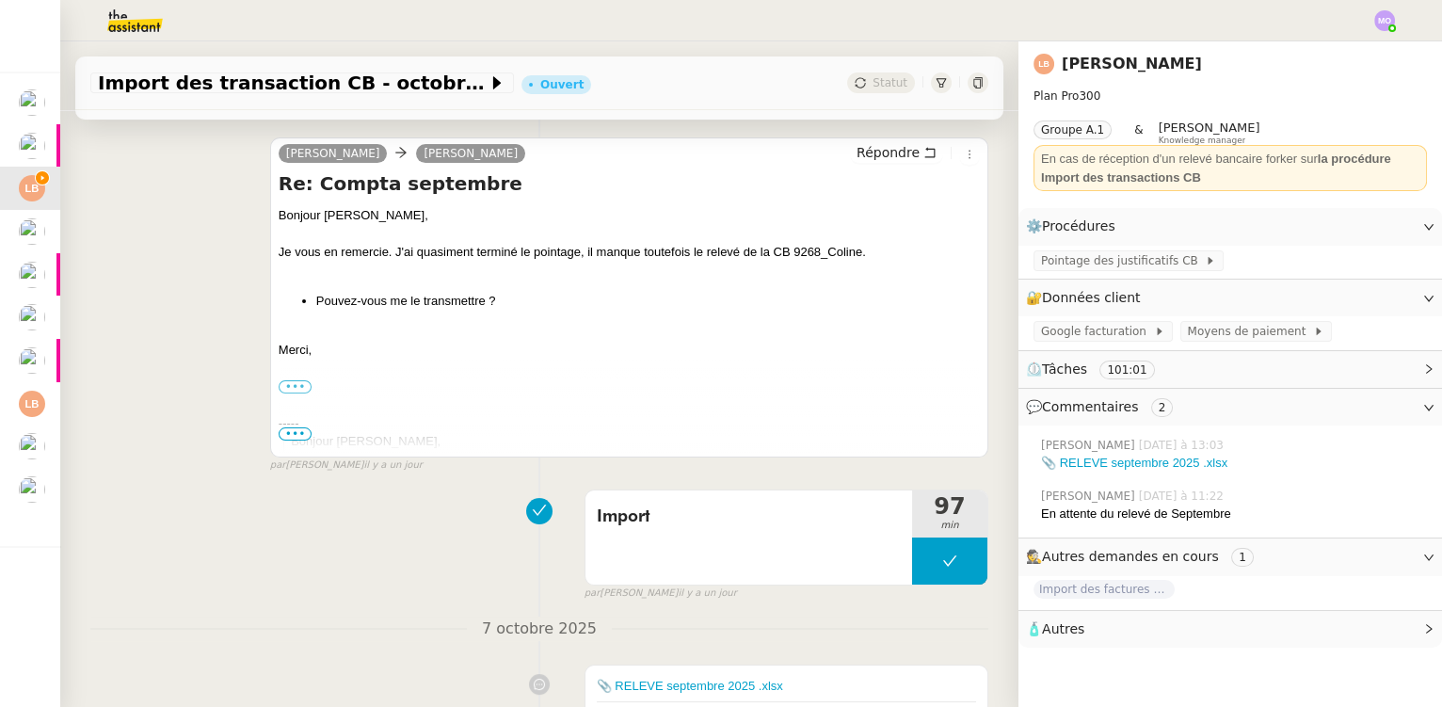
scroll to position [684, 0]
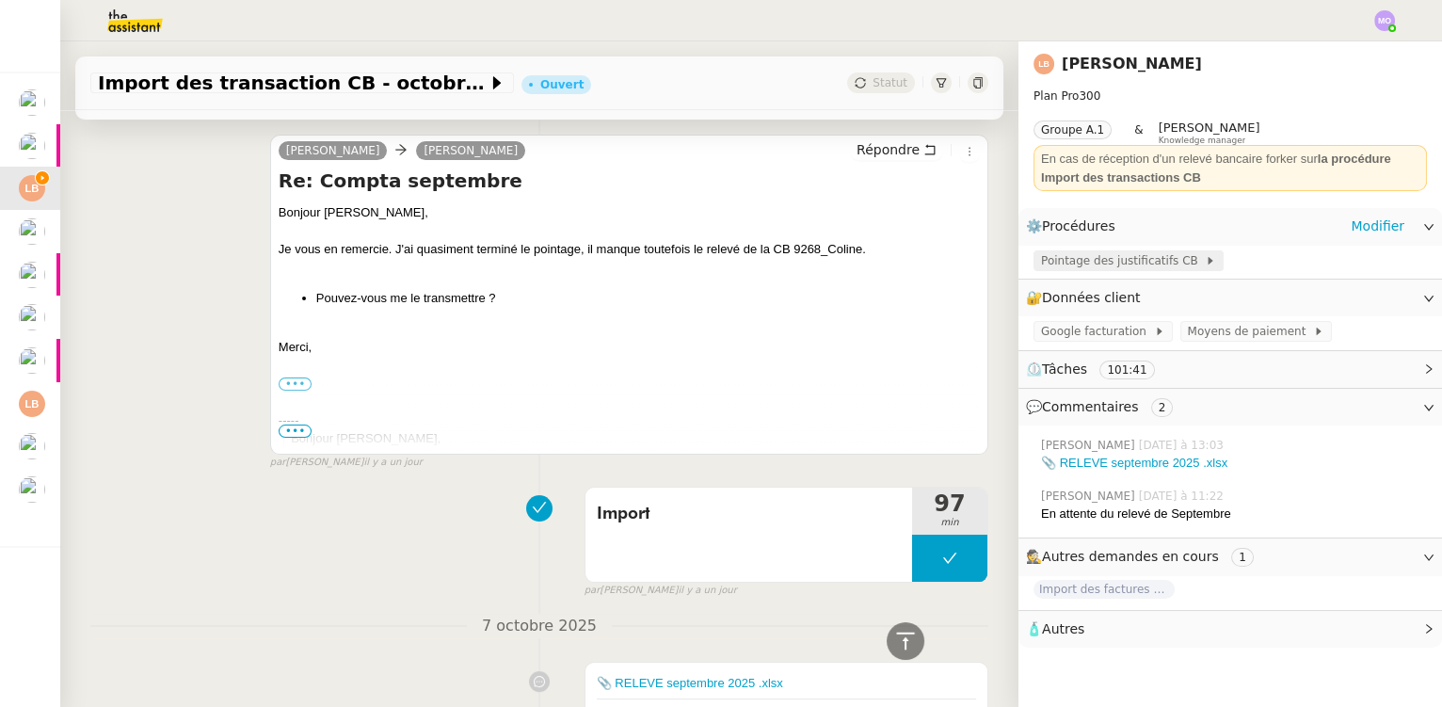
click at [1076, 256] on span "Pointage des justificatifs CB" at bounding box center [1123, 260] width 164 height 19
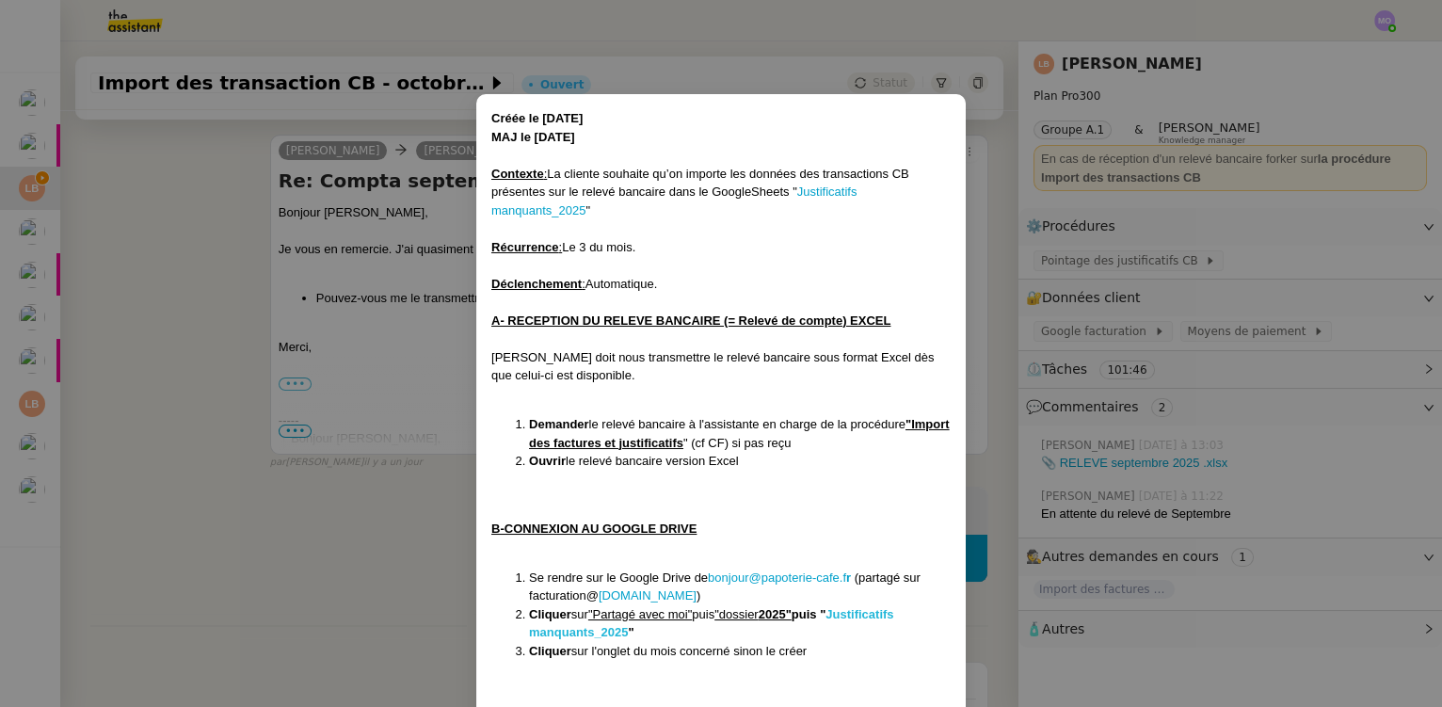
click at [580, 633] on strong "Justificatifs manquants_2025" at bounding box center [711, 623] width 365 height 33
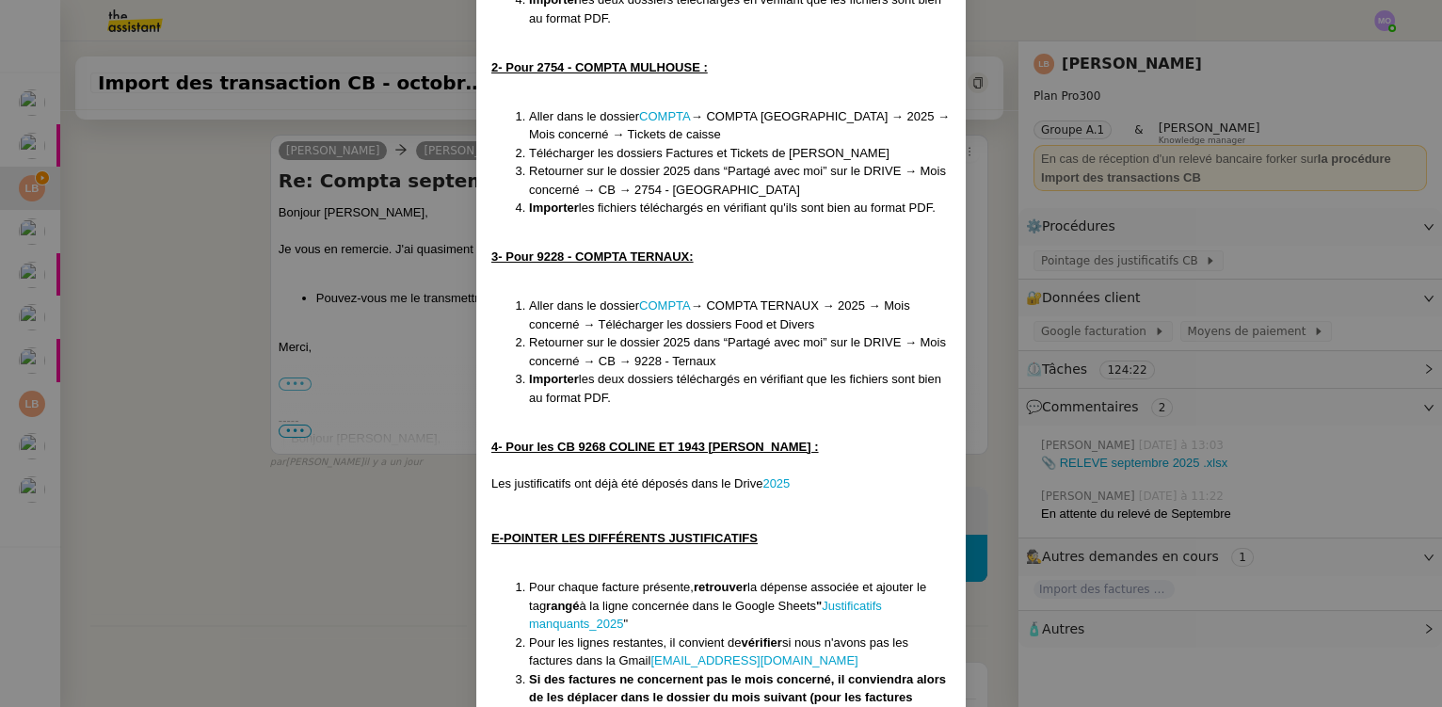
scroll to position [1283, 0]
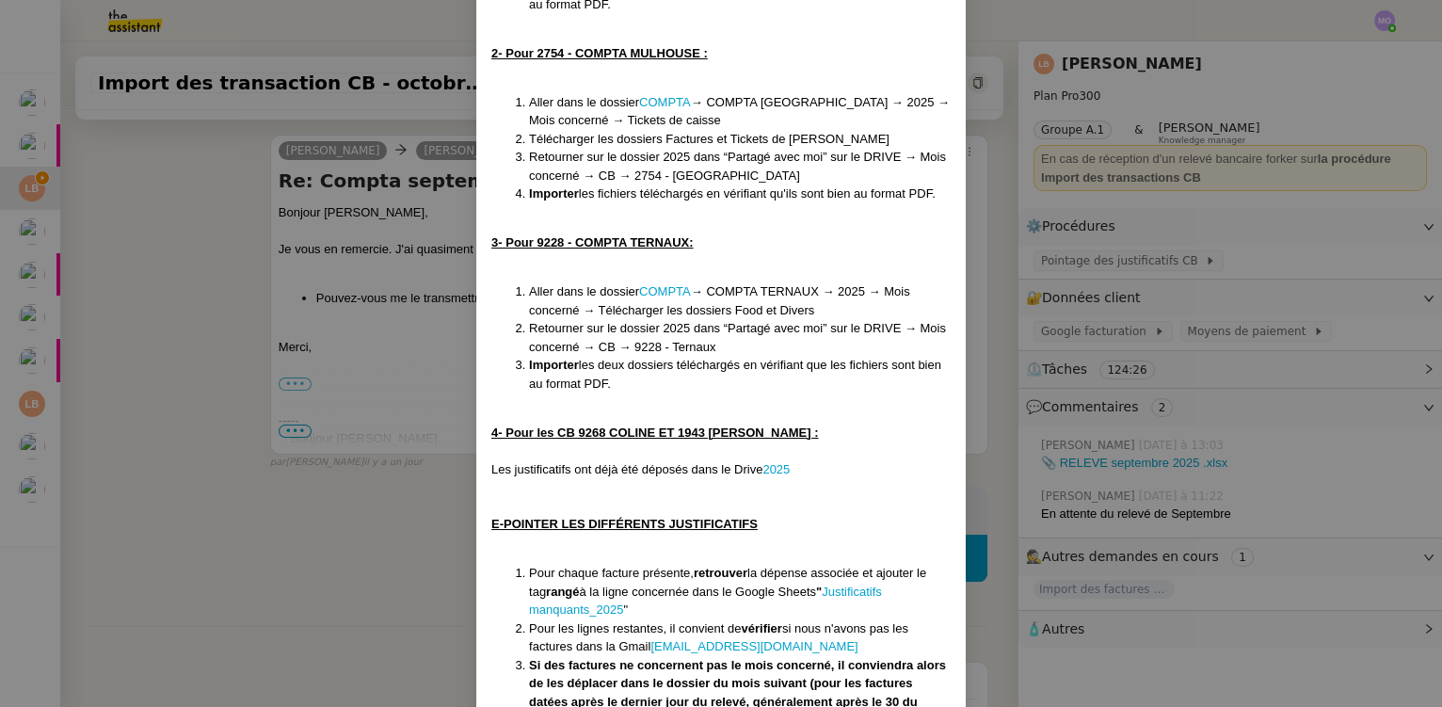
click at [191, 336] on nz-modal-container "Créée le 05/09/2024 MAJ le 07/08/2025 Contexte : La cliente souhaite qu’on impo…" at bounding box center [721, 353] width 1442 height 707
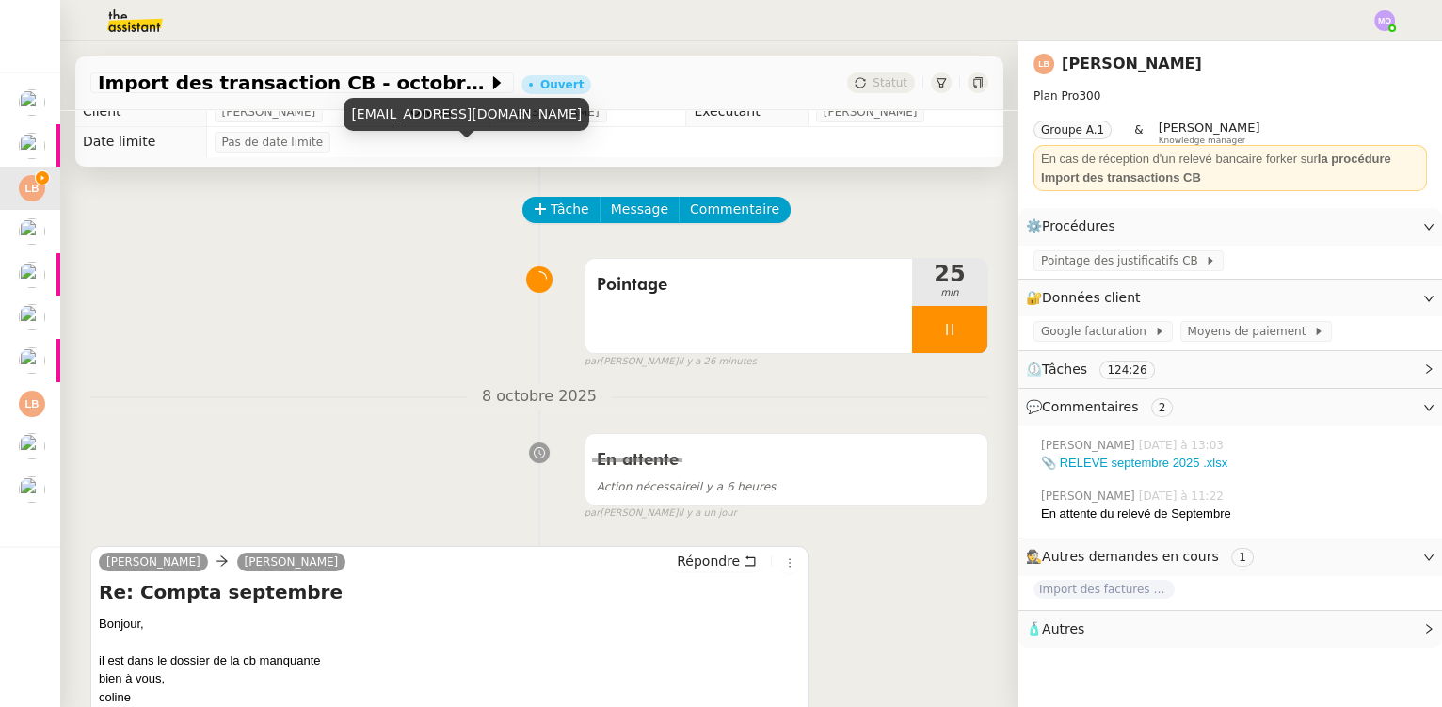
scroll to position [0, 0]
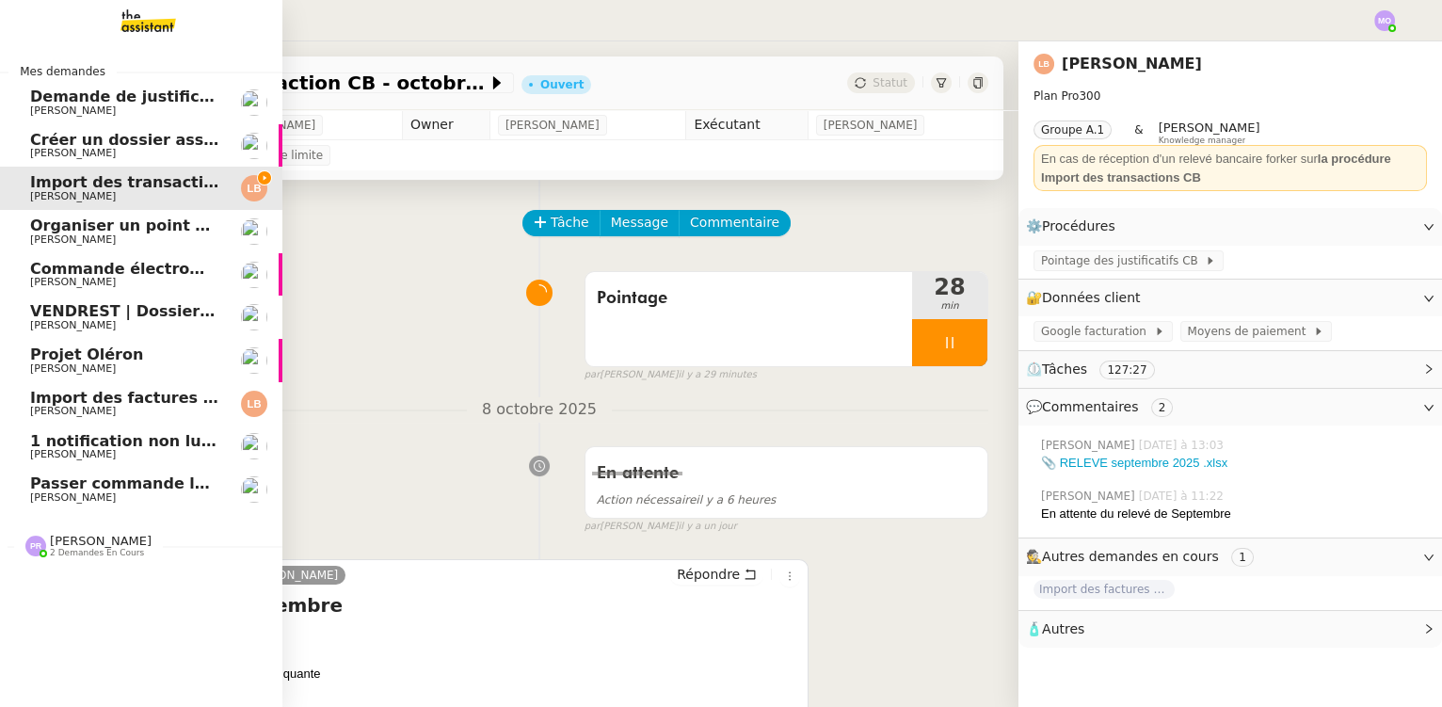
click at [145, 405] on span "Import des factures et justificatifs - septembre 2025" at bounding box center [253, 398] width 446 height 18
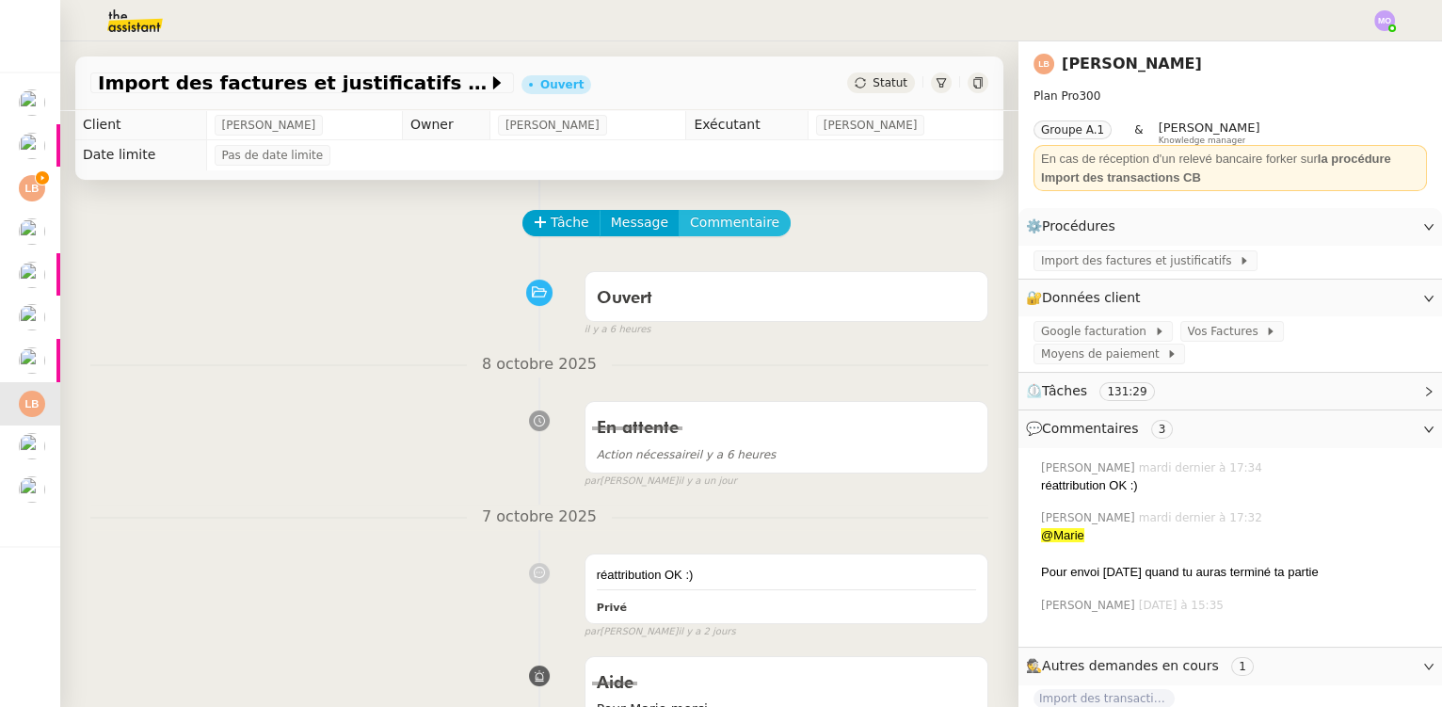
click at [717, 215] on span "Commentaire" at bounding box center [734, 223] width 89 height 22
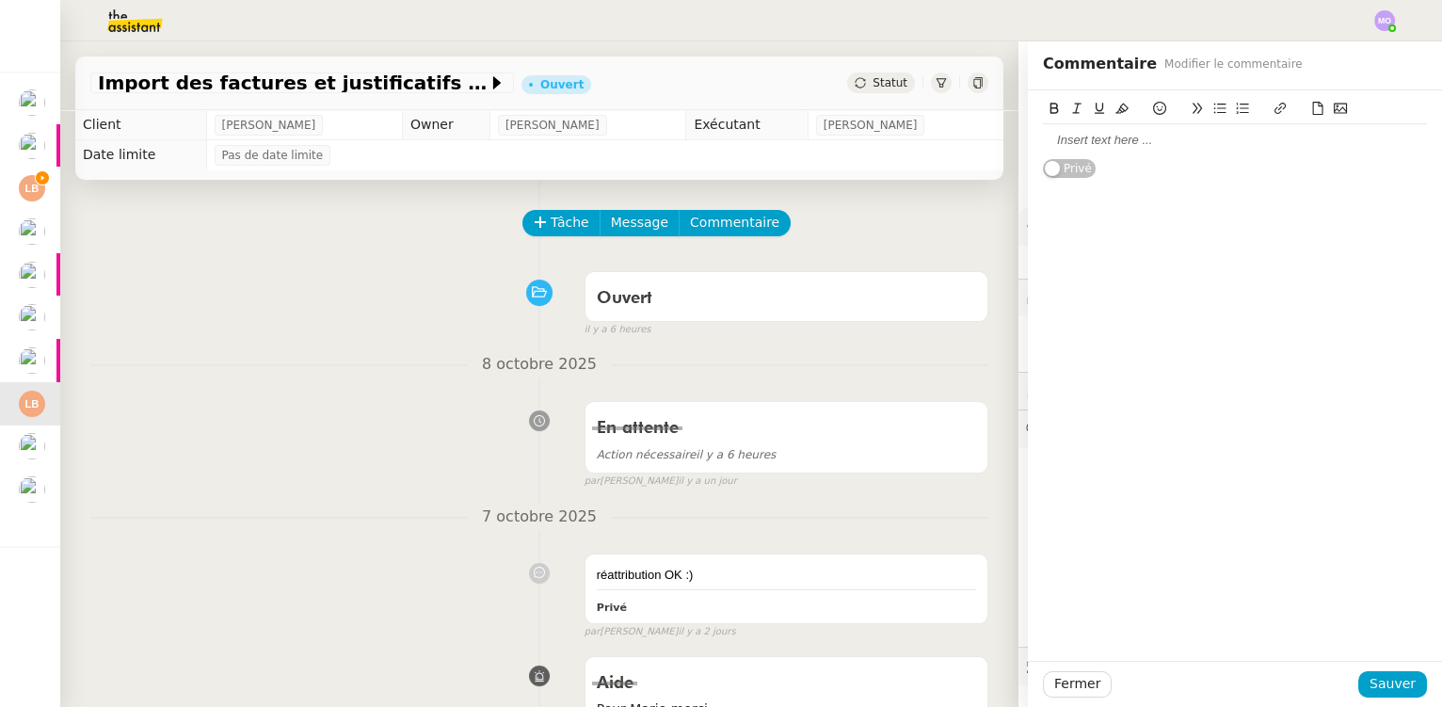
click at [1101, 147] on div at bounding box center [1235, 140] width 384 height 17
click at [1313, 107] on icon at bounding box center [1318, 108] width 10 height 13
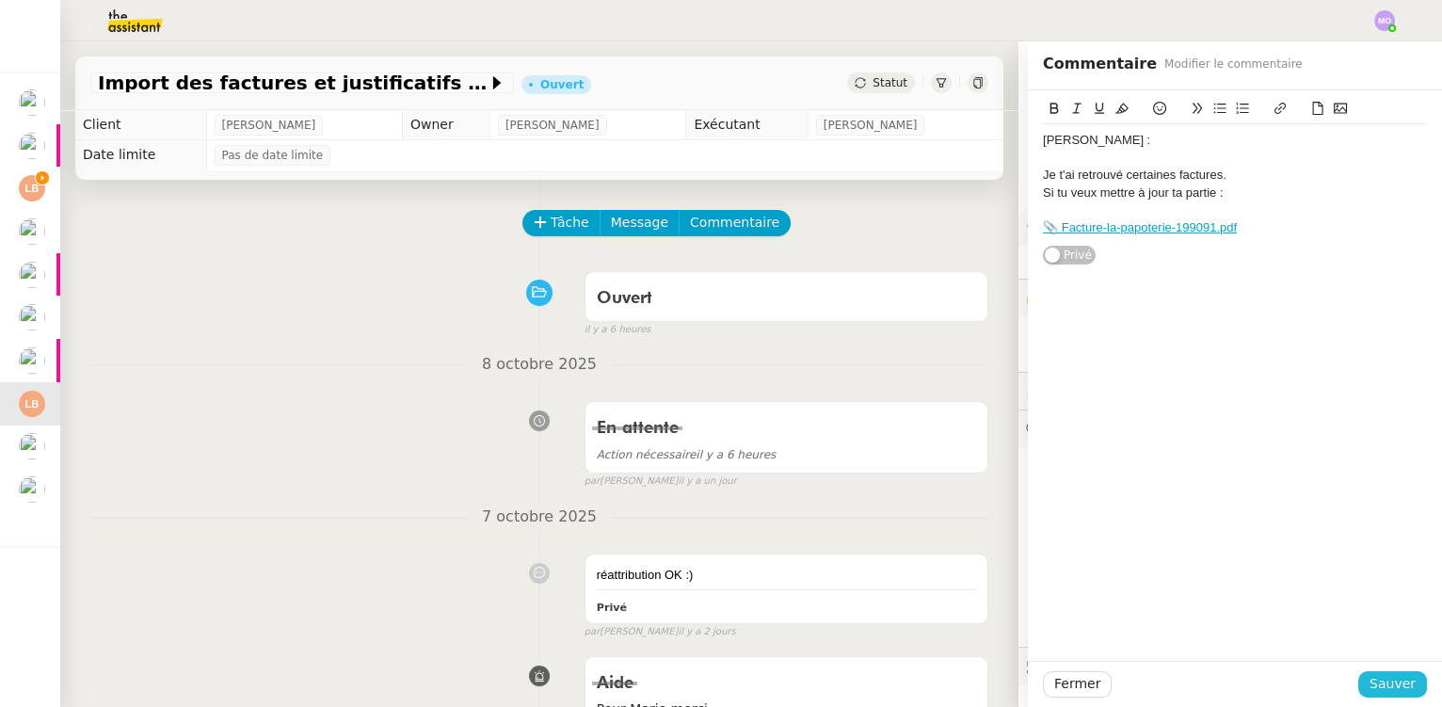
click at [1377, 685] on span "Sauver" at bounding box center [1393, 684] width 46 height 22
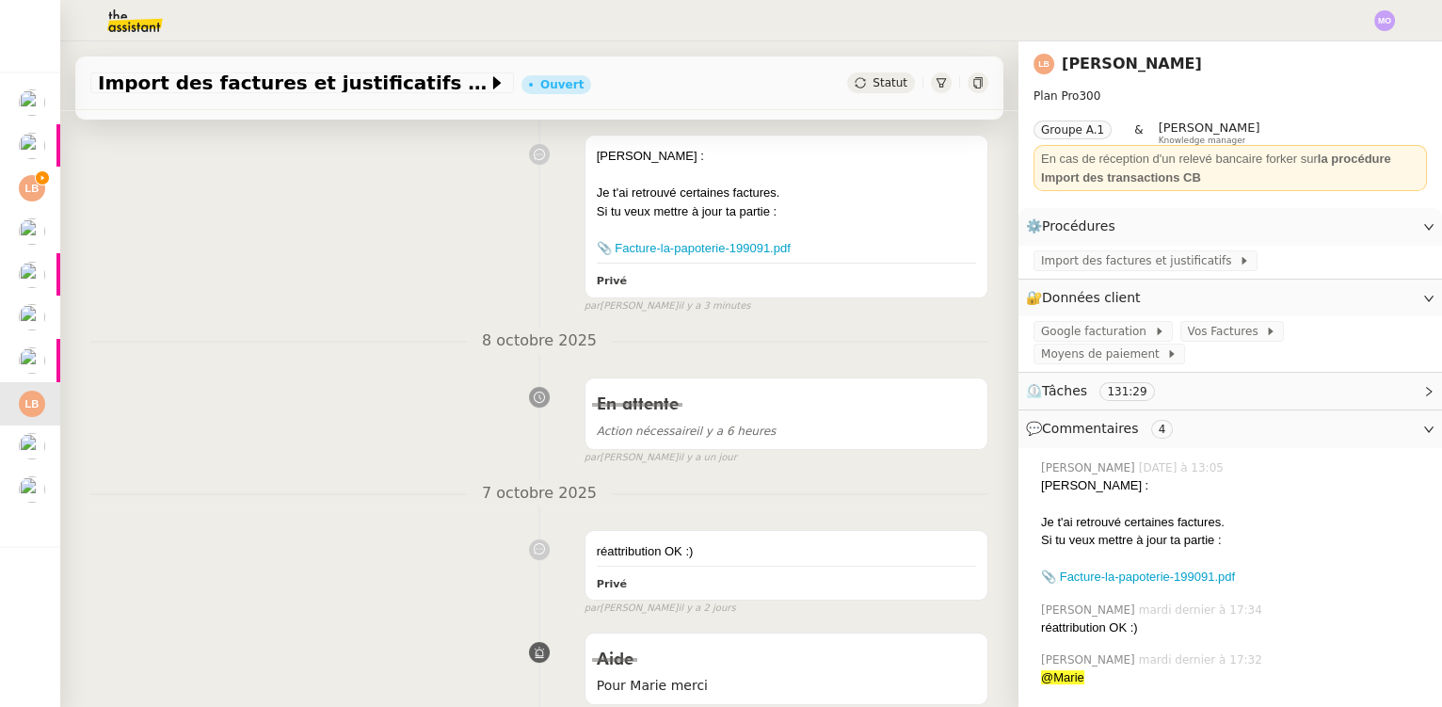
scroll to position [256, 0]
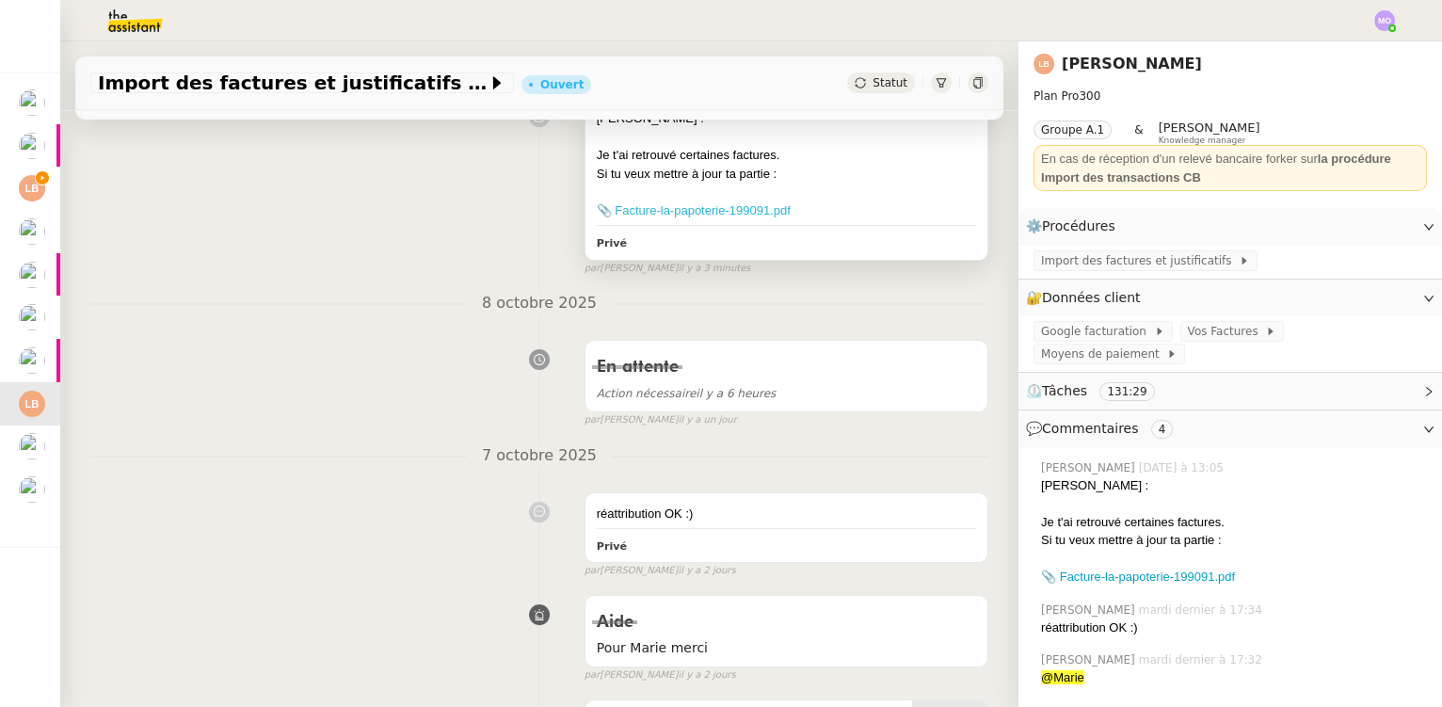
click at [692, 206] on link "📎 Facture-la-papoterie-199091.pdf" at bounding box center [694, 210] width 194 height 14
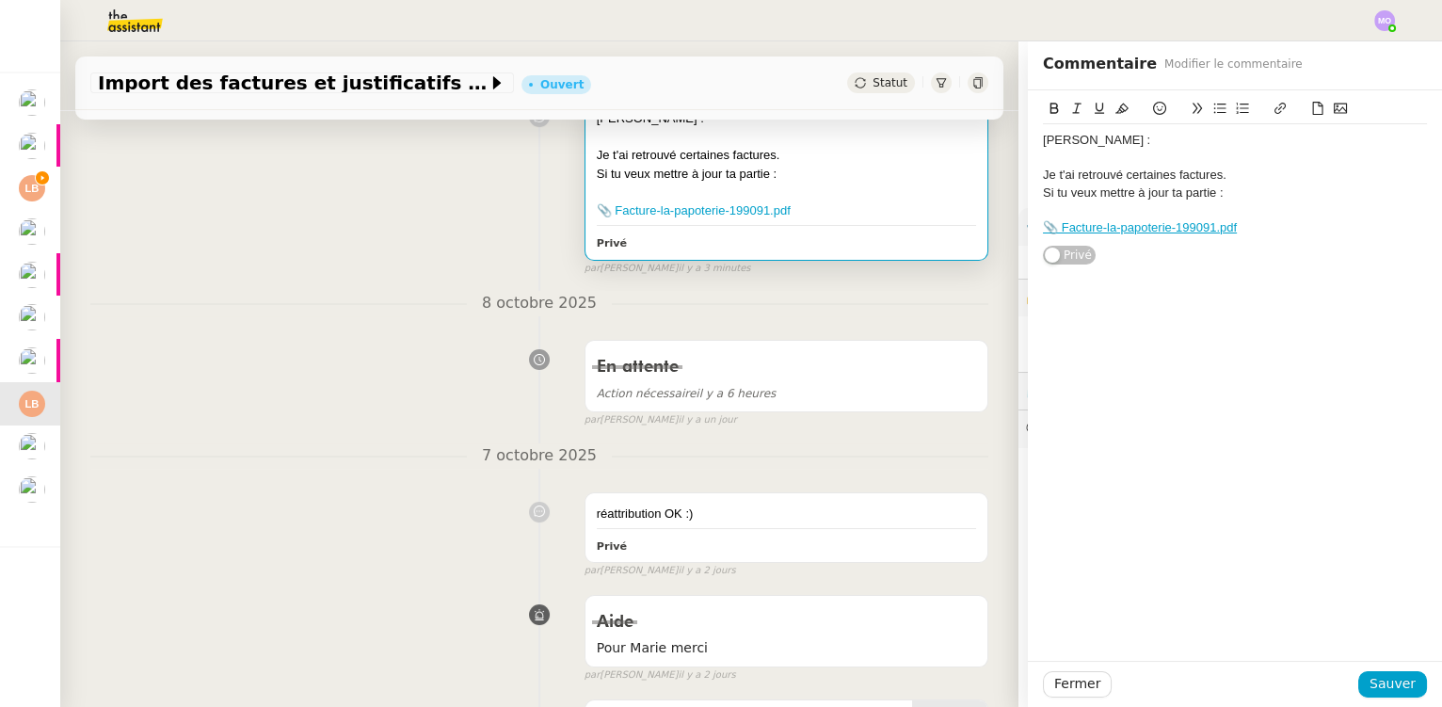
click at [1118, 226] on link "📎 Facture-la-papoterie-199091.pdf" at bounding box center [1140, 227] width 194 height 14
click at [1056, 262] on link "https://dashboard.theassistant.com/file/Cc3agMRIhzOwWHmi7Pt6" at bounding box center [1088, 262] width 129 height 24
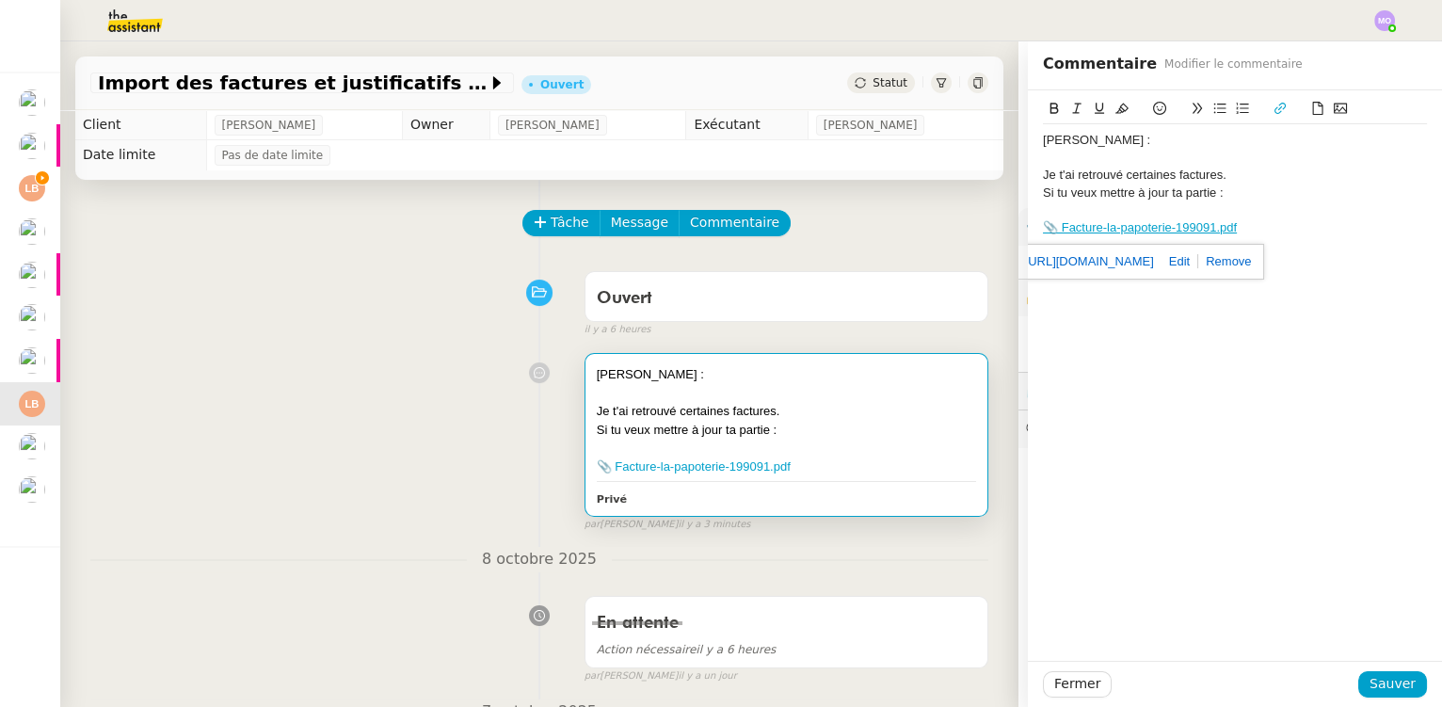
click at [362, 323] on div "Ouvert false il y a 6 heures" at bounding box center [539, 300] width 898 height 75
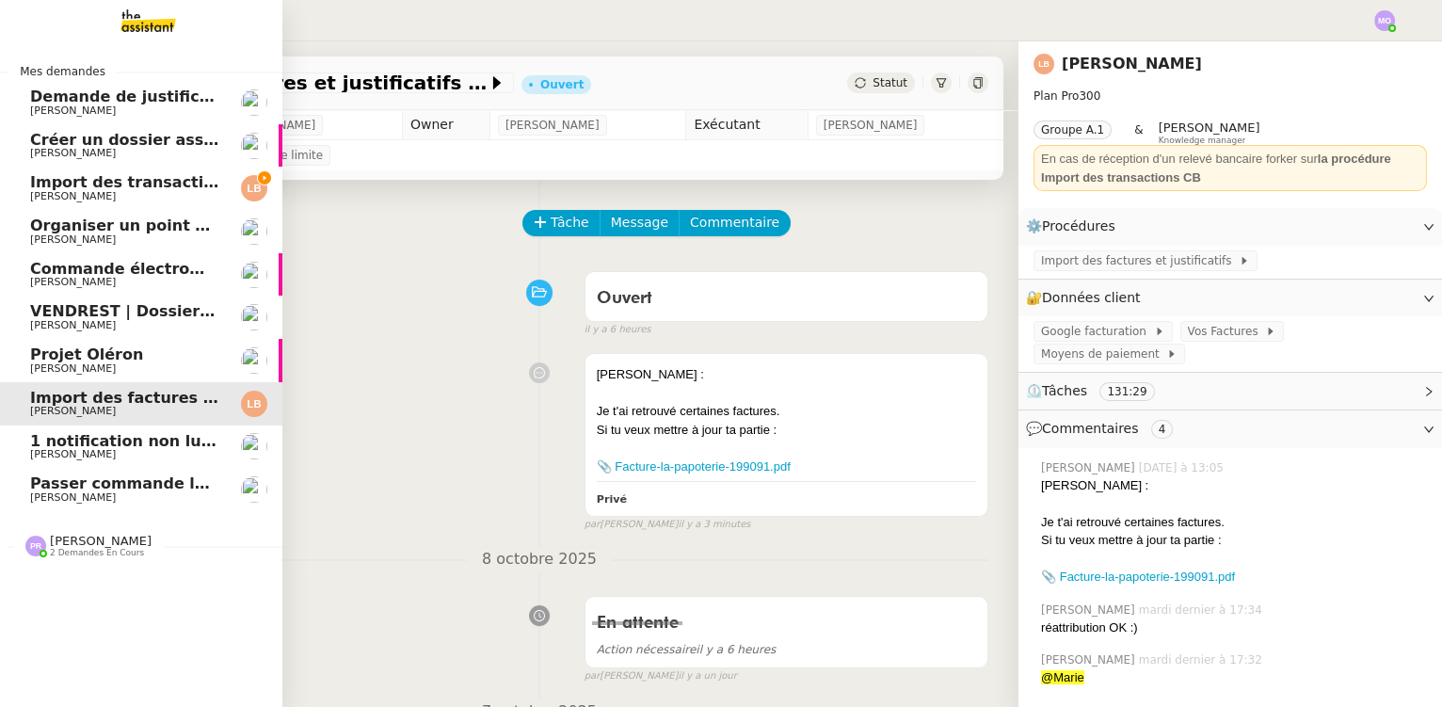
click at [123, 480] on span "Passer commande luminaire Modular" at bounding box center [187, 484] width 314 height 18
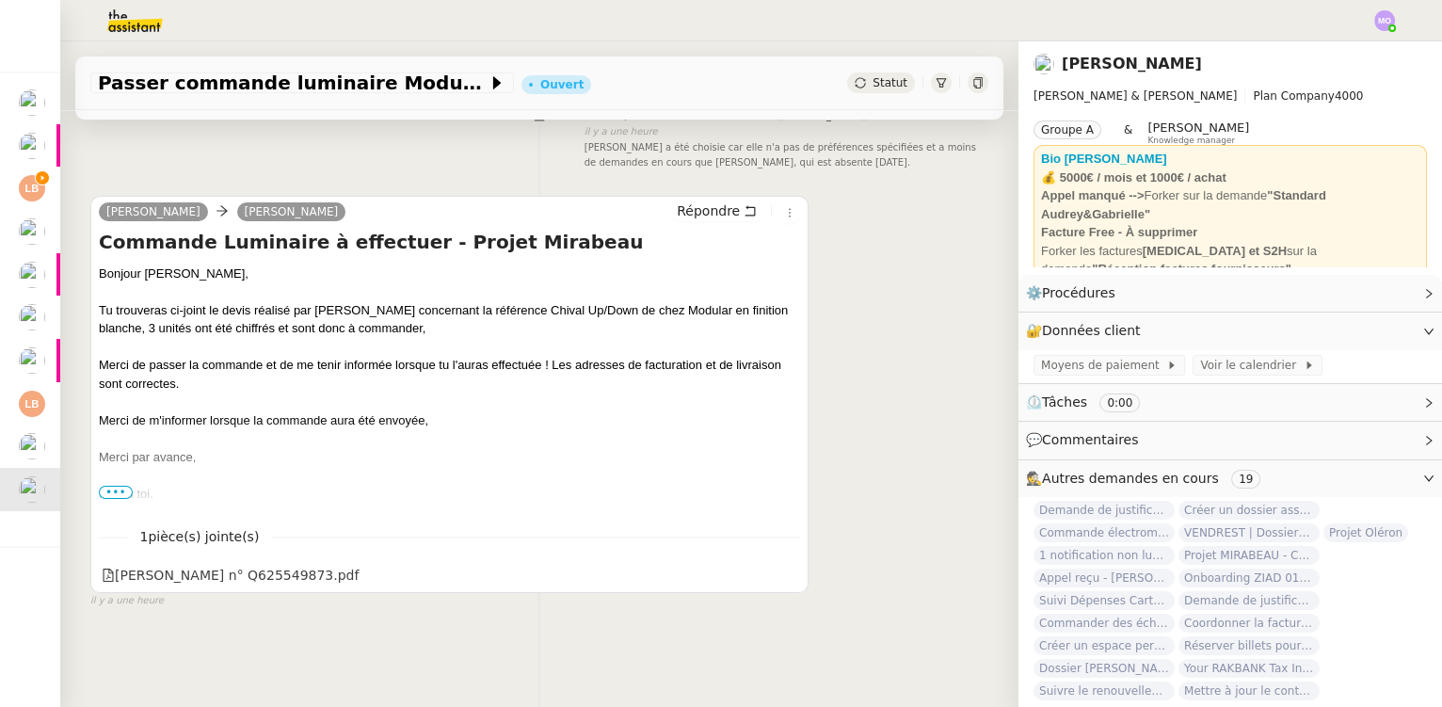
scroll to position [250, 0]
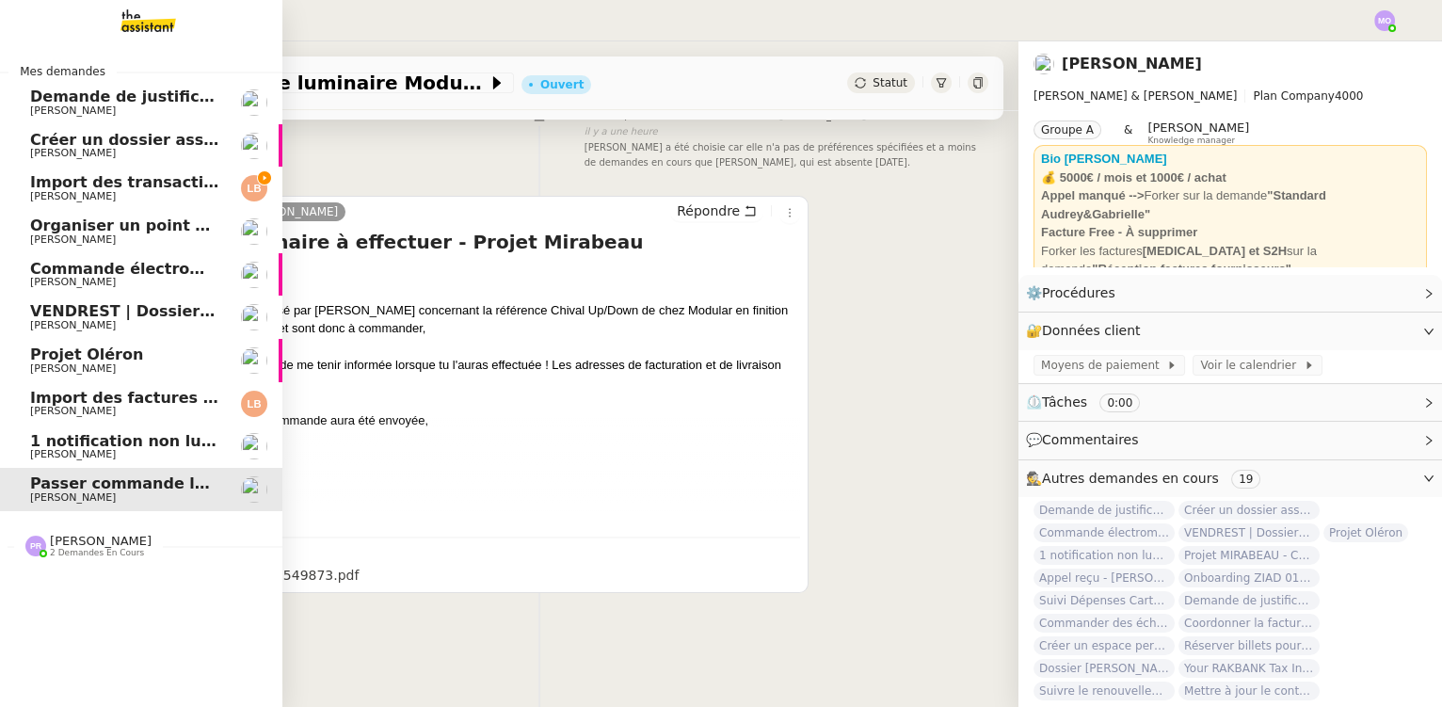
click at [134, 446] on span "1 notification non lue sur Pennylane" at bounding box center [184, 441] width 308 height 18
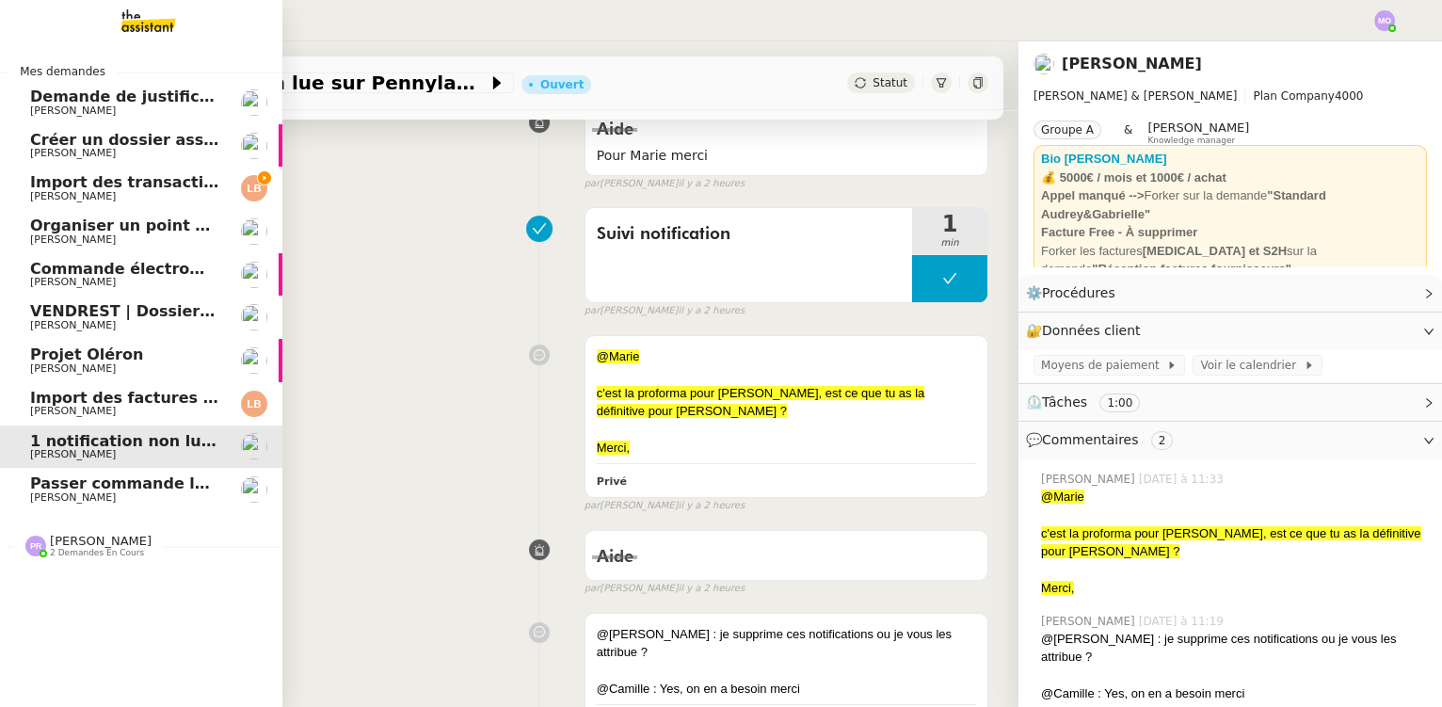
click at [142, 412] on span "[PERSON_NAME]" at bounding box center [125, 411] width 190 height 11
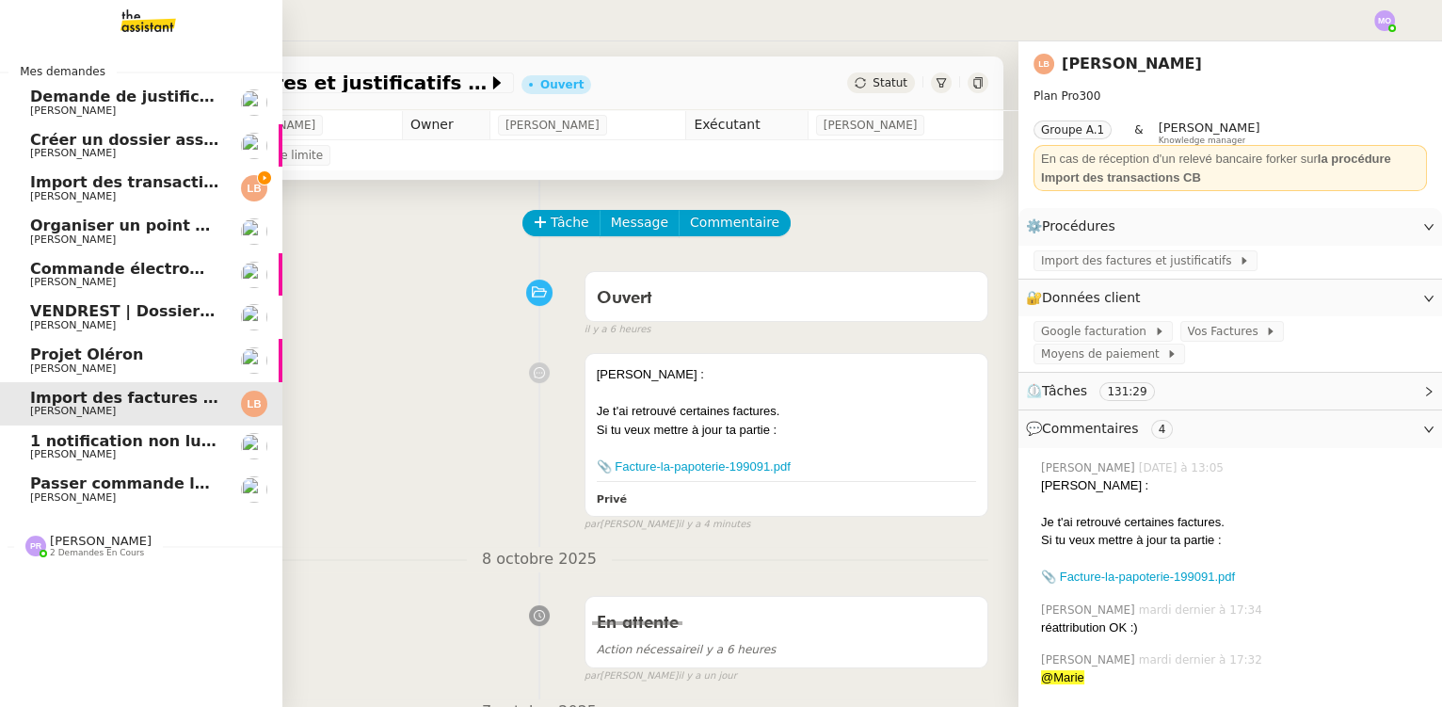
click at [121, 359] on span "Projet Oléron" at bounding box center [125, 354] width 190 height 17
click at [125, 395] on span "Import des factures et justificatifs - septembre 2025" at bounding box center [253, 398] width 446 height 18
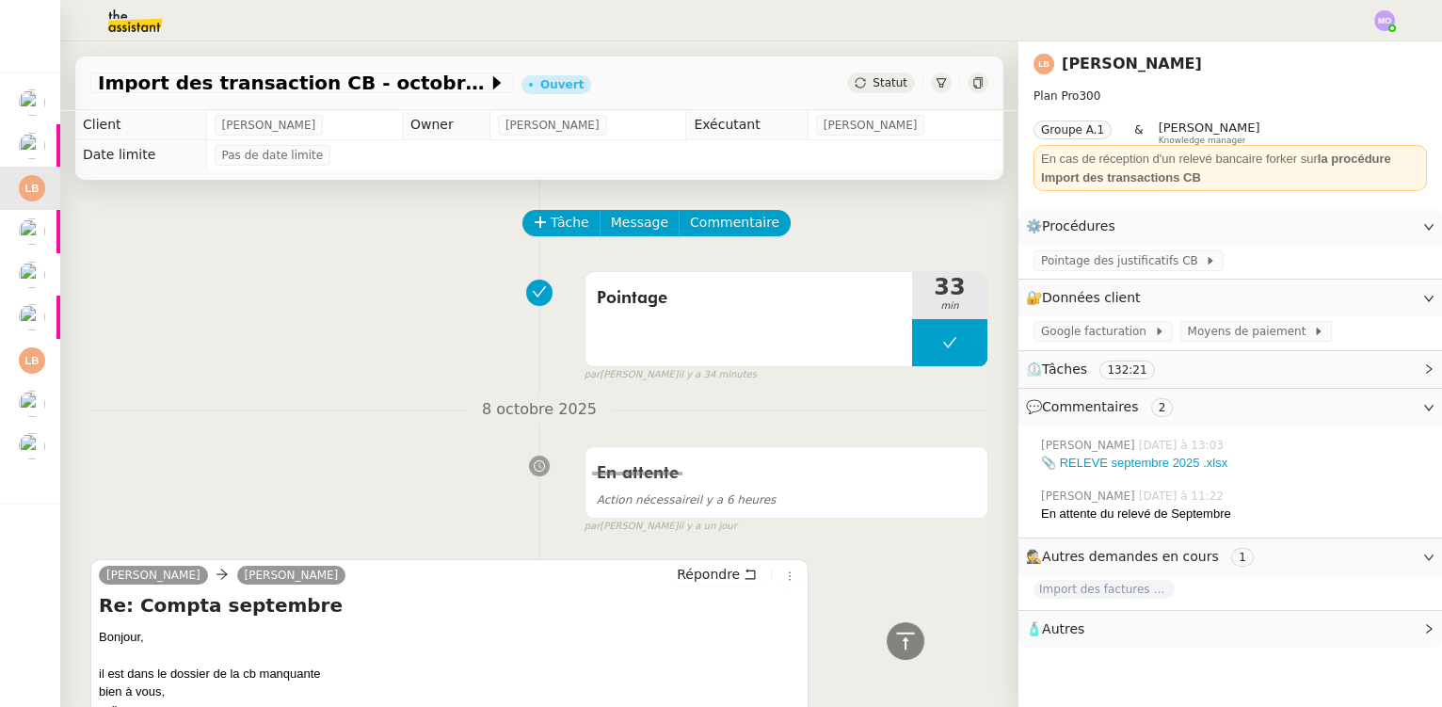
scroll to position [599, 0]
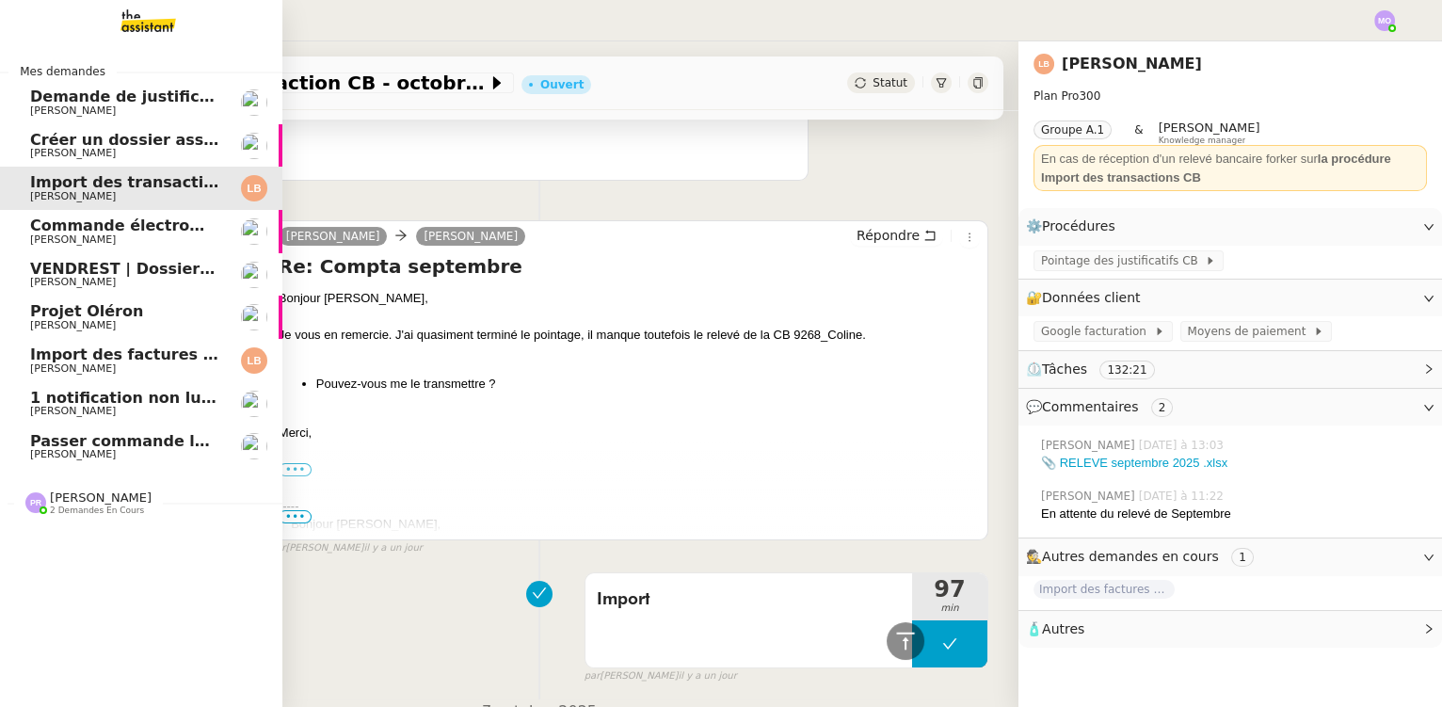
click at [75, 149] on span "[PERSON_NAME]" at bounding box center [73, 153] width 86 height 12
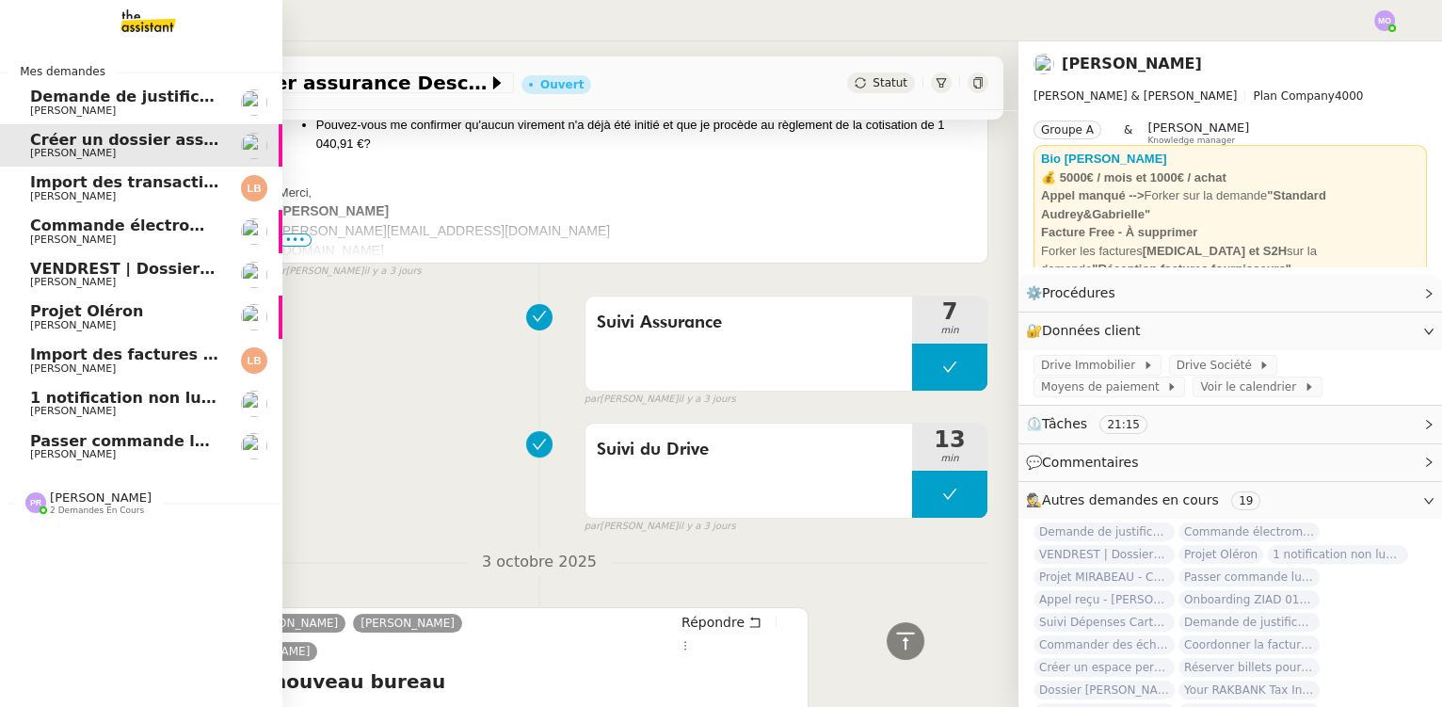
click at [152, 446] on span "Passer commande luminaire Modular" at bounding box center [187, 441] width 314 height 18
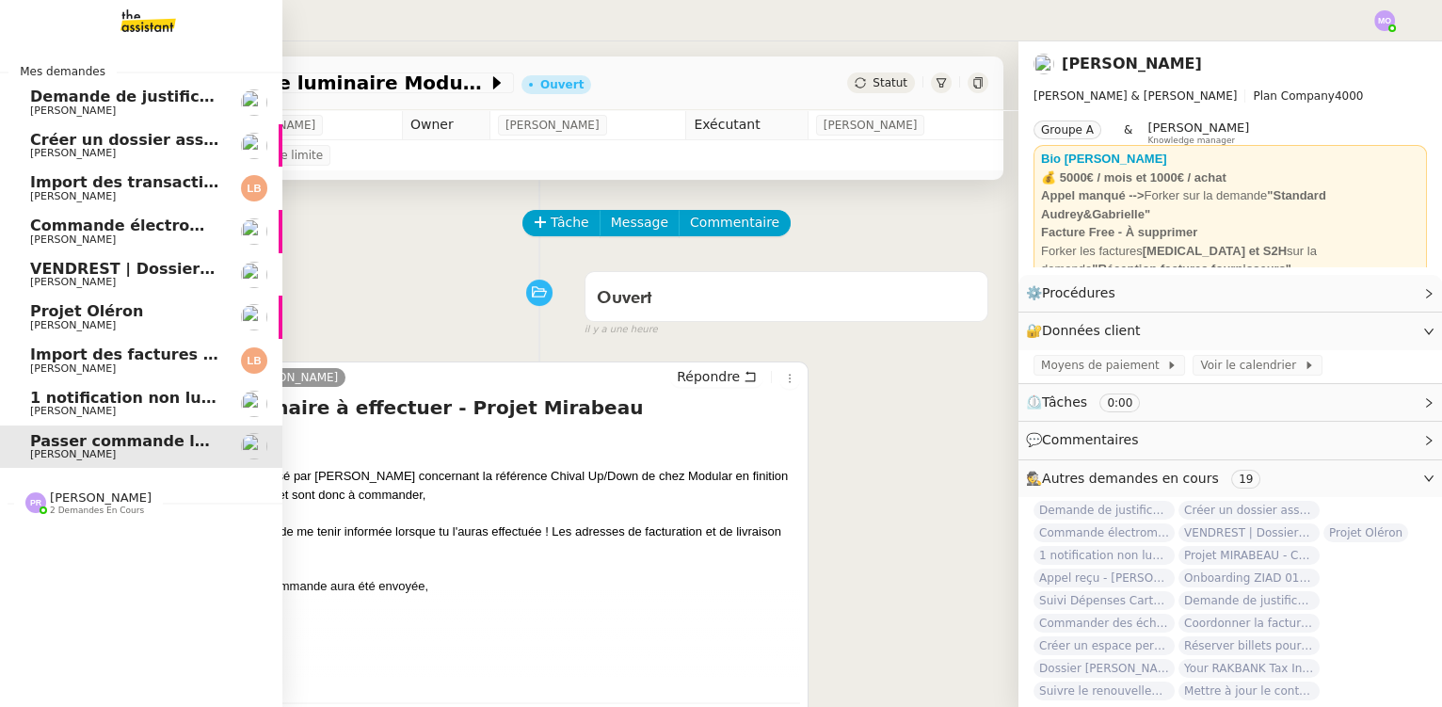
click at [108, 398] on span "1 notification non lue sur Pennylane" at bounding box center [184, 398] width 308 height 18
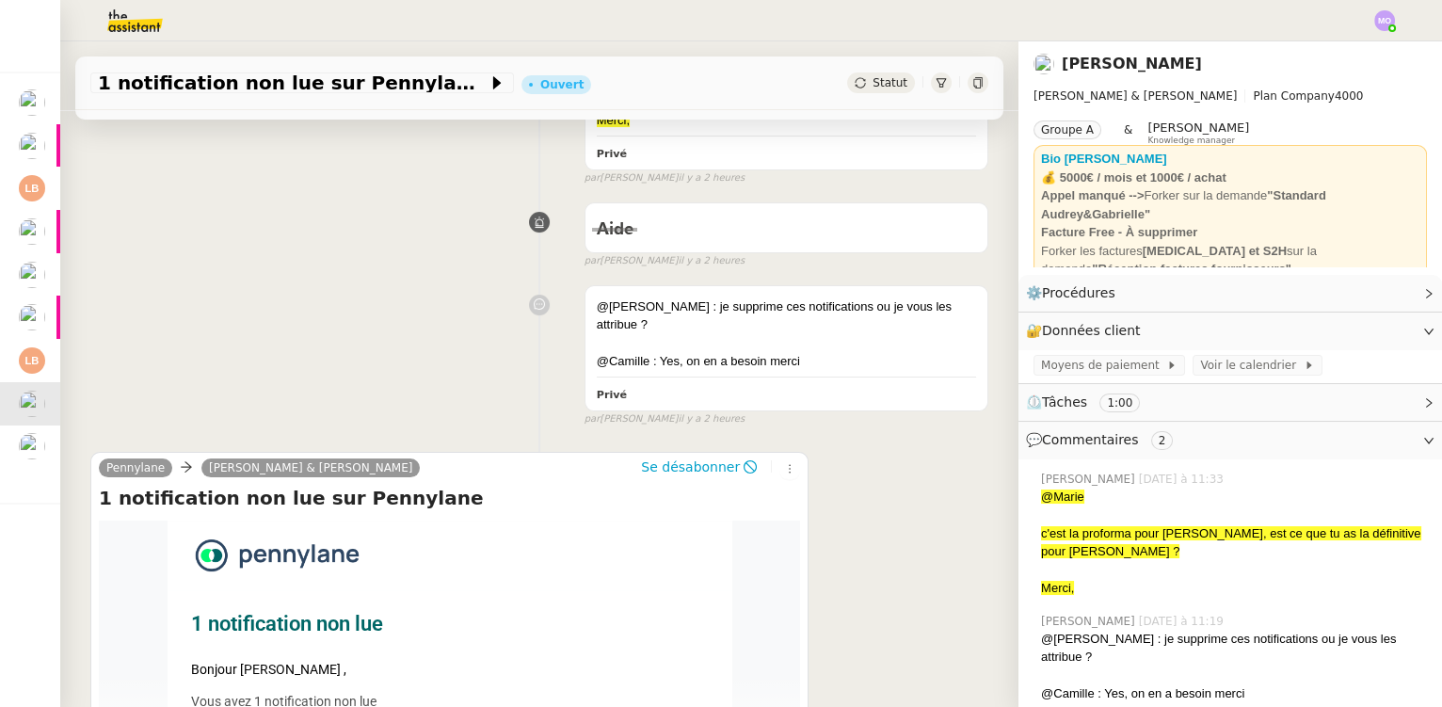
scroll to position [684, 0]
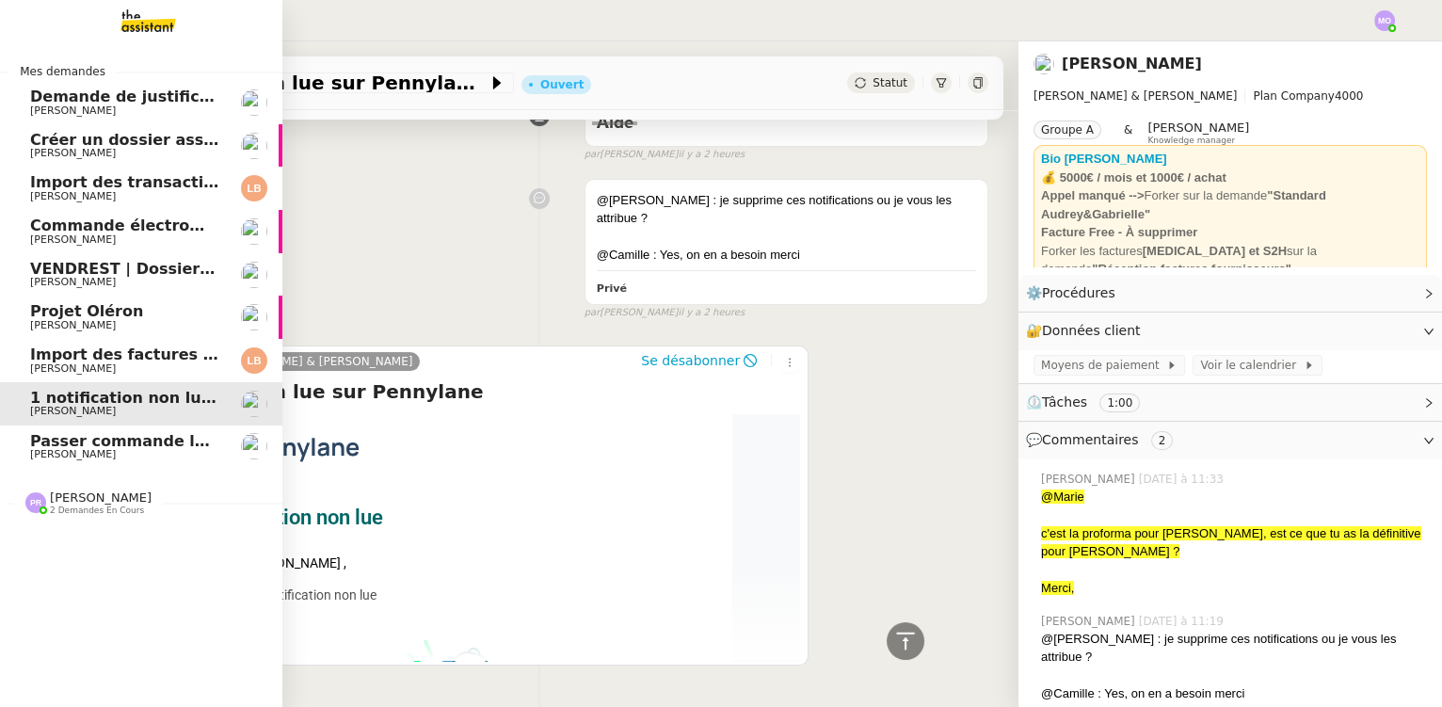
click at [137, 191] on span "[PERSON_NAME]" at bounding box center [125, 196] width 190 height 11
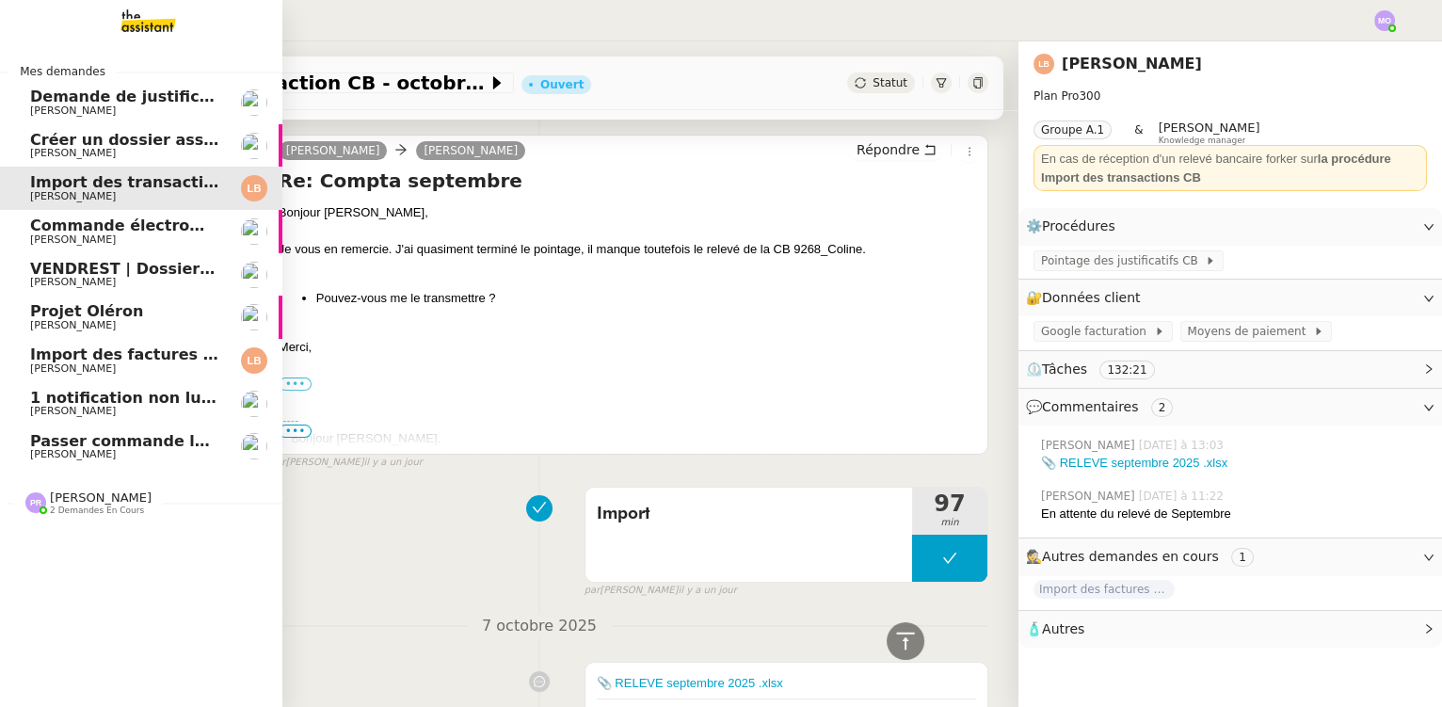
scroll to position [402, 0]
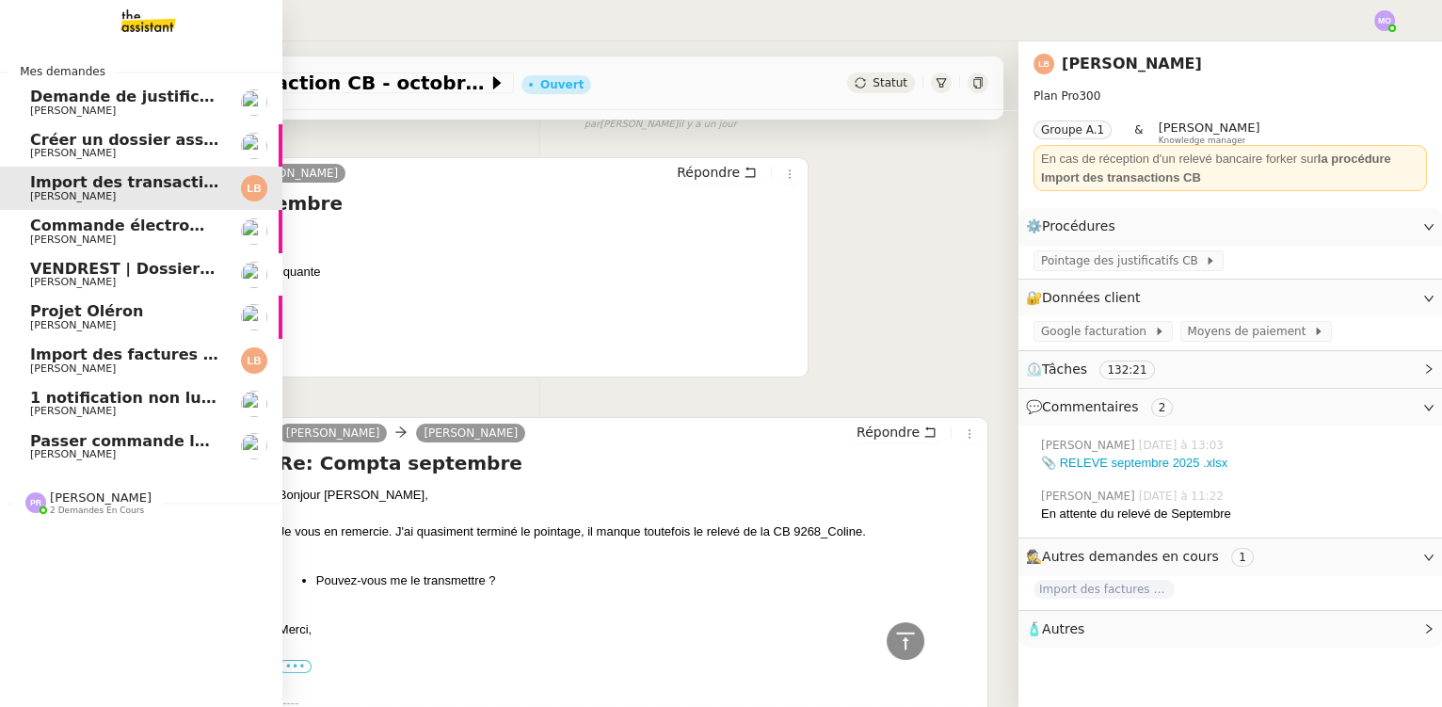
click at [124, 310] on span "Projet Oléron" at bounding box center [125, 311] width 190 height 17
click at [119, 440] on span "Passer commande luminaire Modular" at bounding box center [187, 441] width 314 height 18
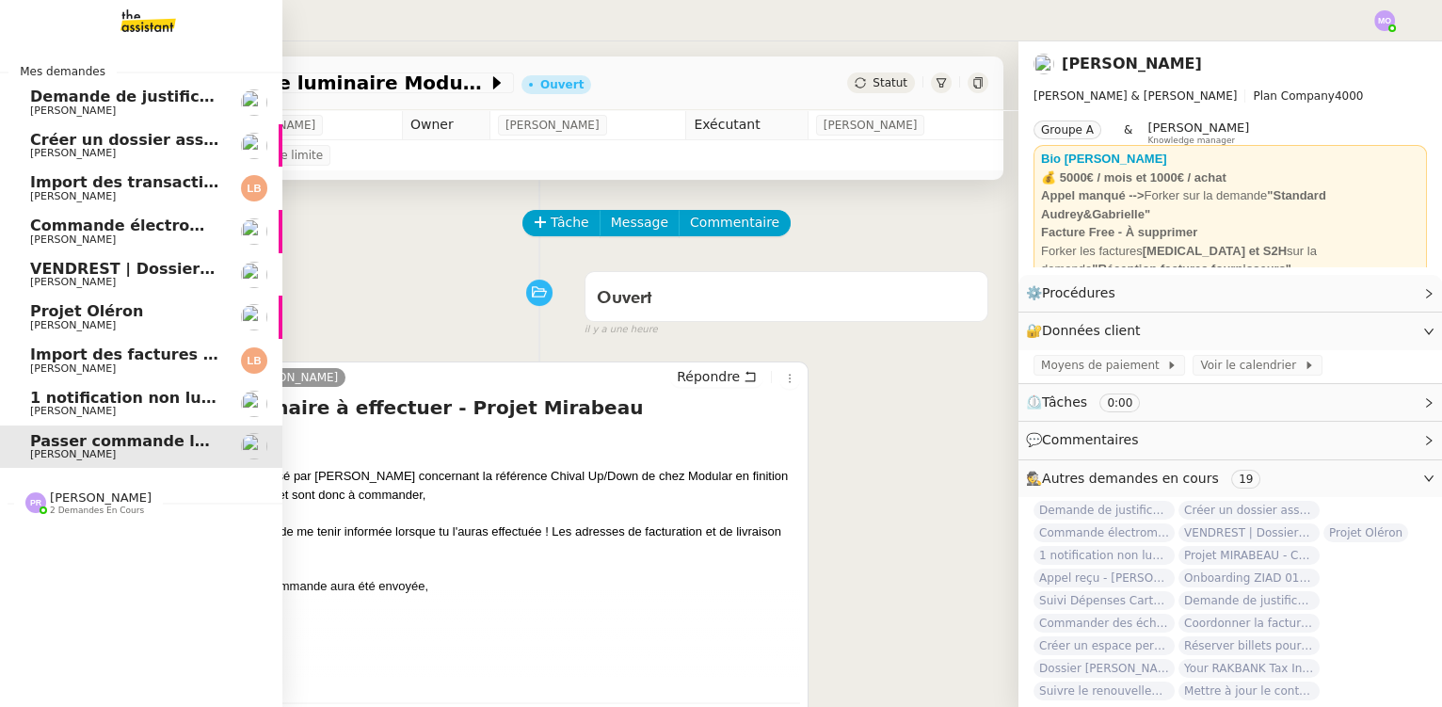
click at [154, 360] on span "Import des factures et justificatifs - septembre 2025" at bounding box center [253, 355] width 446 height 18
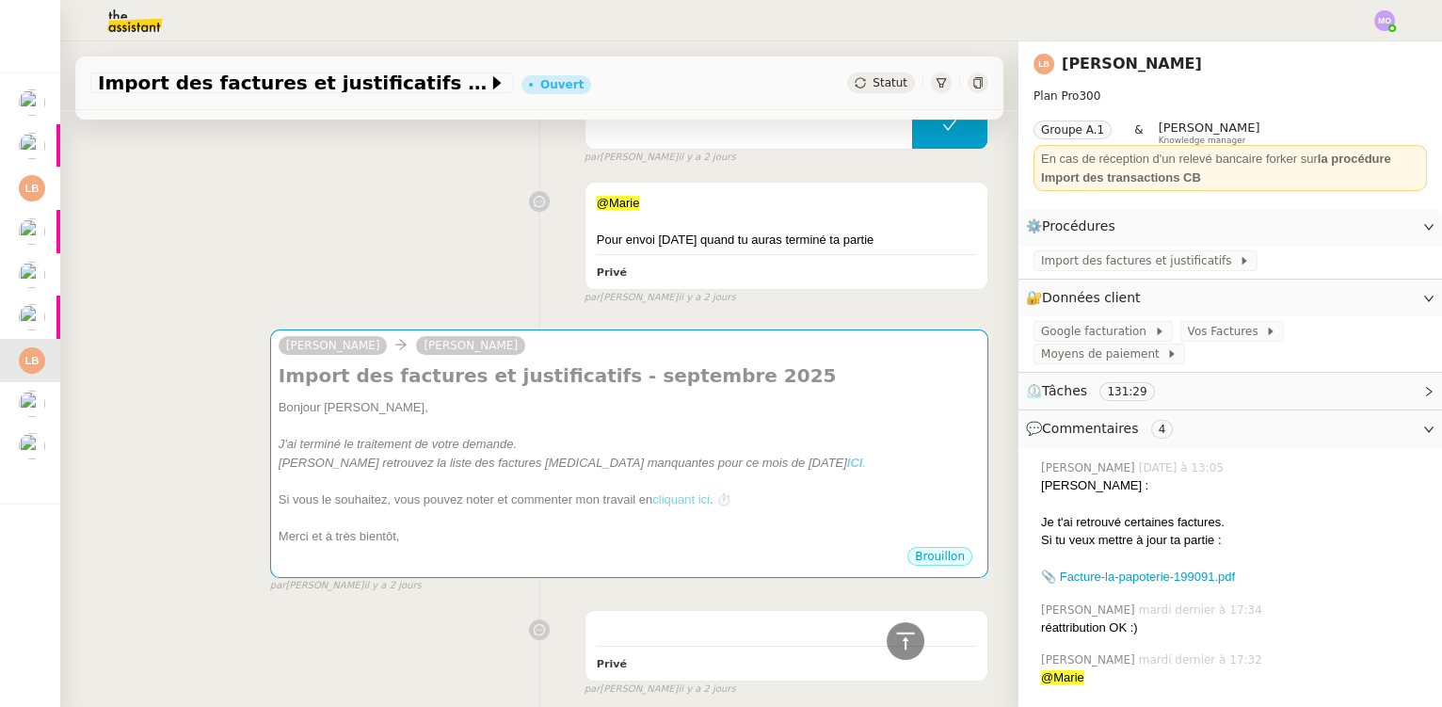
scroll to position [941, 0]
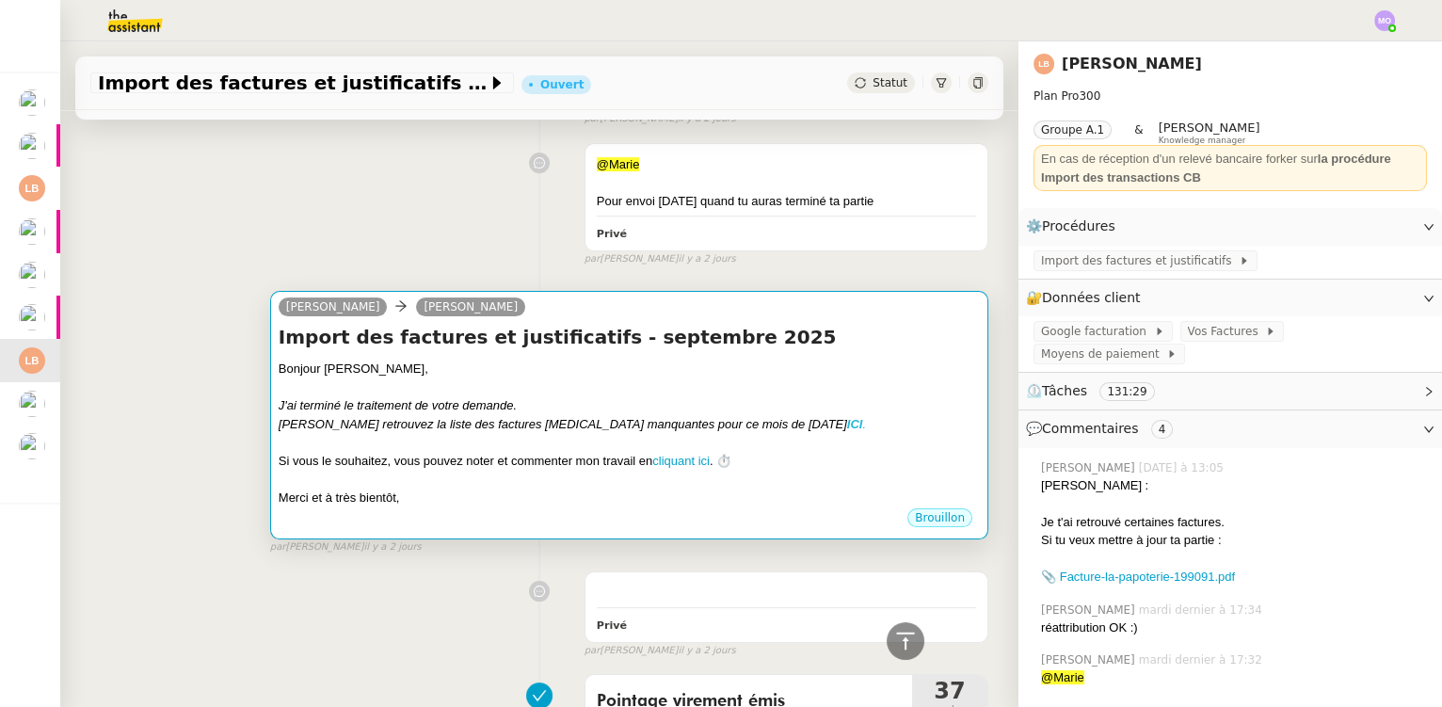
click at [847, 426] on em "ICI" at bounding box center [855, 424] width 16 height 14
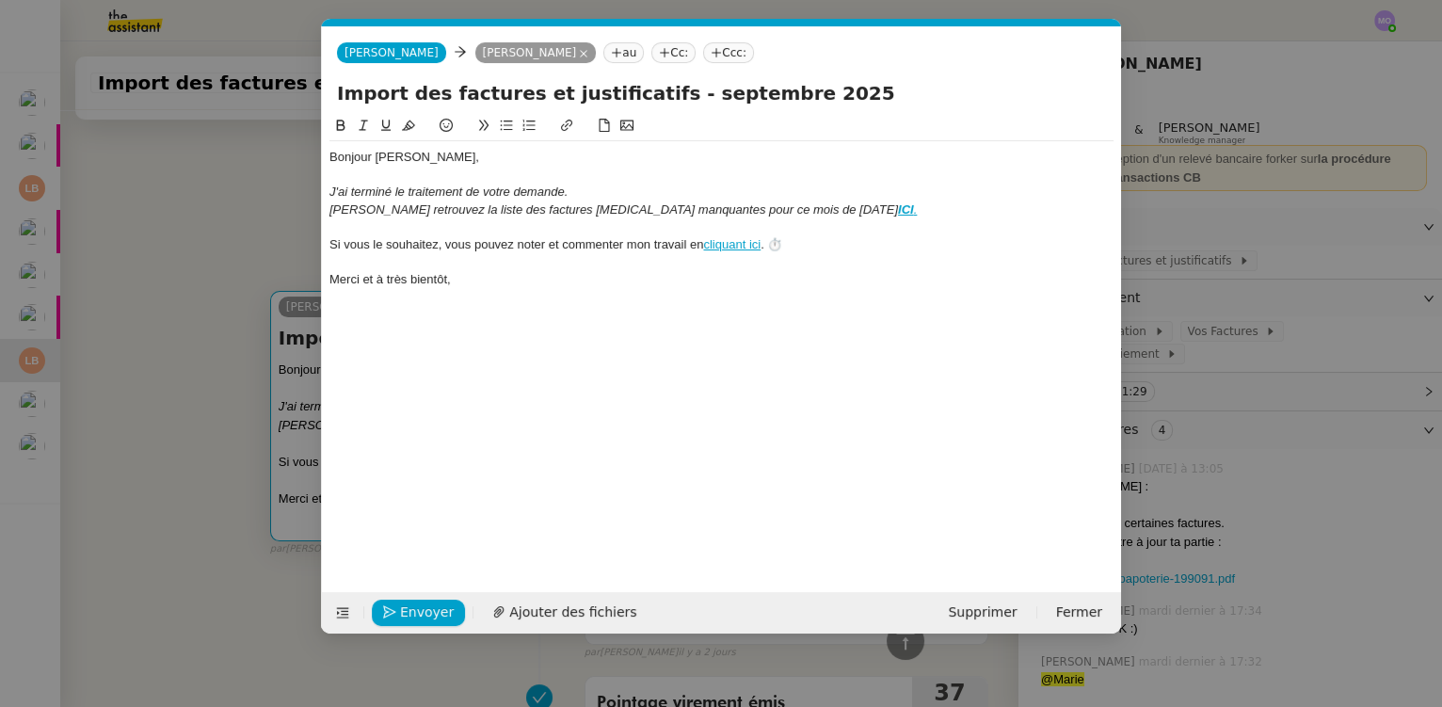
scroll to position [0, 40]
click at [179, 170] on nz-modal-container "Service TA - VOYAGE - PROPOSITION GLOBALE A utiliser dans le cadre de propositi…" at bounding box center [721, 353] width 1442 height 707
